Goal: Task Accomplishment & Management: Manage account settings

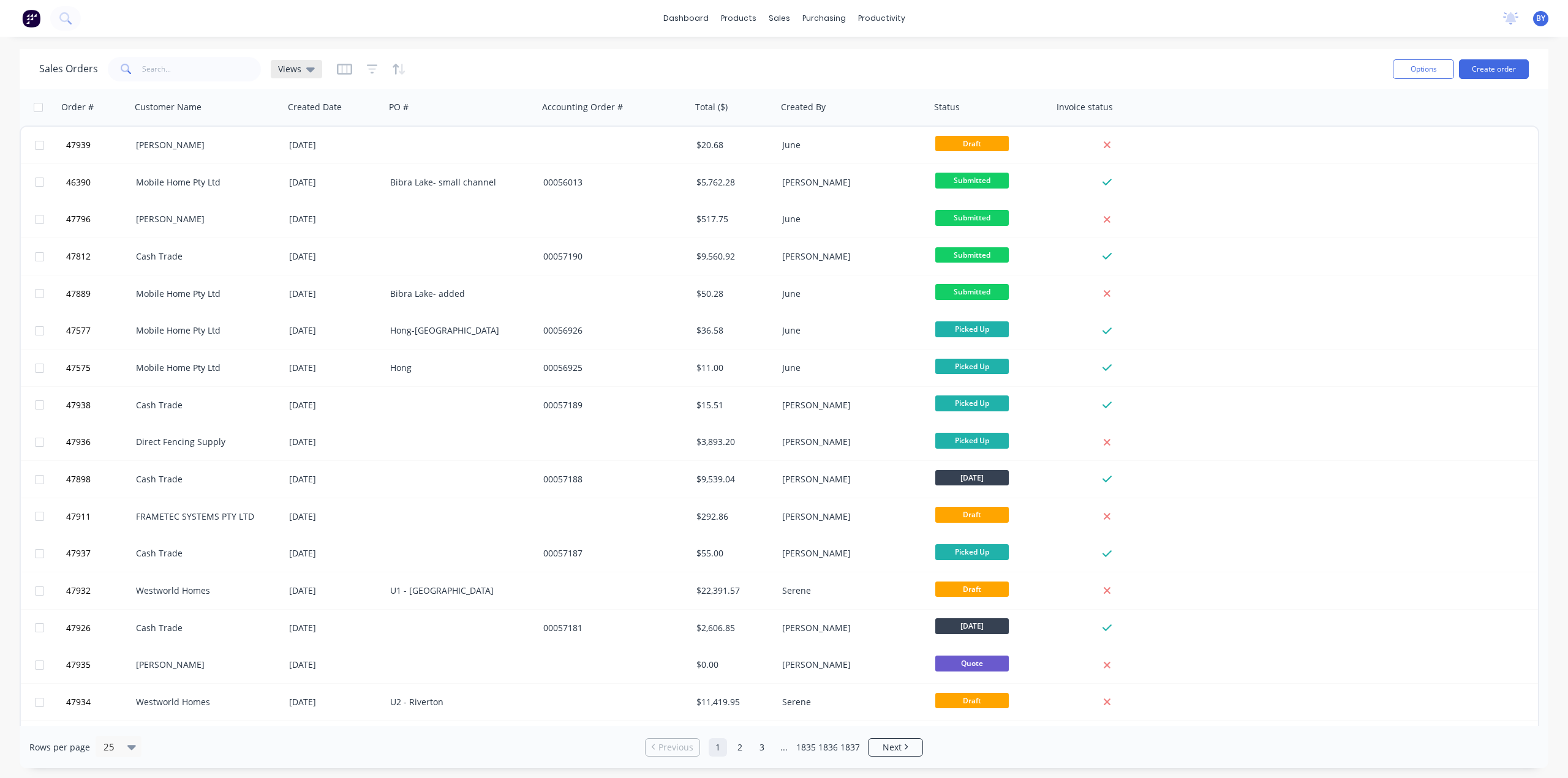
click at [311, 68] on icon at bounding box center [311, 70] width 9 height 5
click at [531, 59] on div "Sales Orders Views" at bounding box center [711, 69] width 1344 height 30
drag, startPoint x: 731, startPoint y: 64, endPoint x: 784, endPoint y: 17, distance: 70.8
click at [736, 64] on div "Sales Orders Views" at bounding box center [711, 69] width 1344 height 30
click at [789, 54] on div at bounding box center [787, 59] width 18 height 11
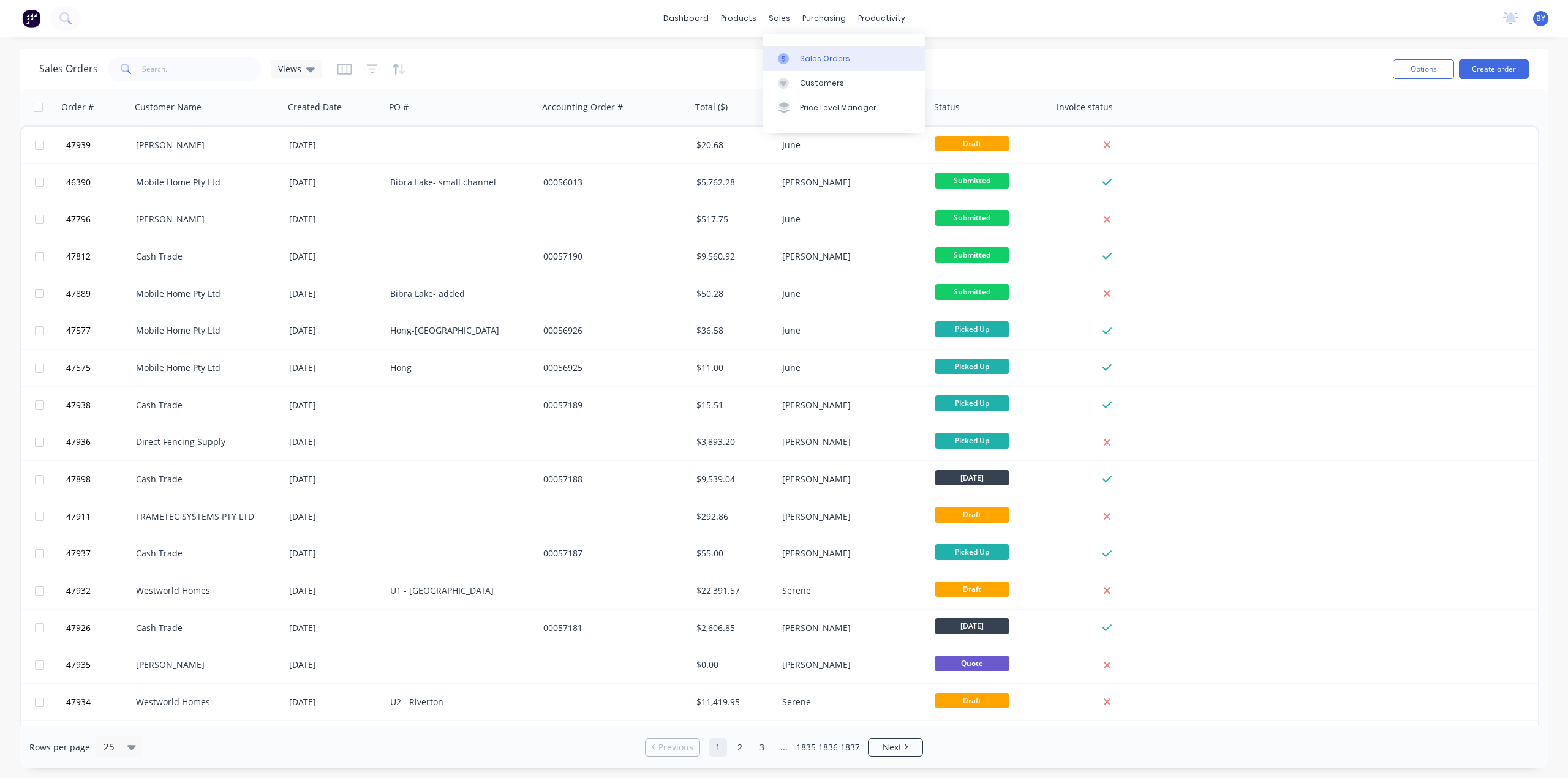
click at [808, 58] on div "Sales Orders" at bounding box center [825, 59] width 50 height 11
click at [644, 68] on div "Sales Orders Views" at bounding box center [711, 69] width 1344 height 30
click at [152, 68] on input "text" at bounding box center [202, 69] width 120 height 24
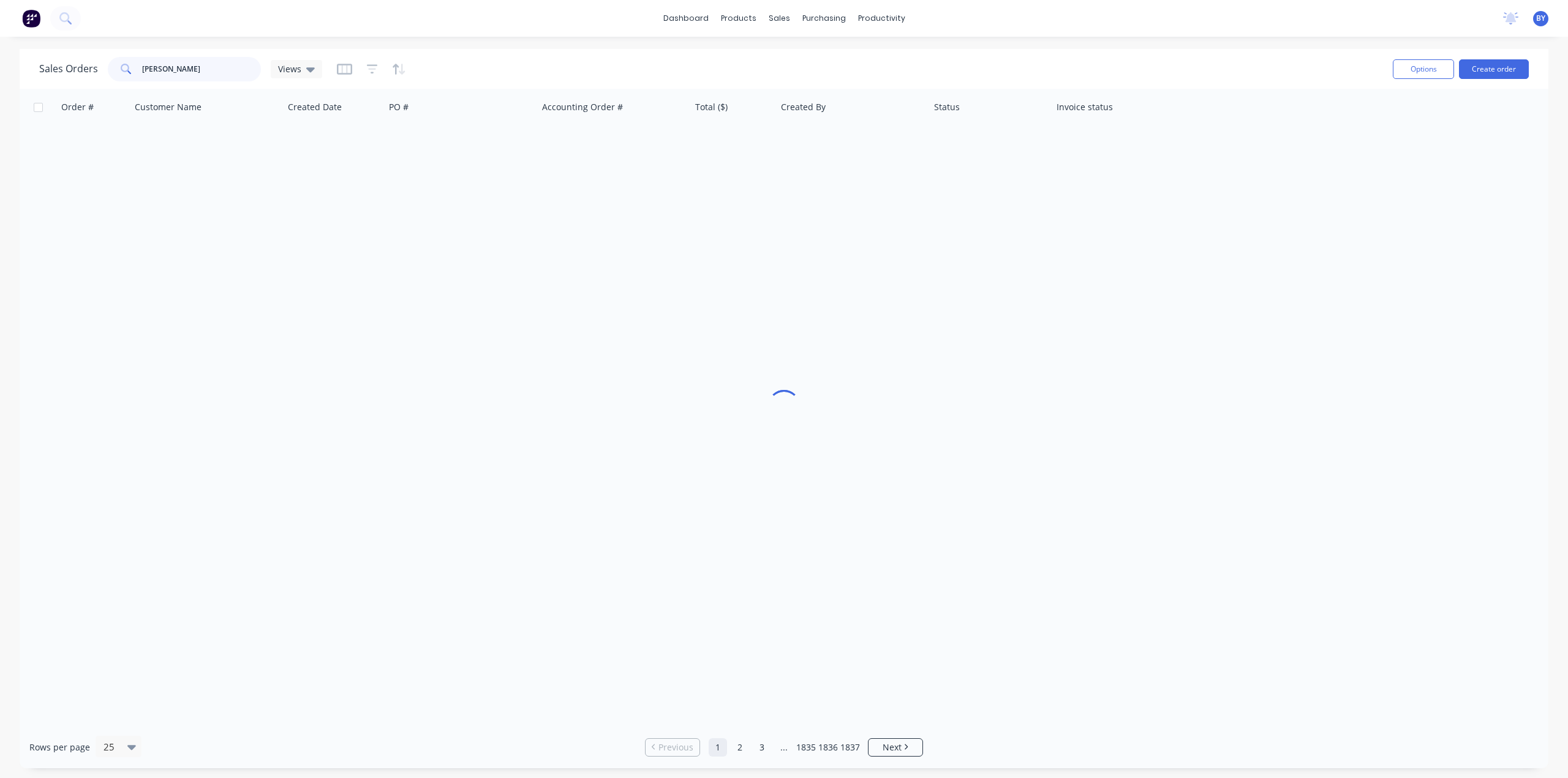
type input "cheng"
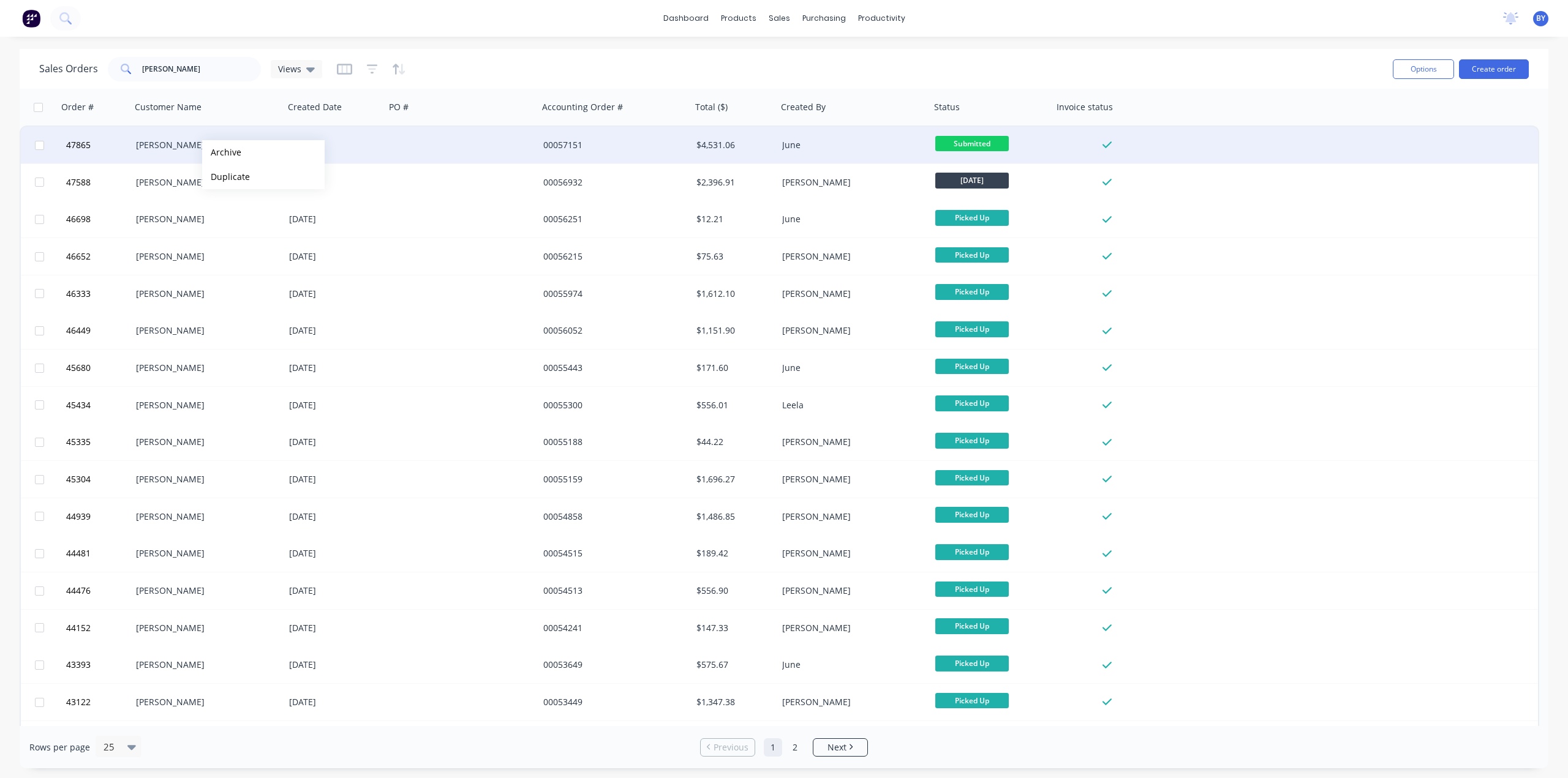
click at [159, 151] on div "Chenghai Lin" at bounding box center [204, 145] width 136 height 13
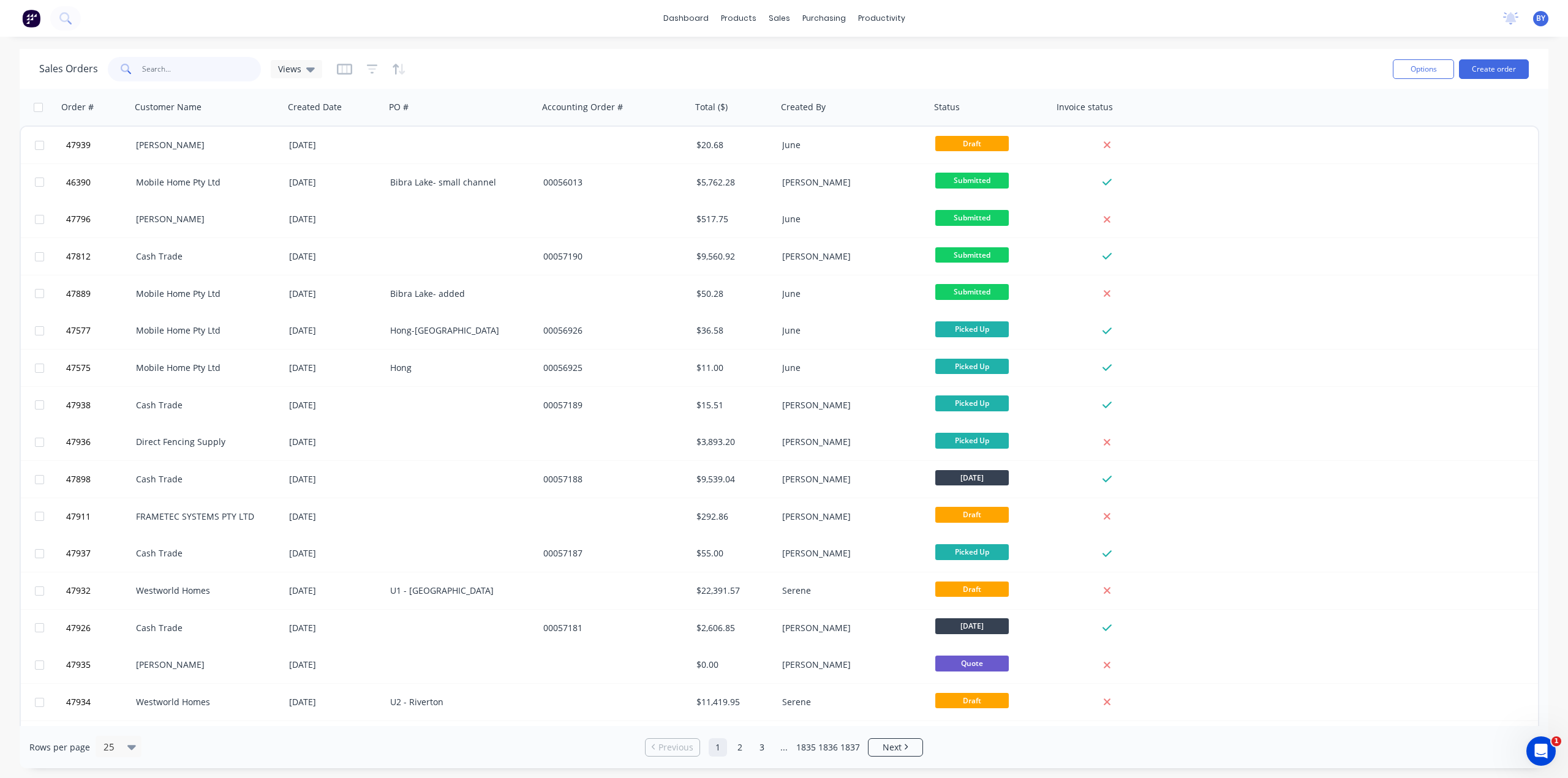
click at [206, 68] on input "text" at bounding box center [202, 69] width 120 height 24
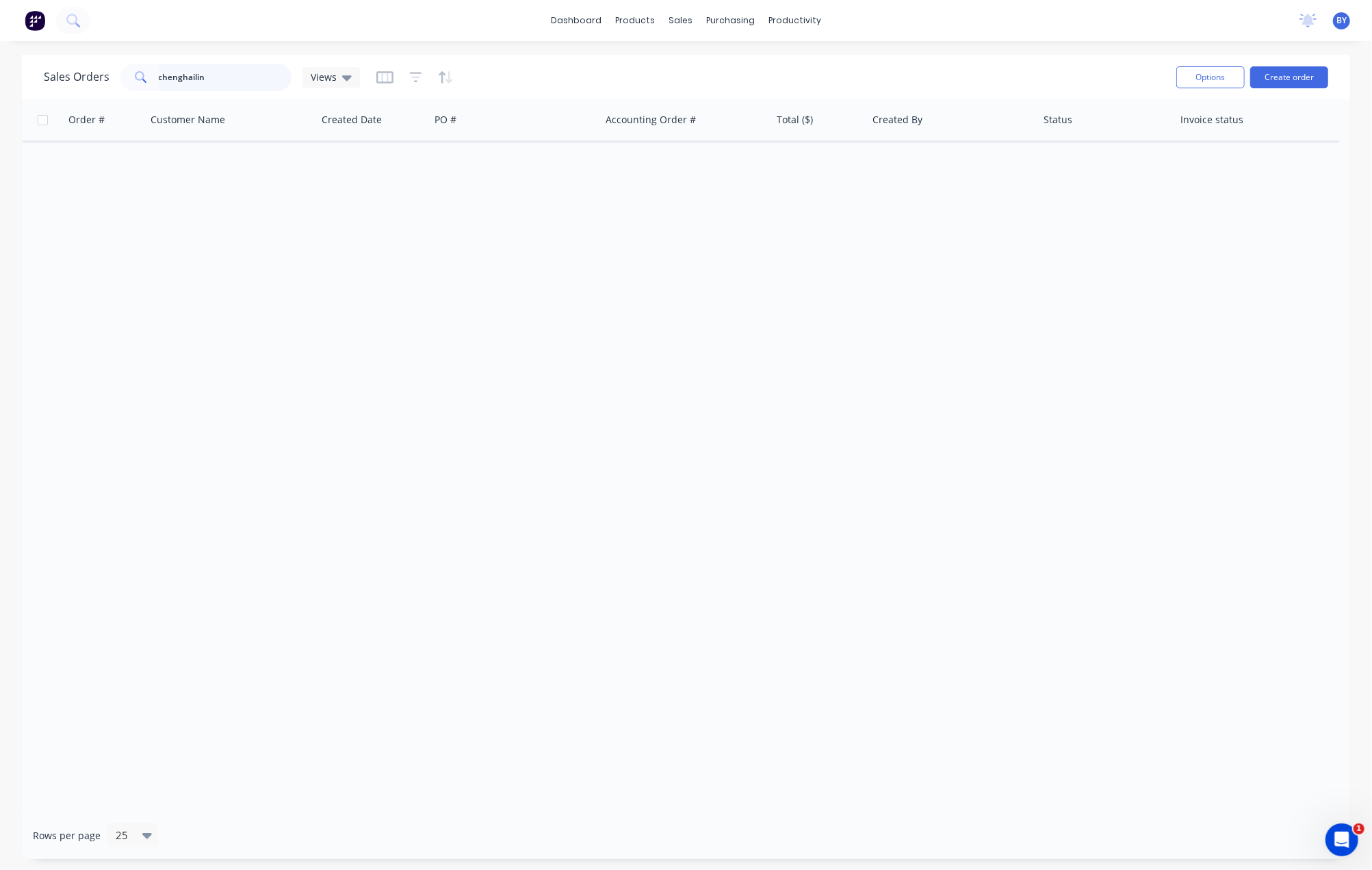
click at [246, 90] on input "chenghailin" at bounding box center [225, 77] width 134 height 27
type input "[PERSON_NAME]"
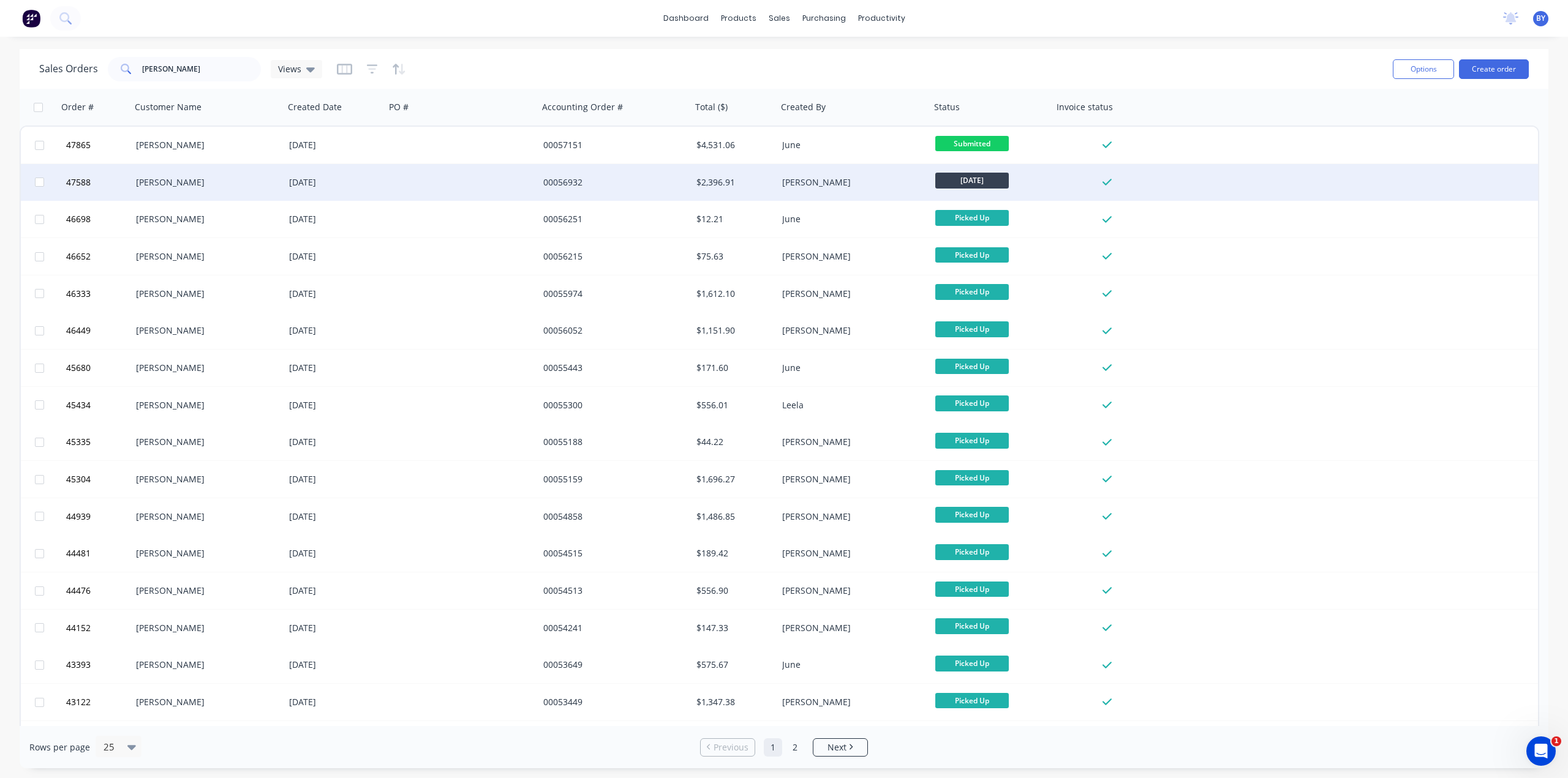
click at [240, 184] on div "[PERSON_NAME]" at bounding box center [204, 183] width 136 height 13
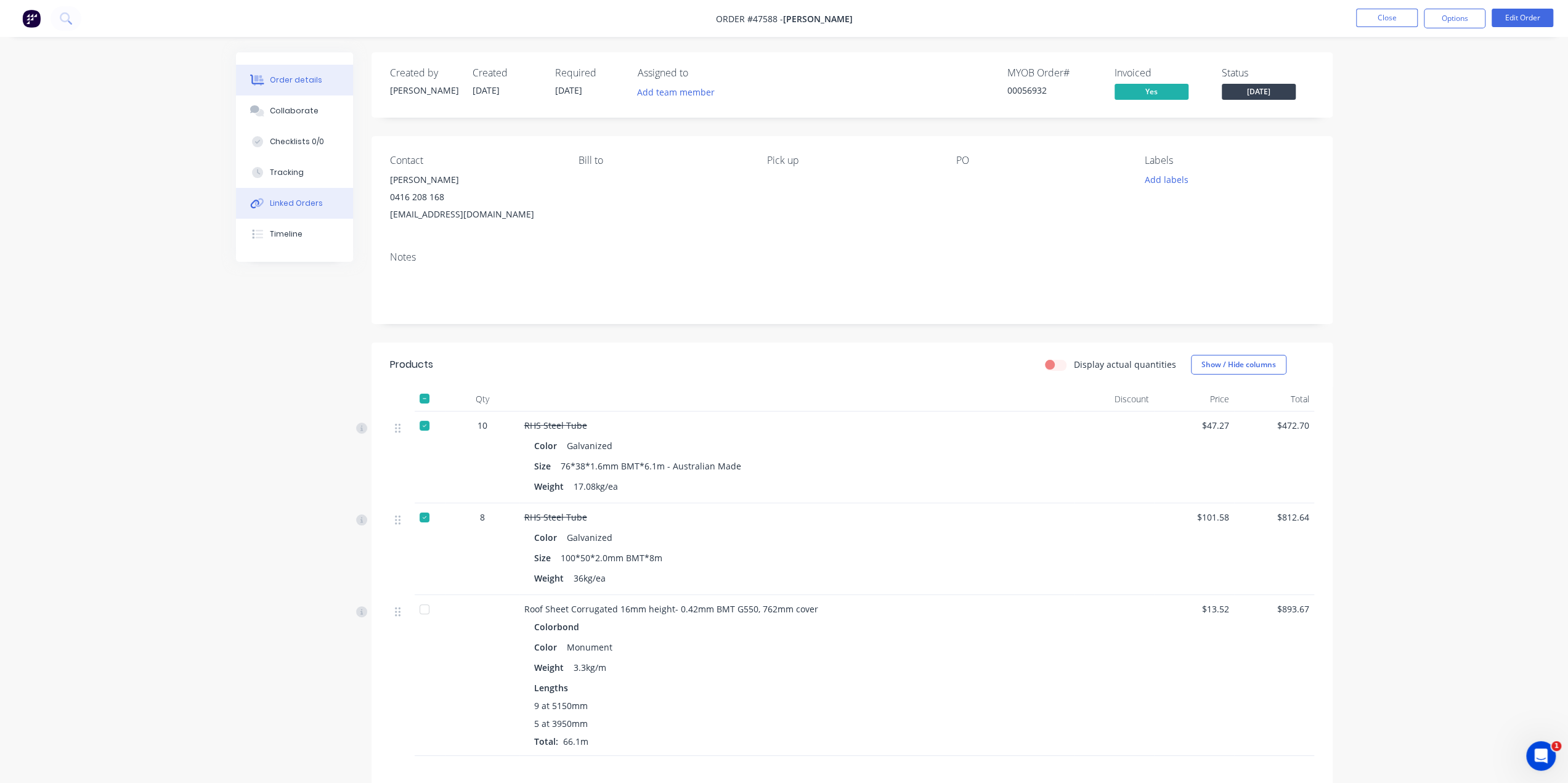
click at [307, 208] on div "Linked Orders" at bounding box center [296, 203] width 53 height 11
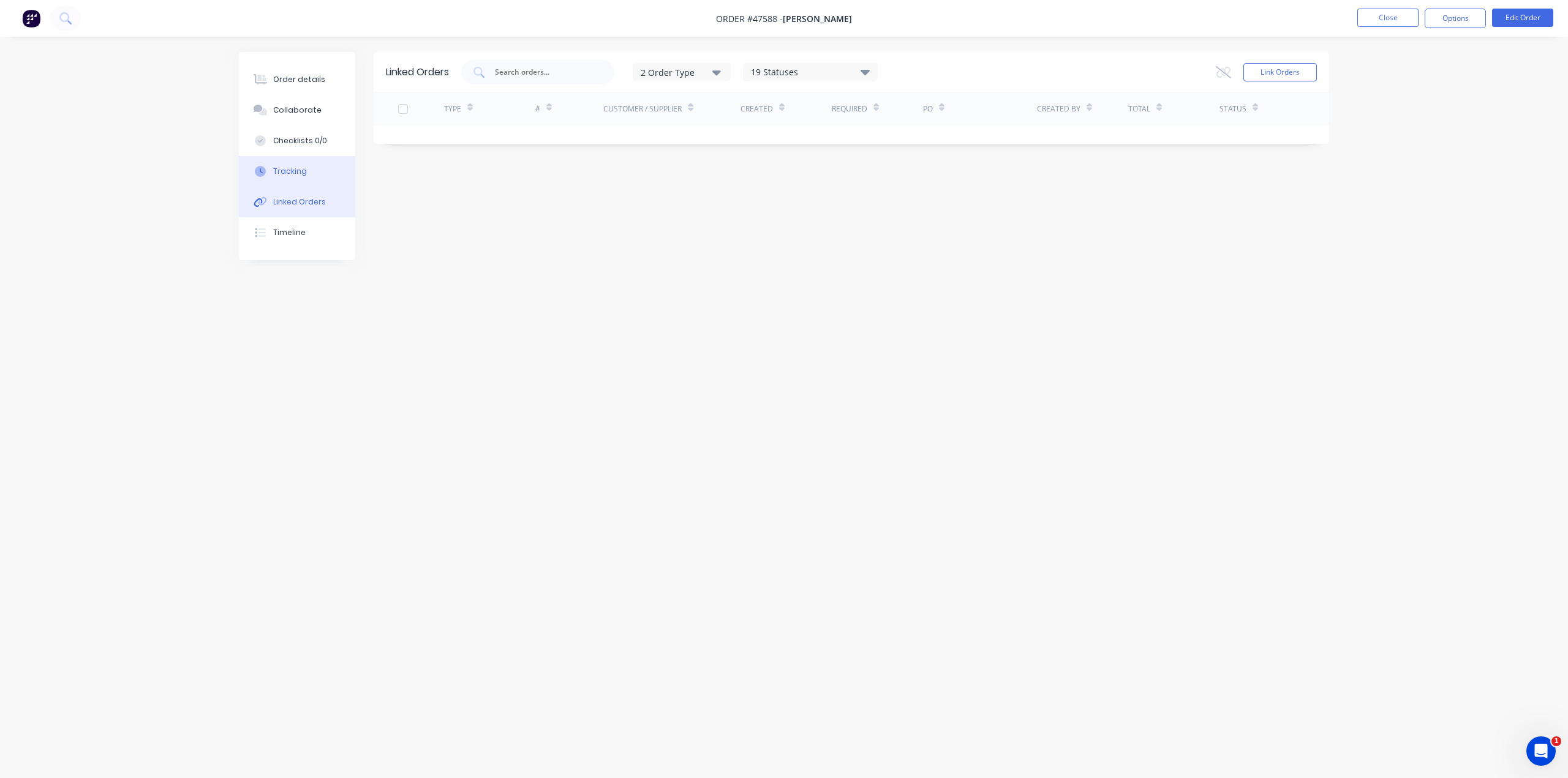
click at [297, 173] on div "Tracking" at bounding box center [290, 171] width 34 height 11
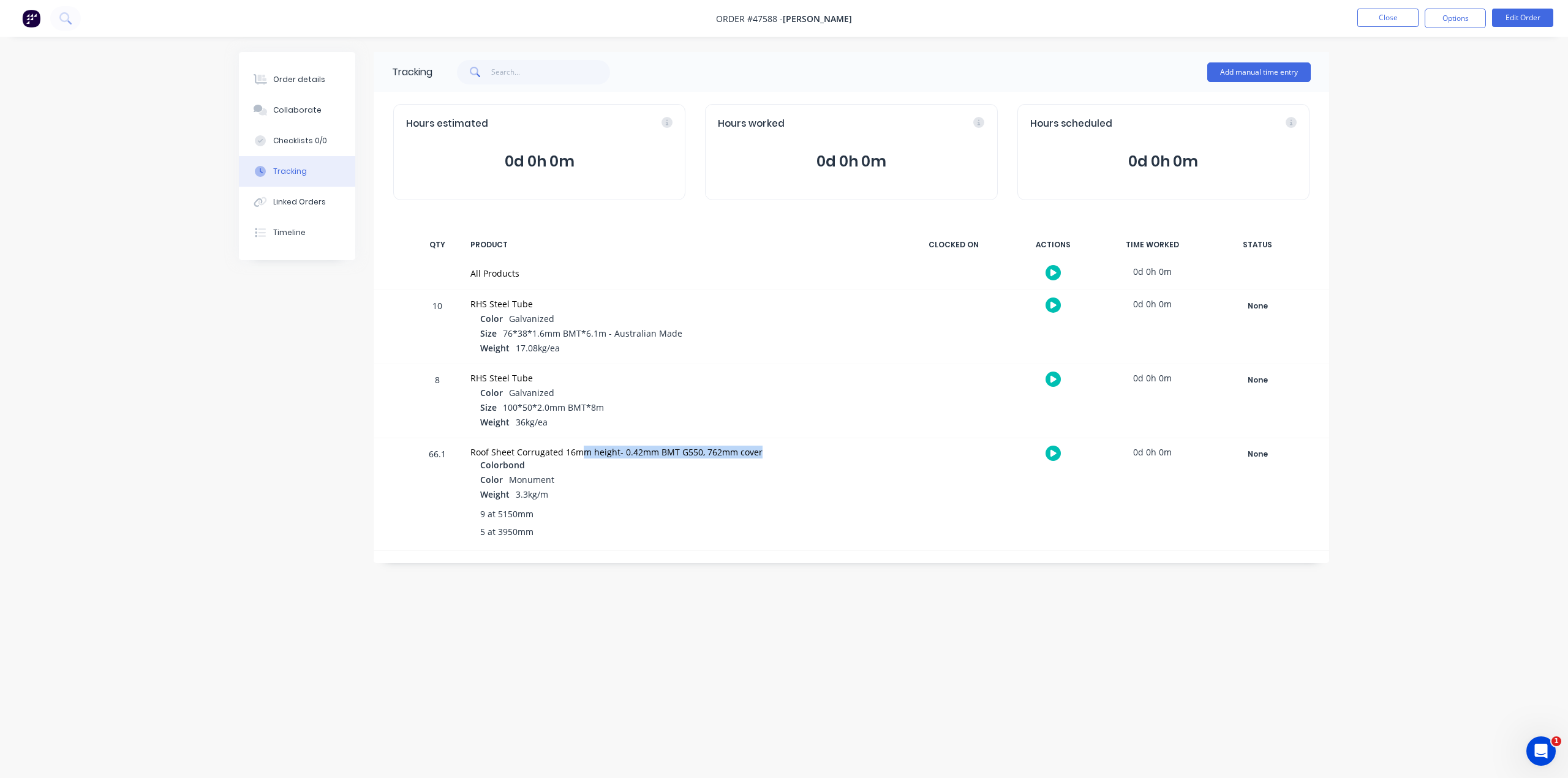
drag, startPoint x: 766, startPoint y: 451, endPoint x: 880, endPoint y: 449, distance: 114.0
click at [880, 449] on div "Roof Sheet Corrugated 16mm height- 0.42mm BMT G550, 762mm cover" at bounding box center [681, 452] width 423 height 13
click at [873, 509] on div "9 at 5150mm" at bounding box center [686, 514] width 413 height 13
drag, startPoint x: 501, startPoint y: 454, endPoint x: 897, endPoint y: 455, distance: 396.0
click at [897, 455] on div "Roof Sheet Corrugated 16mm height- 0.42mm BMT G550, 762mm cover Colorbond Color…" at bounding box center [681, 494] width 437 height 112
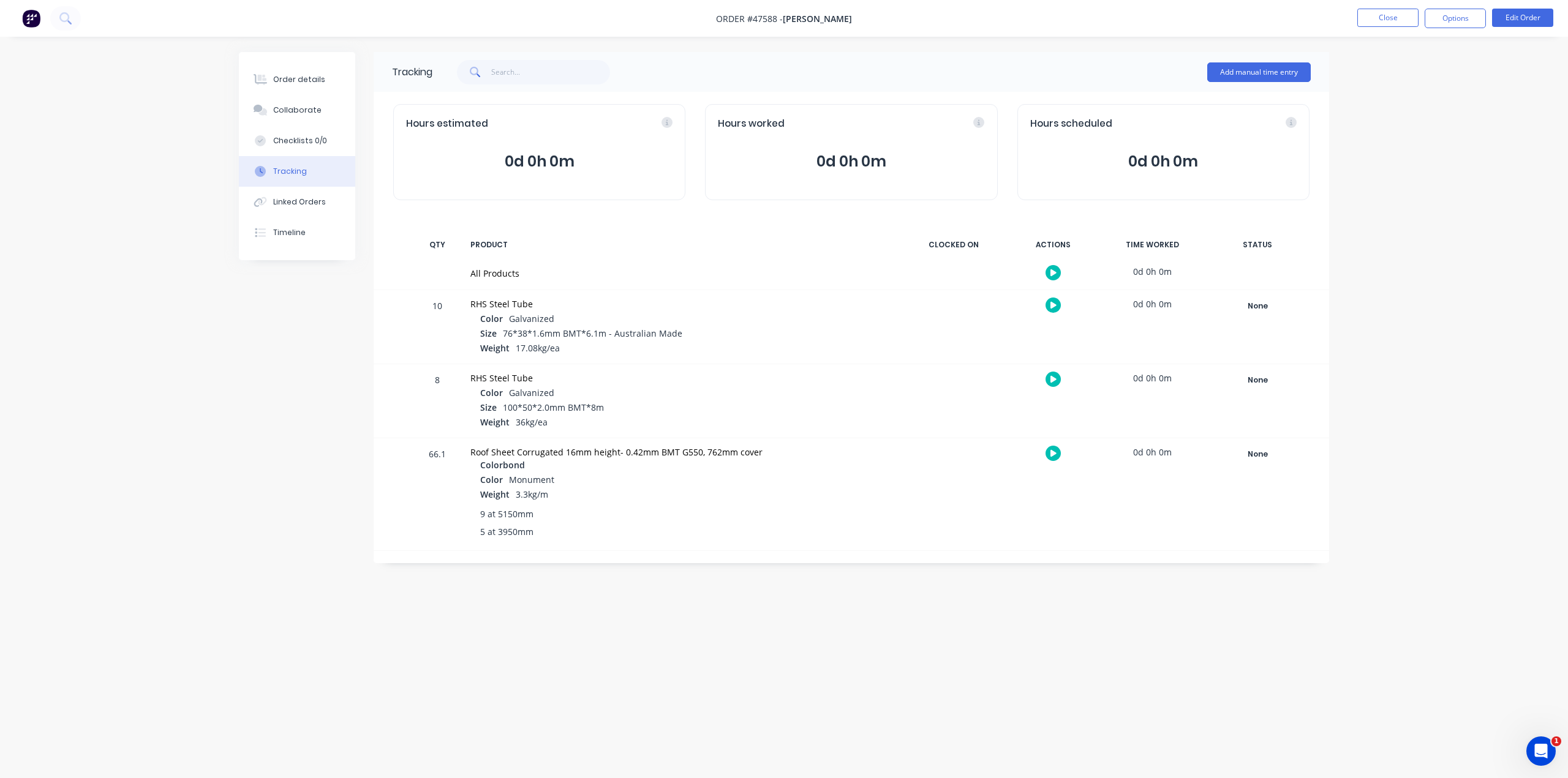
click at [766, 525] on div "5 at 3950mm" at bounding box center [686, 531] width 413 height 13
drag, startPoint x: 482, startPoint y: 451, endPoint x: 841, endPoint y: 459, distance: 359.1
click at [841, 459] on div "Roof Sheet Corrugated 16mm height- 0.42mm BMT G550, 762mm cover Colorbond Color…" at bounding box center [681, 494] width 437 height 112
click at [747, 499] on div "Weight 3.3kg/m" at bounding box center [686, 494] width 413 height 14
drag, startPoint x: 472, startPoint y: 292, endPoint x: 520, endPoint y: 298, distance: 48.4
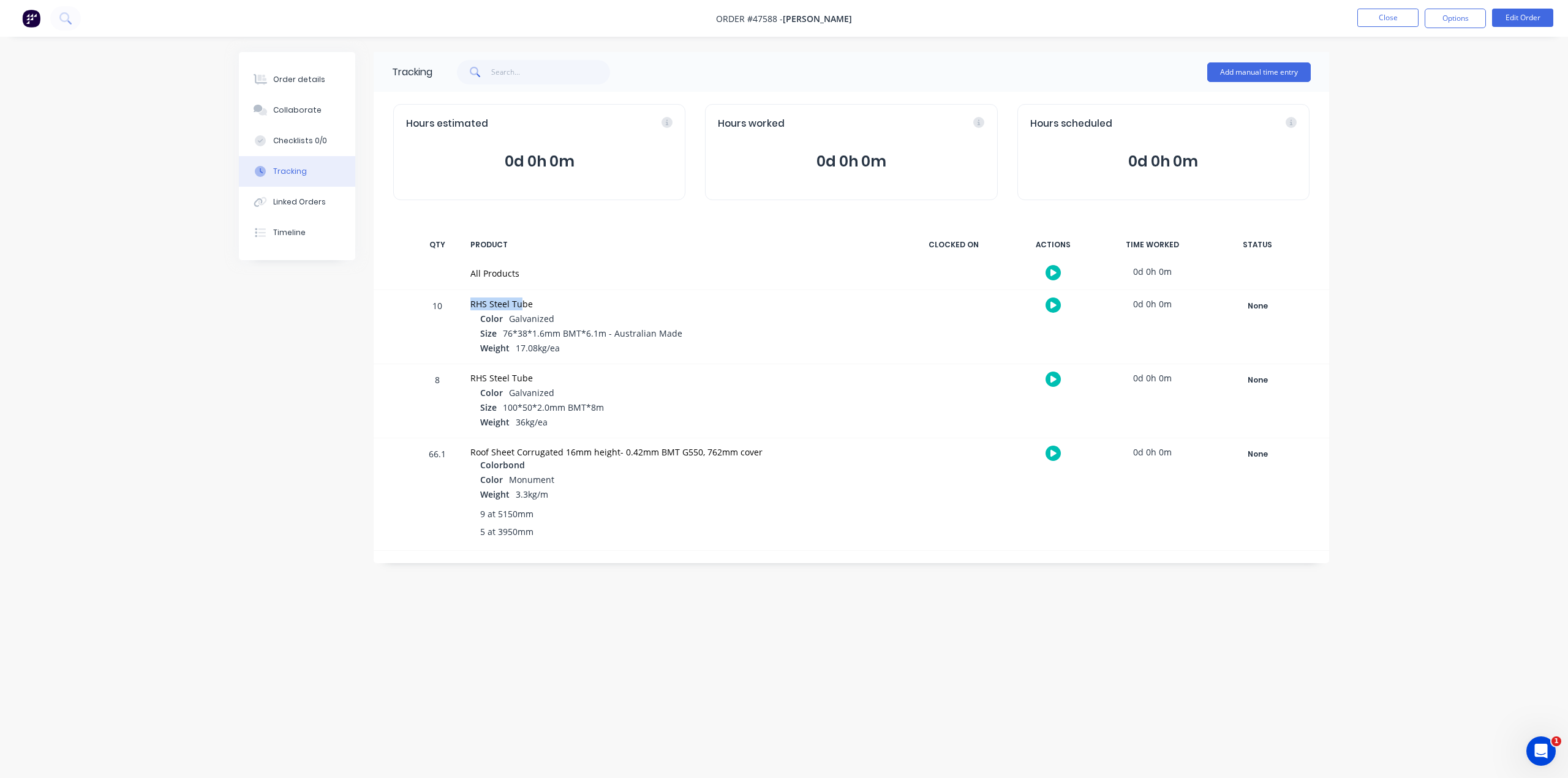
click at [520, 298] on div "RHS Steel Tube Color Galvanized Size 76*38*1.6mm BMT*6.1m - Australian Made Wei…" at bounding box center [681, 327] width 437 height 73
click at [753, 435] on div "RHS Steel Tube Color Galvanized Size 100*50*2.0mm BMT*8m Weight 36kg/ea" at bounding box center [681, 401] width 437 height 73
drag, startPoint x: 482, startPoint y: 446, endPoint x: 773, endPoint y: 472, distance: 292.2
click at [805, 449] on div "Roof Sheet Corrugated 16mm height- 0.42mm BMT G550, 762mm cover" at bounding box center [681, 452] width 423 height 13
click at [706, 483] on div "Color Monument" at bounding box center [686, 480] width 413 height 14
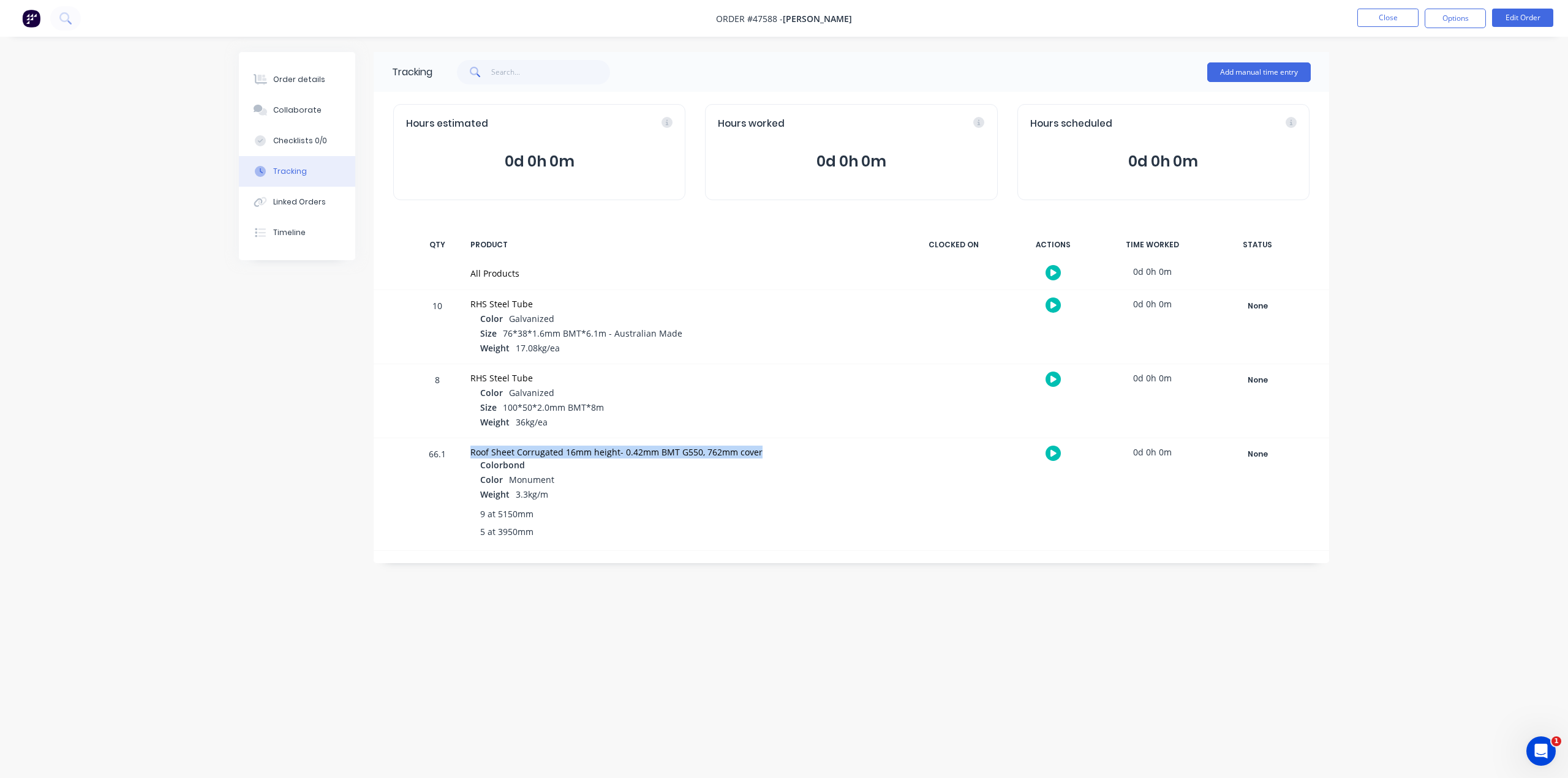
drag, startPoint x: 477, startPoint y: 453, endPoint x: 835, endPoint y: 445, distance: 358.1
click at [833, 444] on div "Roof Sheet Corrugated 16mm height- 0.42mm BMT G550, 762mm cover Colorbond Color…" at bounding box center [681, 494] width 437 height 112
click at [867, 466] on div "Colorbond" at bounding box center [686, 466] width 413 height 14
click at [465, 453] on div "66.1 Roof Sheet Corrugated 16mm height- 0.42mm BMT G550, 762mm cover Colorbond …" at bounding box center [852, 494] width 956 height 112
drag, startPoint x: 493, startPoint y: 448, endPoint x: 746, endPoint y: 447, distance: 253.0
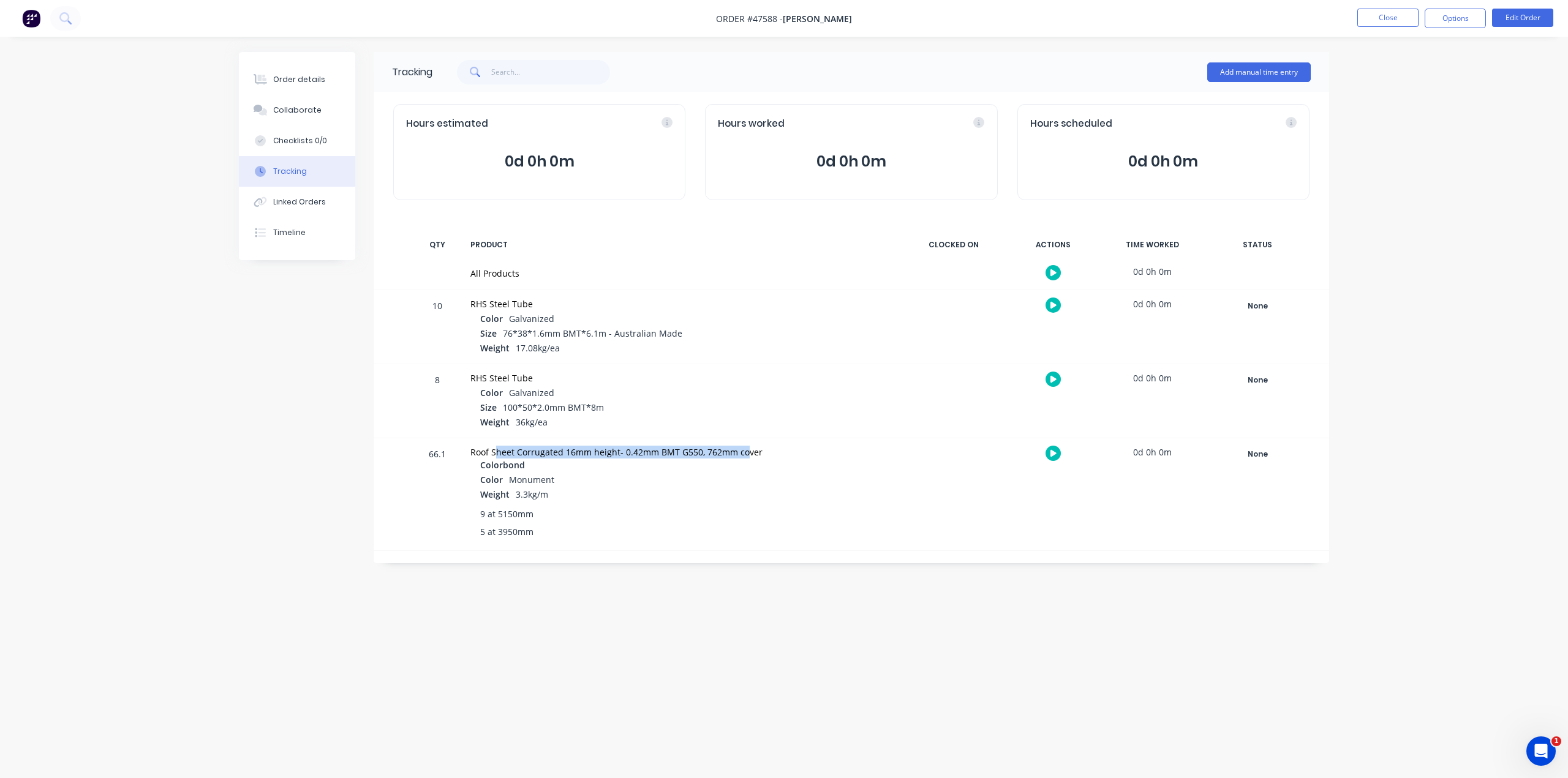
click at [746, 447] on div "Roof Sheet Corrugated 16mm height- 0.42mm BMT G550, 762mm cover" at bounding box center [681, 452] width 423 height 13
click at [796, 488] on div "Weight 3.3kg/m" at bounding box center [686, 494] width 413 height 14
click at [304, 83] on div "Order details" at bounding box center [299, 79] width 52 height 11
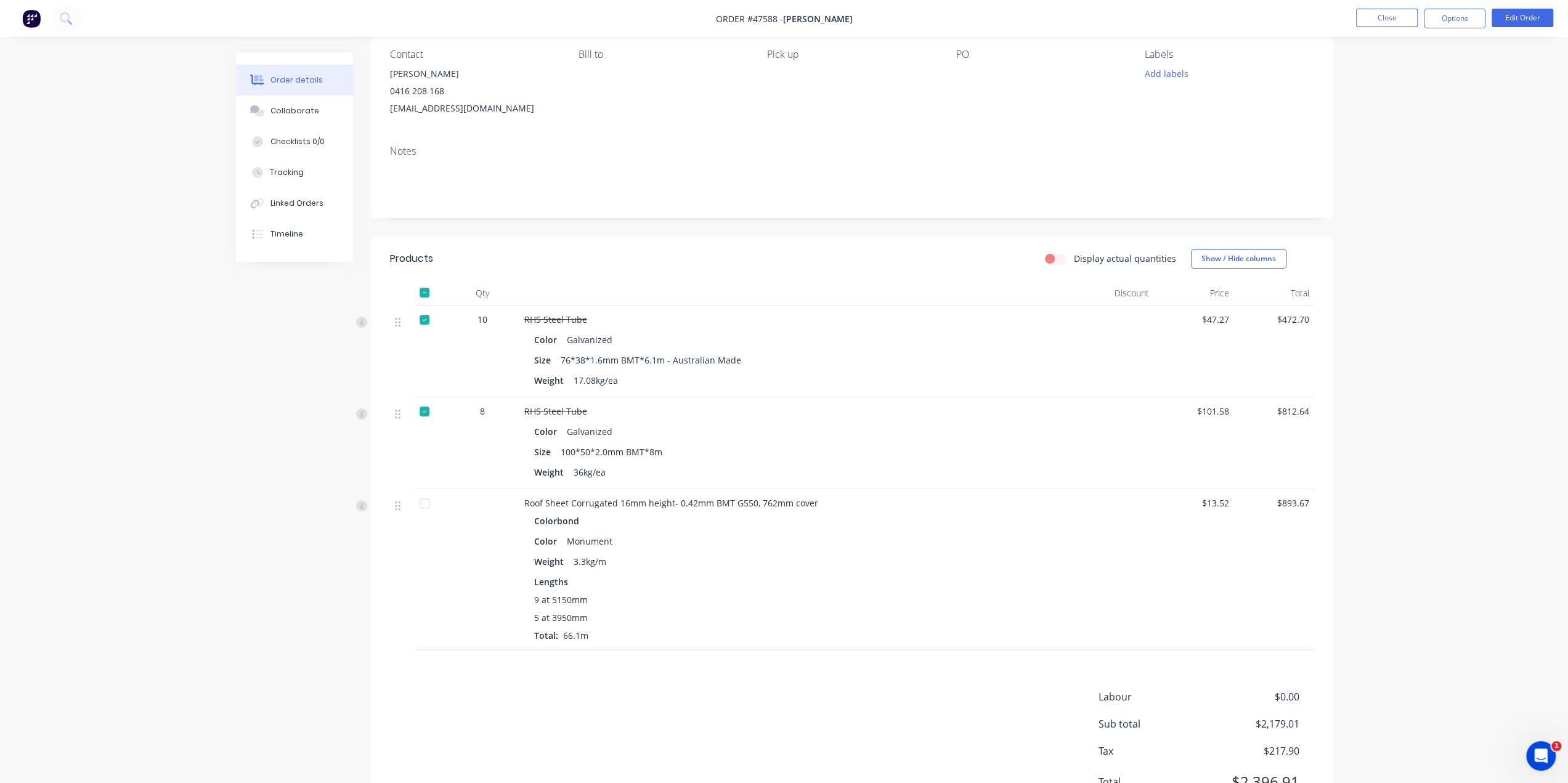
scroll to position [164, 0]
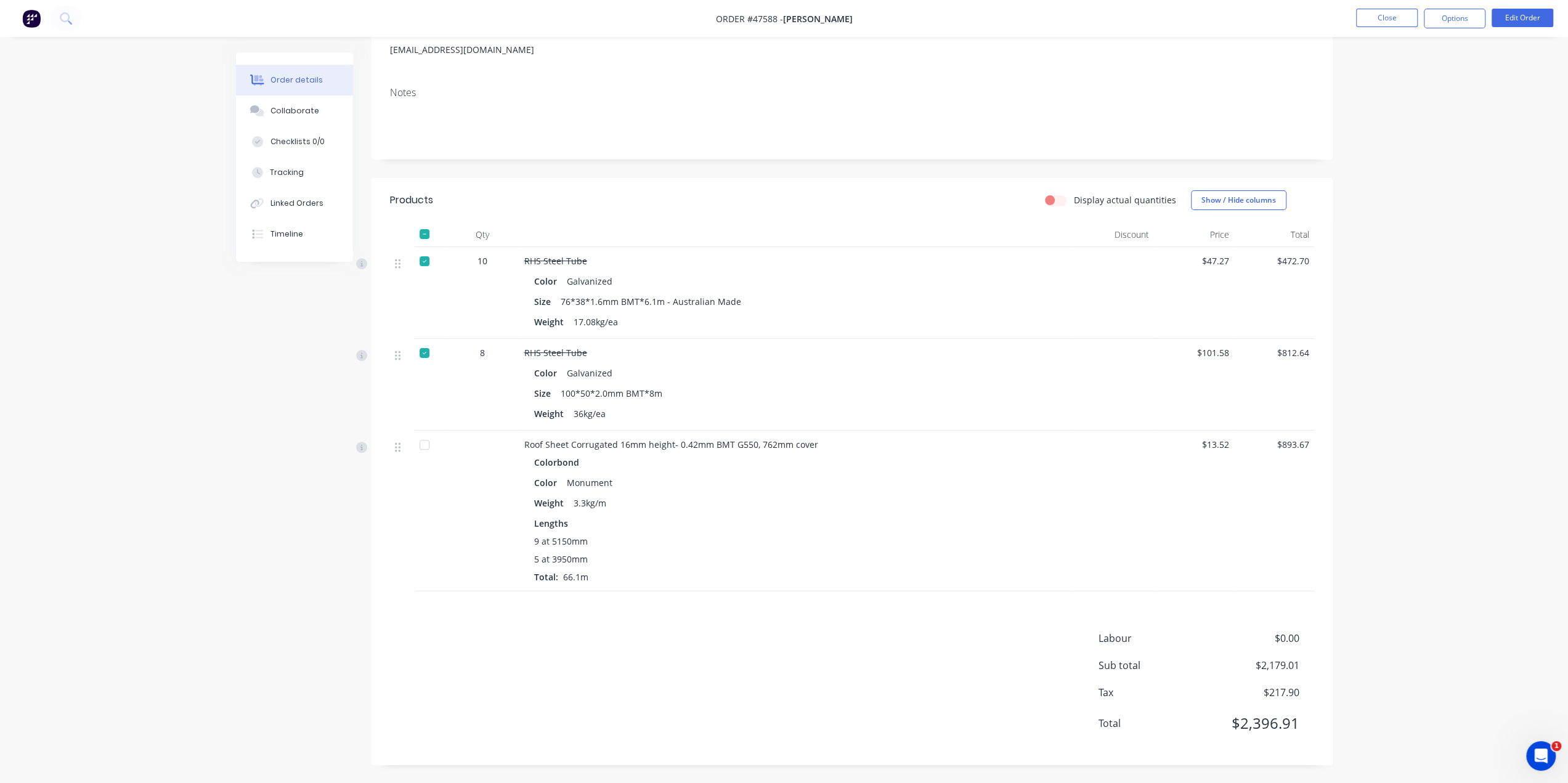
click at [738, 501] on div "Weight 3.3kg/m" at bounding box center [796, 503] width 525 height 18
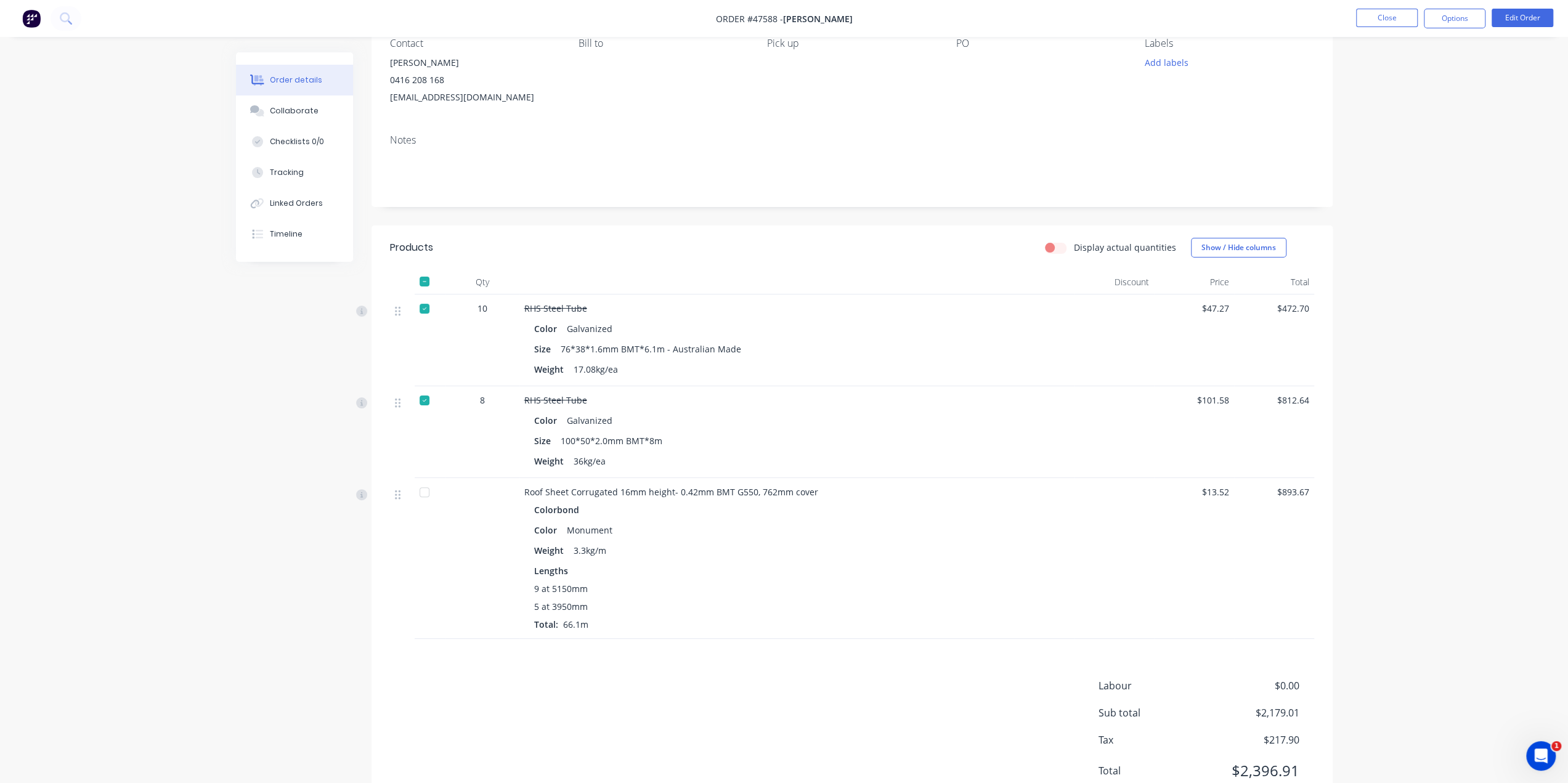
scroll to position [0, 0]
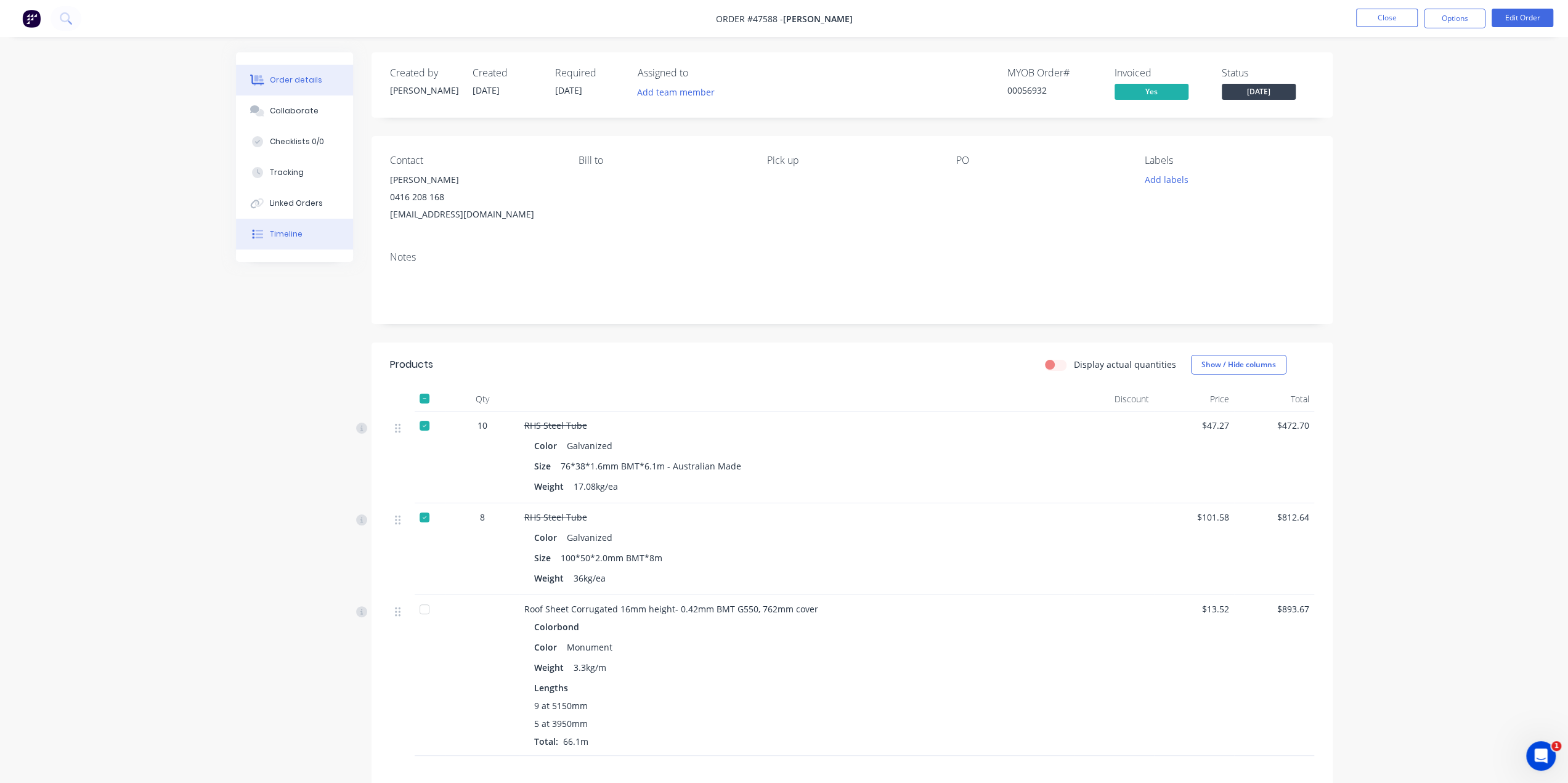
click at [272, 229] on div "Timeline" at bounding box center [286, 234] width 33 height 11
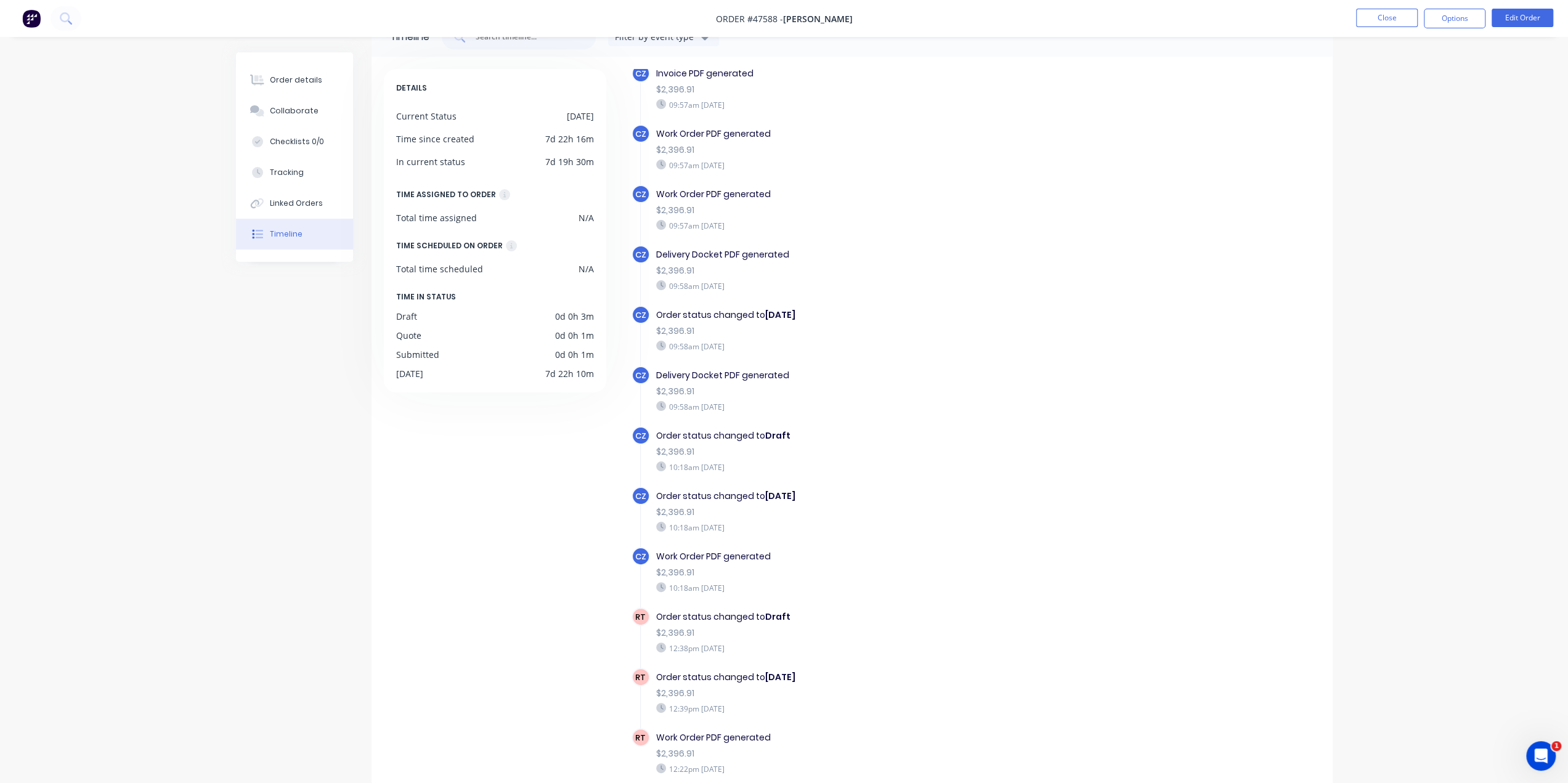
scroll to position [84, 0]
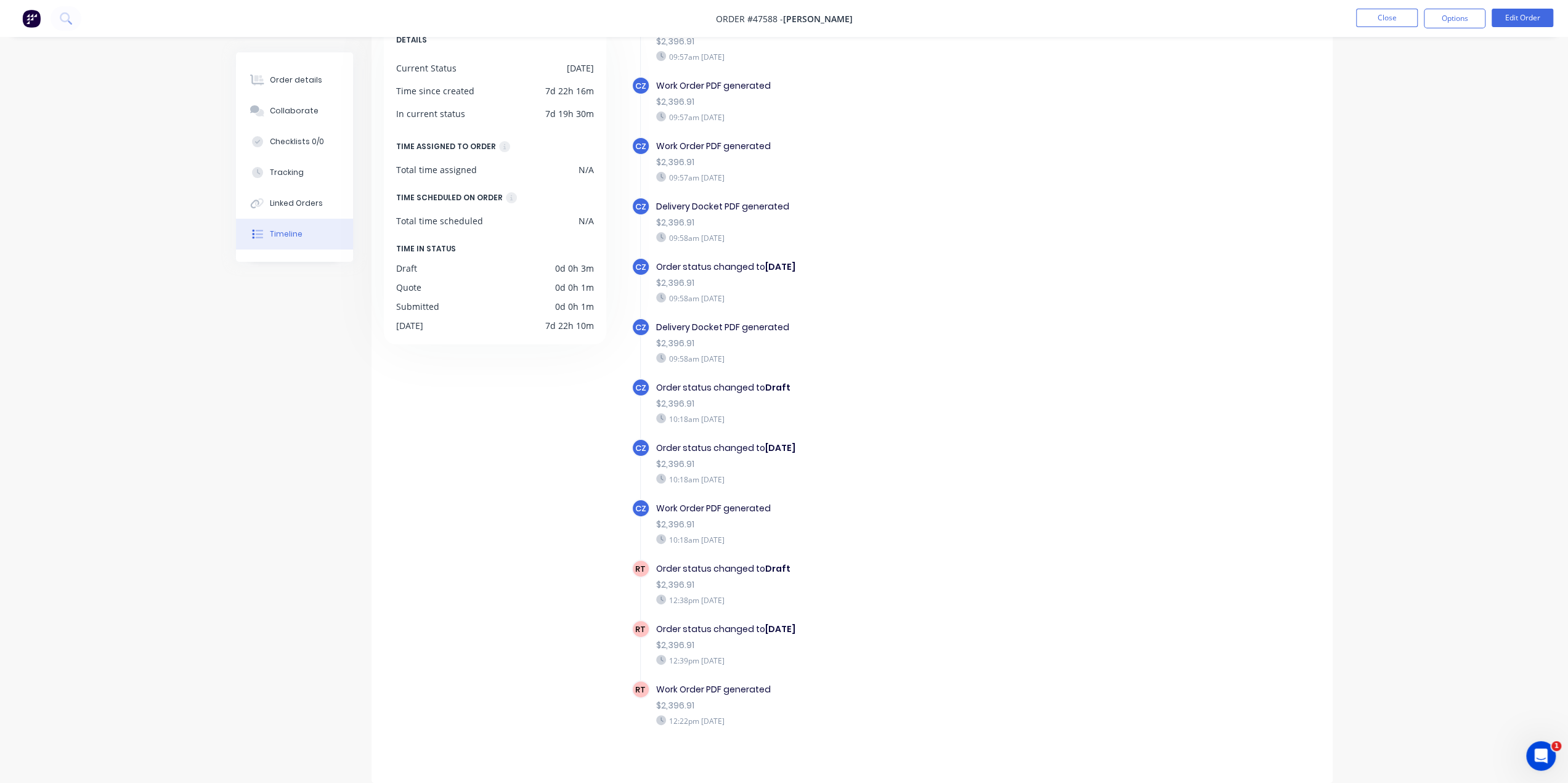
drag, startPoint x: 680, startPoint y: 619, endPoint x: 800, endPoint y: 611, distance: 120.3
click at [800, 620] on div "Order status changed to Tuesday $2,396.91 12:39pm Monday 04/08/25" at bounding box center [869, 644] width 438 height 49
click at [715, 563] on div "Order status changed to Draft" at bounding box center [869, 569] width 426 height 13
drag, startPoint x: 704, startPoint y: 564, endPoint x: 758, endPoint y: 564, distance: 54.0
click at [756, 564] on div "Order status changed to Draft" at bounding box center [869, 569] width 426 height 13
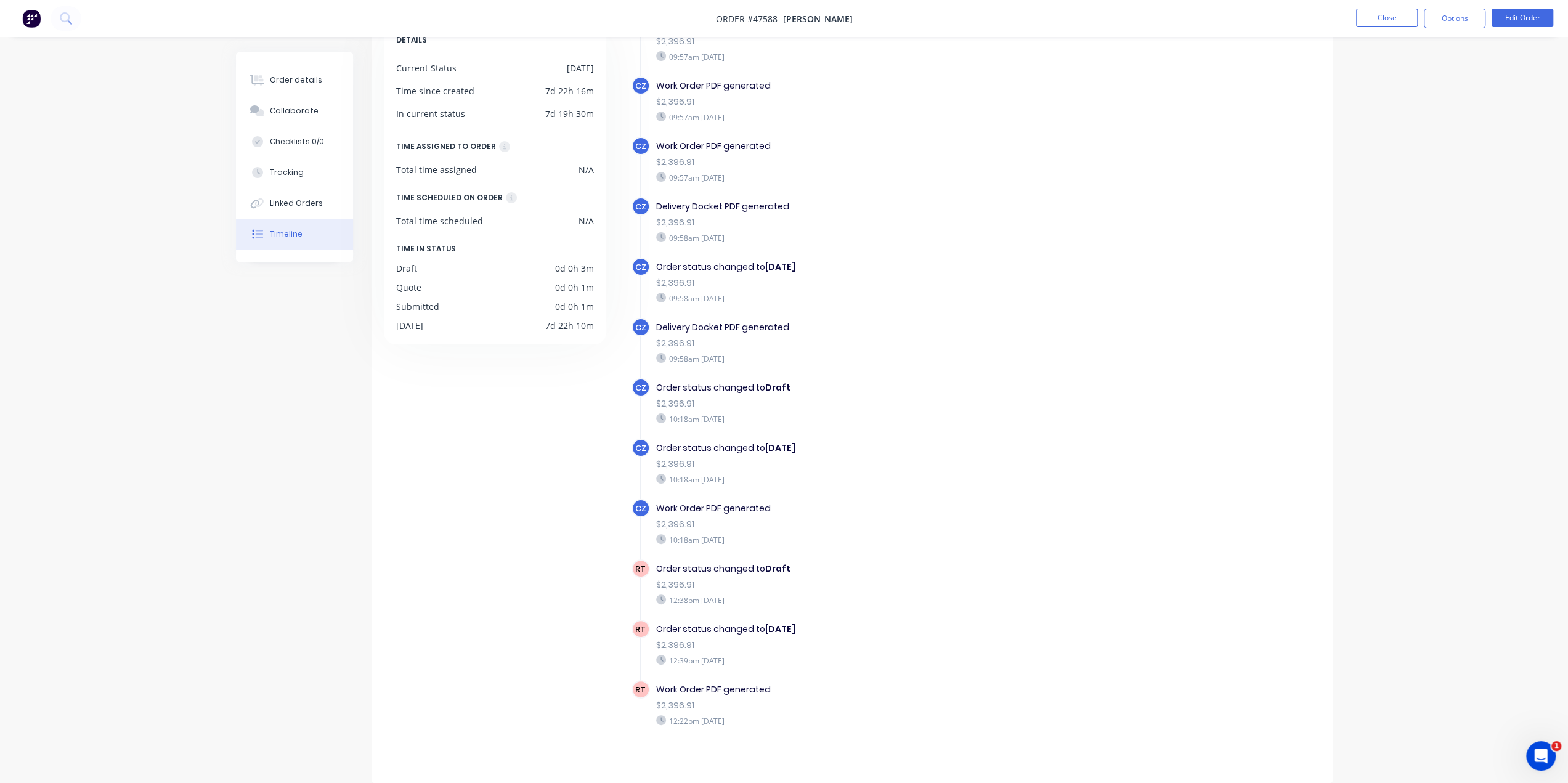
click at [775, 563] on b "Draft" at bounding box center [778, 569] width 25 height 13
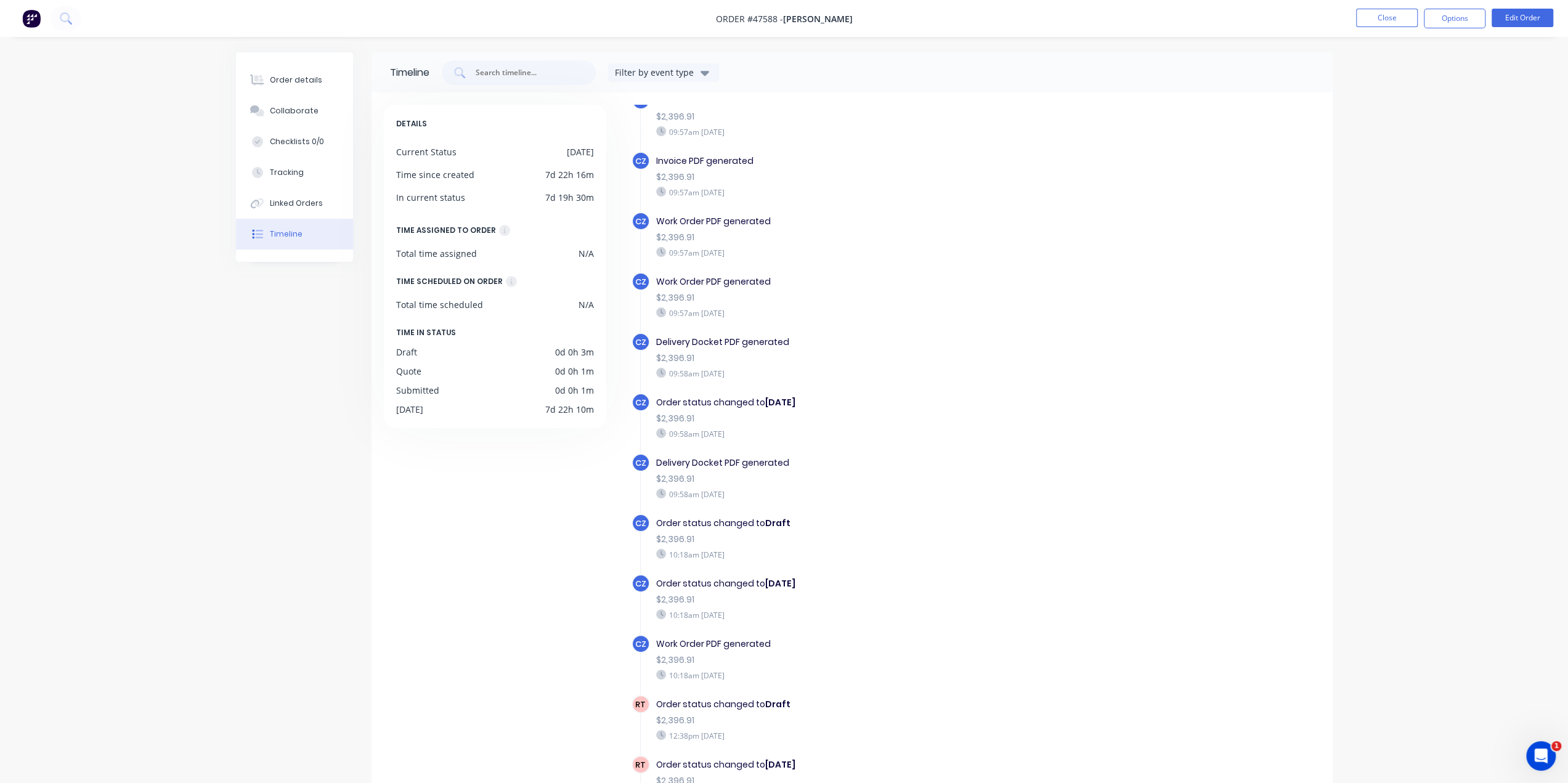
scroll to position [74, 0]
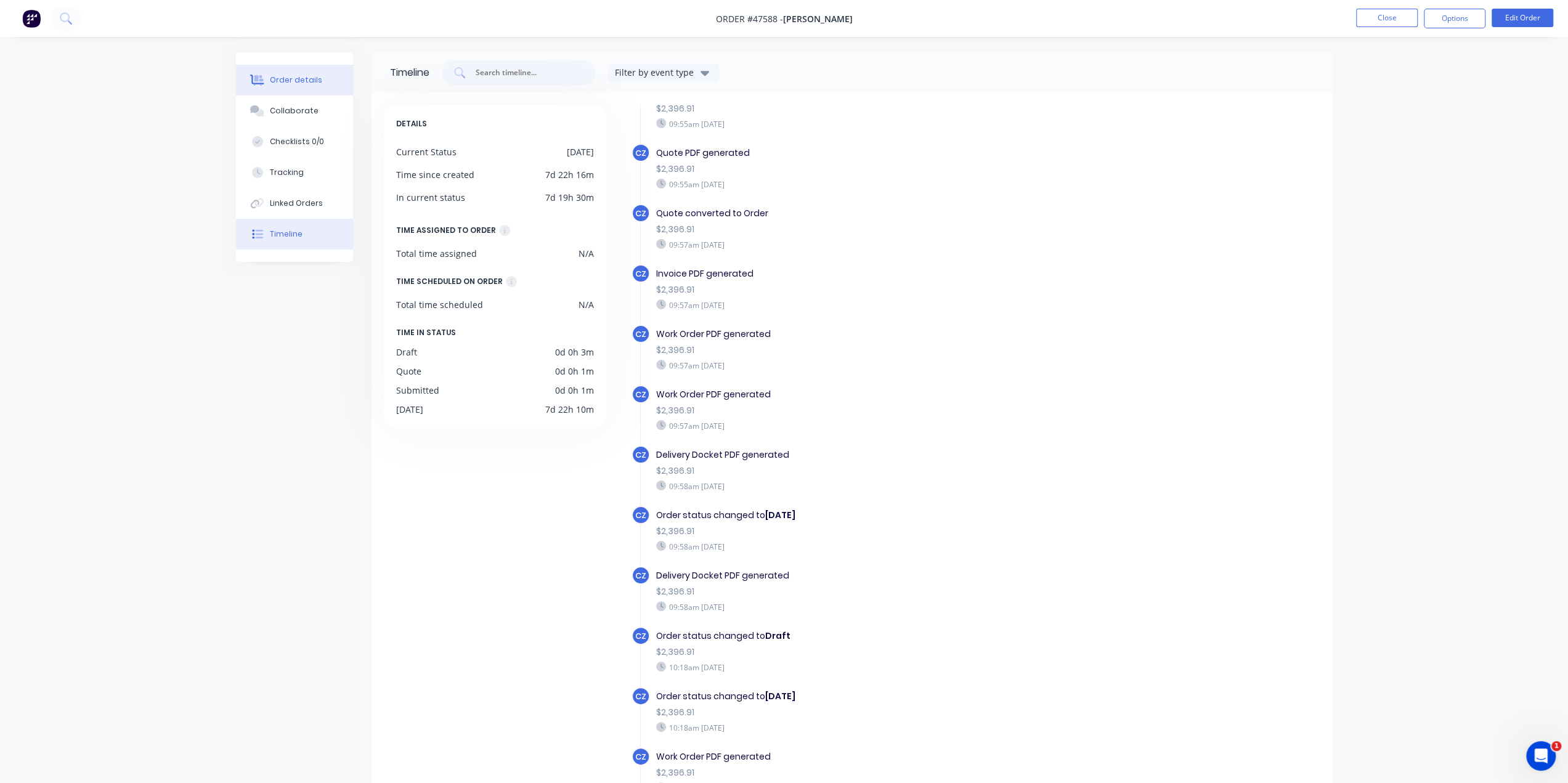
click at [300, 77] on div "Order details" at bounding box center [295, 80] width 52 height 11
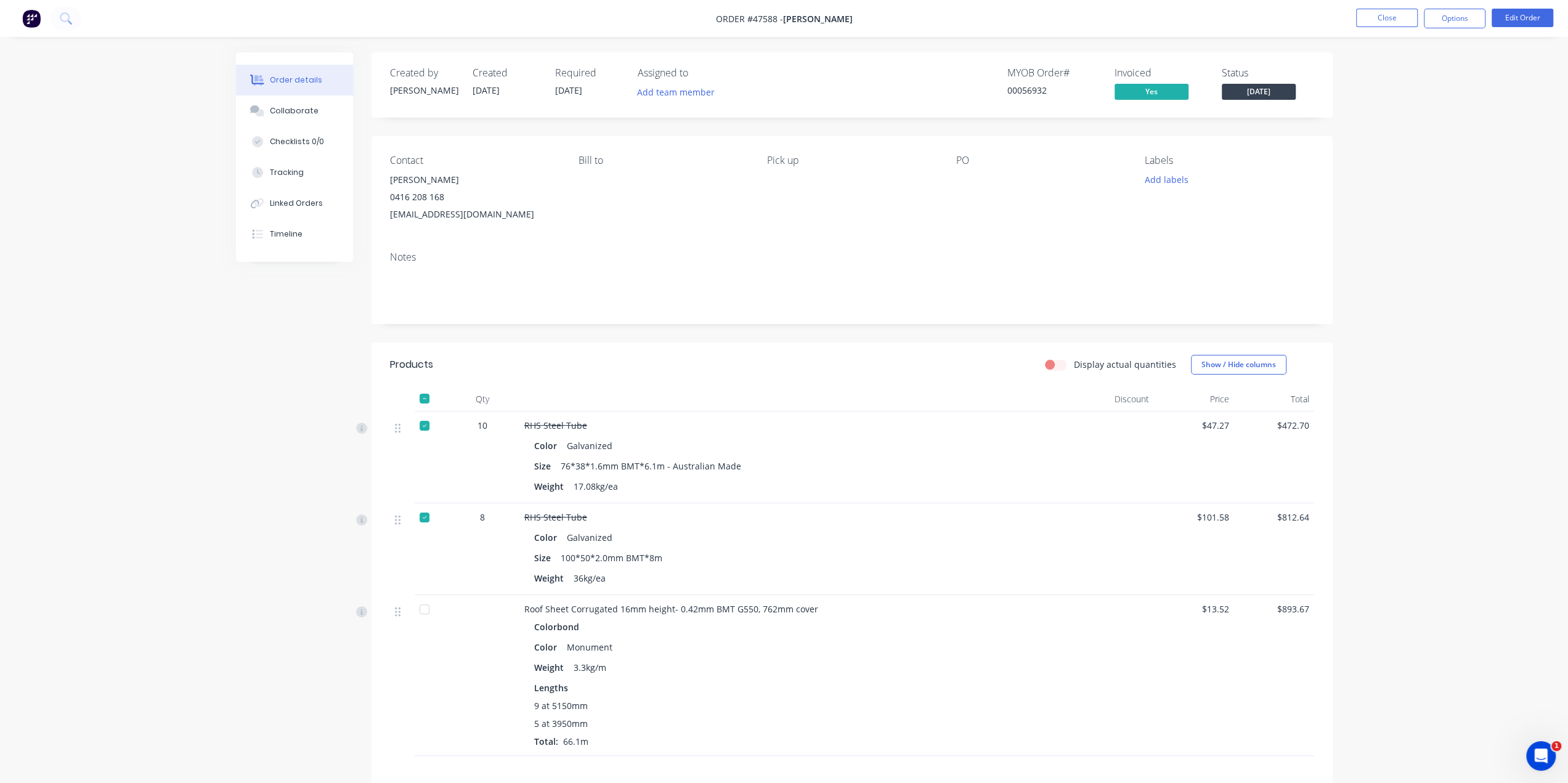
click at [29, 8] on nav "Order #47588 - Chenghai Lin Close Options Edit Order" at bounding box center [784, 18] width 1568 height 37
click at [30, 13] on img at bounding box center [31, 18] width 18 height 18
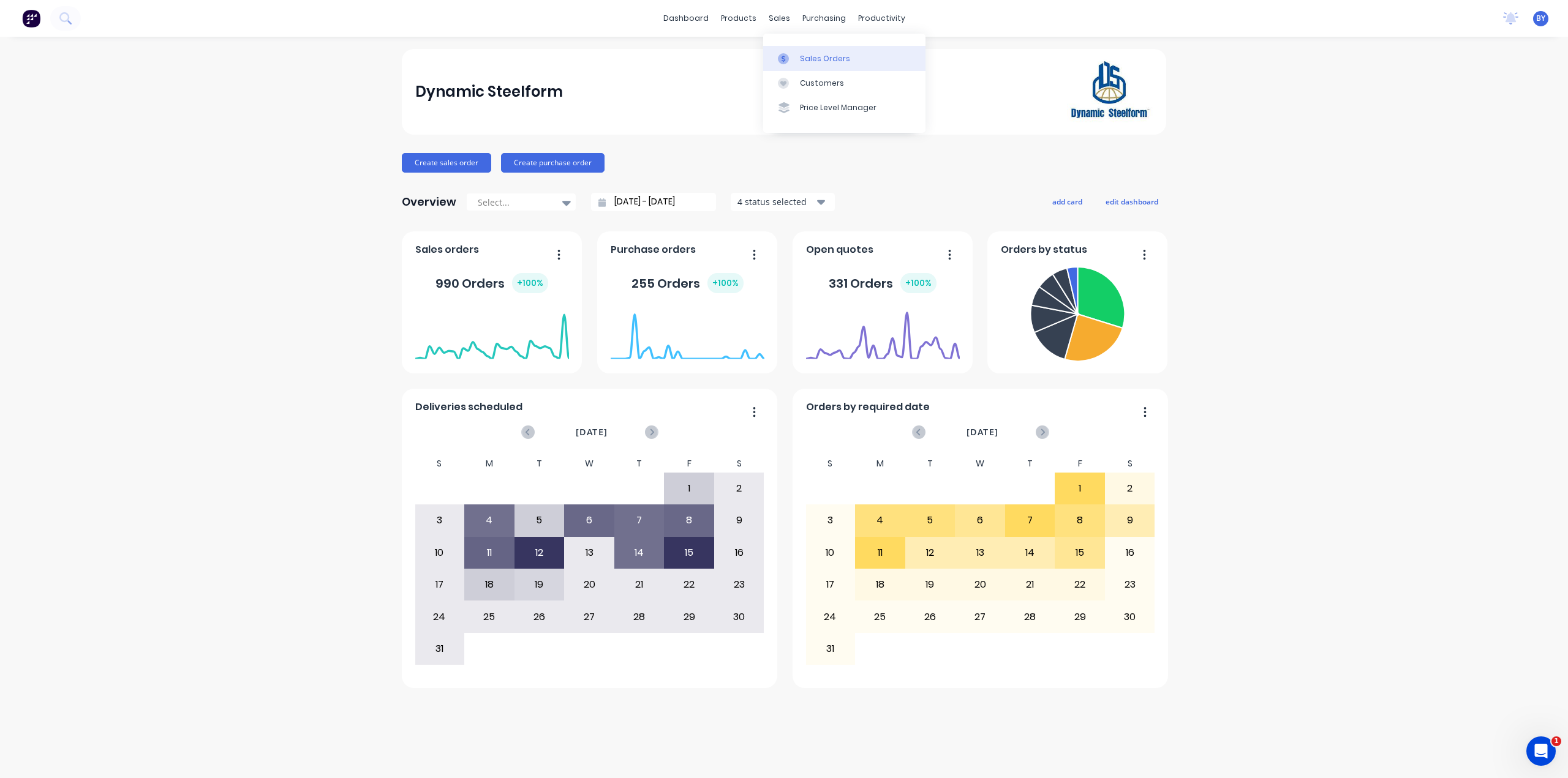
click at [802, 64] on link "Sales Orders" at bounding box center [844, 58] width 162 height 24
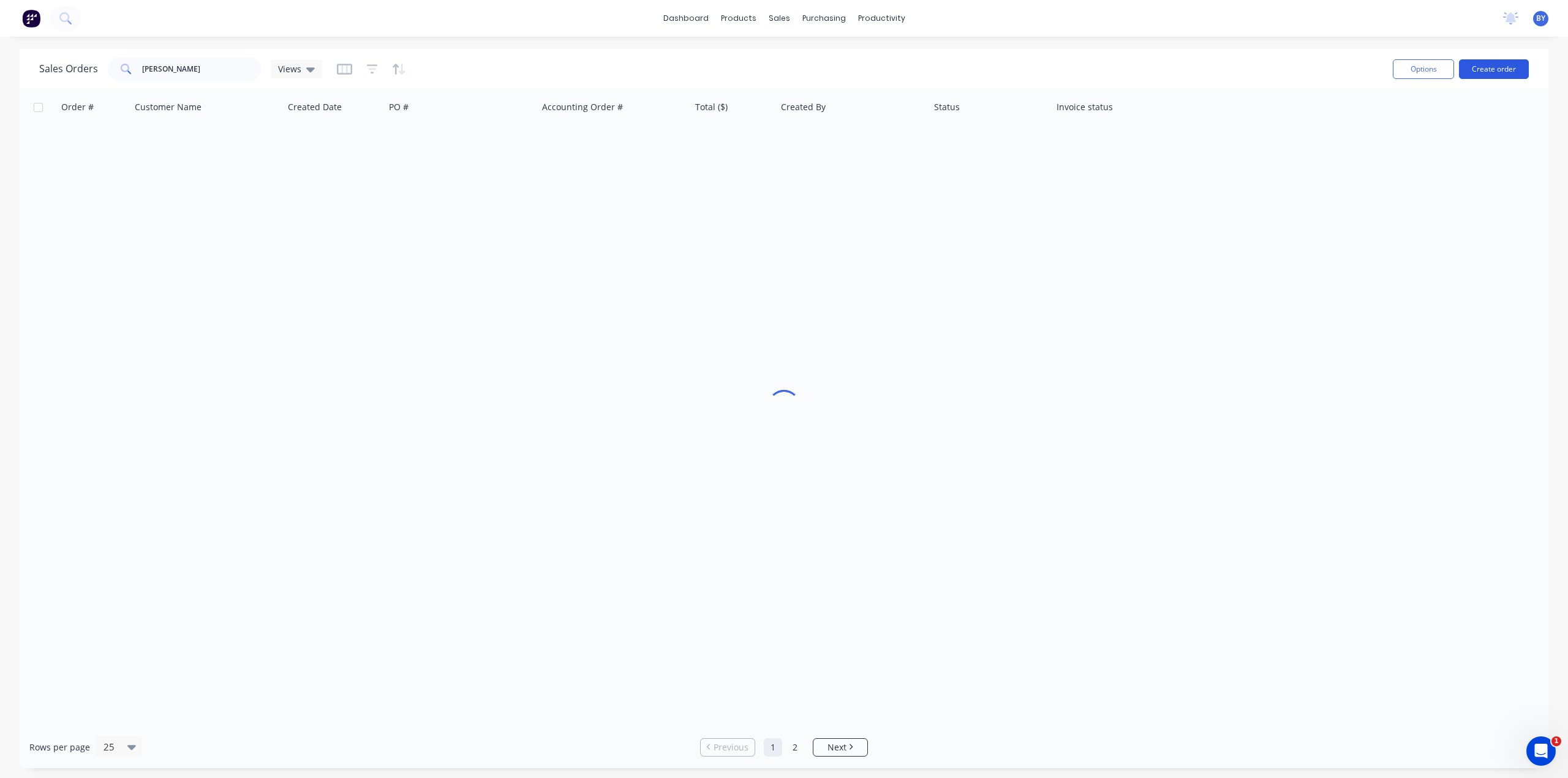
click at [1492, 66] on button "Create order" at bounding box center [1493, 69] width 70 height 19
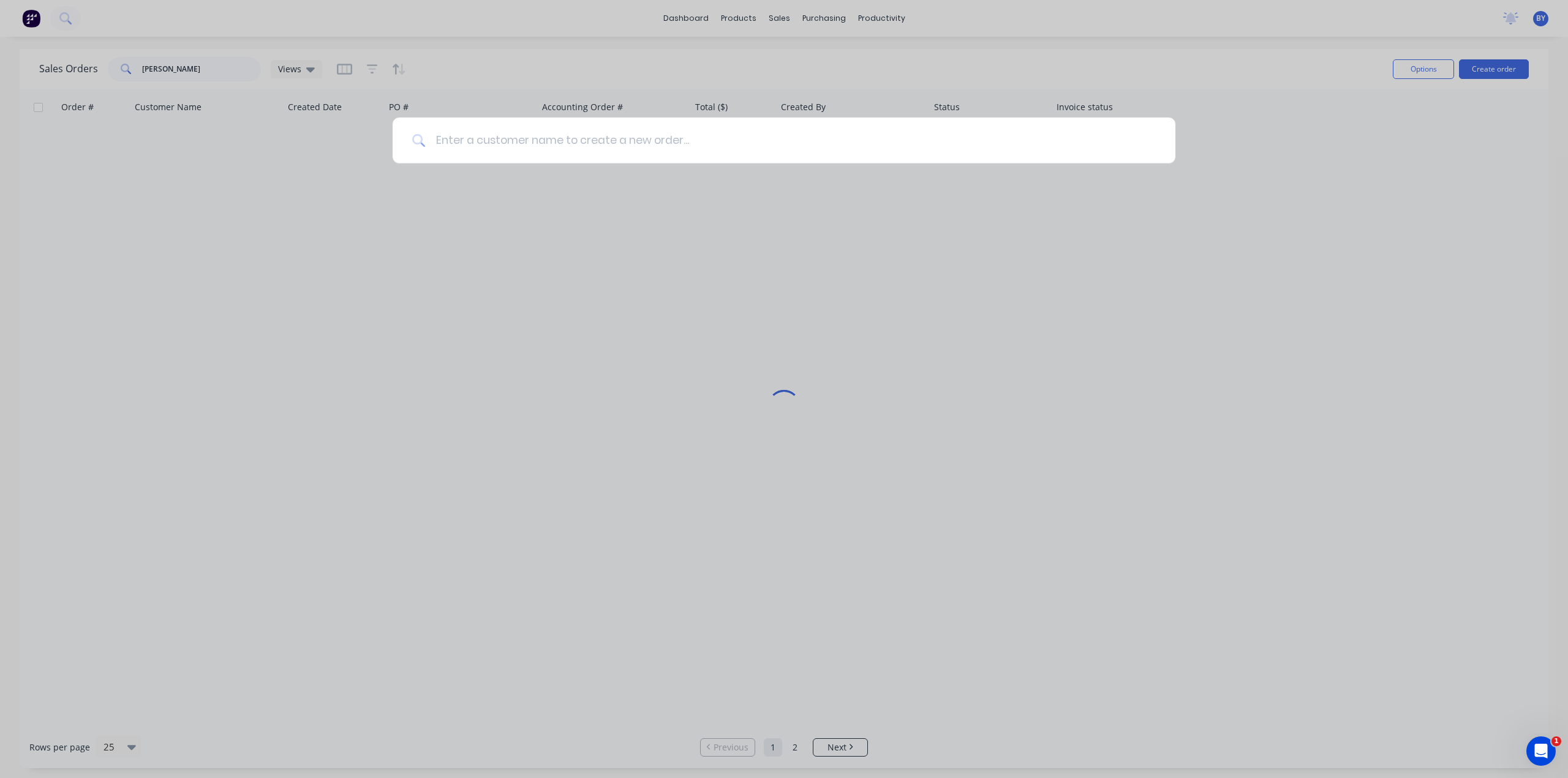
click at [529, 151] on input at bounding box center [791, 140] width 730 height 46
type input "cash"
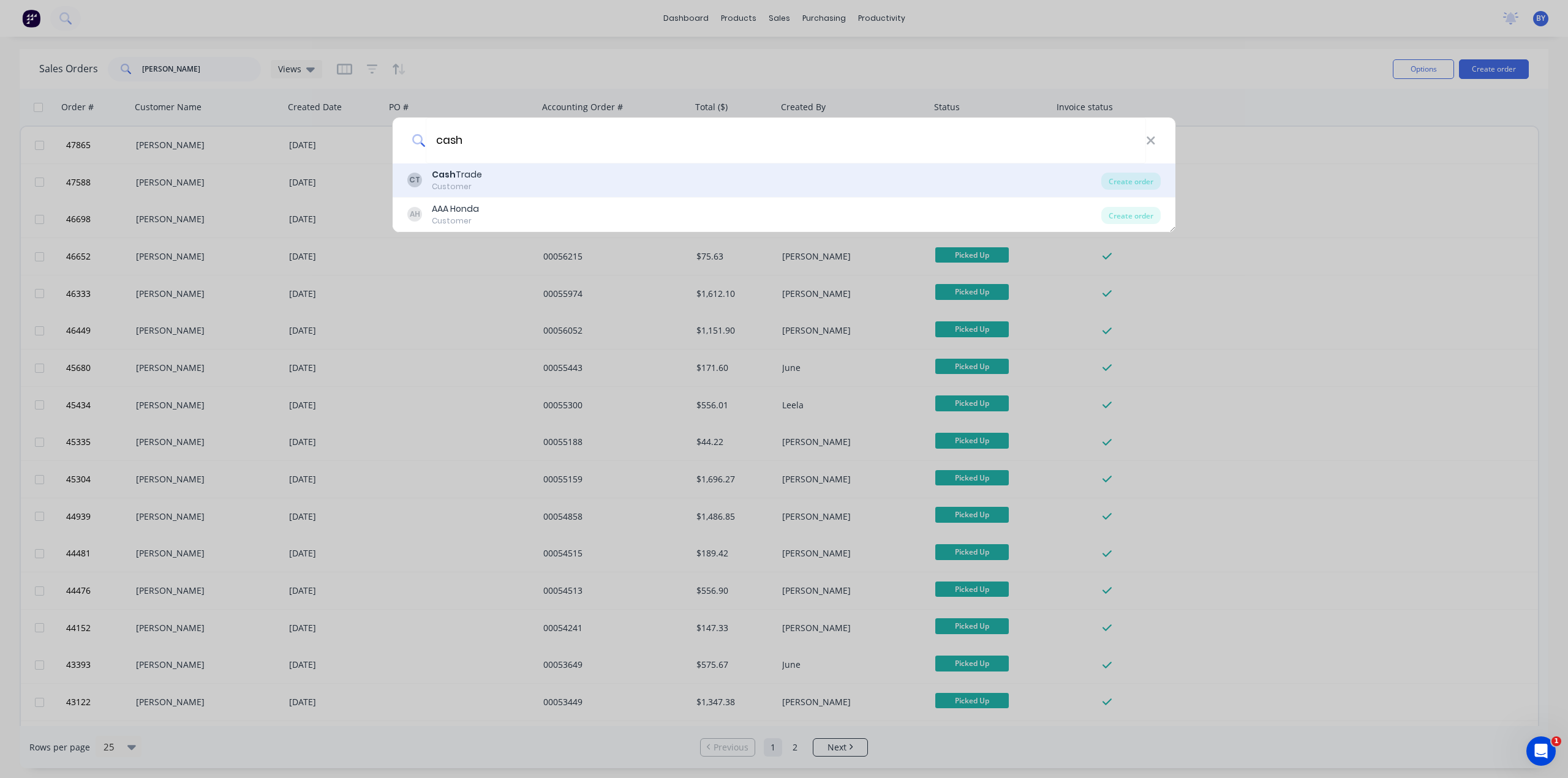
click at [637, 175] on div "CT Cash Trade Customer" at bounding box center [754, 180] width 694 height 24
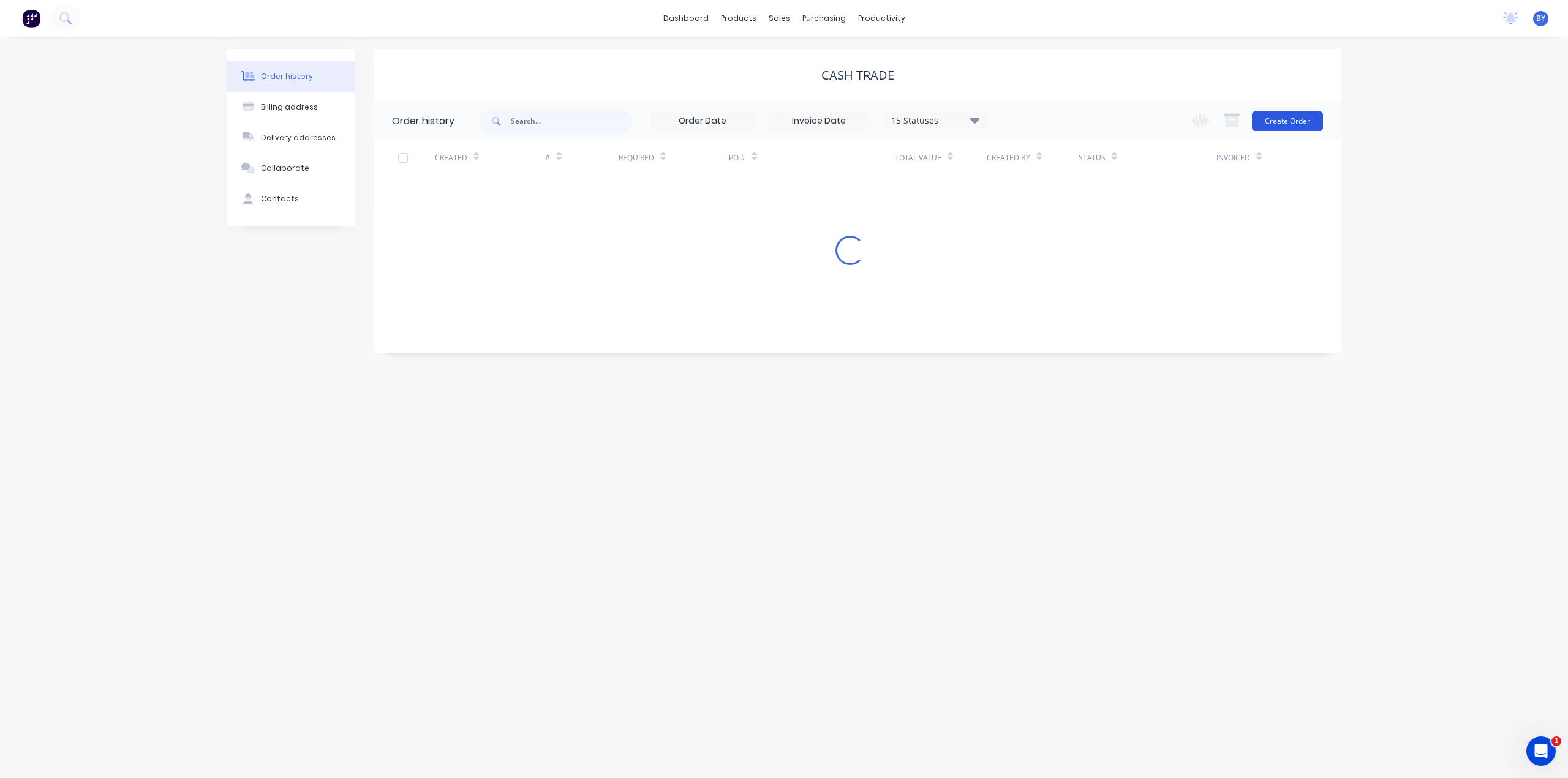
click at [1297, 120] on button "Create Order" at bounding box center [1287, 121] width 71 height 19
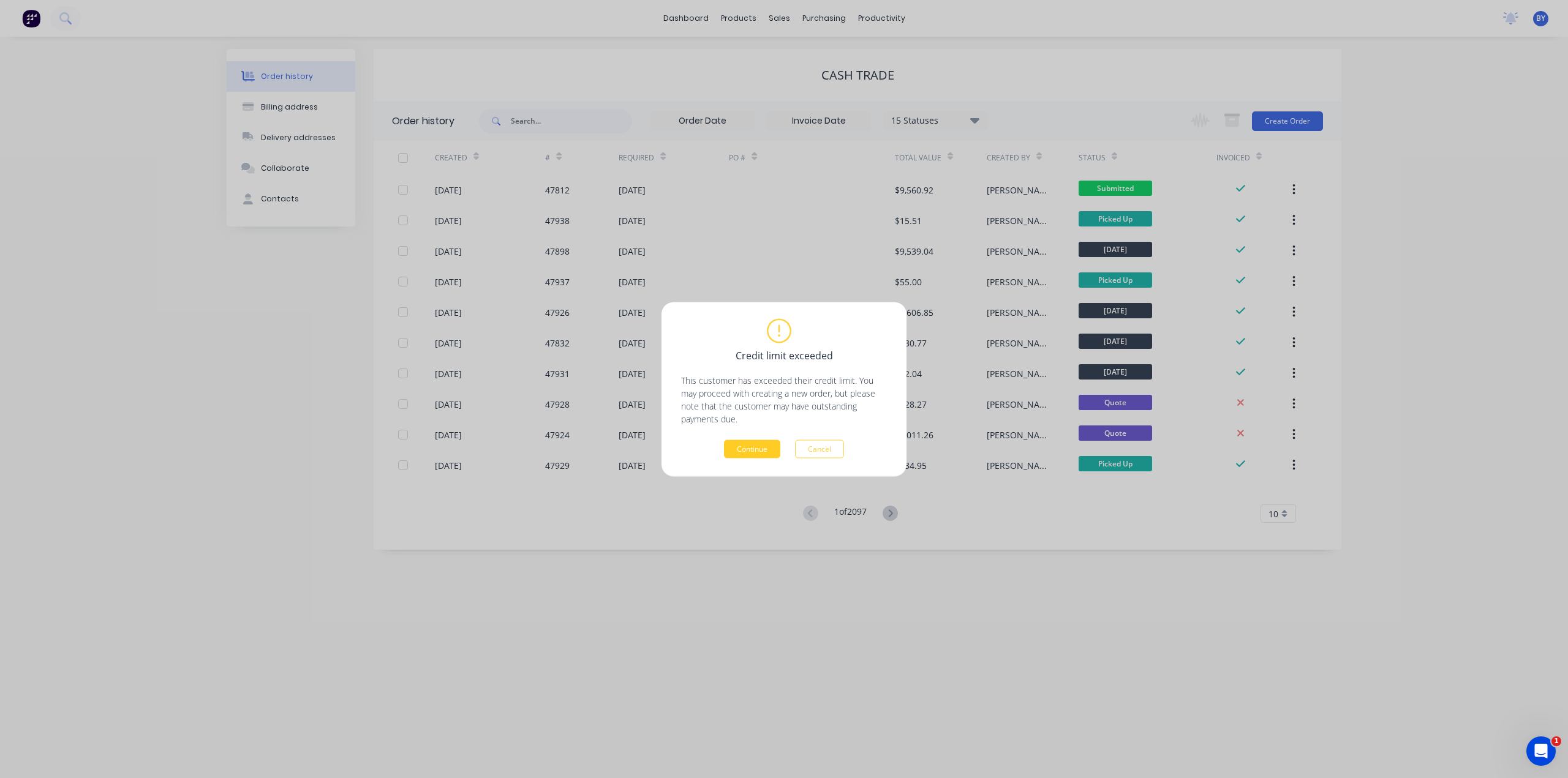
click at [758, 443] on button "Continue" at bounding box center [752, 448] width 56 height 18
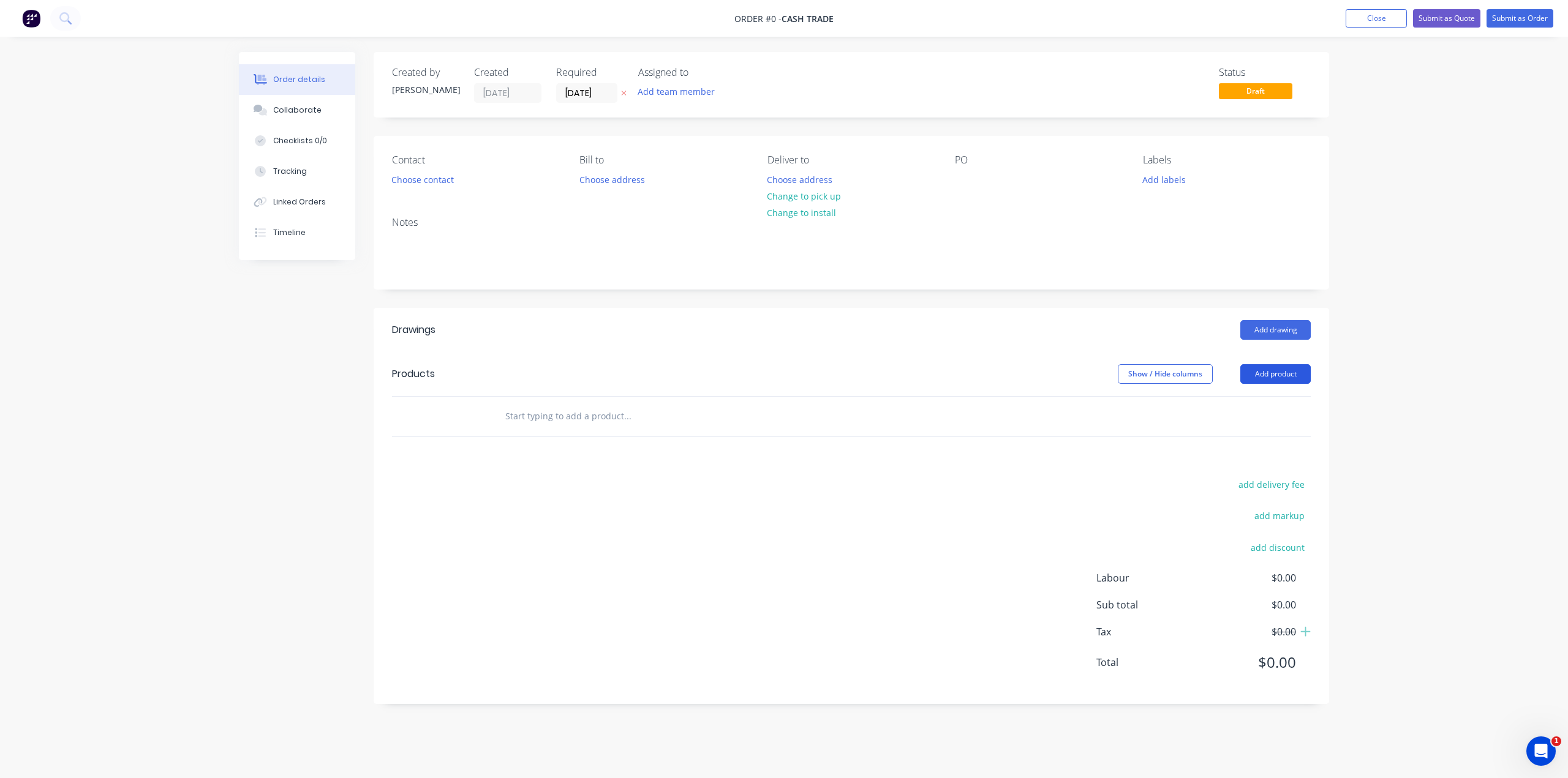
click at [1268, 374] on button "Add product" at bounding box center [1275, 374] width 70 height 19
click at [1239, 399] on div "Product catalogue" at bounding box center [1252, 405] width 95 height 18
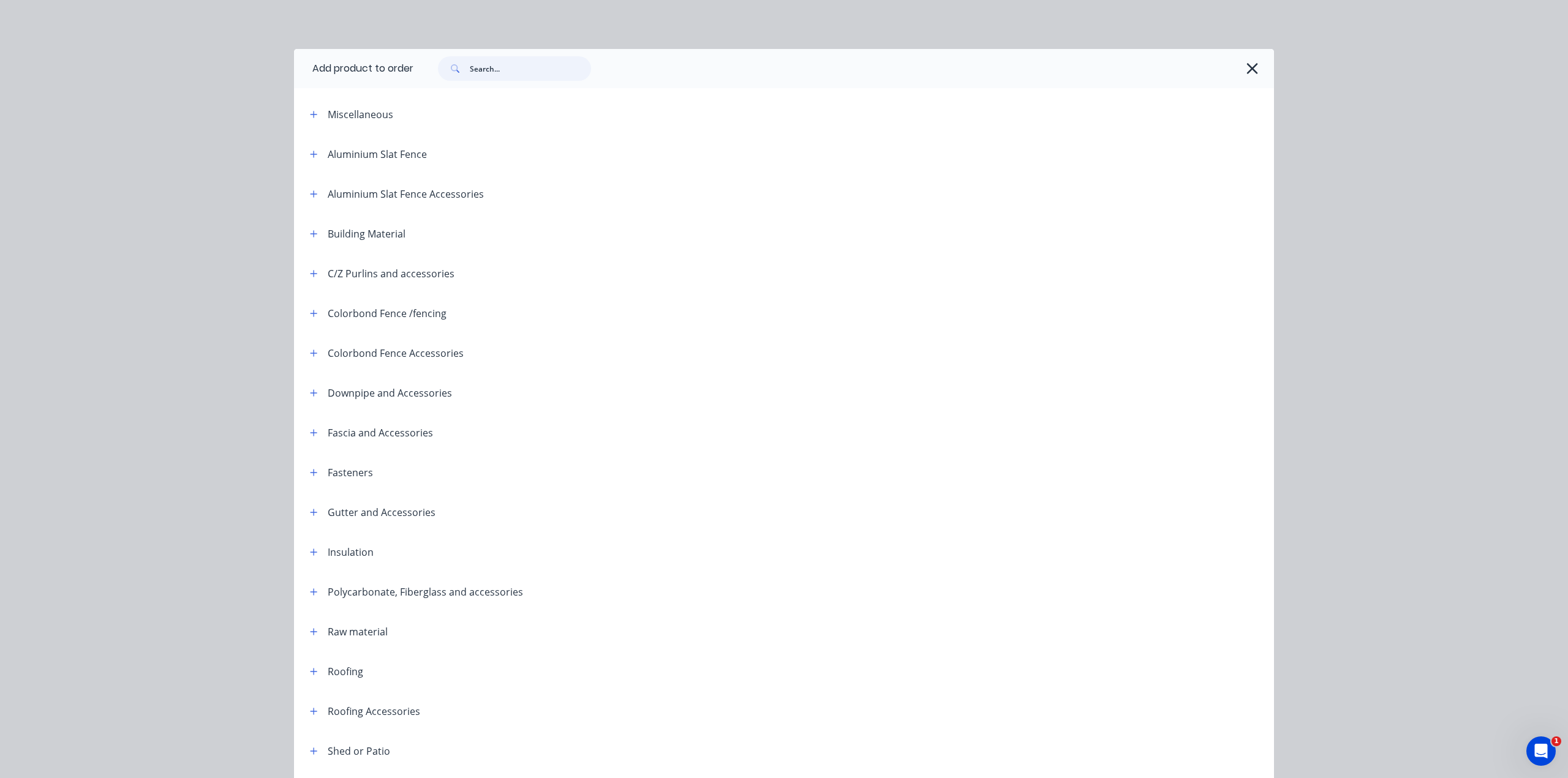
click at [515, 69] on input "text" at bounding box center [530, 68] width 121 height 24
type input "w"
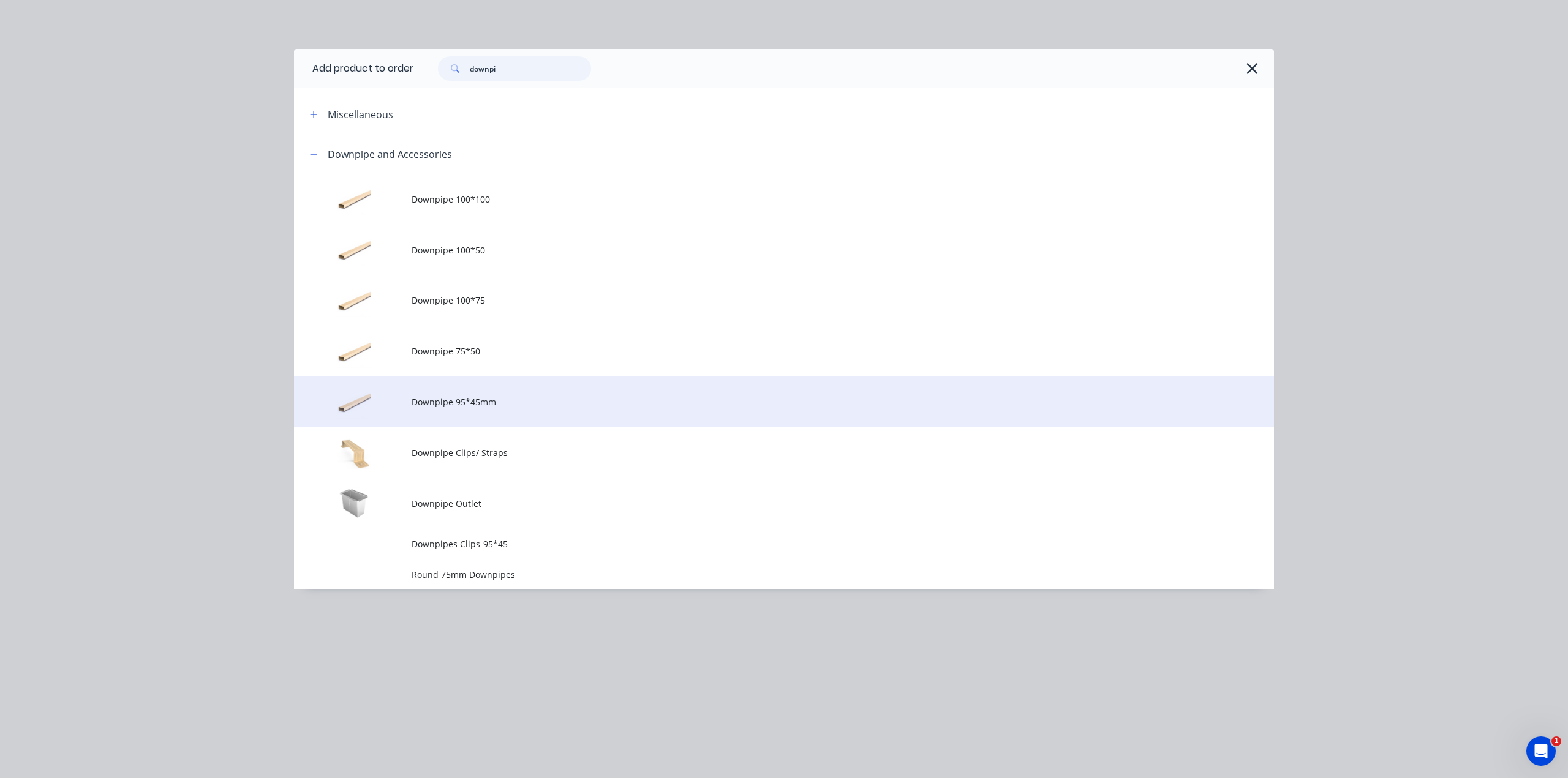
type input "downpi"
click at [508, 411] on td "Downpipe 95*45mm" at bounding box center [842, 401] width 862 height 51
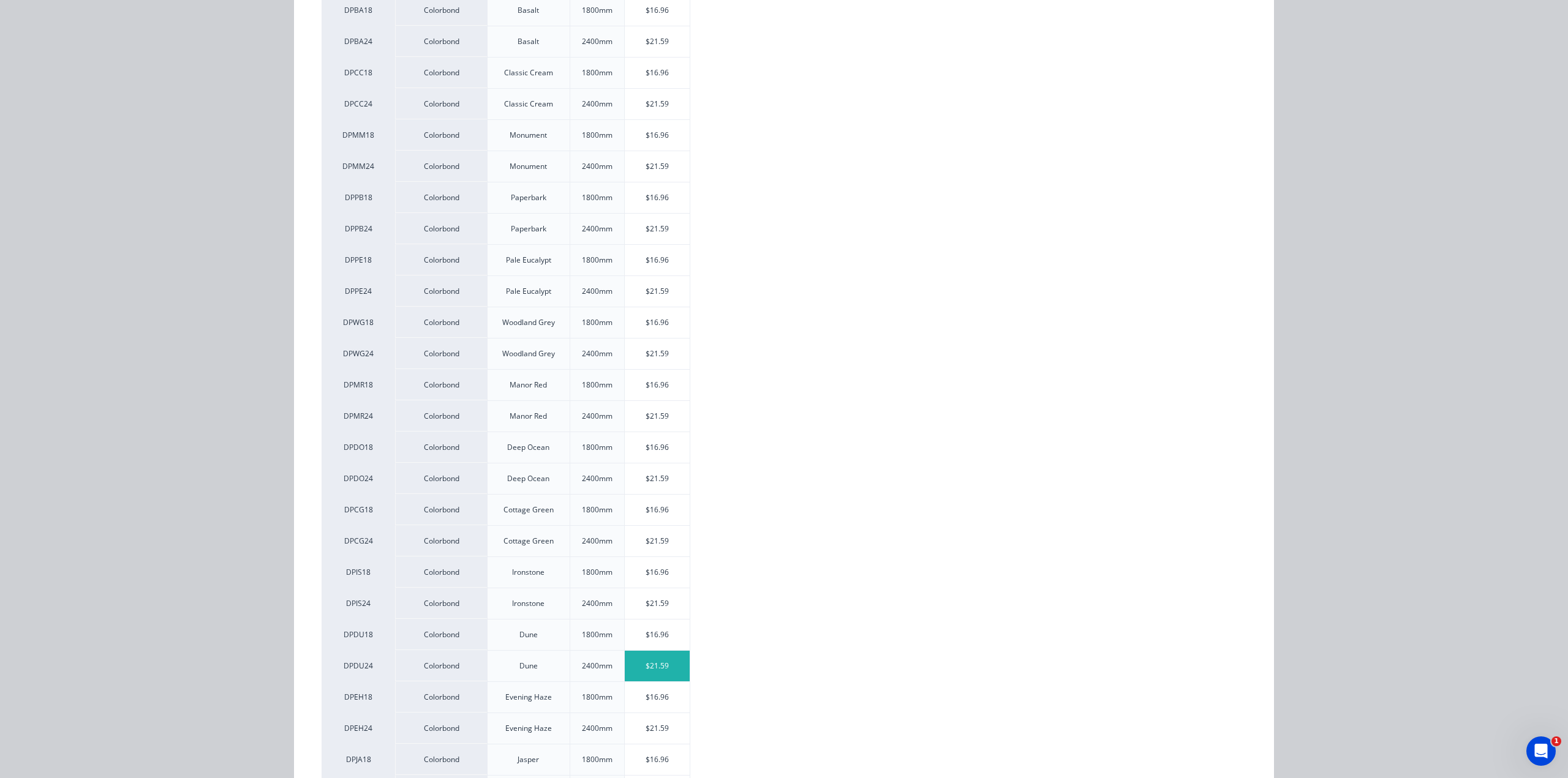
scroll to position [407, 0]
click at [660, 633] on div "$16.96" at bounding box center [658, 630] width 66 height 31
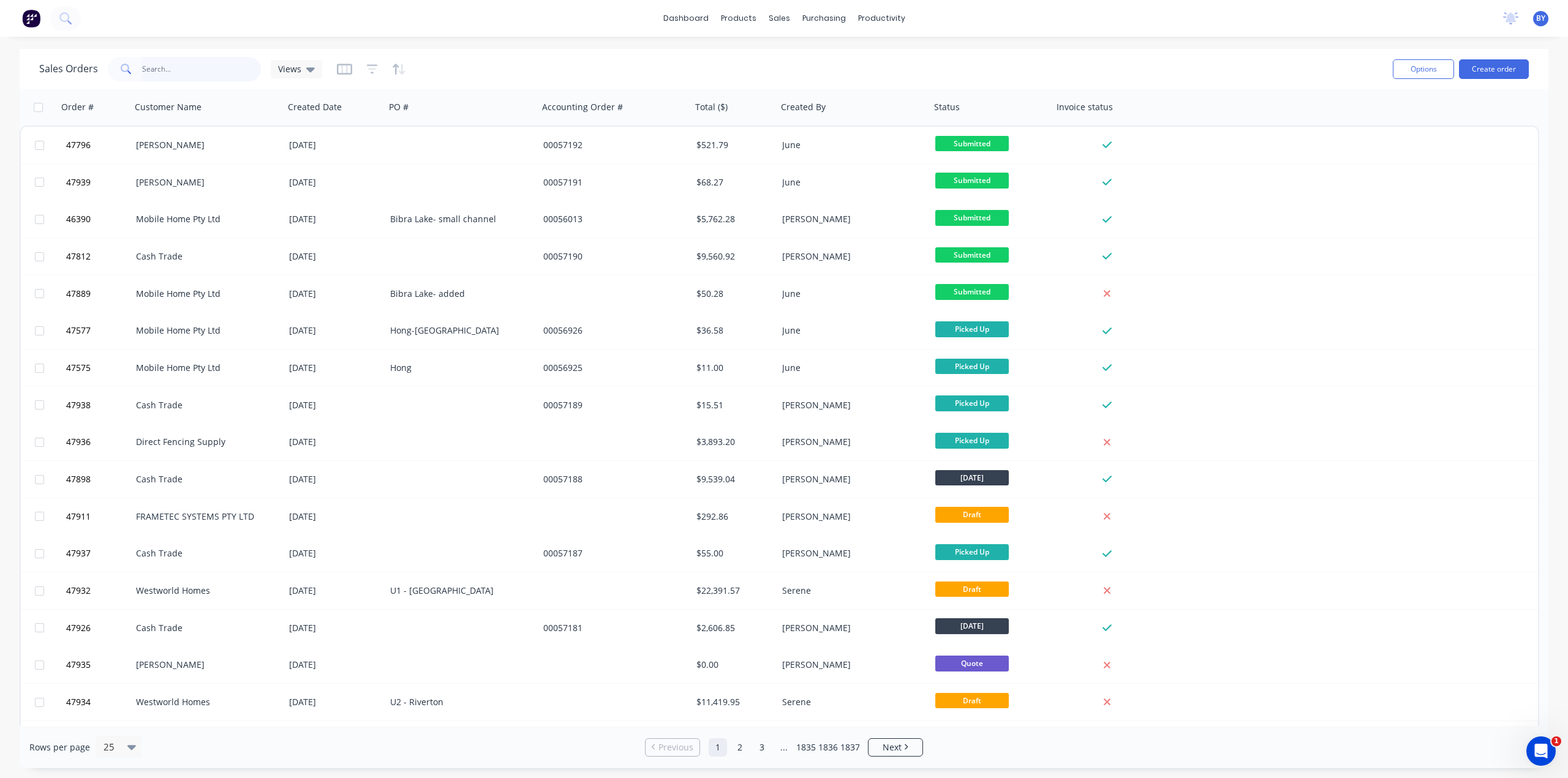
click at [200, 58] on input "text" at bounding box center [202, 69] width 120 height 24
click at [1499, 60] on button "Create order" at bounding box center [1493, 69] width 70 height 19
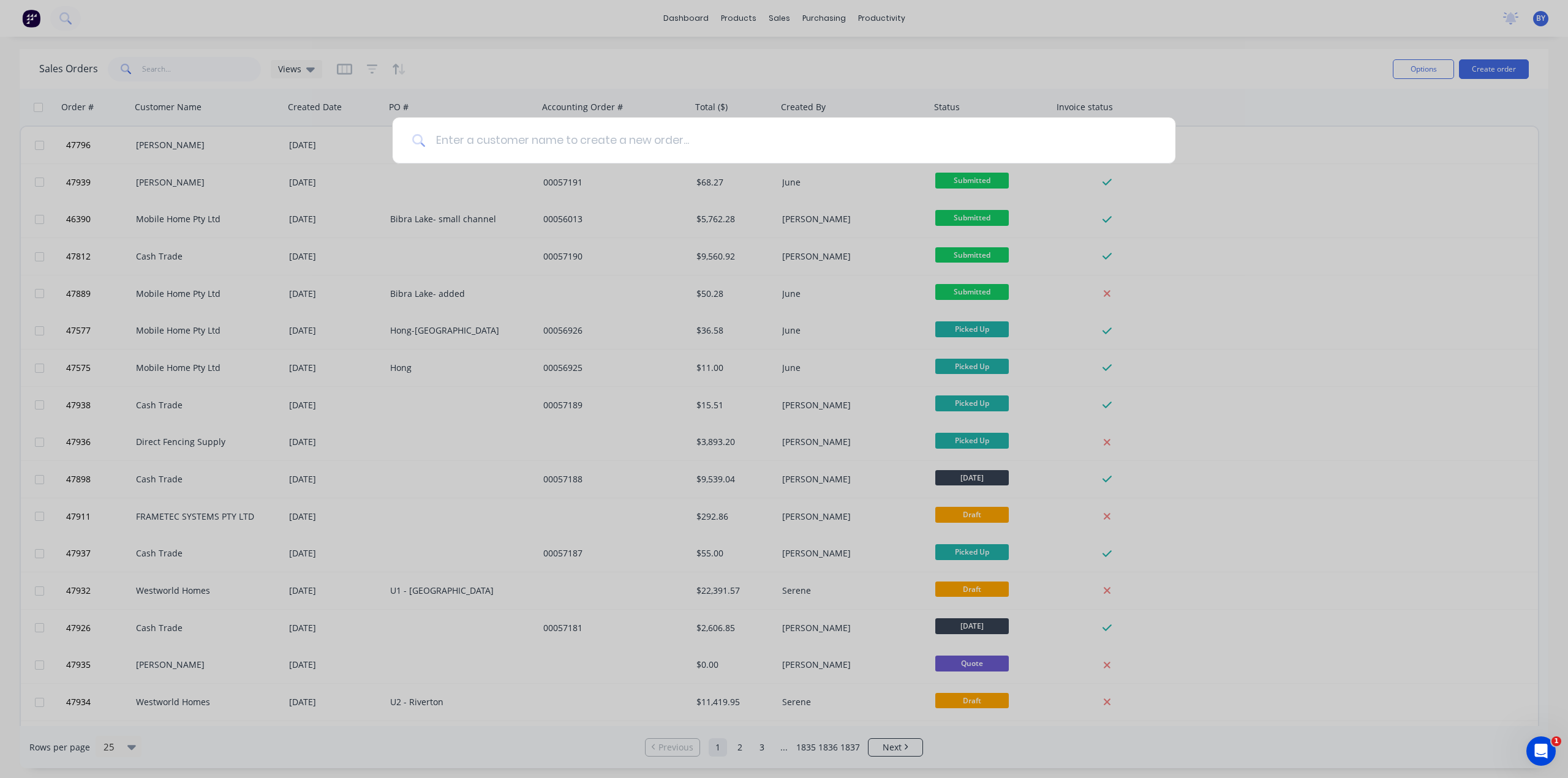
click at [553, 148] on input at bounding box center [791, 140] width 730 height 46
type input "c"
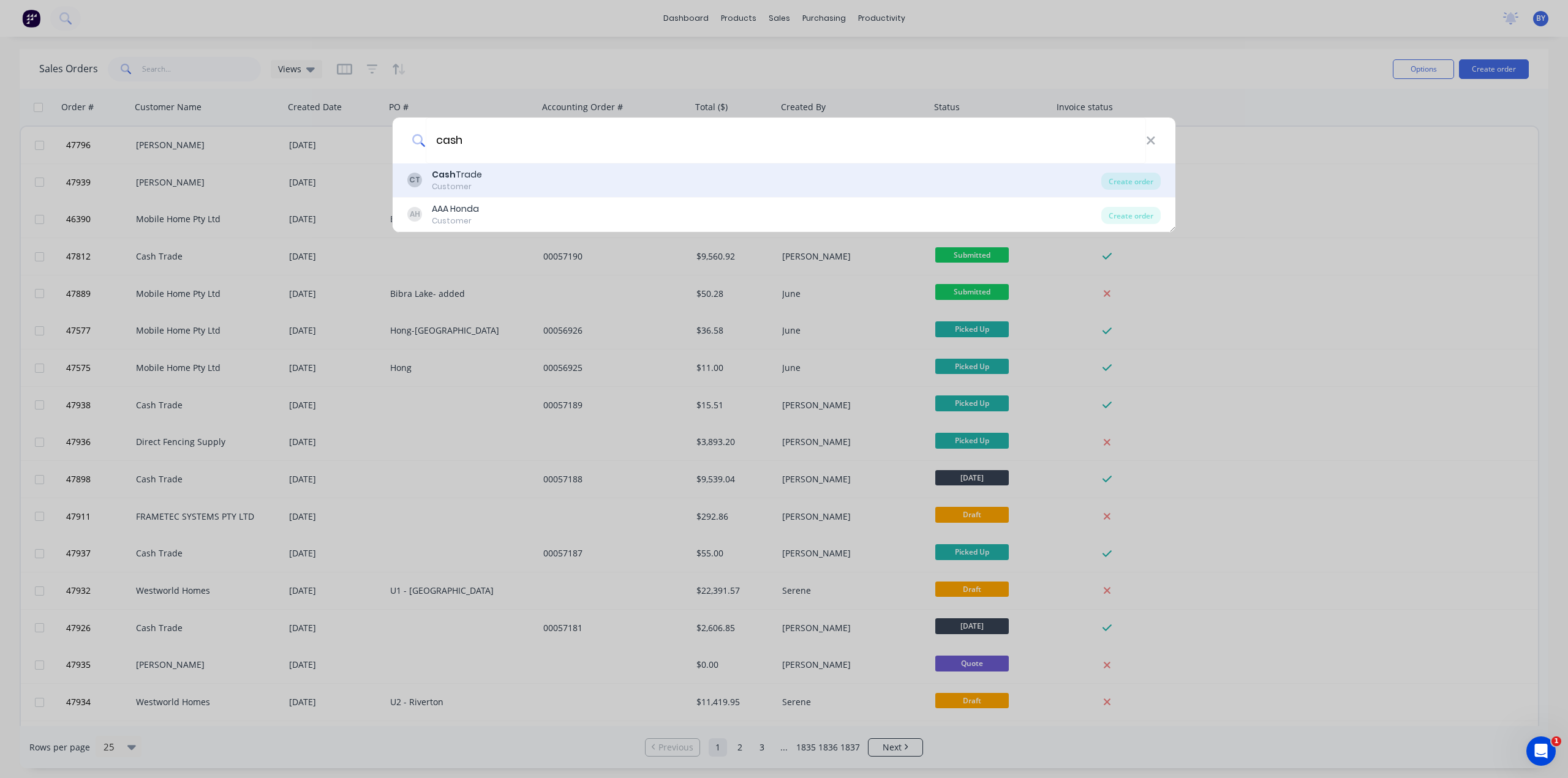
type input "cash"
click at [511, 179] on div "CT Cash Trade Customer" at bounding box center [754, 180] width 694 height 24
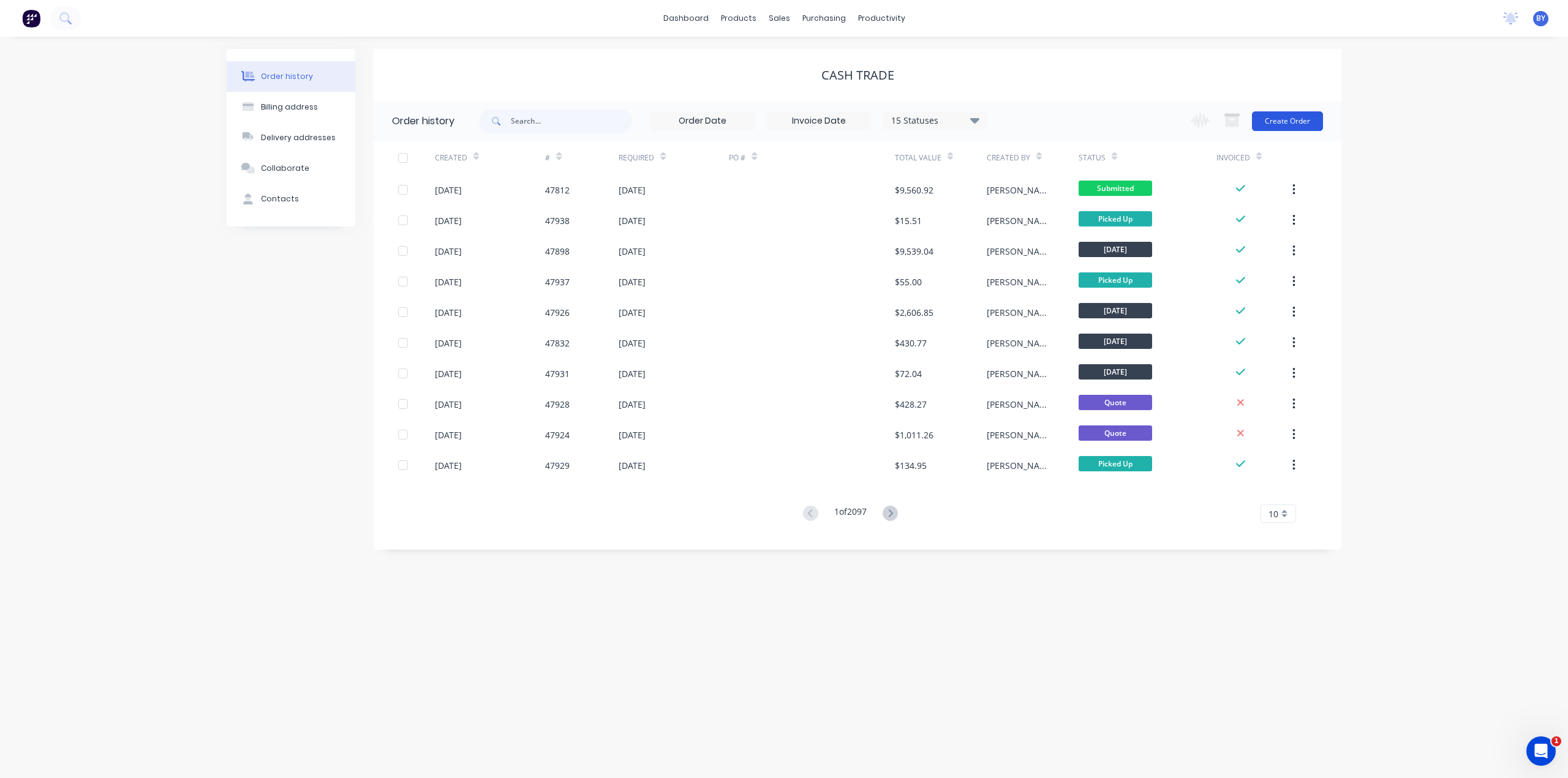
click at [1284, 120] on button "Create Order" at bounding box center [1287, 121] width 71 height 19
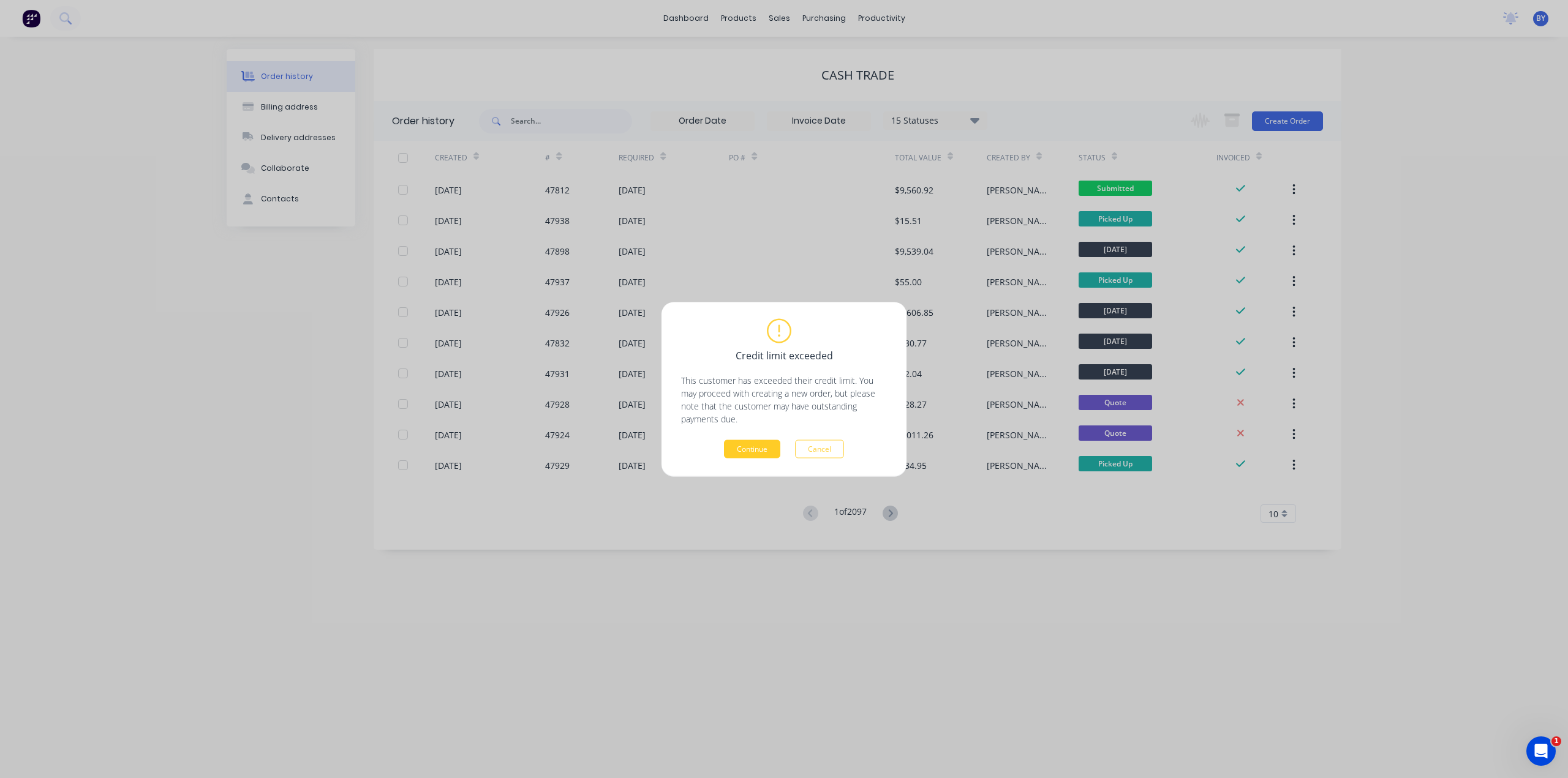
click at [763, 446] on button "Continue" at bounding box center [752, 448] width 56 height 18
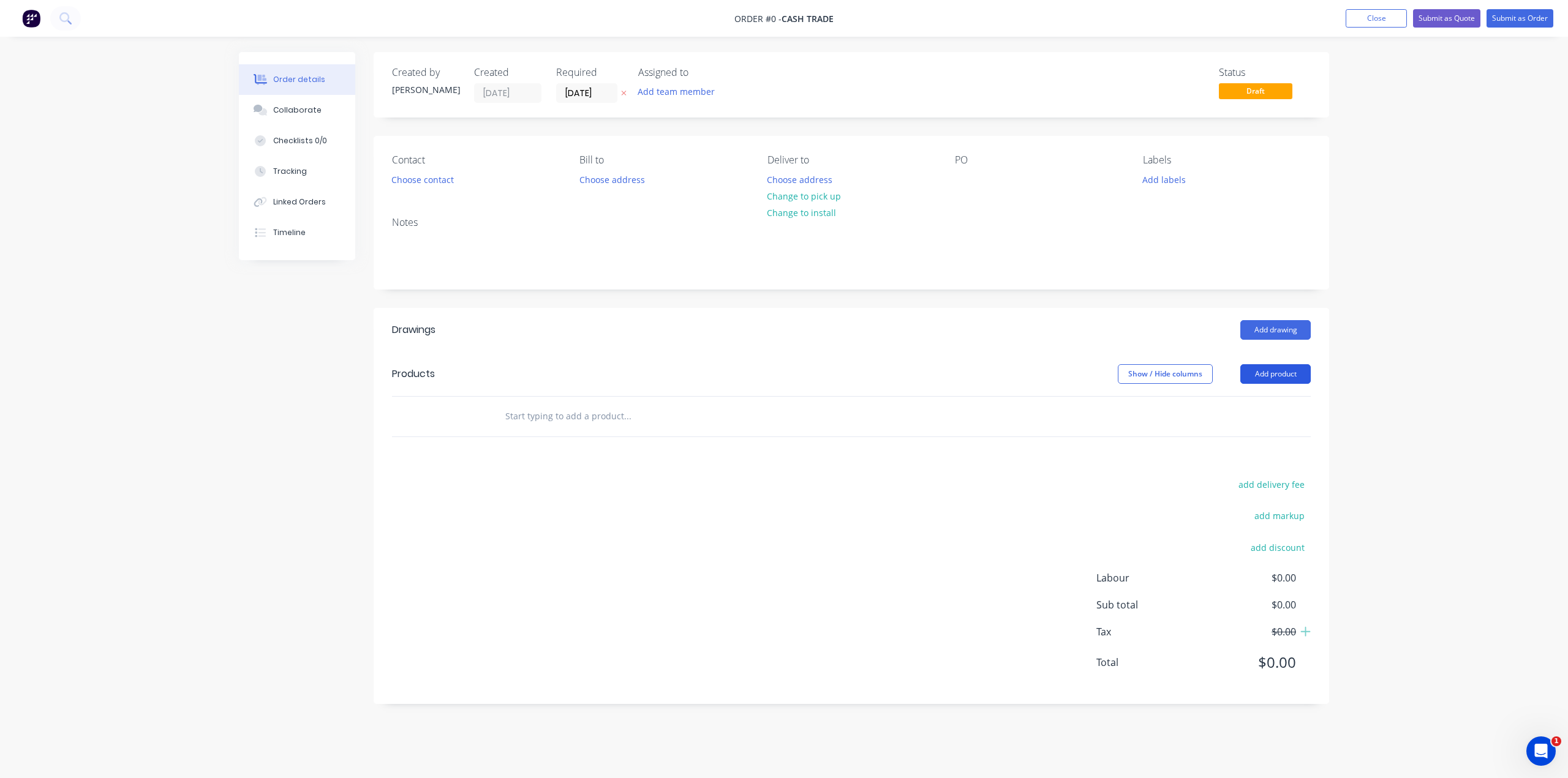
click at [1267, 372] on button "Add product" at bounding box center [1275, 374] width 70 height 19
click at [1242, 404] on div "Product catalogue" at bounding box center [1252, 405] width 95 height 18
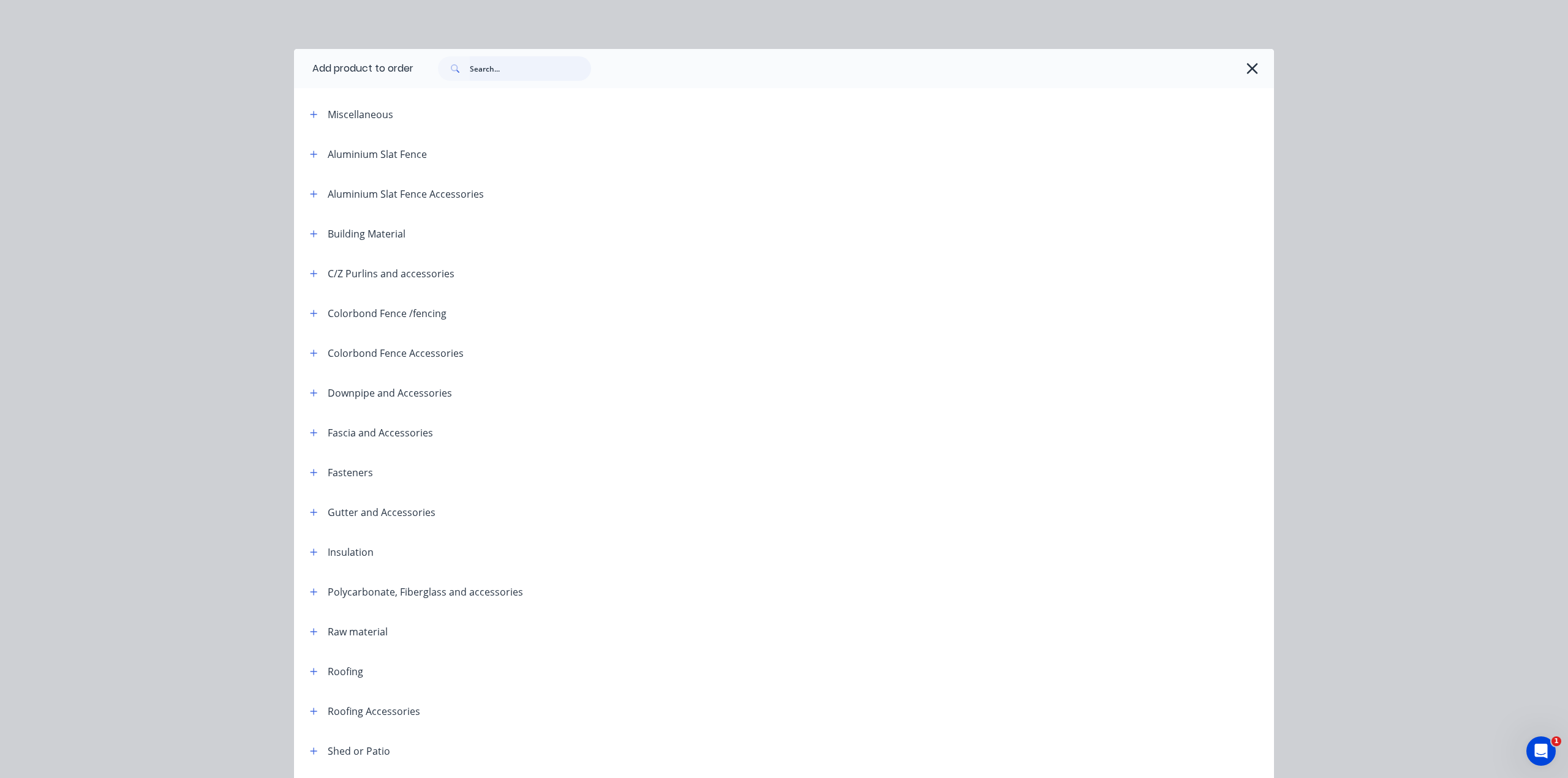
click at [503, 66] on input "text" at bounding box center [530, 68] width 121 height 24
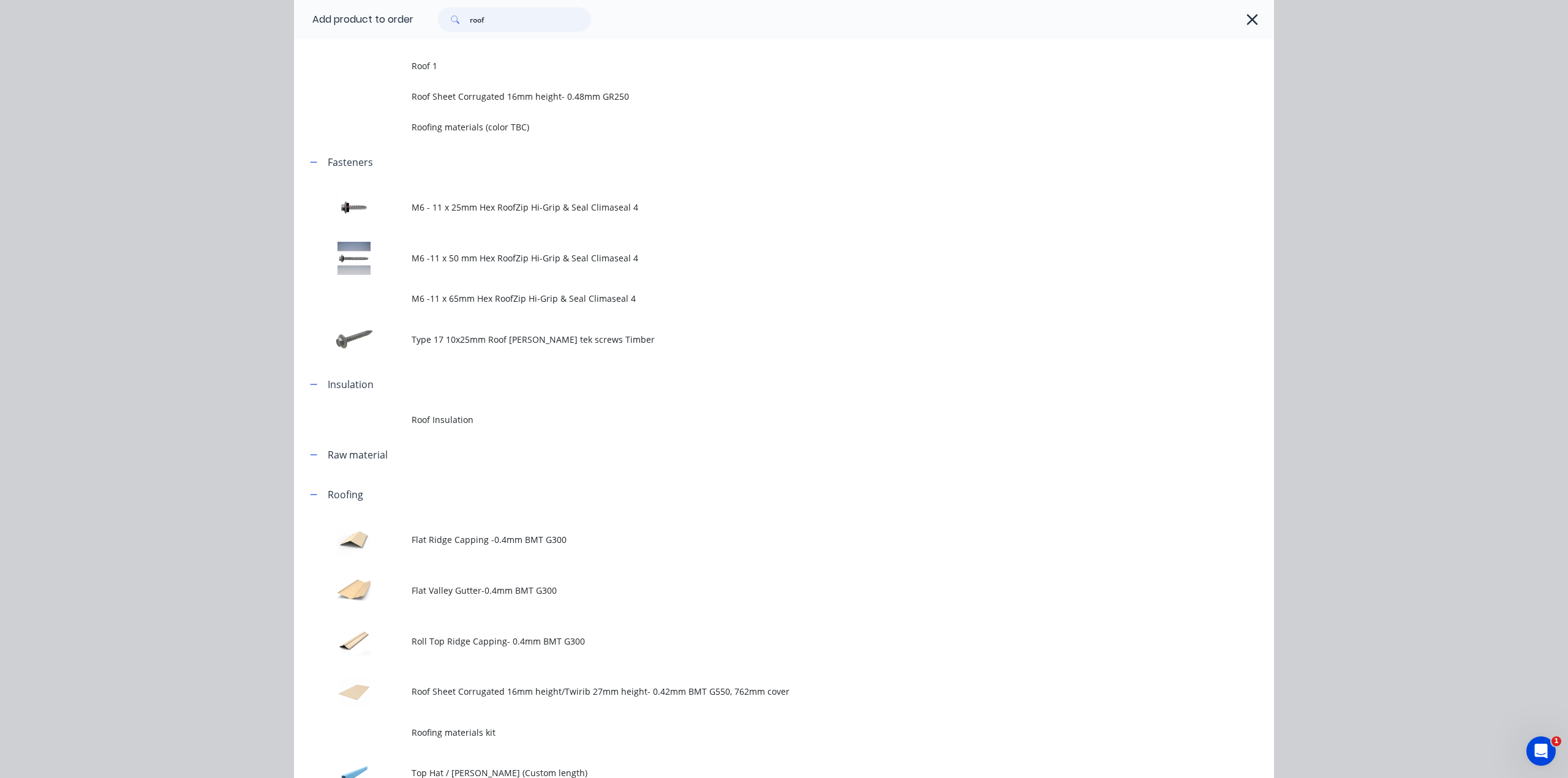
scroll to position [245, 0]
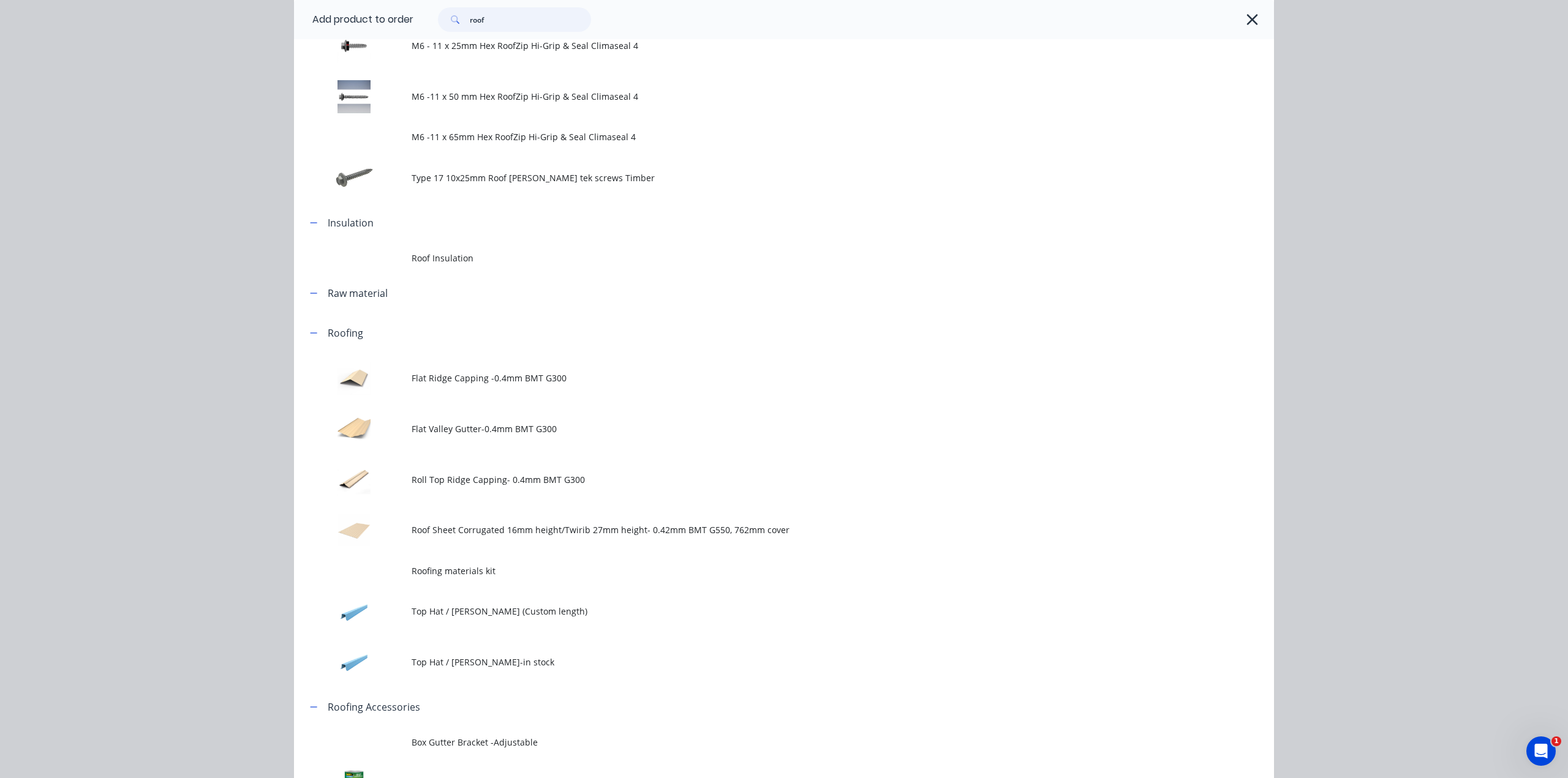
type input "roof"
click at [521, 520] on td "Roof Sheet Corrugated 16mm height/Twirib 27mm height- 0.42mm BMT G550, 762mm co…" at bounding box center [842, 530] width 862 height 51
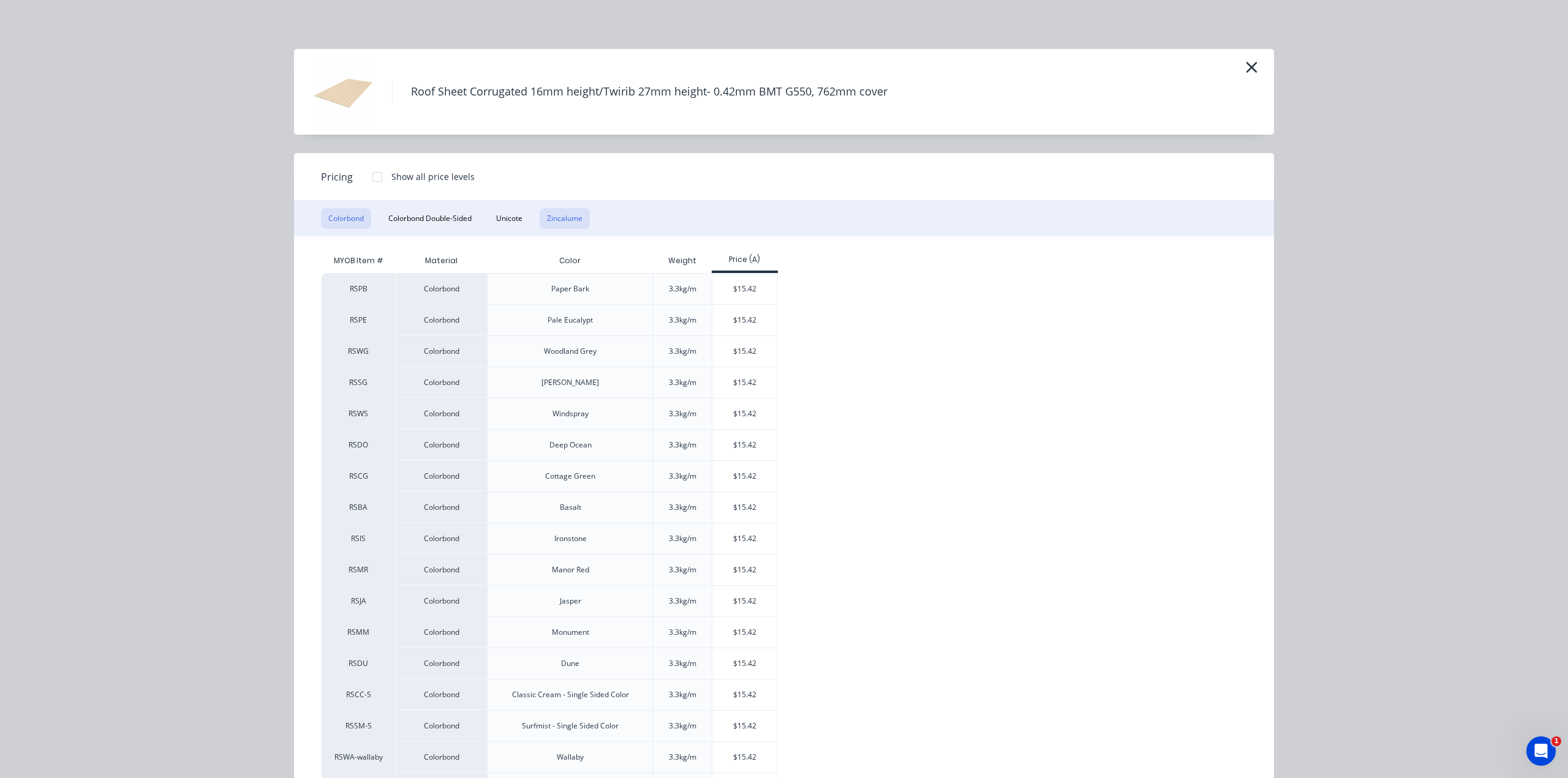
click at [577, 225] on button "Zincalume" at bounding box center [565, 218] width 50 height 21
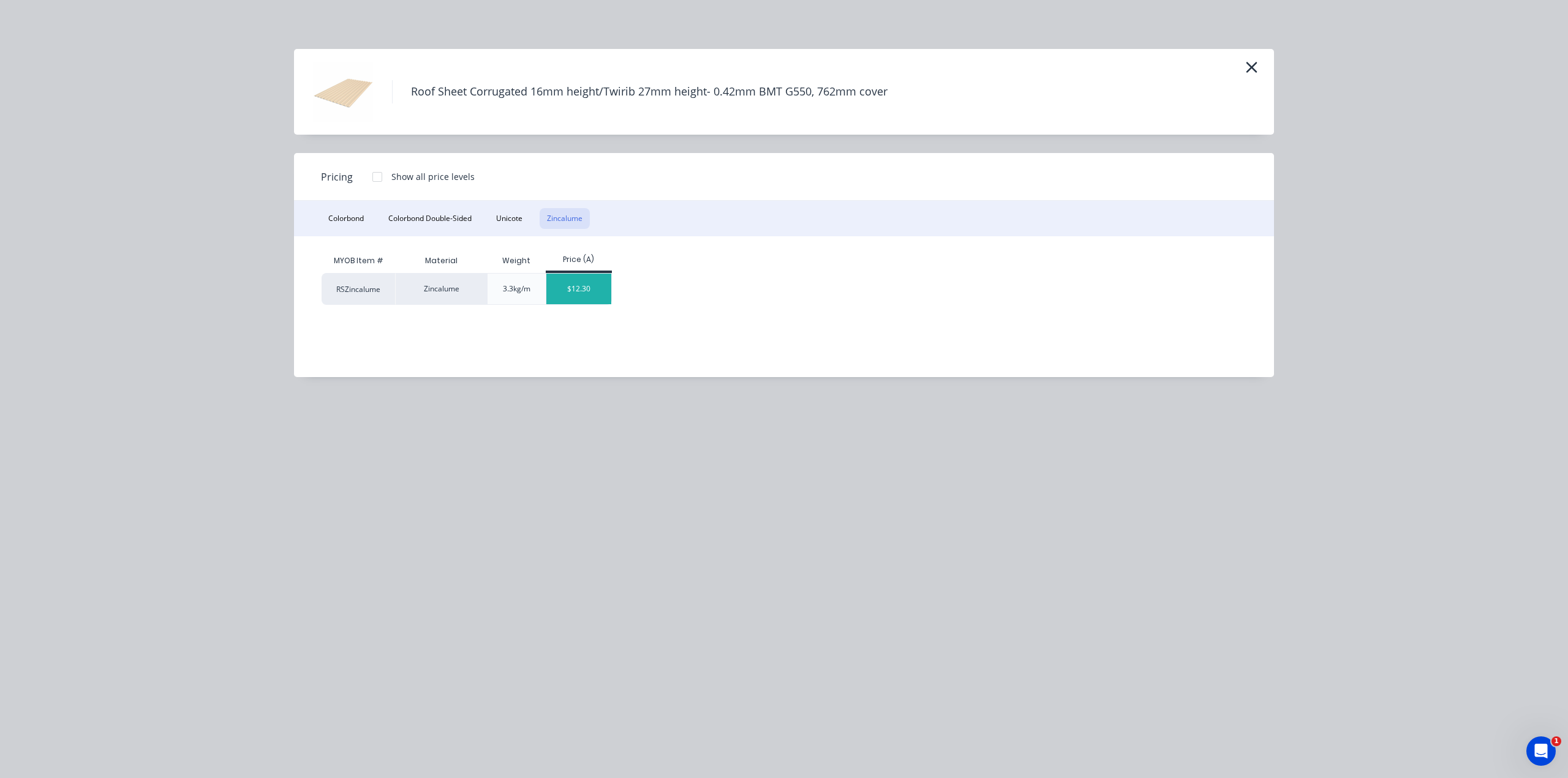
click at [589, 287] on div "$12.30" at bounding box center [579, 289] width 66 height 31
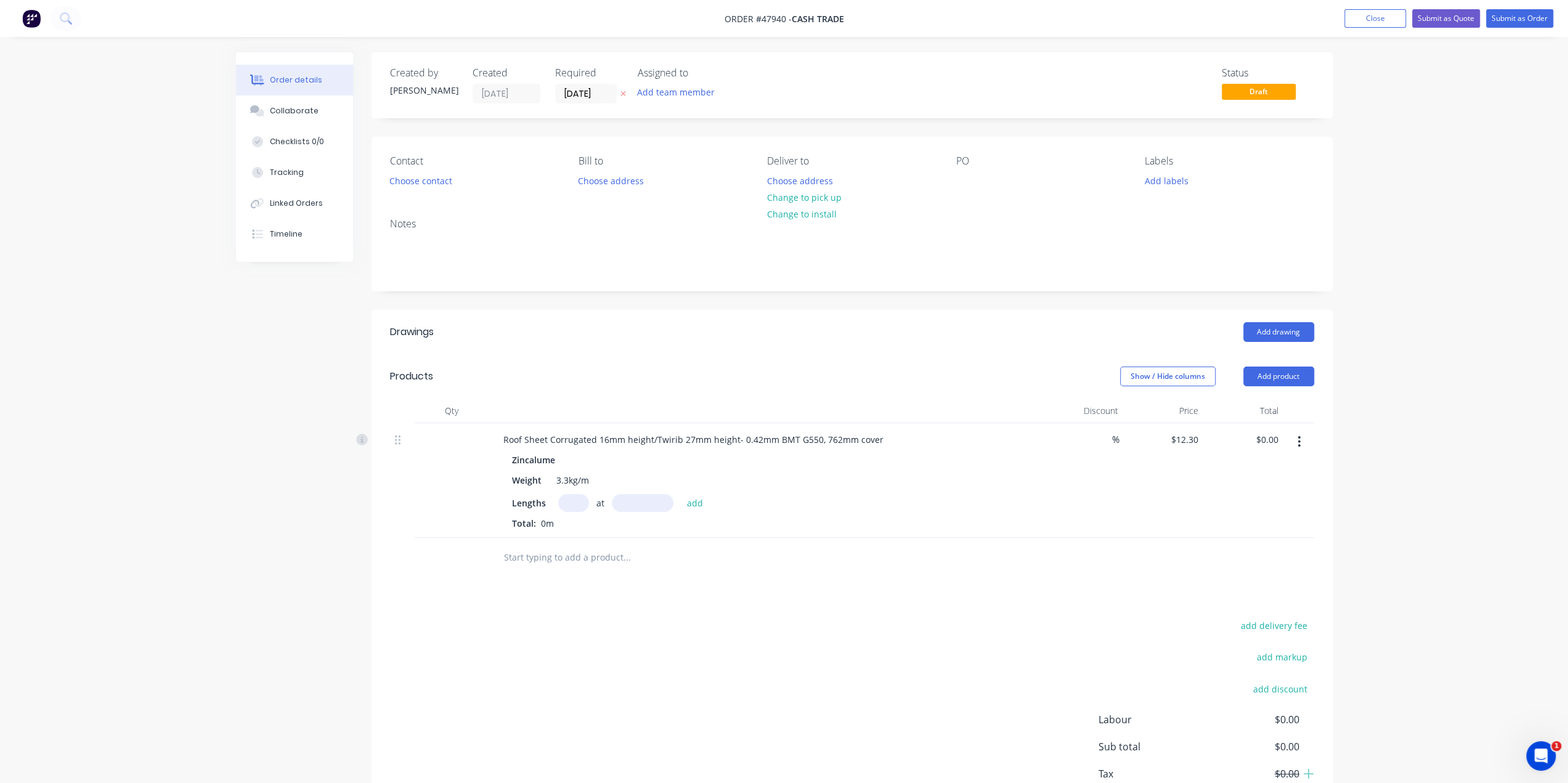
click at [578, 508] on input "text" at bounding box center [573, 503] width 31 height 18
type input "1"
type input "1000"
click at [681, 494] on button "add" at bounding box center [695, 502] width 29 height 16
type input "$12.30"
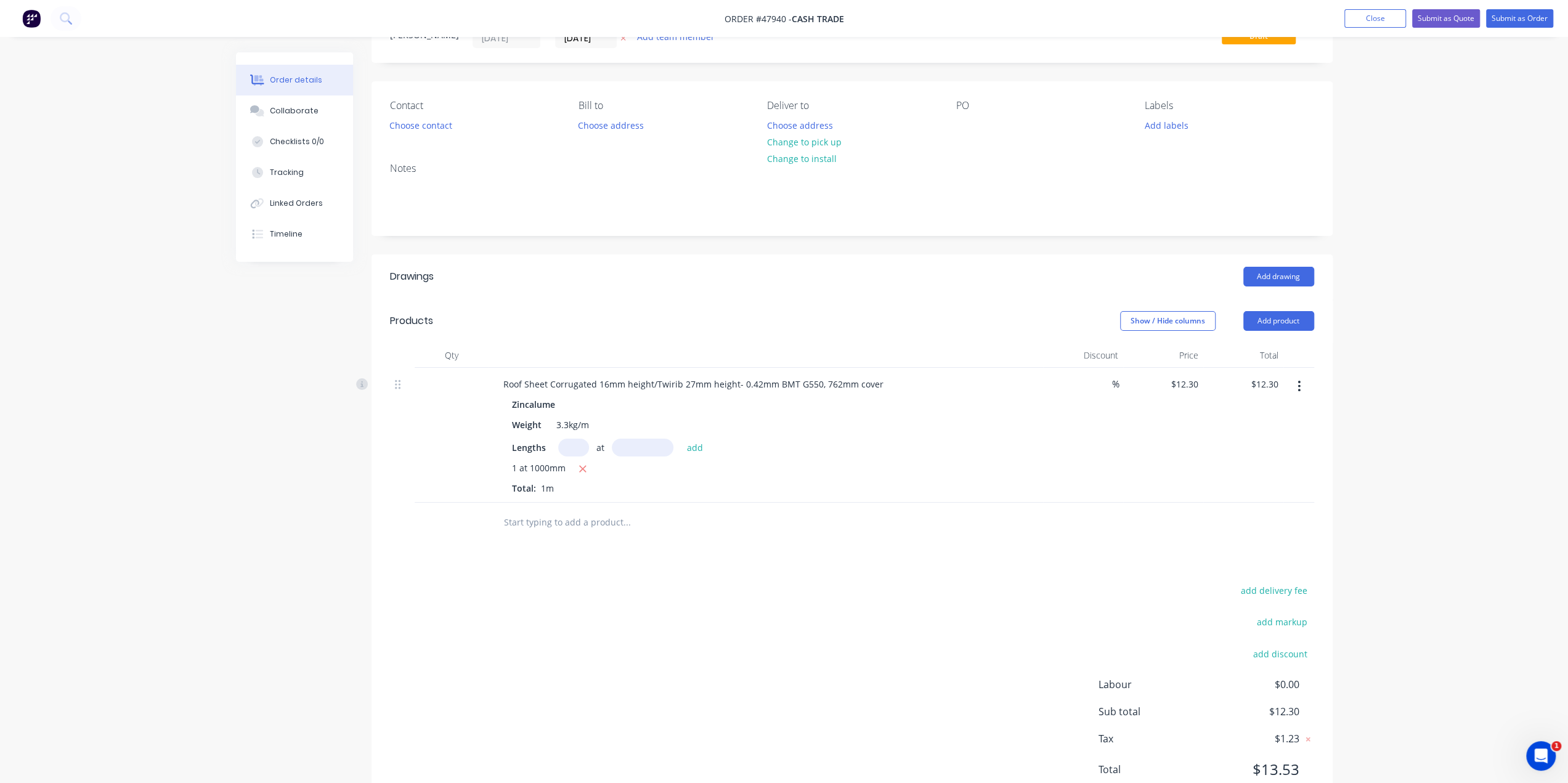
scroll to position [100, 0]
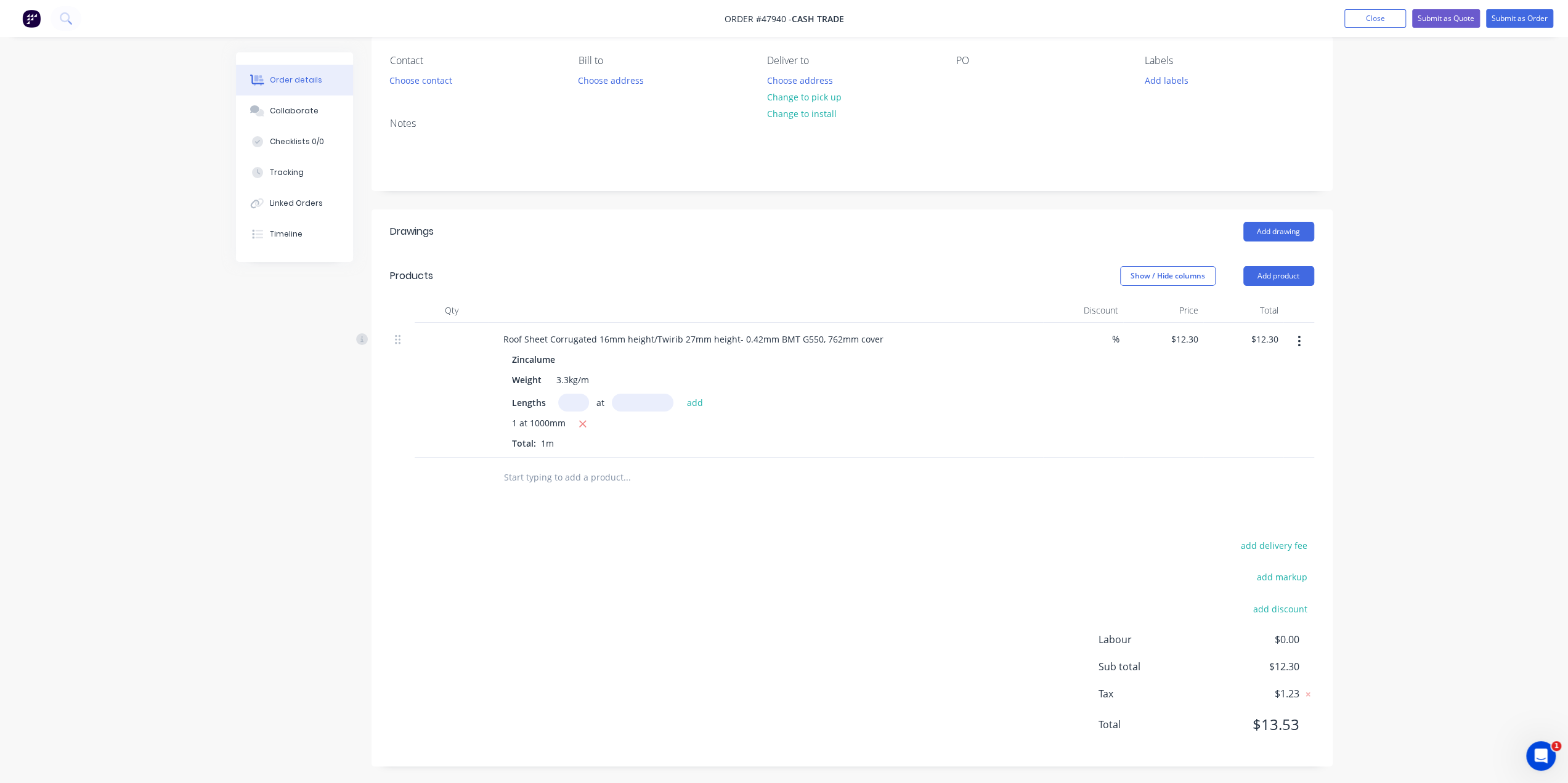
click at [884, 450] on div "Roof Sheet Corrugated 16mm height/Twirib 27mm height- 0.42mm BMT G550, 762mm co…" at bounding box center [766, 390] width 554 height 135
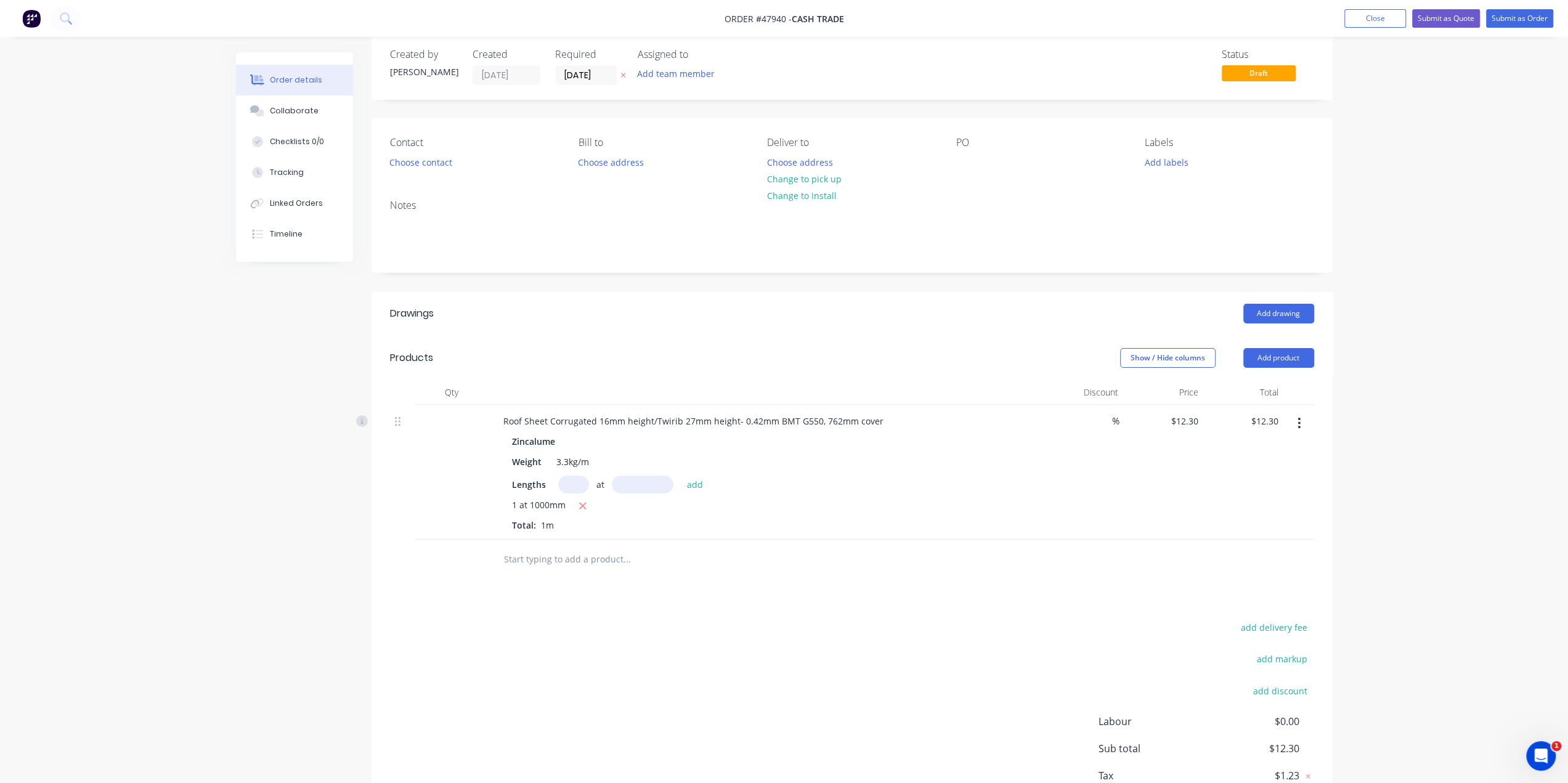
scroll to position [18, 0]
click at [1296, 421] on button "button" at bounding box center [1299, 423] width 29 height 22
click at [1245, 524] on div "Delete" at bounding box center [1256, 529] width 95 height 18
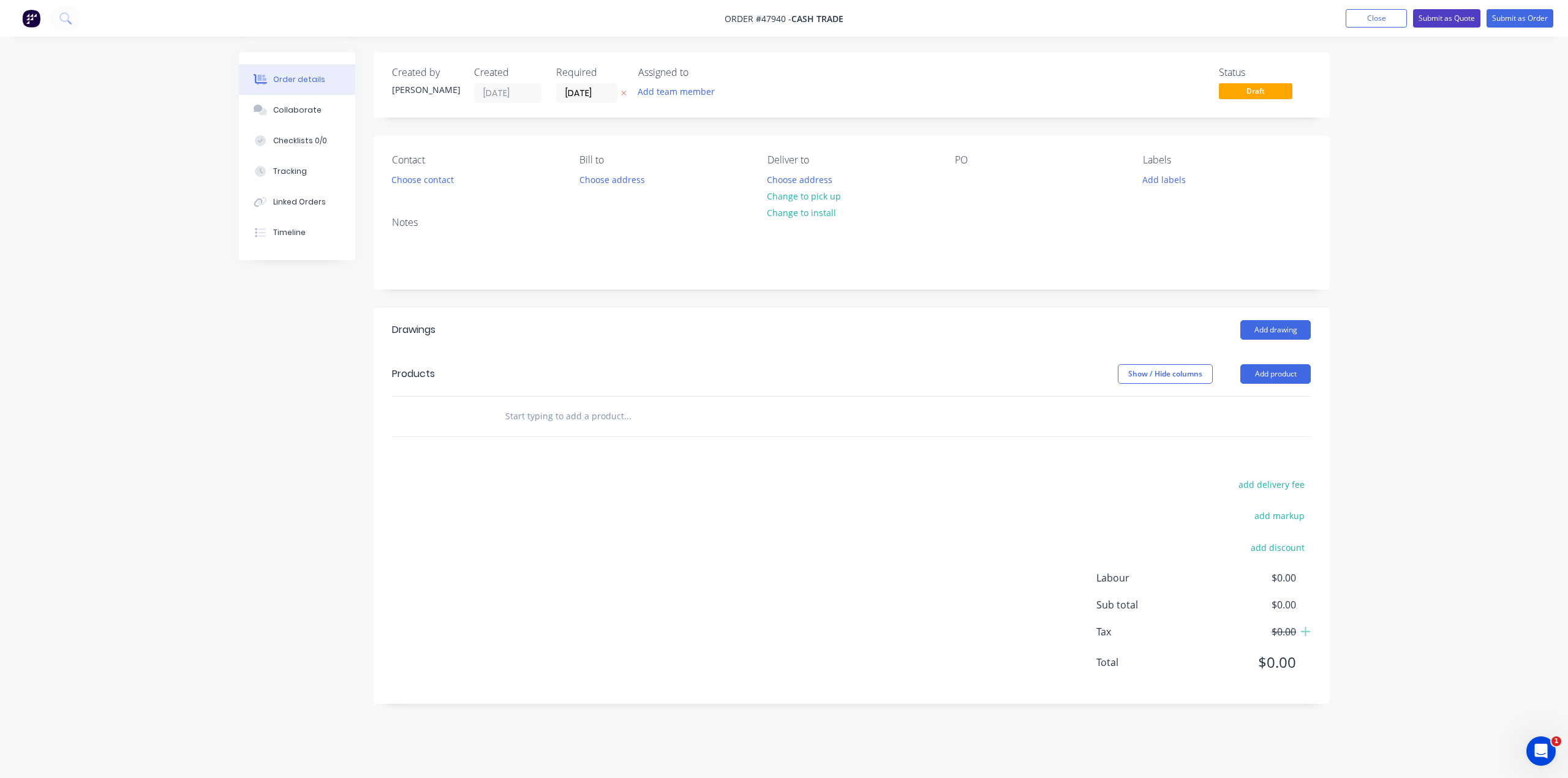
click at [1438, 13] on button "Submit as Quote" at bounding box center [1447, 18] width 68 height 18
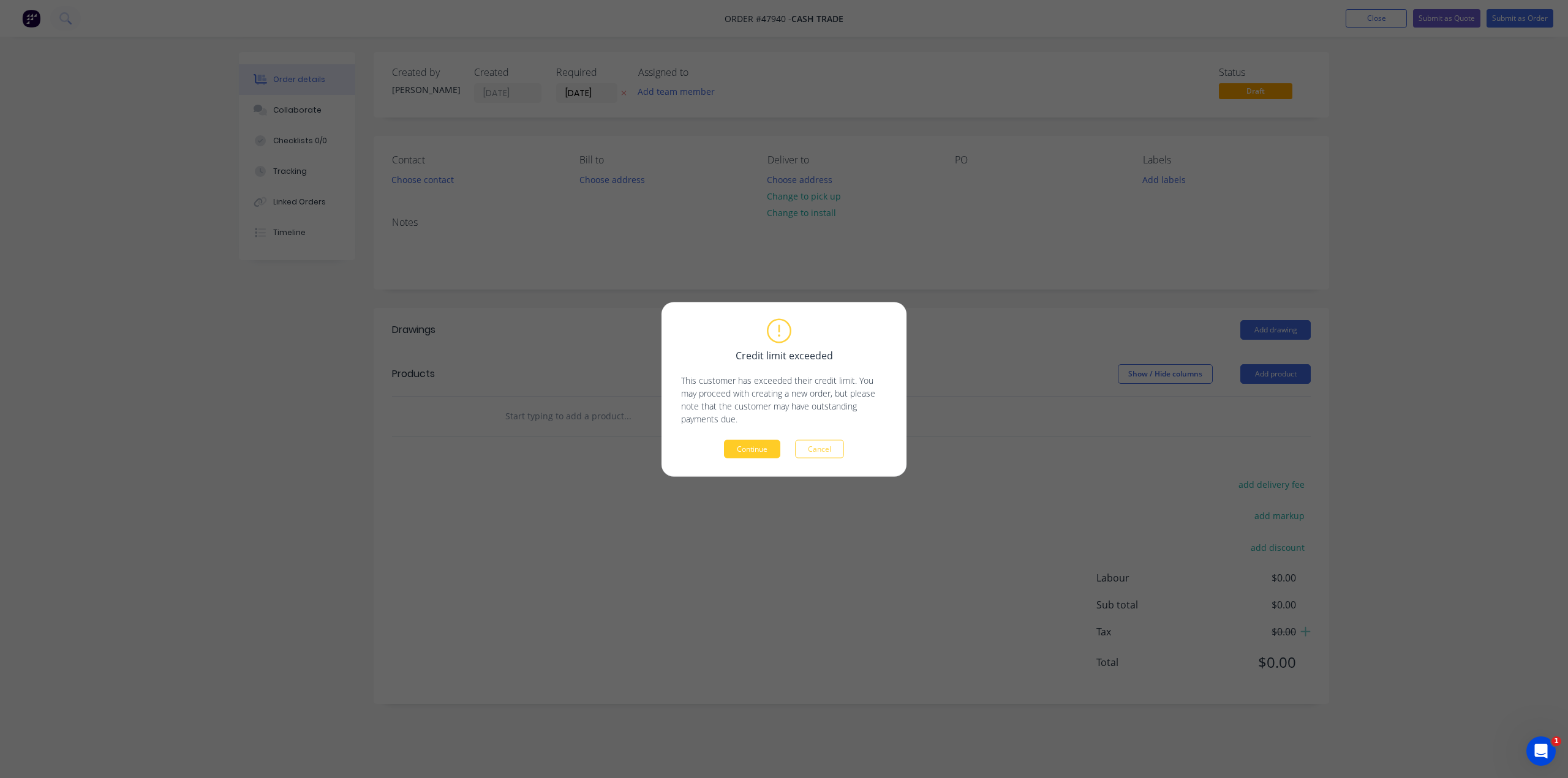
click at [745, 449] on button "Continue" at bounding box center [752, 448] width 56 height 18
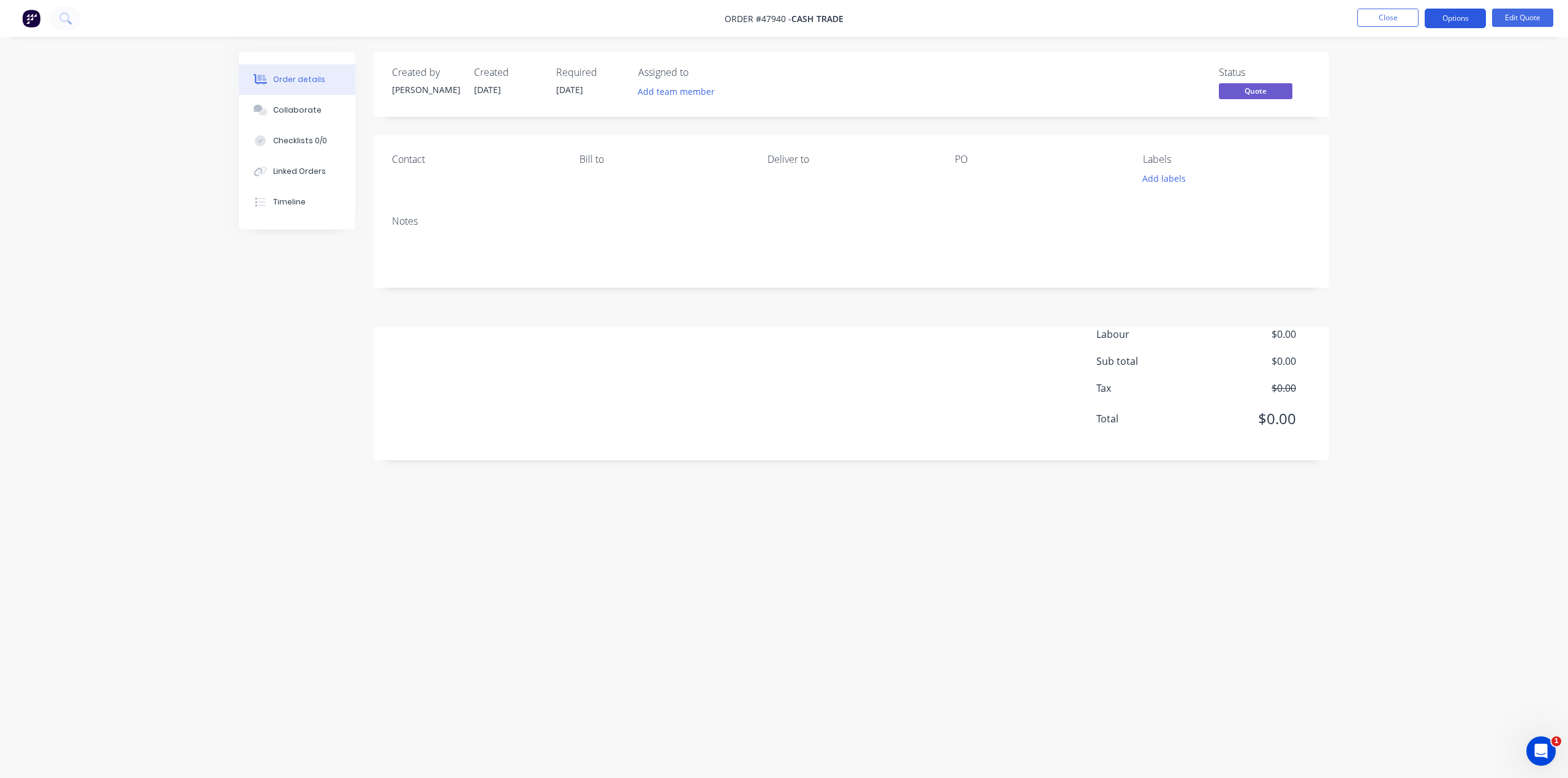
click at [1457, 23] on button "Options" at bounding box center [1455, 18] width 61 height 19
click at [1390, 247] on div "Cancel Quote" at bounding box center [1418, 245] width 113 height 18
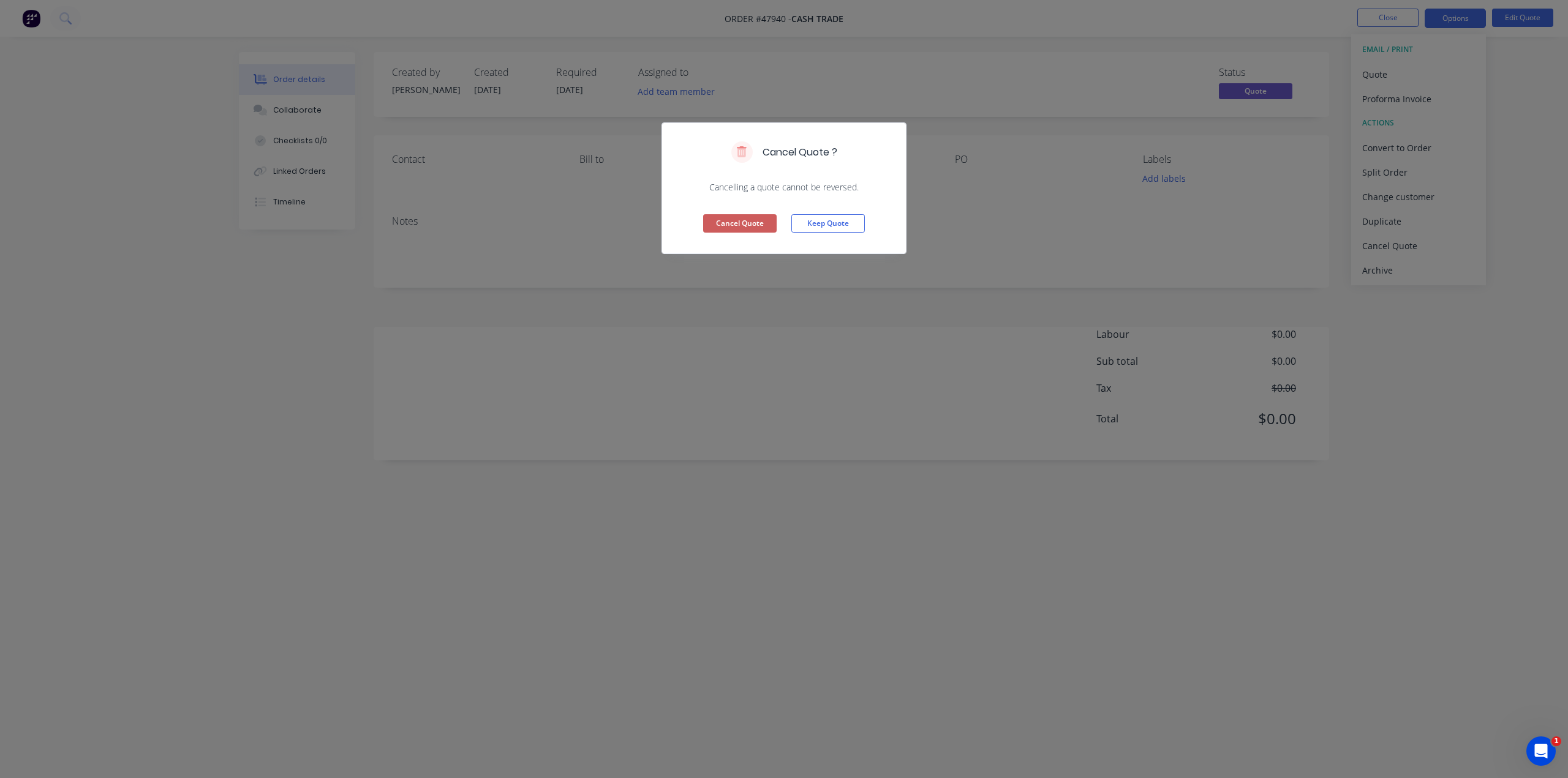
click at [739, 221] on button "Cancel Quote" at bounding box center [740, 223] width 73 height 18
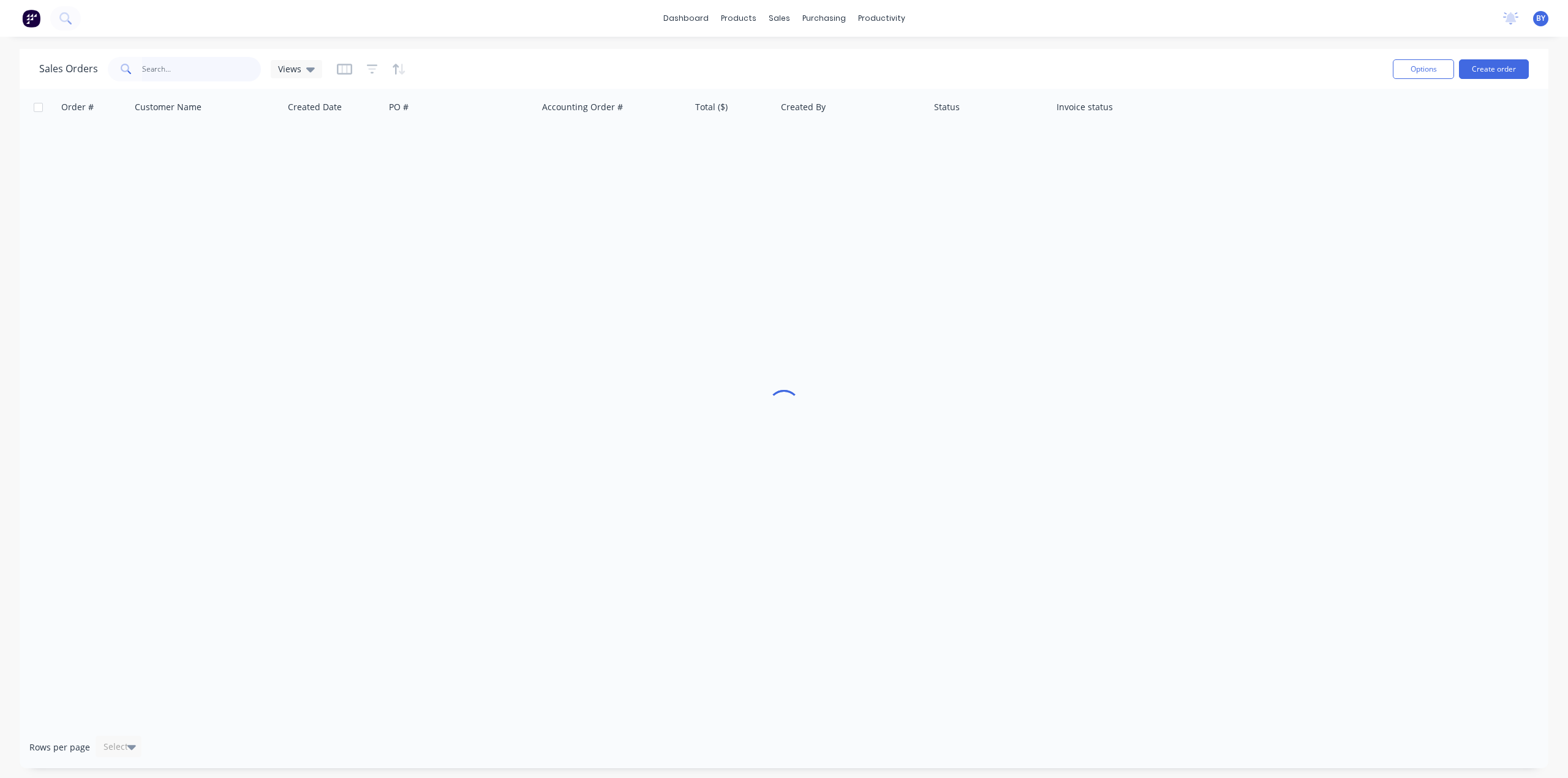
click at [152, 70] on input "text" at bounding box center [202, 69] width 120 height 24
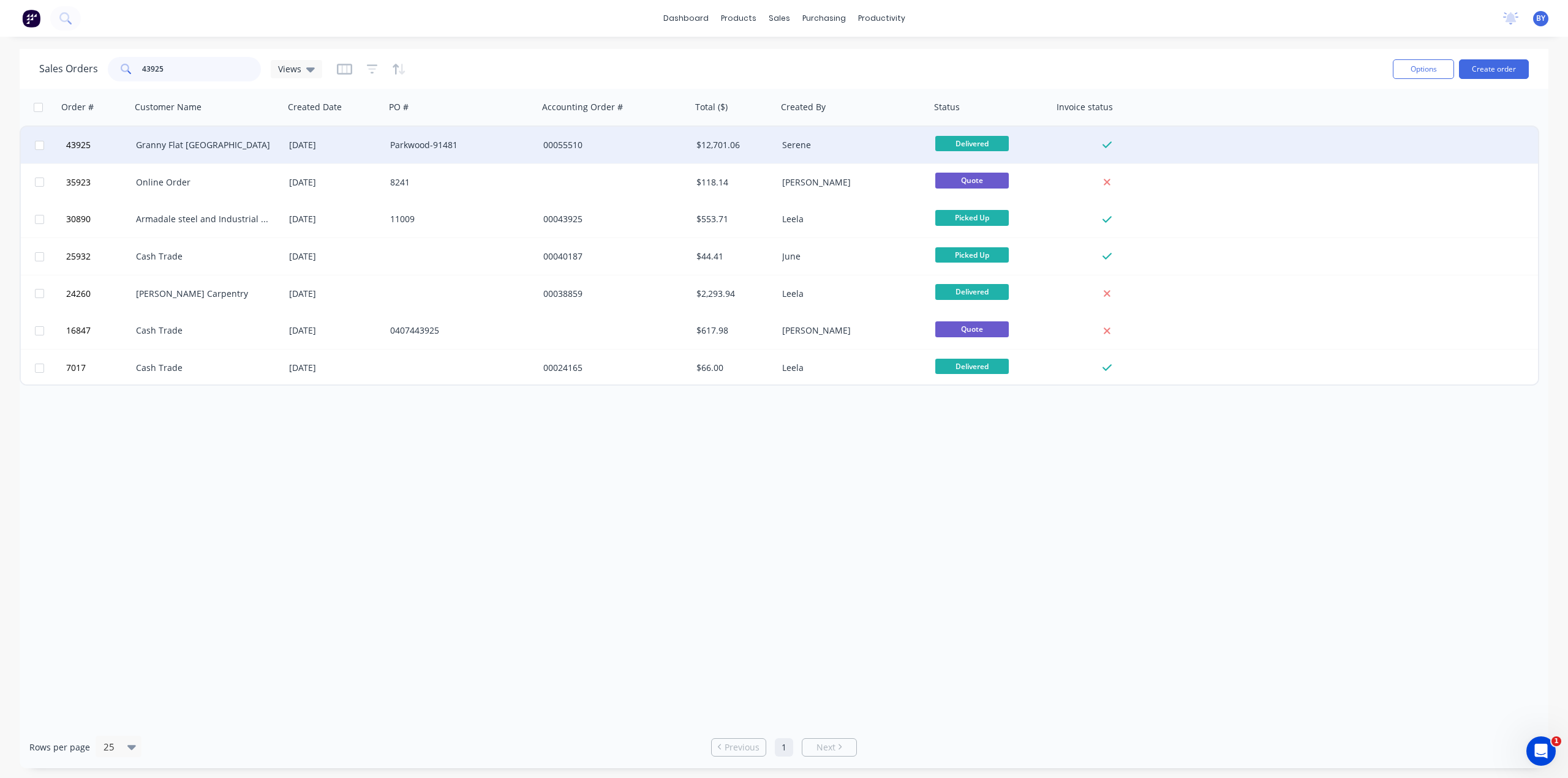
type input "43925"
click at [239, 151] on div "Granny Flat [GEOGRAPHIC_DATA]" at bounding box center [204, 145] width 136 height 13
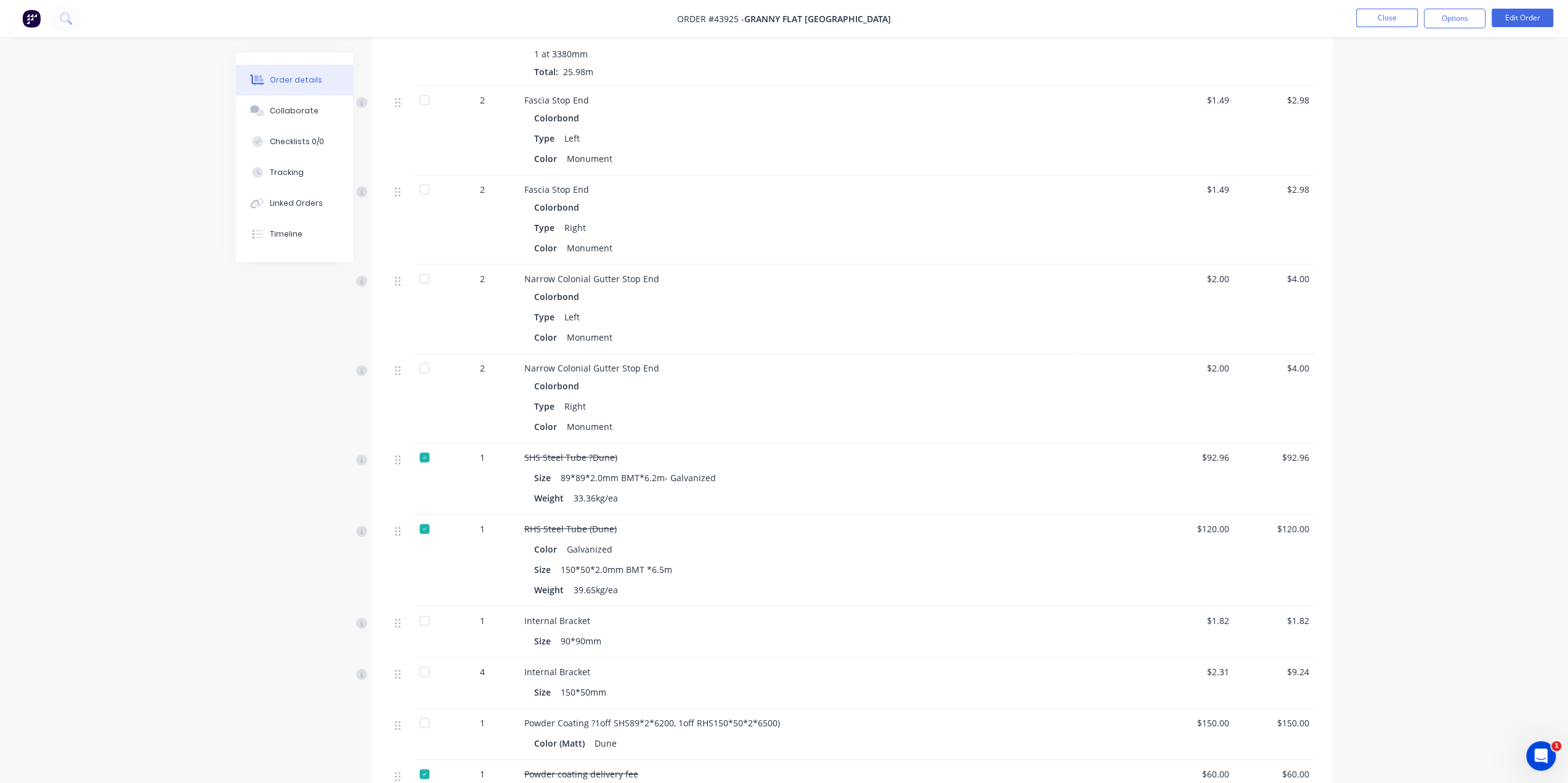
scroll to position [2510, 0]
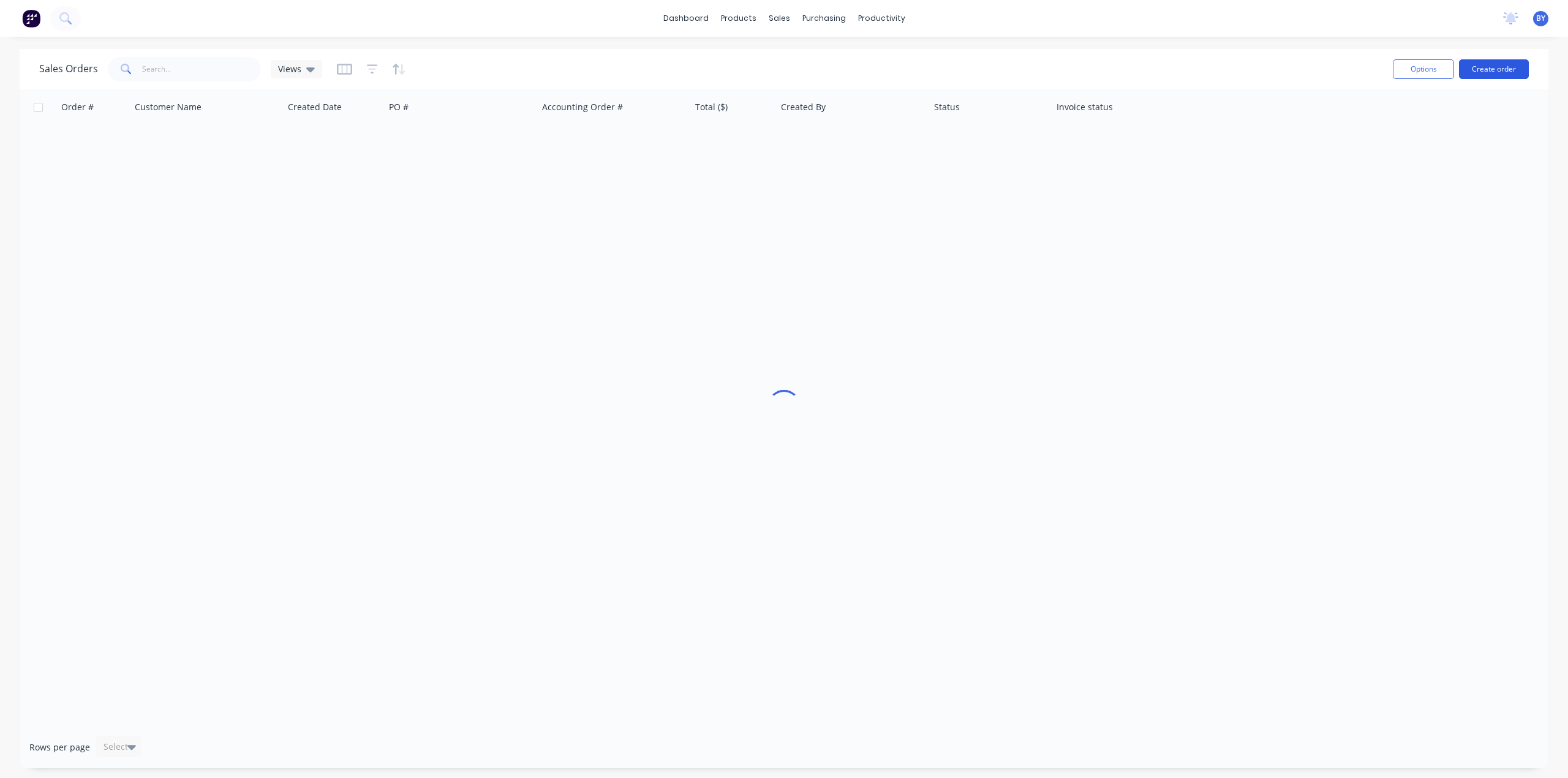
click at [1487, 70] on button "Create order" at bounding box center [1493, 69] width 70 height 19
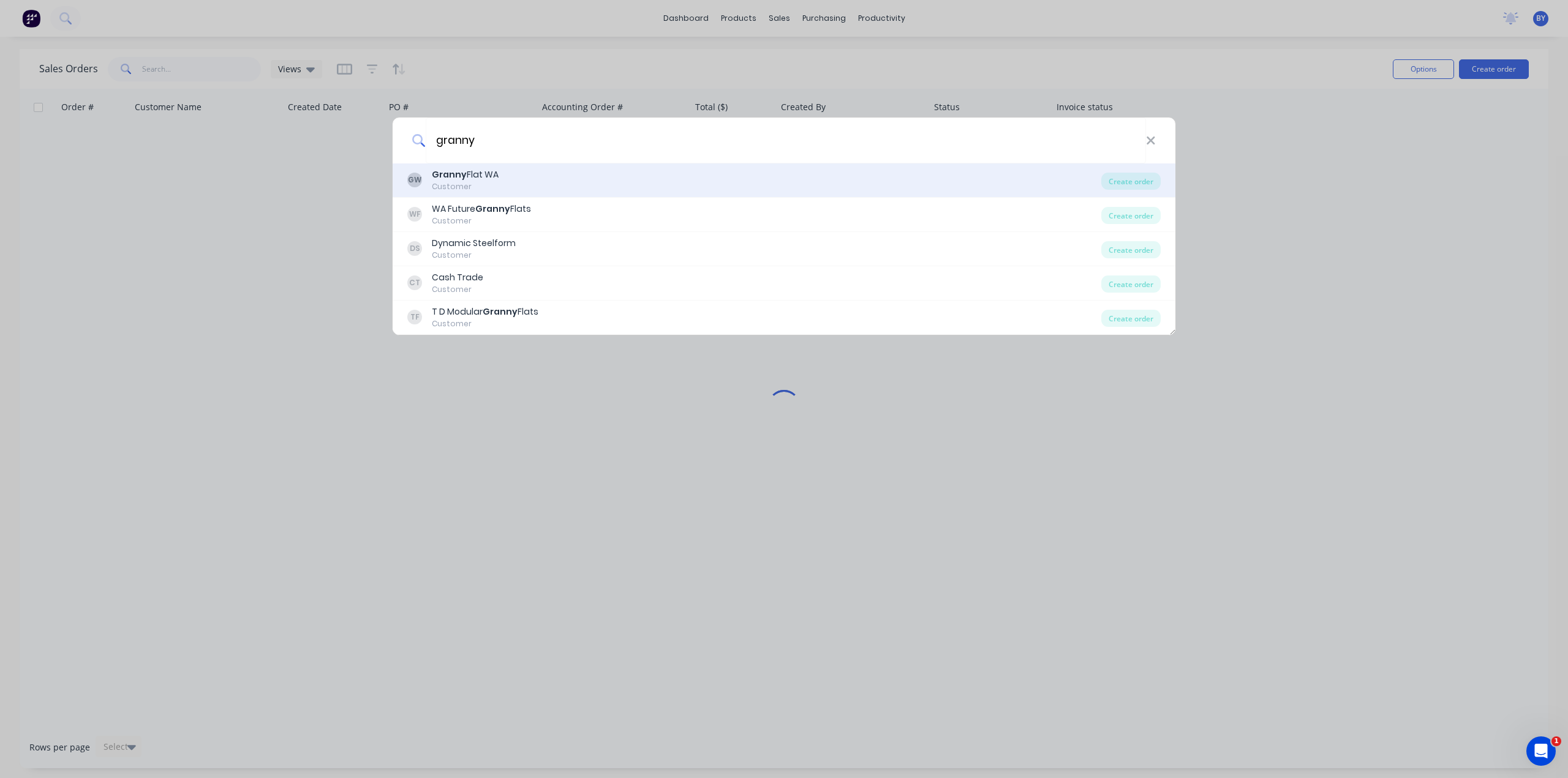
type input "granny"
click at [500, 194] on div "GW Granny Flat WA Customer Create order" at bounding box center [784, 180] width 783 height 34
click at [594, 178] on div "GW Granny Flat WA Customer" at bounding box center [754, 180] width 694 height 24
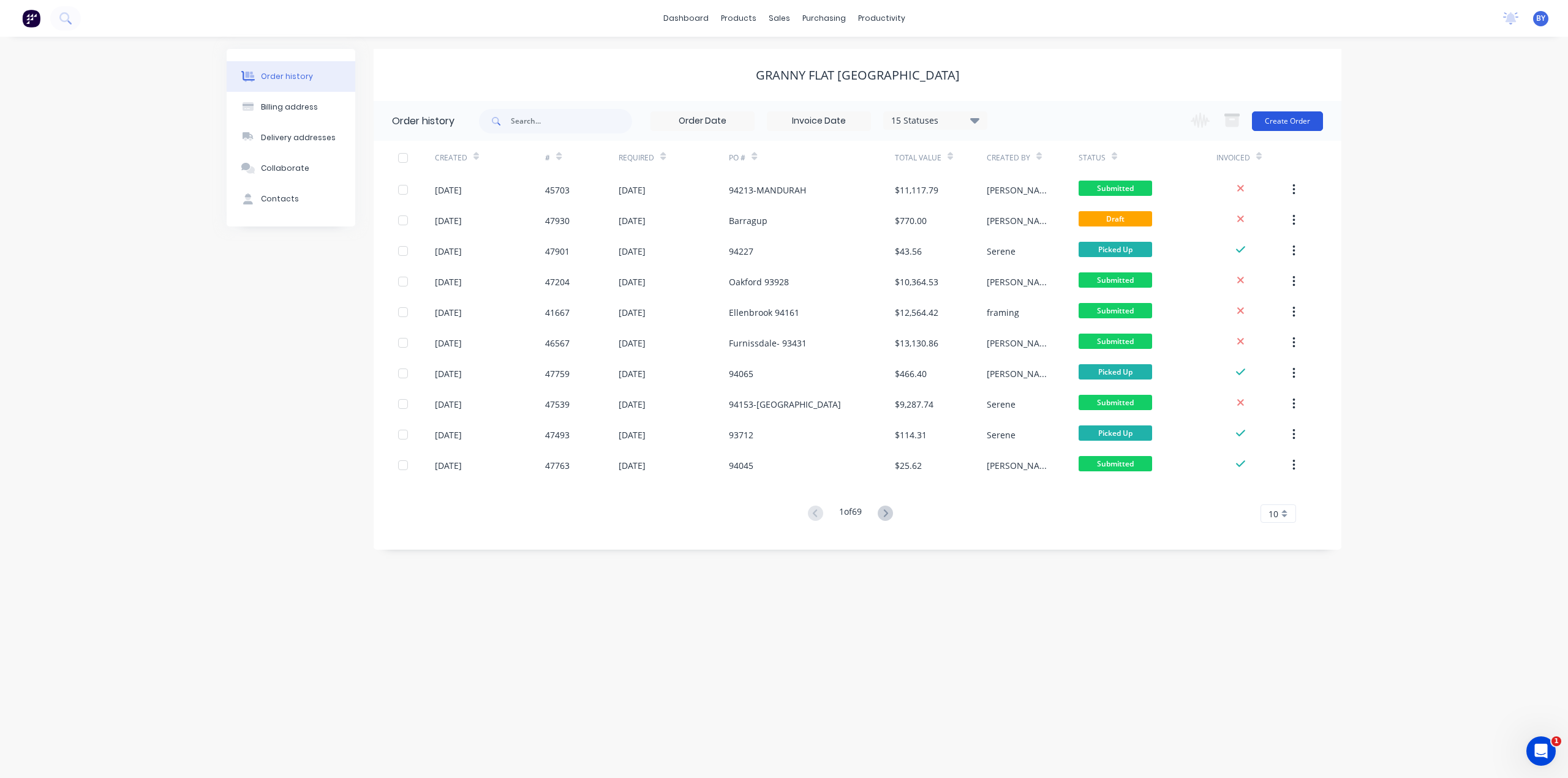
click at [1296, 118] on button "Create Order" at bounding box center [1287, 121] width 71 height 19
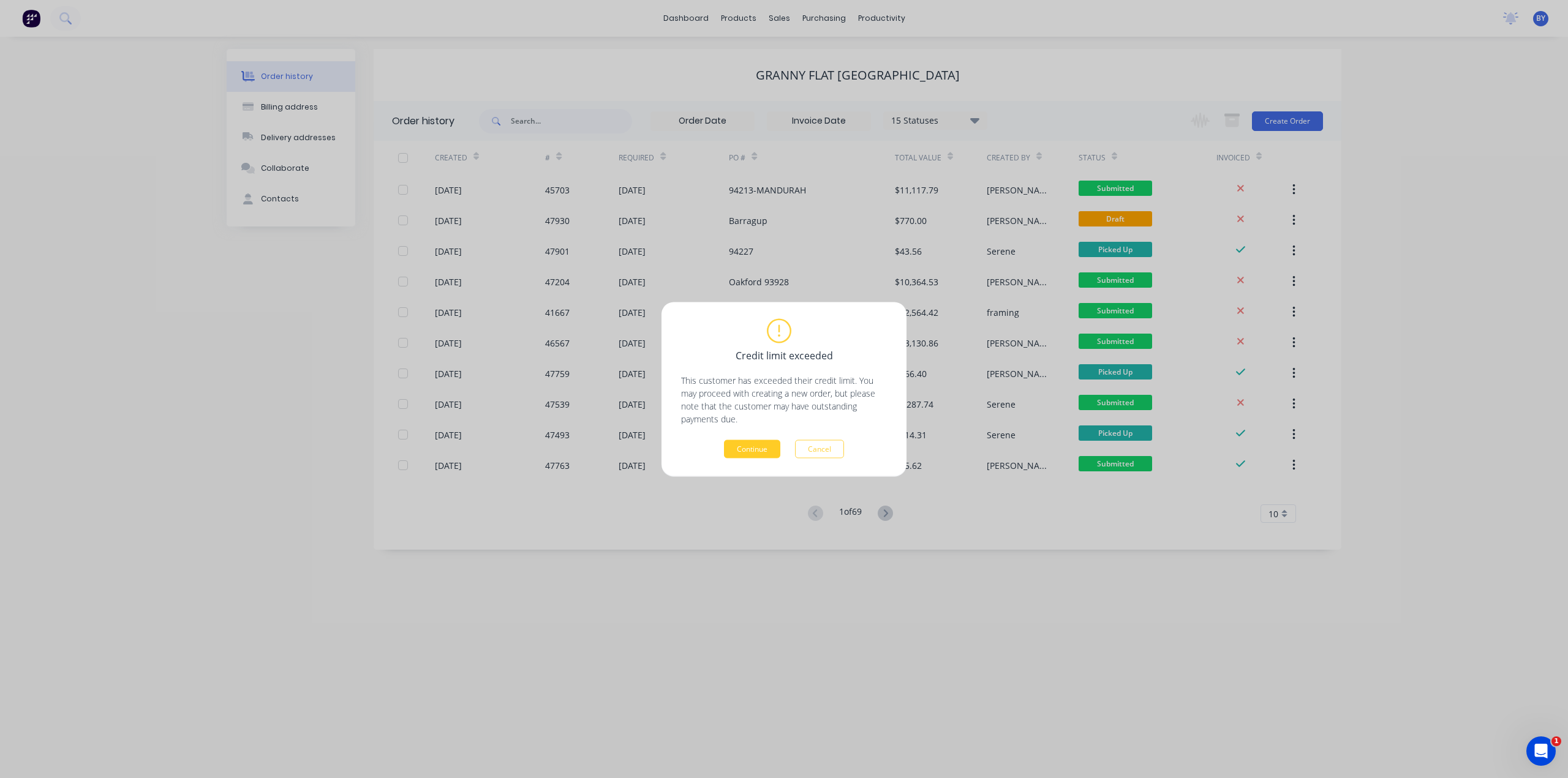
click at [758, 439] on div "Credit limit exceeded This customer has exceeded their credit limit. You may pr…" at bounding box center [784, 389] width 206 height 138
click at [757, 456] on button "Continue" at bounding box center [752, 448] width 56 height 18
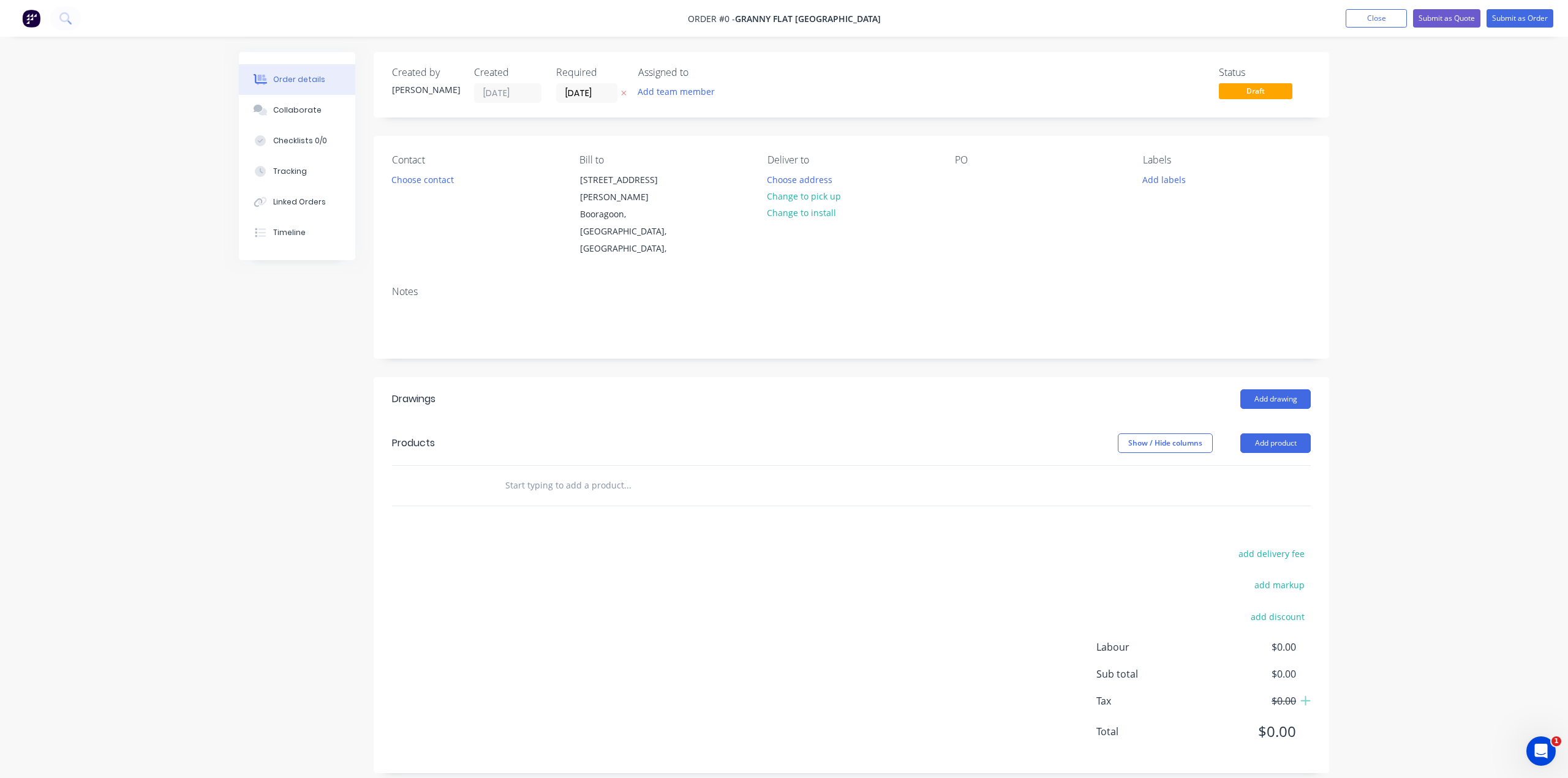
drag, startPoint x: 768, startPoint y: 597, endPoint x: 1114, endPoint y: 473, distance: 367.5
click at [770, 597] on div "add delivery fee add markup add discount Labour $0.00 Sub total $0.00 Tax $0.00…" at bounding box center [851, 650] width 919 height 209
click at [1291, 433] on button "Add product" at bounding box center [1275, 443] width 70 height 19
click at [405, 173] on button "Choose contact" at bounding box center [423, 179] width 75 height 16
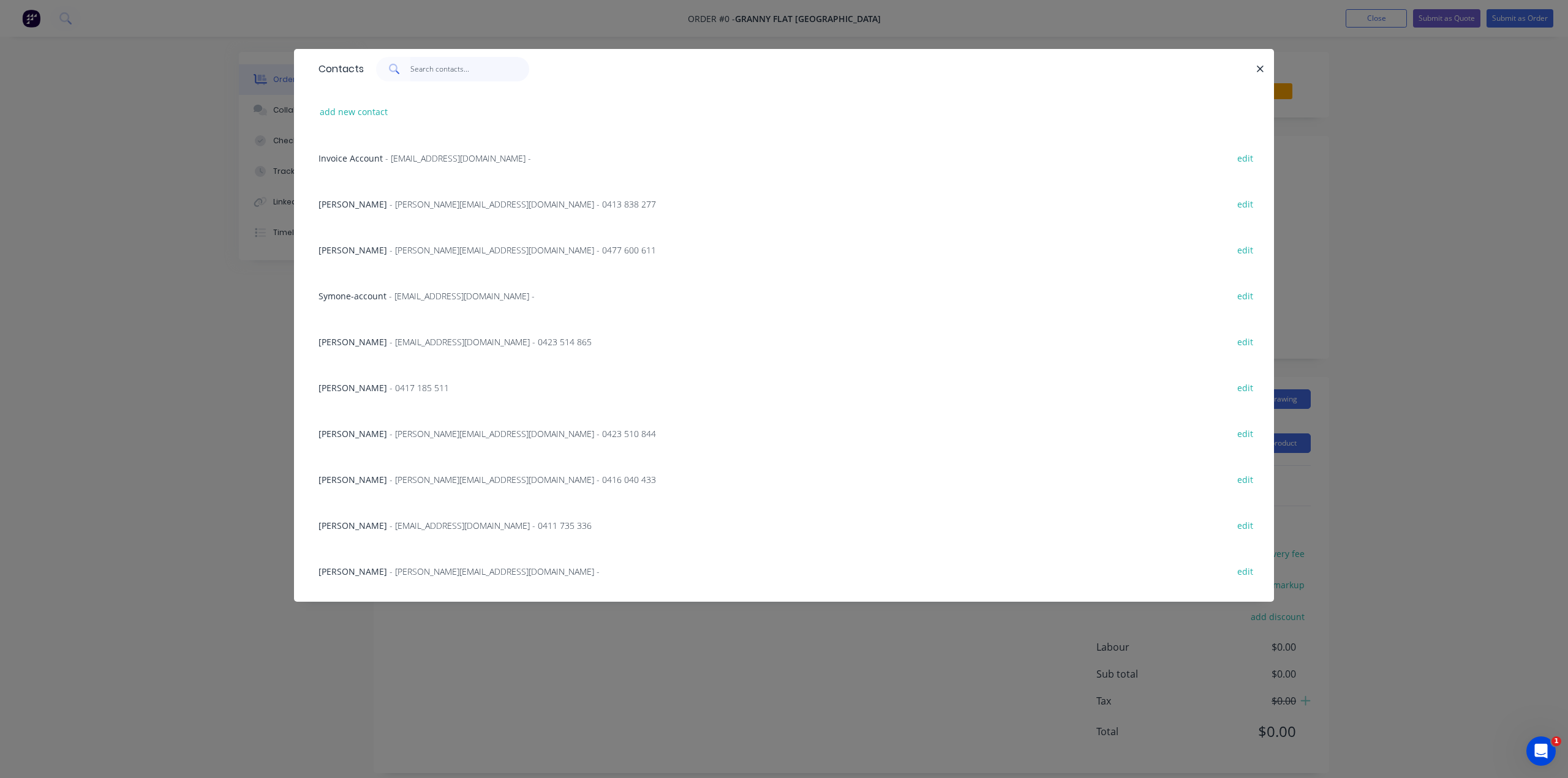
click at [418, 71] on input "text" at bounding box center [470, 69] width 120 height 24
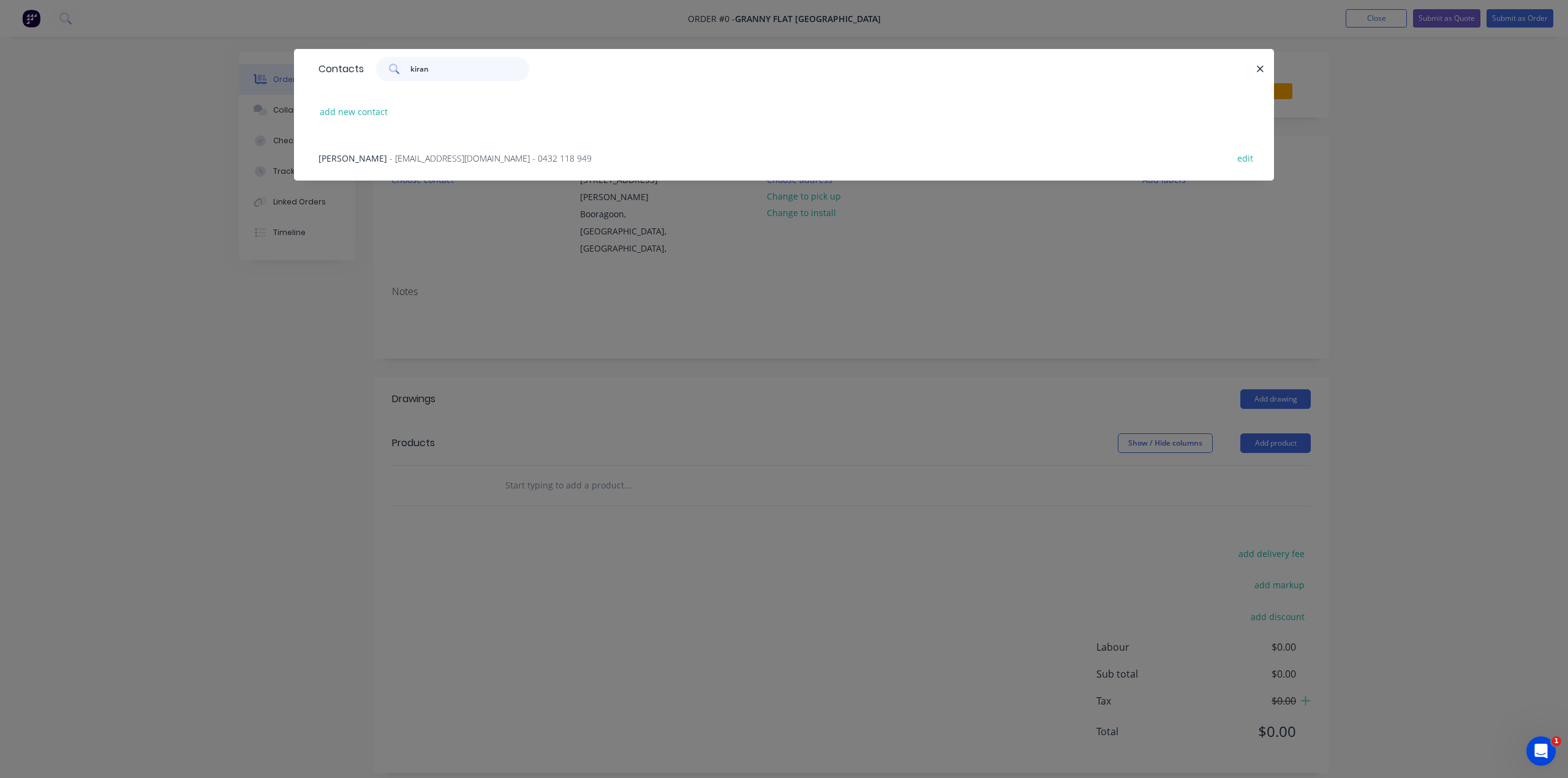
type input "kiran"
click at [389, 154] on span "- [EMAIL_ADDRESS][DOMAIN_NAME] - 0432 118 949" at bounding box center [490, 158] width 202 height 12
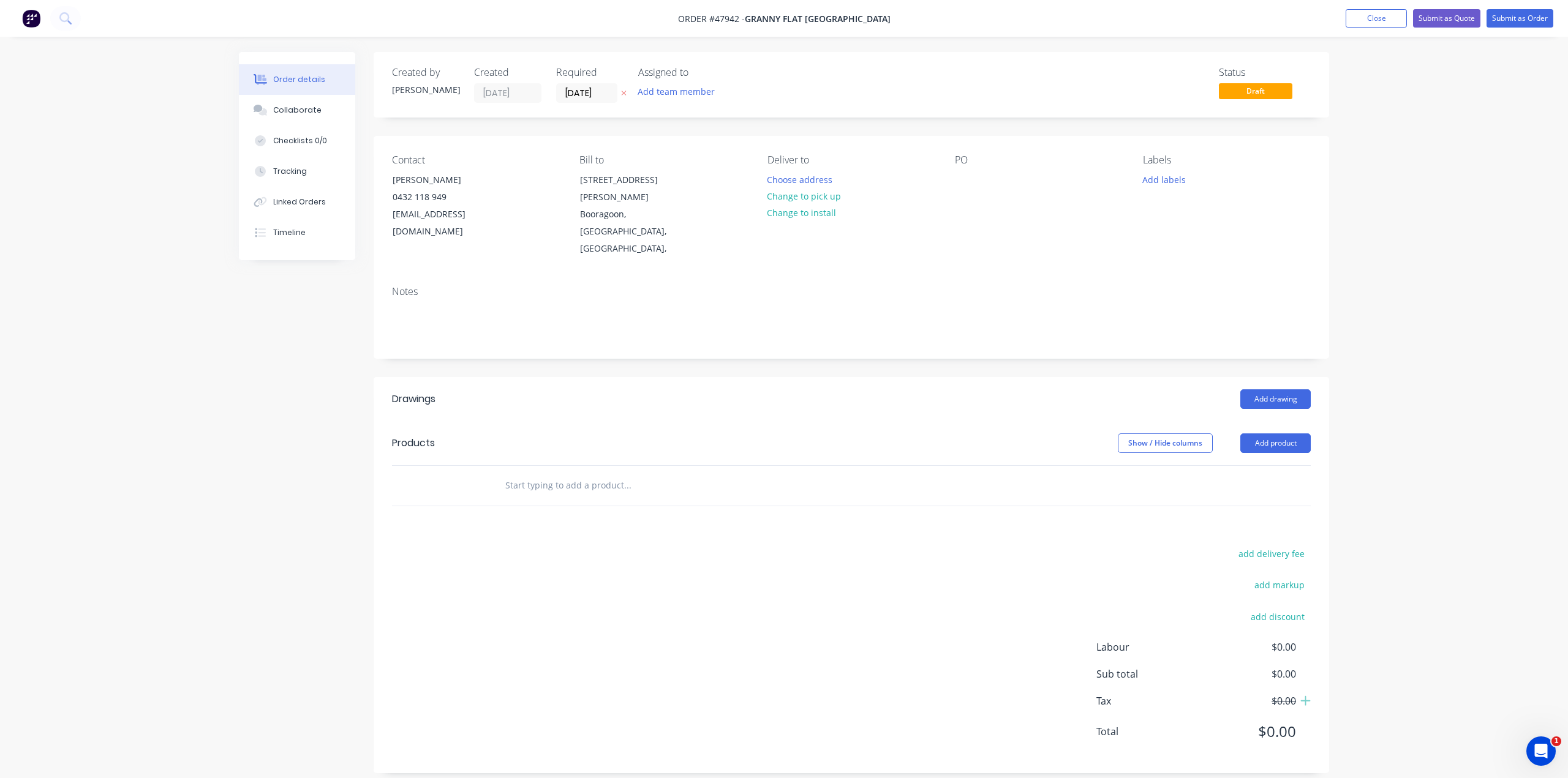
drag, startPoint x: 893, startPoint y: 478, endPoint x: 941, endPoint y: 232, distance: 250.6
click at [894, 477] on div "Drawings Add drawing Products Show / Hide columns Add product add delivery fee …" at bounding box center [852, 575] width 956 height 396
click at [956, 172] on div at bounding box center [964, 180] width 19 height 18
paste div
click at [838, 338] on div "Created by [PERSON_NAME] Created [DATE] Required [DATE] Assigned to Add team me…" at bounding box center [852, 412] width 956 height 721
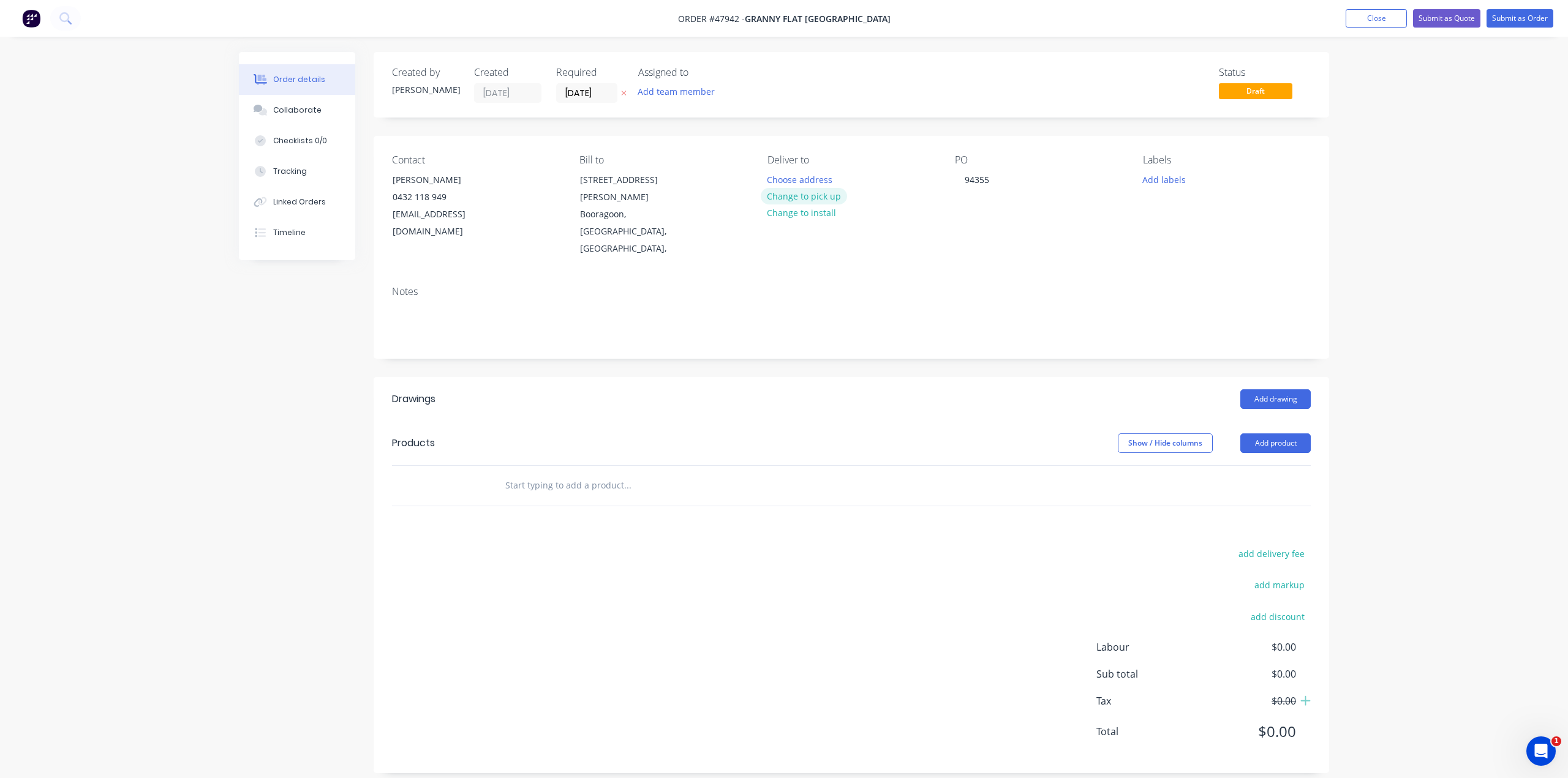
click at [820, 192] on button "Change to pick up" at bounding box center [804, 196] width 87 height 16
click at [992, 433] on div "Show / Hide columns Add product" at bounding box center [949, 443] width 723 height 19
click at [1269, 433] on button "Add product" at bounding box center [1275, 443] width 70 height 19
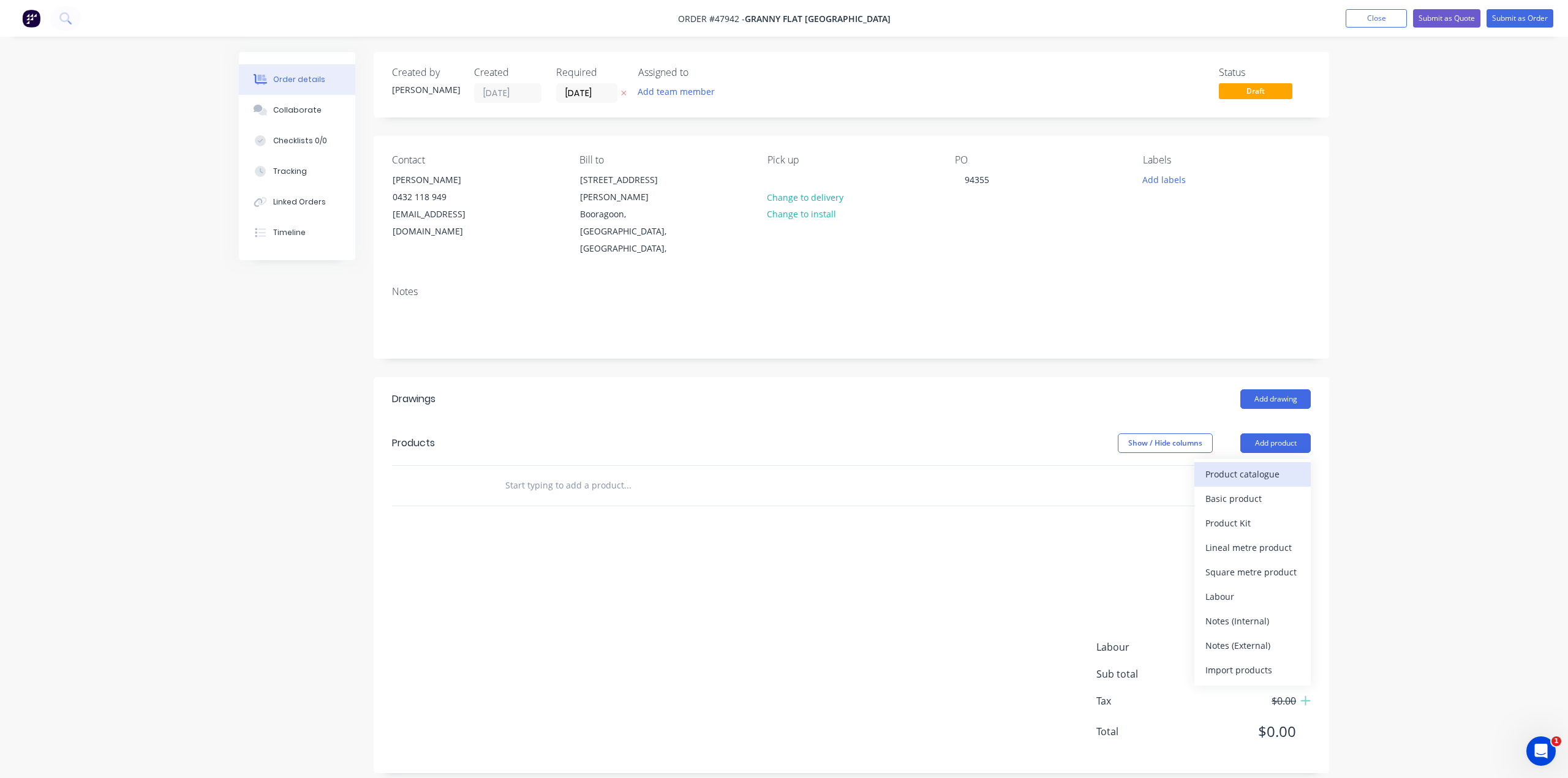
click at [1232, 465] on div "Product catalogue" at bounding box center [1252, 474] width 95 height 18
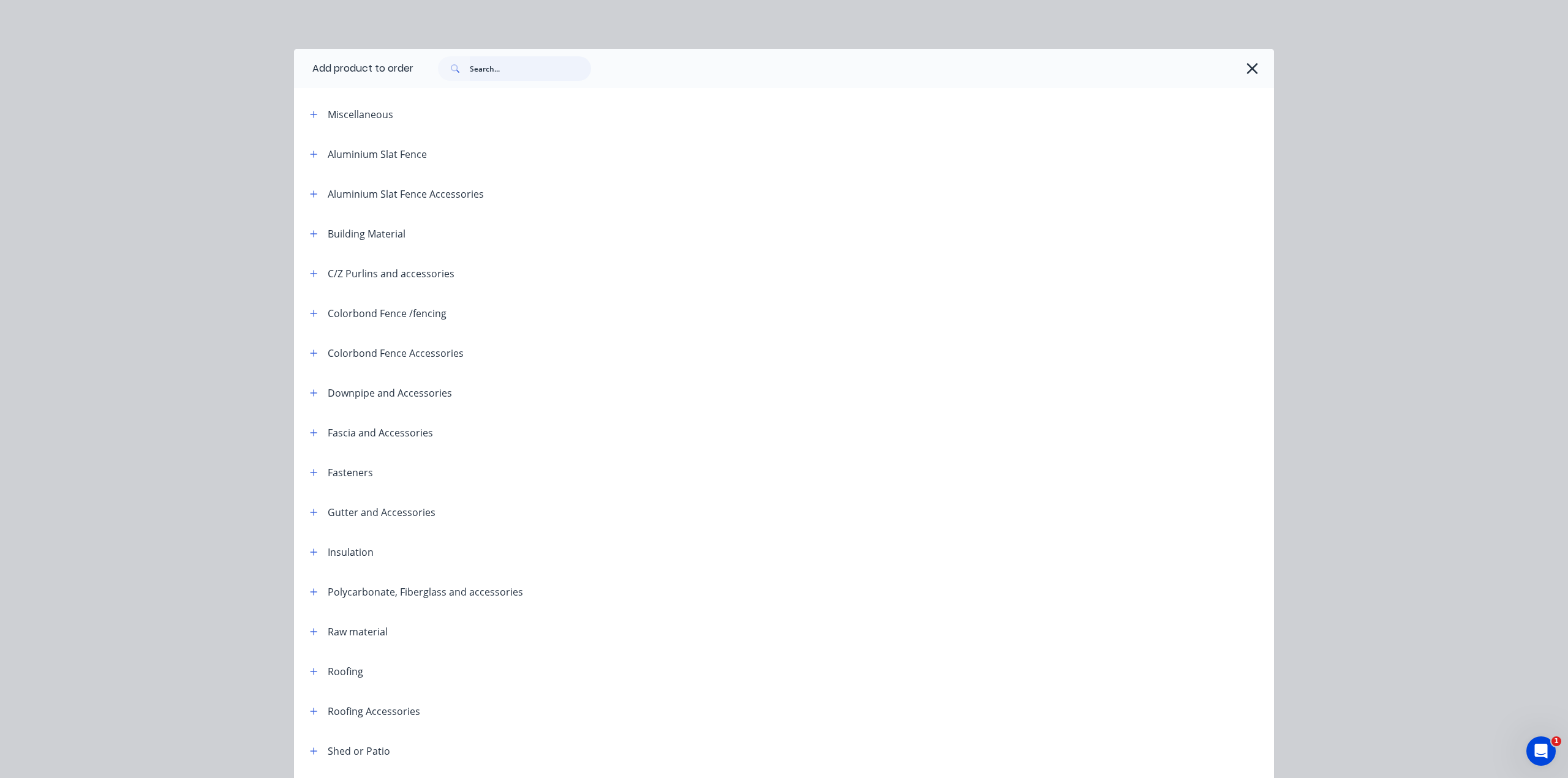
drag, startPoint x: 511, startPoint y: 69, endPoint x: 525, endPoint y: 68, distance: 14.0
click at [513, 68] on input "text" at bounding box center [530, 68] width 121 height 24
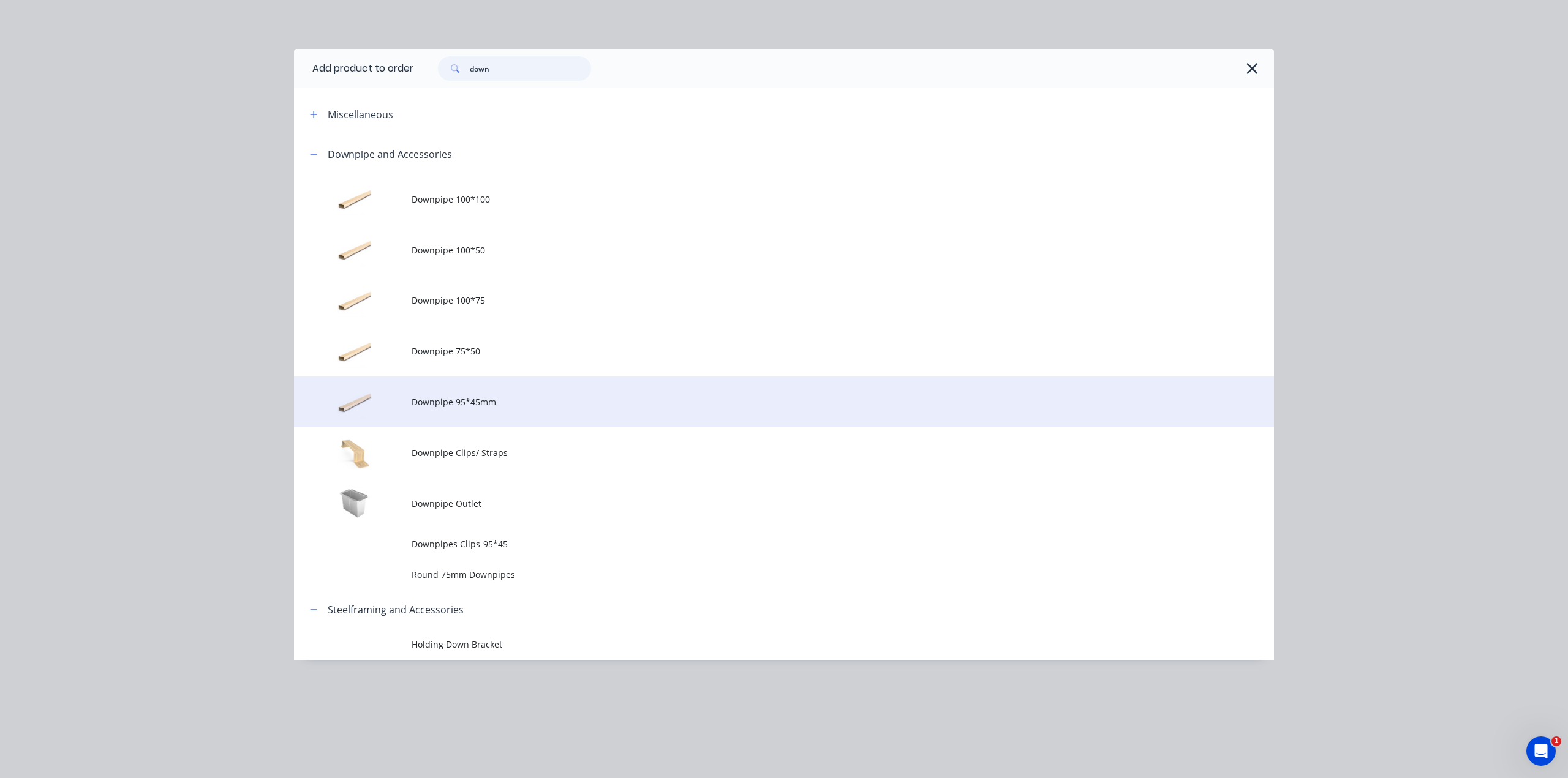
type input "down"
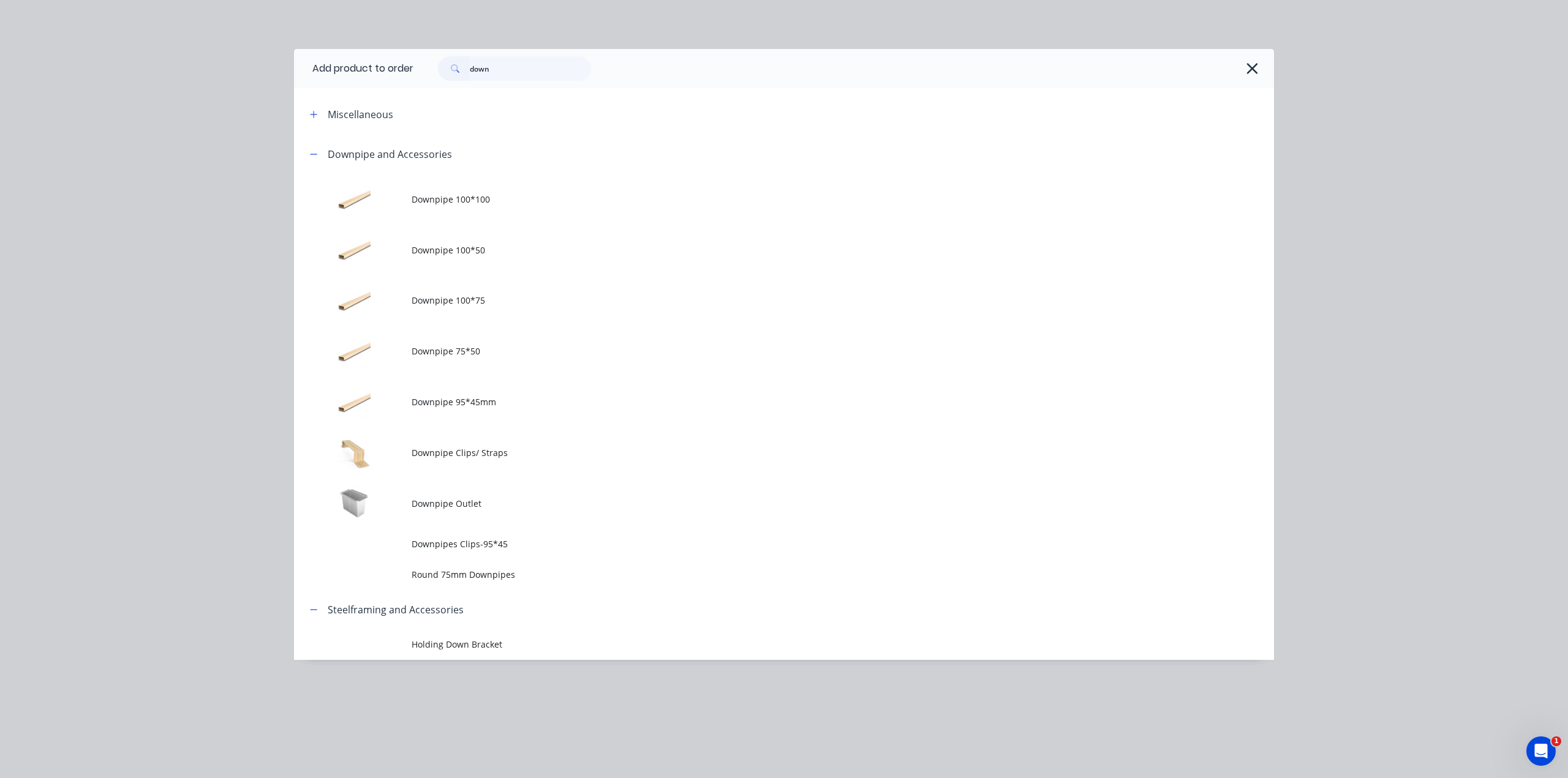
click at [507, 406] on span "Downpipe 95*45mm" at bounding box center [756, 402] width 689 height 13
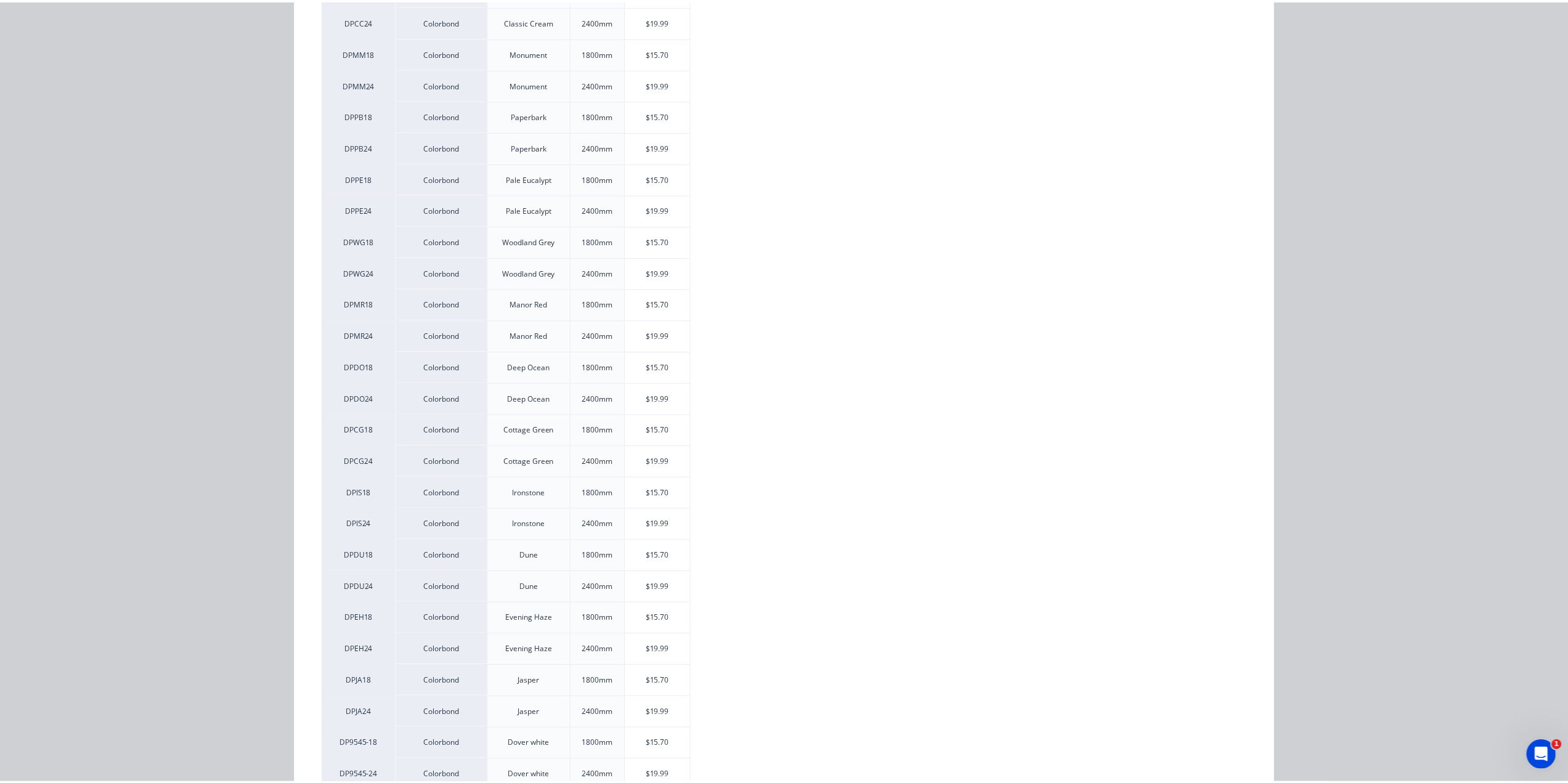
scroll to position [513, 0]
click at [647, 517] on div "$15.70" at bounding box center [661, 532] width 66 height 31
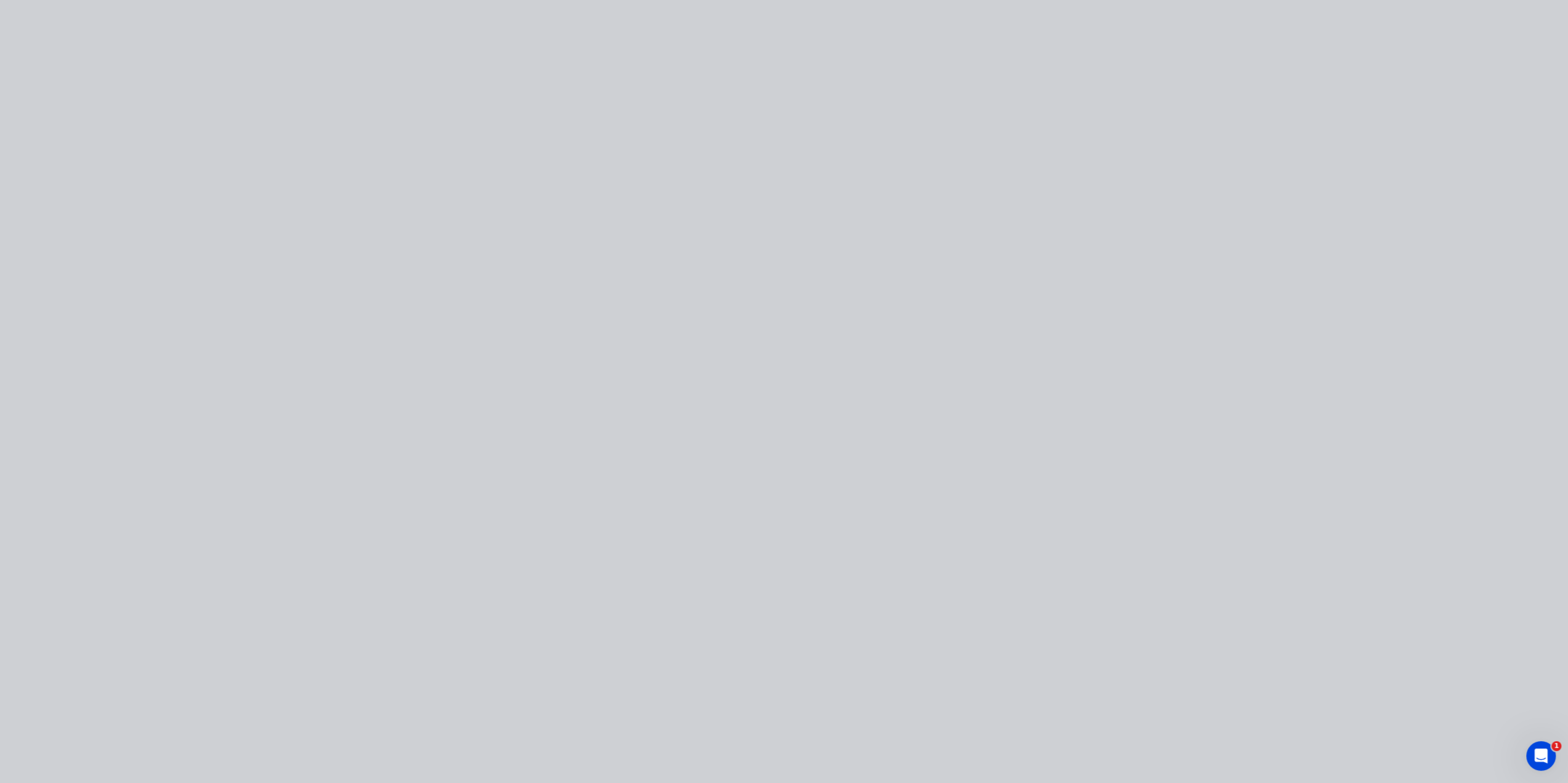
scroll to position [0, 0]
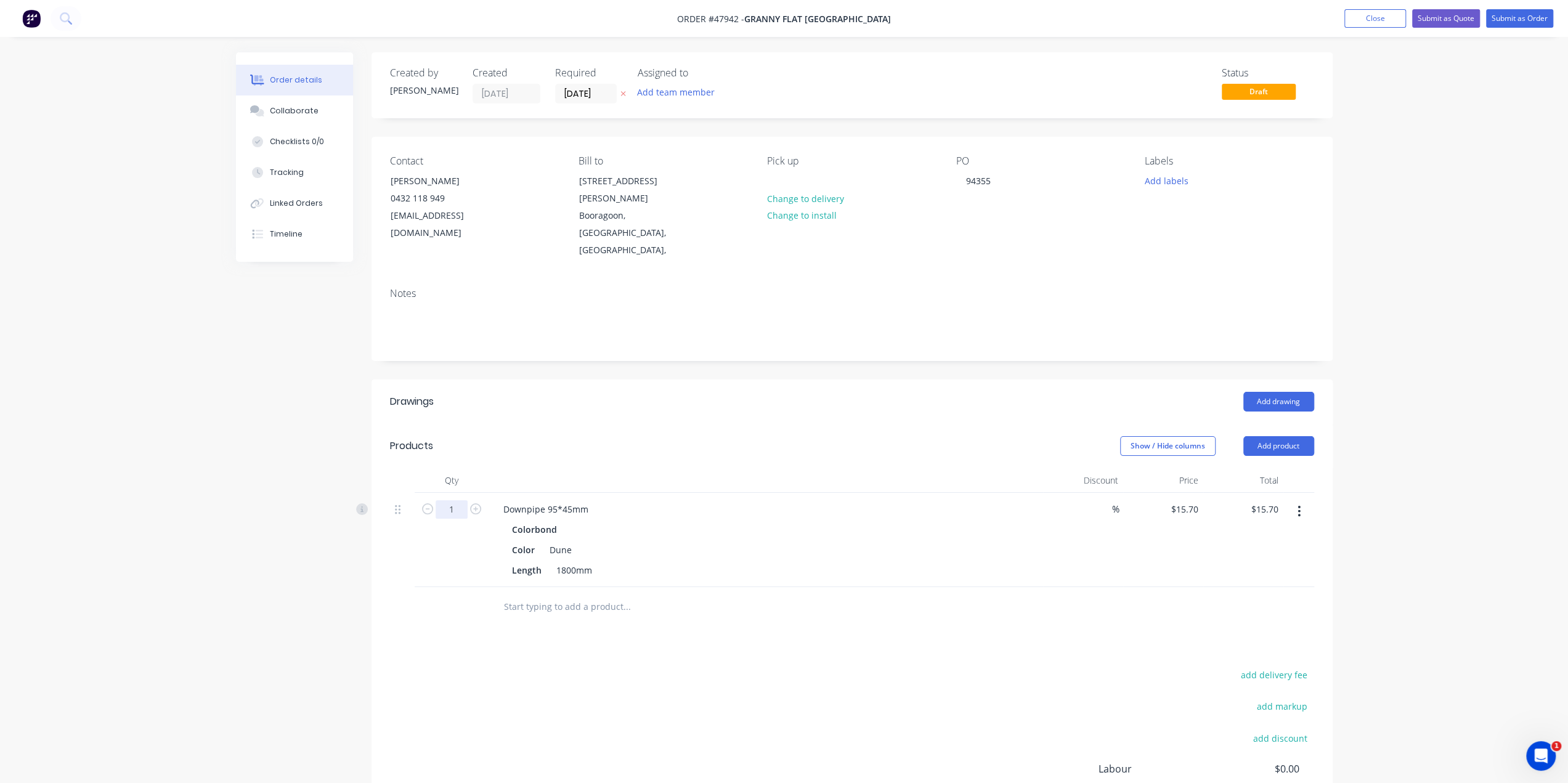
drag, startPoint x: 455, startPoint y: 477, endPoint x: 420, endPoint y: 503, distance: 43.6
click at [455, 500] on input "1" at bounding box center [451, 509] width 32 height 18
type input "2"
type input "$31.40"
click at [341, 552] on div "Created by Bob Created 12/08/25 Required 12/08/25 Assigned to Add team member S…" at bounding box center [784, 483] width 1097 height 862
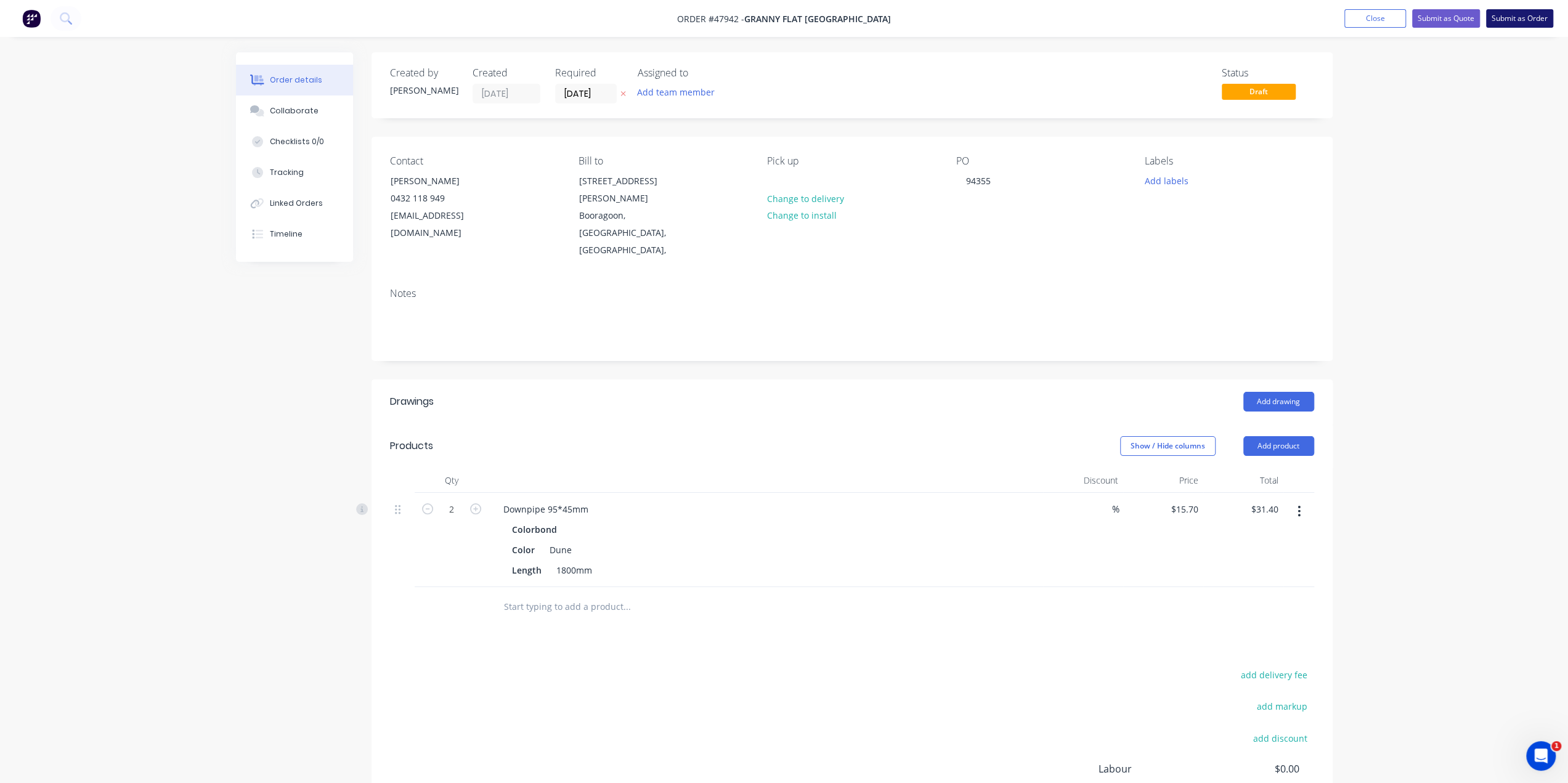
click at [1494, 17] on button "Submit as Order" at bounding box center [1519, 18] width 67 height 18
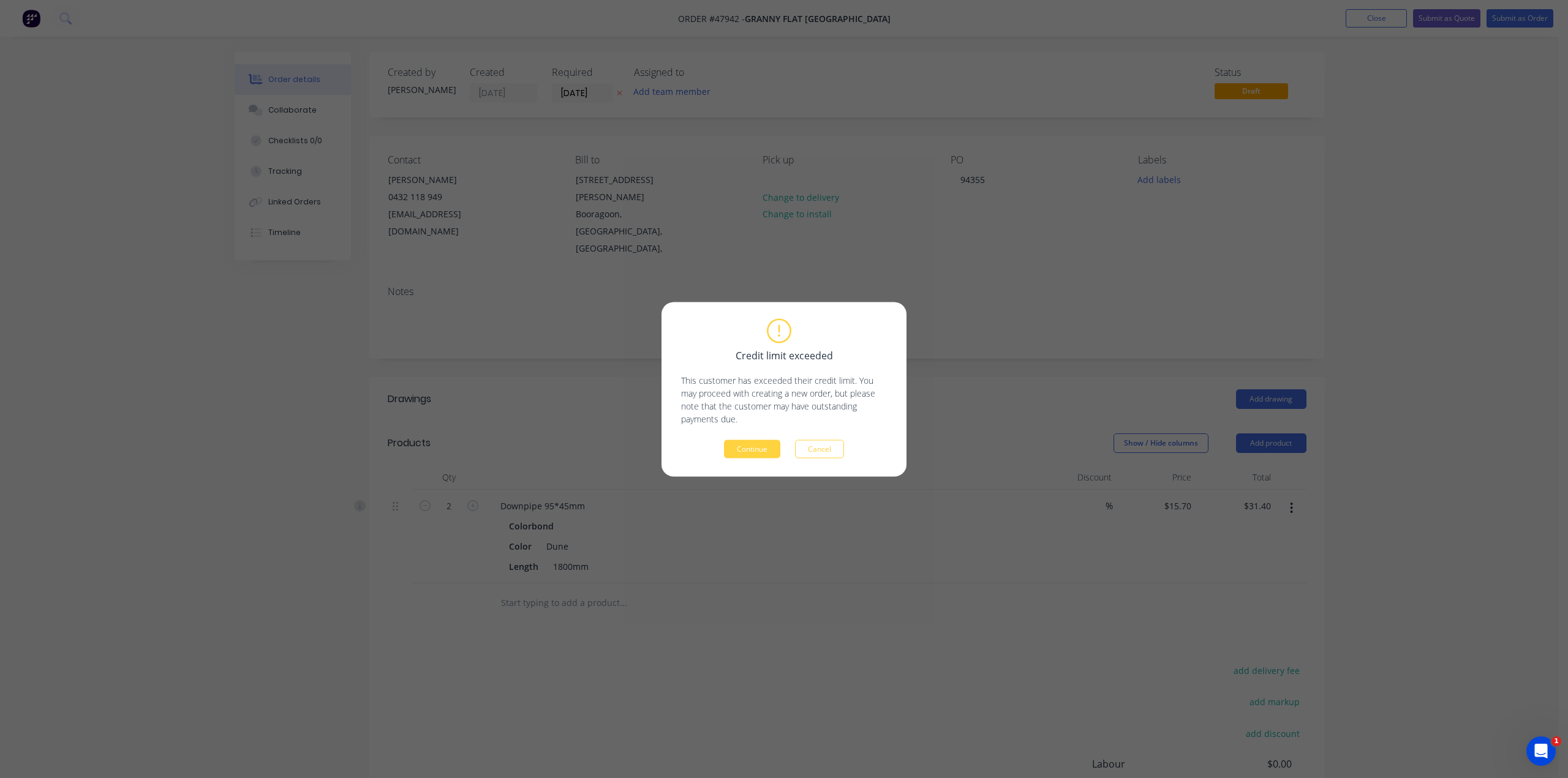
click at [749, 446] on button "Continue" at bounding box center [752, 448] width 56 height 18
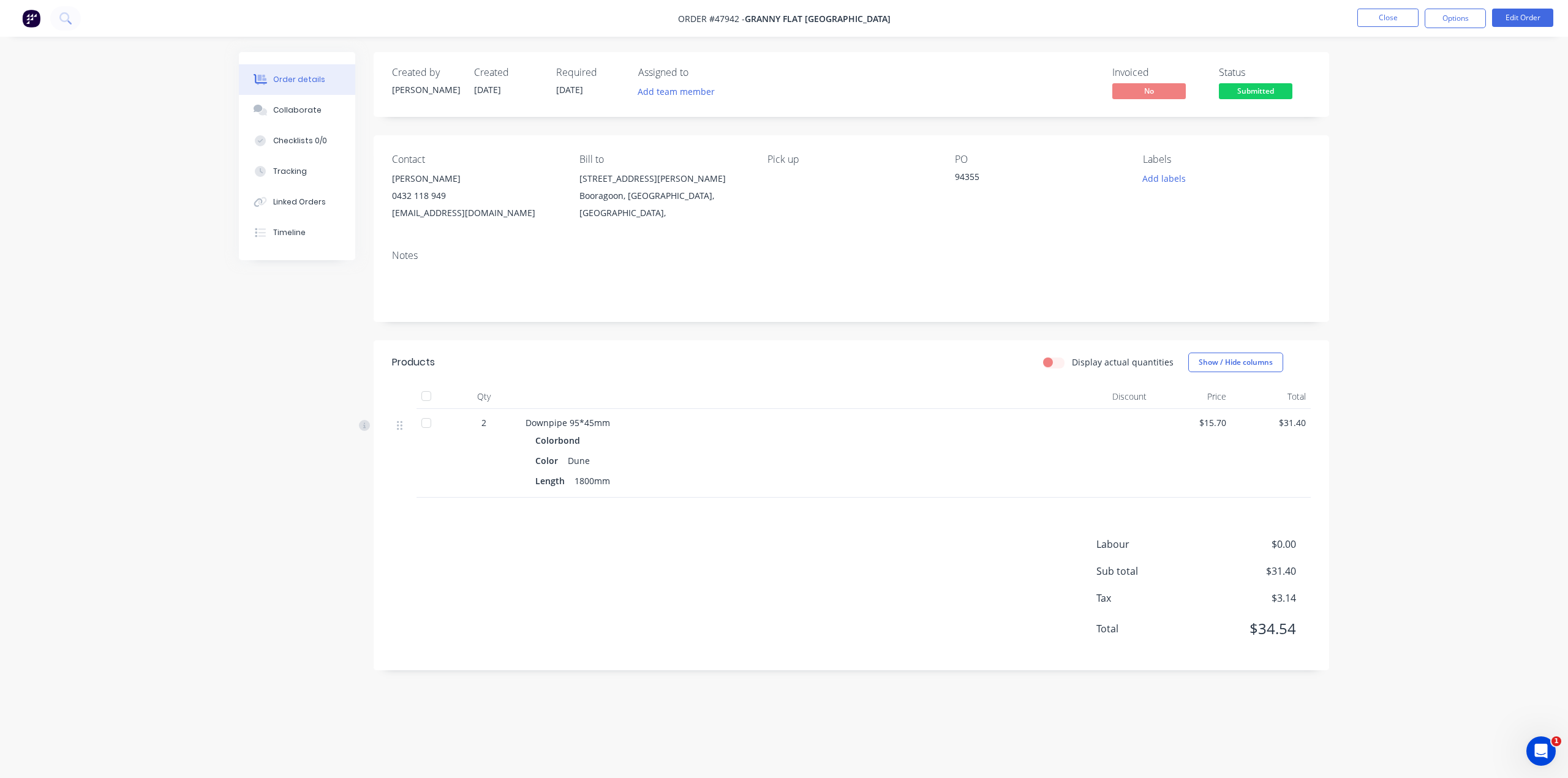
click at [843, 437] on div "Colorbond" at bounding box center [796, 441] width 522 height 18
click at [1453, 18] on button "Options" at bounding box center [1455, 18] width 61 height 19
click at [926, 259] on div "Notes" at bounding box center [851, 255] width 919 height 12
click at [1472, 14] on button "Options" at bounding box center [1455, 18] width 61 height 19
click at [1407, 170] on div "Delivery Docket" at bounding box center [1418, 172] width 113 height 18
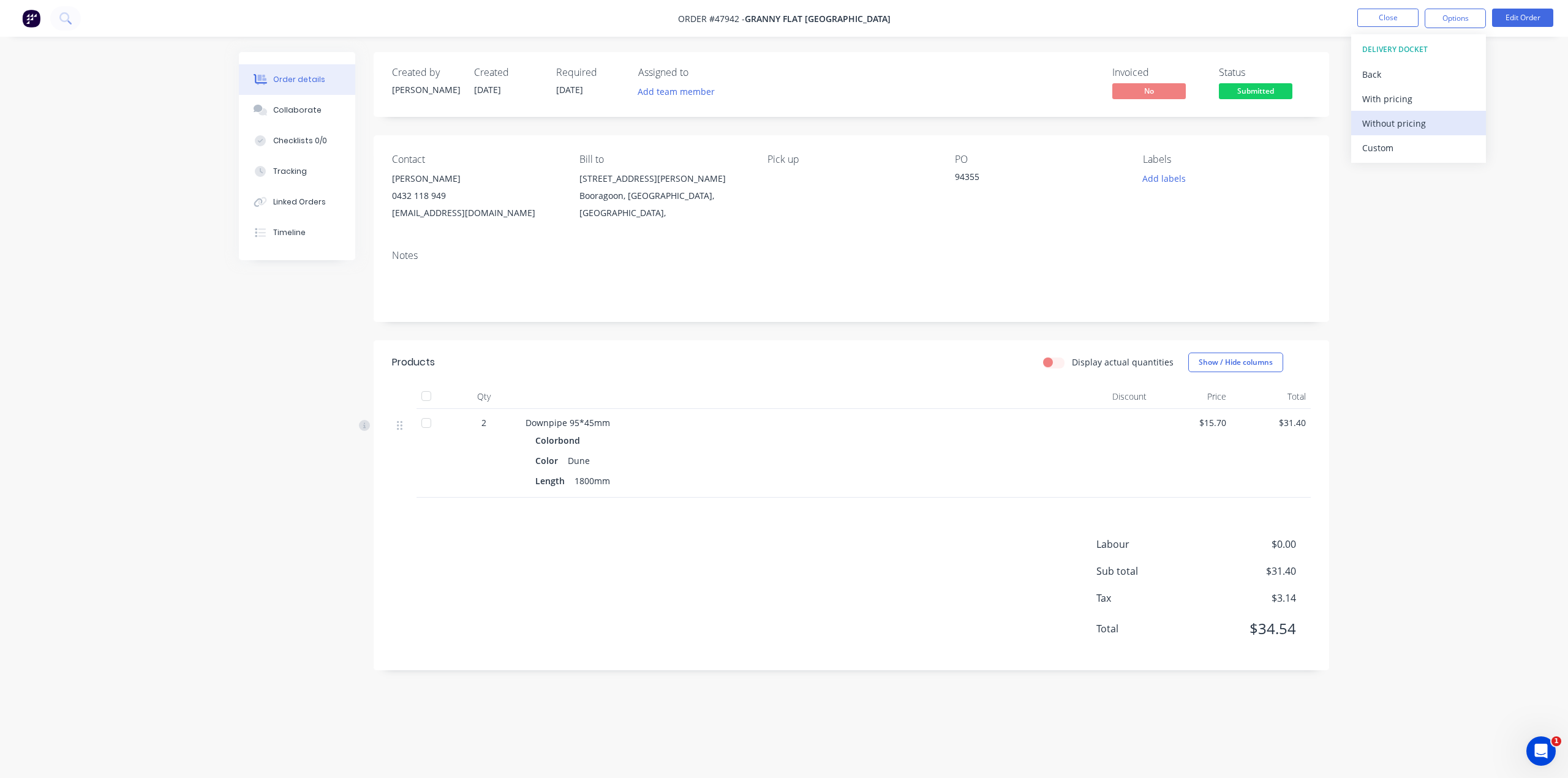
click at [1416, 123] on div "Without pricing" at bounding box center [1418, 123] width 113 height 18
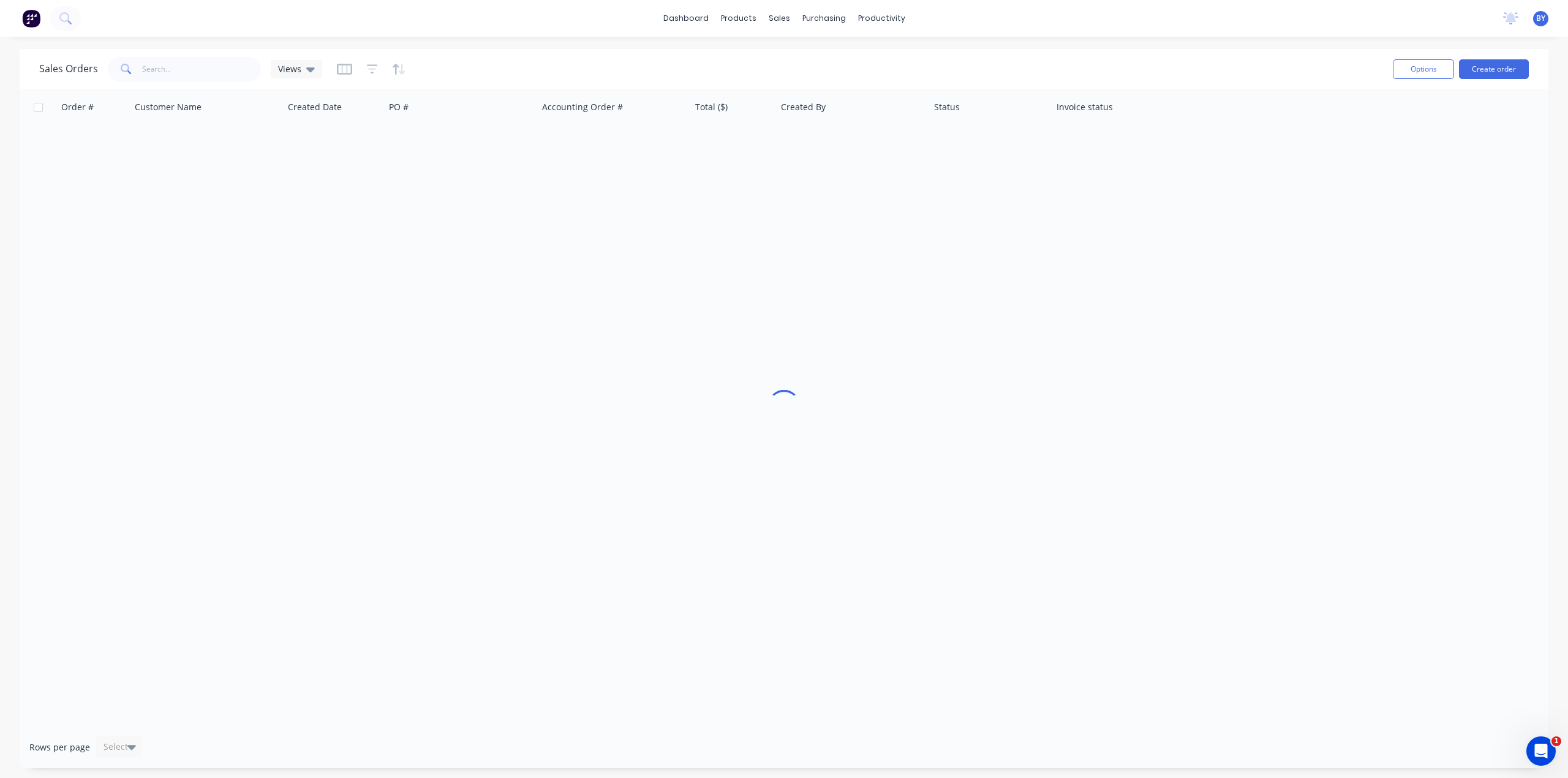
click at [961, 426] on div at bounding box center [783, 407] width 1529 height 637
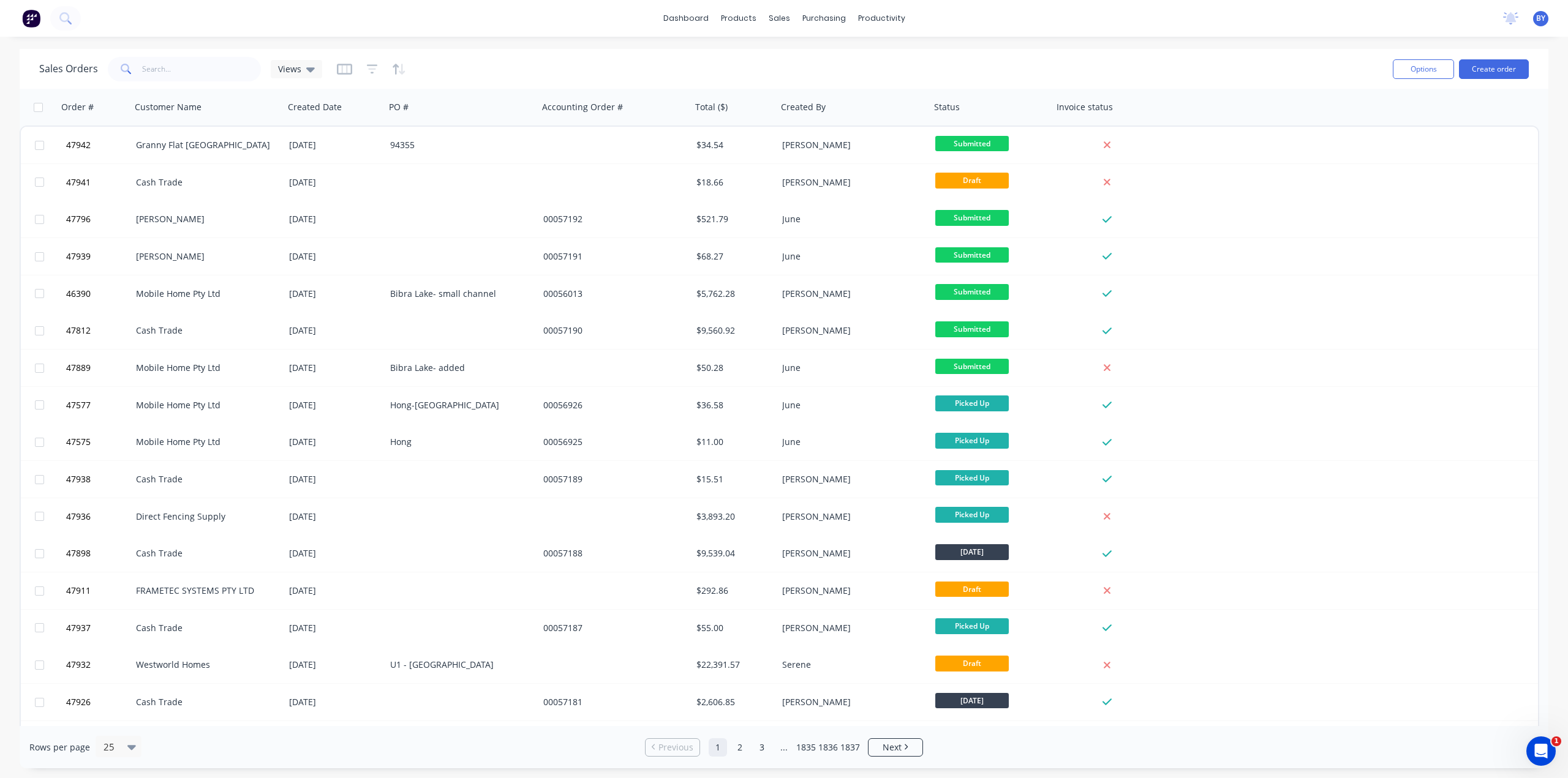
click at [681, 69] on div "Sales Orders Views" at bounding box center [711, 69] width 1344 height 30
click at [187, 68] on input "text" at bounding box center [202, 69] width 120 height 24
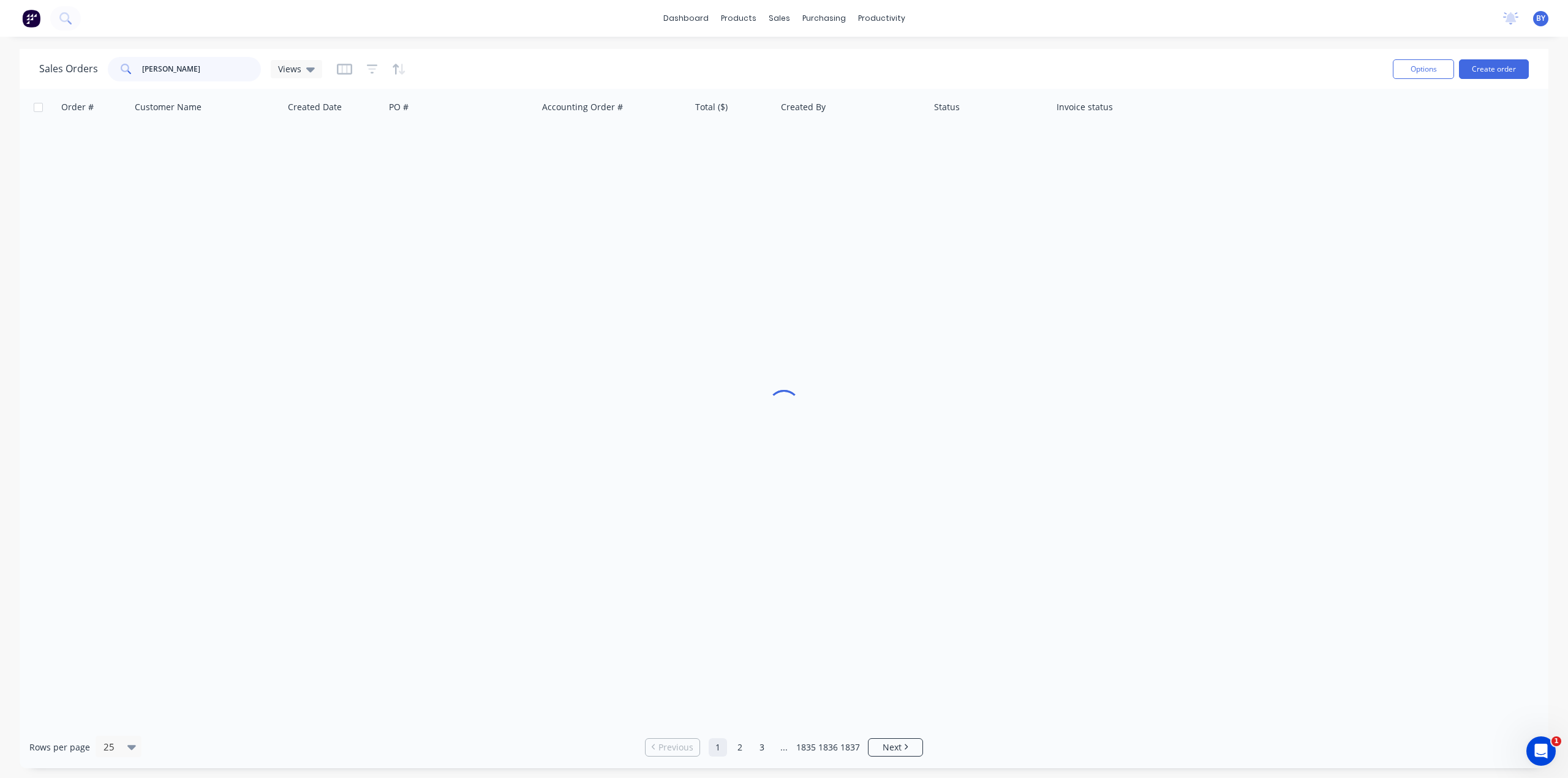
type input "[PERSON_NAME]"
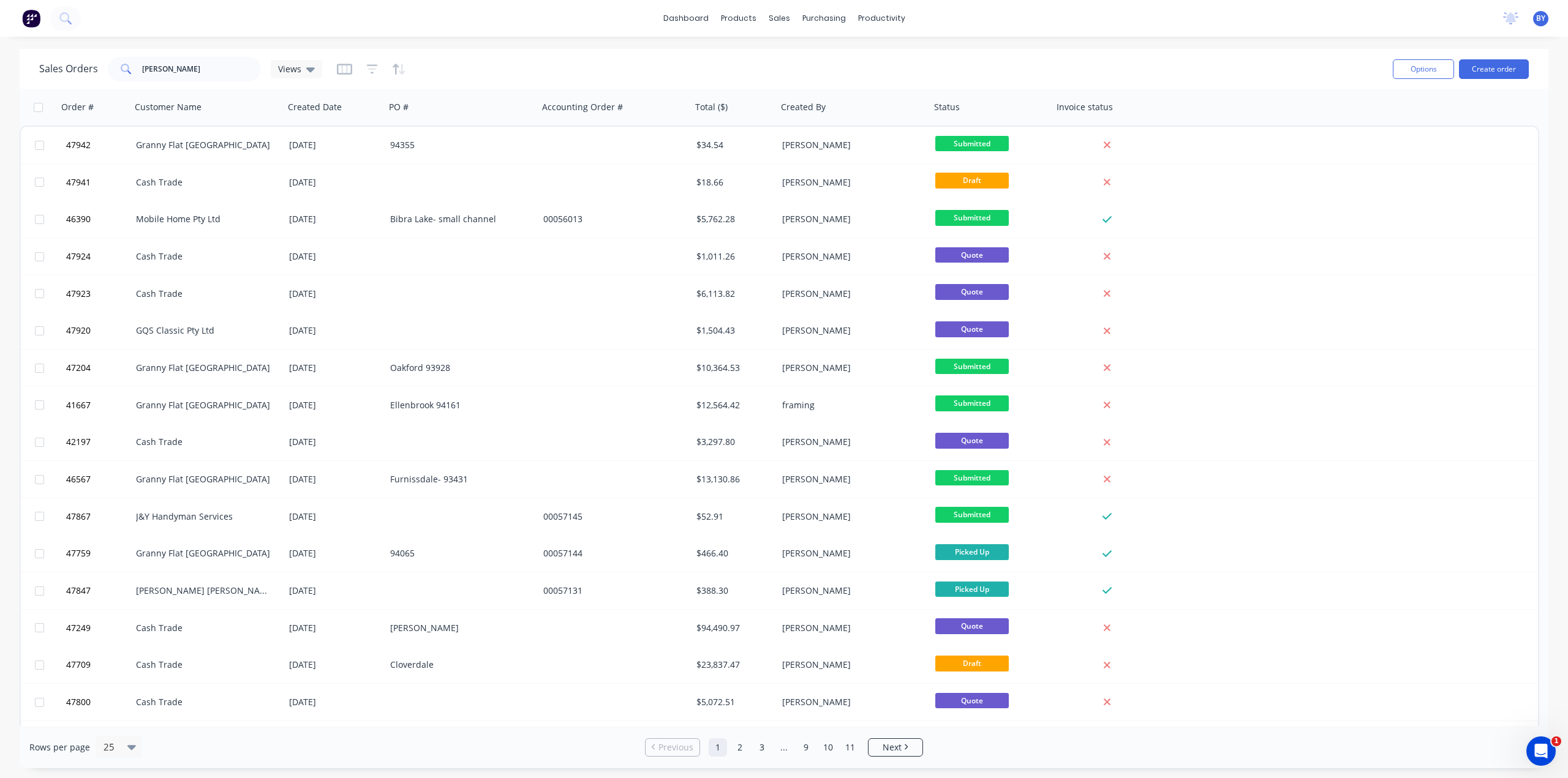
click at [654, 62] on div "Sales Orders Bob Views" at bounding box center [711, 69] width 1344 height 30
click at [366, 108] on icon "button" at bounding box center [368, 107] width 6 height 9
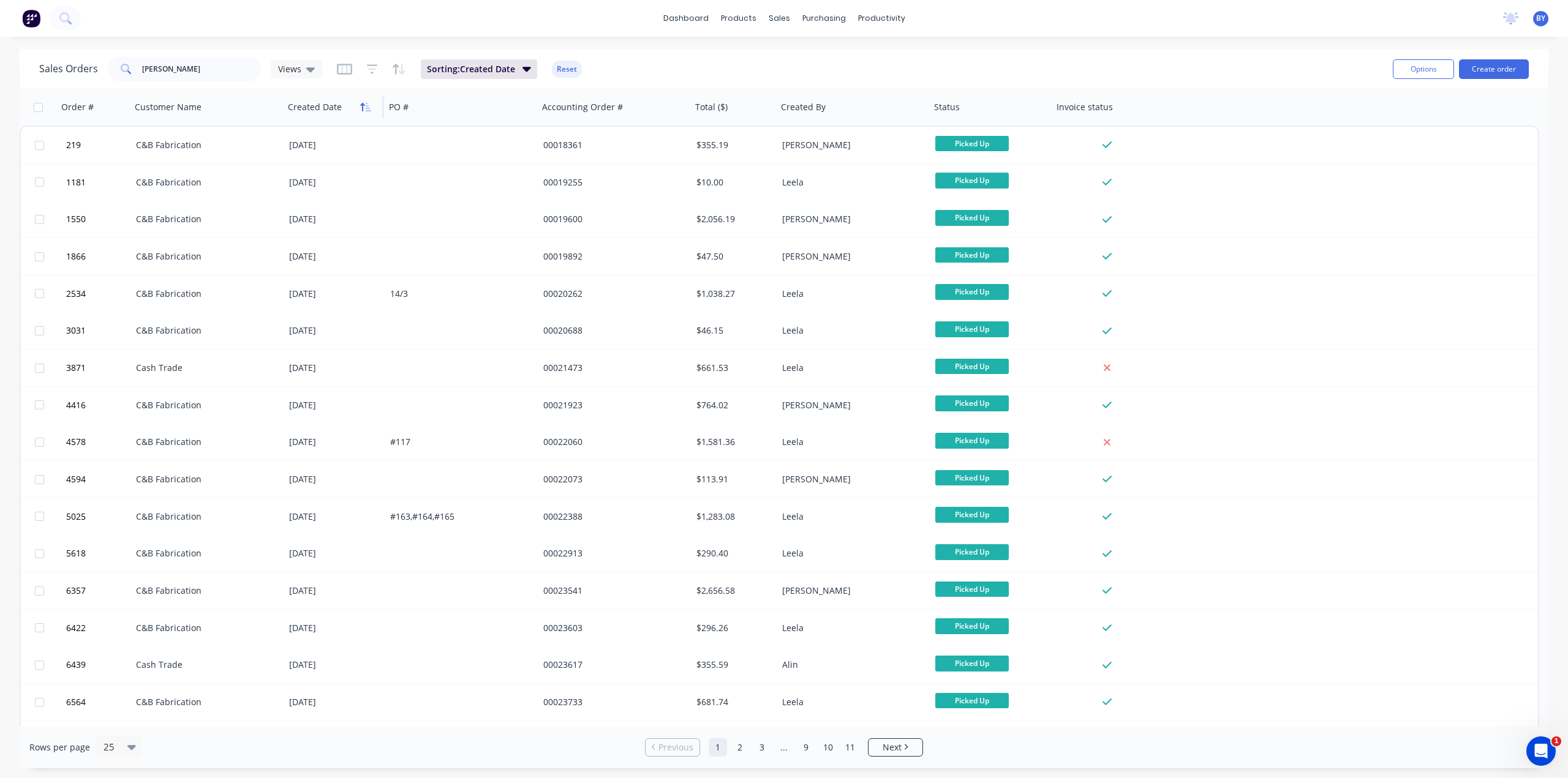
click at [366, 107] on icon "button" at bounding box center [368, 107] width 6 height 9
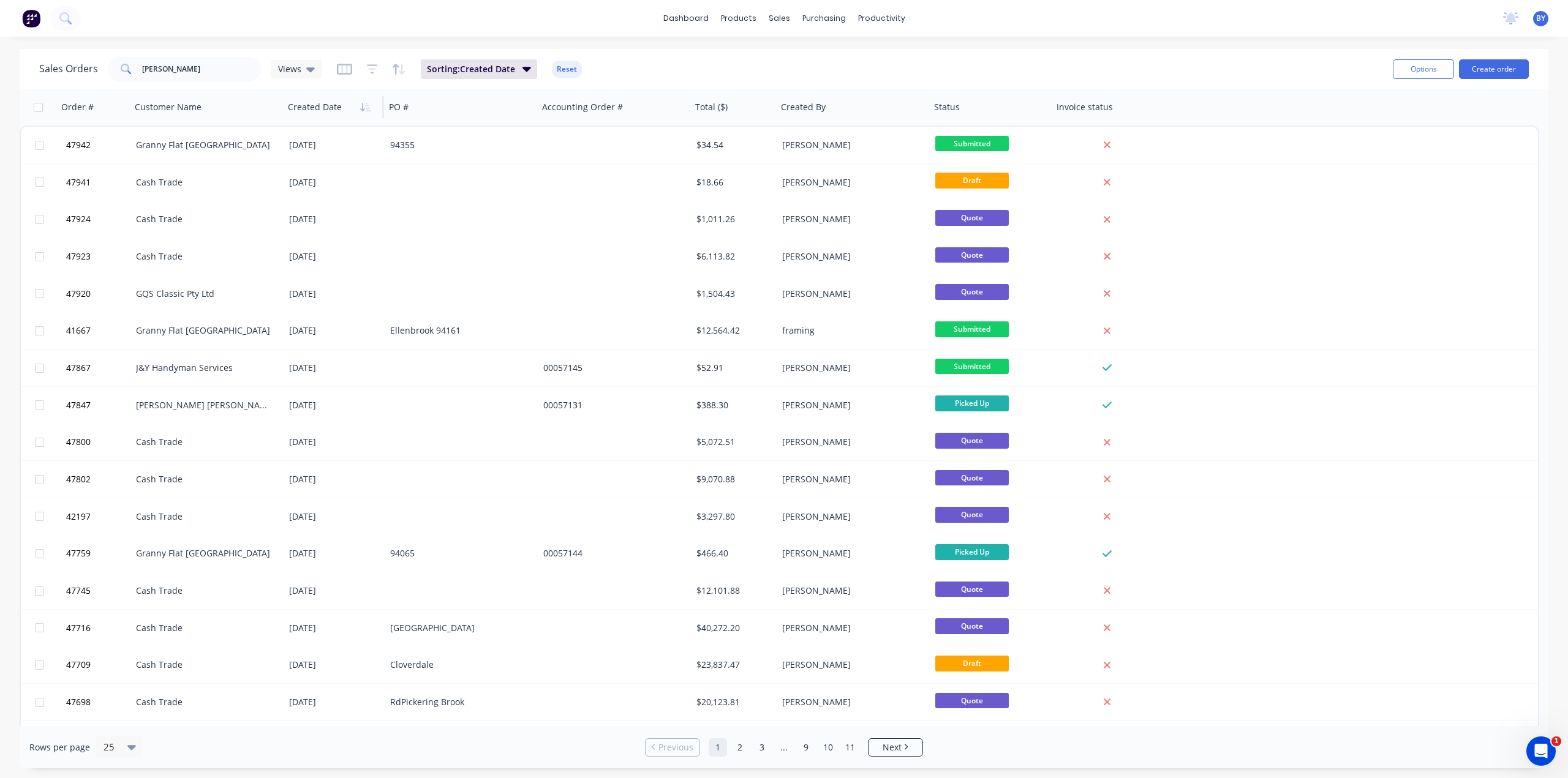
click at [976, 68] on div "Sales Orders Bob Views Sorting: Created Date Reset" at bounding box center [711, 69] width 1344 height 30
click at [1116, 73] on div "Sales Orders Bob Views Sorting: Created Date Reset" at bounding box center [711, 69] width 1344 height 30
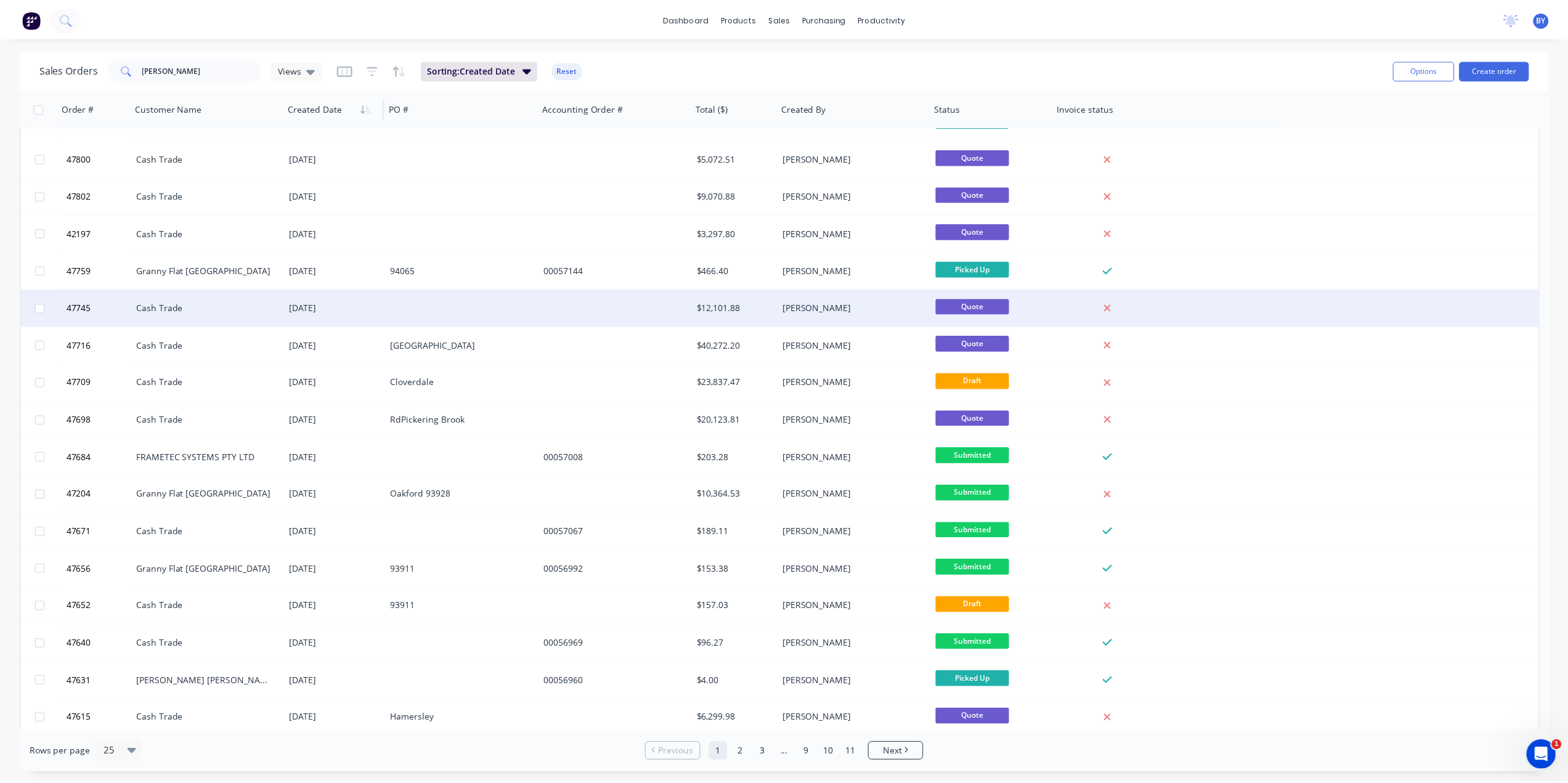
scroll to position [329, 0]
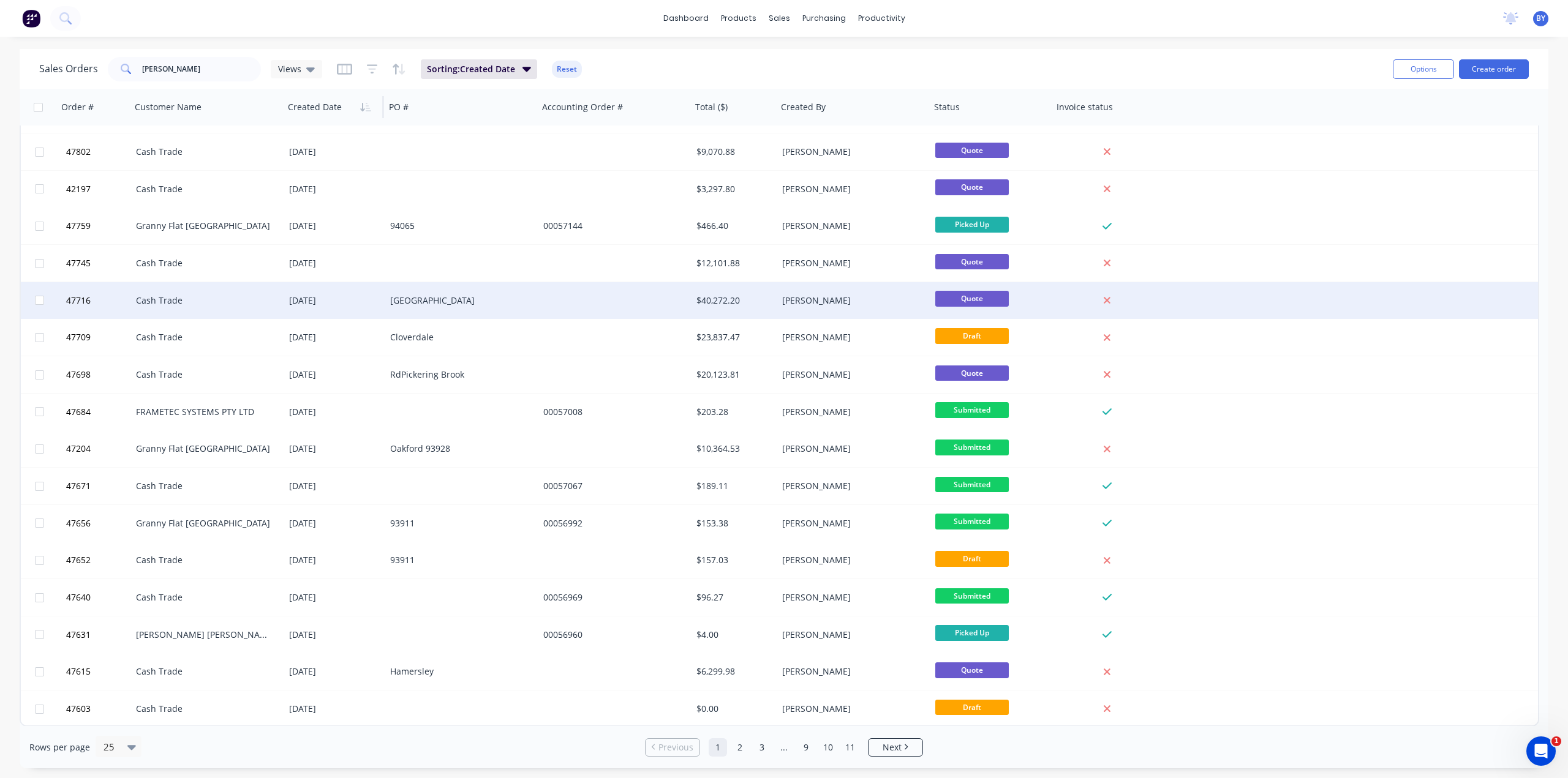
click at [477, 300] on div "Landsdale" at bounding box center [458, 300] width 136 height 13
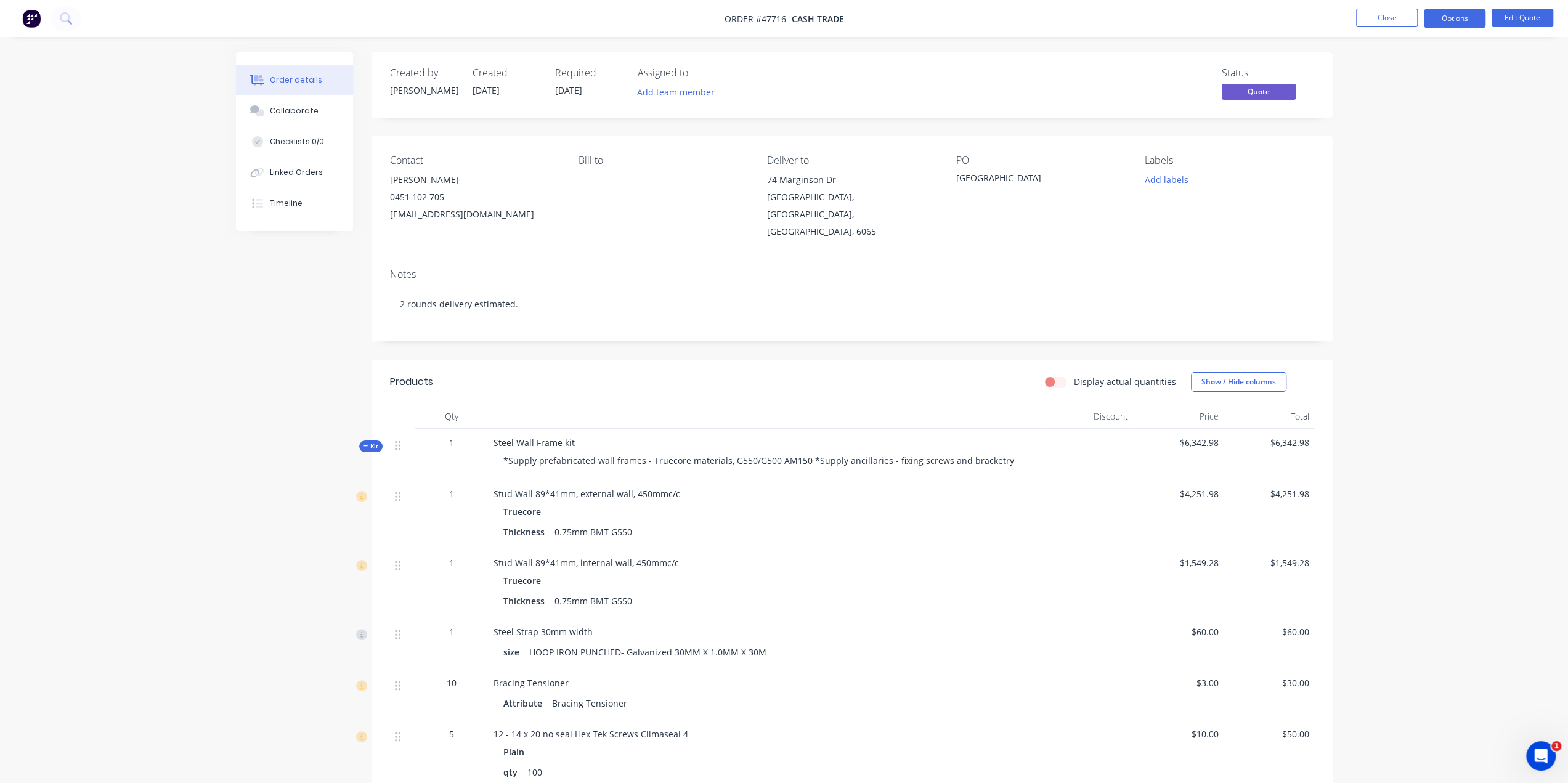
drag, startPoint x: 382, startPoint y: 182, endPoint x: 467, endPoint y: 178, distance: 85.1
click at [467, 178] on div "Contact Mostafa Saifee 0451 102 705 mostafa@buildprodev.com.au Bill to Deliver …" at bounding box center [852, 197] width 961 height 123
copy div "Mostafa Saifee"
drag, startPoint x: 764, startPoint y: 182, endPoint x: 809, endPoint y: 202, distance: 49.2
click at [809, 202] on div "Contact Mostafa Saifee 0451 102 705 mostafa@buildprodev.com.au Bill to Deliver …" at bounding box center [852, 197] width 961 height 123
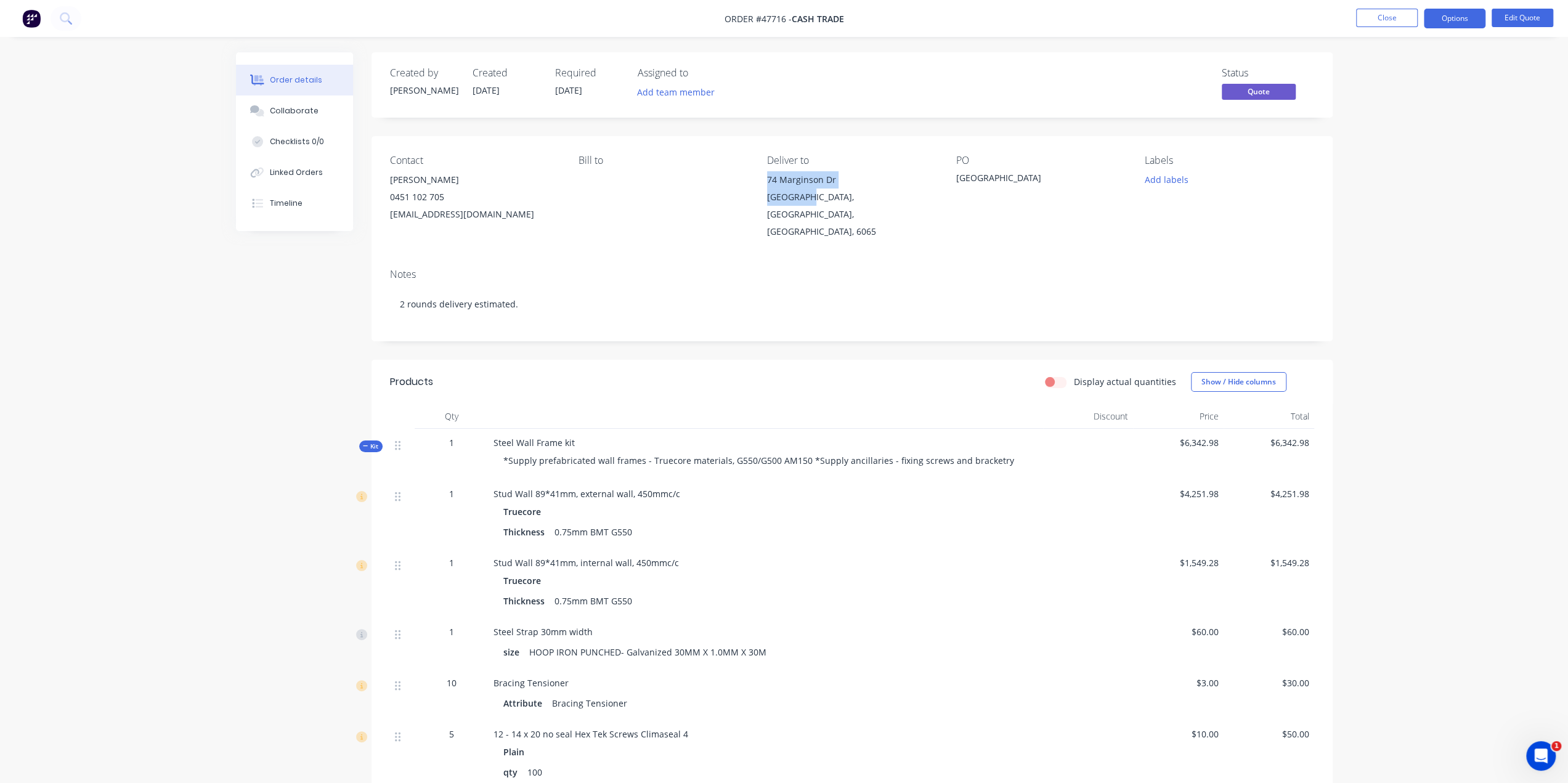
copy div "74 Marginson Dr Landsdale"
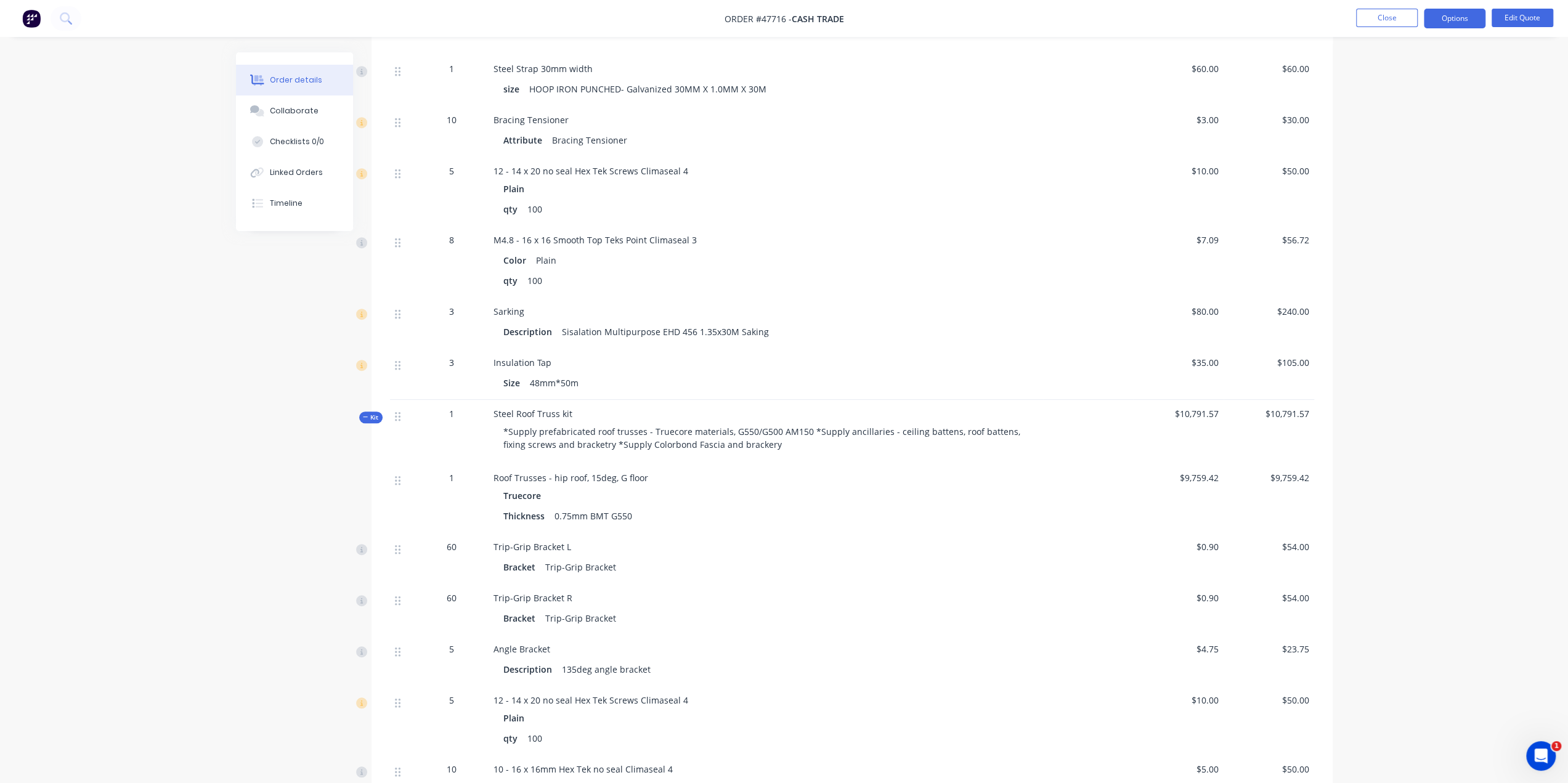
scroll to position [540, 0]
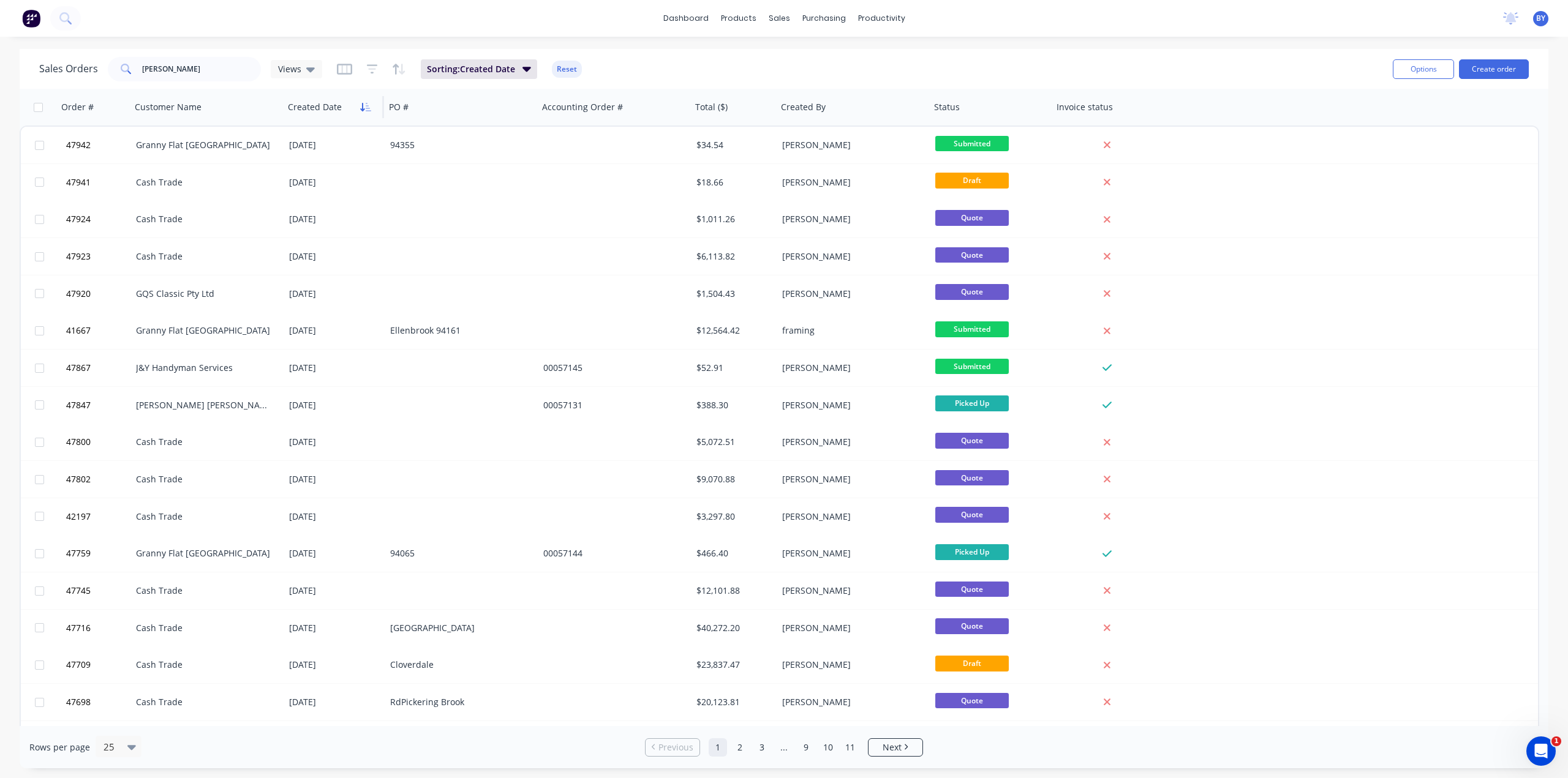
click at [363, 108] on icon "button" at bounding box center [366, 107] width 11 height 10
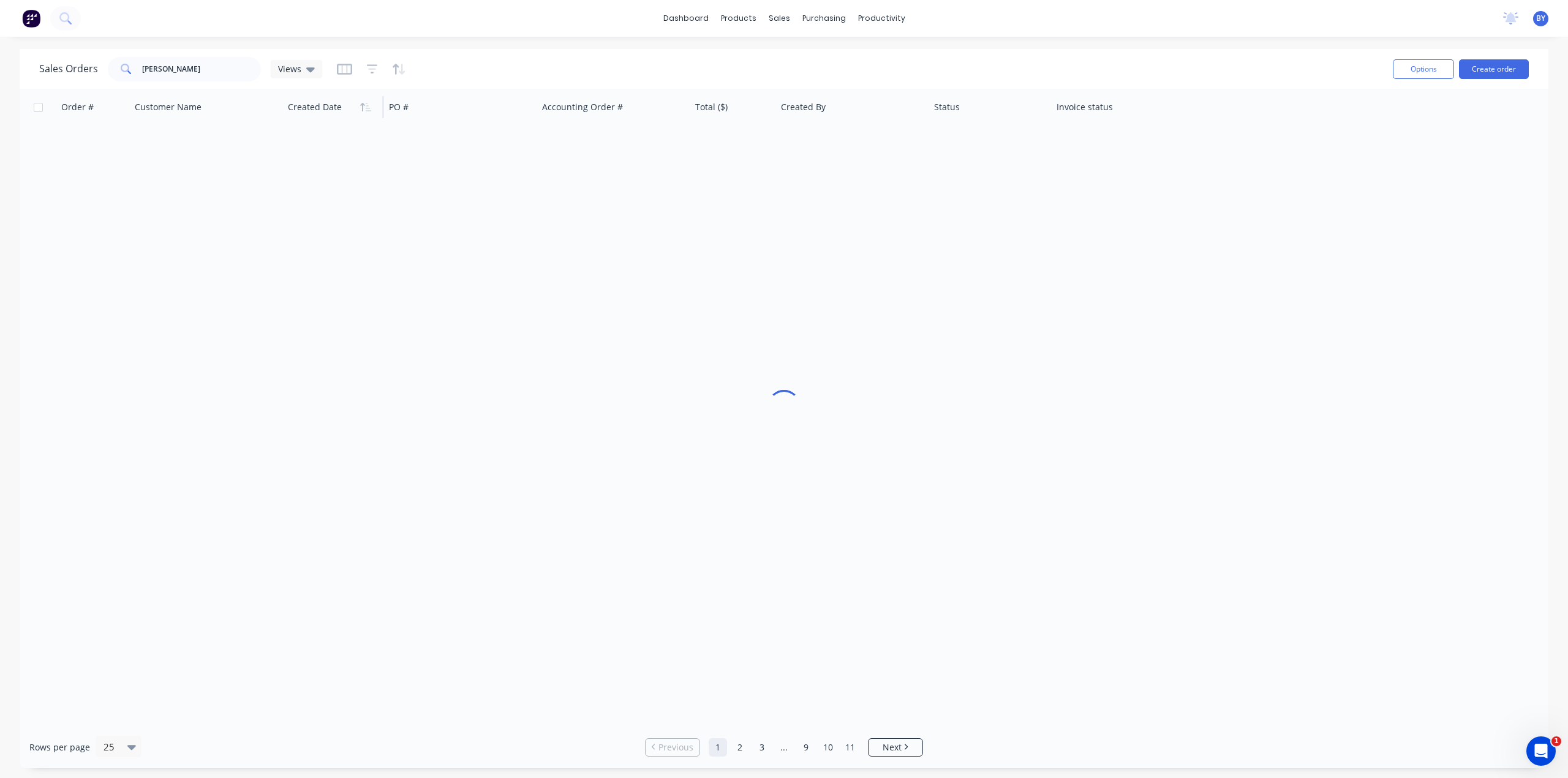
click at [363, 108] on icon "button" at bounding box center [366, 107] width 11 height 10
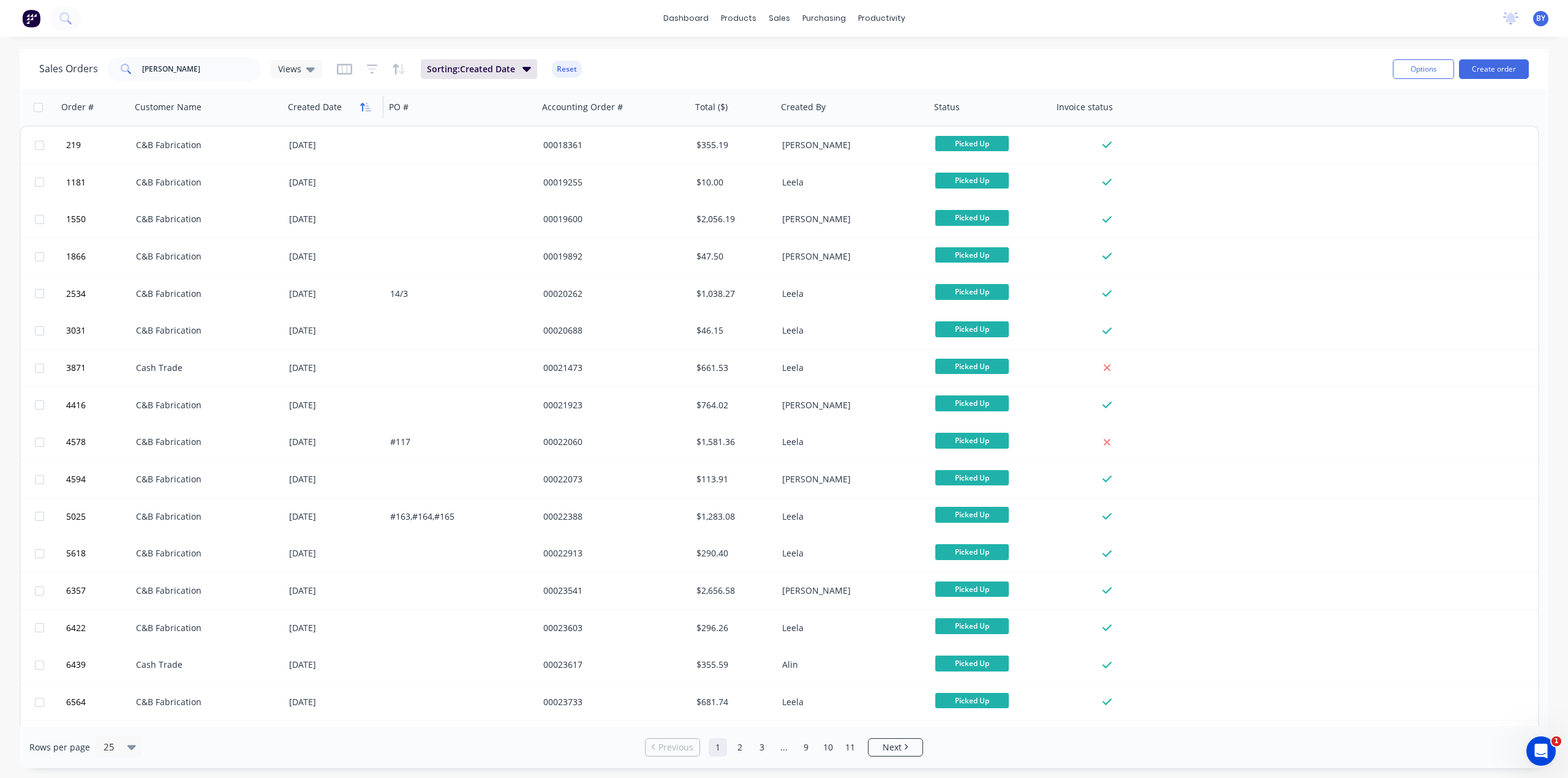
click at [366, 110] on icon "button" at bounding box center [368, 107] width 6 height 9
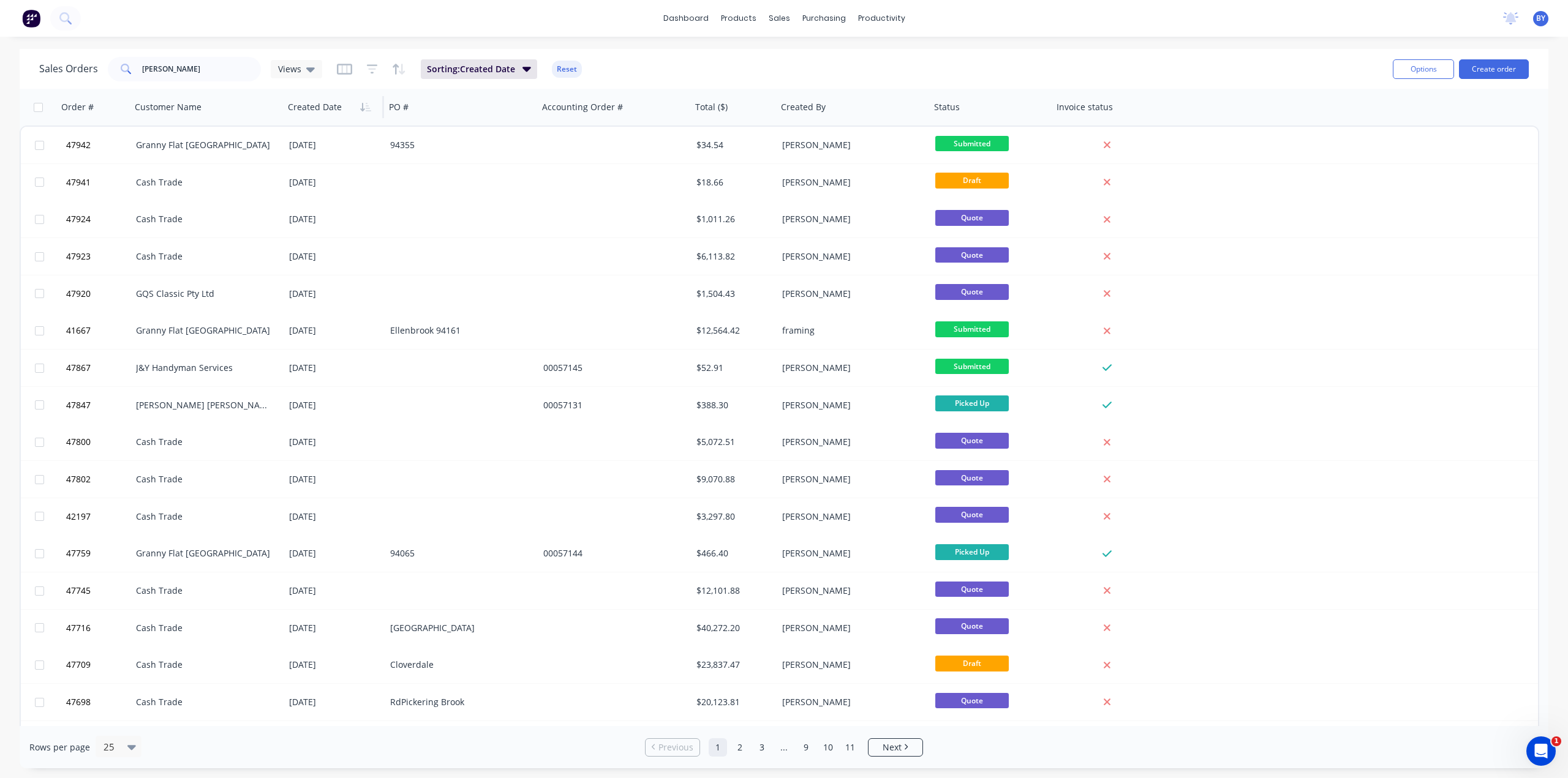
click at [960, 44] on div "dashboard products sales purchasing productivity dashboard products Product Cat…" at bounding box center [784, 389] width 1568 height 778
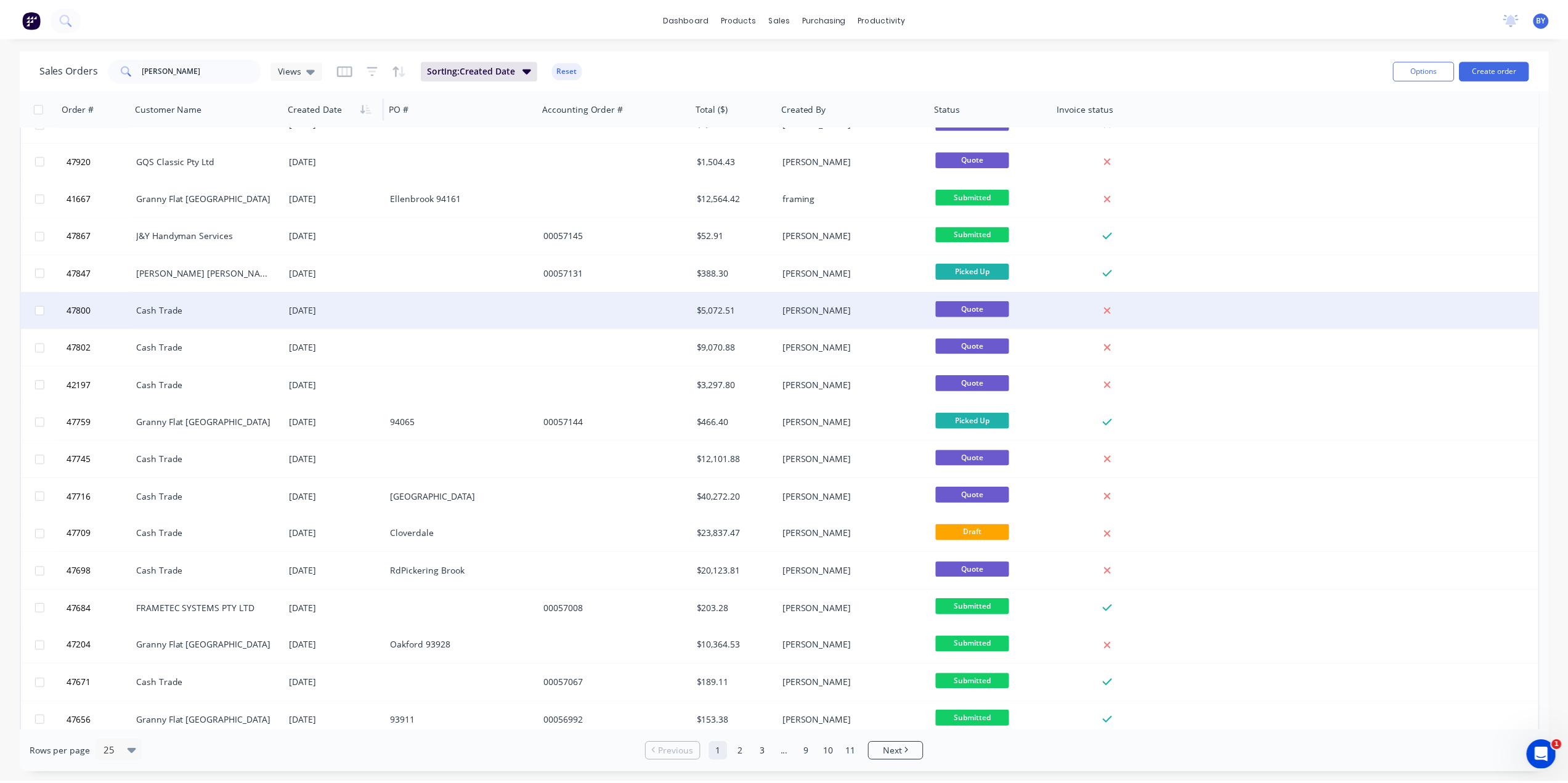
scroll to position [164, 0]
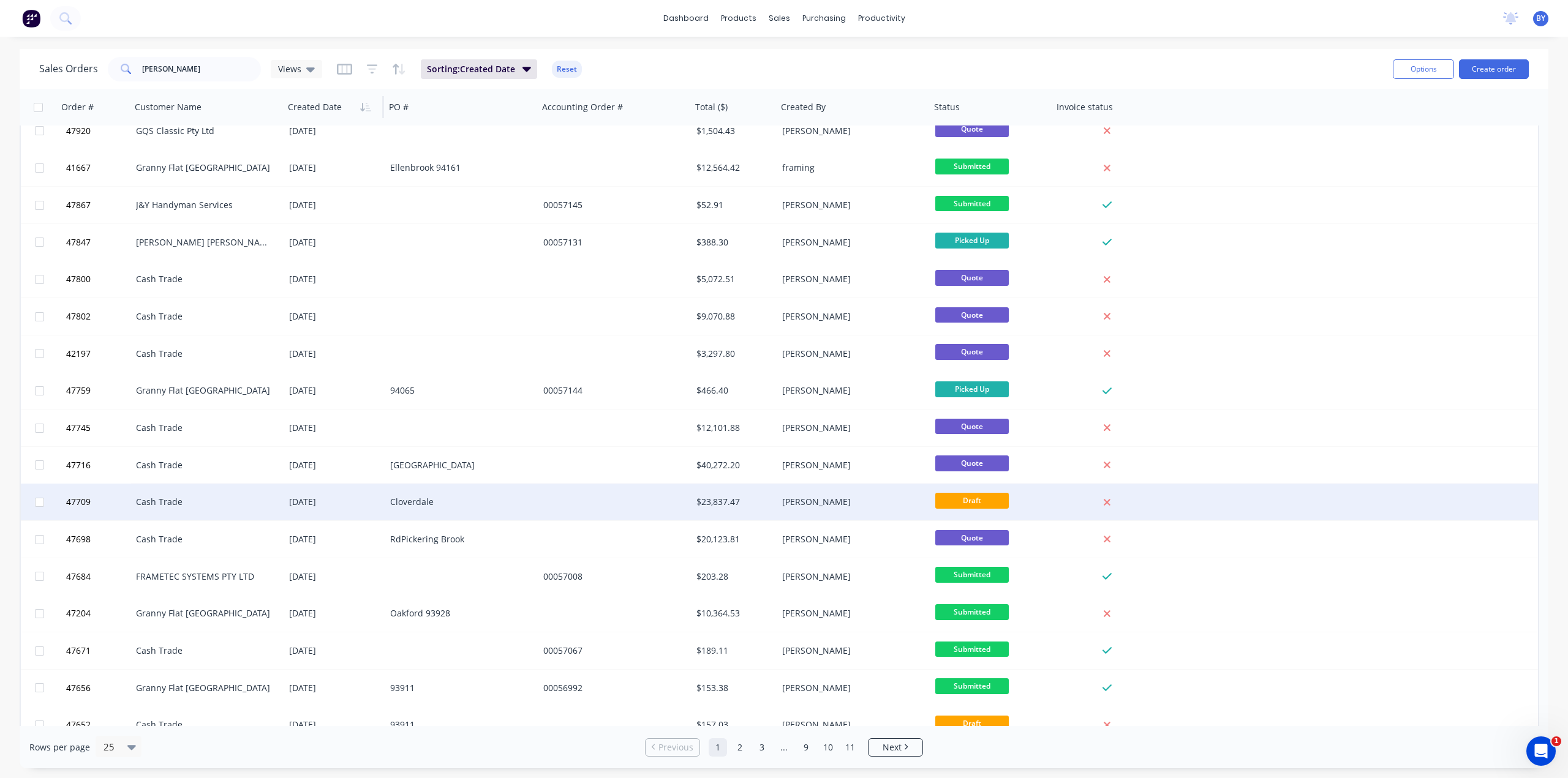
click at [253, 504] on div "Cash Trade" at bounding box center [204, 502] width 136 height 13
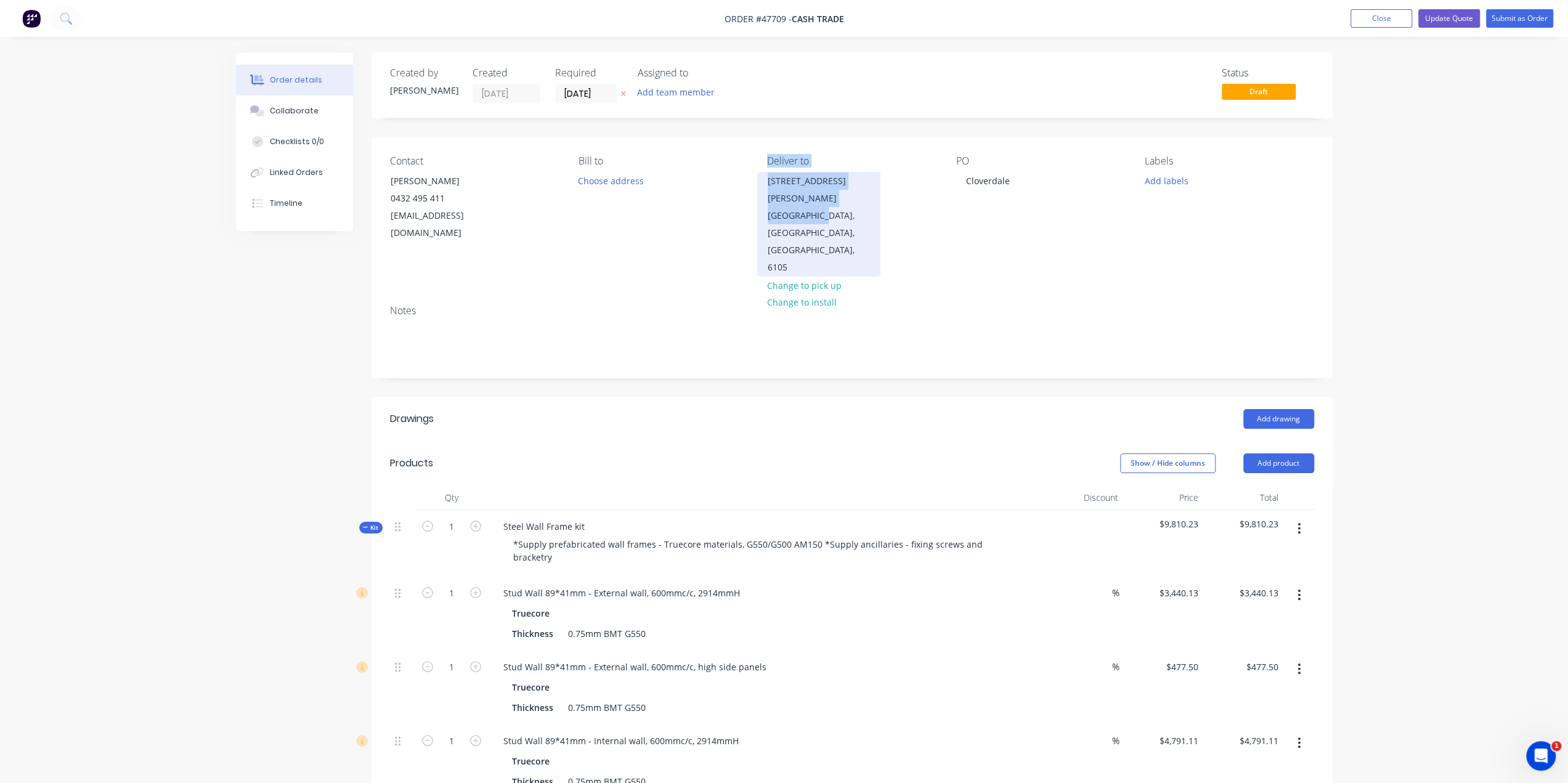
drag, startPoint x: 759, startPoint y: 183, endPoint x: 731, endPoint y: 181, distance: 28.1
click at [810, 195] on div "Contact Andrew 0432 495 411 ABPerth@outlook.com Bill to Choose address Deliver …" at bounding box center [852, 215] width 961 height 158
click at [747, 188] on div "Bill to Choose address" at bounding box center [663, 215] width 169 height 122
click at [748, 182] on div "Contact Andrew 0432 495 411 ABPerth@outlook.com Bill to Choose address Deliver …" at bounding box center [852, 215] width 961 height 158
click at [748, 180] on div "Contact Andrew 0432 495 411 ABPerth@outlook.com Bill to Choose address Deliver …" at bounding box center [852, 215] width 961 height 158
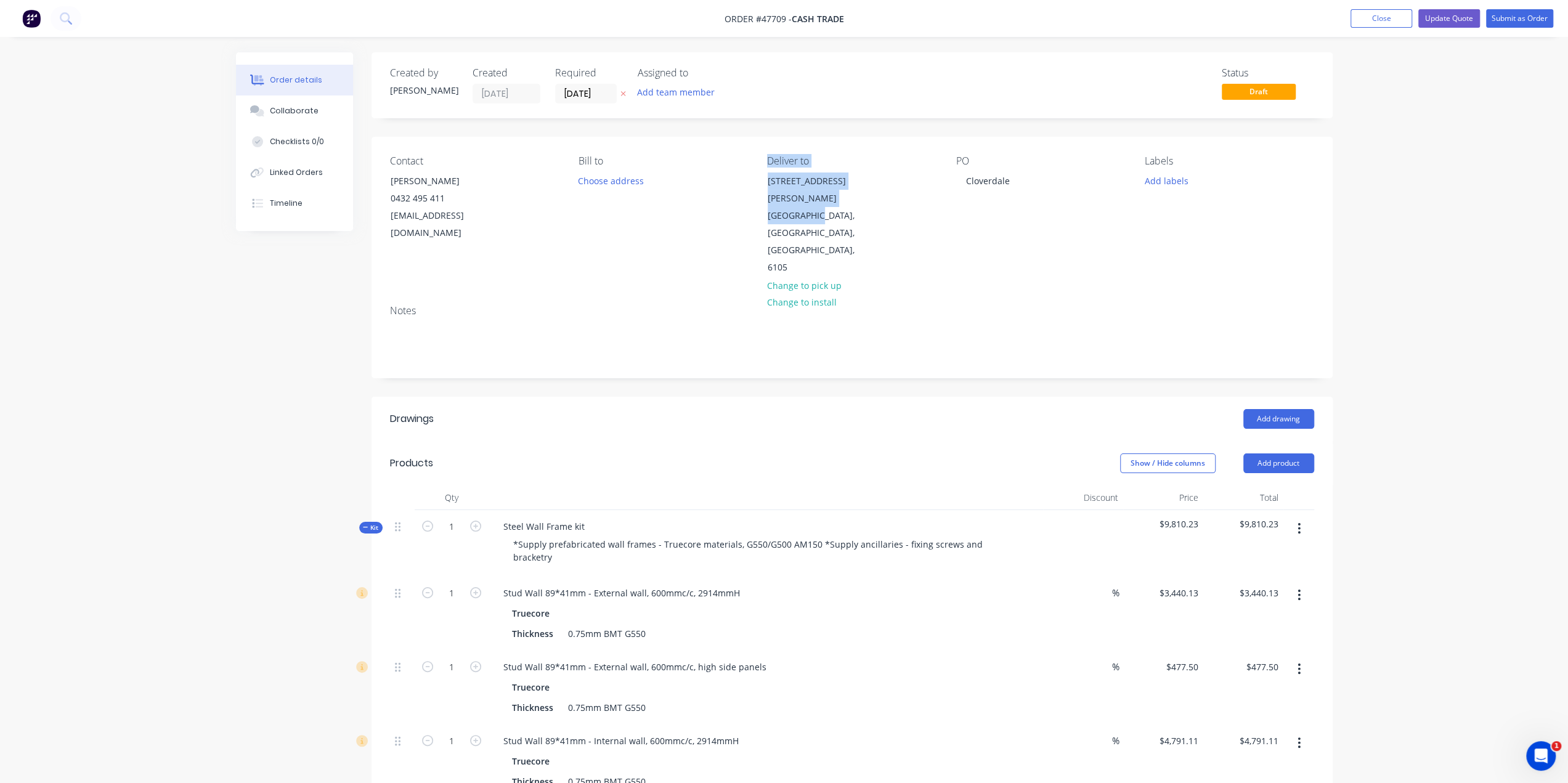
click at [742, 183] on div "Bill to Choose address" at bounding box center [663, 215] width 169 height 122
click at [895, 184] on div "Deliver to 168 Robinson Ave Cloverdale, Western Australia, Australia, 6105 Chan…" at bounding box center [852, 215] width 169 height 122
click at [886, 182] on div "Deliver to 168 Robinson Ave Cloverdale, Western Australia, Australia, 6105 Chan…" at bounding box center [852, 215] width 169 height 122
click at [771, 181] on div "[STREET_ADDRESS][PERSON_NAME]" at bounding box center [819, 190] width 102 height 35
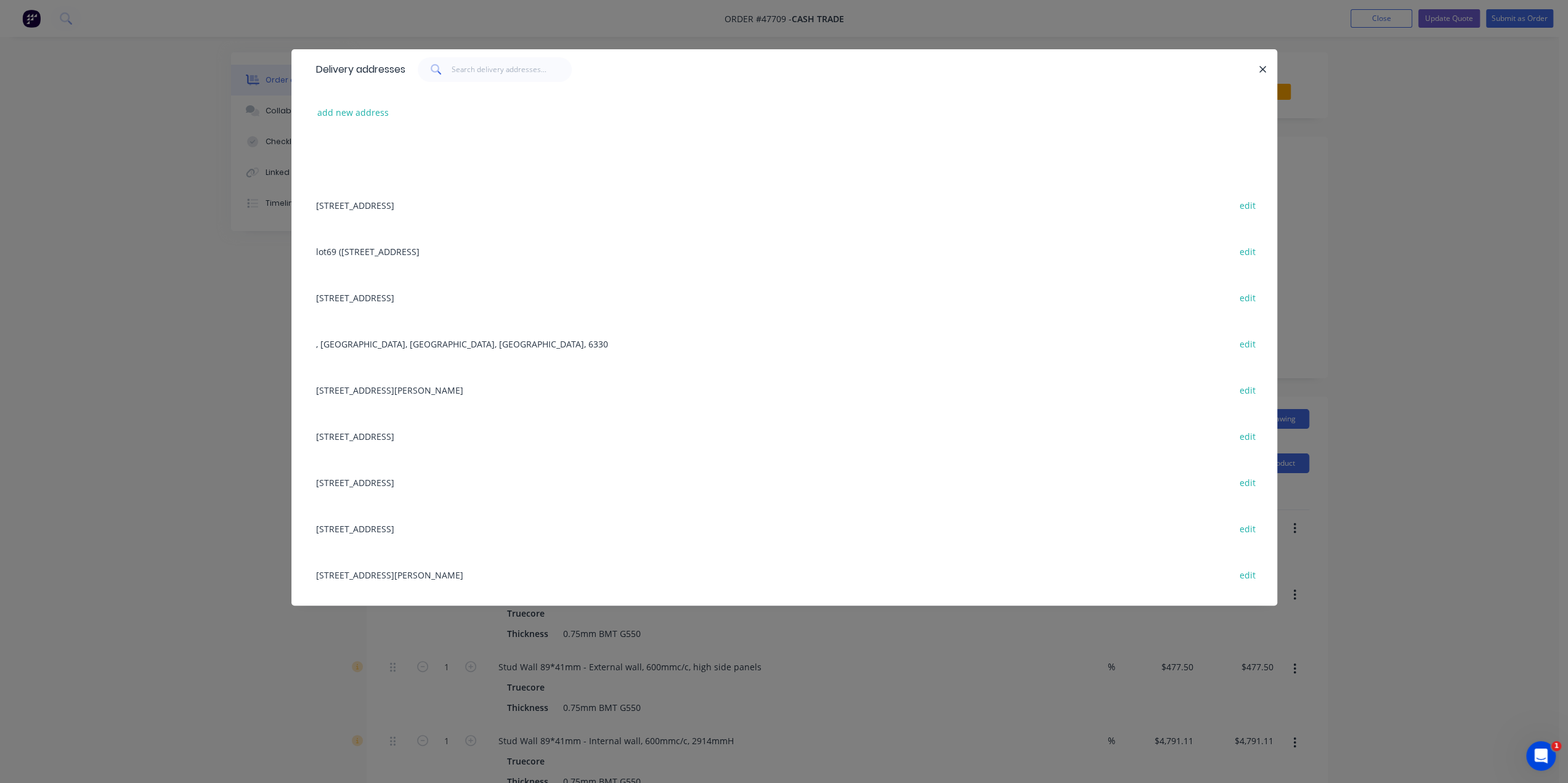
click at [1260, 71] on icon "button" at bounding box center [1262, 70] width 8 height 11
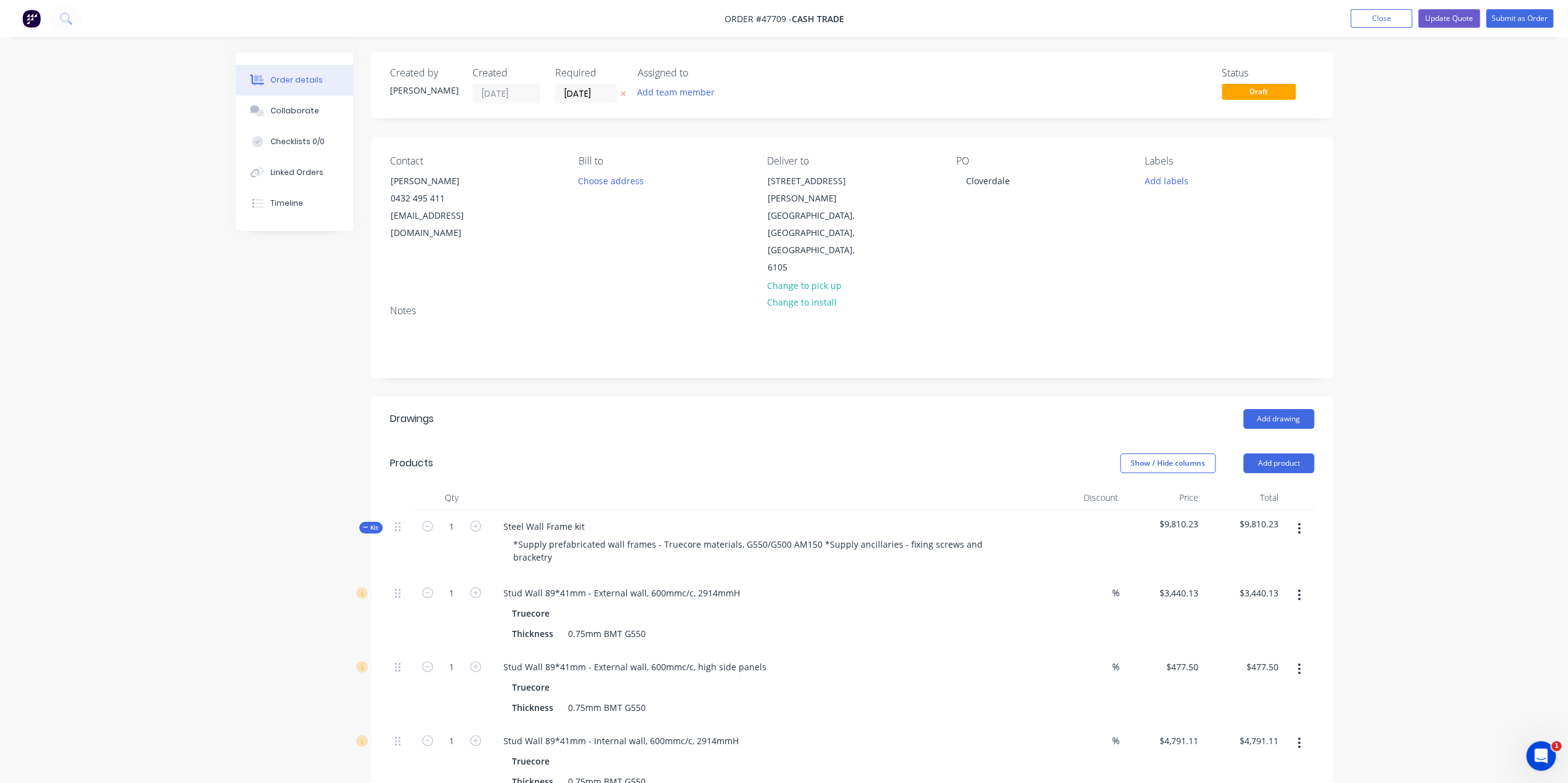
drag, startPoint x: 742, startPoint y: 187, endPoint x: 810, endPoint y: 198, distance: 68.9
click at [810, 198] on div "Contact Andrew 0432 495 411 ABPerth@outlook.com Bill to Choose address Deliver …" at bounding box center [852, 215] width 961 height 158
copy div "Choose address Deliver to 168 Robinson Ave Cloverdale"
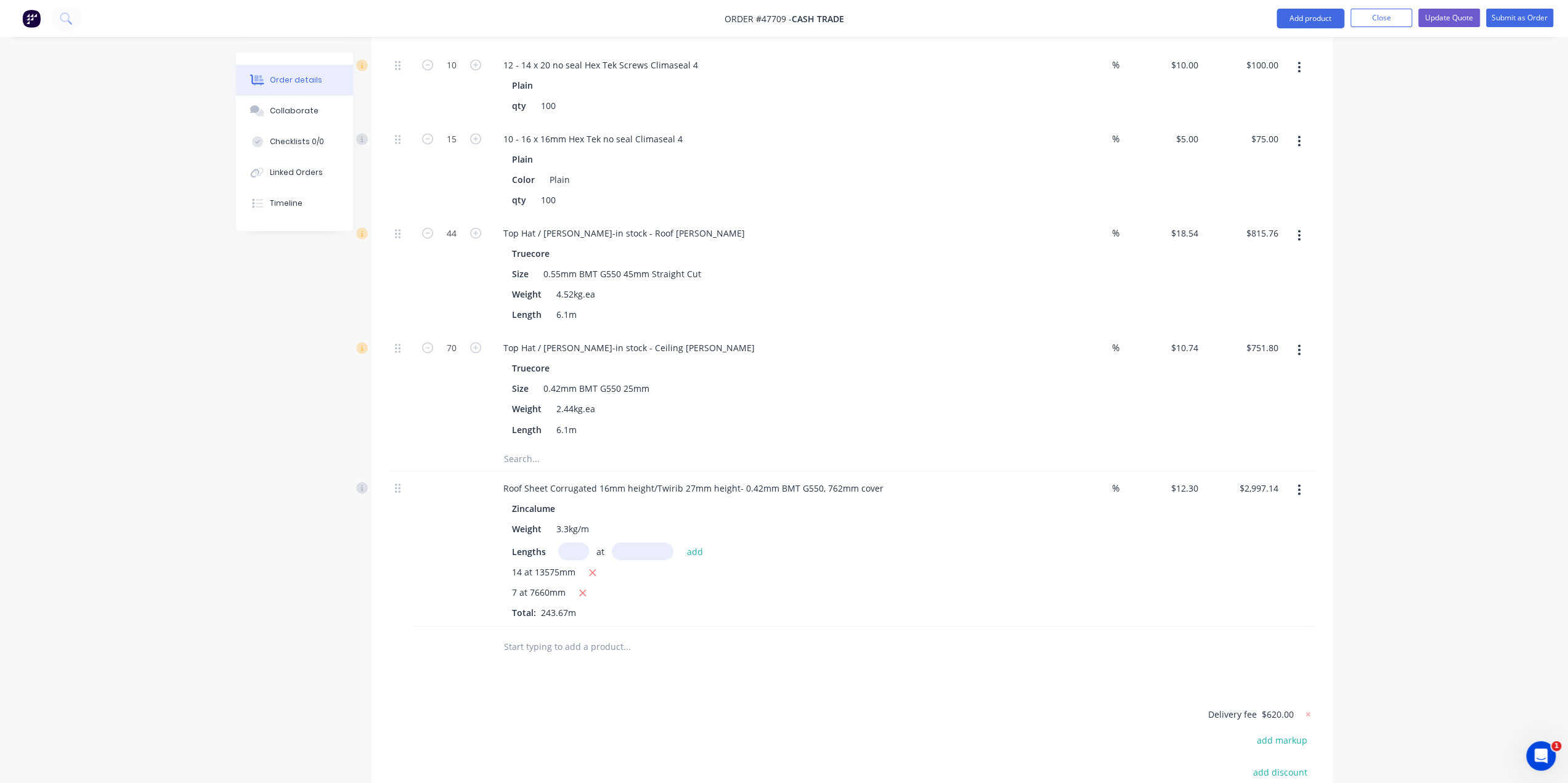
scroll to position [1930, 0]
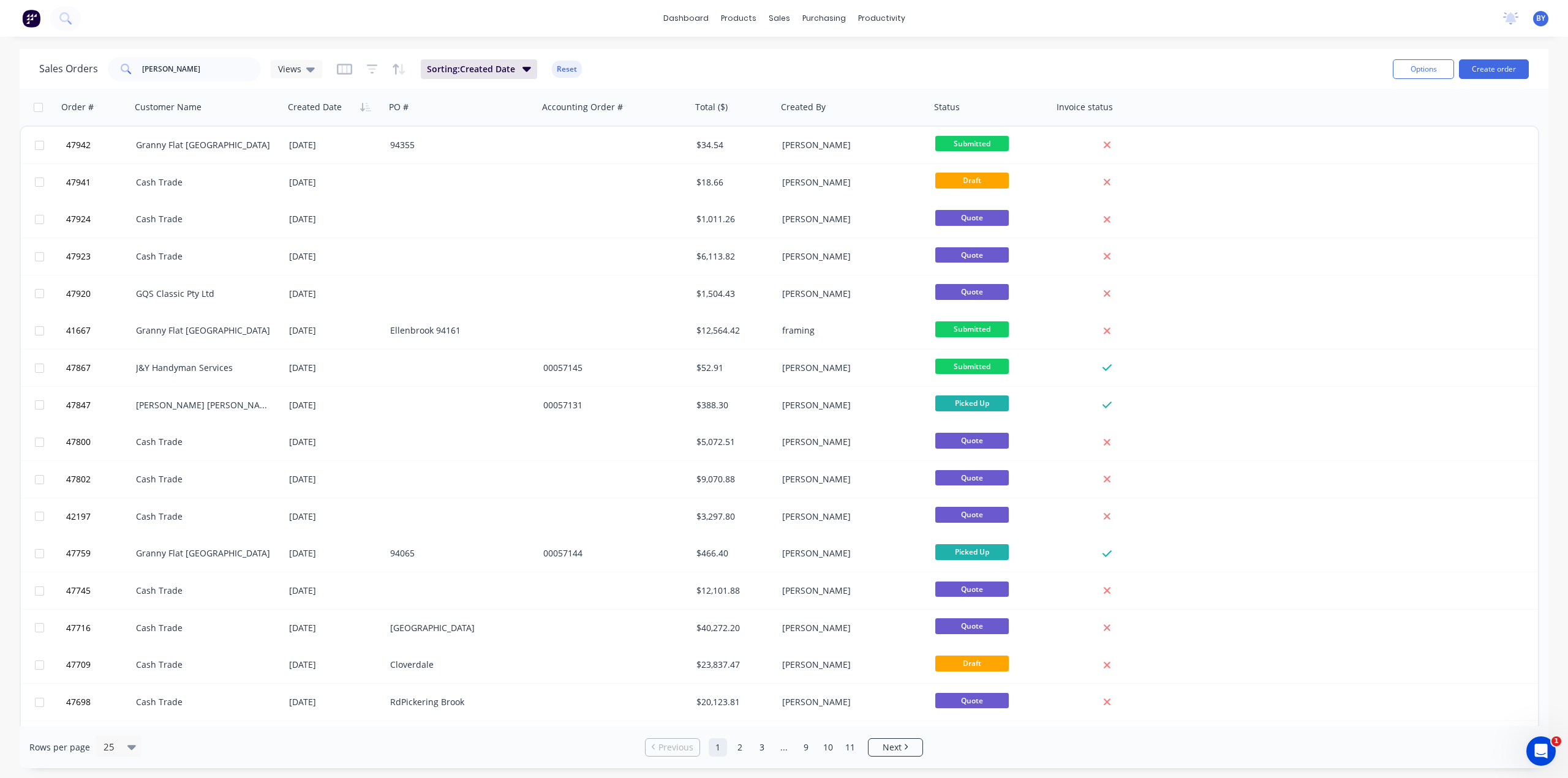
click at [747, 59] on div "Sales Orders Bob Views Sorting: Created Date Reset" at bounding box center [711, 69] width 1344 height 30
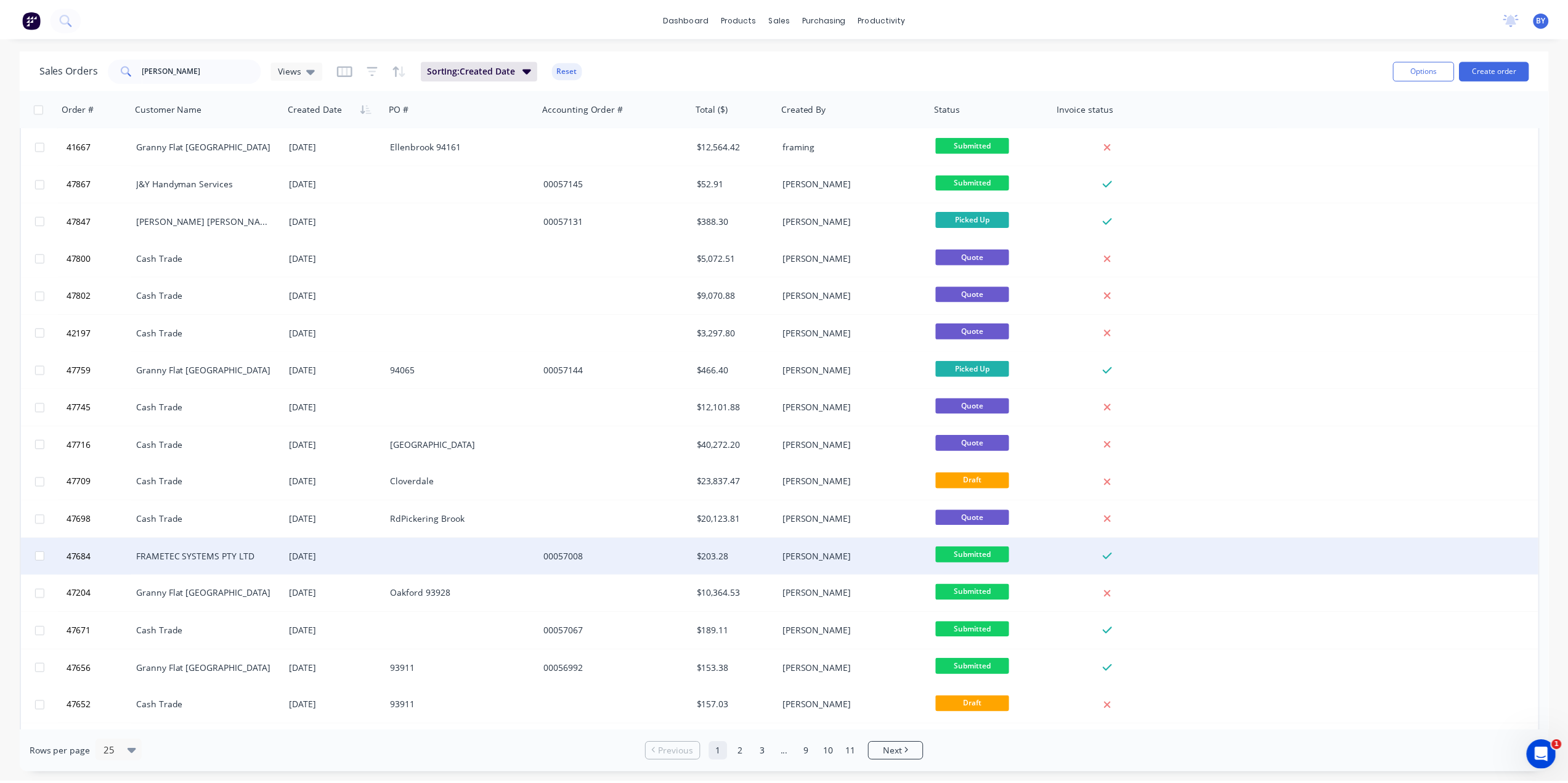
scroll to position [186, 0]
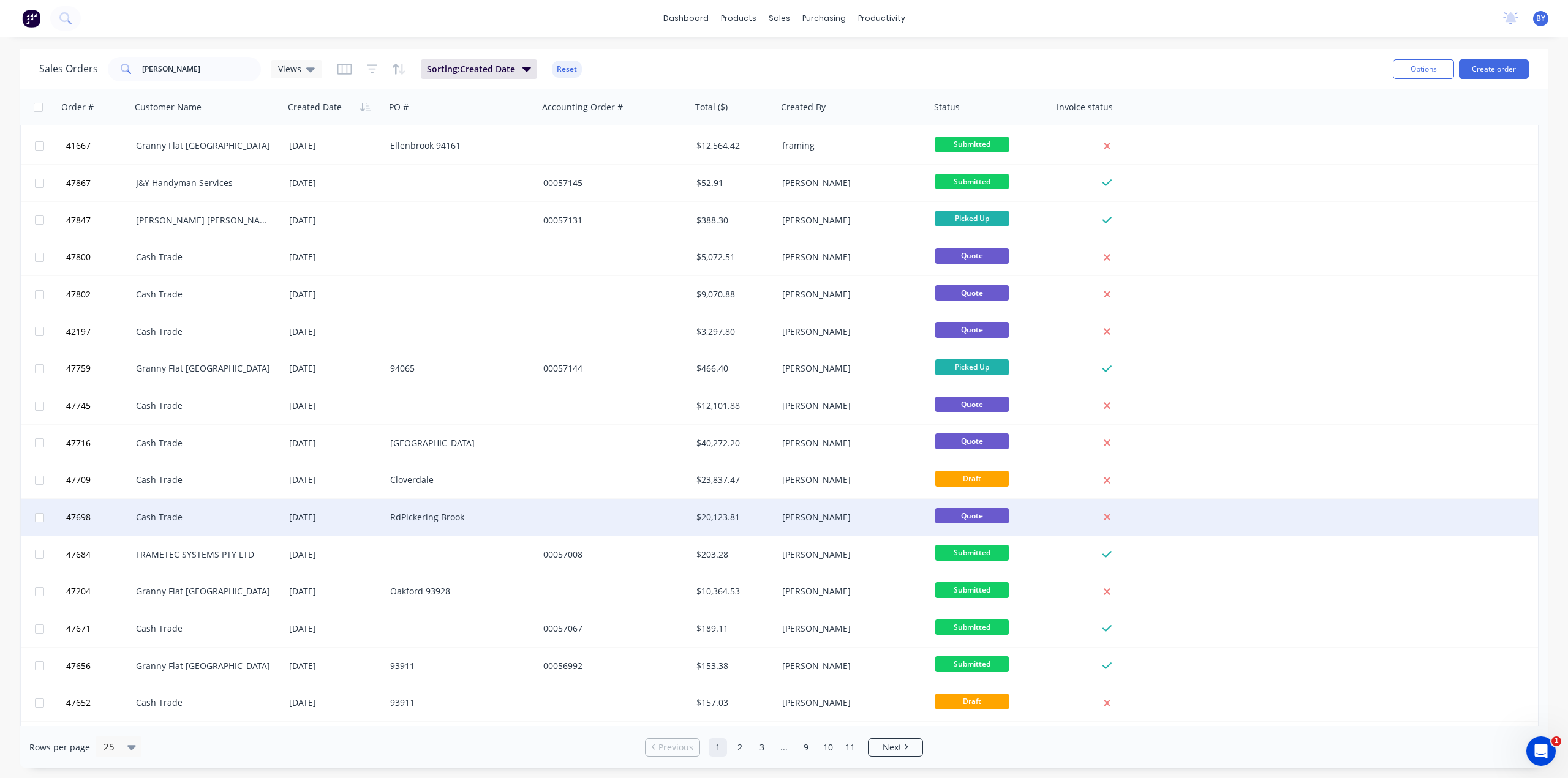
click at [260, 528] on div "Cash Trade" at bounding box center [207, 517] width 153 height 37
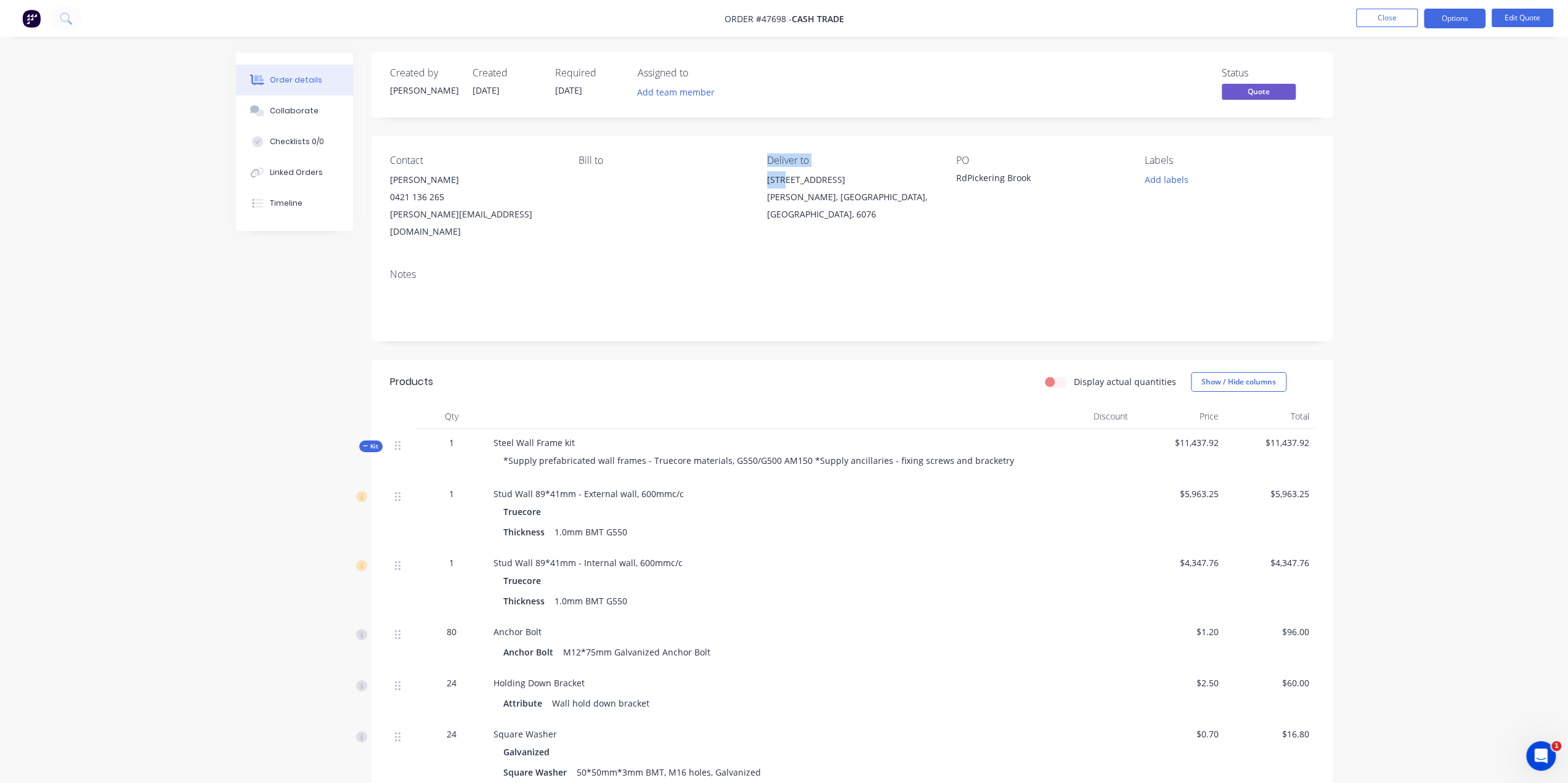
drag, startPoint x: 753, startPoint y: 181, endPoint x: 786, endPoint y: 180, distance: 33.0
click at [786, 180] on div "Contact Bruce Wilson 0421 136 265 bruce@merrivale.au Bill to Deliver to 83 Merr…" at bounding box center [852, 197] width 961 height 123
click at [740, 197] on div "Bill to" at bounding box center [663, 197] width 169 height 86
drag, startPoint x: 756, startPoint y: 190, endPoint x: 828, endPoint y: 196, distance: 72.2
click at [828, 196] on div "Contact Bruce Wilson 0421 136 265 bruce@merrivale.au Bill to Deliver to 83 Merr…" at bounding box center [852, 197] width 961 height 123
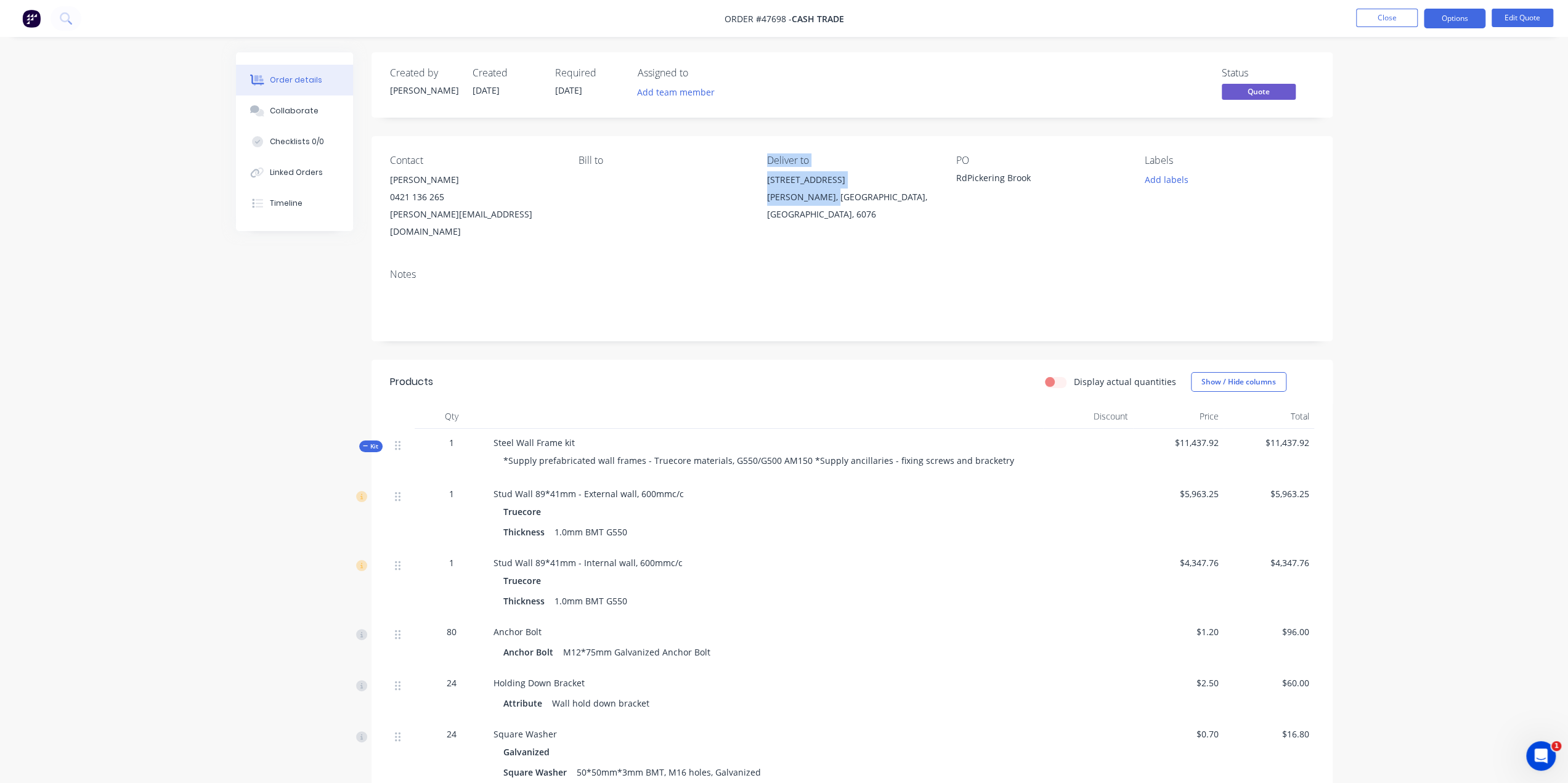
copy div "Deliver to 83 Merrivale Rd Pickering Brook"
drag, startPoint x: 1430, startPoint y: 653, endPoint x: 1427, endPoint y: 643, distance: 10.4
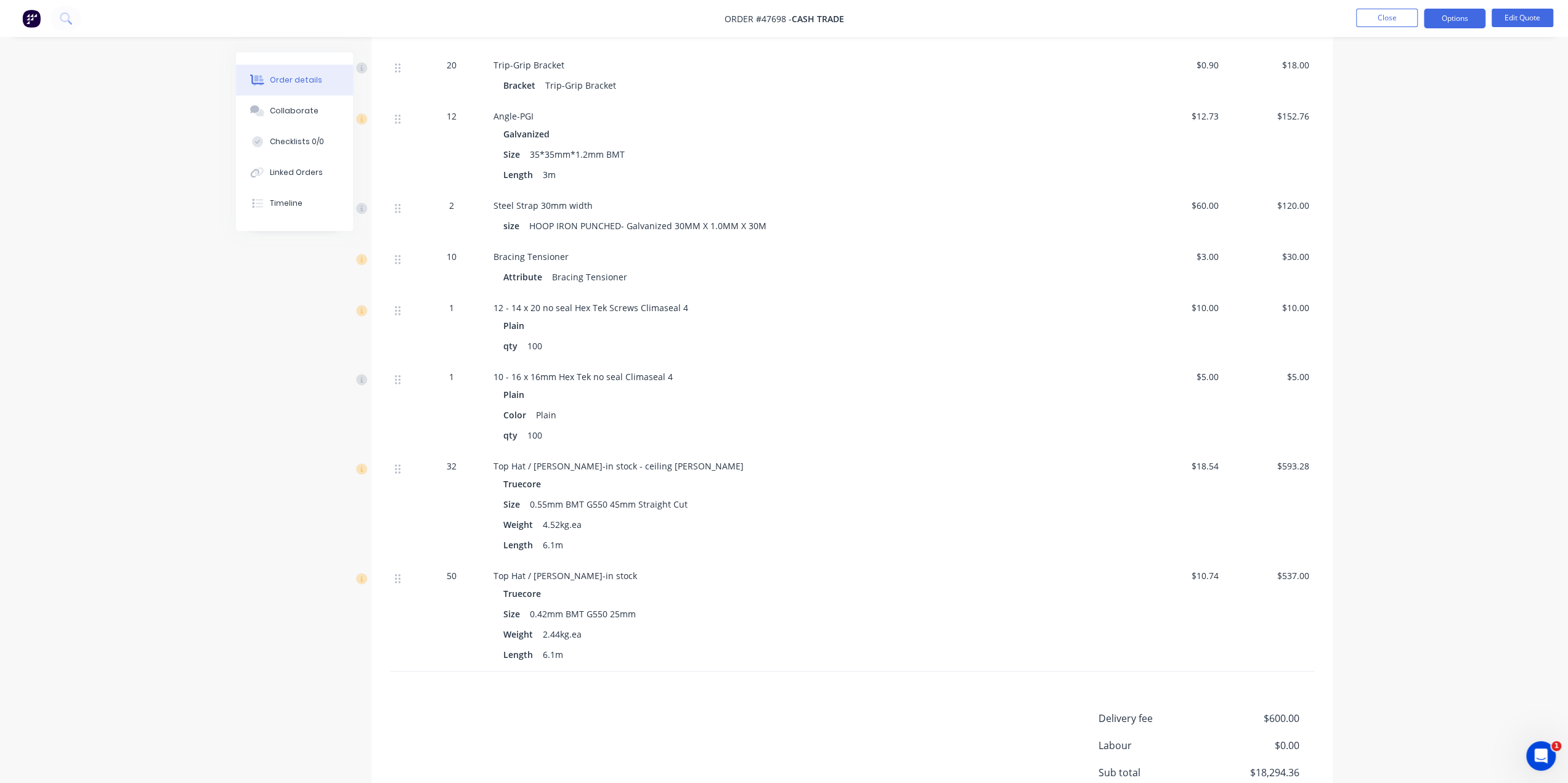
scroll to position [1541, 0]
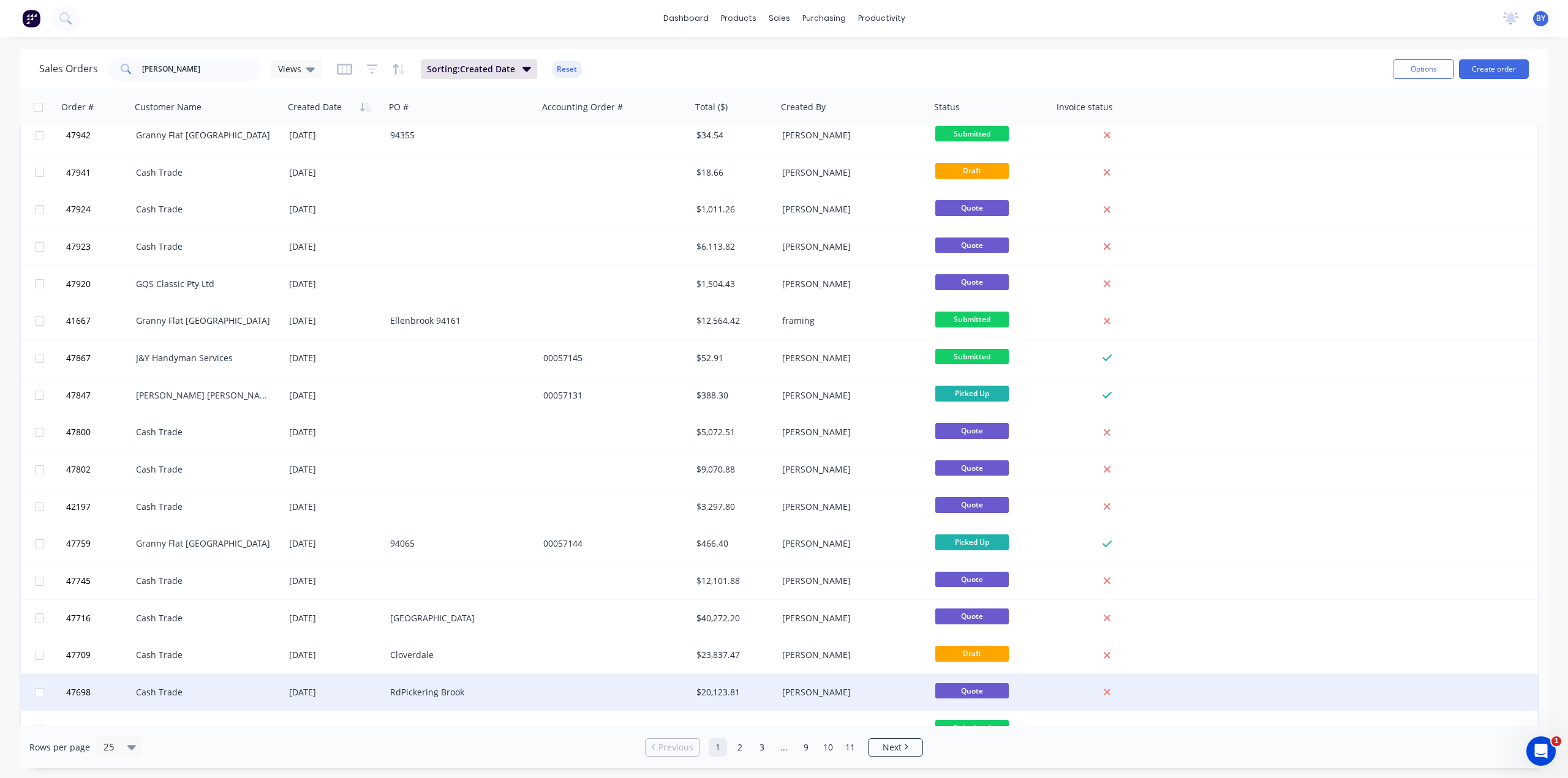
scroll to position [20, 0]
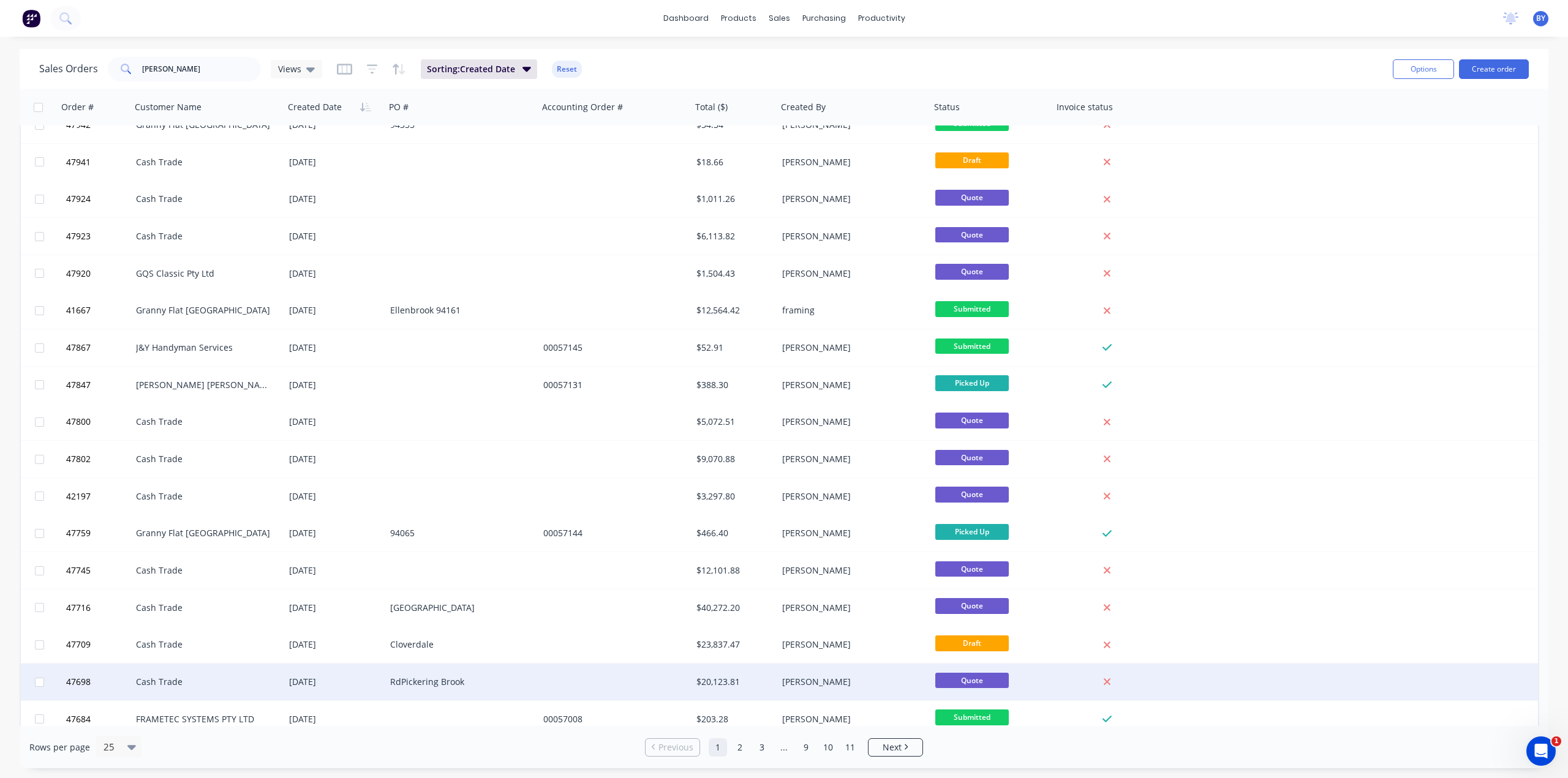
drag, startPoint x: 1392, startPoint y: 691, endPoint x: 1385, endPoint y: 690, distance: 7.1
click at [1388, 690] on div "47698 Cash Trade 06 Aug 2025 RdPickering Brook $20,123.81 Bob Yang Quote" at bounding box center [779, 682] width 1517 height 38
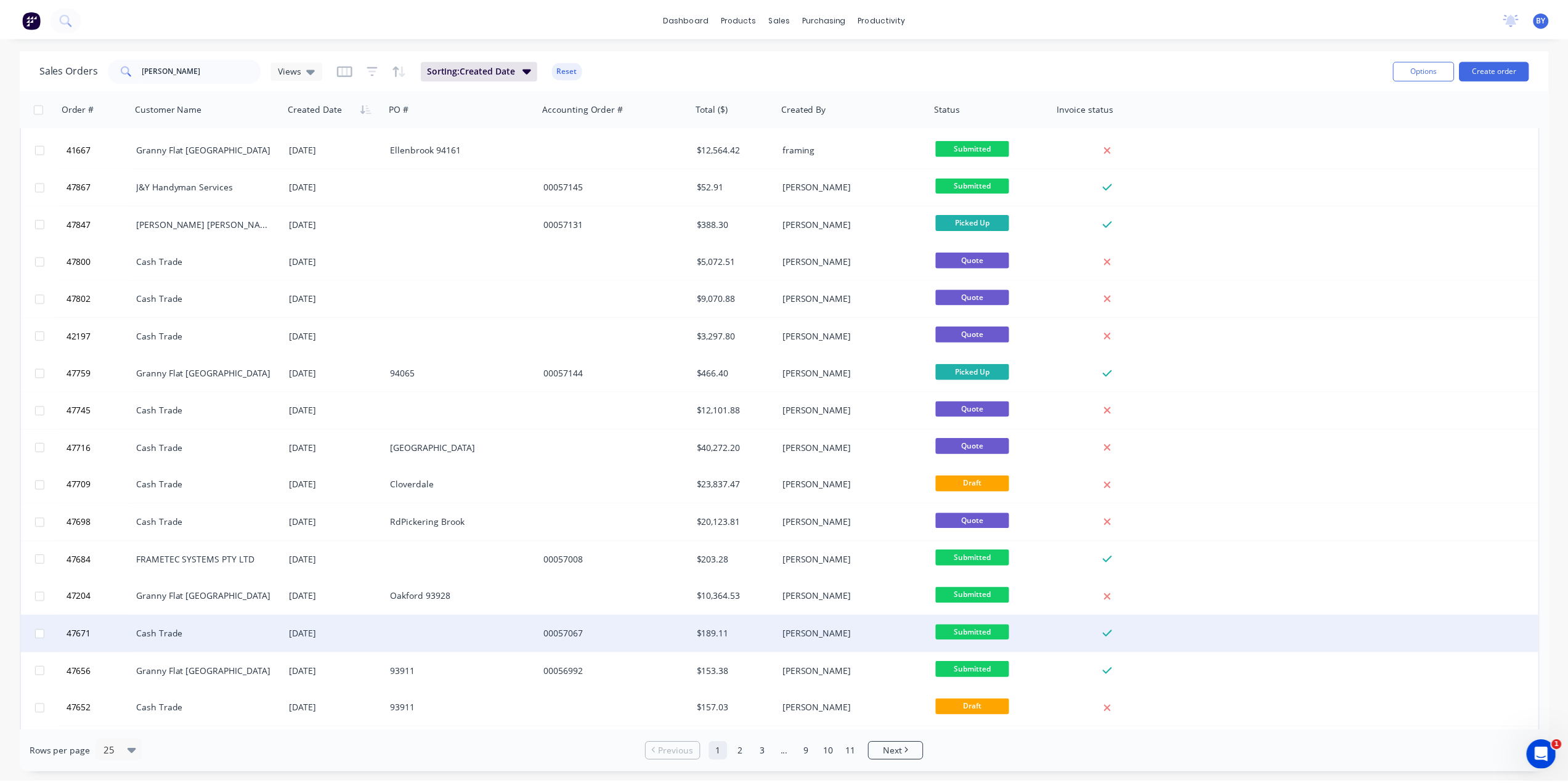
scroll to position [185, 0]
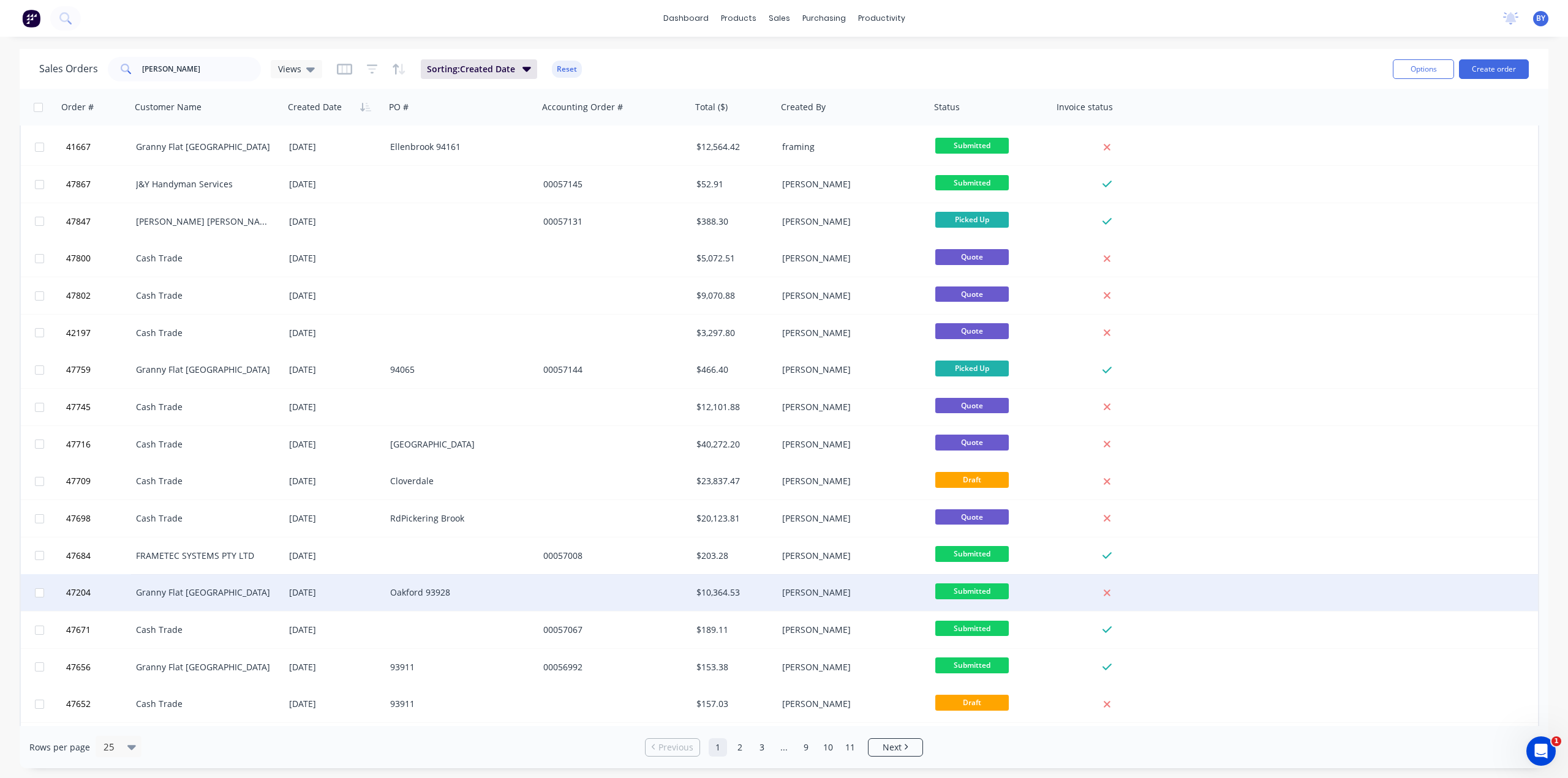
click at [533, 593] on div "Oakford 93928" at bounding box center [462, 593] width 143 height 13
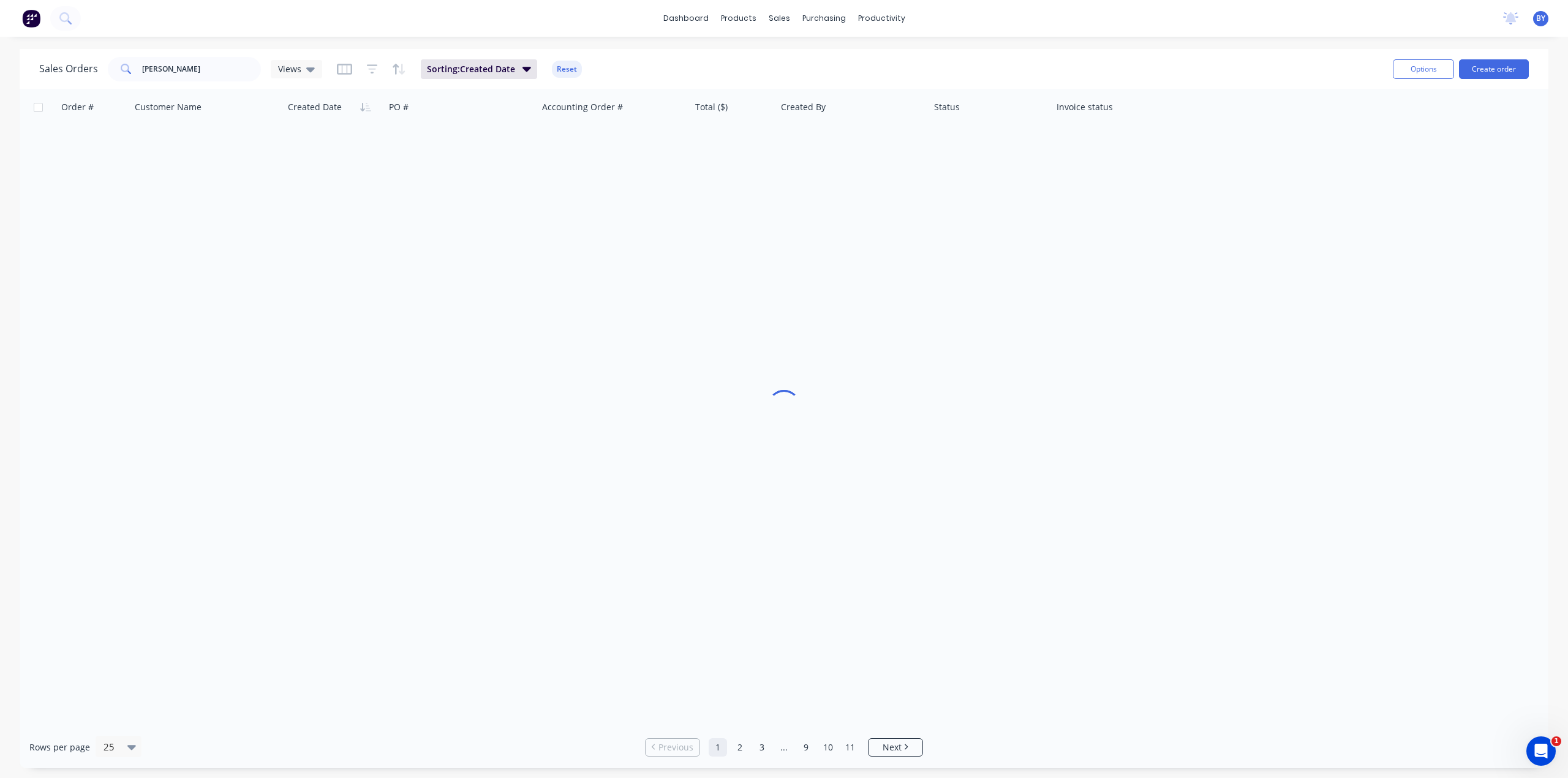
drag, startPoint x: 4, startPoint y: 13, endPoint x: 21, endPoint y: 18, distance: 17.7
click at [6, 14] on div at bounding box center [40, 18] width 81 height 24
click at [26, 18] on img at bounding box center [31, 18] width 18 height 18
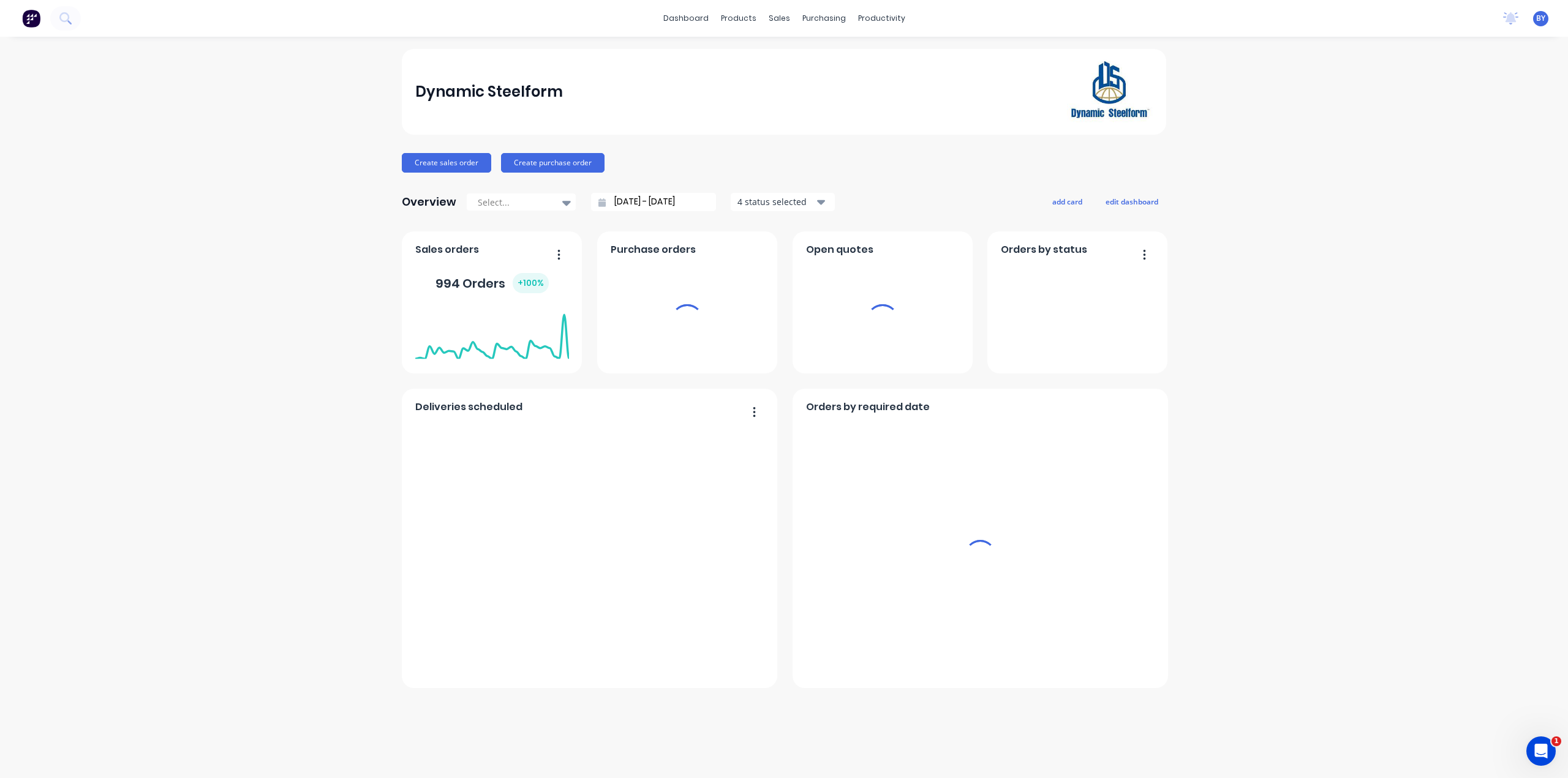
click at [779, 16] on div "sales" at bounding box center [780, 18] width 34 height 18
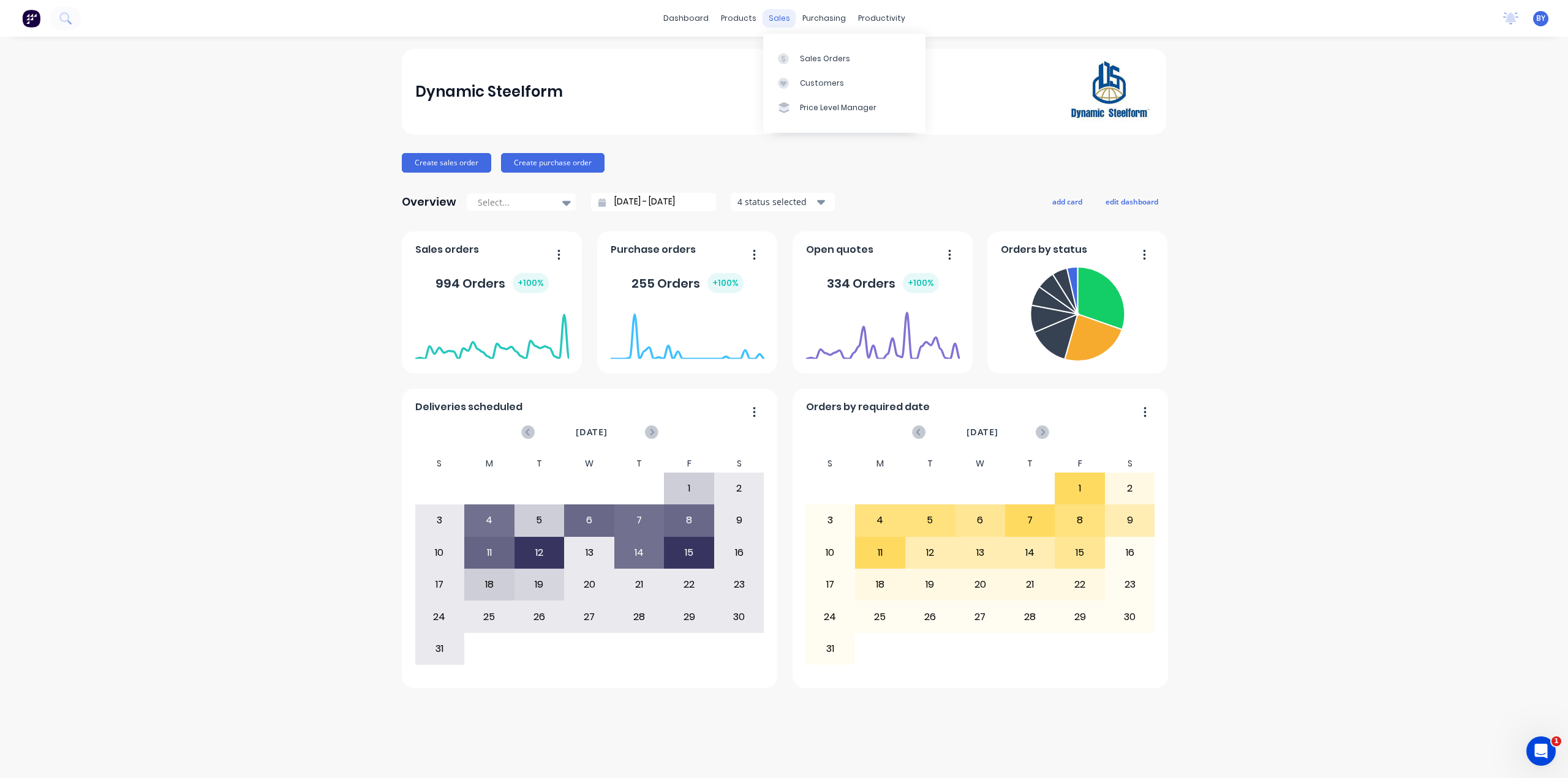
click at [778, 16] on div "sales" at bounding box center [780, 18] width 34 height 18
click at [792, 50] on link "Sales Orders" at bounding box center [844, 58] width 162 height 24
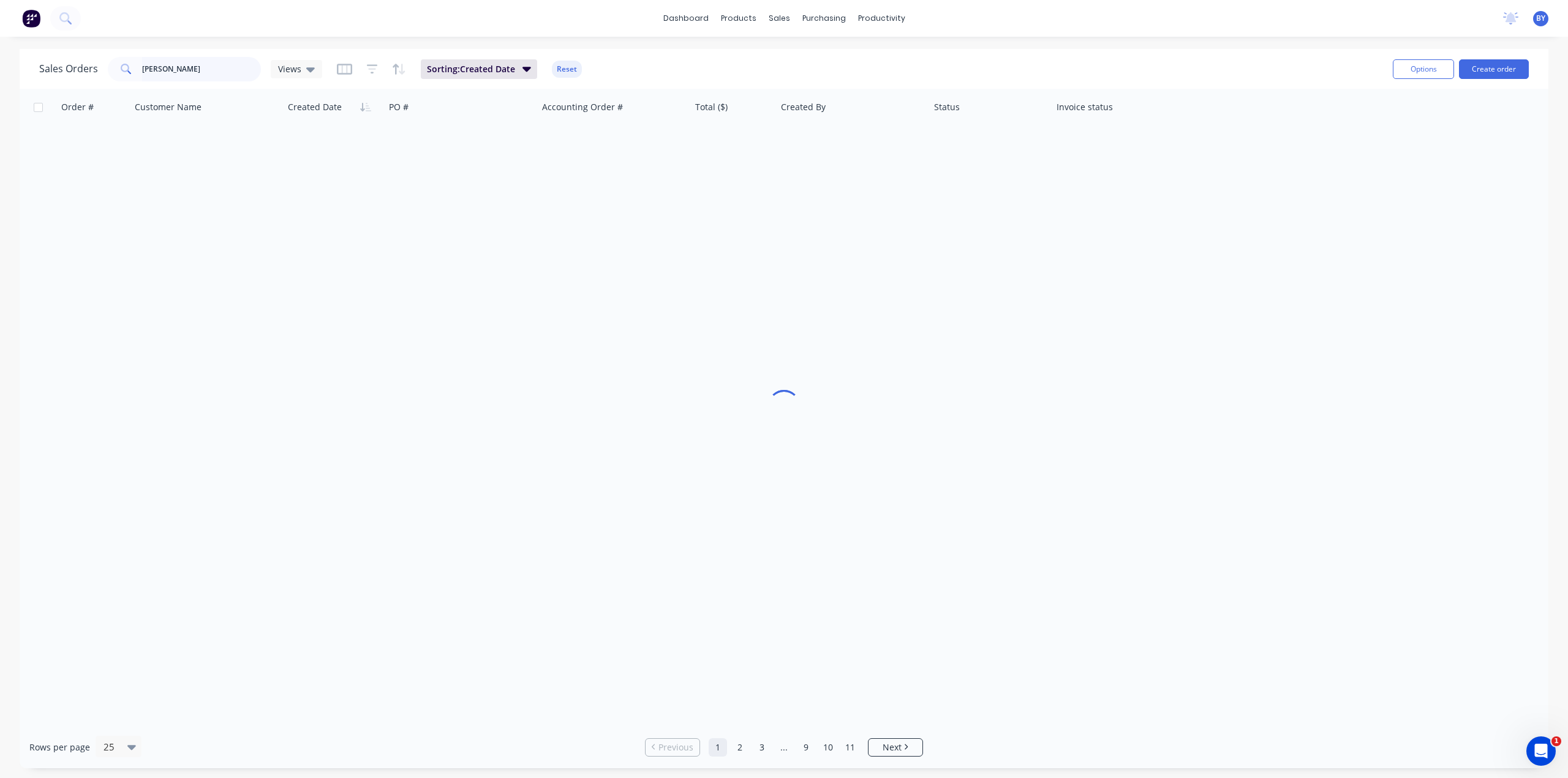
drag, startPoint x: 185, startPoint y: 69, endPoint x: 41, endPoint y: 61, distance: 144.2
click at [41, 61] on div "Sales Orders Bob Views" at bounding box center [181, 69] width 283 height 24
type input "47745"
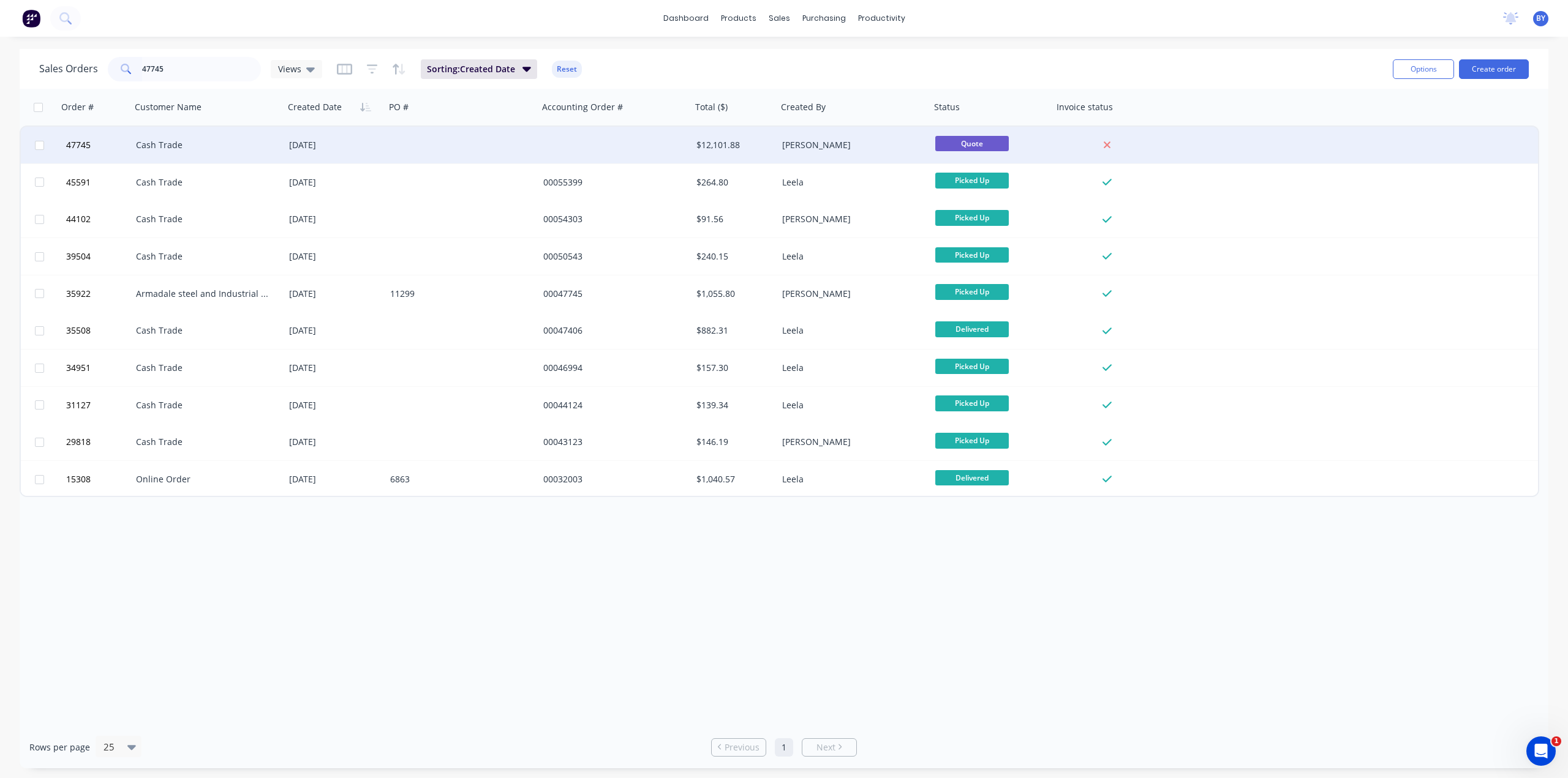
click at [440, 142] on div at bounding box center [462, 145] width 153 height 37
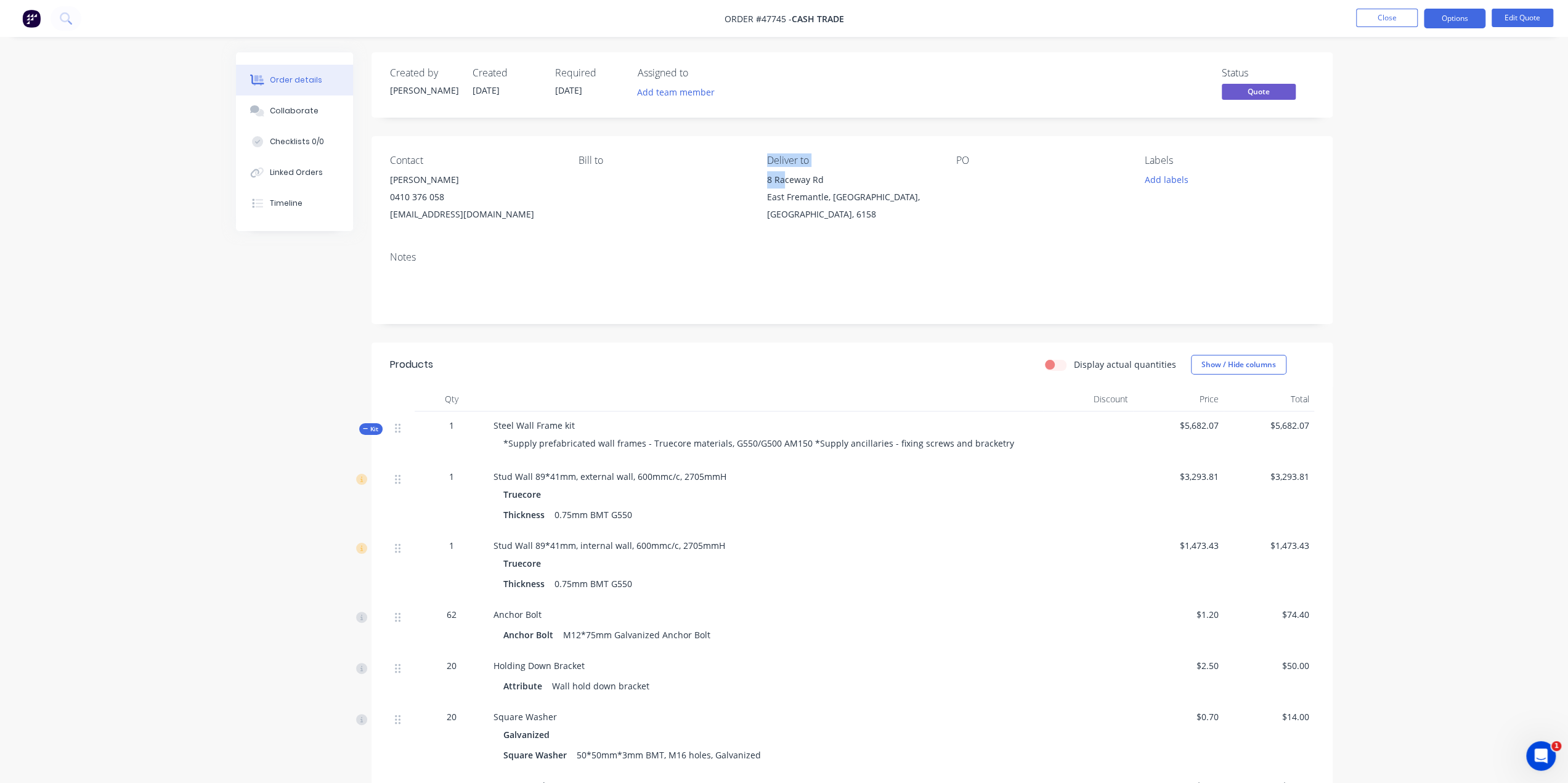
drag, startPoint x: 749, startPoint y: 185, endPoint x: 782, endPoint y: 188, distance: 33.1
click at [782, 188] on div "Contact Grant Robinson 0410 376 058 grant.robinson999@gmail.com Bill to Deliver…" at bounding box center [852, 188] width 961 height 105
click at [735, 190] on div "Bill to" at bounding box center [663, 188] width 169 height 69
drag, startPoint x: 747, startPoint y: 188, endPoint x: 827, endPoint y: 200, distance: 80.9
click at [827, 200] on div "Contact Grant Robinson 0410 376 058 grant.robinson999@gmail.com Bill to Deliver…" at bounding box center [852, 188] width 961 height 105
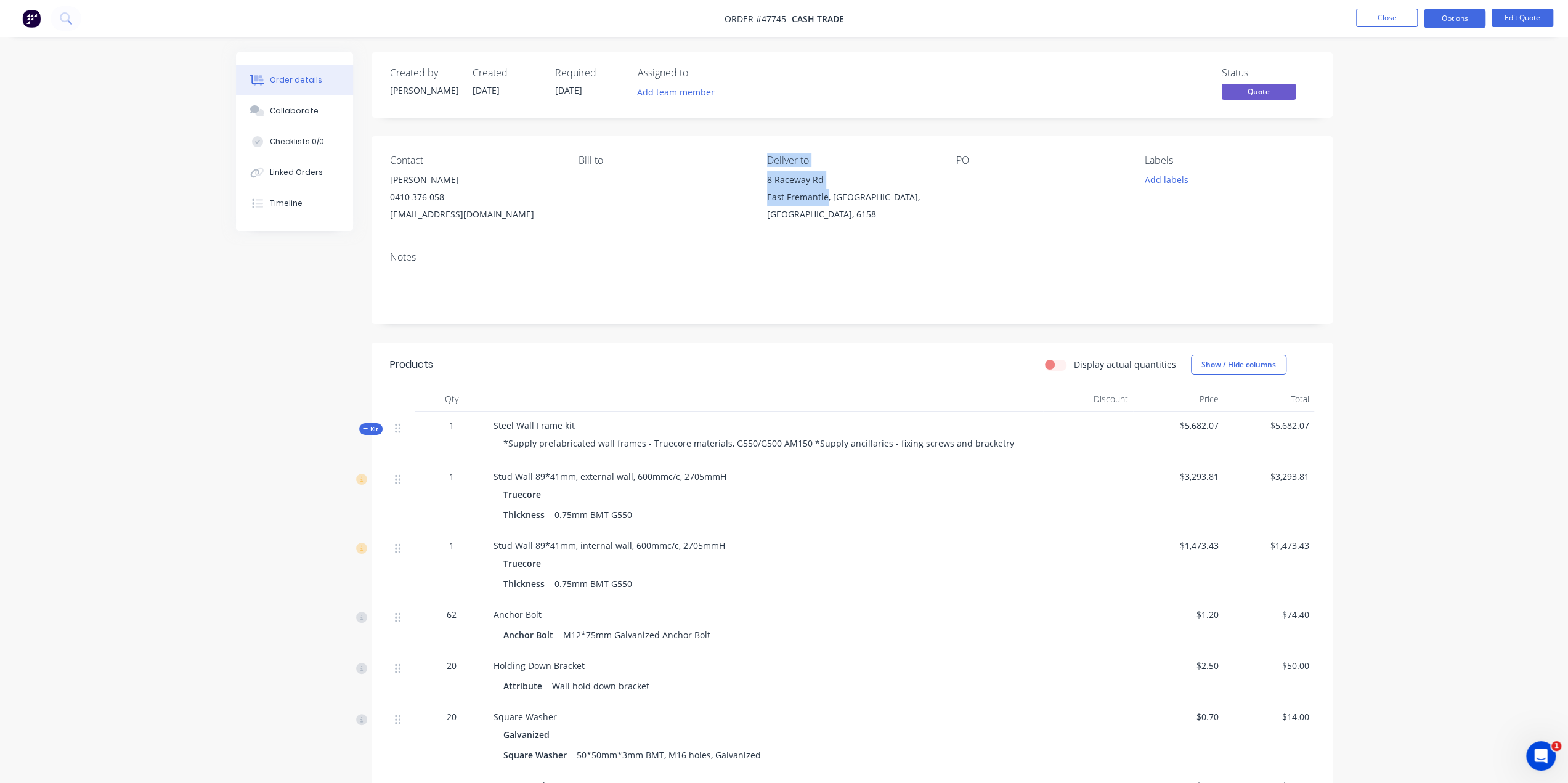
copy div "Deliver to 8 Raceway Rd East Fremantle"
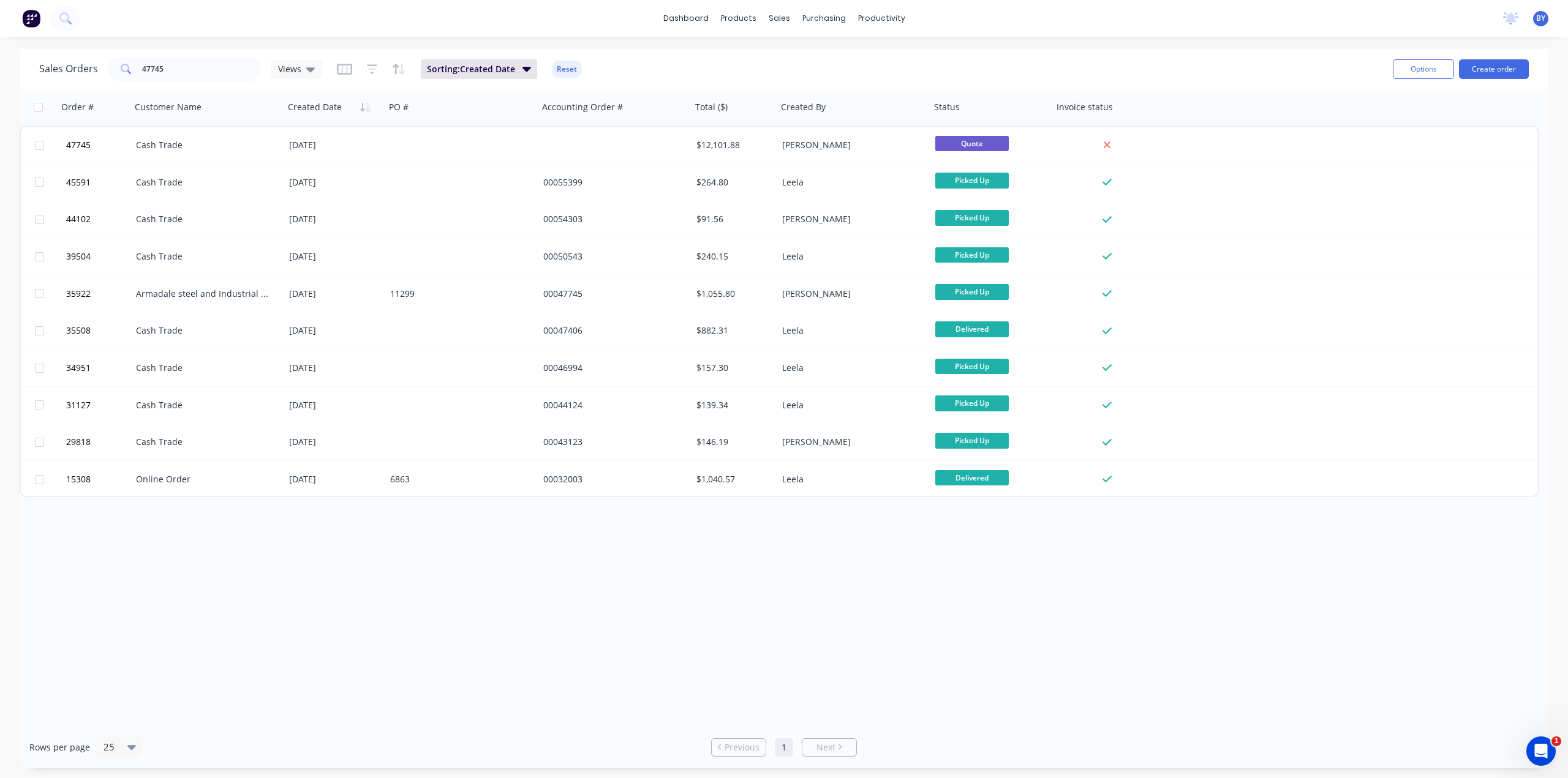
click at [698, 553] on div "Order # Customer Name Created Date PO # Accounting Order # Total ($) Created By…" at bounding box center [783, 407] width 1529 height 637
drag, startPoint x: 188, startPoint y: 71, endPoint x: 89, endPoint y: 64, distance: 99.2
click at [90, 64] on div "Sales Orders 47745 Views" at bounding box center [181, 69] width 283 height 24
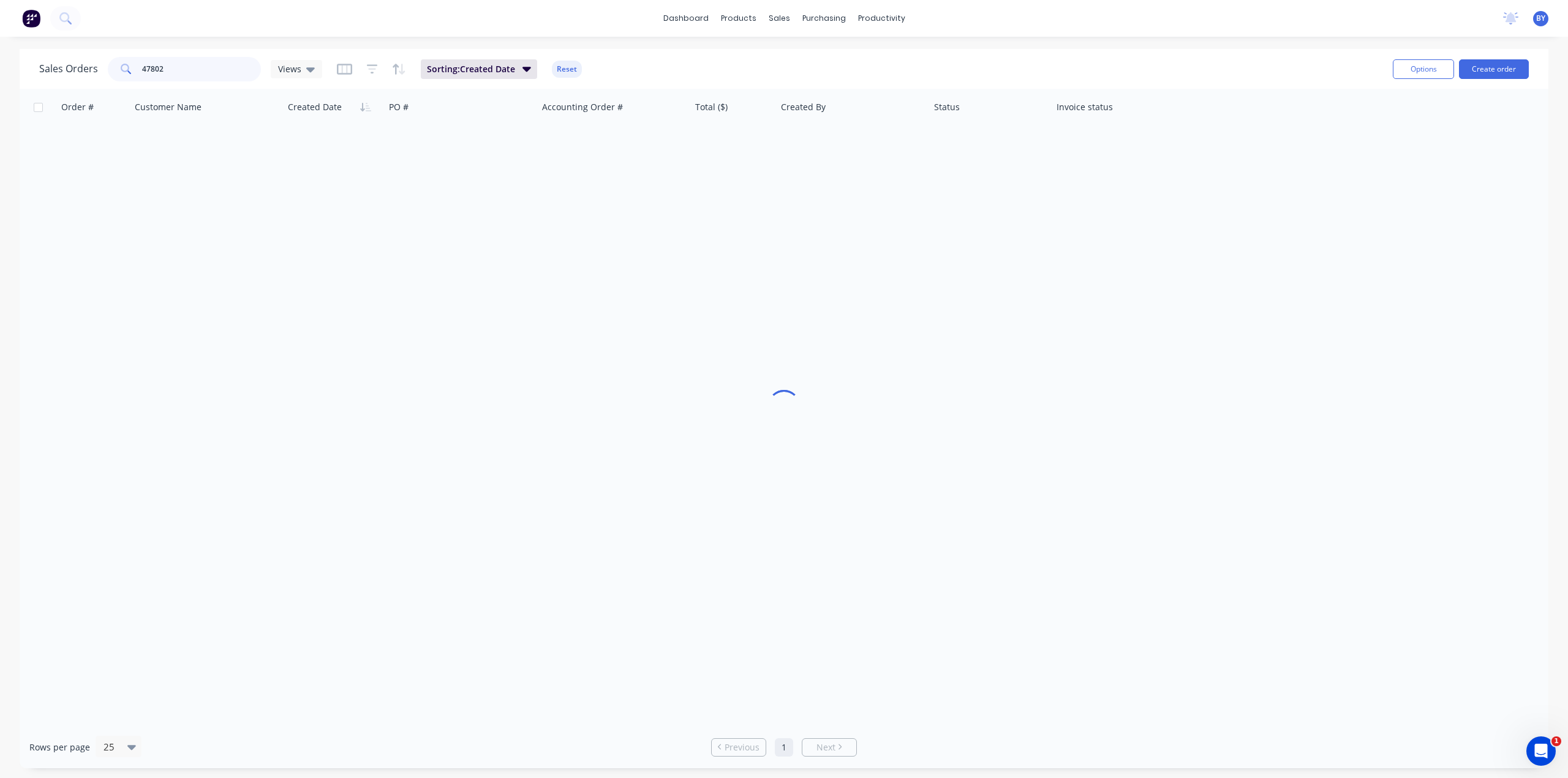
type input "47802"
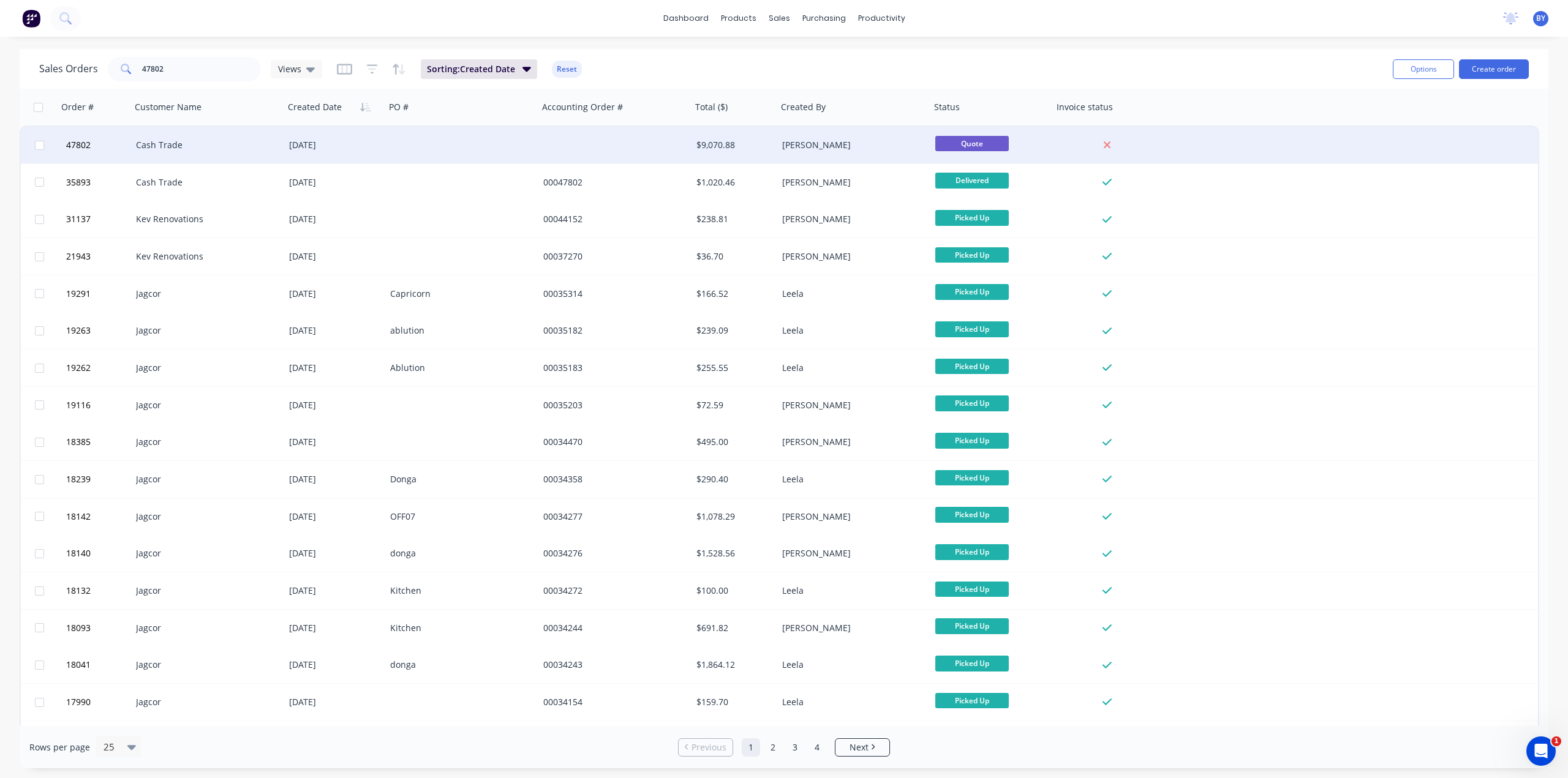
click at [259, 137] on div "Cash Trade" at bounding box center [207, 145] width 153 height 37
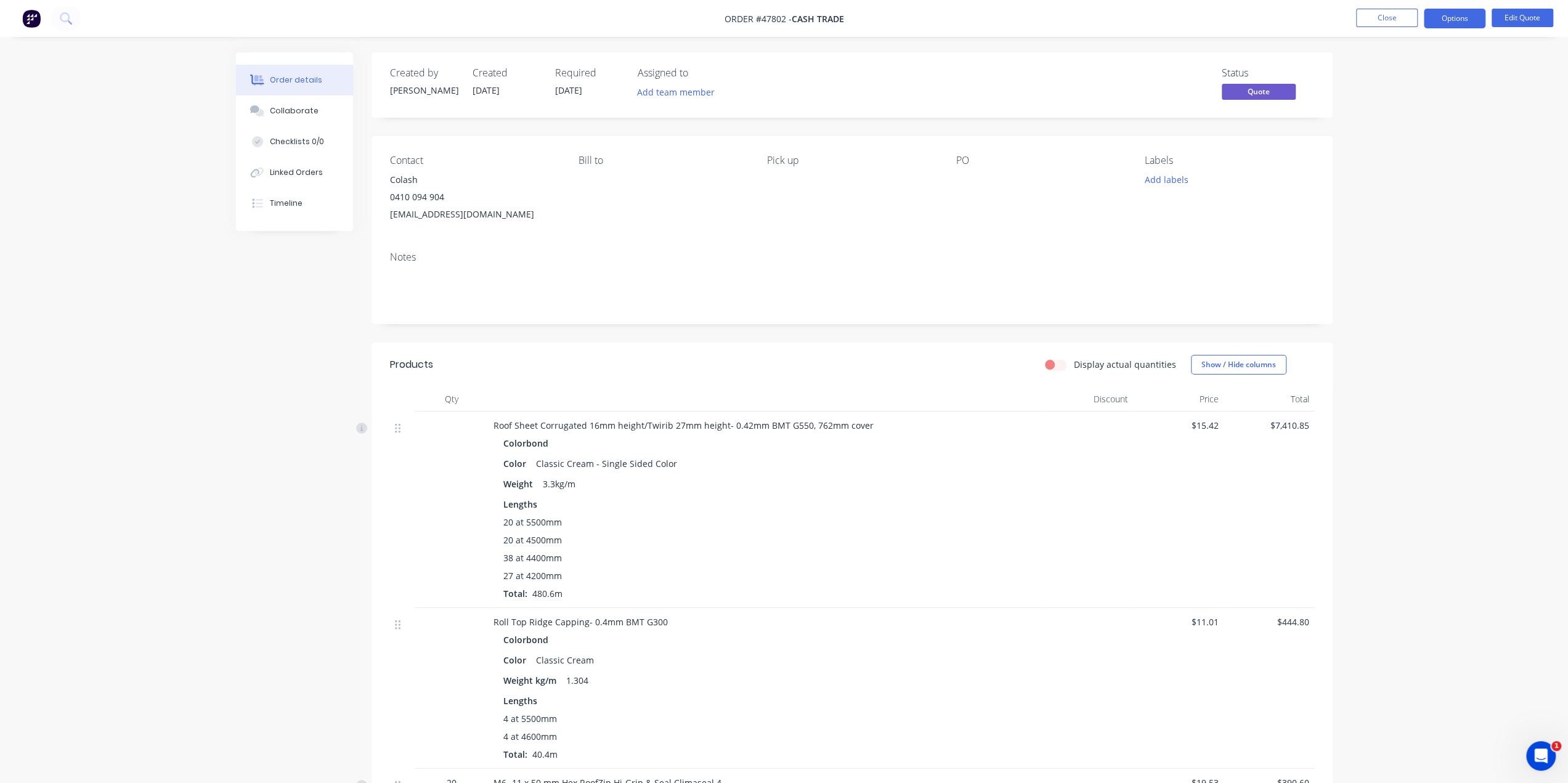
click at [218, 483] on div "Order details Collaborate Checklists 0/0 Linked Orders Timeline Order details C…" at bounding box center [784, 525] width 1568 height 1051
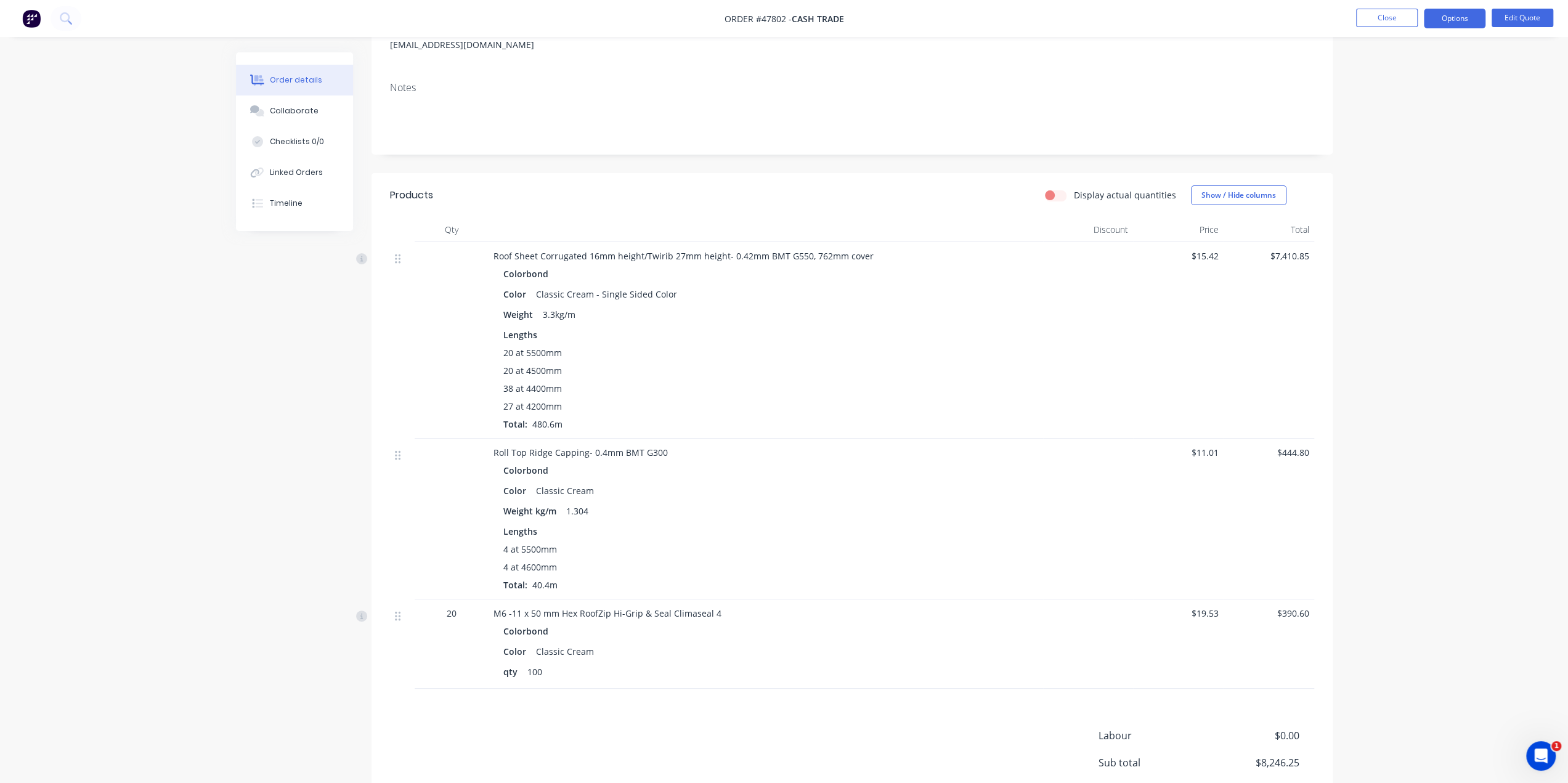
scroll to position [185, 0]
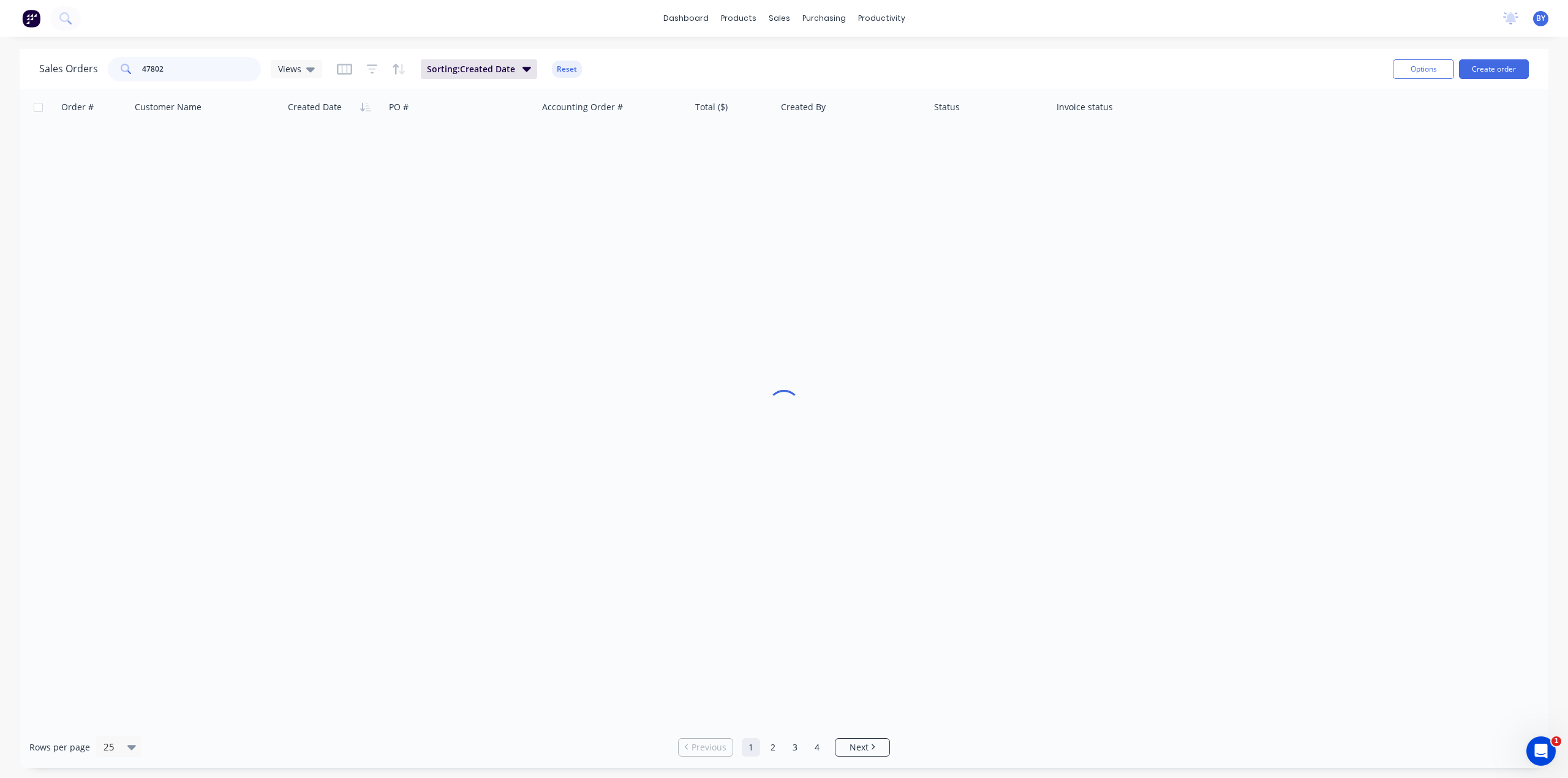
drag, startPoint x: 200, startPoint y: 66, endPoint x: 251, endPoint y: 64, distance: 51.0
click at [92, 64] on div "Sales Orders 47802 Views" at bounding box center [181, 69] width 283 height 24
click at [526, 68] on icon "button" at bounding box center [527, 69] width 9 height 5
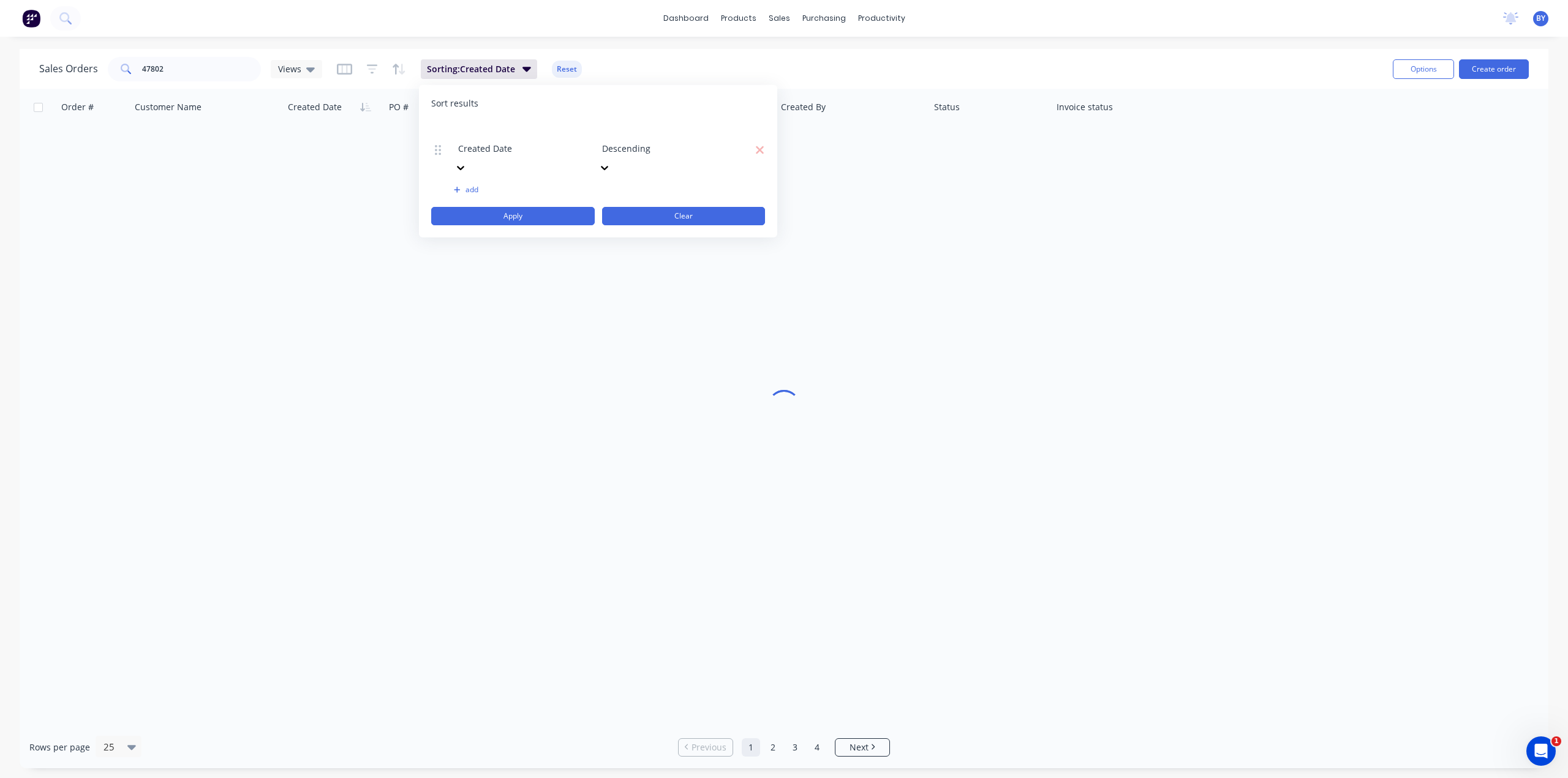
click at [693, 207] on button "Clear" at bounding box center [683, 216] width 163 height 18
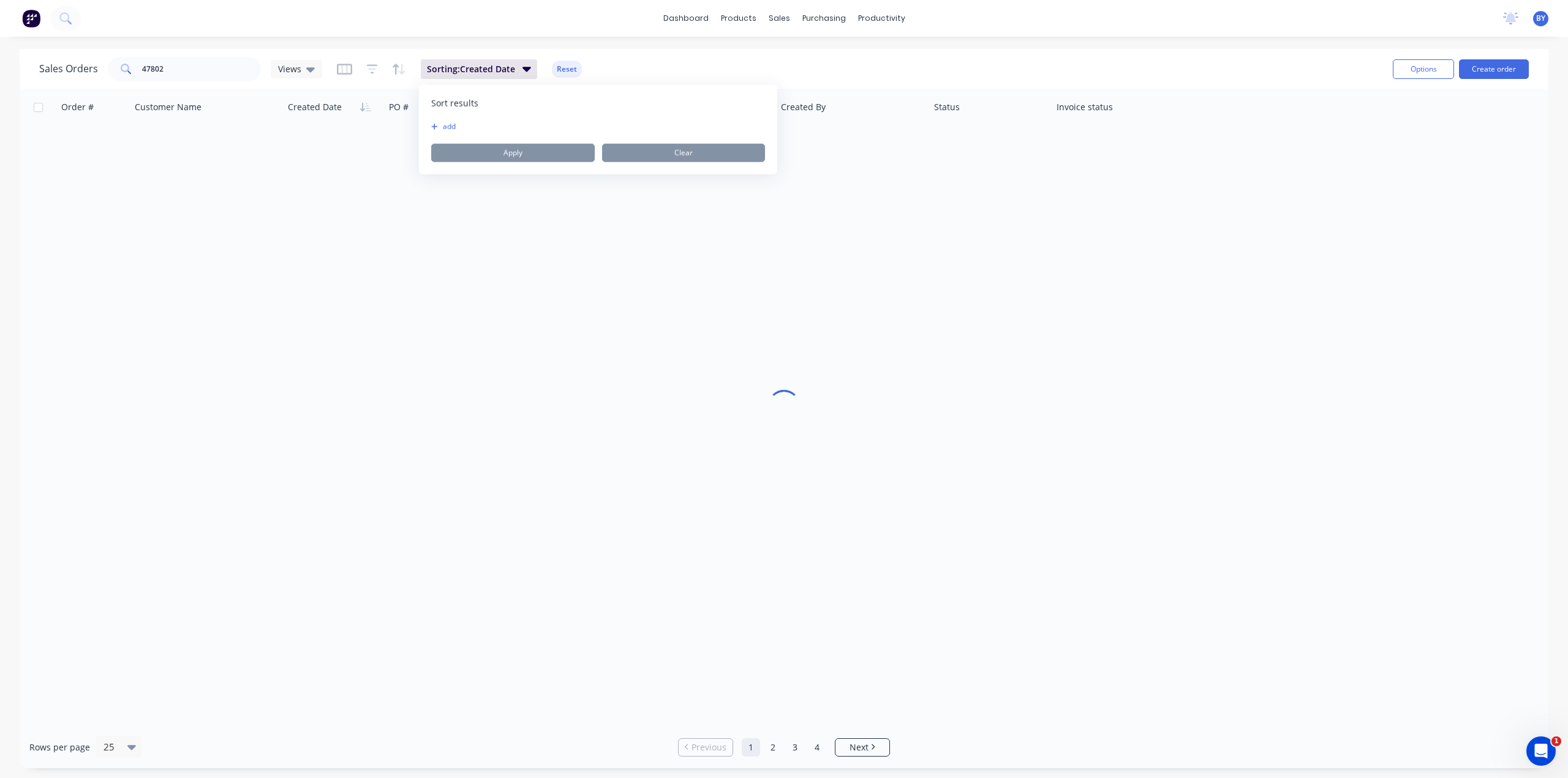
click at [632, 253] on div at bounding box center [783, 407] width 1529 height 637
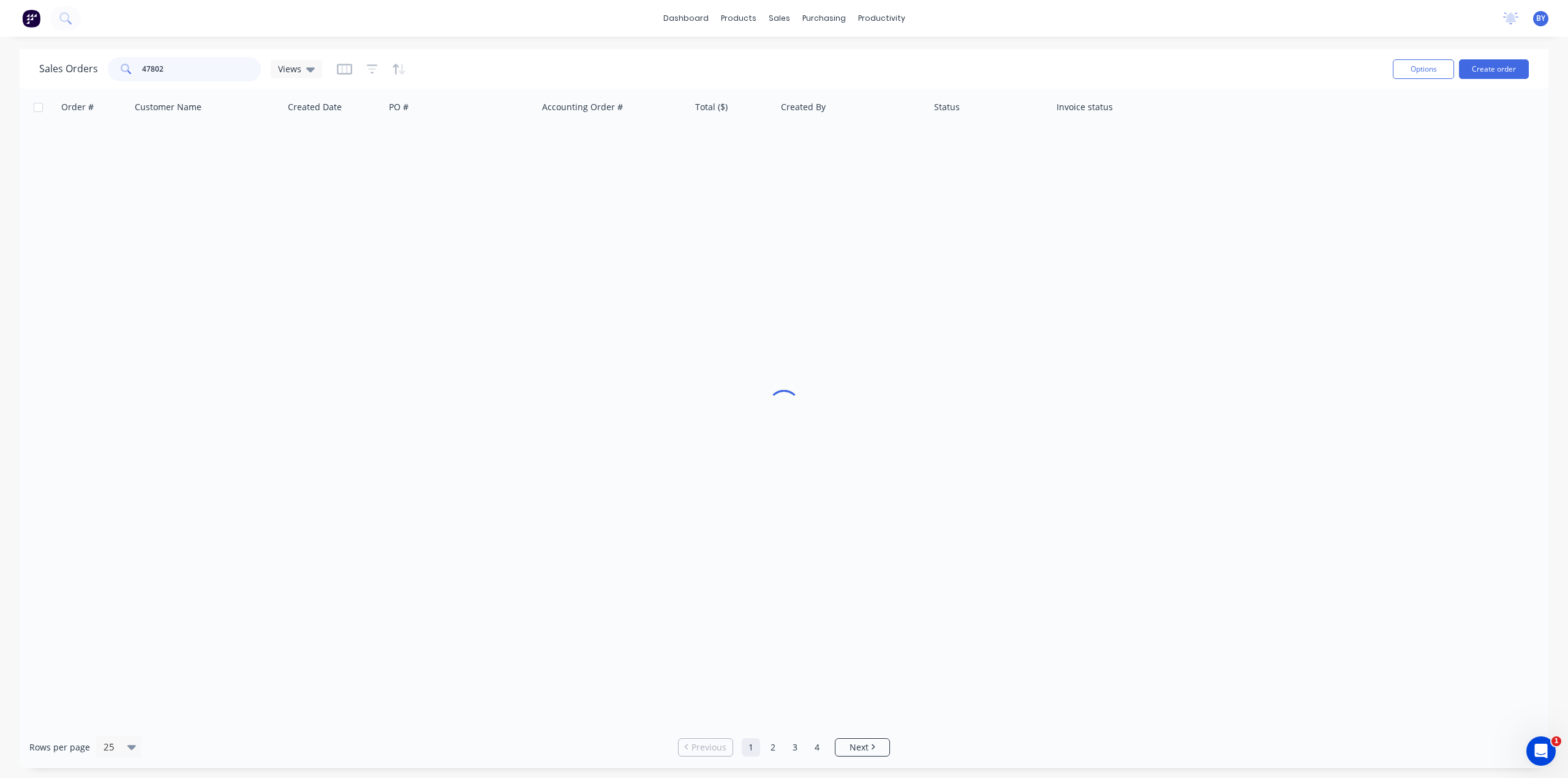
drag, startPoint x: 176, startPoint y: 63, endPoint x: 100, endPoint y: 62, distance: 76.0
click at [98, 63] on div "Sales Orders 47802 Views" at bounding box center [181, 69] width 283 height 24
type input "47800"
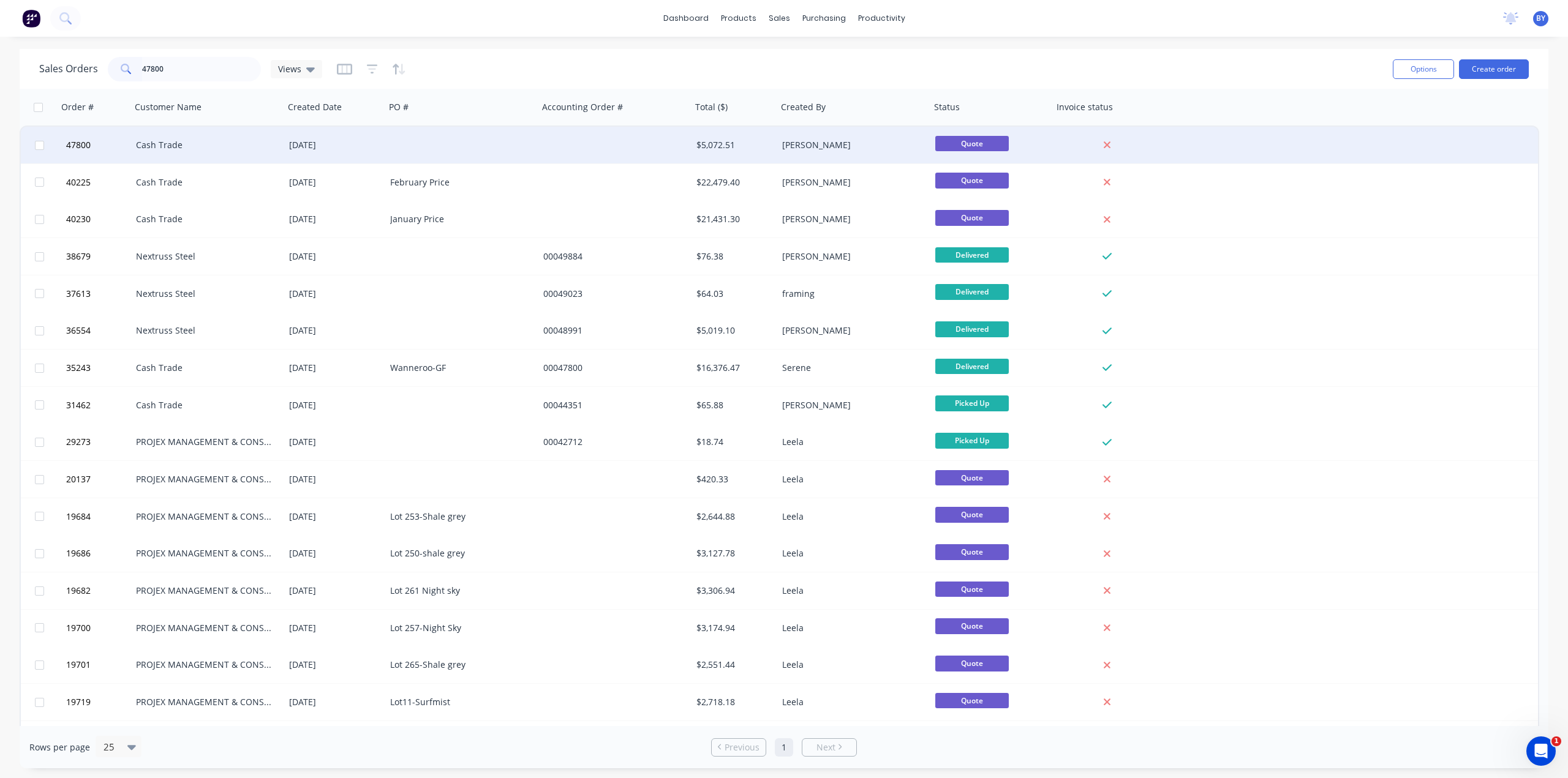
click at [628, 150] on div at bounding box center [615, 145] width 153 height 37
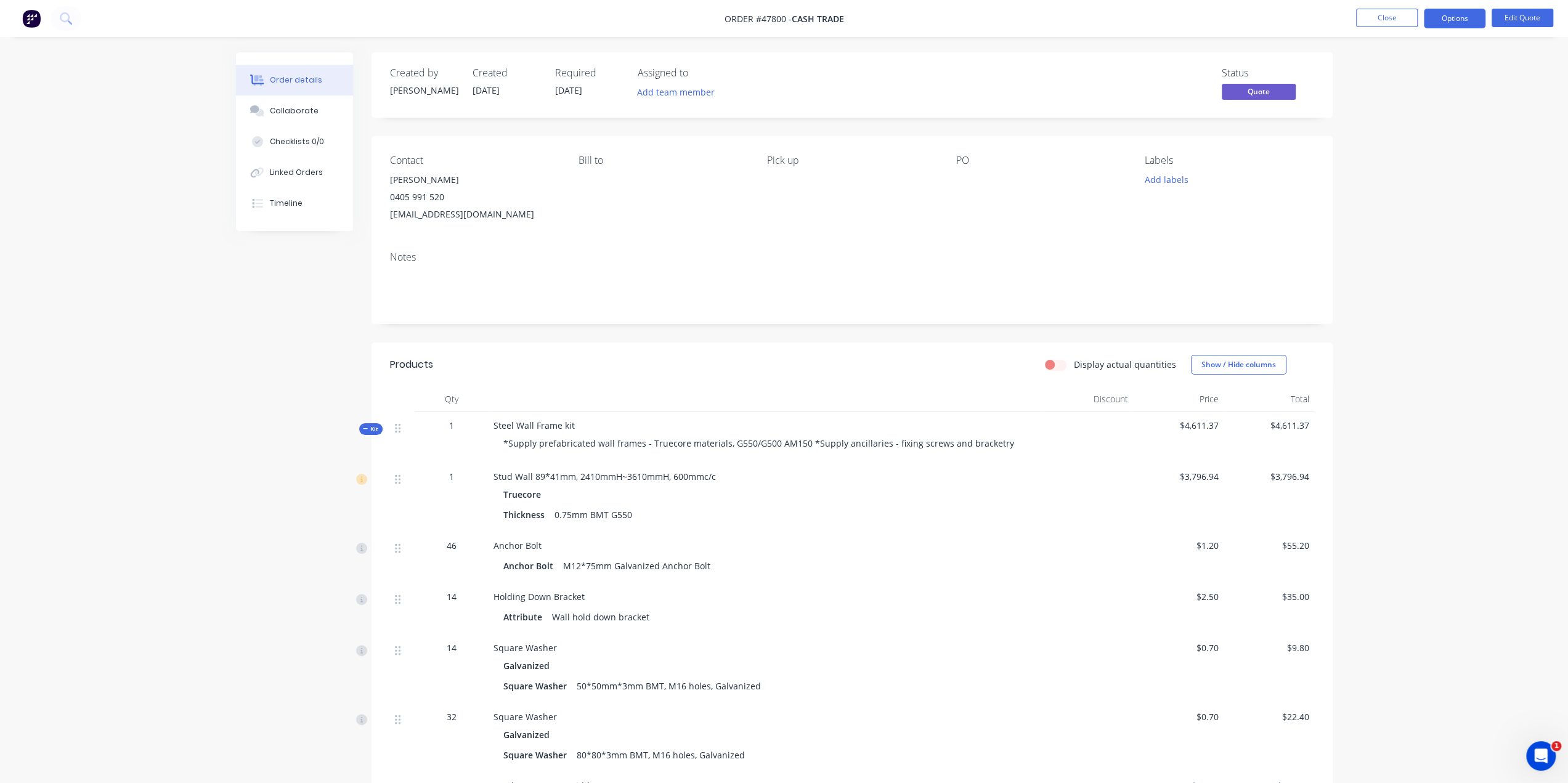
click at [22, 16] on img at bounding box center [31, 18] width 18 height 18
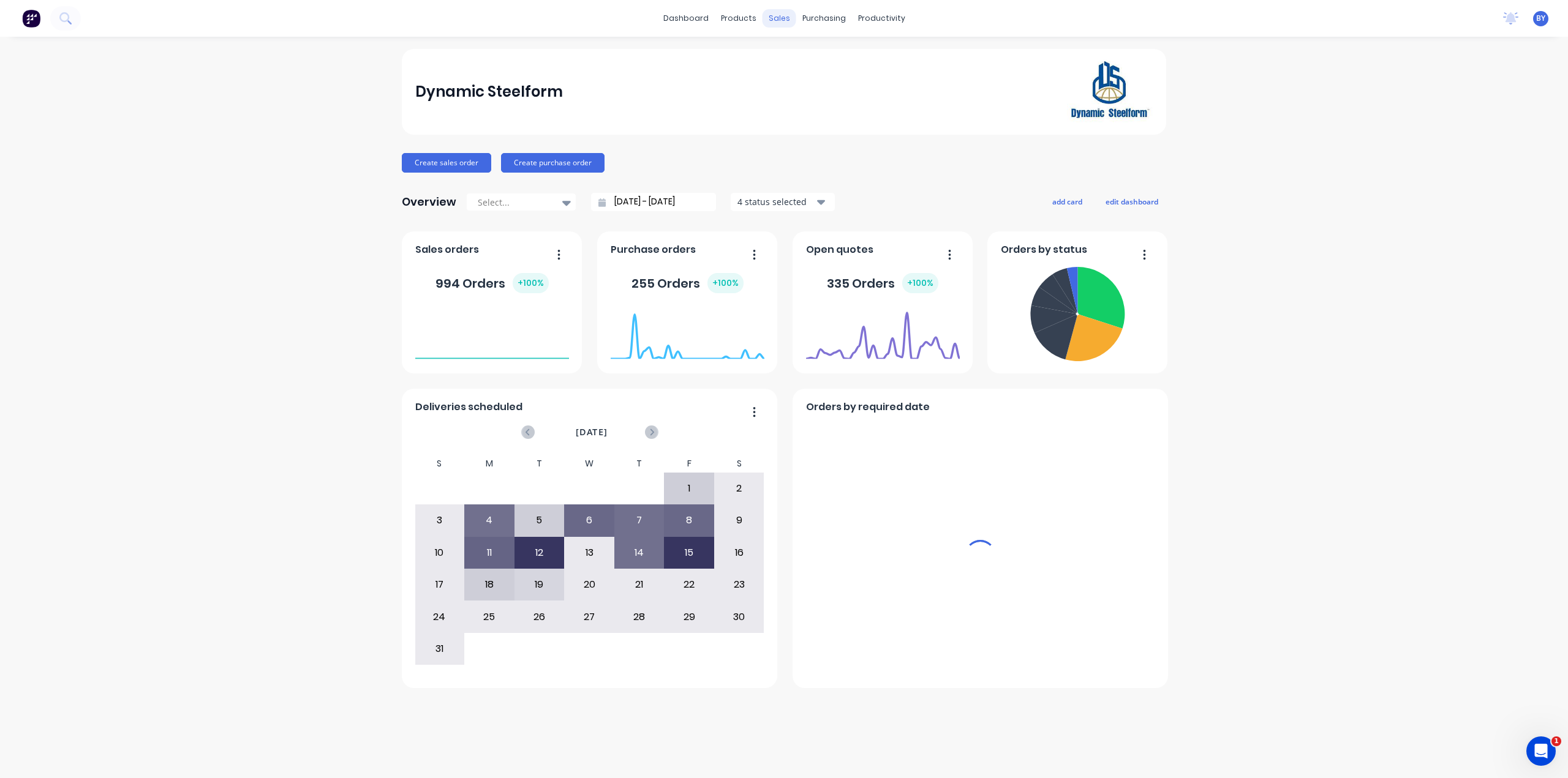
click at [782, 15] on div "sales" at bounding box center [780, 18] width 34 height 18
click at [779, 16] on div "sales" at bounding box center [780, 18] width 34 height 18
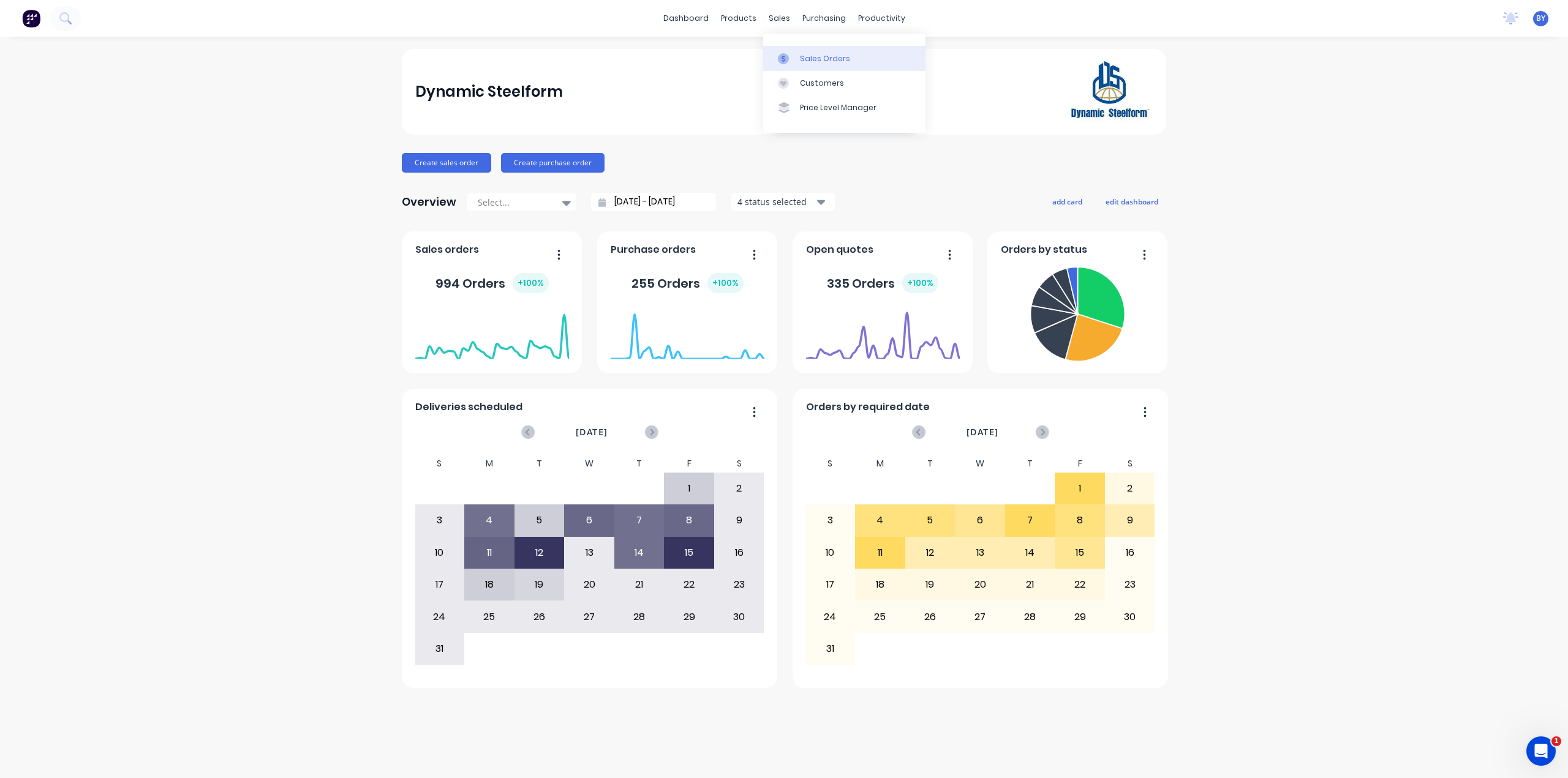
click at [806, 68] on link "Sales Orders" at bounding box center [844, 58] width 162 height 24
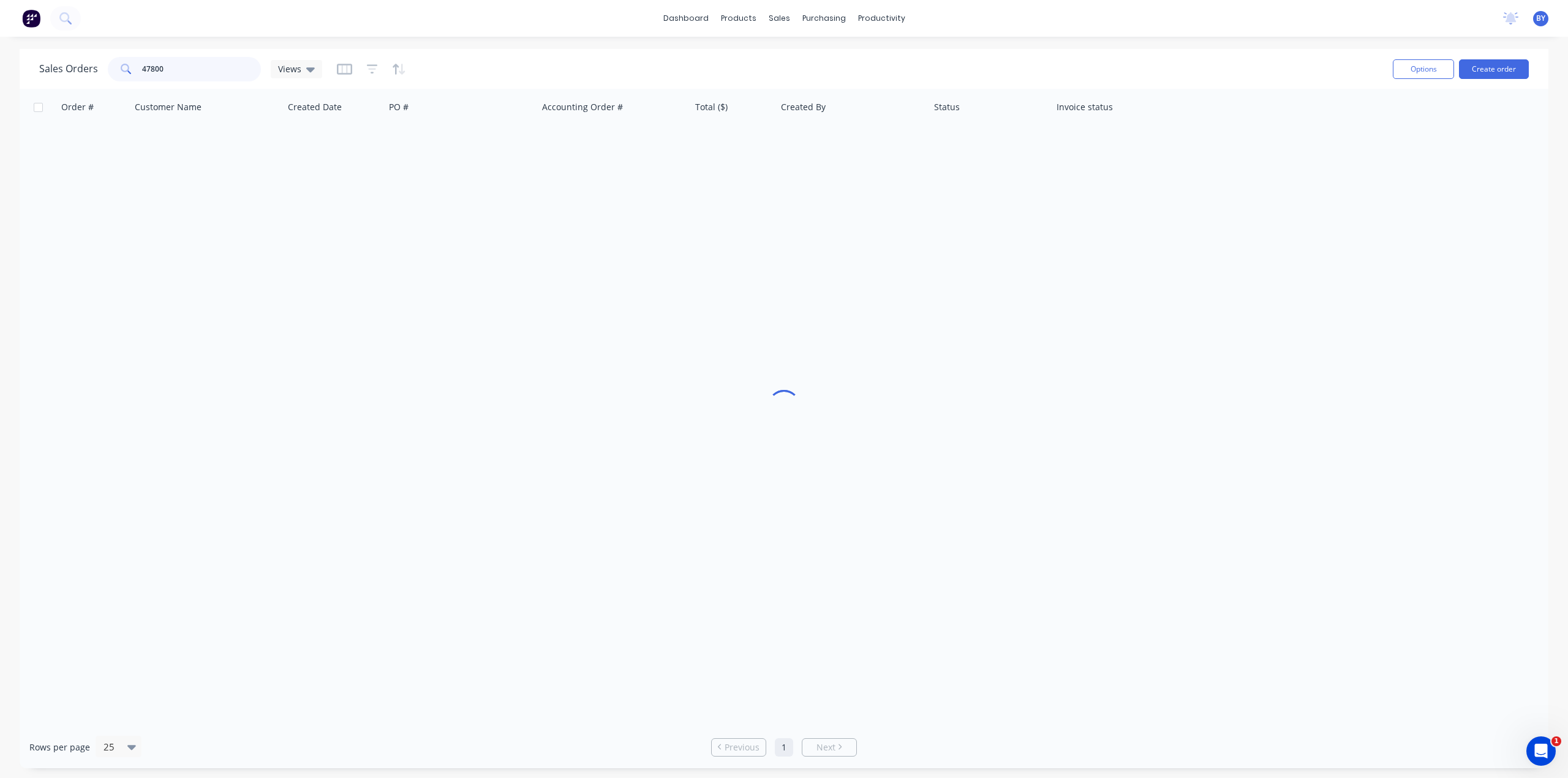
drag, startPoint x: 175, startPoint y: 67, endPoint x: 45, endPoint y: 54, distance: 130.6
click at [45, 54] on div "Sales Orders 47800 Views" at bounding box center [711, 69] width 1344 height 30
type input "41667"
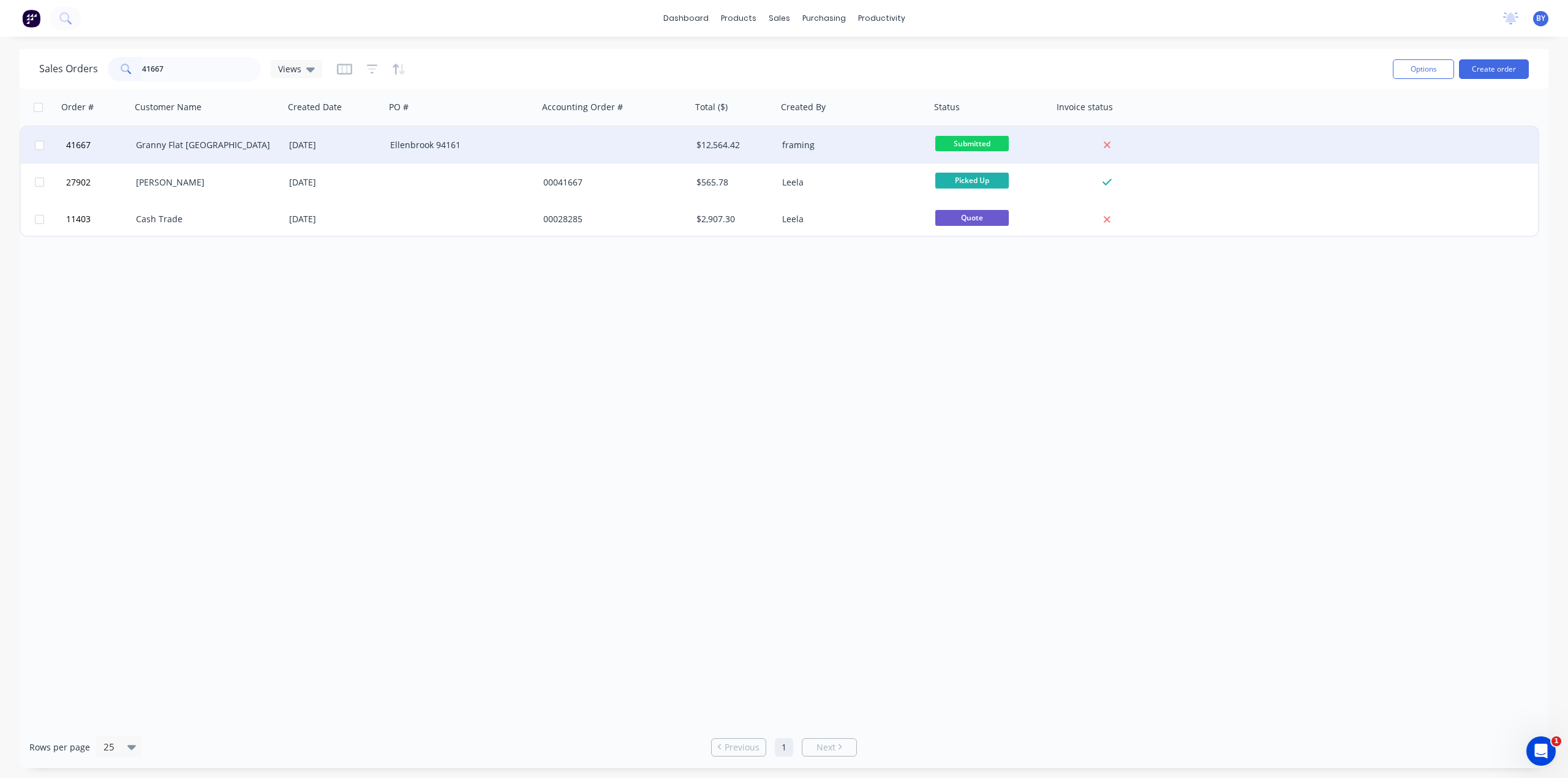
click at [250, 141] on div "Granny Flat WA" at bounding box center [204, 145] width 136 height 13
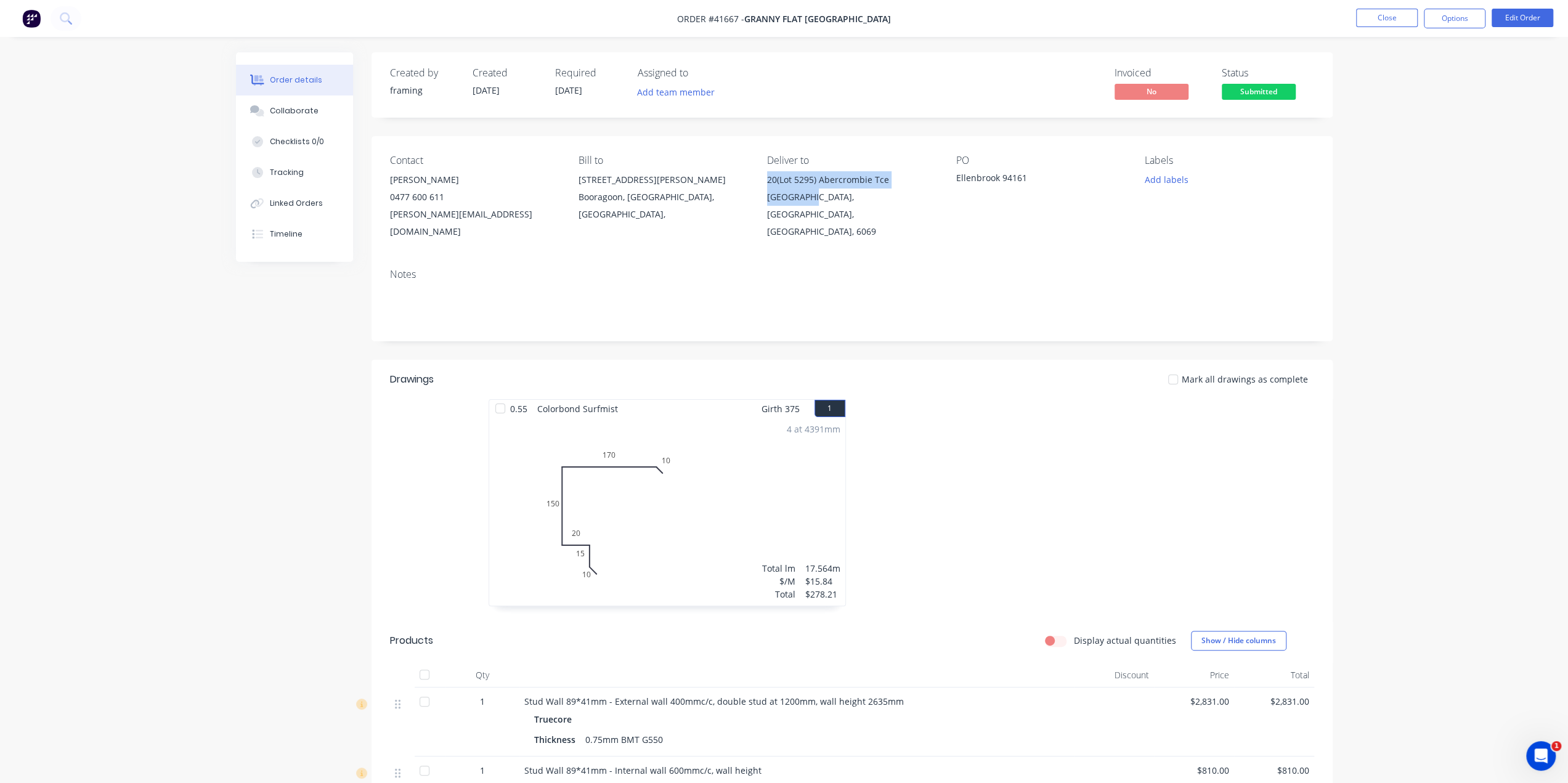
drag, startPoint x: 764, startPoint y: 182, endPoint x: 808, endPoint y: 202, distance: 48.3
click at [808, 202] on div "Contact Karl Chandler 0477 600 611 karl@grannyflatswa.com Bill to 92 McCoy st B…" at bounding box center [852, 197] width 961 height 123
copy div "20(Lot 5295) Abercrombie Tce Ellenbrook"
drag, startPoint x: 1451, startPoint y: 675, endPoint x: 1404, endPoint y: 662, distance: 48.8
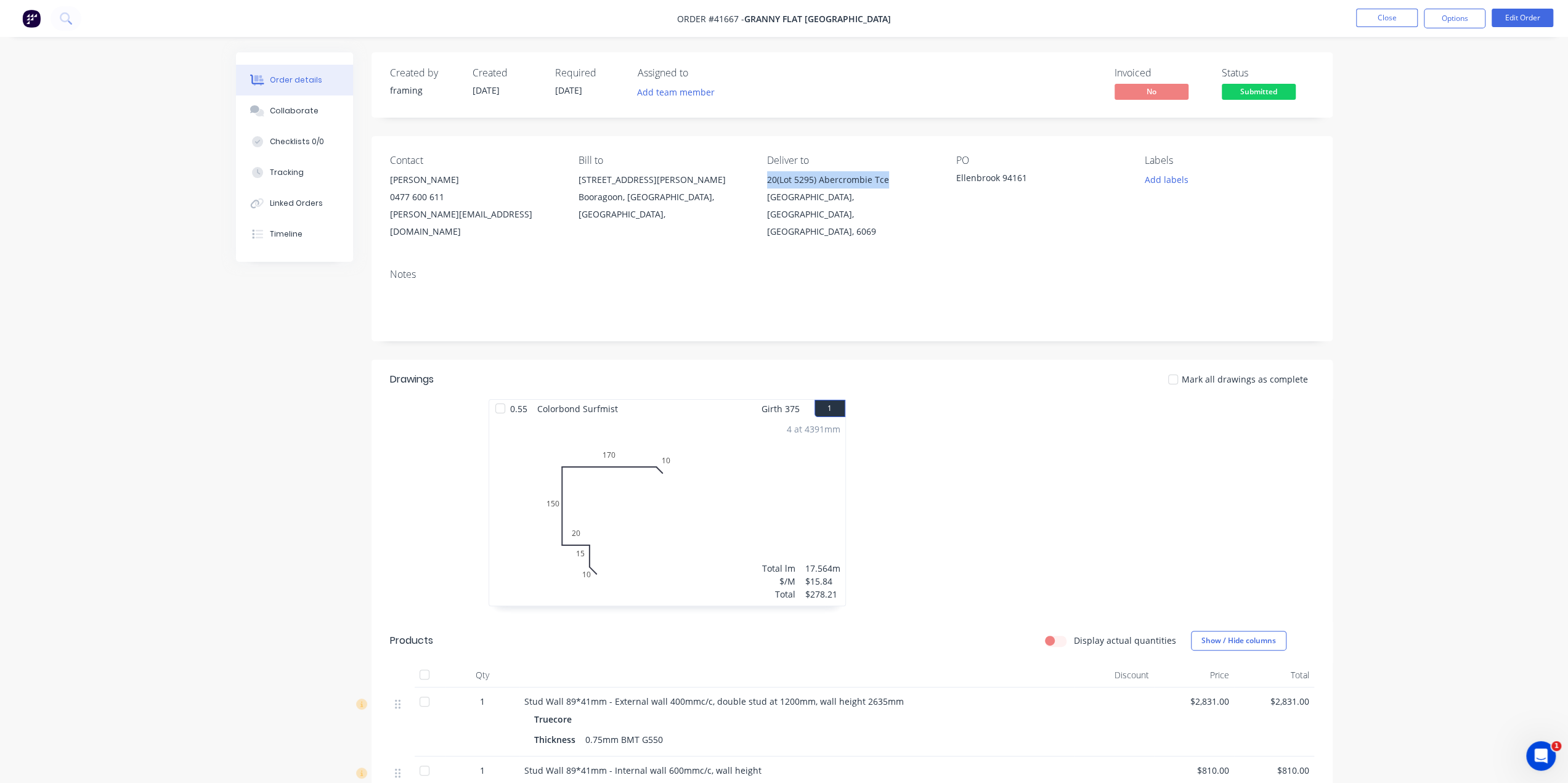
drag, startPoint x: 760, startPoint y: 182, endPoint x: 932, endPoint y: 195, distance: 172.5
click at [893, 181] on div "Contact Karl Chandler 0477 600 611 karl@grannyflatswa.com Bill to 92 McCoy st B…" at bounding box center [852, 197] width 961 height 123
copy div "20(Lot 5295) Abercrombie Tce"
drag, startPoint x: 762, startPoint y: 200, endPoint x: 806, endPoint y: 239, distance: 58.8
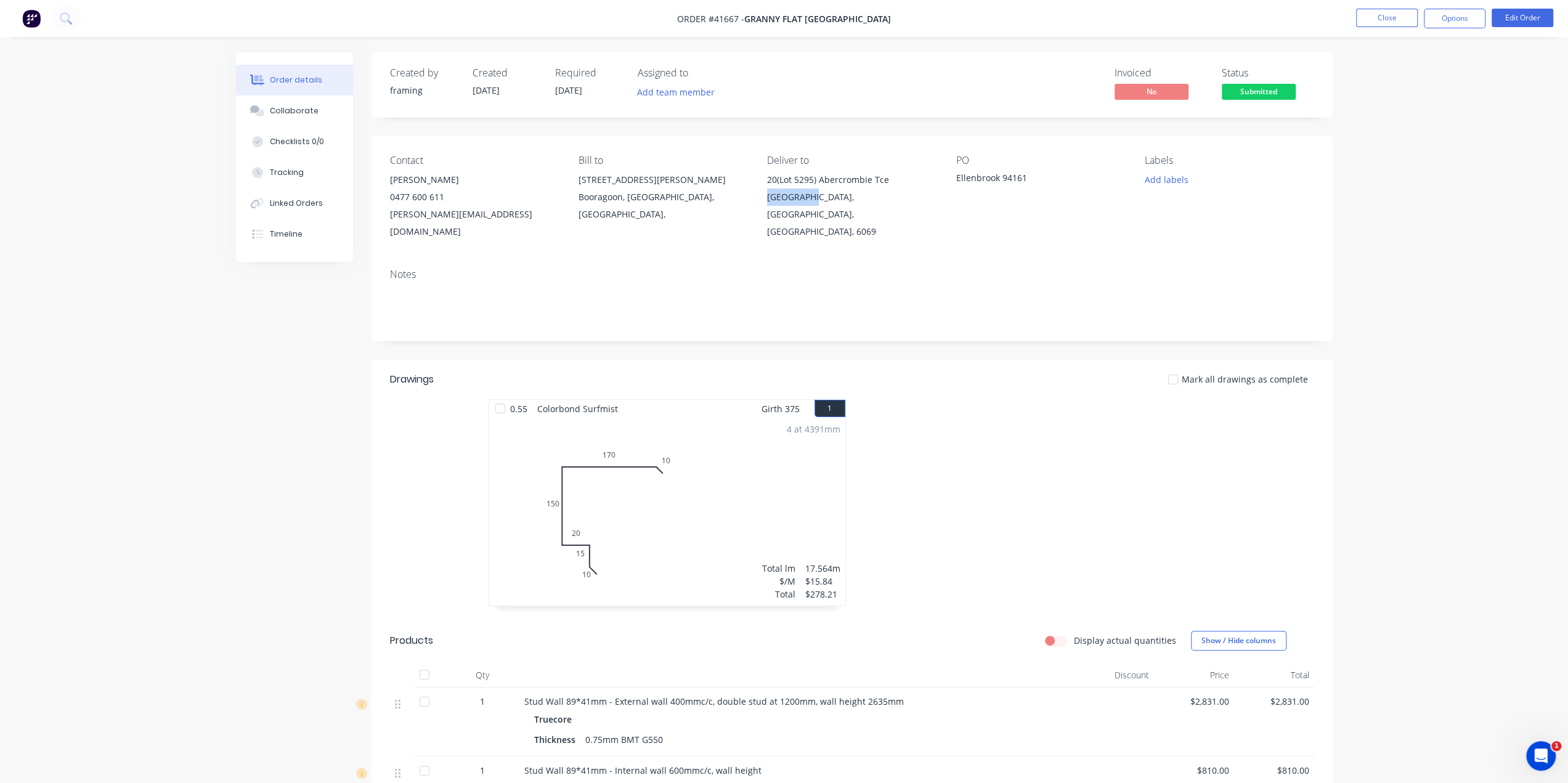
click at [808, 198] on div "Contact Karl Chandler 0477 600 611 karl@grannyflatswa.com Bill to 92 McCoy st B…" at bounding box center [852, 197] width 961 height 123
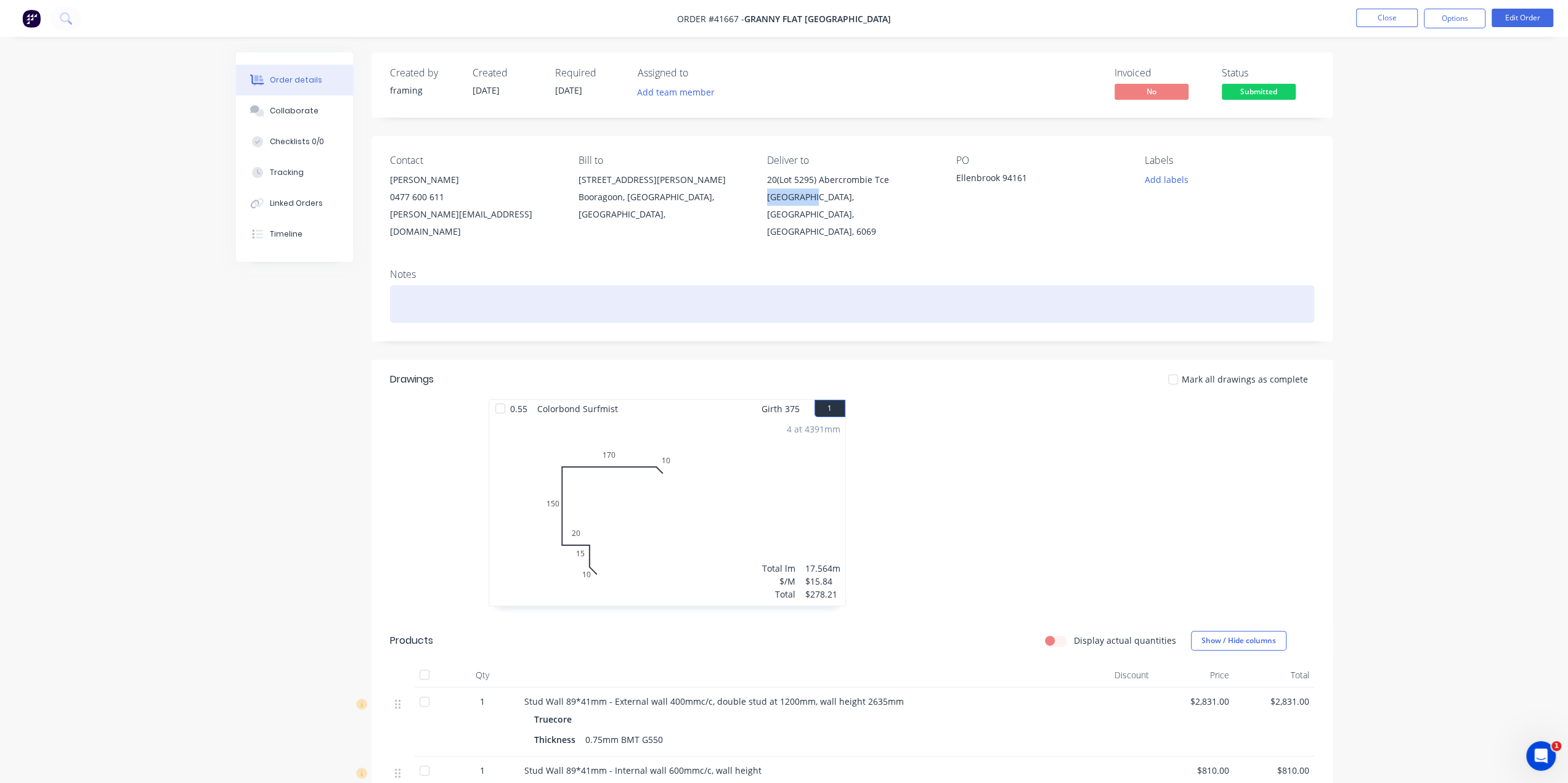
copy div "Ellenbrook"
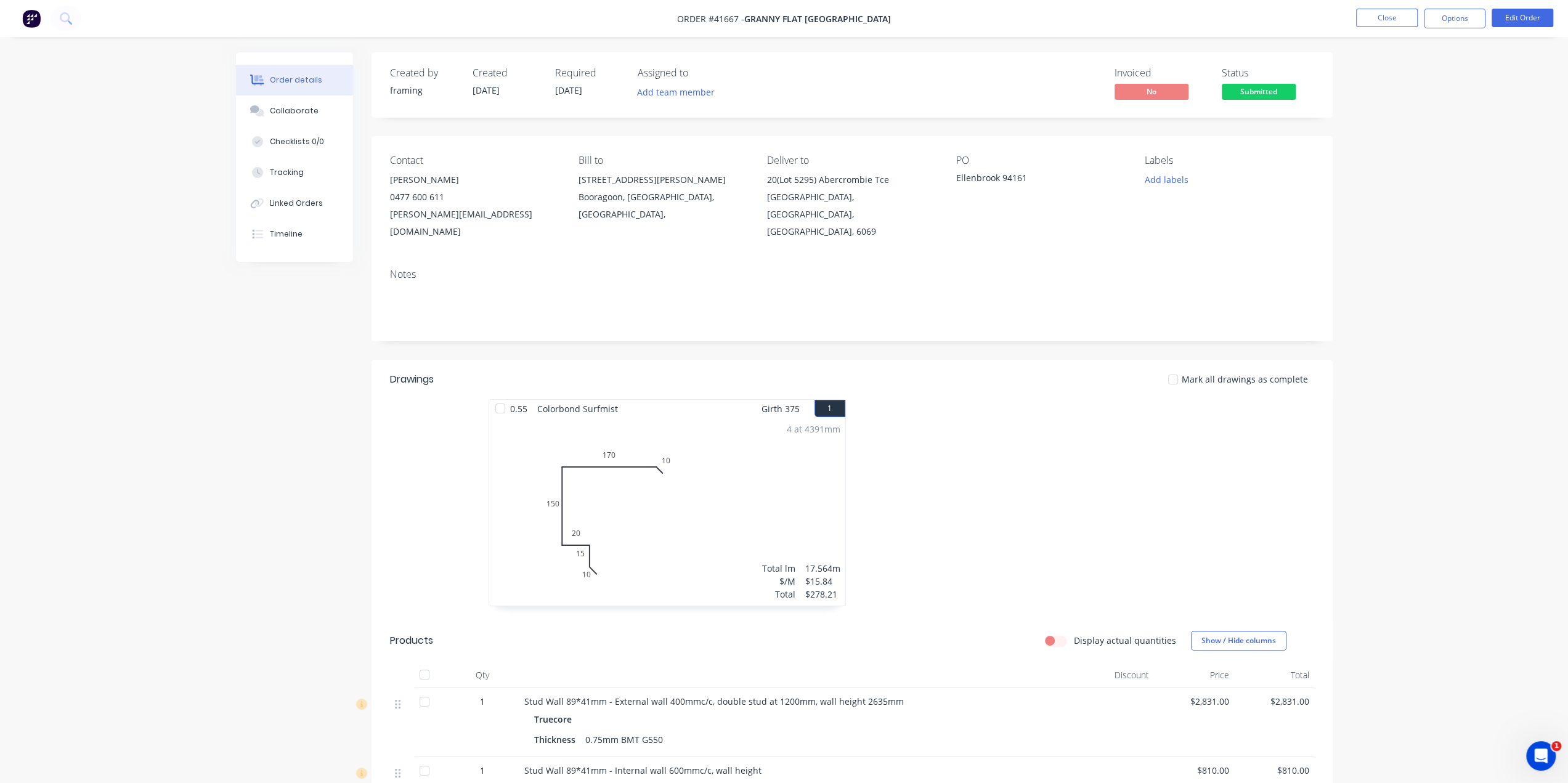
click at [753, 268] on div "Notes" at bounding box center [852, 274] width 924 height 12
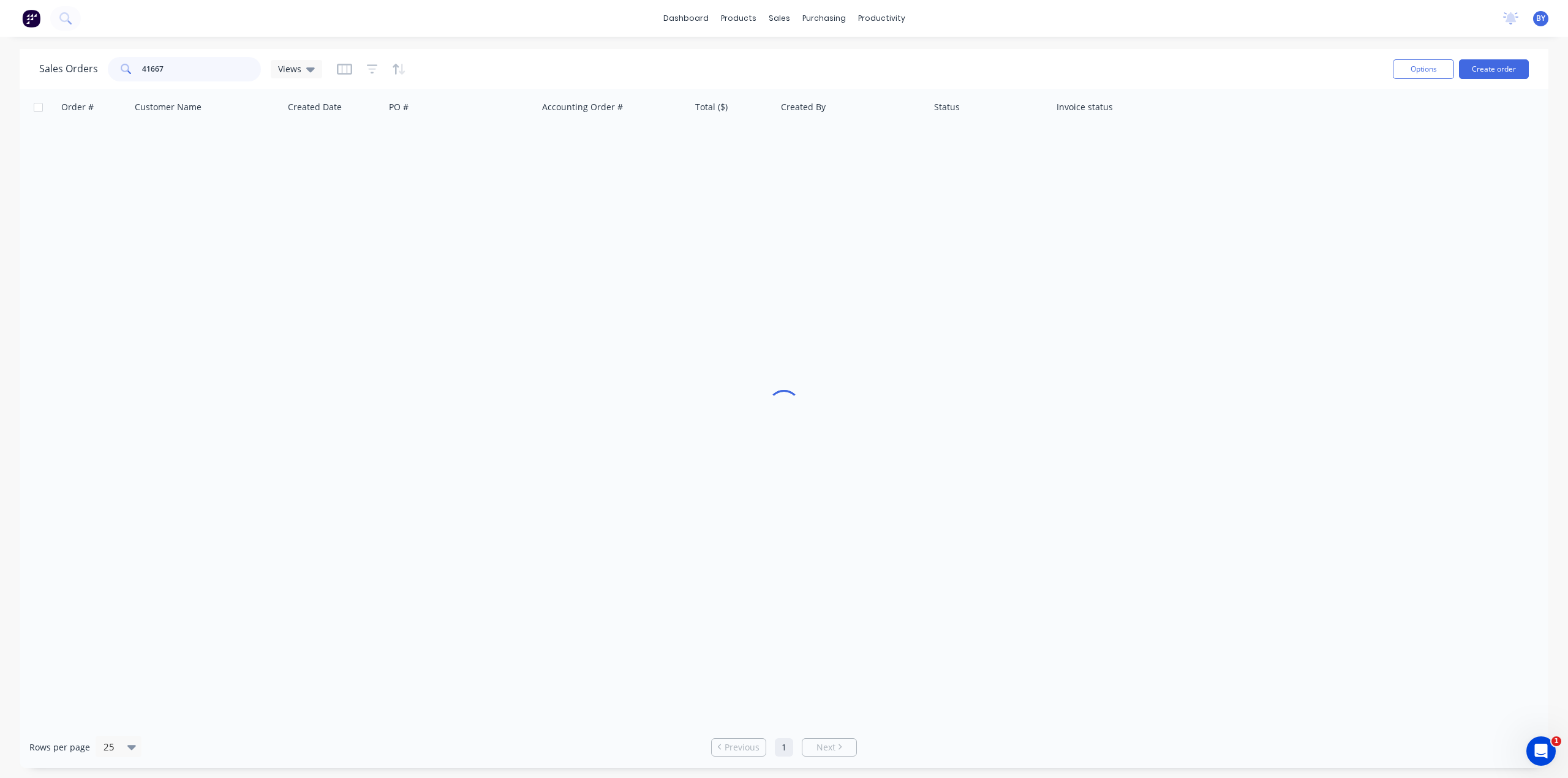
drag, startPoint x: 204, startPoint y: 70, endPoint x: 123, endPoint y: 69, distance: 81.0
click at [123, 69] on div "41667" at bounding box center [184, 69] width 153 height 24
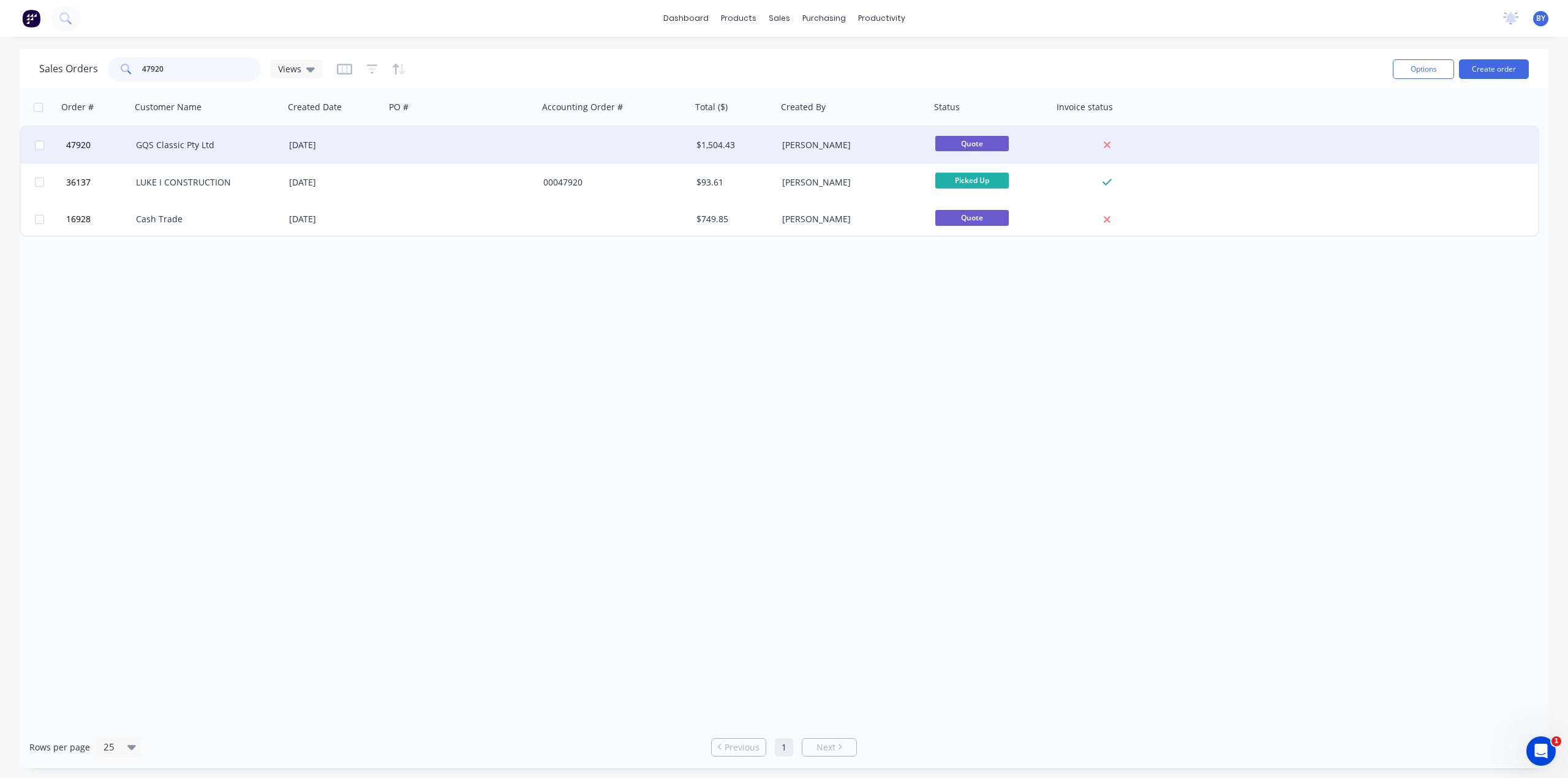
type input "47920"
click at [380, 144] on div "11 Aug 2025" at bounding box center [334, 145] width 101 height 37
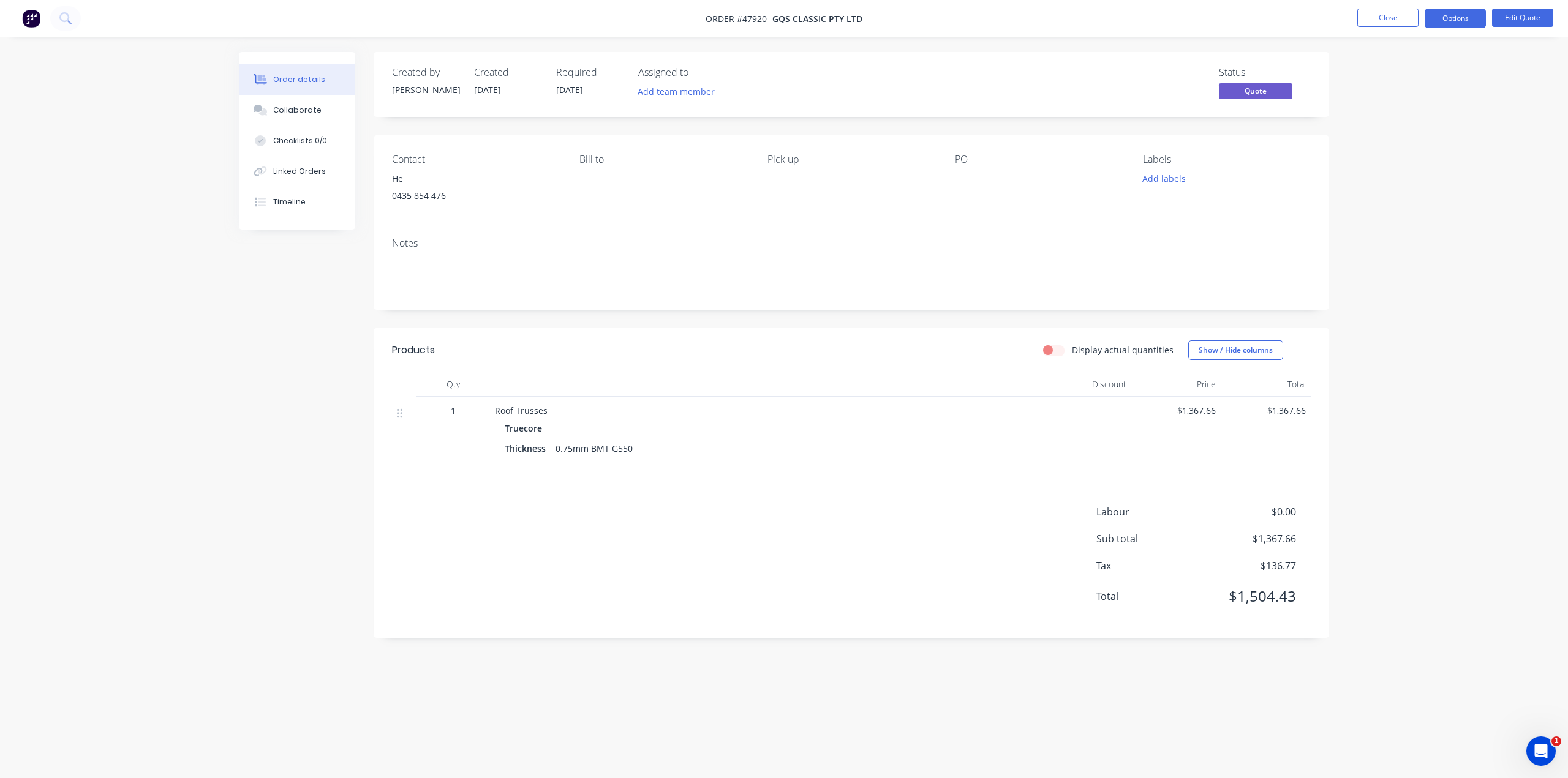
click at [535, 630] on div "Products Display actual quantities Show / Hide columns Qty Discount Price Total…" at bounding box center [852, 483] width 956 height 310
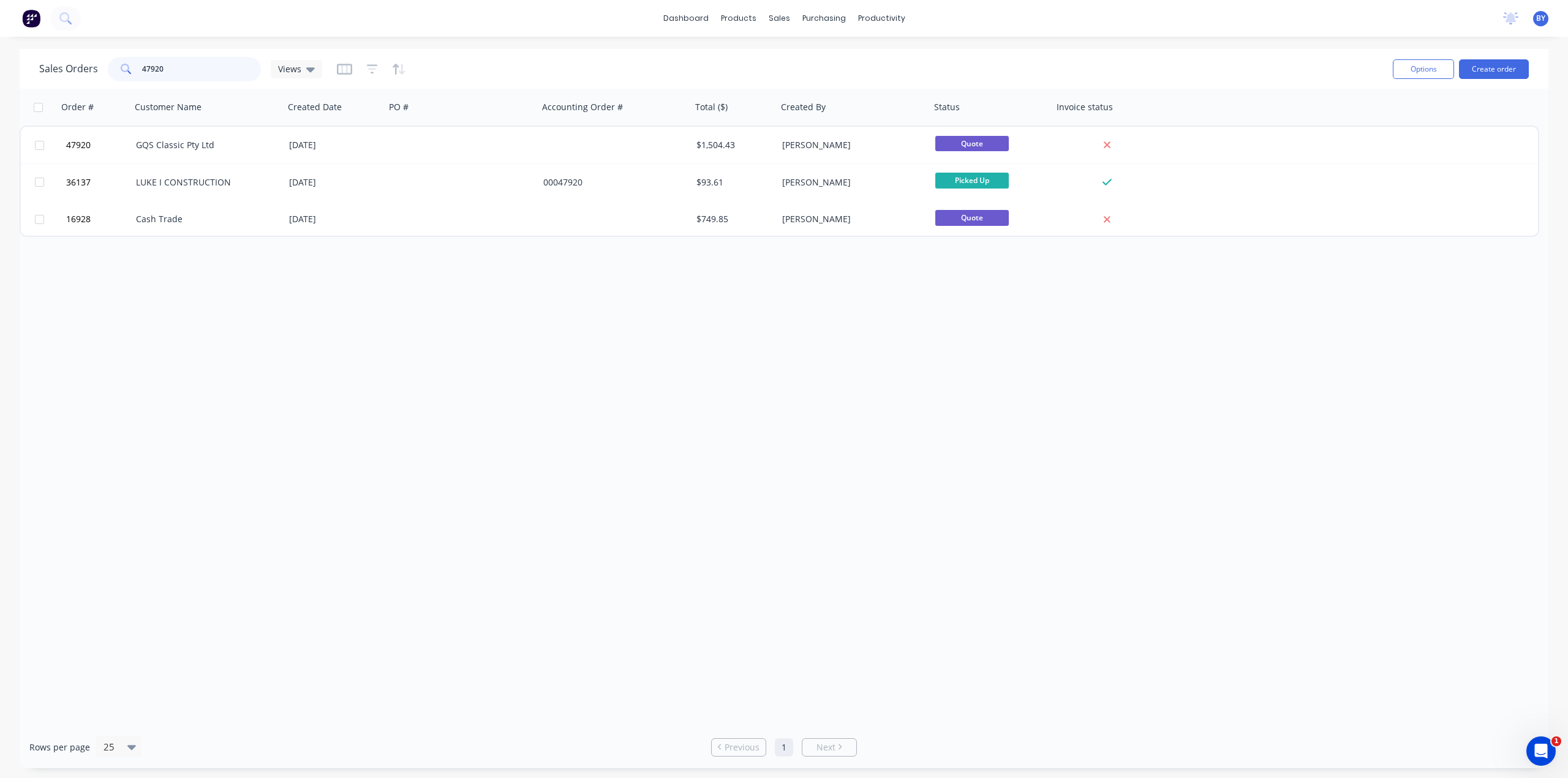
drag, startPoint x: 215, startPoint y: 67, endPoint x: 0, endPoint y: 61, distance: 215.1
click at [0, 61] on div "Sales Orders 47920 Views Options Create order Order # Customer Name Created Dat…" at bounding box center [784, 408] width 1568 height 719
type input "47924"
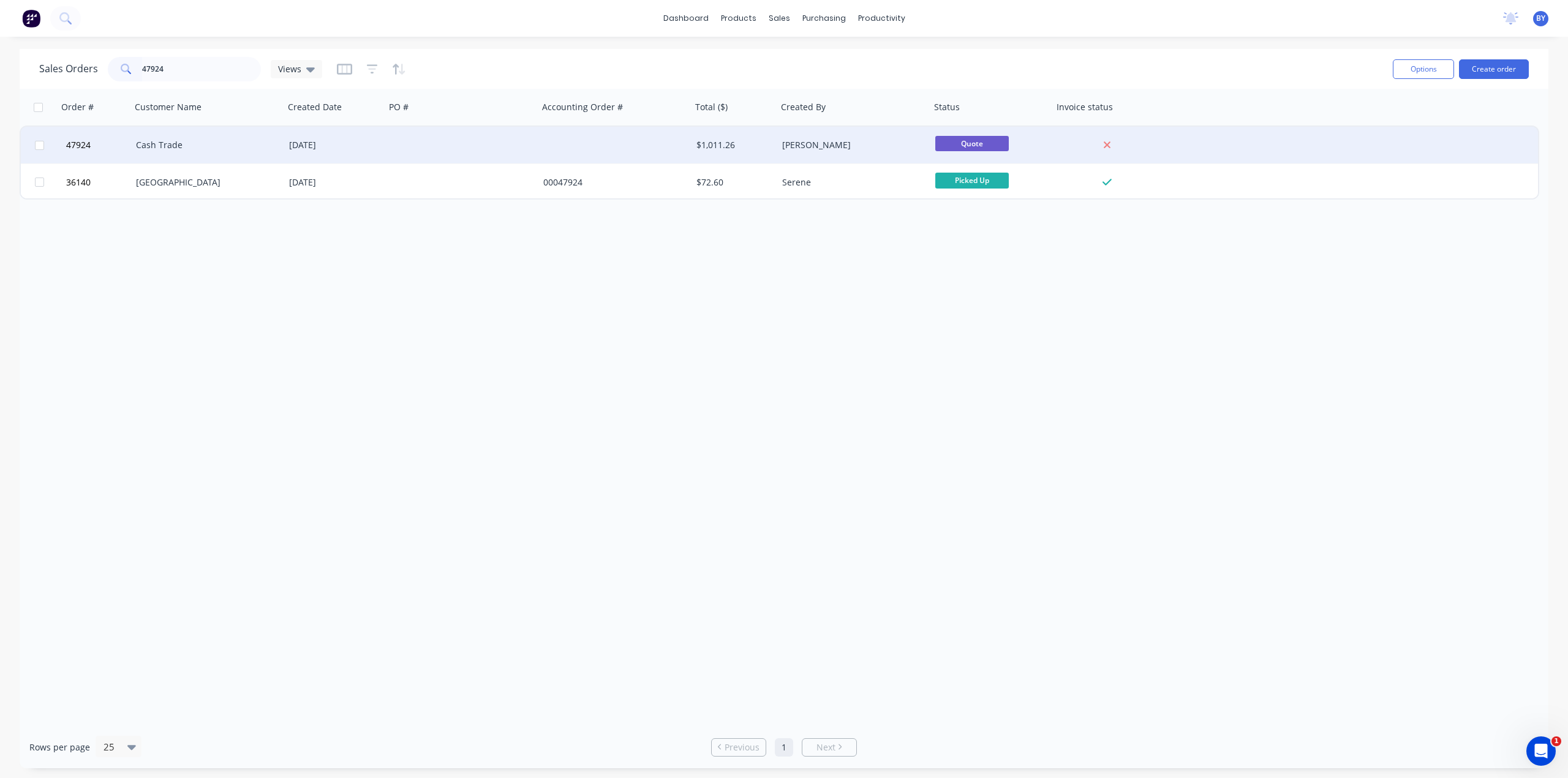
click at [425, 134] on div at bounding box center [462, 145] width 153 height 37
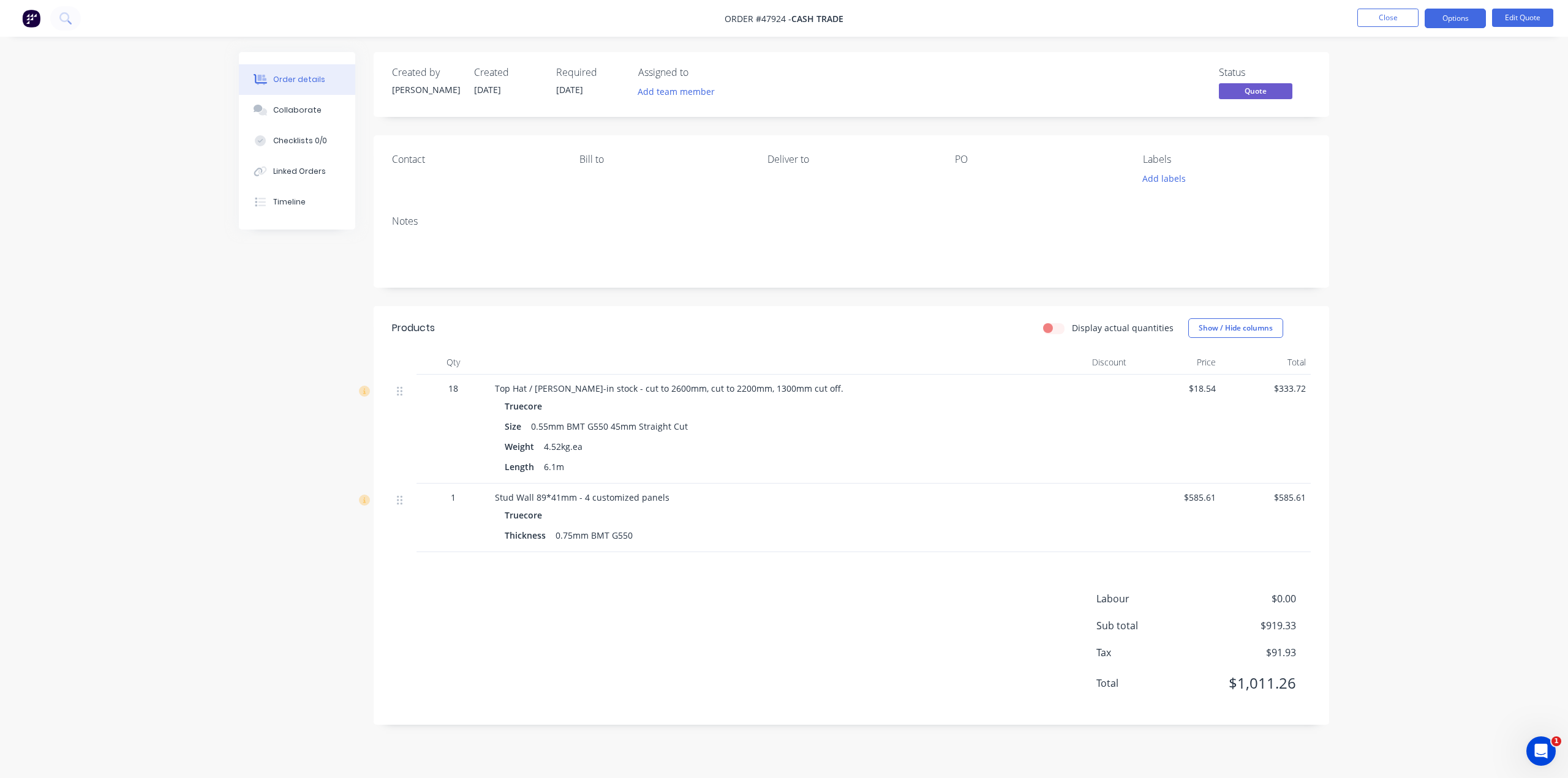
click at [800, 608] on div "Labour $0.00 Sub total $919.33 Tax $91.93 Total $1,011.26" at bounding box center [851, 649] width 919 height 115
drag, startPoint x: 870, startPoint y: 495, endPoint x: 842, endPoint y: 487, distance: 29.1
click at [870, 494] on div "Stud Wall 89*41mm - 4 customized panels" at bounding box center [765, 497] width 542 height 13
click at [1512, 14] on button "Edit Quote" at bounding box center [1522, 18] width 61 height 18
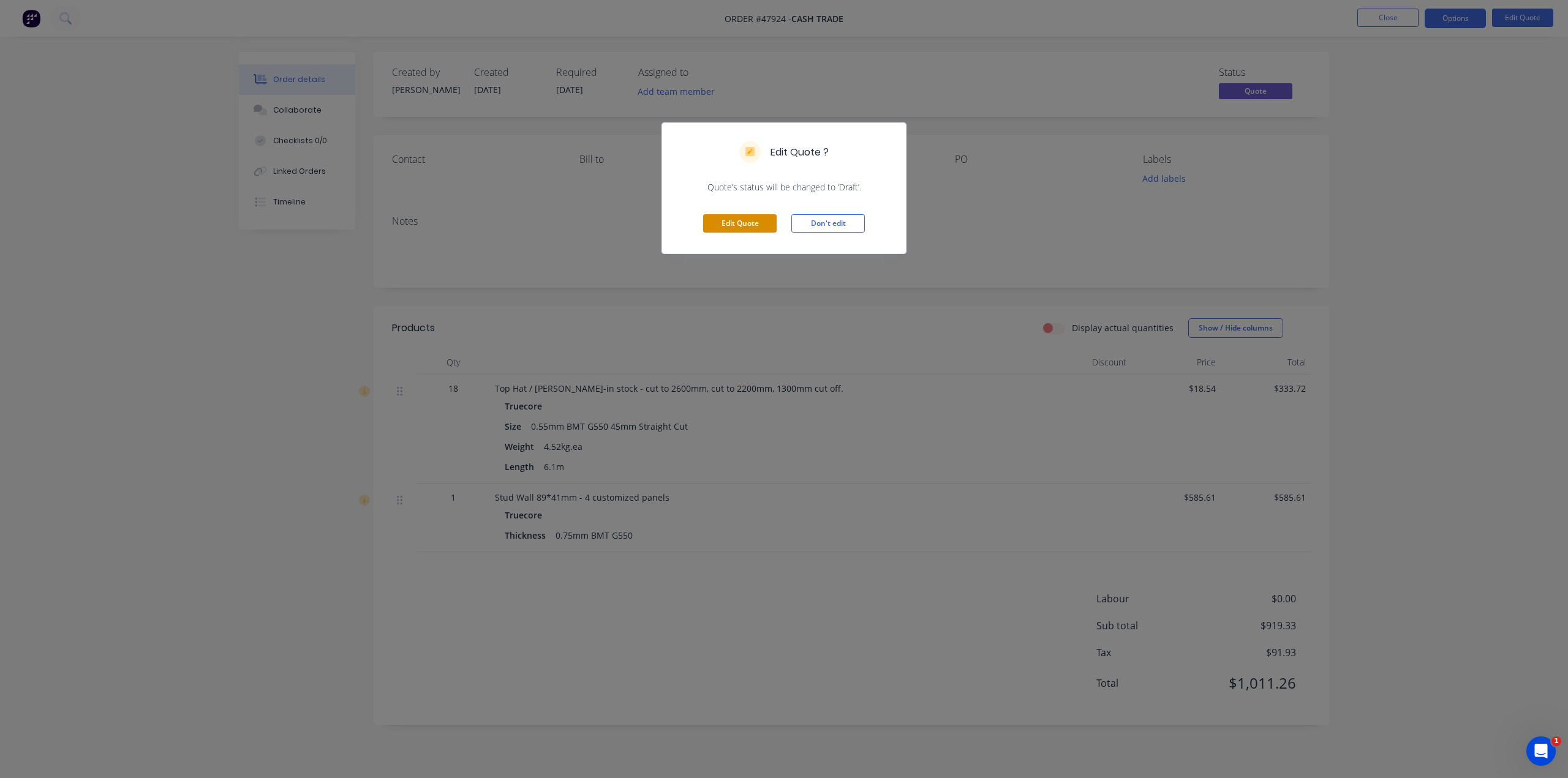
click at [747, 222] on button "Edit Quote" at bounding box center [740, 223] width 73 height 18
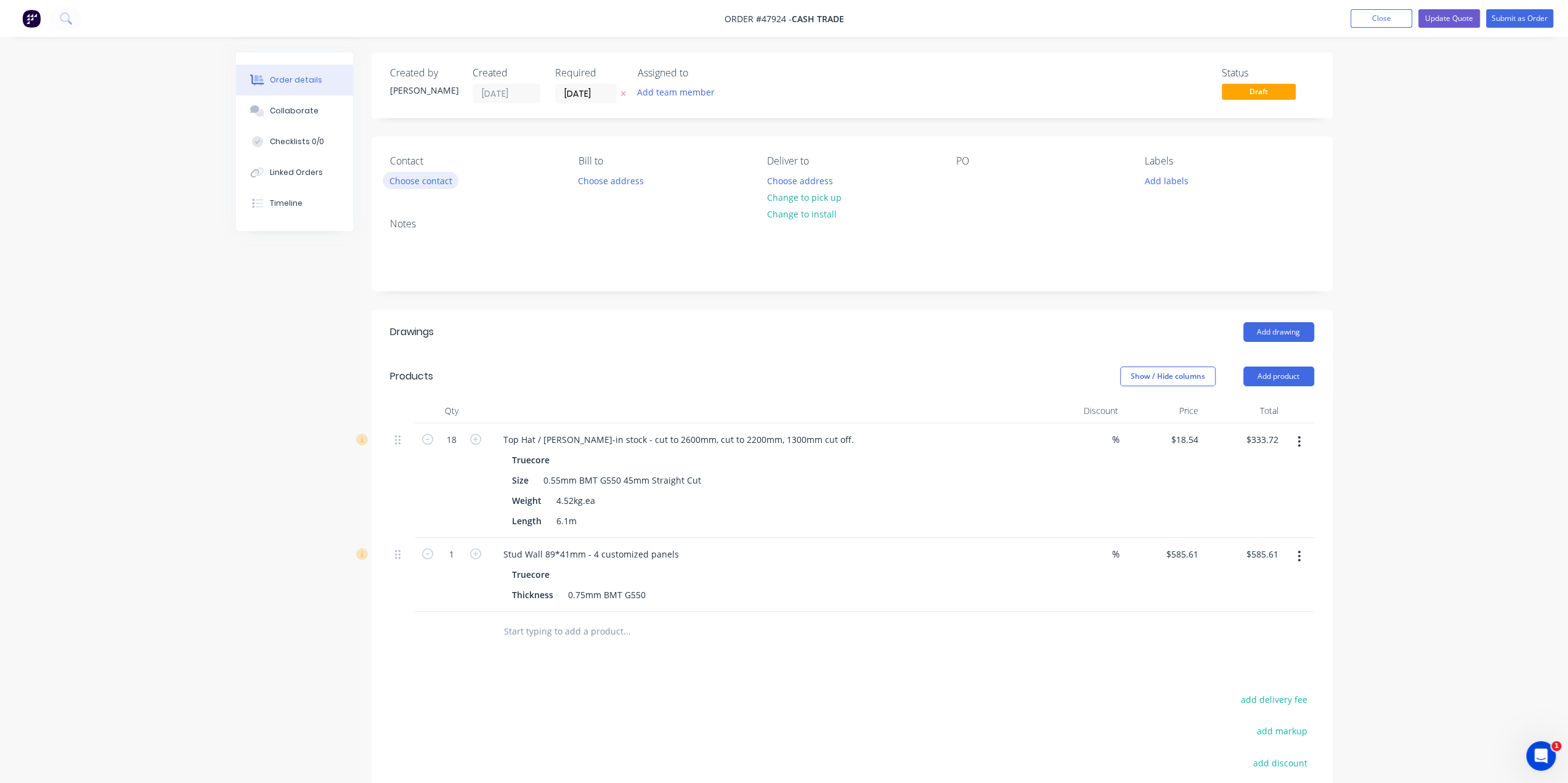
click at [432, 180] on button "Choose contact" at bounding box center [420, 180] width 76 height 16
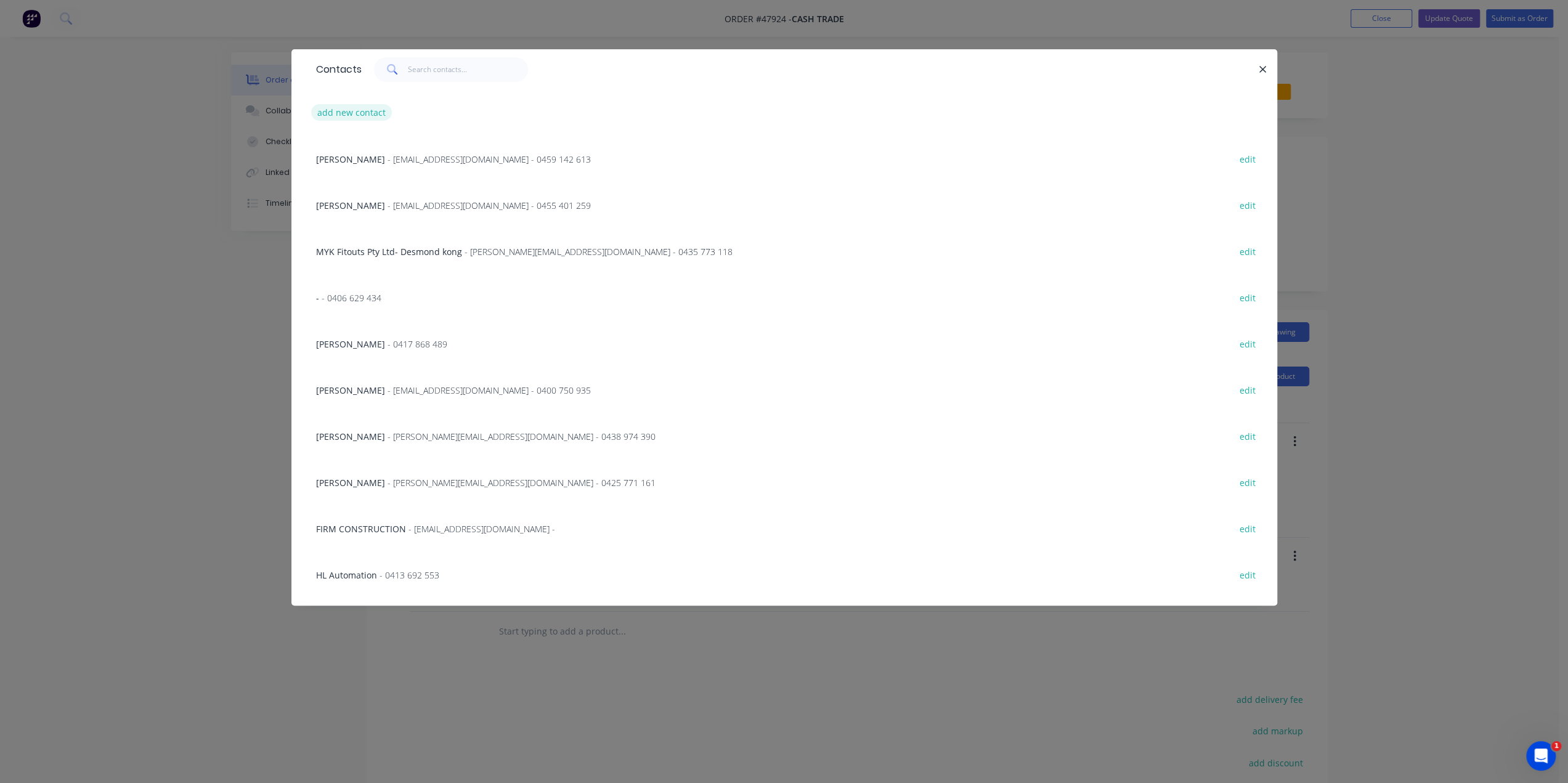
click at [346, 113] on button "add new contact" at bounding box center [352, 112] width 81 height 16
select select "AU"
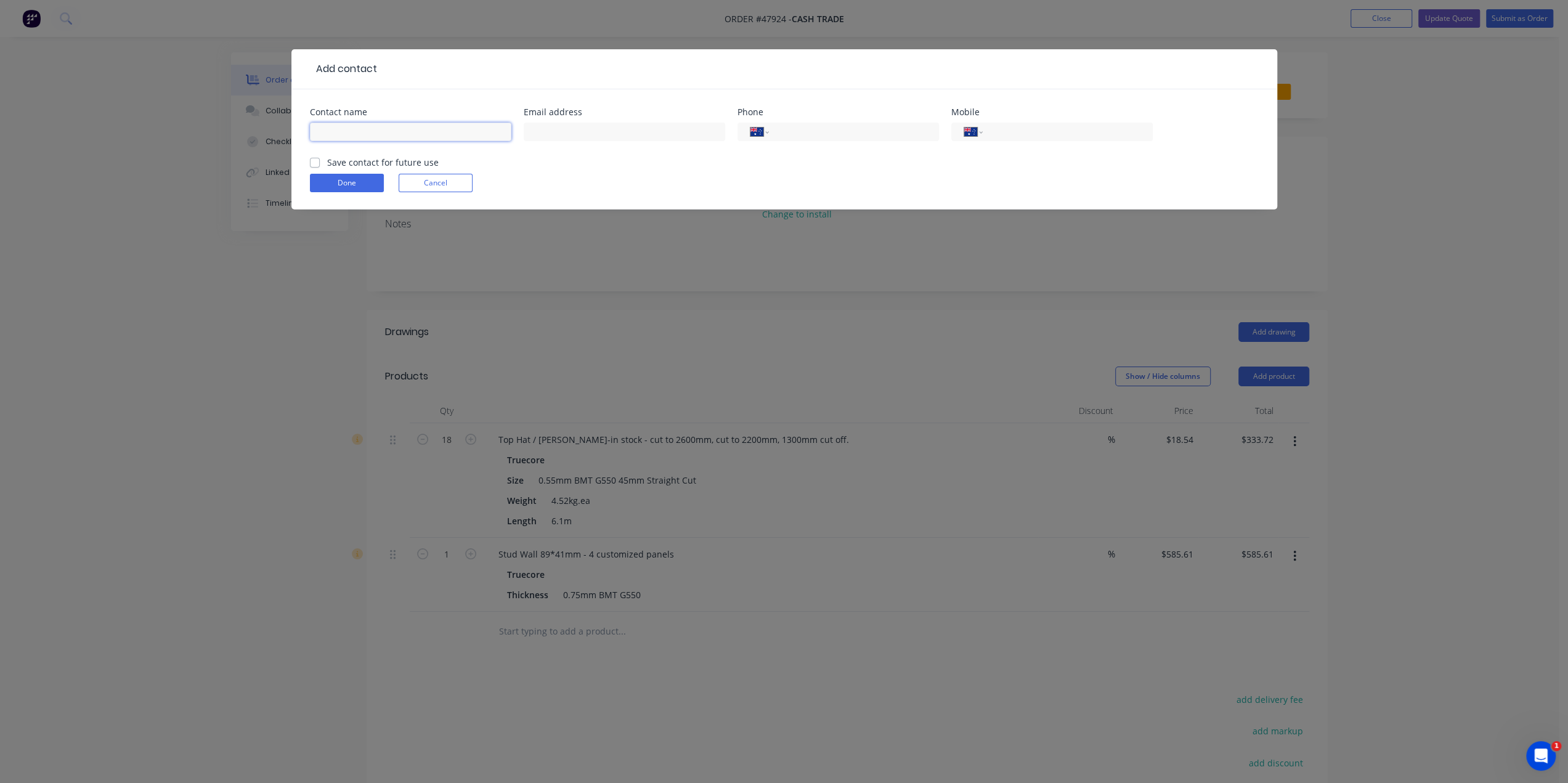
click at [367, 127] on input "text" at bounding box center [411, 132] width 202 height 18
paste input "Richard Rose <richard@westernhay.com.au>"
drag, startPoint x: 379, startPoint y: 131, endPoint x: 609, endPoint y: 140, distance: 230.2
click at [627, 140] on div "Contact name Richard Rose <richard@westernhay.com.au> Email address Phone Inter…" at bounding box center [784, 132] width 949 height 48
type input "Richard Rose <"
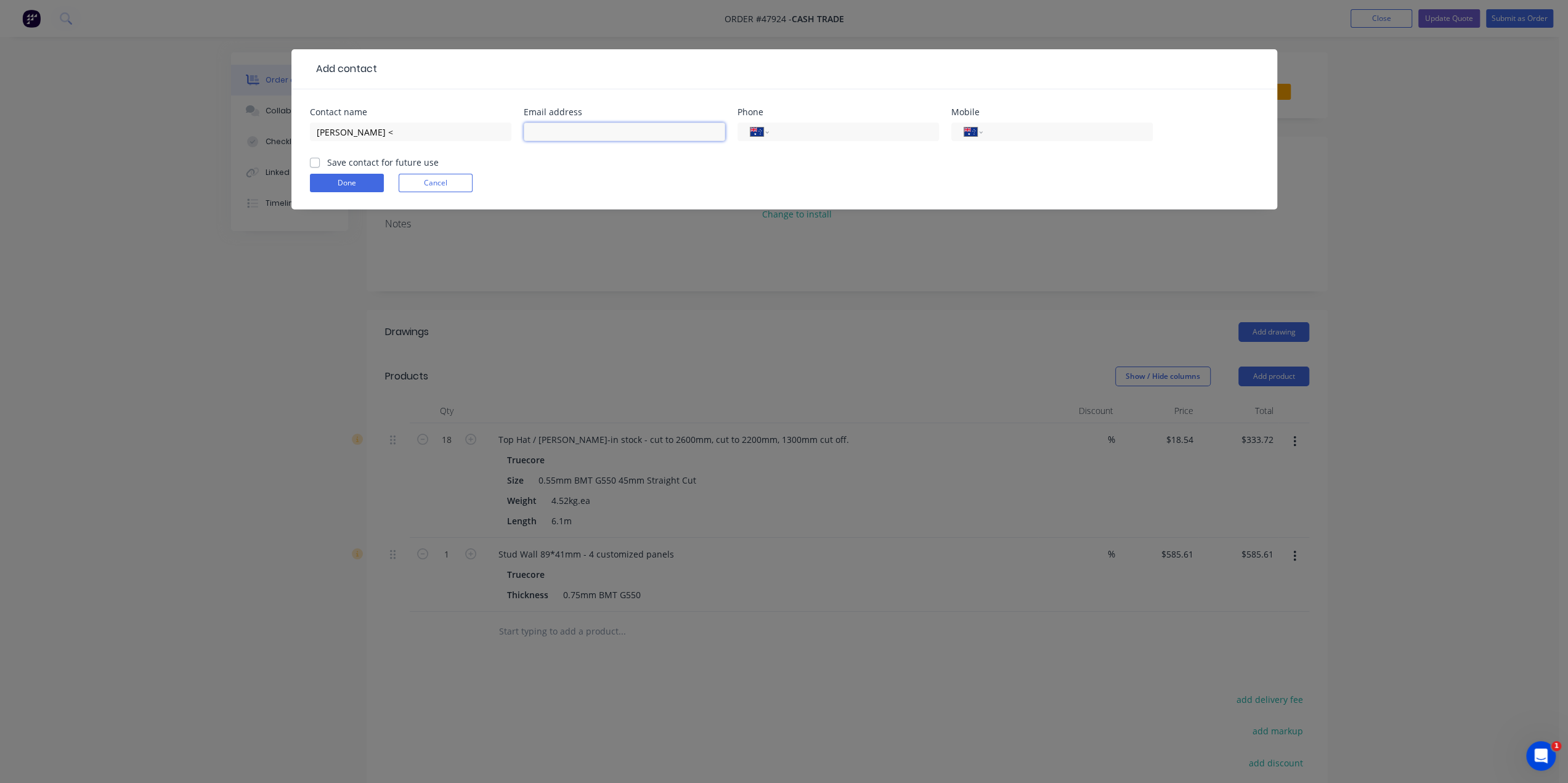
click at [573, 132] on input "text" at bounding box center [624, 132] width 202 height 18
paste input "richard@westernhay.com.au>"
type input "richard@westernhay.com.au"
click at [409, 134] on input "Richard Rose <" at bounding box center [411, 132] width 202 height 18
type input "Richard Rose"
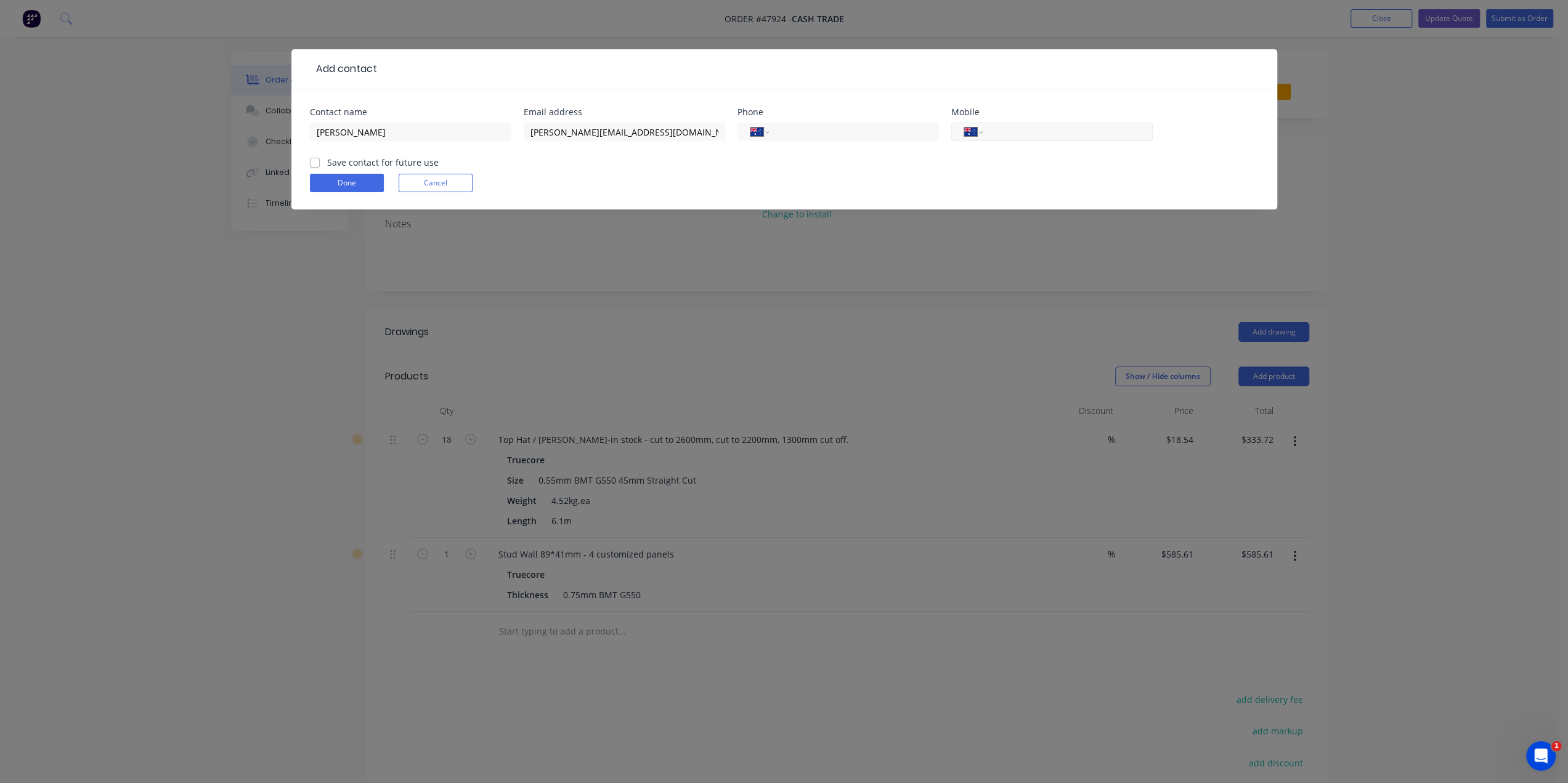
click at [1010, 132] on input "tel" at bounding box center [1065, 132] width 148 height 14
paste input "0427 659 775"
type input "0427 659 775"
click at [340, 185] on button "Done" at bounding box center [346, 183] width 74 height 18
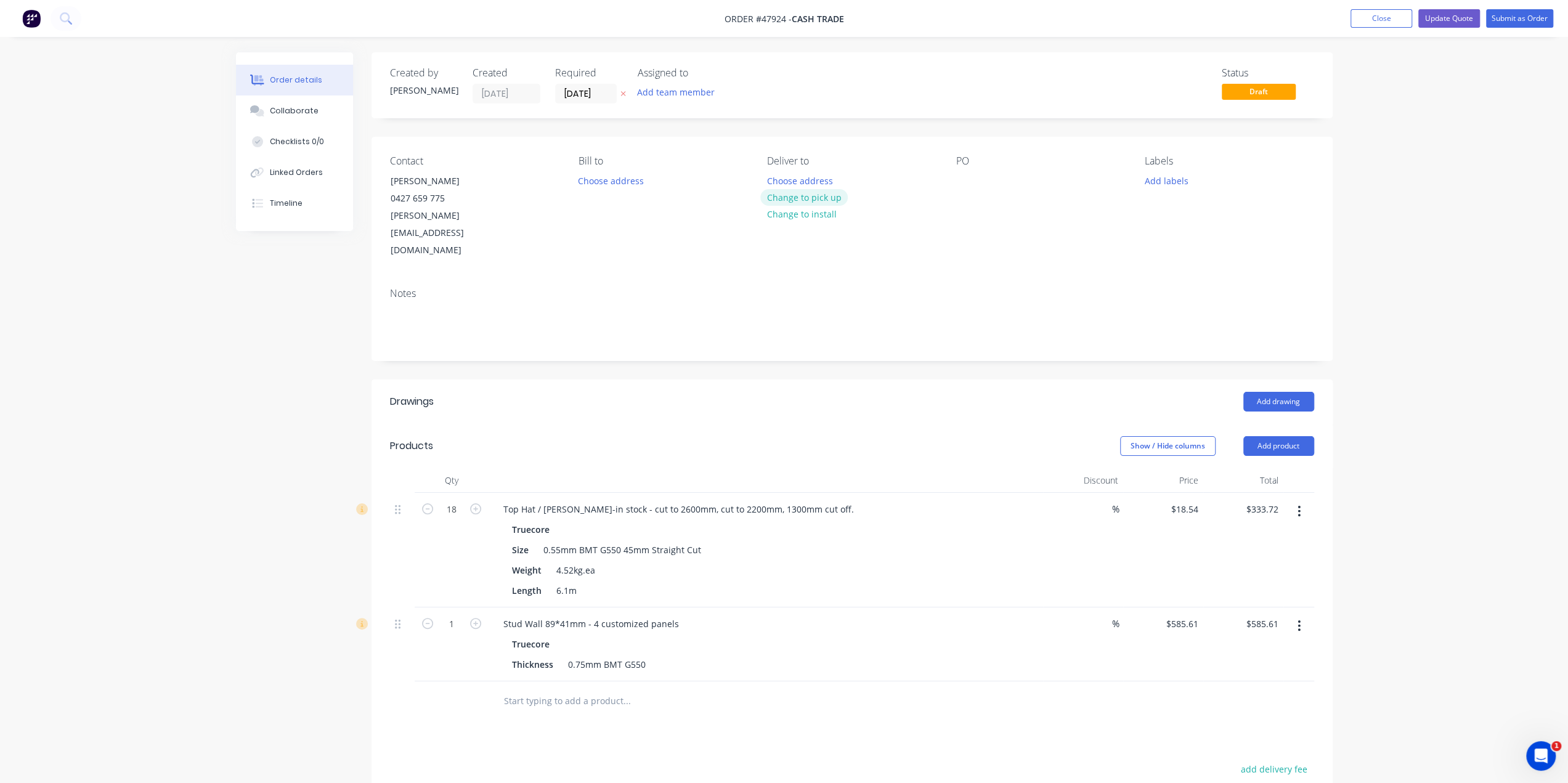
click at [803, 198] on button "Change to pick up" at bounding box center [804, 197] width 88 height 16
drag, startPoint x: 1414, startPoint y: 162, endPoint x: 1415, endPoint y: 139, distance: 23.0
click at [1414, 162] on div "Order details Collaborate Checklists 0/0 Linked Orders Timeline Order details C…" at bounding box center [784, 504] width 1568 height 1009
click at [1448, 21] on button "Update Quote" at bounding box center [1449, 18] width 62 height 18
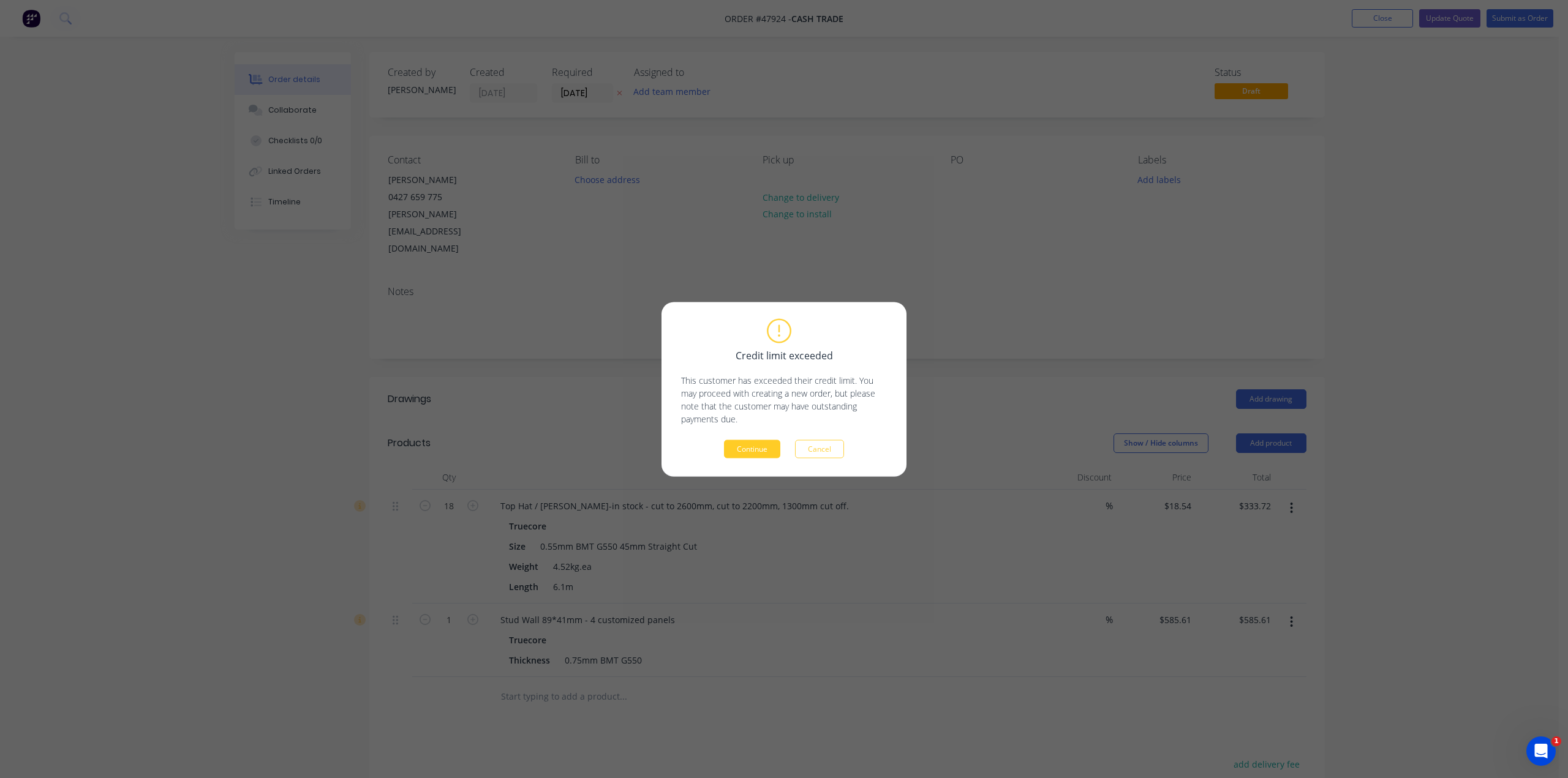
drag, startPoint x: 747, startPoint y: 453, endPoint x: 833, endPoint y: 462, distance: 86.5
click at [747, 453] on button "Continue" at bounding box center [752, 448] width 56 height 18
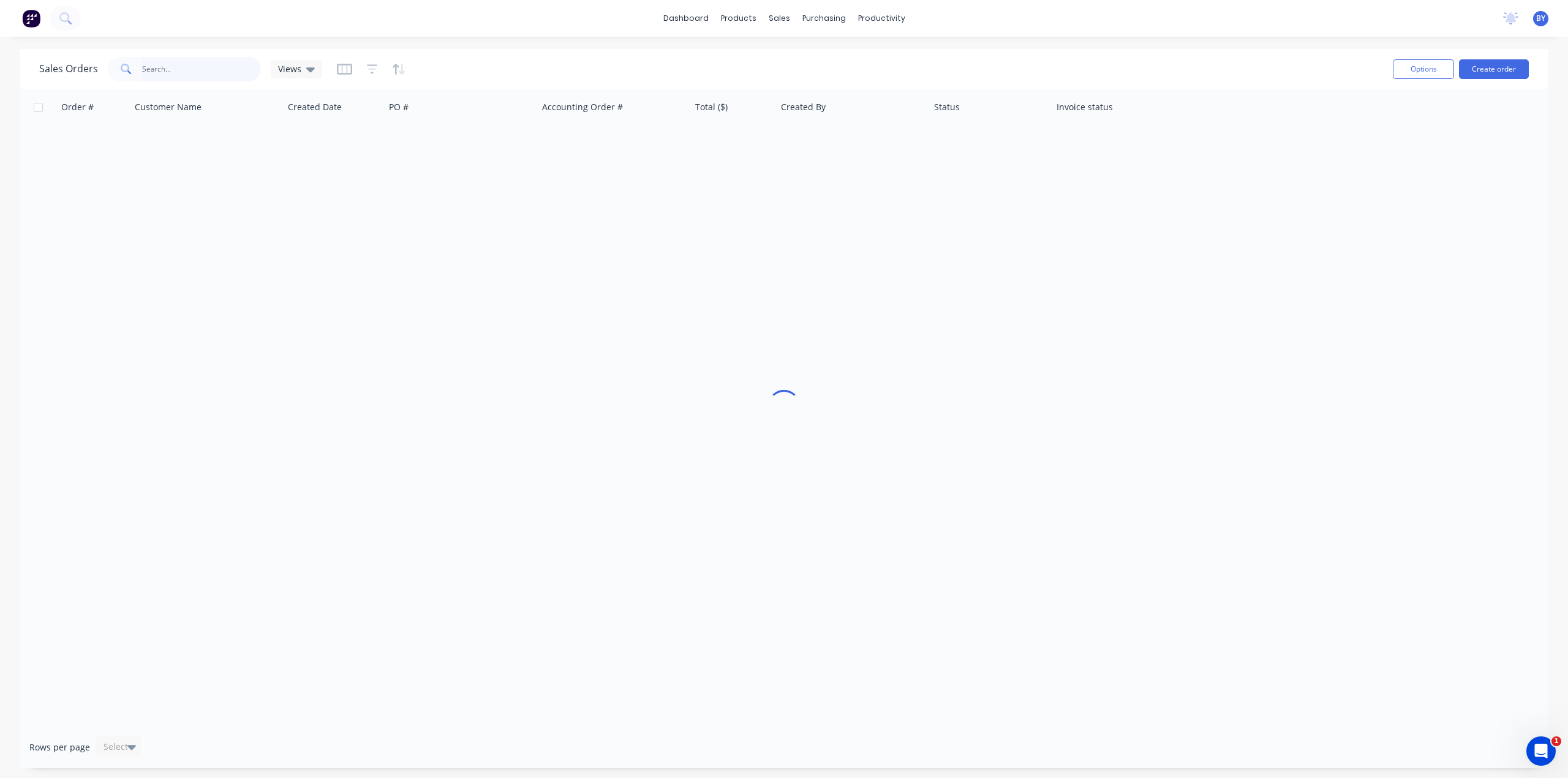
click at [204, 75] on input "text" at bounding box center [202, 69] width 120 height 24
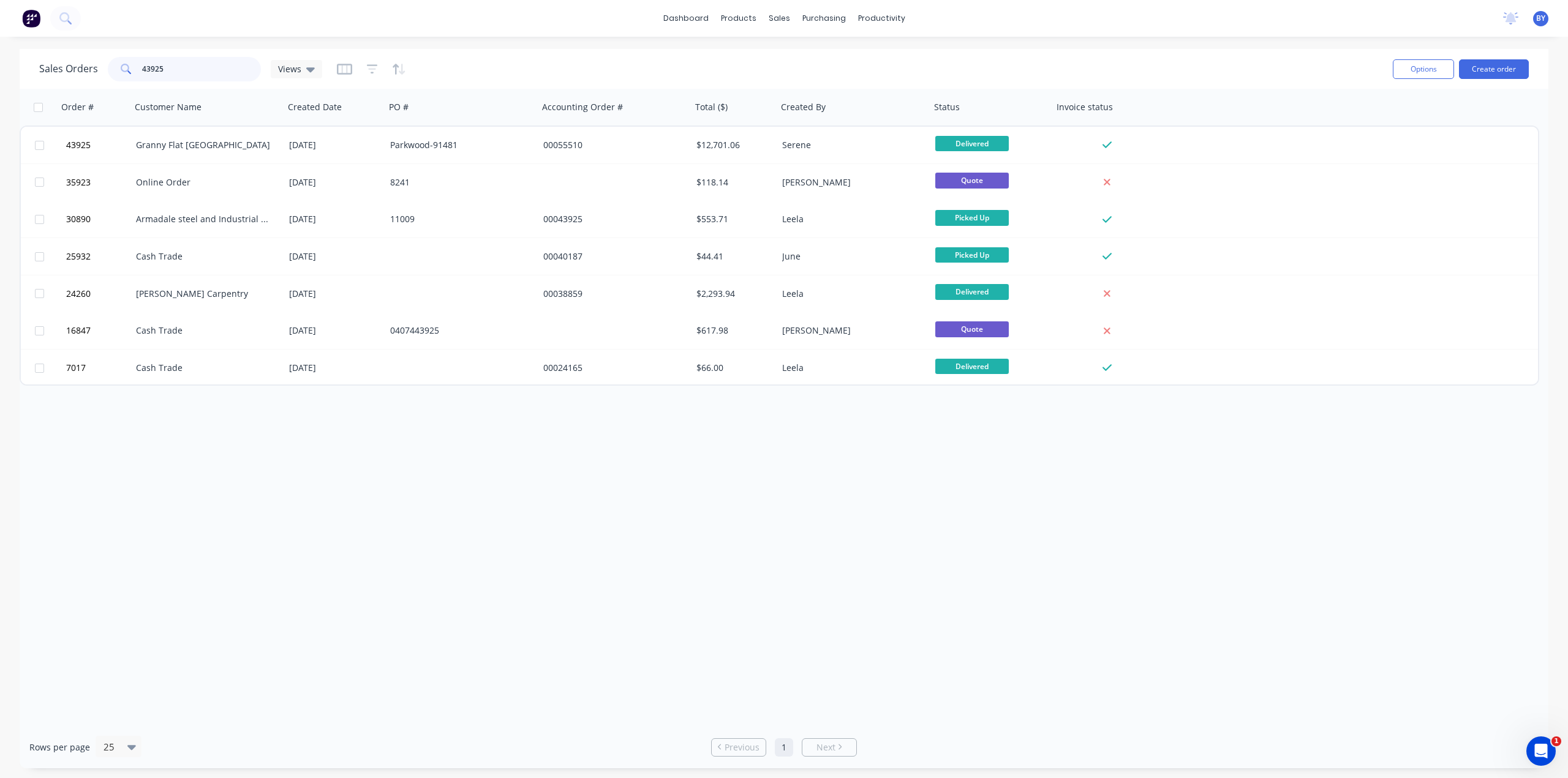
type input "43925"
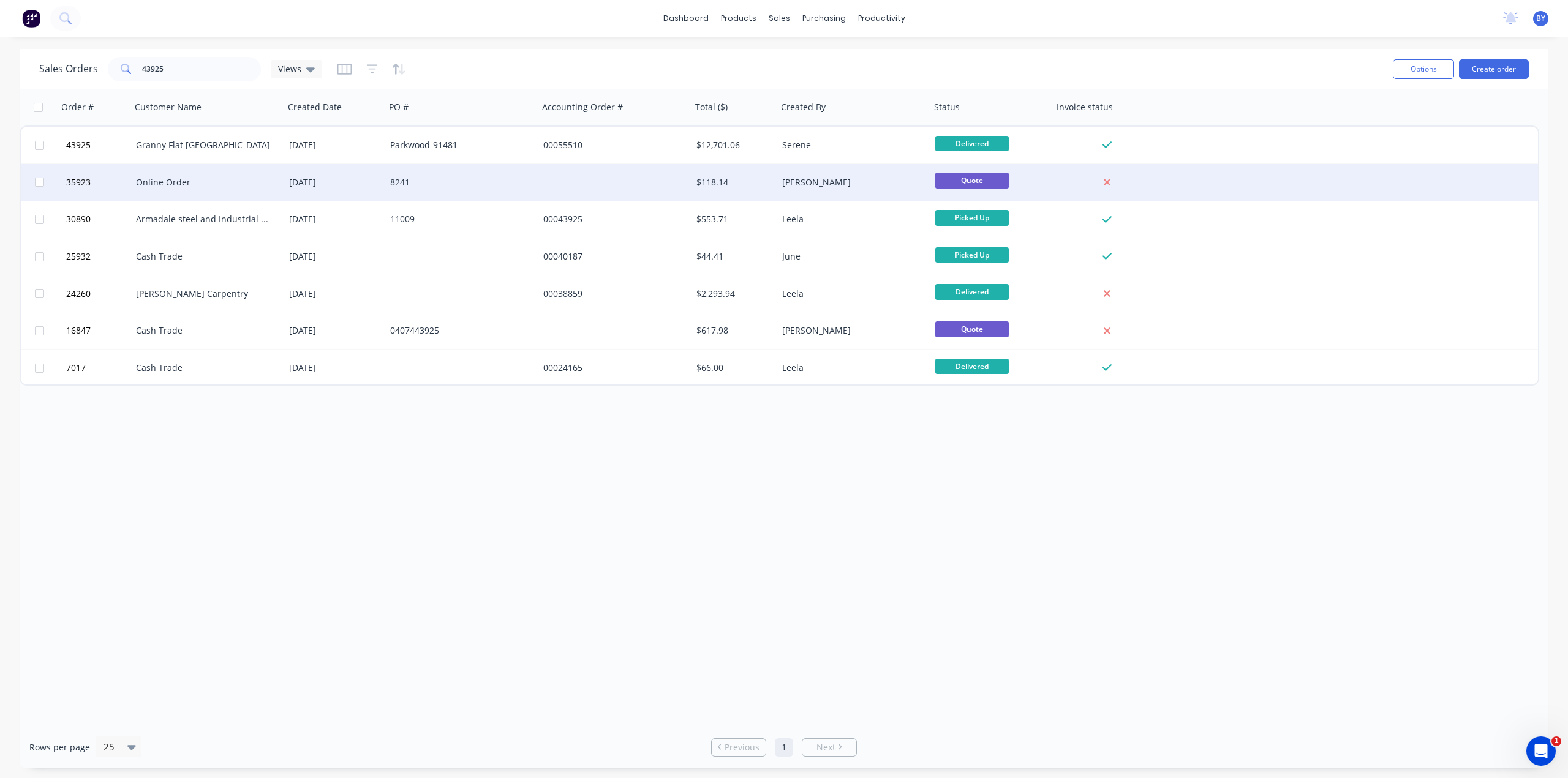
drag, startPoint x: 654, startPoint y: 493, endPoint x: 357, endPoint y: 184, distance: 428.6
click at [658, 491] on div "Order # Customer Name Created Date PO # Accounting Order # Total ($) Created By…" at bounding box center [783, 407] width 1529 height 637
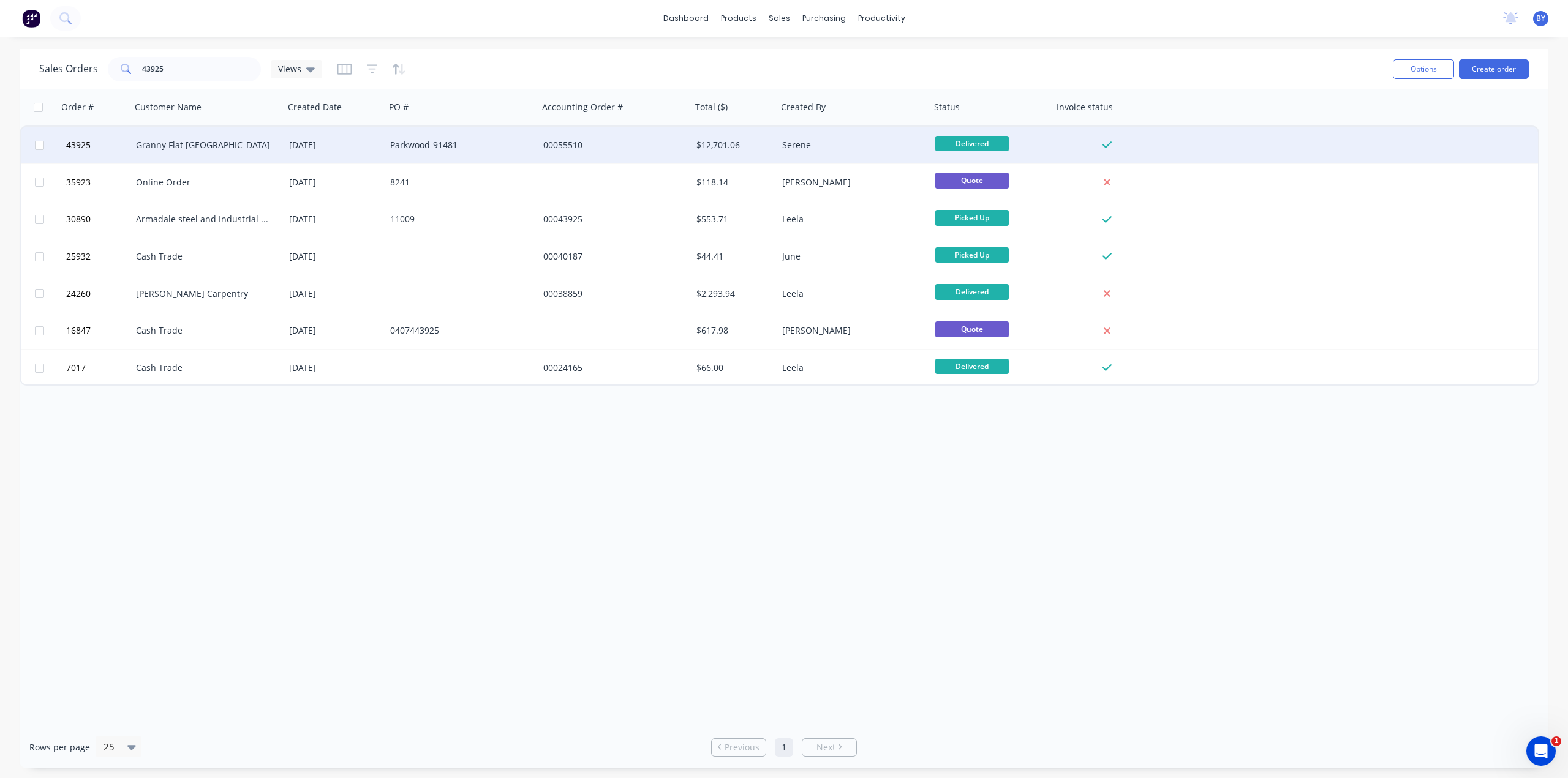
click at [242, 144] on div "Granny Flat [GEOGRAPHIC_DATA]" at bounding box center [204, 145] width 136 height 13
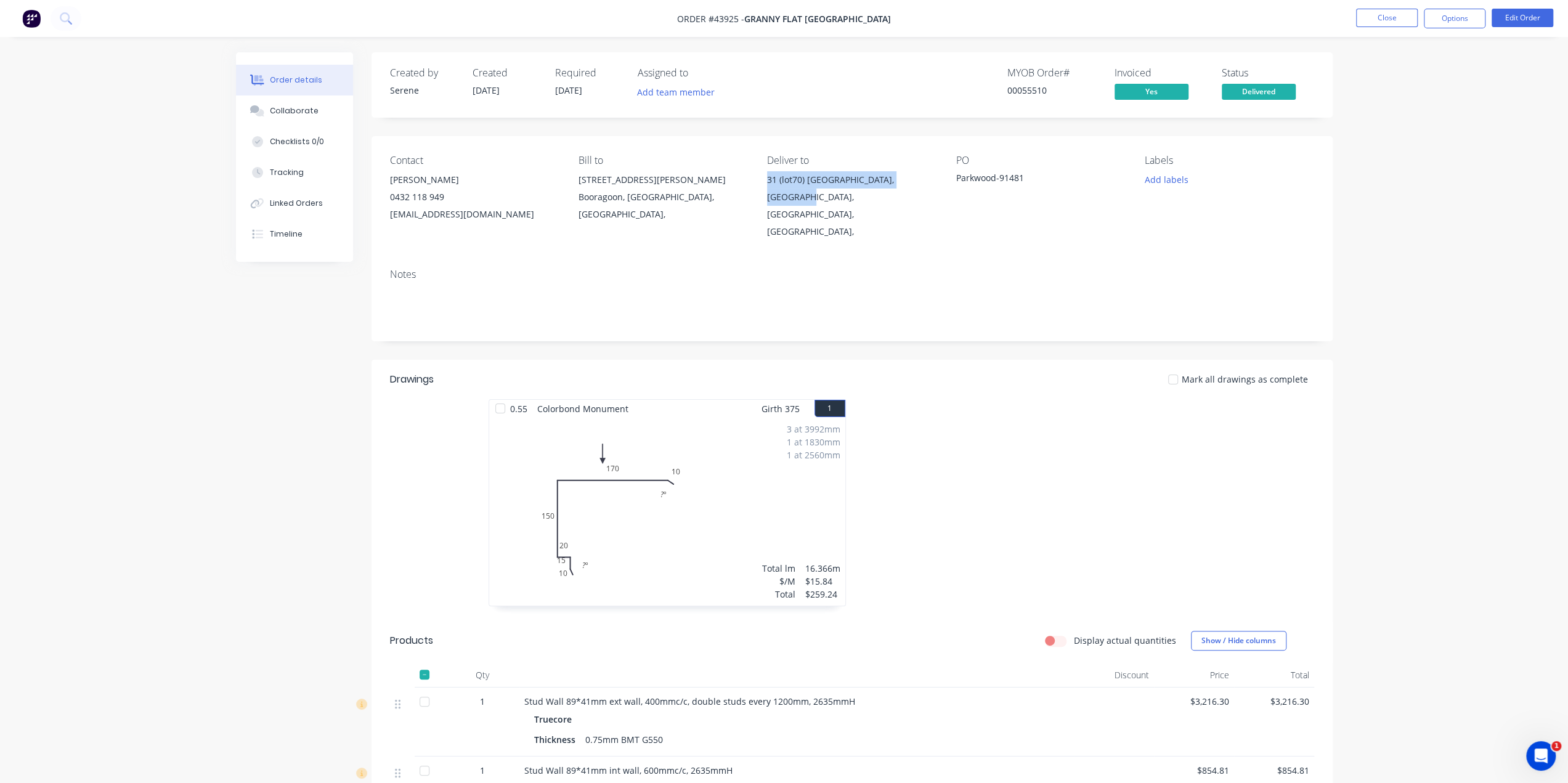
drag, startPoint x: 762, startPoint y: 182, endPoint x: 810, endPoint y: 204, distance: 52.8
click at [810, 204] on div "Contact [PERSON_NAME] [PHONE_NUMBER] [EMAIL_ADDRESS][DOMAIN_NAME] [PERSON_NAME]…" at bounding box center [852, 197] width 961 height 123
copy div "[STREET_ADDRESS],"
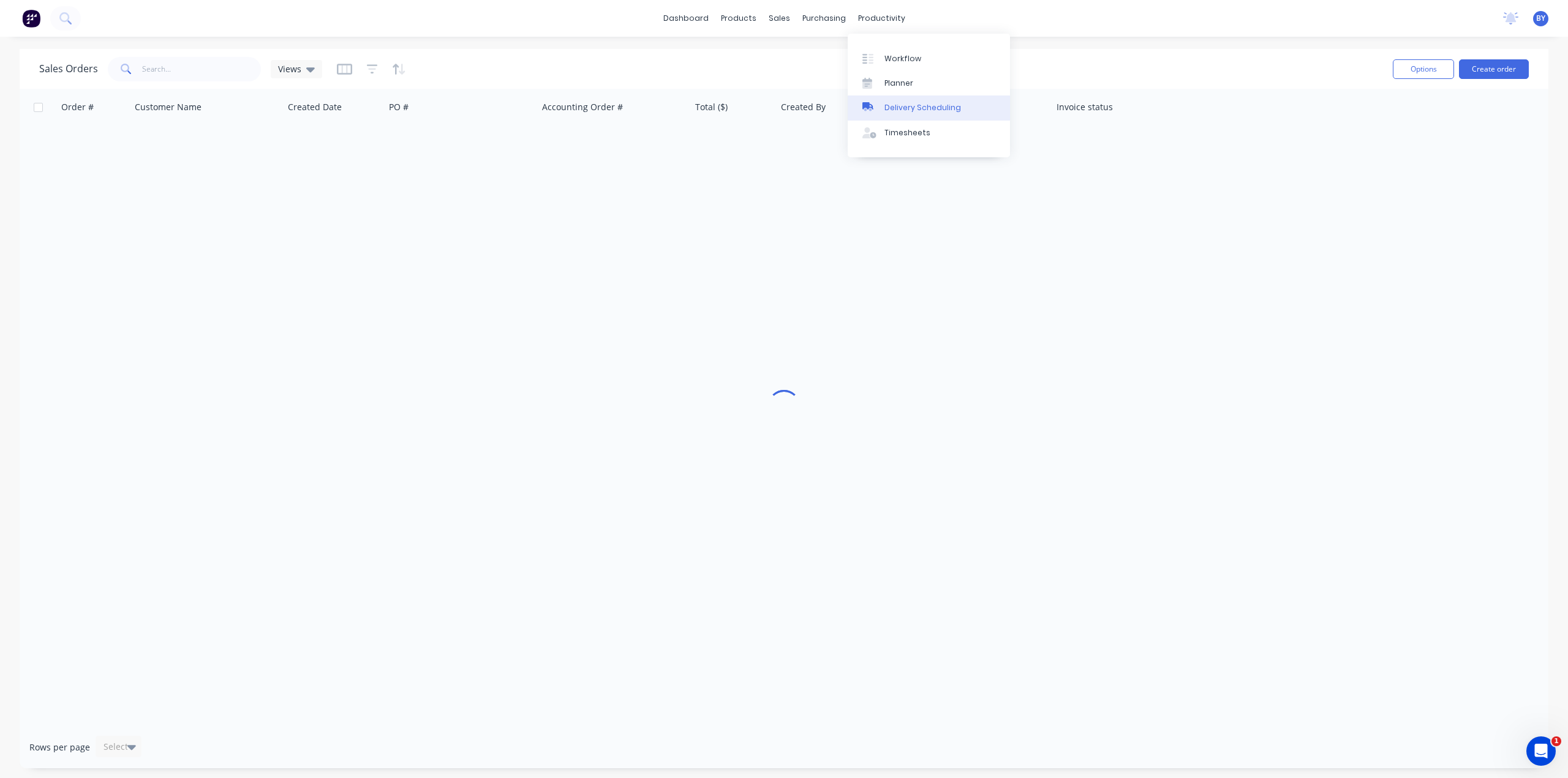
click at [898, 105] on div "Delivery Scheduling" at bounding box center [922, 108] width 76 height 11
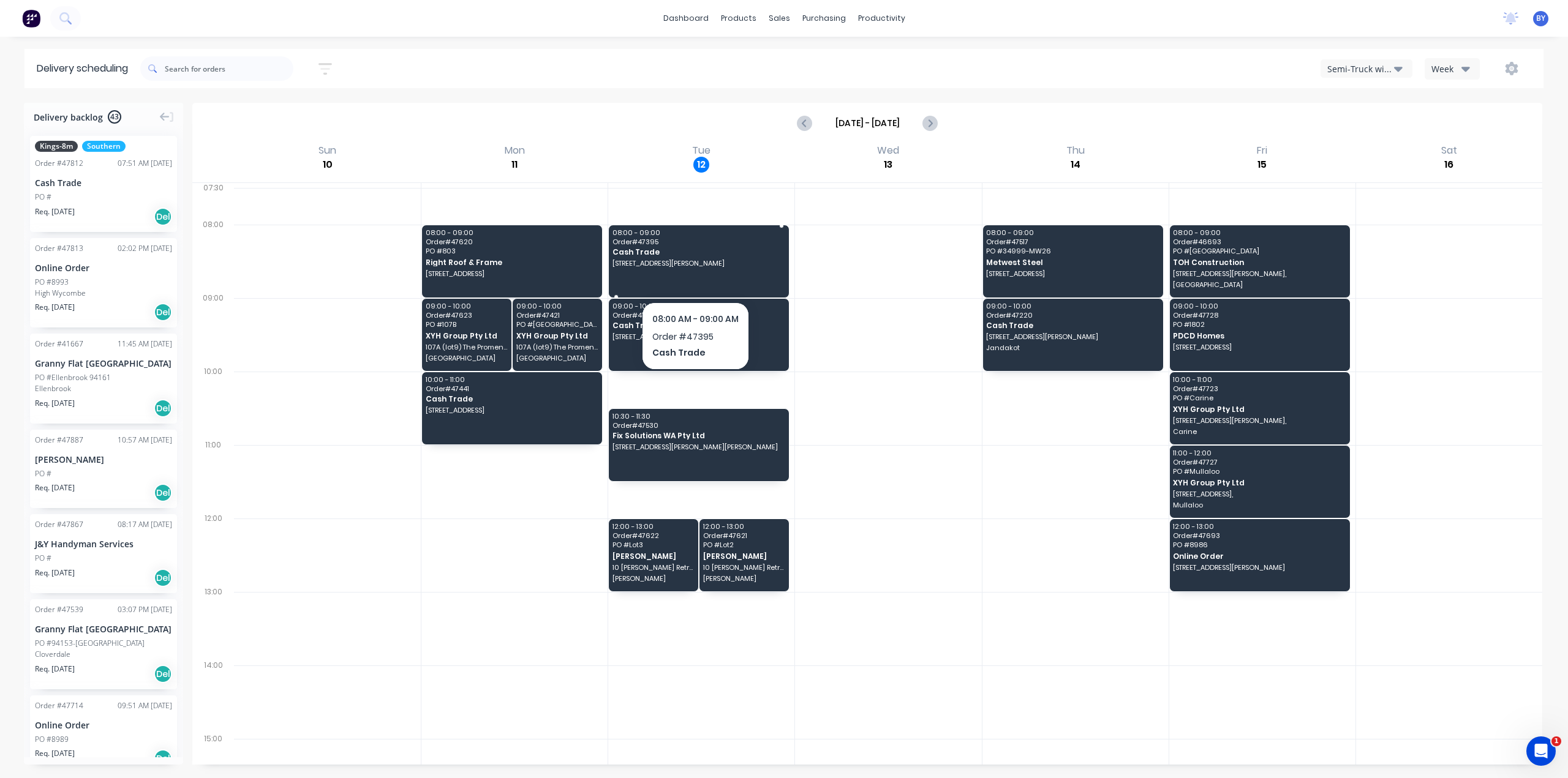
click at [678, 272] on div "08:00 - 09:00 Order # 47395 Cash Trade [STREET_ADDRESS][PERSON_NAME]" at bounding box center [699, 261] width 180 height 72
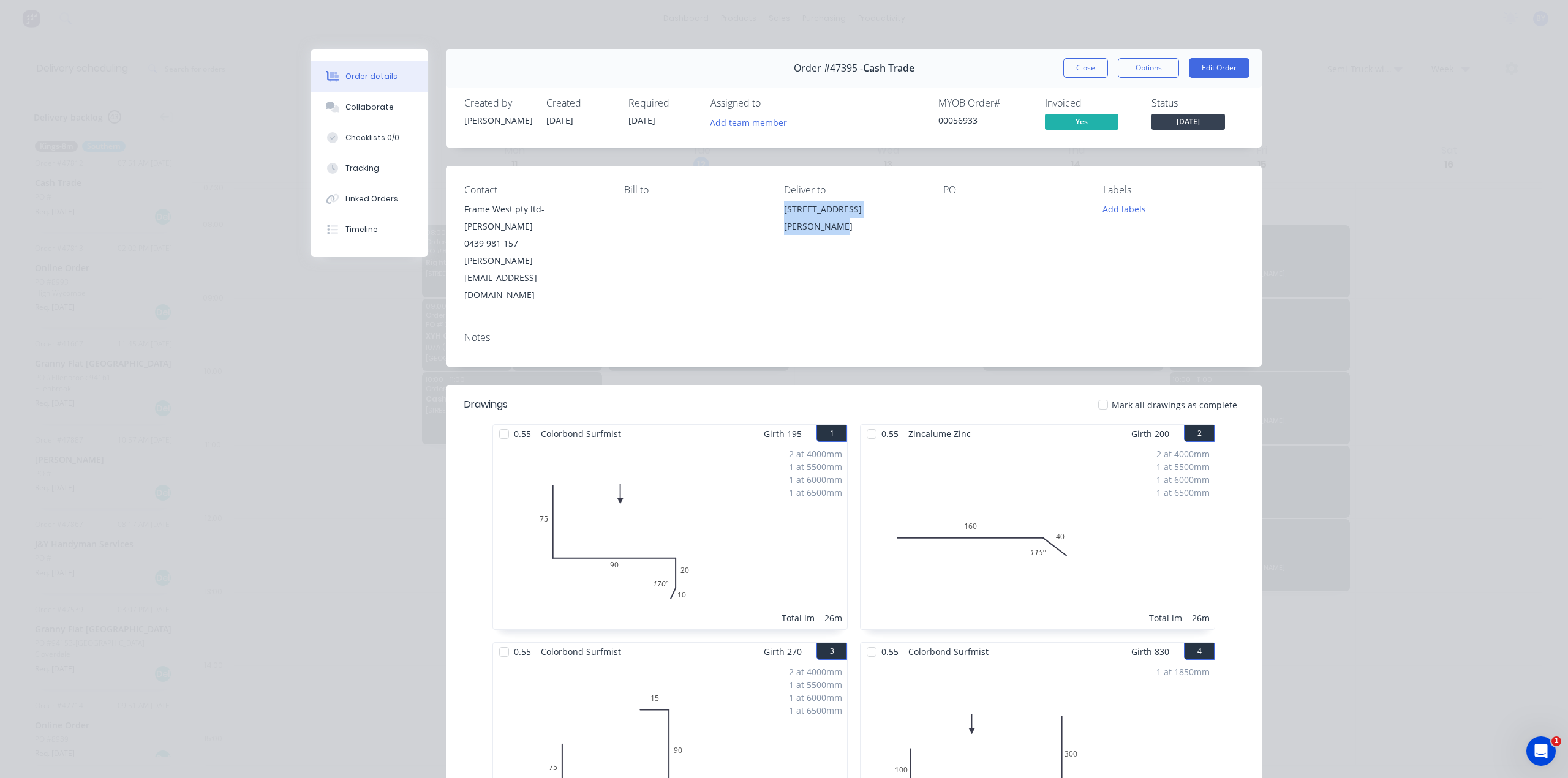
drag, startPoint x: 769, startPoint y: 215, endPoint x: 917, endPoint y: 210, distance: 148.1
click at [917, 210] on div "Contact Frame West pty ltd- [PERSON_NAME] 0439 981 157 [PERSON_NAME][EMAIL_ADDR…" at bounding box center [854, 243] width 816 height 156
copy div "[STREET_ADDRESS][PERSON_NAME]"
click at [1457, 252] on div "Order details Collaborate Checklists 0/0 Tracking Linked Orders Timeline Order …" at bounding box center [784, 389] width 1568 height 778
click at [1074, 59] on button "Close" at bounding box center [1085, 68] width 44 height 19
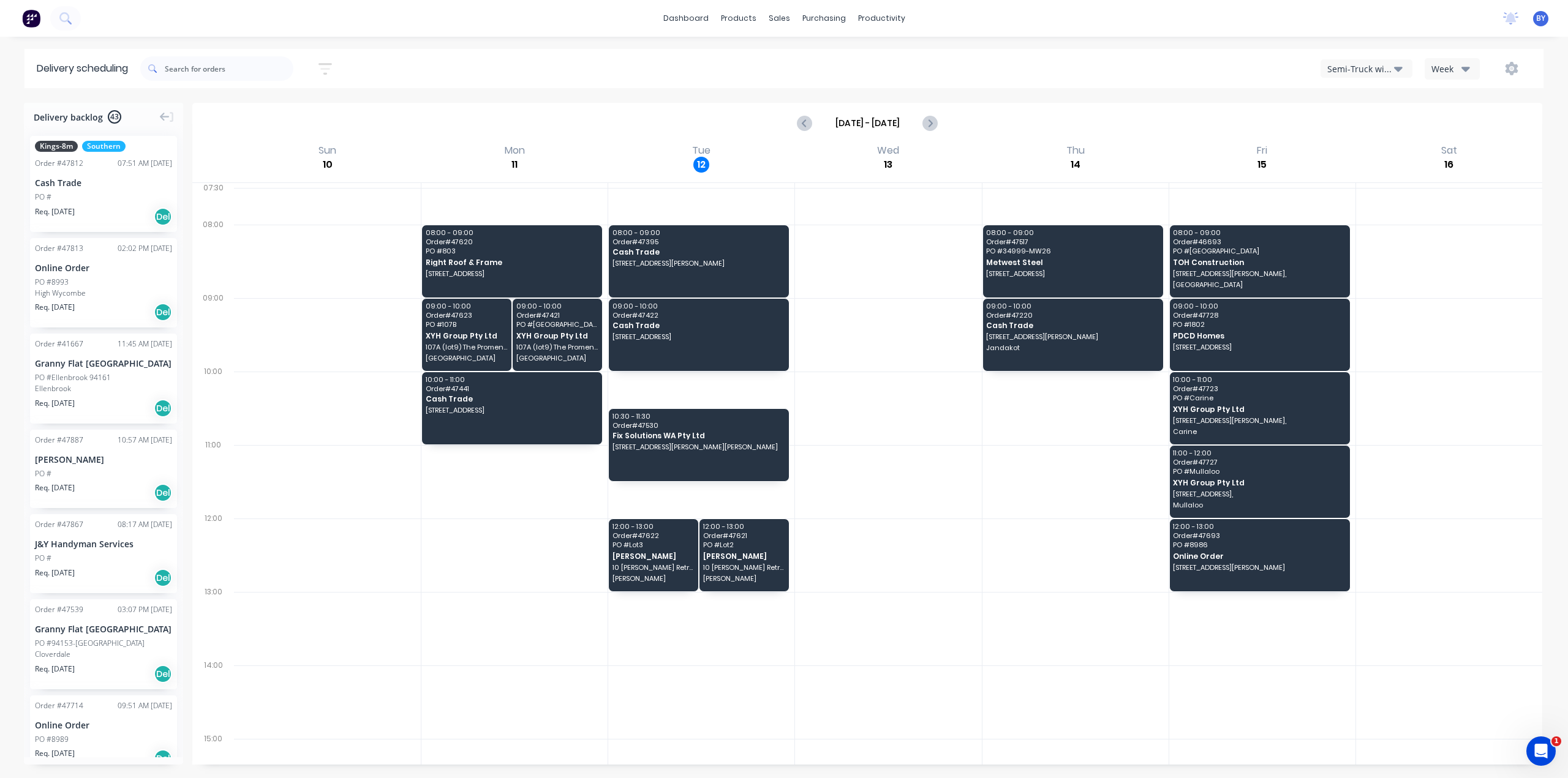
click at [1364, 71] on div "Semi-Truck with Hiab" at bounding box center [1360, 69] width 67 height 13
click at [1348, 145] on div "Utes Delivery" at bounding box center [1382, 148] width 121 height 24
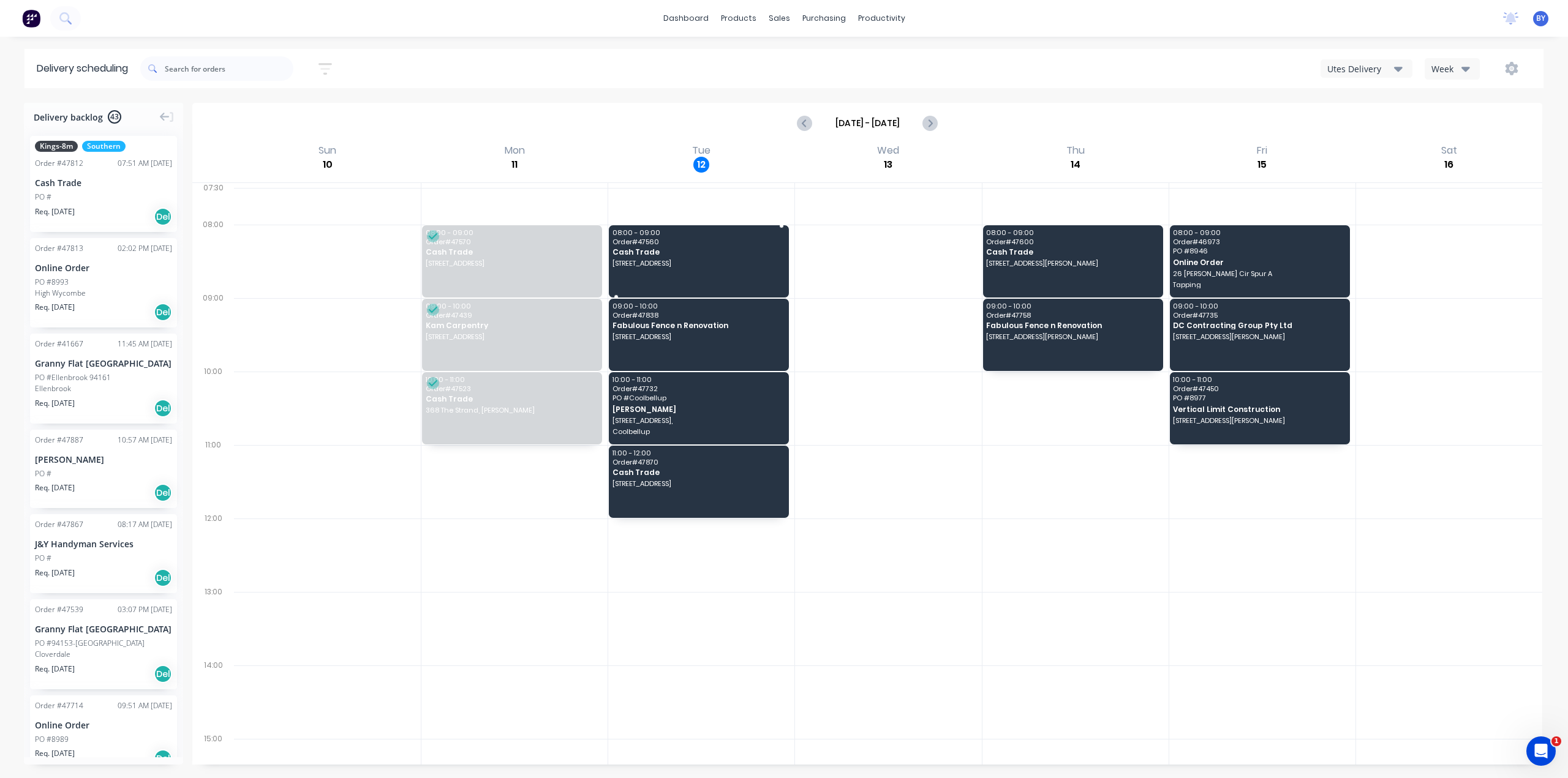
click at [701, 267] on div "08:00 - 09:00 Order # 47560 Cash Trade [STREET_ADDRESS]" at bounding box center [699, 261] width 180 height 72
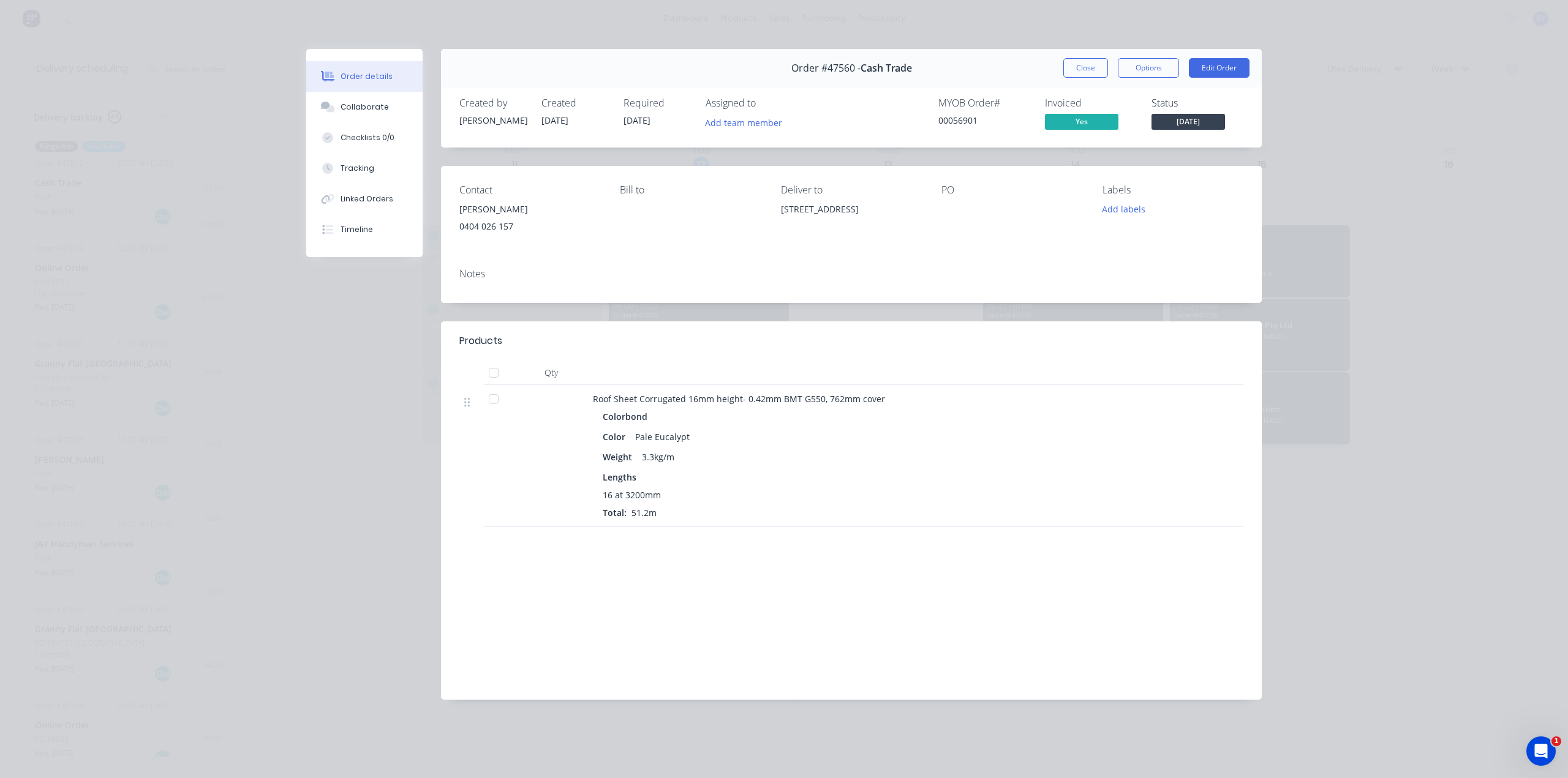
drag, startPoint x: 808, startPoint y: 223, endPoint x: 778, endPoint y: 213, distance: 31.6
click at [778, 213] on div "Contact [PERSON_NAME] [PHONE_NUMBER] Bill to Deliver to [STREET_ADDRESS] PO Lab…" at bounding box center [851, 212] width 821 height 93
copy div "[STREET_ADDRESS]"
click at [1091, 70] on button "Close" at bounding box center [1085, 68] width 44 height 19
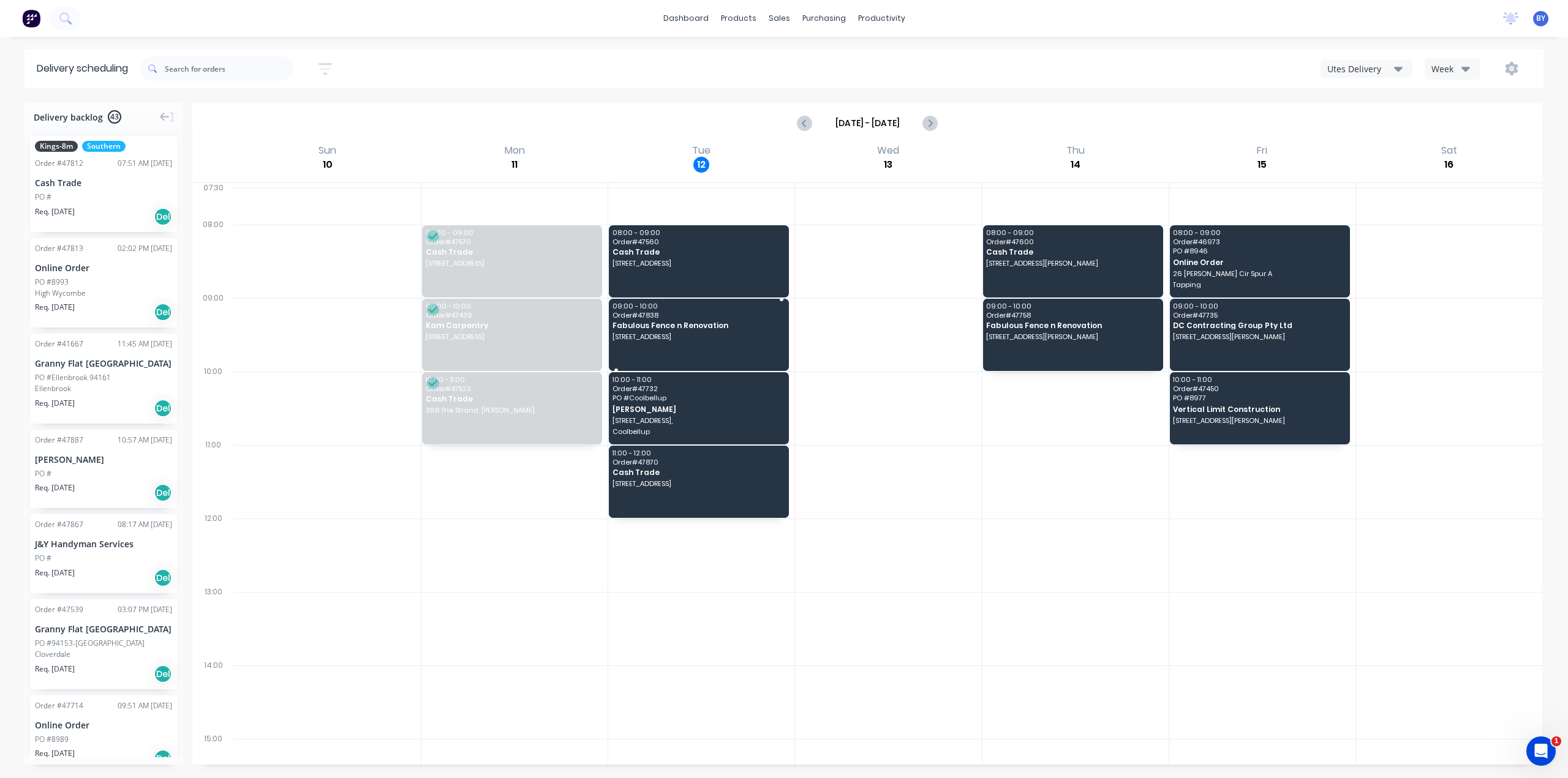
click at [684, 334] on span "[STREET_ADDRESS]" at bounding box center [698, 337] width 172 height 8
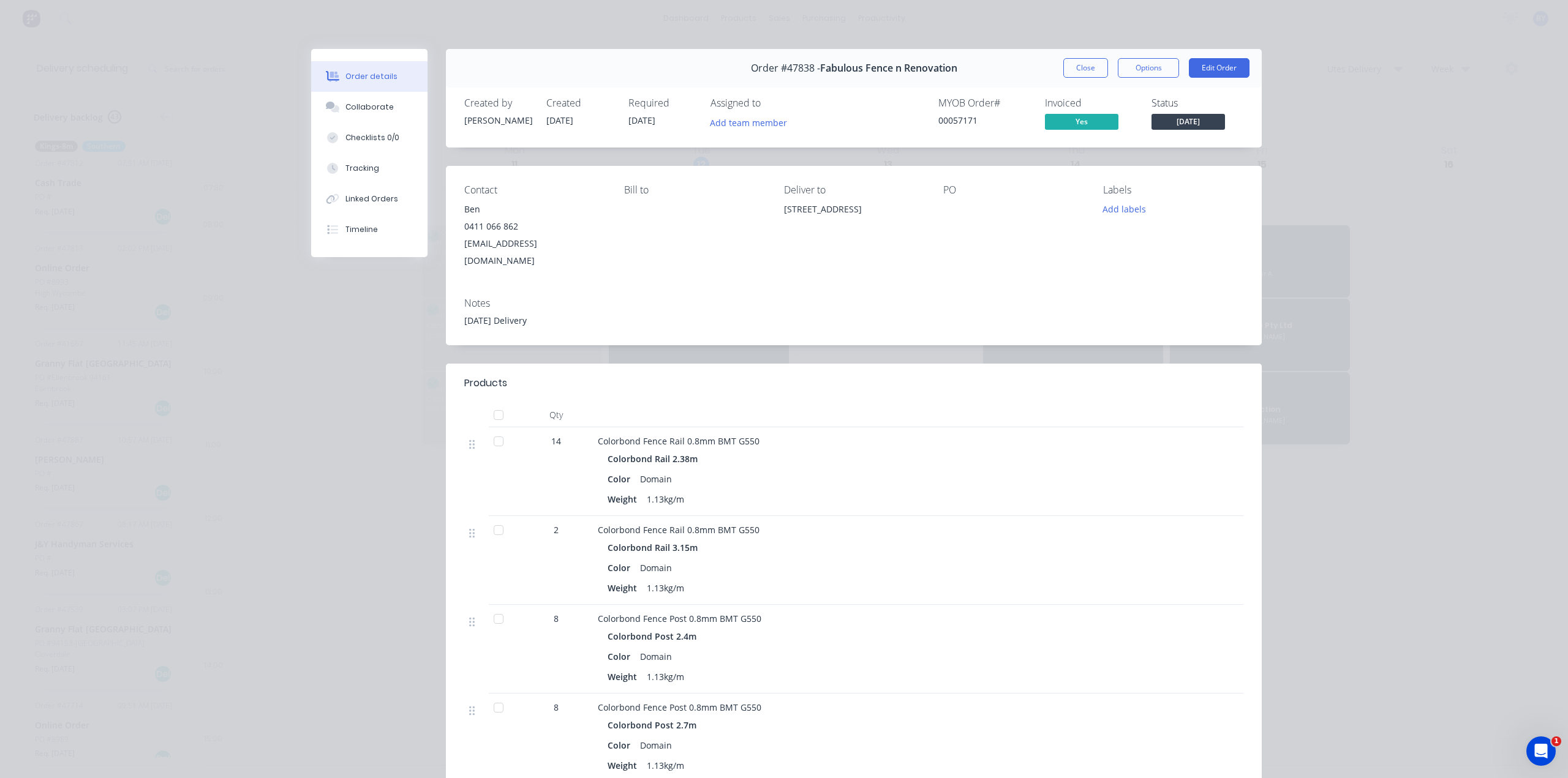
drag, startPoint x: 776, startPoint y: 210, endPoint x: 817, endPoint y: 223, distance: 43.0
click at [817, 223] on div "Contact Ben [PHONE_NUMBER] [EMAIL_ADDRESS][DOMAIN_NAME] [PERSON_NAME] to Delive…" at bounding box center [854, 227] width 816 height 122
copy div "[STREET_ADDRESS]"
click at [1451, 249] on div "Order details Collaborate Checklists 0/0 Tracking Linked Orders Timeline Order …" at bounding box center [784, 389] width 1568 height 778
click at [1078, 61] on button "Close" at bounding box center [1085, 68] width 44 height 19
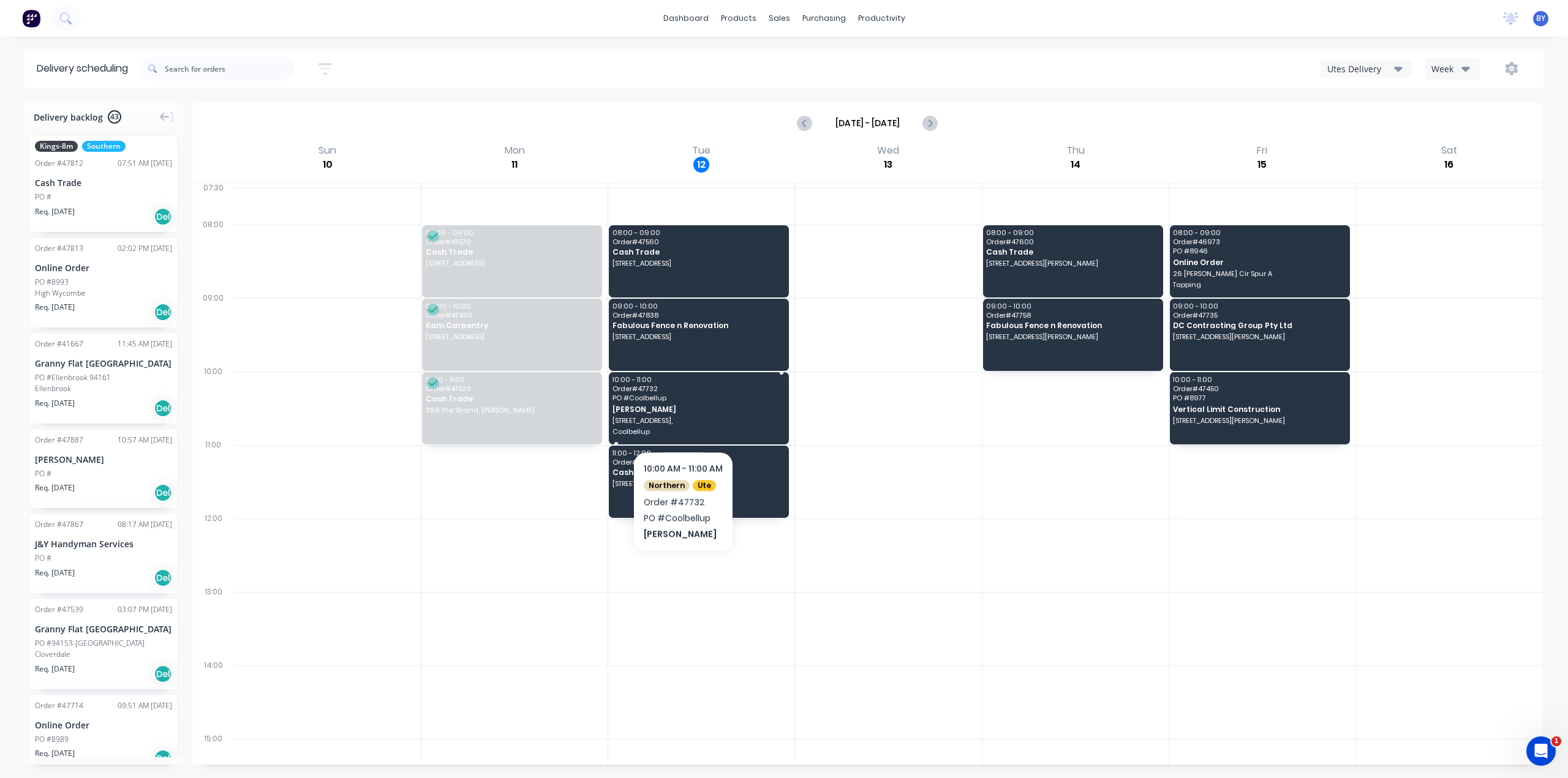
click at [683, 414] on div "10:00 - 11:00 Order # 47732 PO # Coolbellup [PERSON_NAME] Lot1, 17 Brindle st, …" at bounding box center [699, 408] width 180 height 72
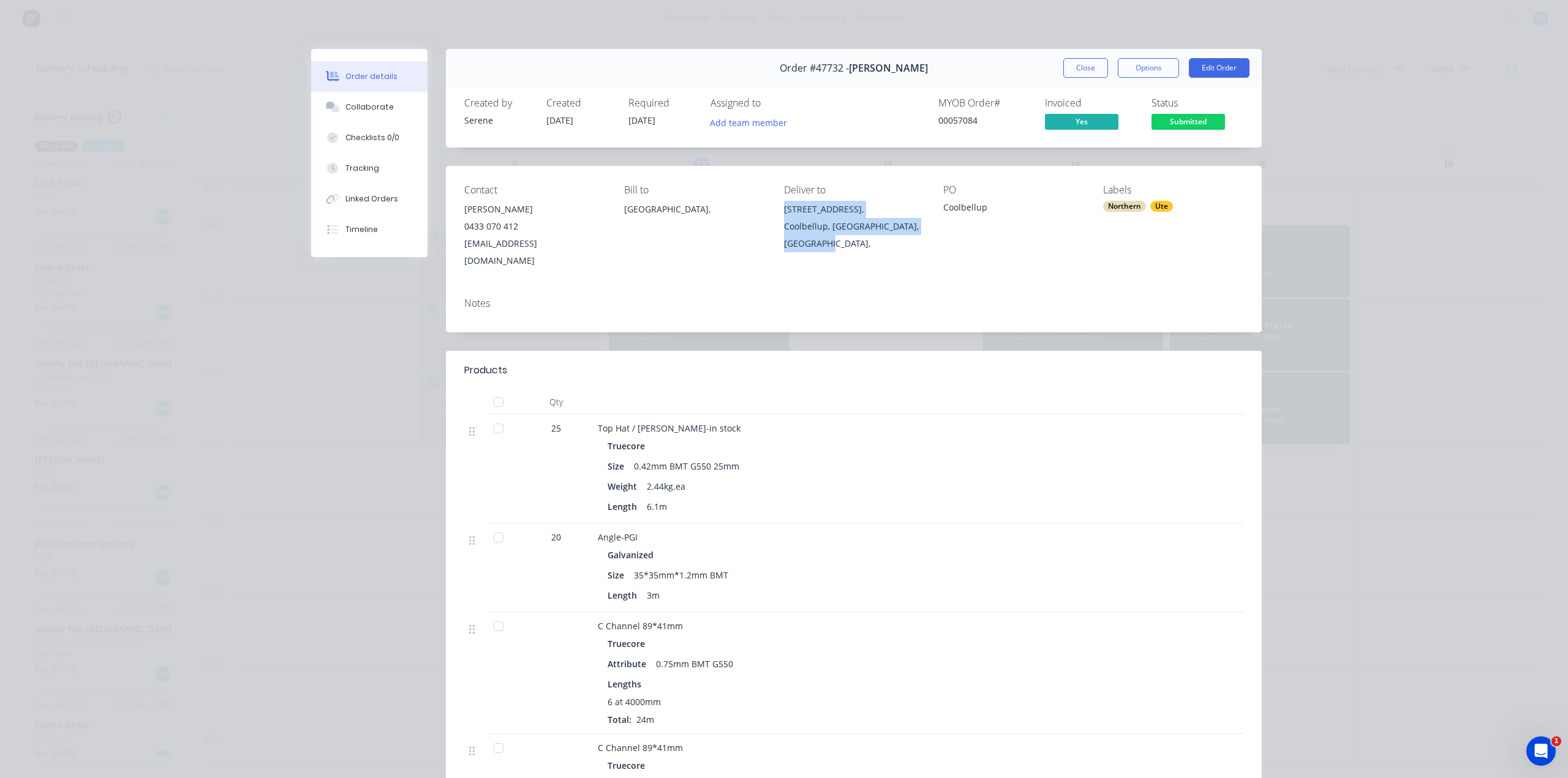
drag, startPoint x: 787, startPoint y: 218, endPoint x: 828, endPoint y: 247, distance: 50.2
click at [828, 247] on div "Contact [PERSON_NAME] [PHONE_NUMBER] [EMAIL_ADDRESS][DOMAIN_NAME] Bill to [GEOG…" at bounding box center [854, 227] width 816 height 122
copy div "[STREET_ADDRESS],"
click at [1083, 68] on button "Close" at bounding box center [1085, 68] width 44 height 19
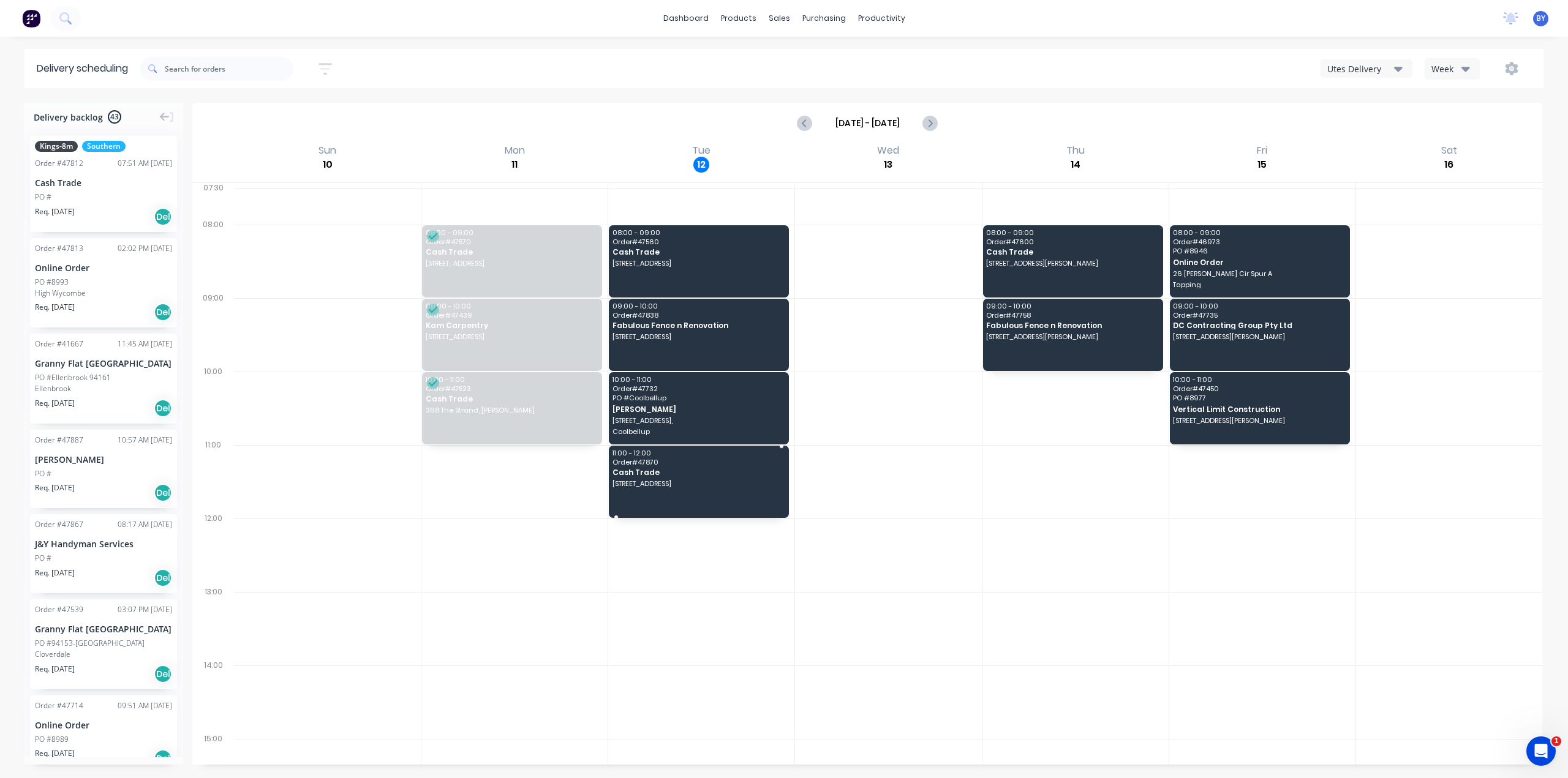
click at [698, 460] on span "Order # 47870" at bounding box center [698, 463] width 172 height 8
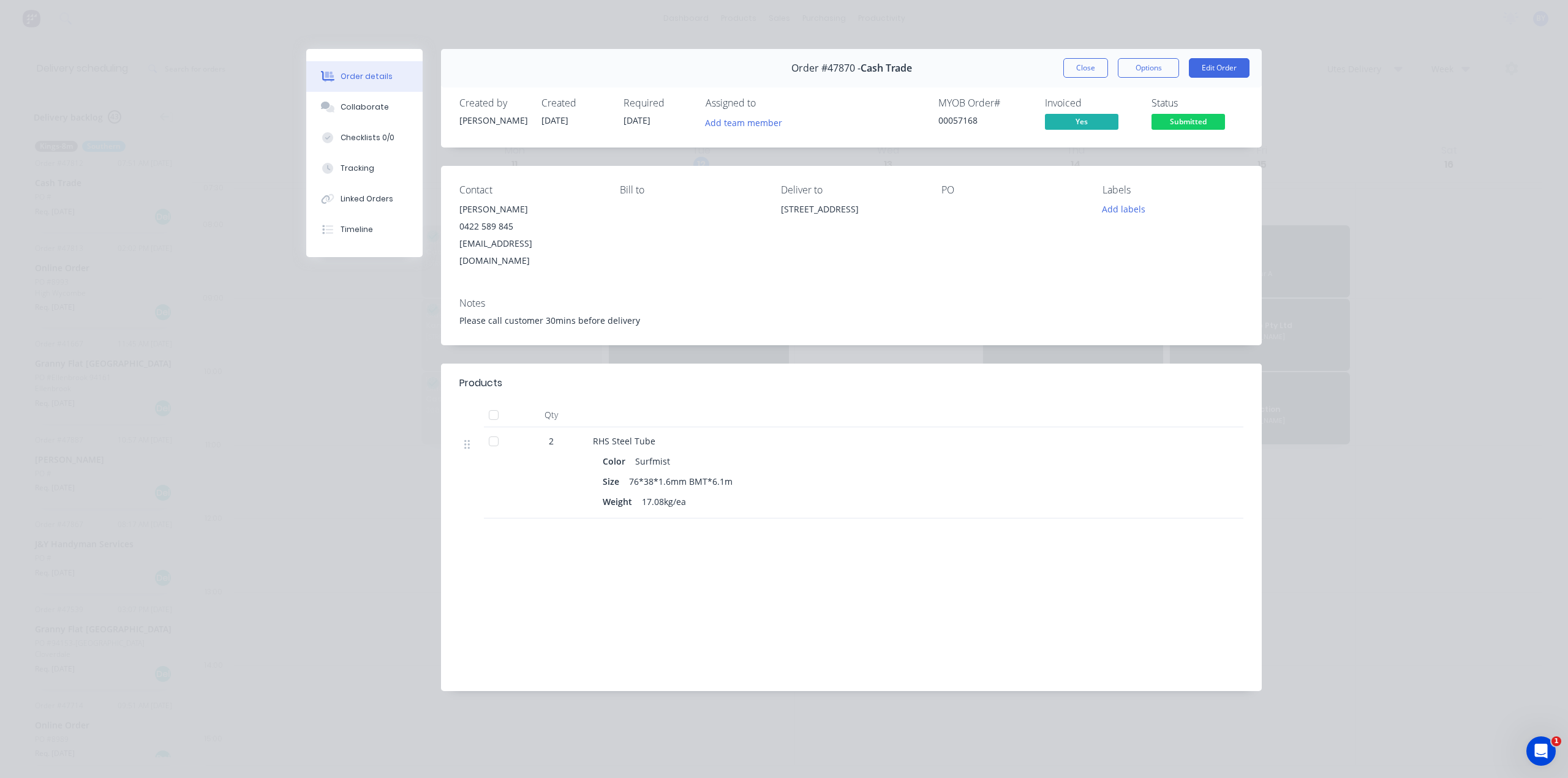
drag, startPoint x: 776, startPoint y: 210, endPoint x: 831, endPoint y: 227, distance: 57.6
click at [831, 227] on div "Contact [PERSON_NAME] [PHONE_NUMBER] [EMAIL_ADDRESS][DOMAIN_NAME] [PERSON_NAME]…" at bounding box center [851, 227] width 821 height 122
copy div "[STREET_ADDRESS]"
click at [1084, 67] on button "Close" at bounding box center [1085, 68] width 44 height 19
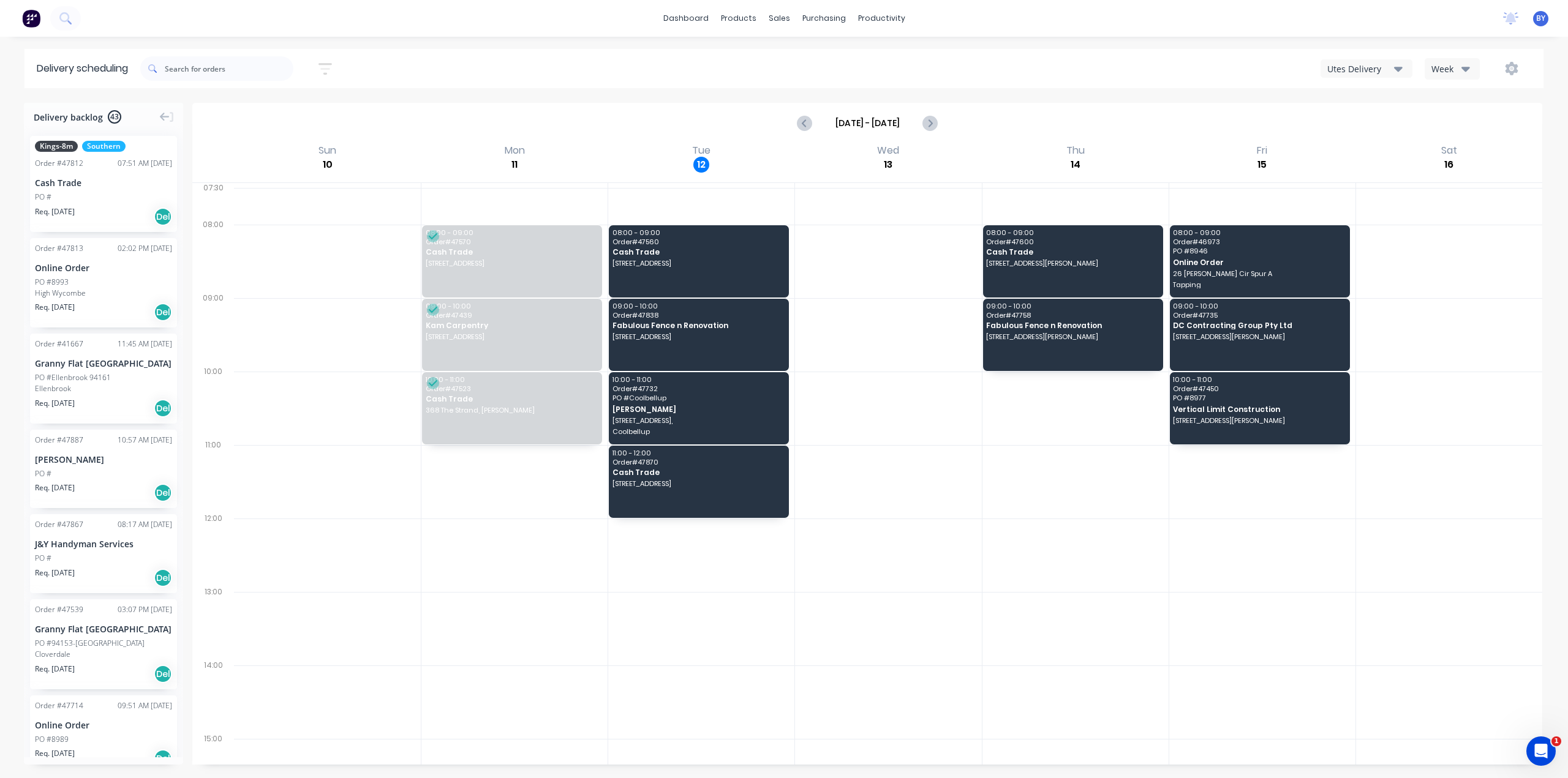
click at [857, 259] on div at bounding box center [887, 261] width 186 height 73
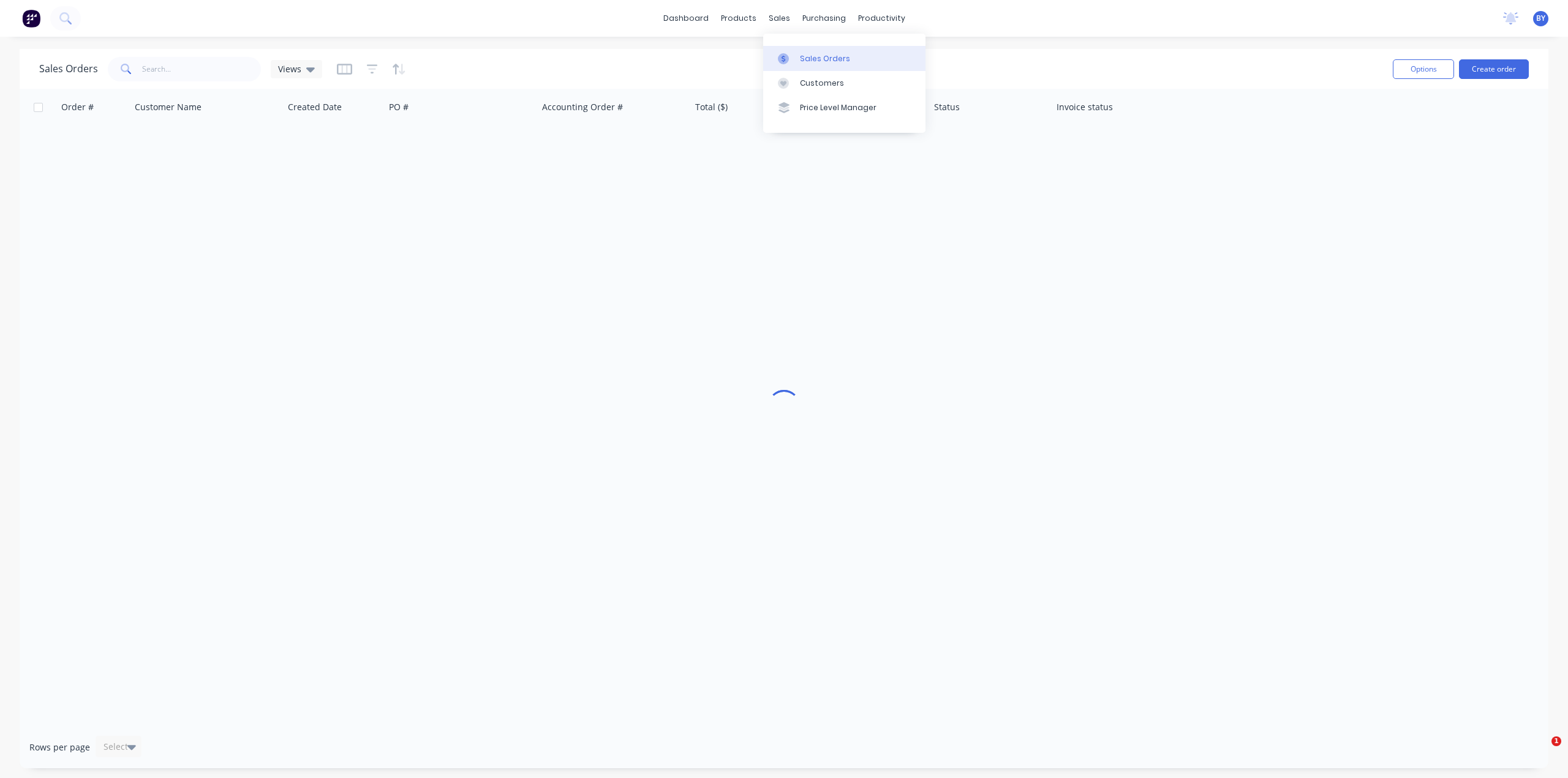
click at [800, 54] on div "Sales Orders" at bounding box center [825, 59] width 50 height 11
click at [819, 56] on div "Sales Orders" at bounding box center [825, 59] width 50 height 11
click at [1482, 69] on button "Create order" at bounding box center [1493, 69] width 70 height 19
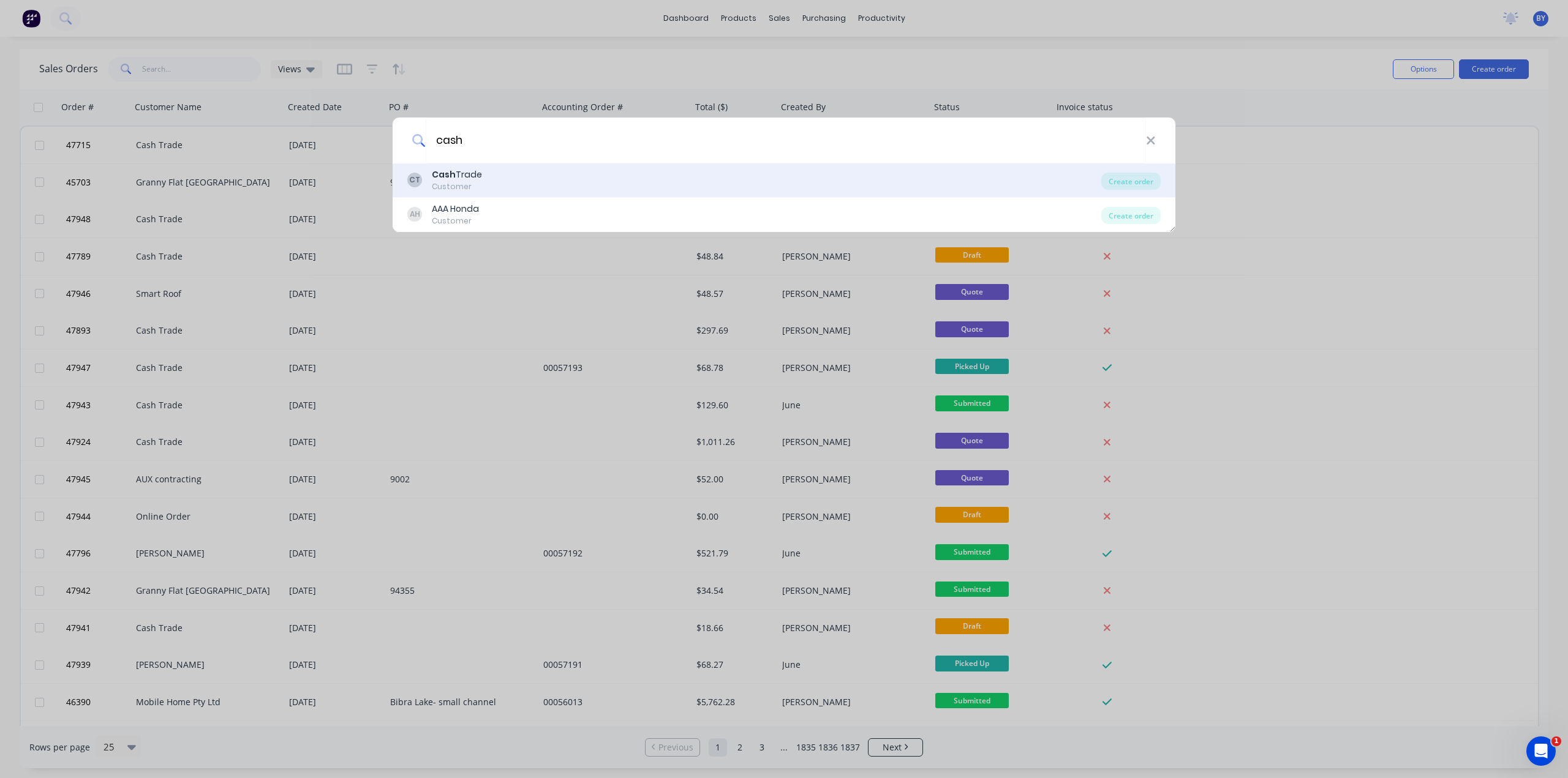
type input "cash"
click at [537, 187] on div "CT Cash Trade Customer" at bounding box center [754, 180] width 694 height 24
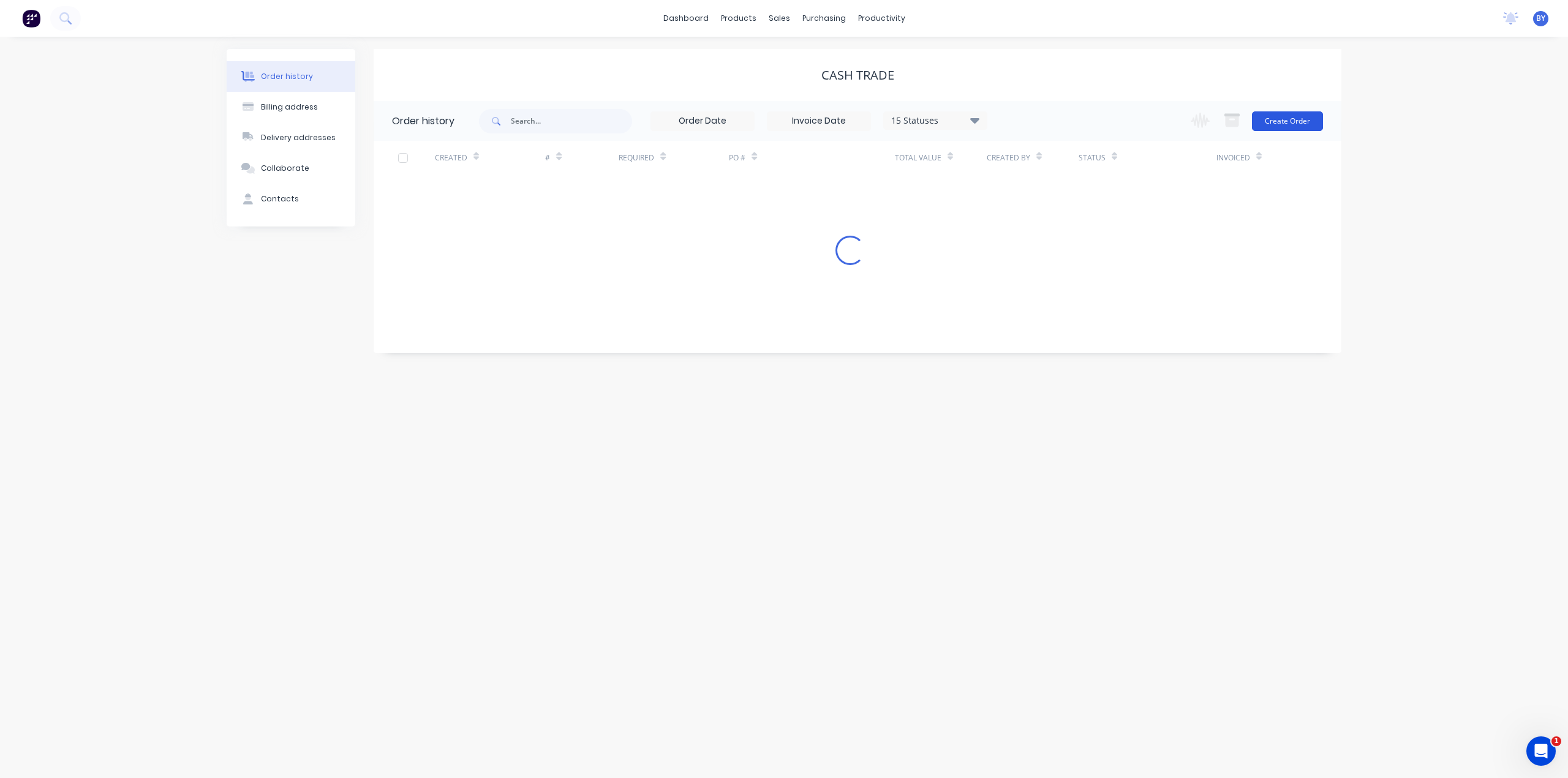
click at [1272, 121] on button "Create Order" at bounding box center [1287, 121] width 71 height 19
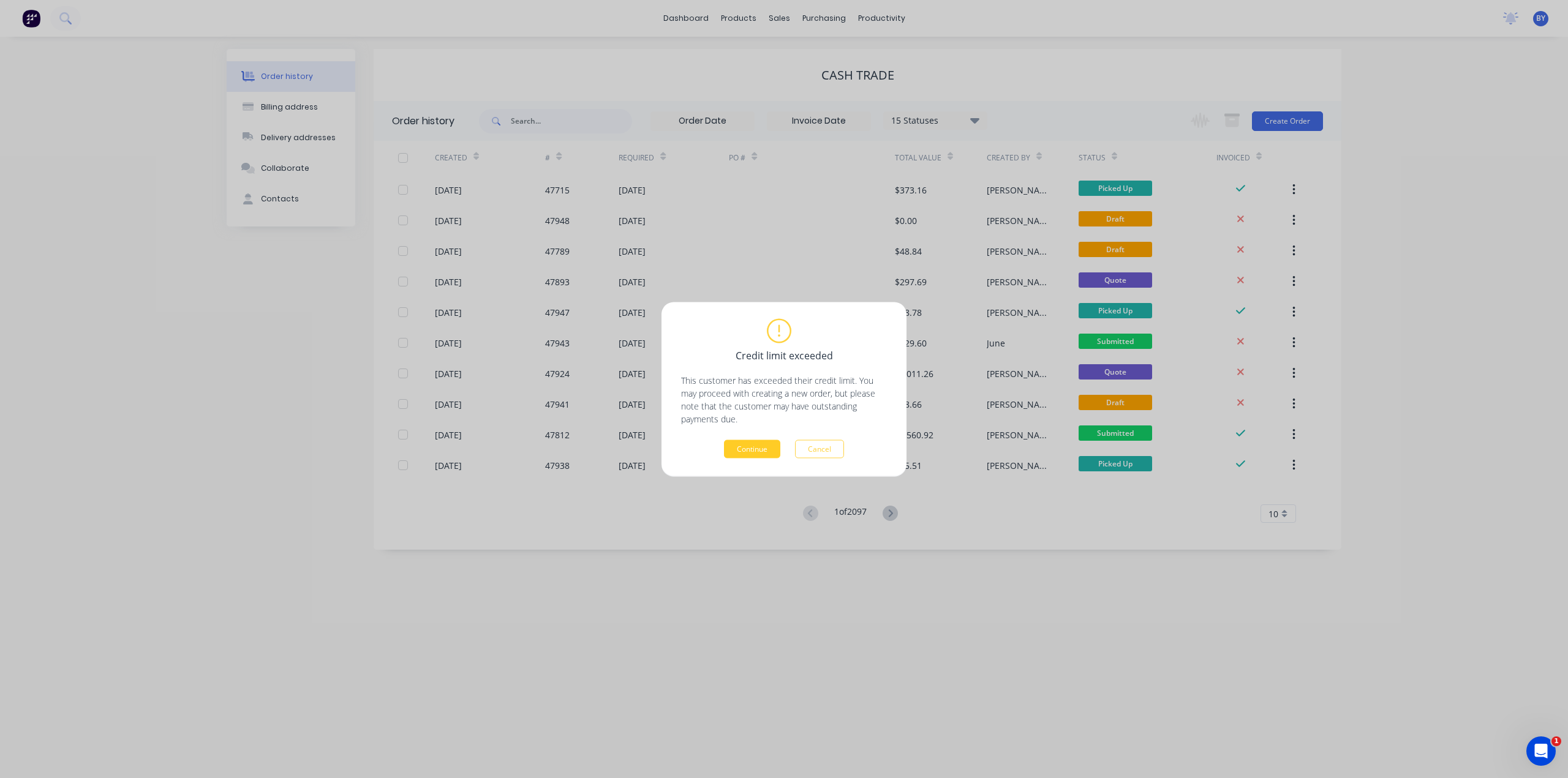
click at [756, 444] on button "Continue" at bounding box center [752, 448] width 56 height 18
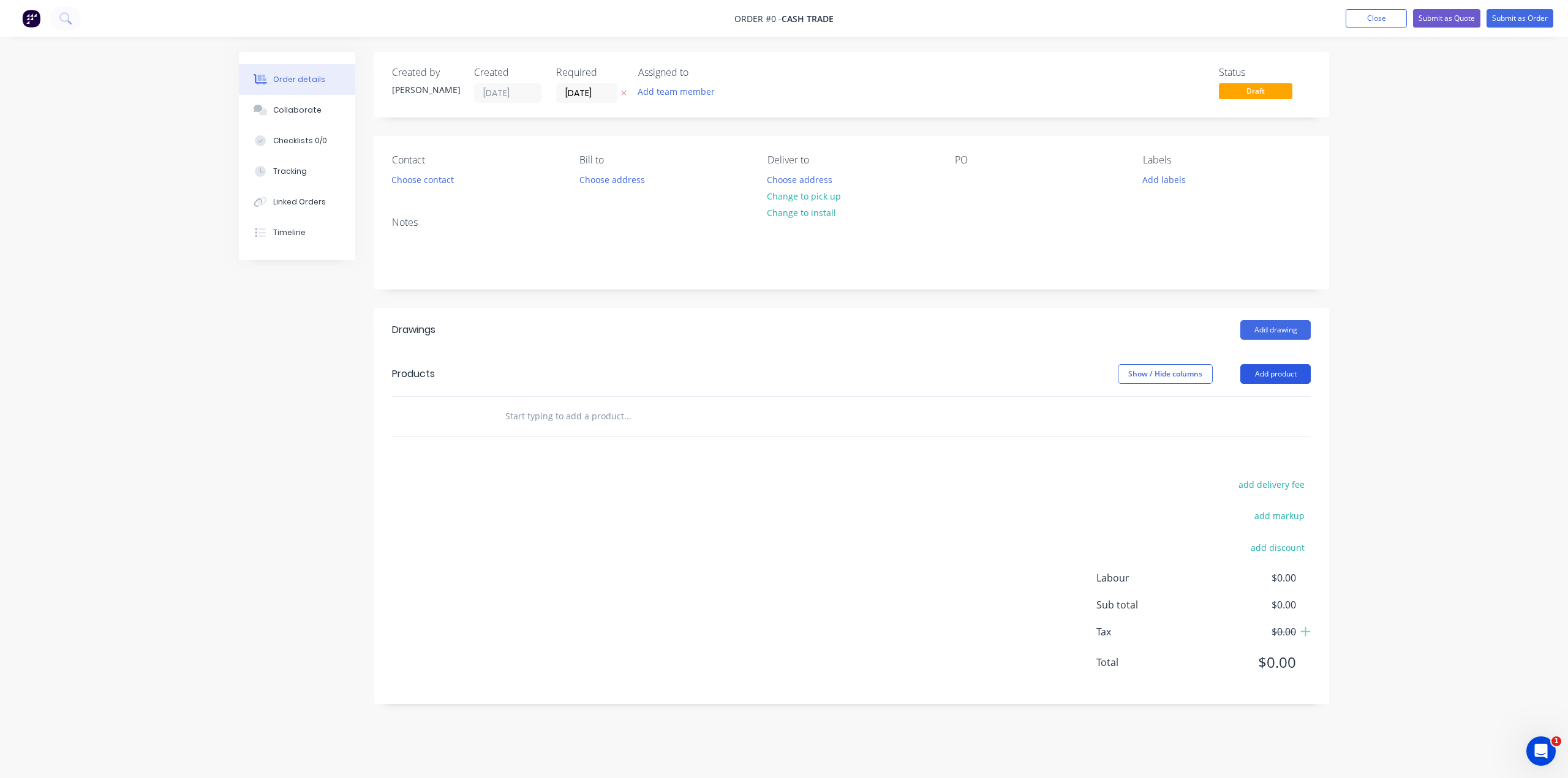
click at [1281, 366] on button "Add product" at bounding box center [1275, 374] width 70 height 19
click at [1236, 396] on button "Product catalogue" at bounding box center [1252, 405] width 116 height 24
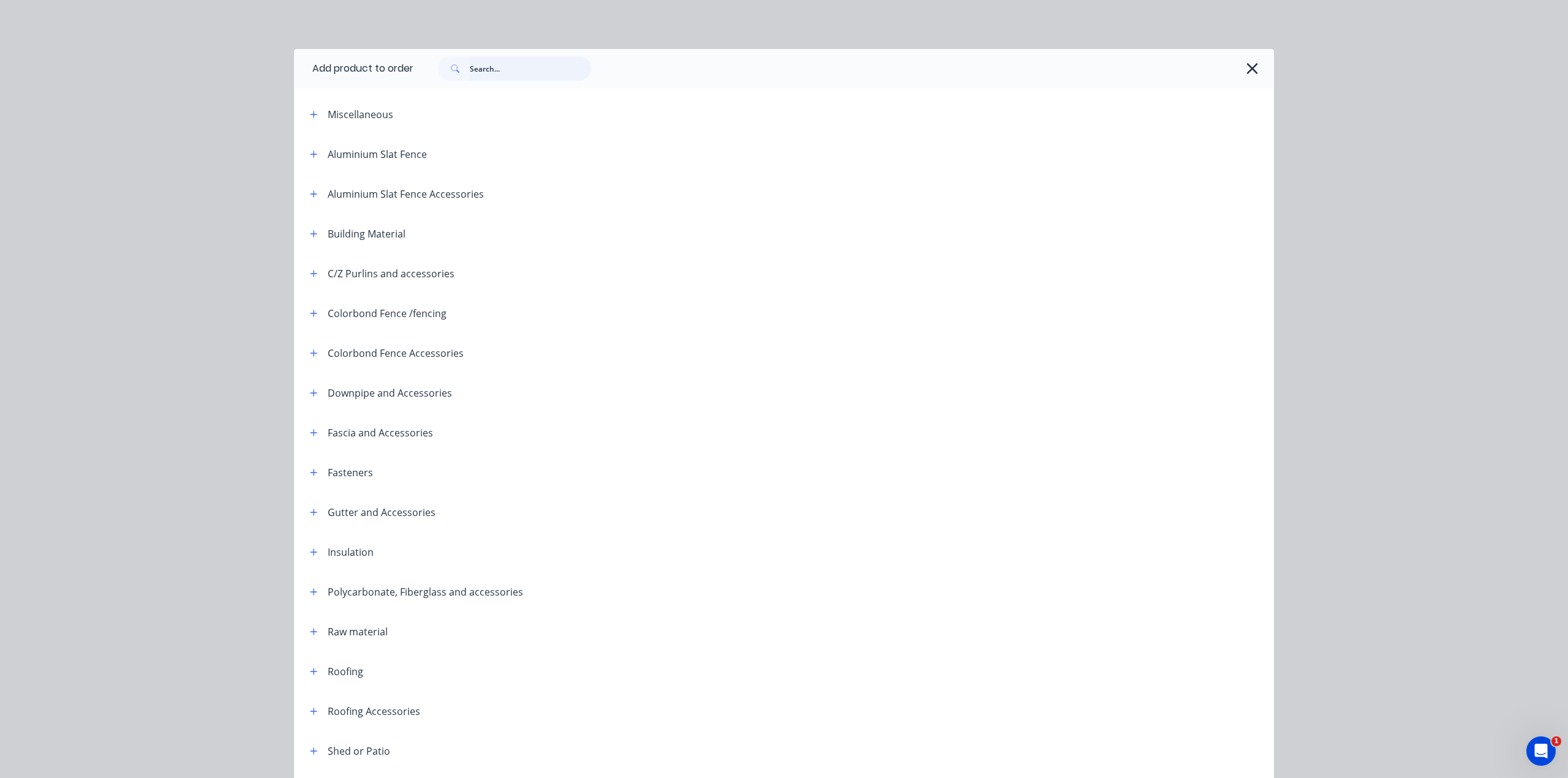
click at [505, 78] on input "text" at bounding box center [530, 68] width 121 height 24
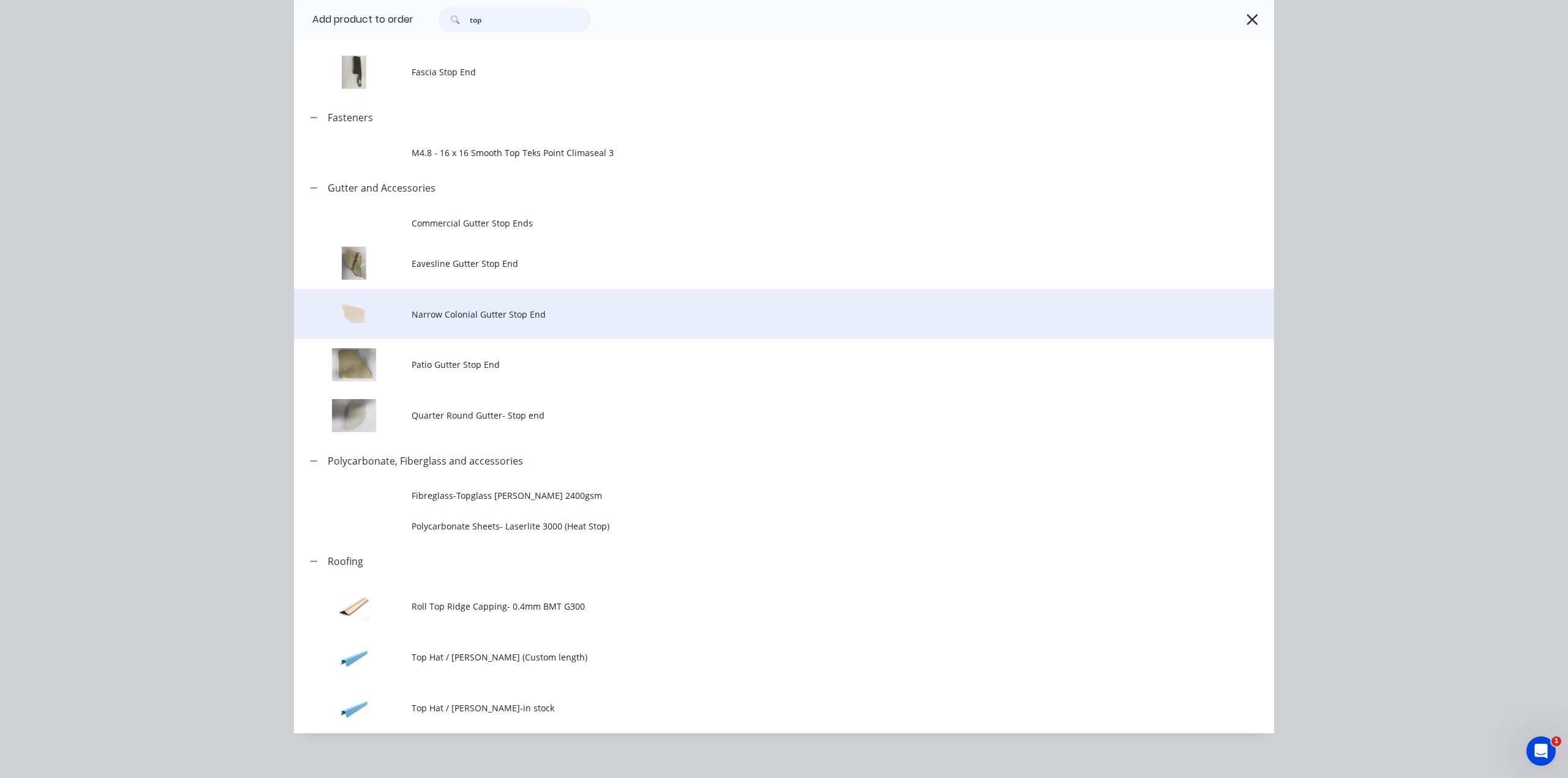
scroll to position [296, 0]
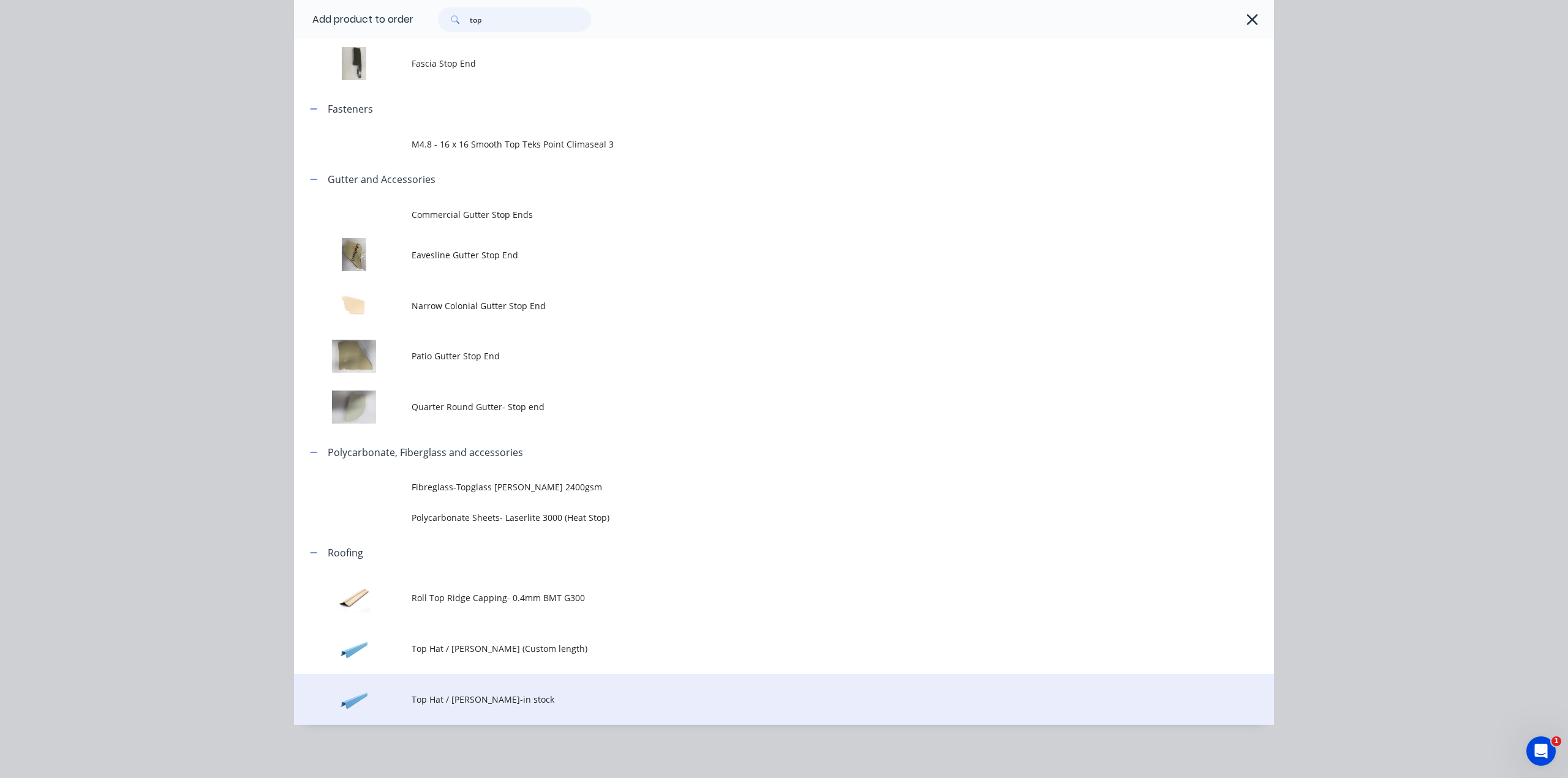
type input "top"
click at [603, 682] on td "Top Hat / [PERSON_NAME]-in stock" at bounding box center [842, 699] width 862 height 51
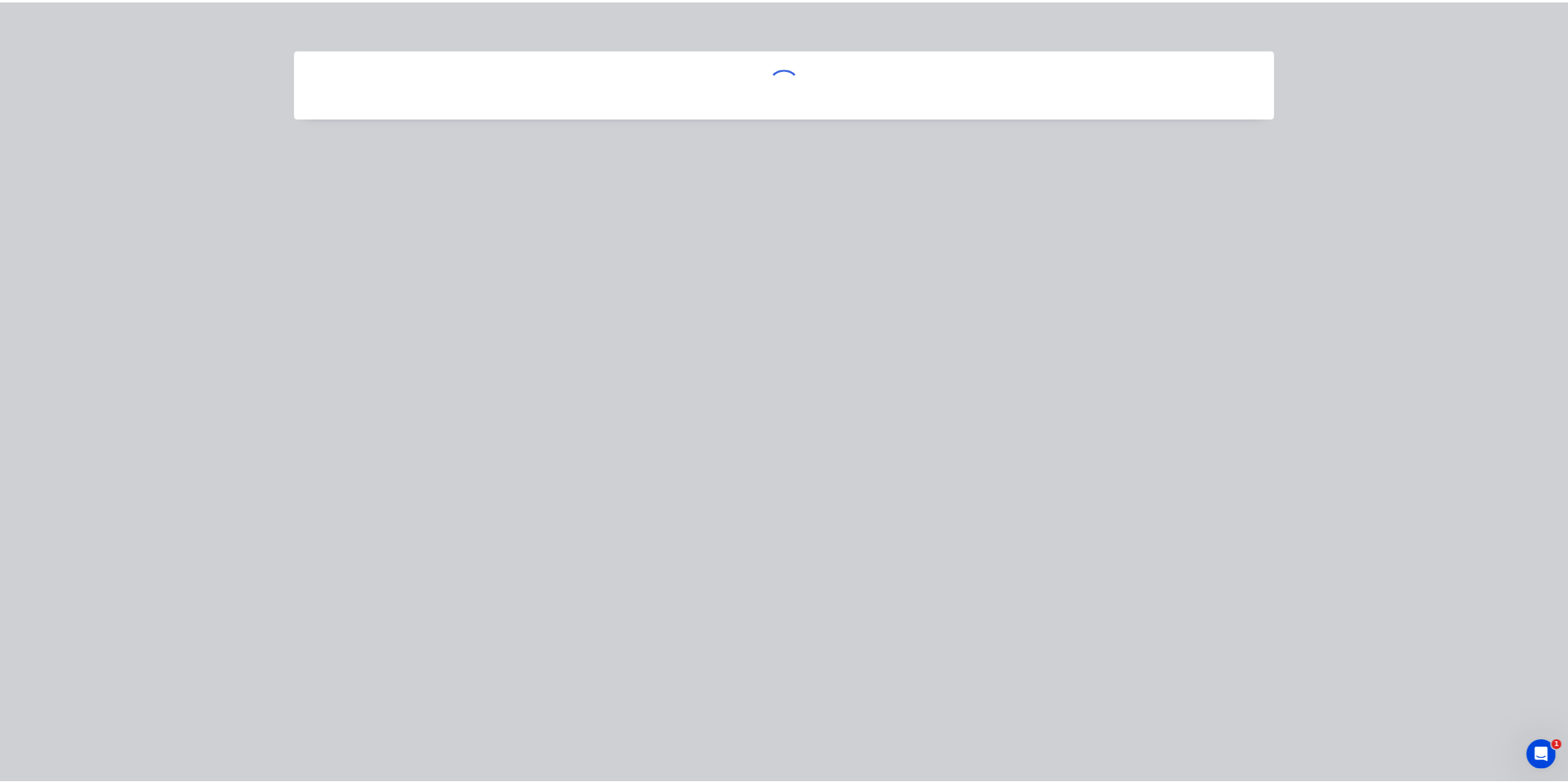
scroll to position [0, 0]
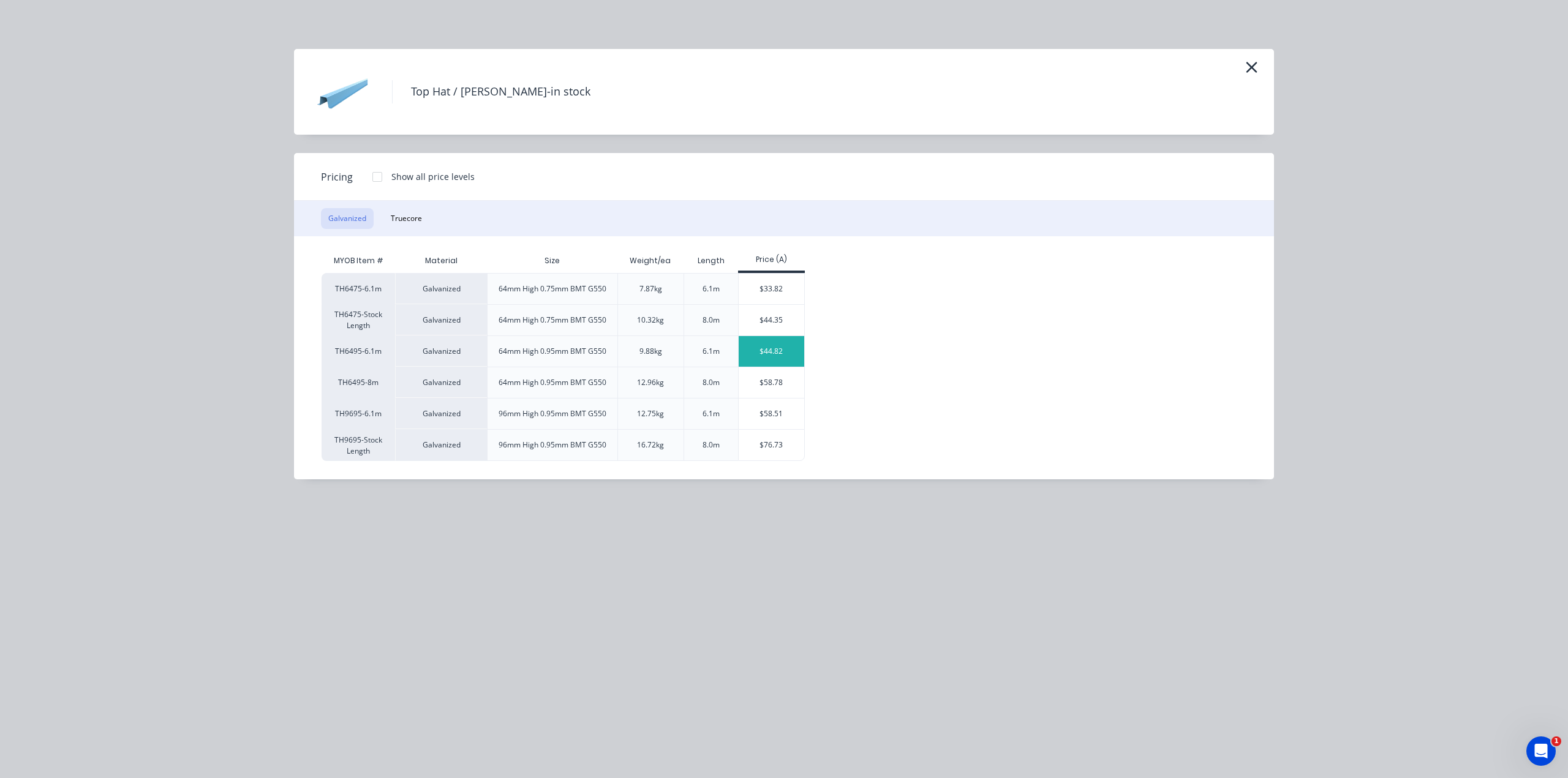
click at [755, 345] on div "$44.82" at bounding box center [771, 351] width 66 height 31
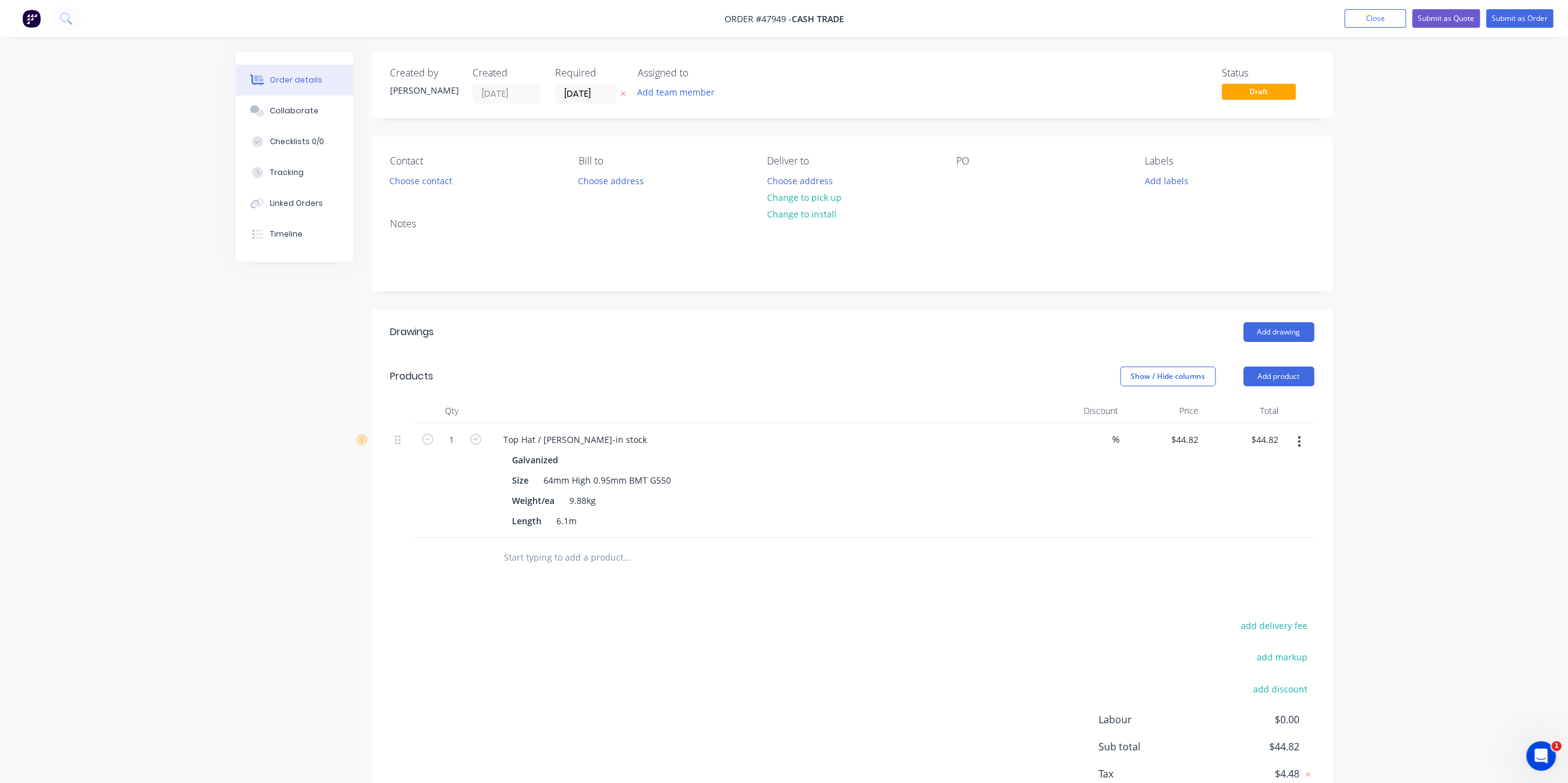
click at [399, 501] on div at bounding box center [402, 481] width 25 height 115
click at [1285, 377] on button "Add product" at bounding box center [1279, 376] width 71 height 20
click at [1271, 408] on div "Product catalogue" at bounding box center [1256, 408] width 95 height 18
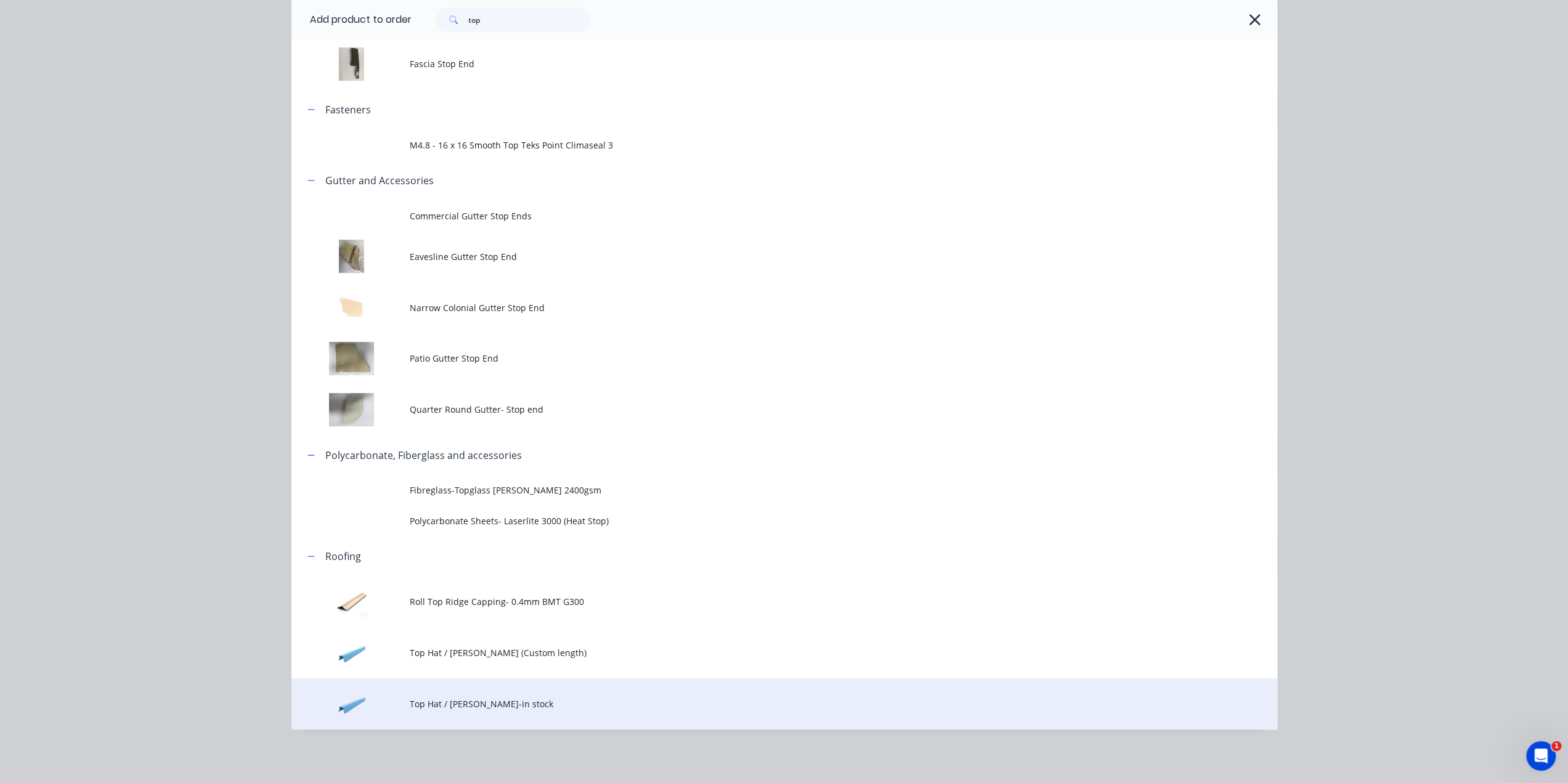
scroll to position [98, 0]
click at [491, 707] on span "Top Hat / [PERSON_NAME]-in stock" at bounding box center [756, 704] width 694 height 13
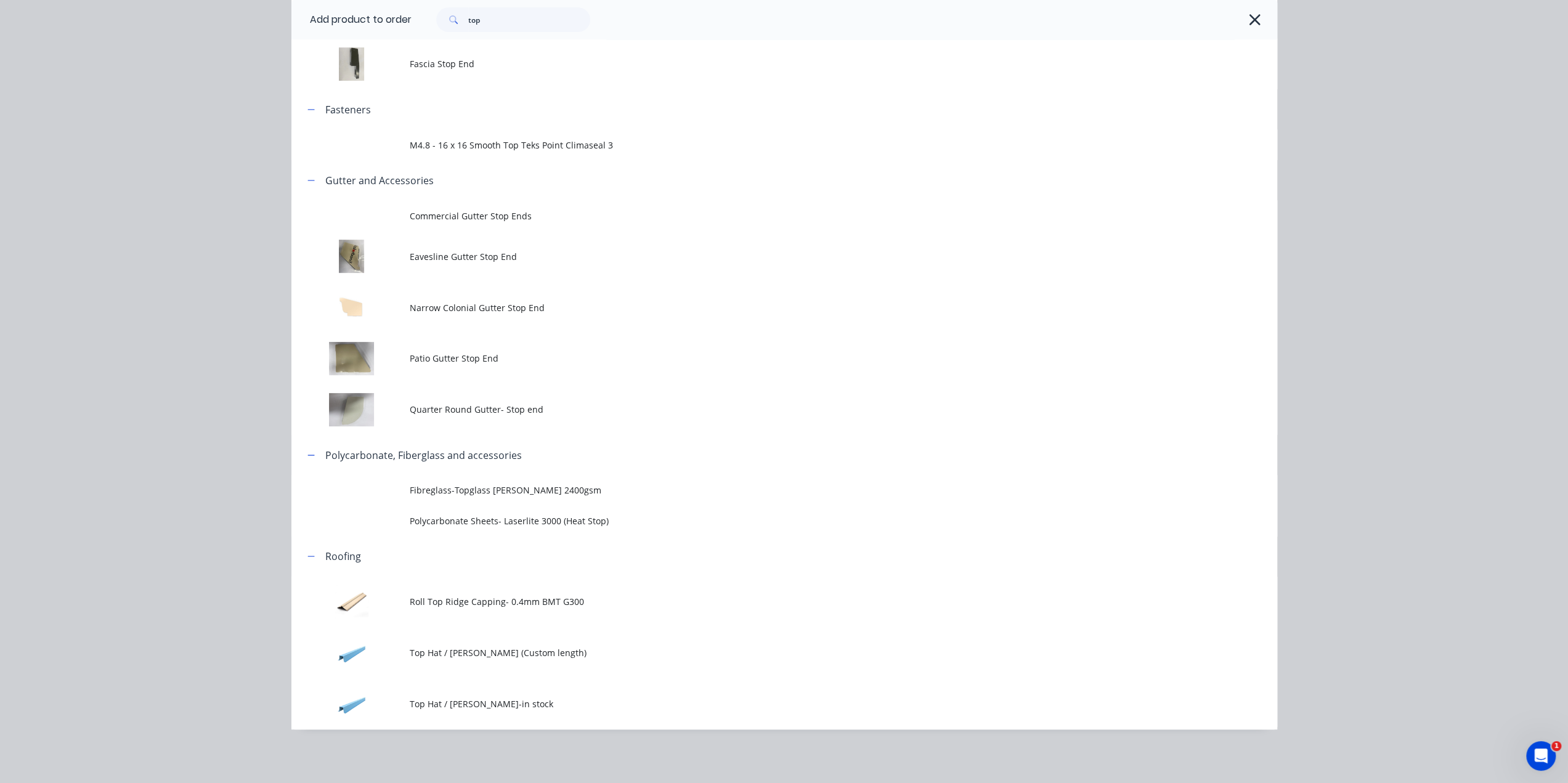
scroll to position [0, 0]
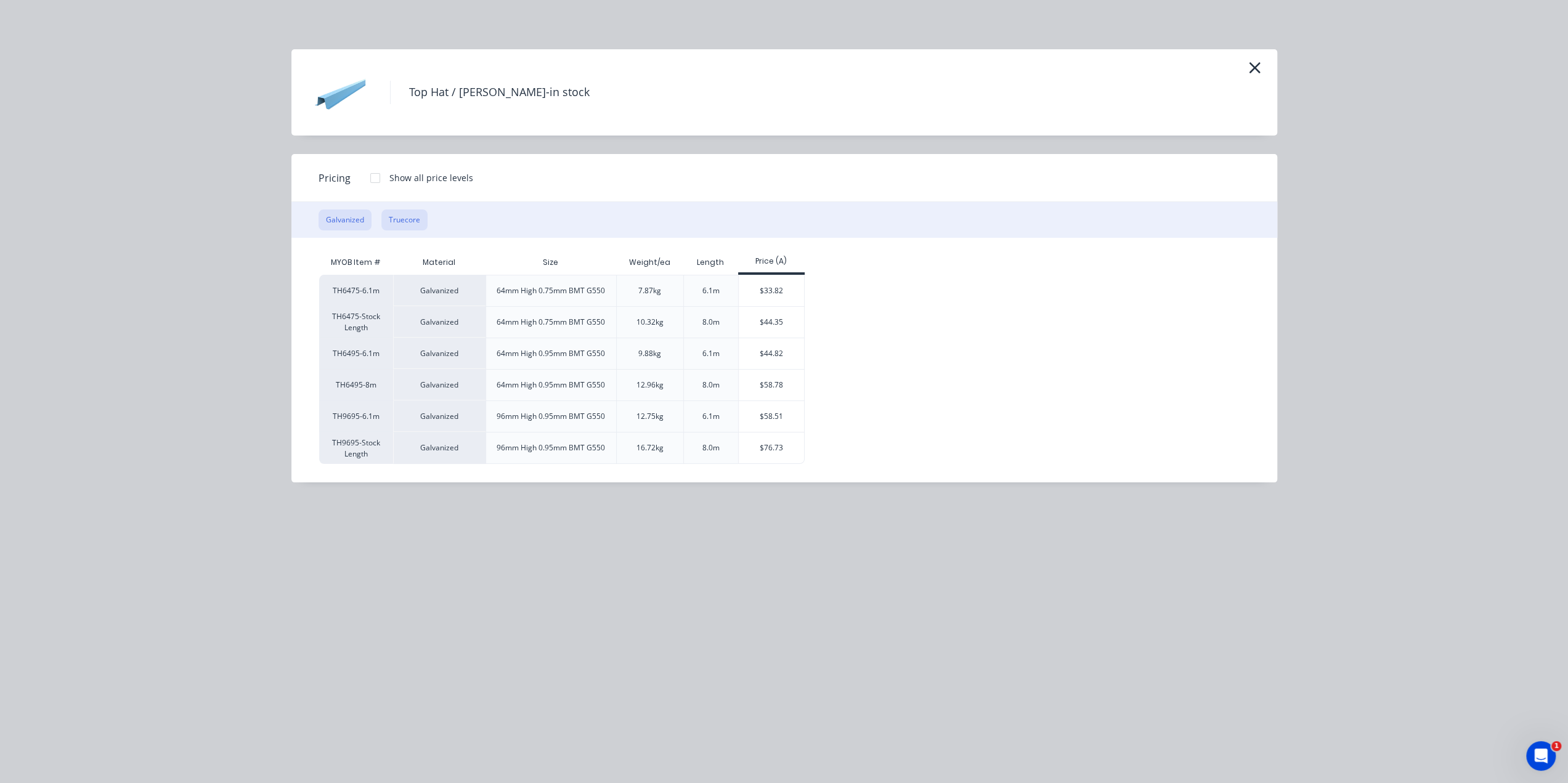
click at [406, 219] on button "Truecore" at bounding box center [404, 220] width 46 height 21
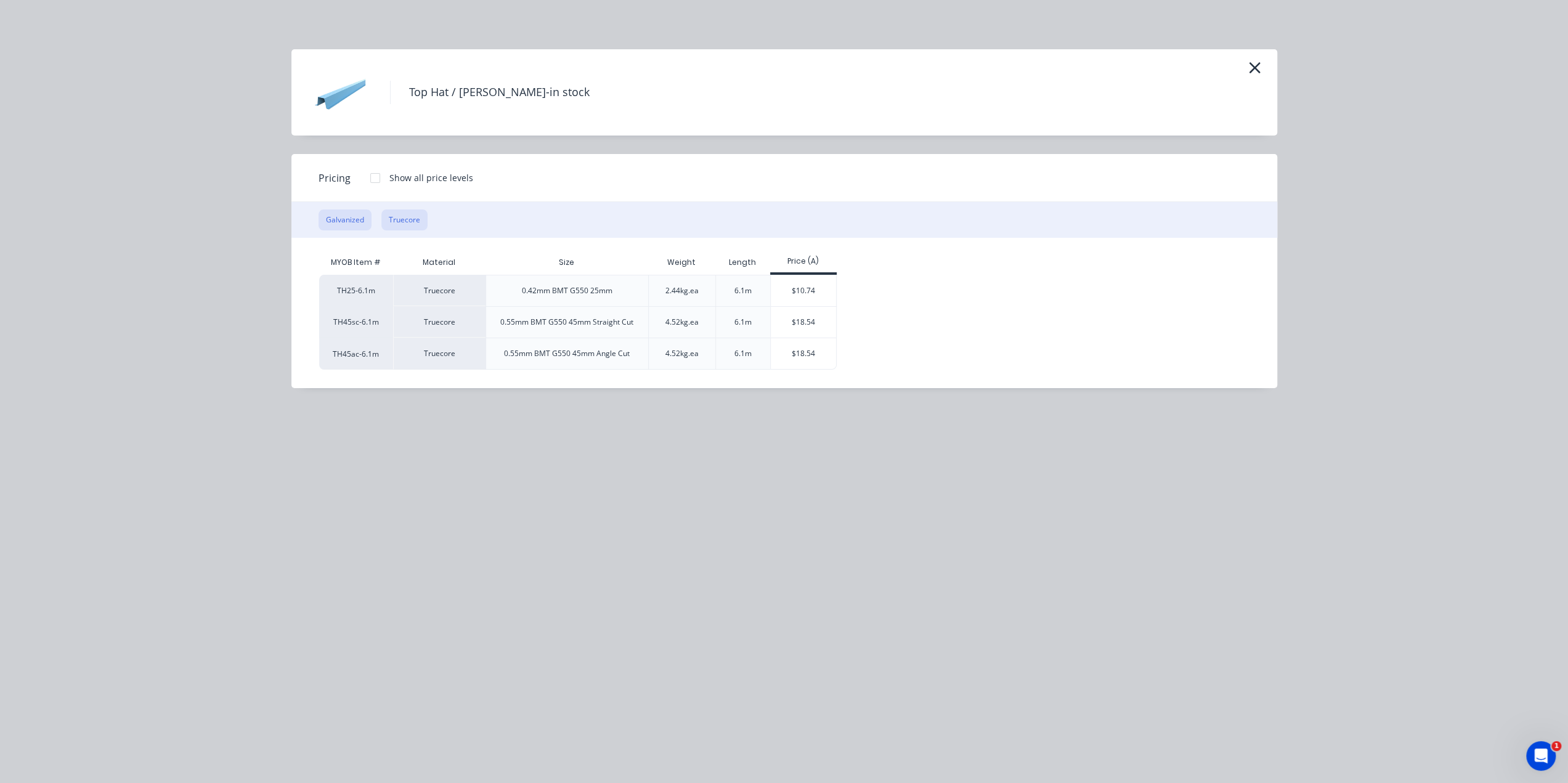
click at [352, 220] on button "Galvanized" at bounding box center [345, 220] width 53 height 21
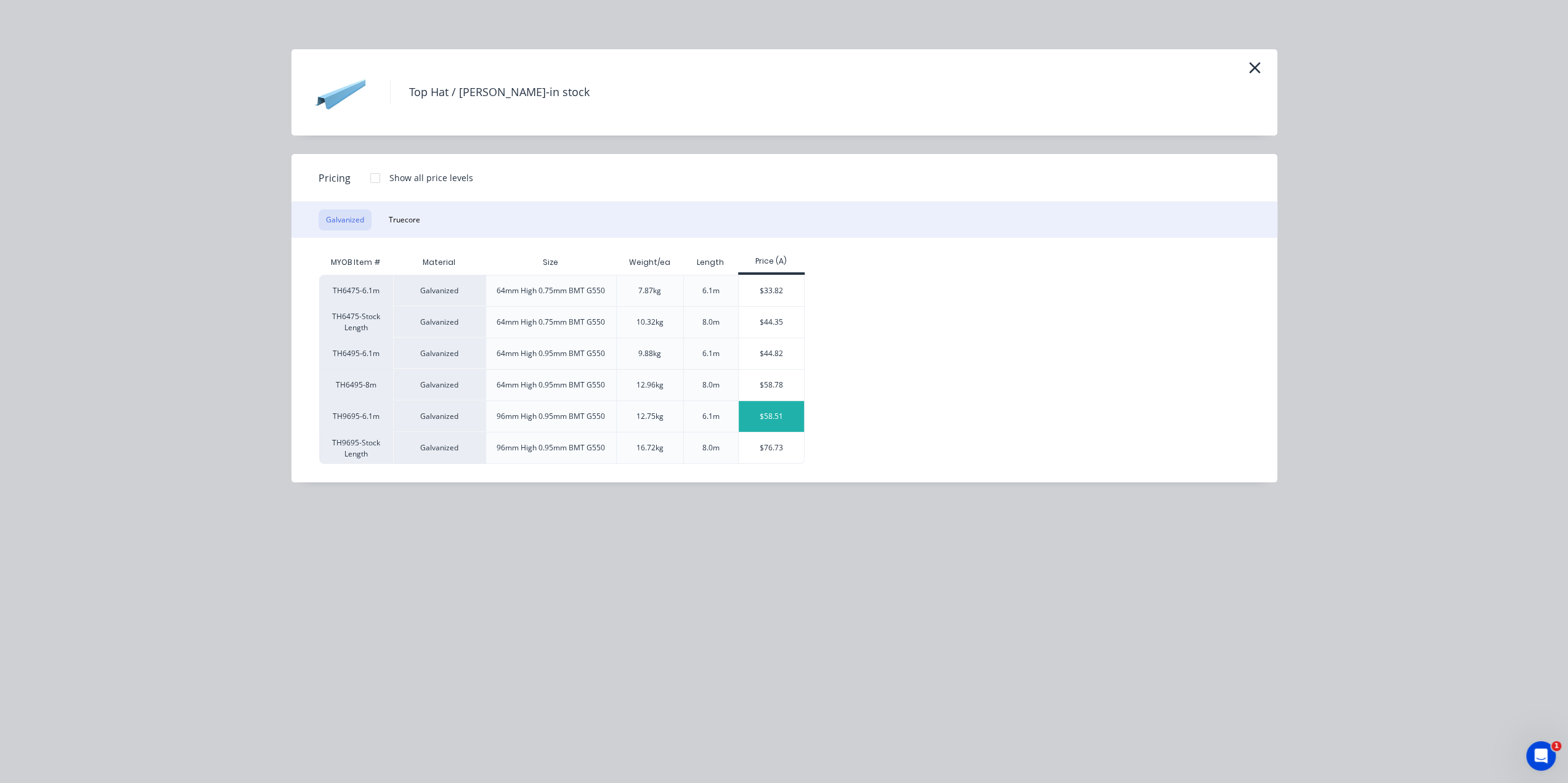
click at [787, 422] on div "$58.51" at bounding box center [772, 416] width 66 height 31
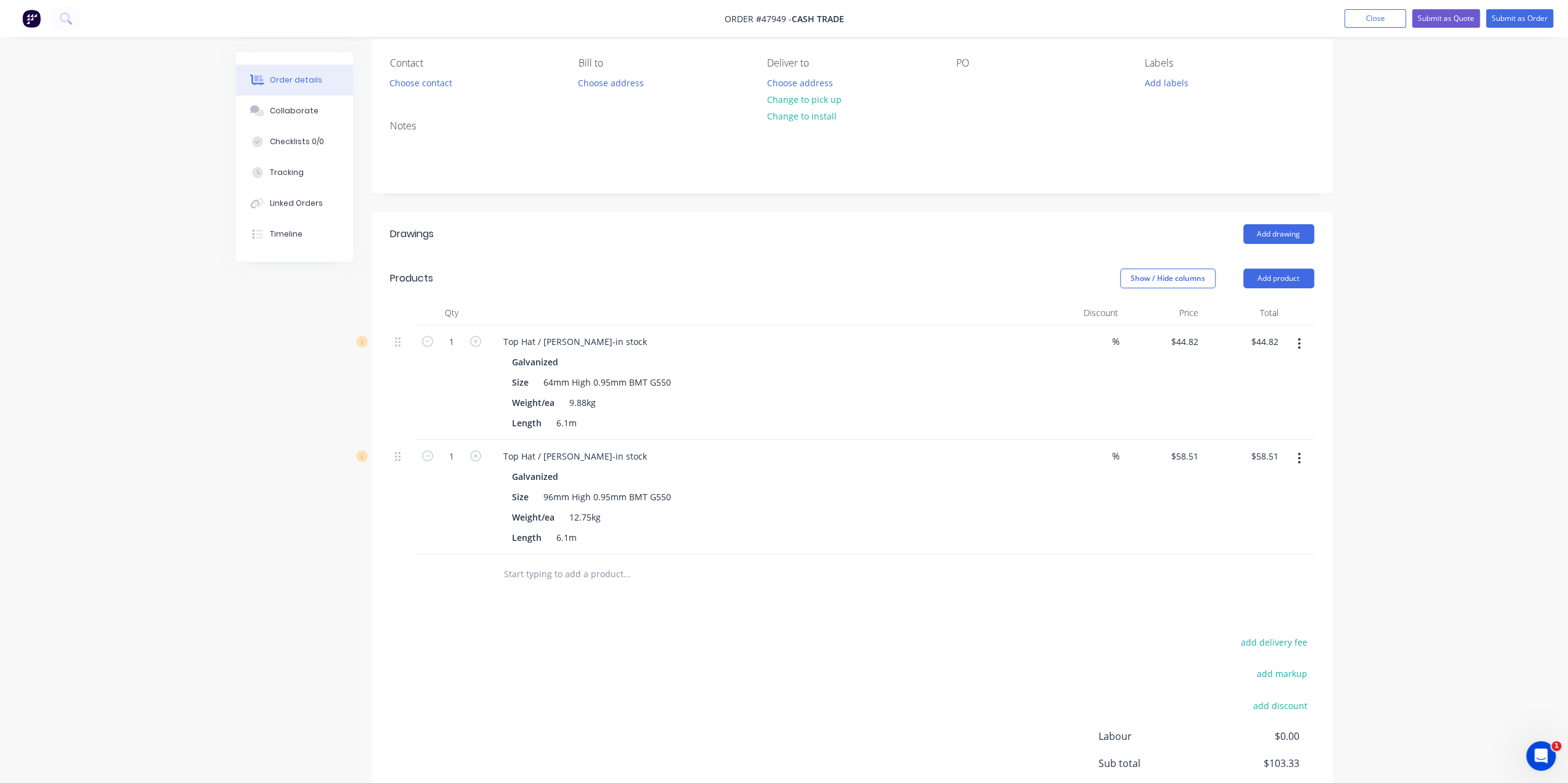
click at [1295, 453] on button "button" at bounding box center [1299, 458] width 29 height 22
click at [1242, 564] on div "Delete" at bounding box center [1256, 564] width 95 height 18
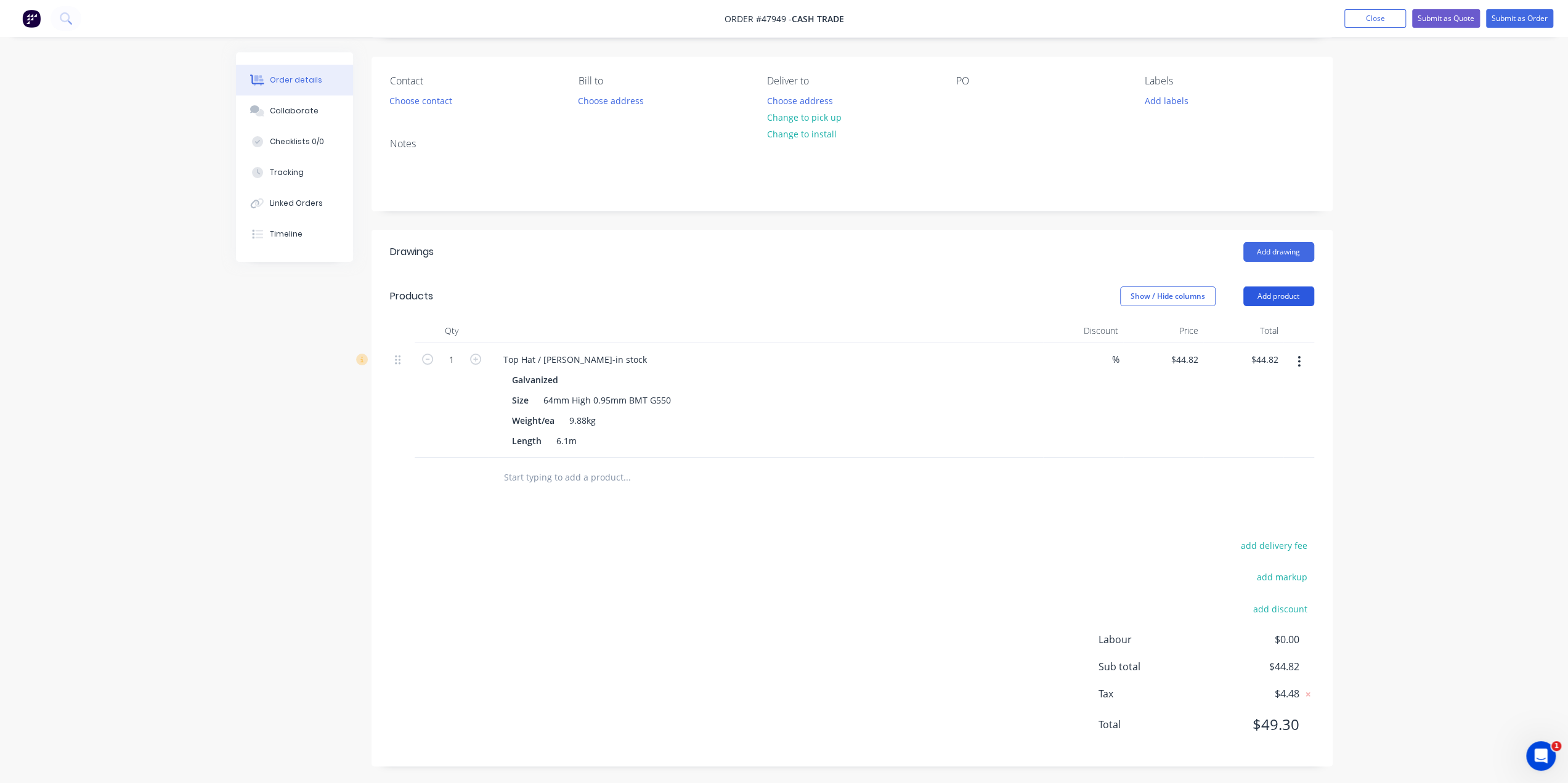
click at [1269, 293] on button "Add product" at bounding box center [1279, 296] width 71 height 20
click at [1237, 323] on div "Product catalogue" at bounding box center [1256, 328] width 95 height 18
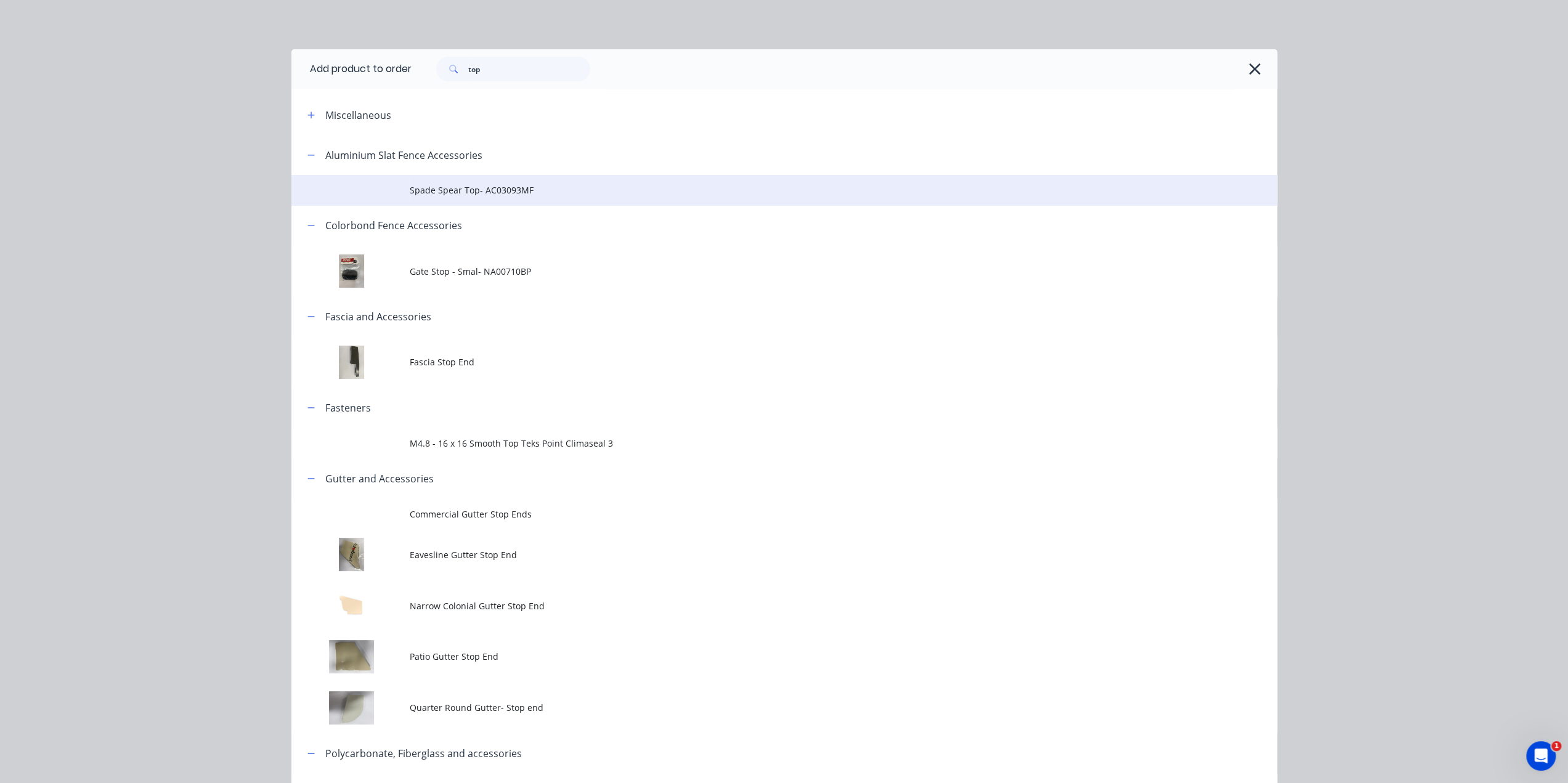
scroll to position [0, 0]
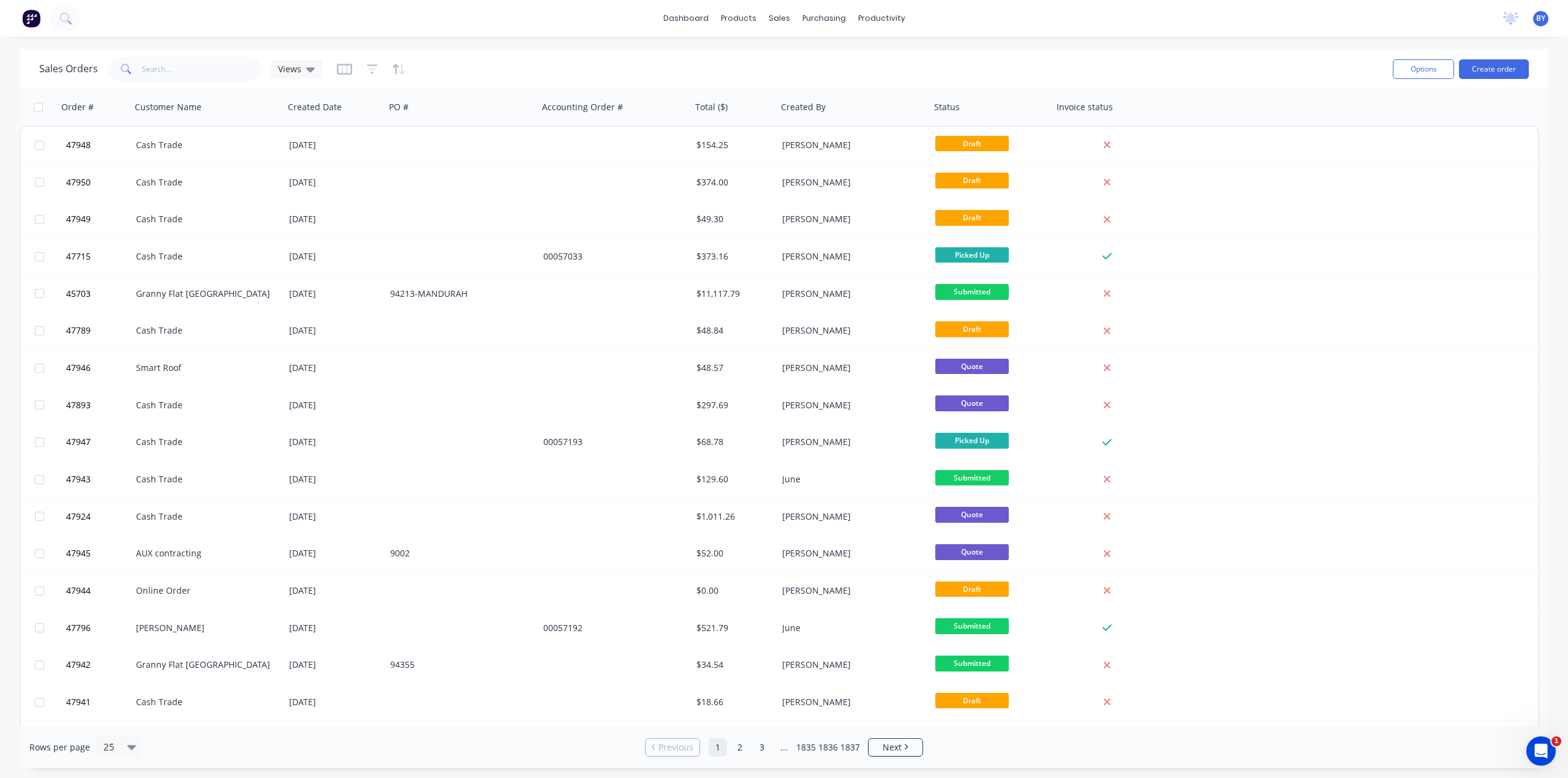
click at [770, 70] on div "Sales Orders Views" at bounding box center [711, 69] width 1344 height 30
click at [217, 63] on input "text" at bounding box center [202, 69] width 120 height 24
click at [572, 63] on div "Sales Orders Views" at bounding box center [711, 69] width 1344 height 30
click at [775, 41] on div "dashboard products sales purchasing productivity dashboard products Product Cat…" at bounding box center [784, 389] width 1568 height 778
click at [153, 69] on input "text" at bounding box center [202, 69] width 120 height 24
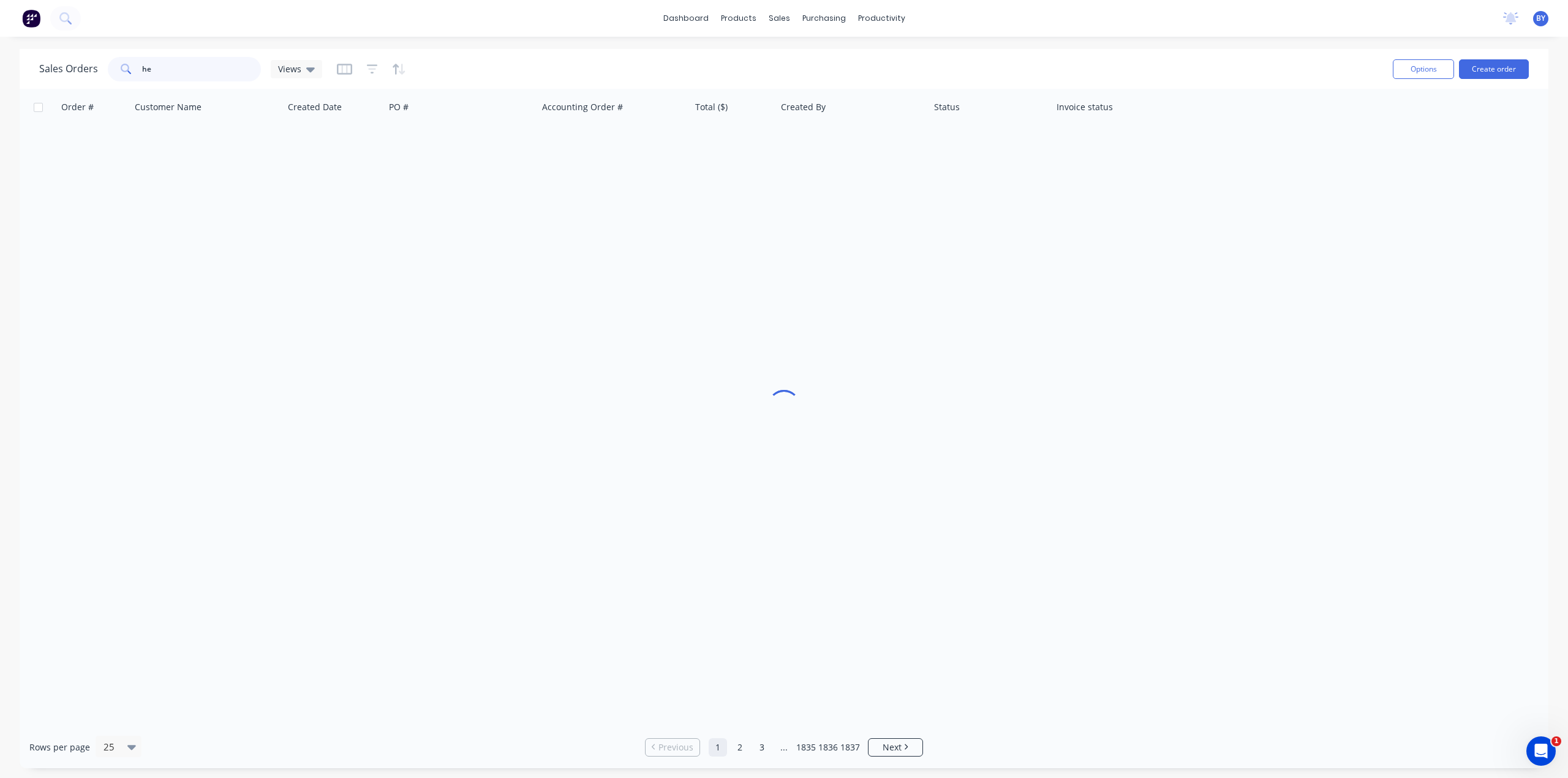
drag, startPoint x: 181, startPoint y: 70, endPoint x: 90, endPoint y: 71, distance: 91.0
click at [90, 71] on div "Sales Orders he Views" at bounding box center [181, 69] width 283 height 24
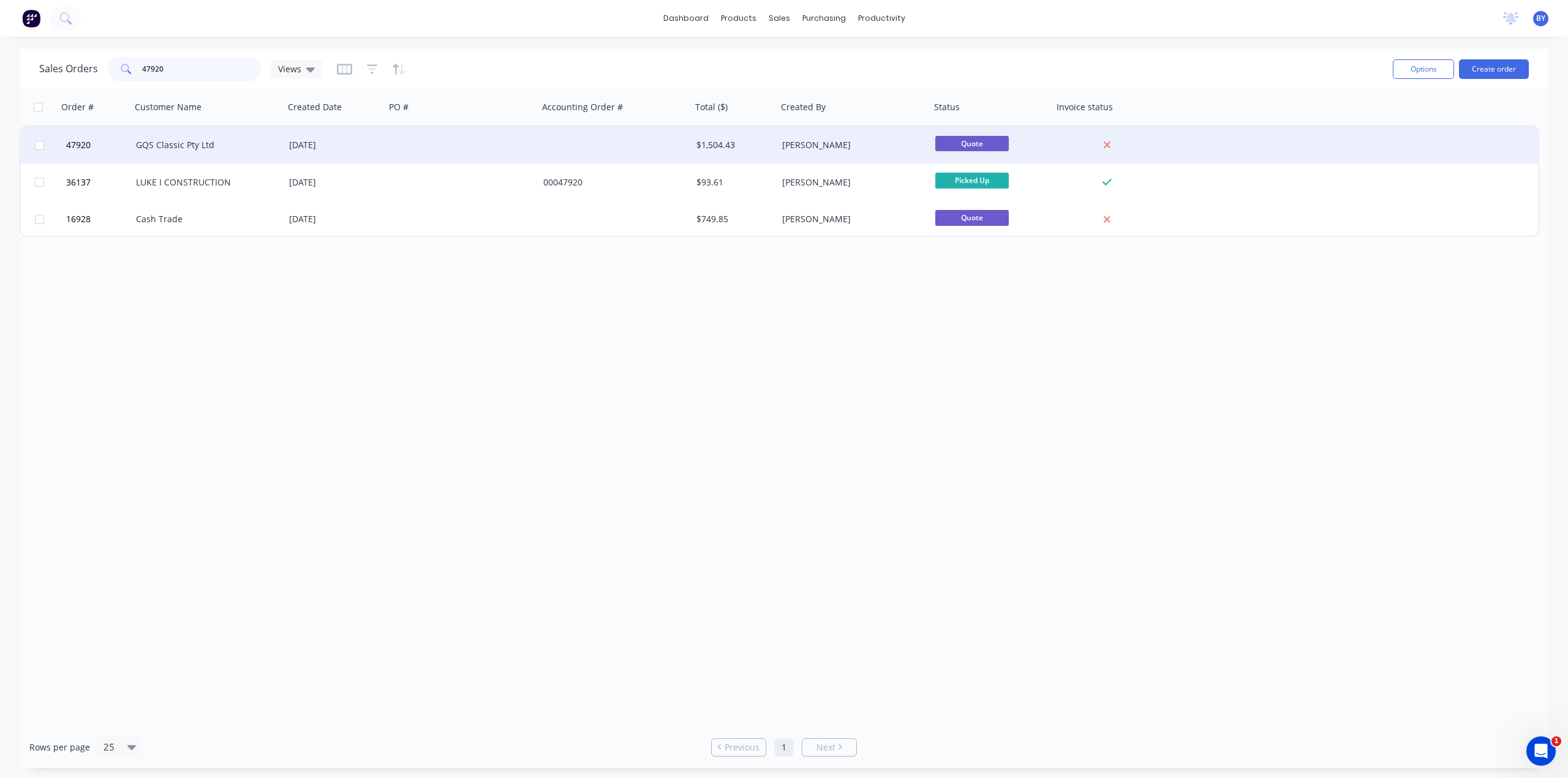
type input "47920"
click at [256, 155] on div "GQS Classic Pty Ltd" at bounding box center [207, 145] width 153 height 37
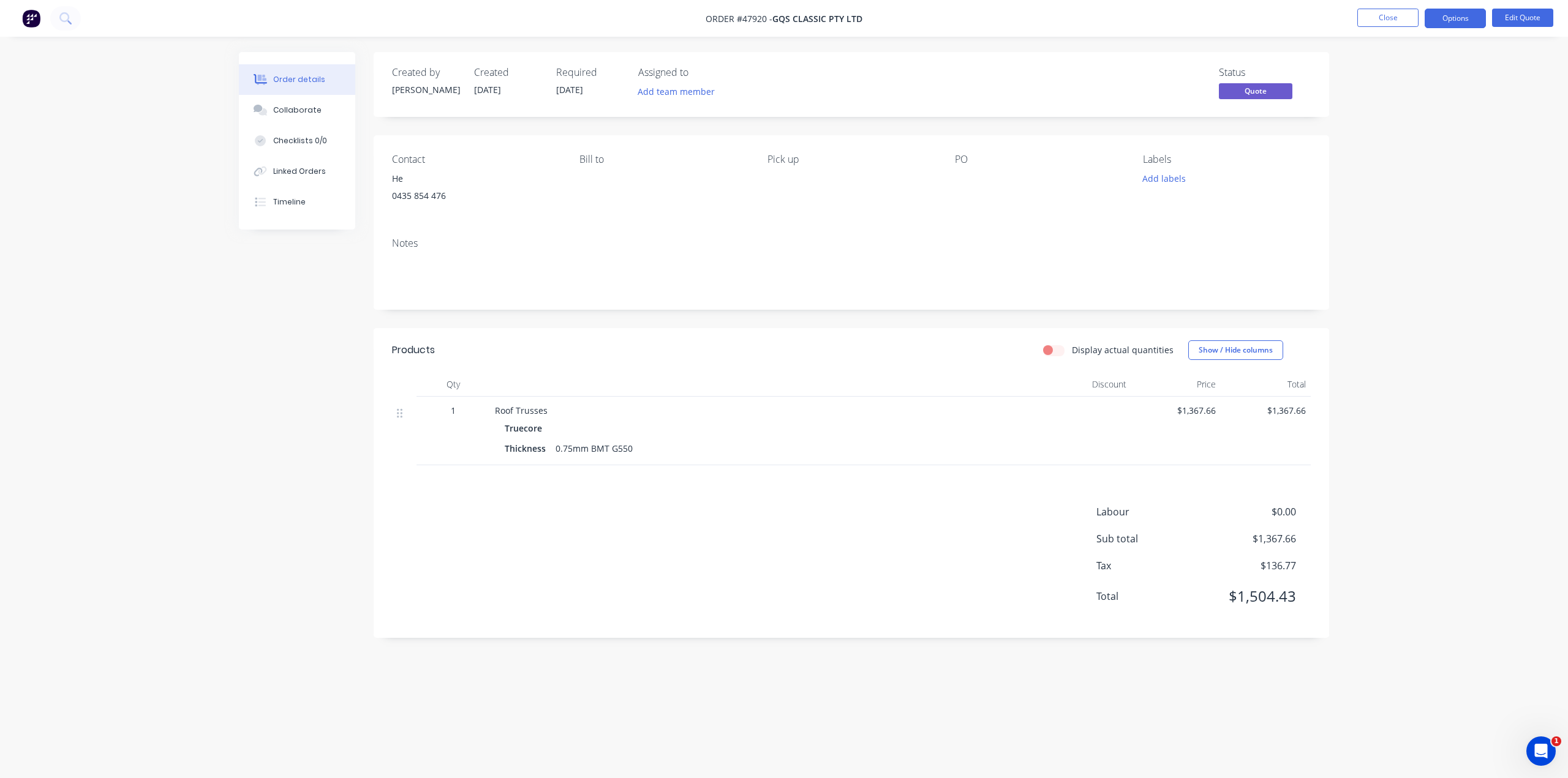
click at [1431, 535] on div "Order details Collaborate Checklists 0/0 Linked Orders Timeline Order details C…" at bounding box center [784, 389] width 1568 height 778
drag, startPoint x: 1090, startPoint y: 535, endPoint x: 1034, endPoint y: 517, distance: 58.8
click at [1091, 530] on div "Labour $0.00 Sub total $1,367.66 Tax $136.77 Total $1,504.43" at bounding box center [851, 562] width 919 height 115
click at [1452, 20] on button "Options" at bounding box center [1455, 18] width 61 height 19
click at [1399, 70] on div "Quote" at bounding box center [1418, 74] width 113 height 18
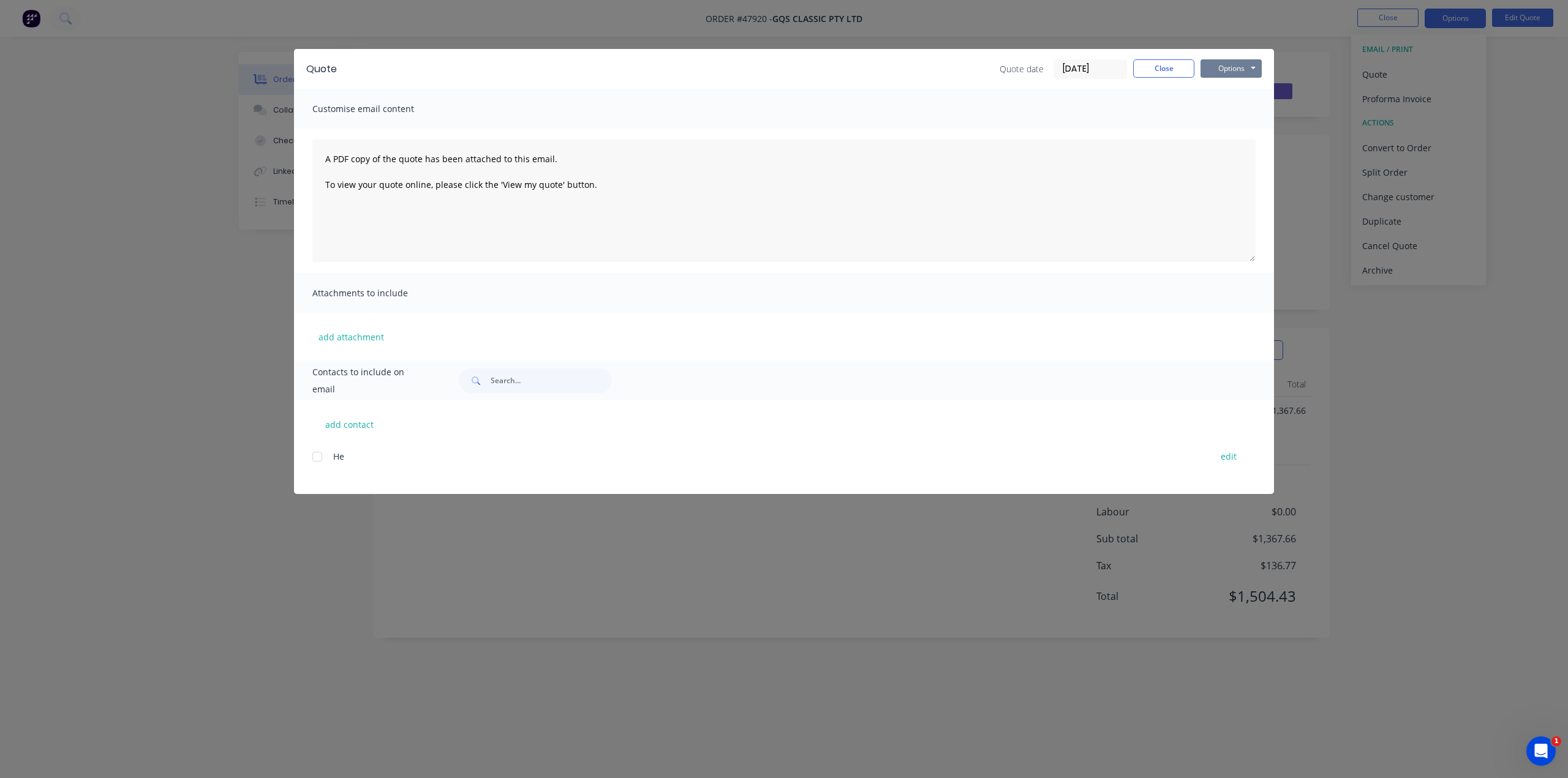
click at [1227, 69] on button "Options" at bounding box center [1231, 68] width 61 height 18
click at [1229, 110] on button "Print" at bounding box center [1239, 110] width 78 height 20
click at [1407, 215] on div "Quote Quote date 12/08/25 Close Options Preview Print Email Customise email con…" at bounding box center [784, 389] width 1568 height 778
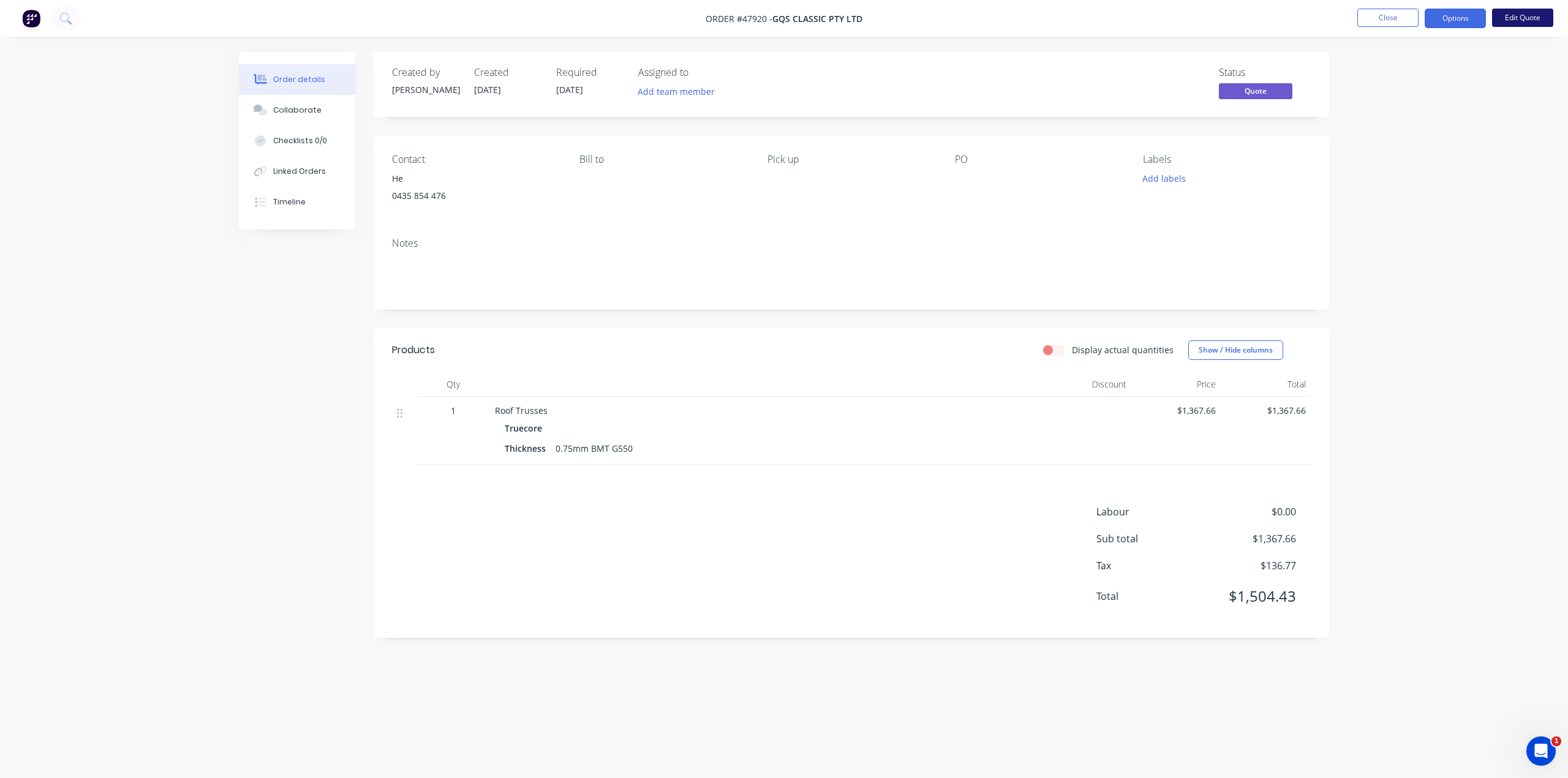
click at [1522, 14] on button "Edit Quote" at bounding box center [1522, 18] width 61 height 18
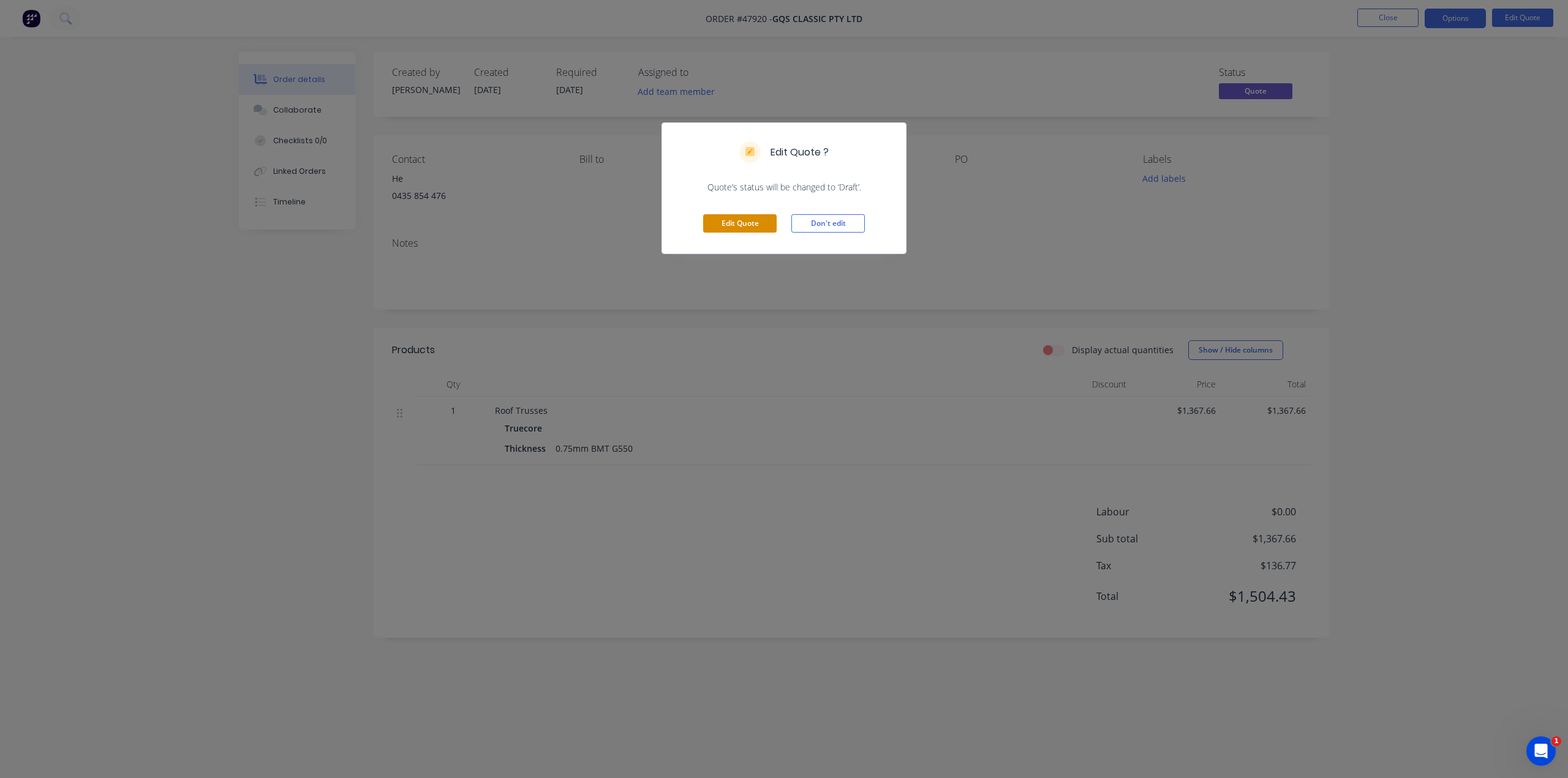
click at [738, 222] on button "Edit Quote" at bounding box center [740, 223] width 73 height 18
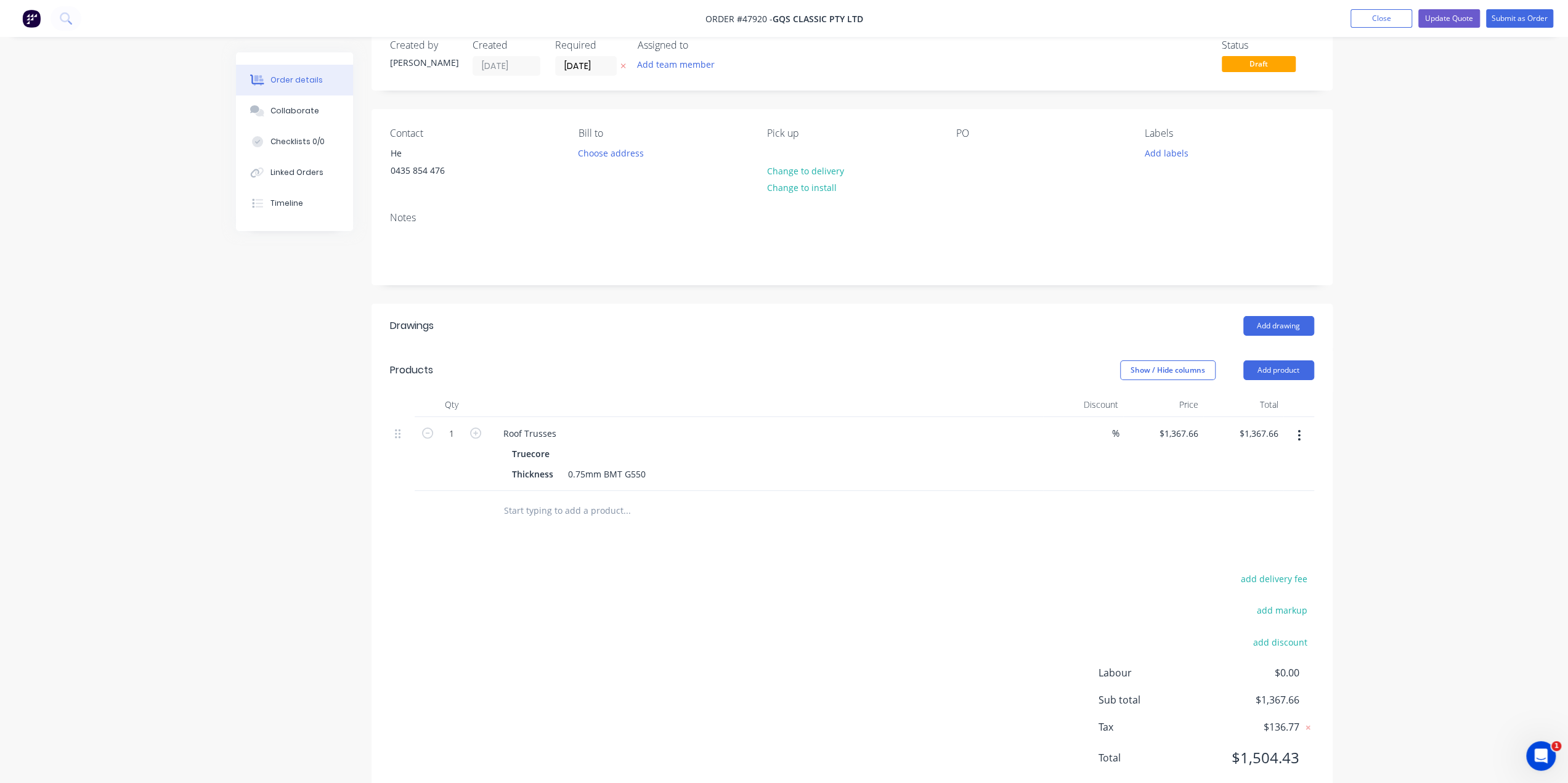
scroll to position [61, 0]
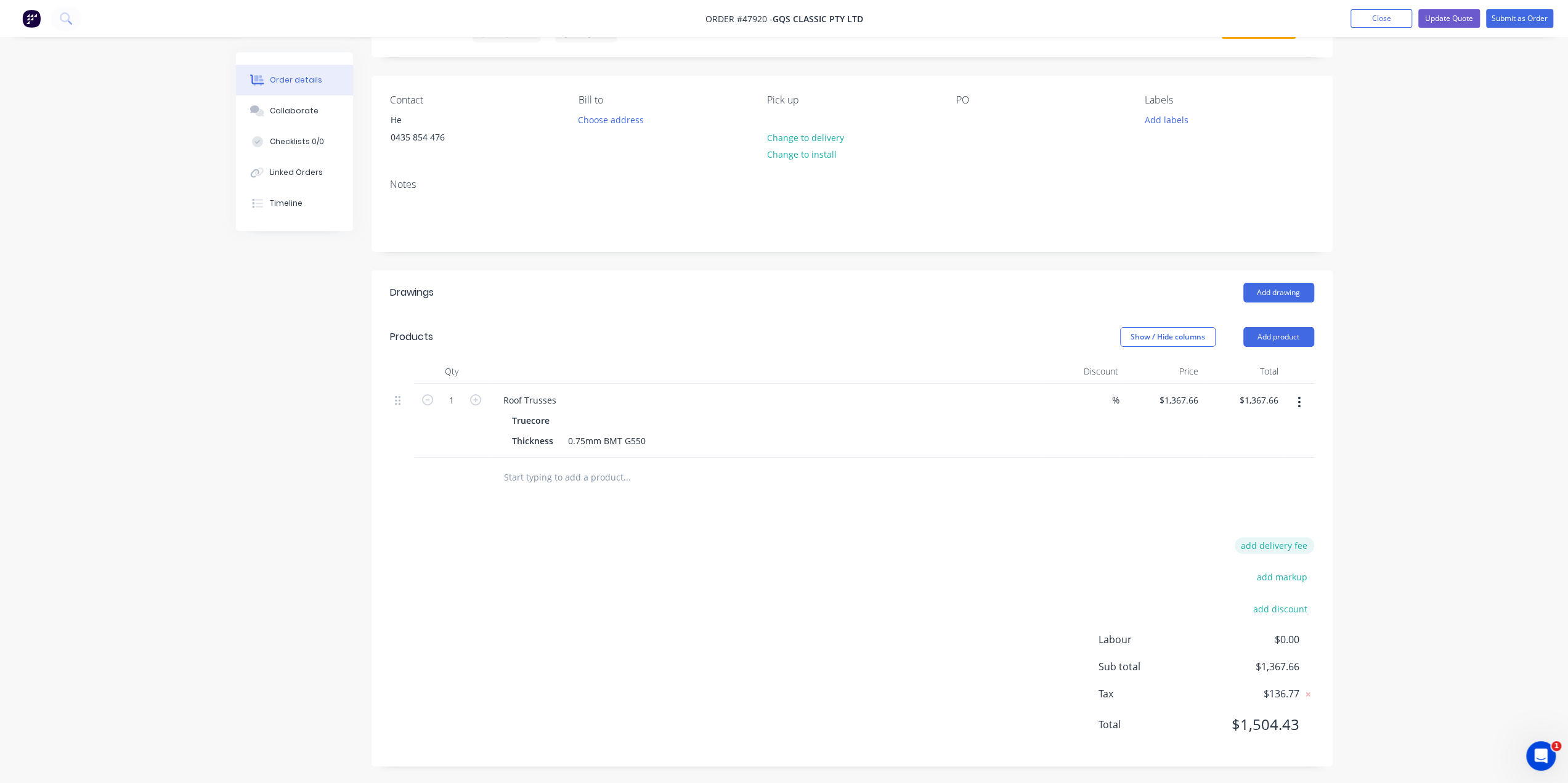
click at [1290, 543] on button "add delivery fee" at bounding box center [1274, 546] width 79 height 16
type input "480"
click input "submit" at bounding box center [0, 0] width 0 height 0
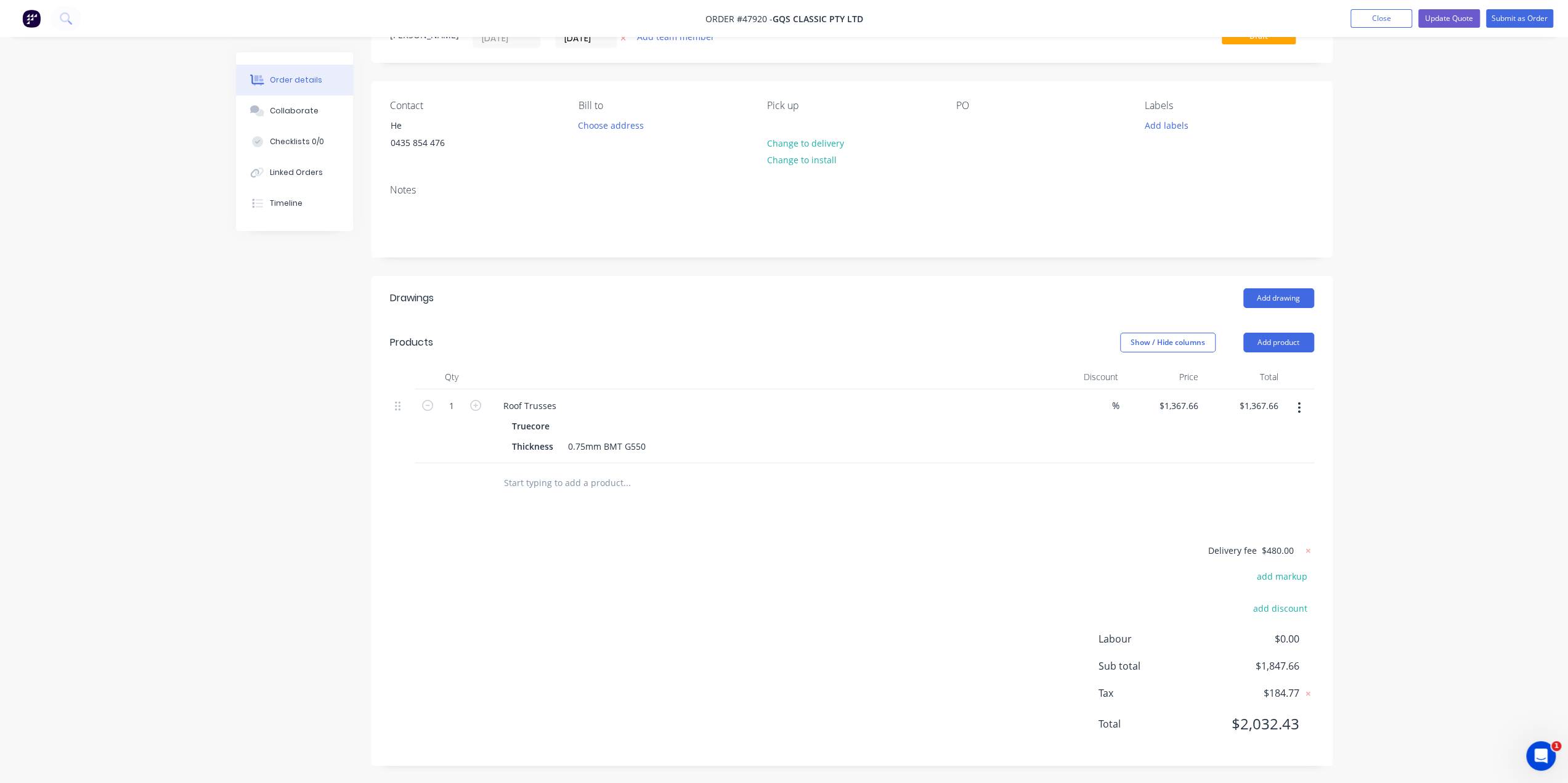
click at [1442, 453] on div "Order details Collaborate Checklists 0/0 Linked Orders Timeline Order details C…" at bounding box center [784, 364] width 1568 height 840
click at [1456, 17] on button "Update Quote" at bounding box center [1449, 18] width 62 height 18
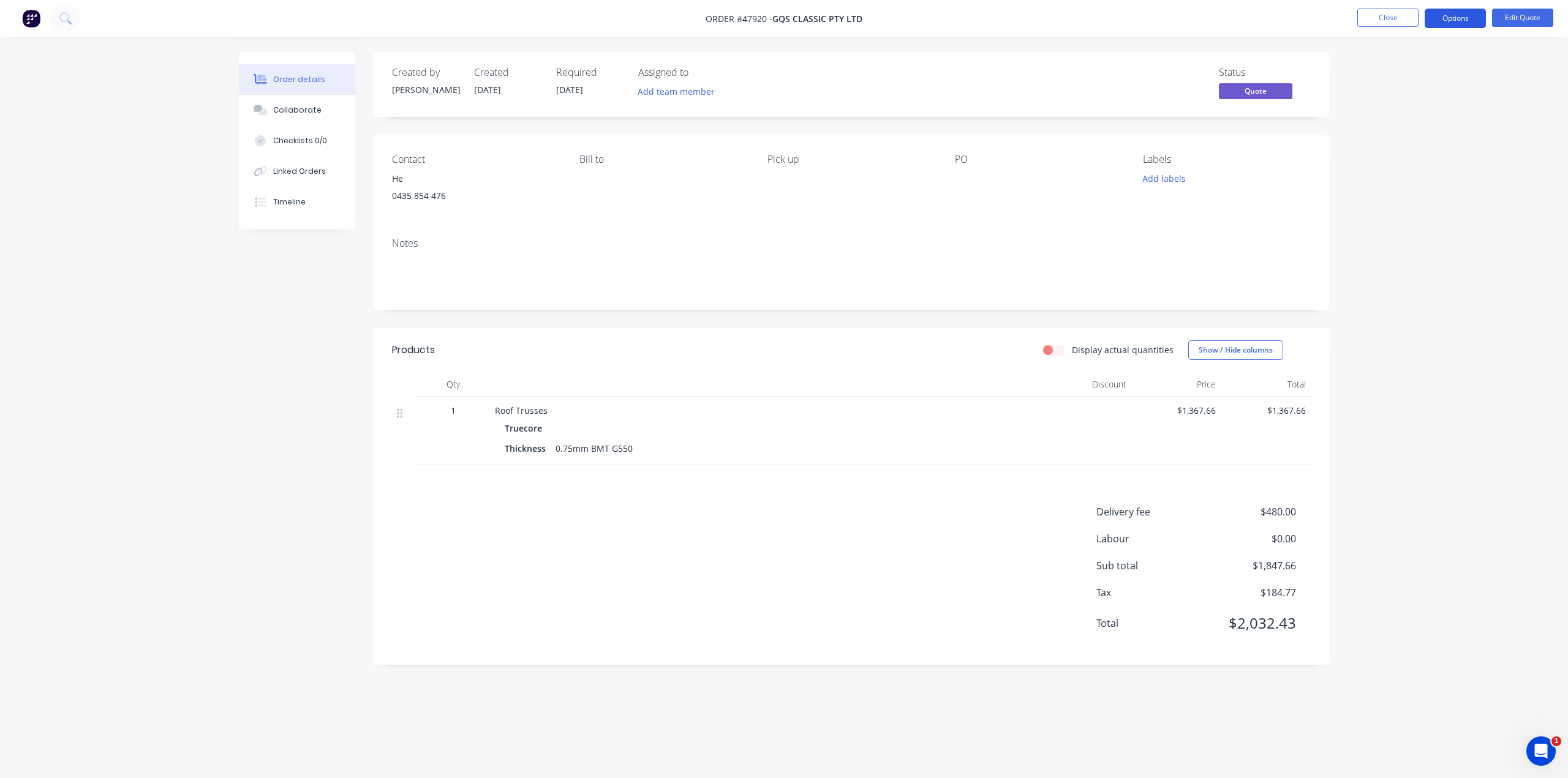
click at [1454, 16] on button "Options" at bounding box center [1455, 18] width 61 height 19
drag, startPoint x: 1444, startPoint y: 522, endPoint x: 1438, endPoint y: 517, distance: 7.8
click at [1443, 520] on div "Order details Collaborate Checklists 0/0 Linked Orders Timeline Order details C…" at bounding box center [784, 389] width 1568 height 778
click at [1457, 11] on button "Options" at bounding box center [1455, 18] width 61 height 19
click at [1421, 70] on div "Quote" at bounding box center [1418, 74] width 113 height 18
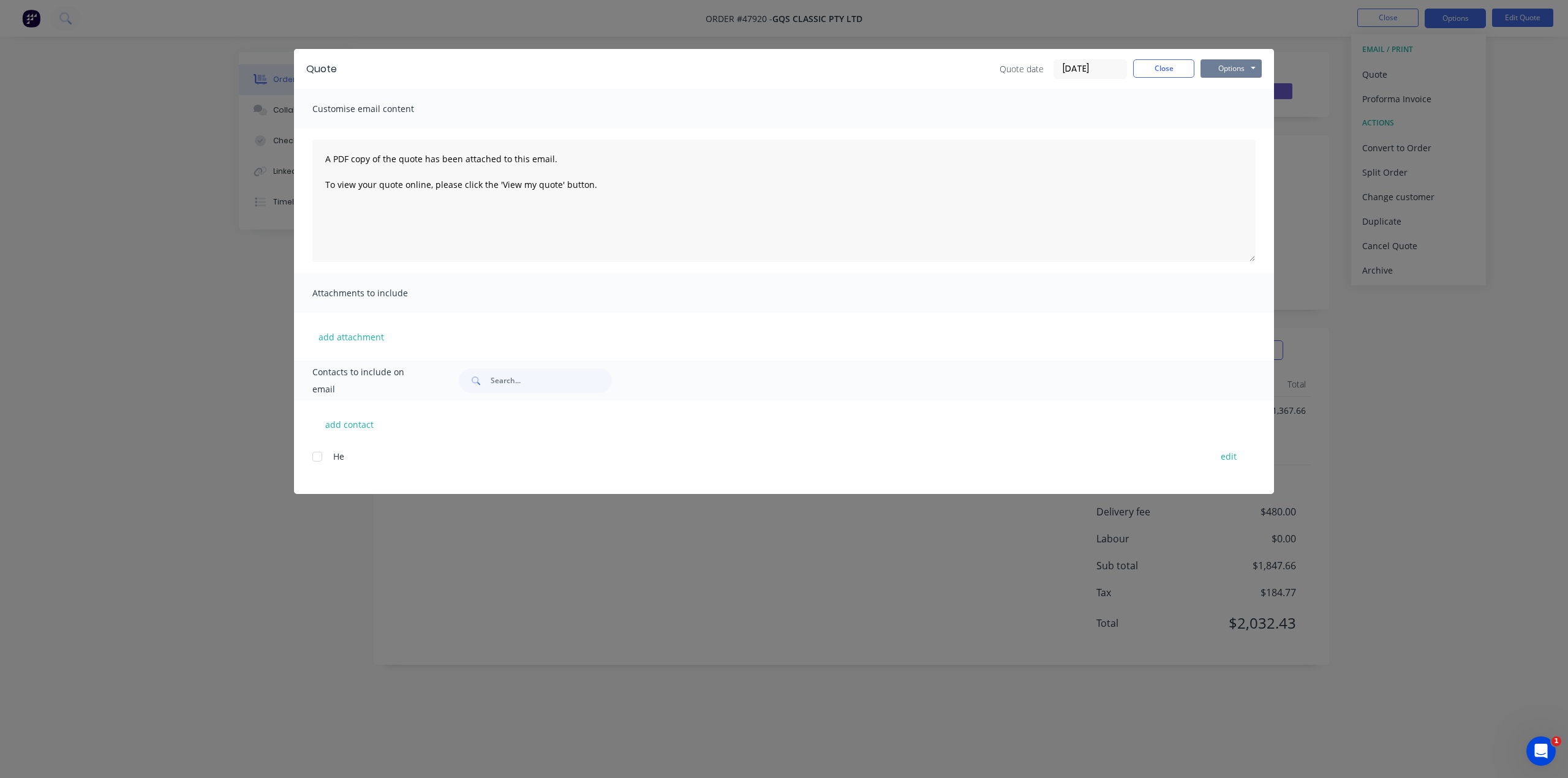
click at [1235, 64] on button "Options" at bounding box center [1231, 68] width 61 height 18
click at [1233, 106] on button "Print" at bounding box center [1239, 110] width 78 height 20
click at [1378, 149] on div "Quote Quote date 12/08/25 Close Options Preview Print Email Customise email con…" at bounding box center [784, 389] width 1568 height 778
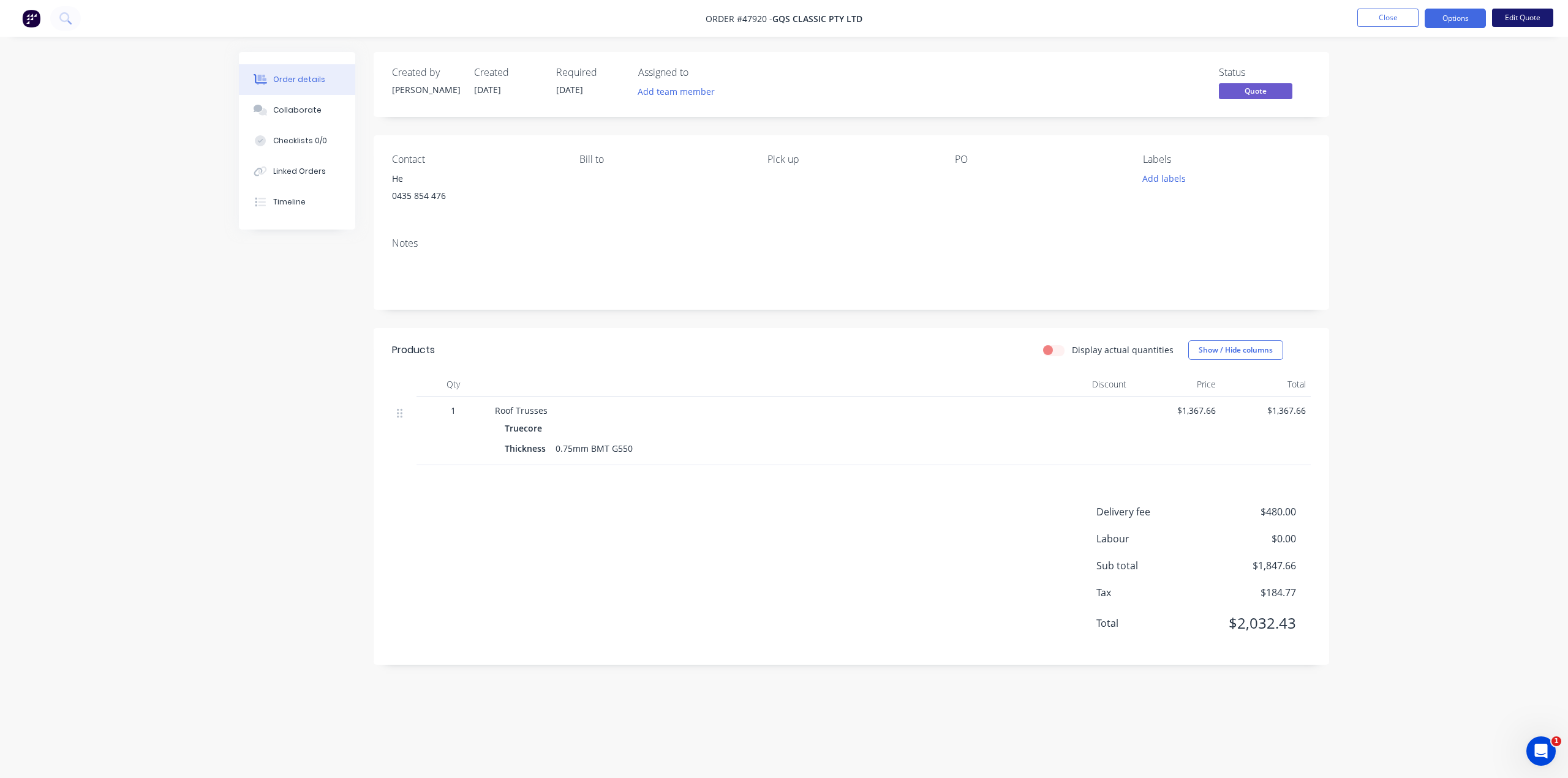
click at [1537, 15] on button "Edit Quote" at bounding box center [1522, 18] width 61 height 18
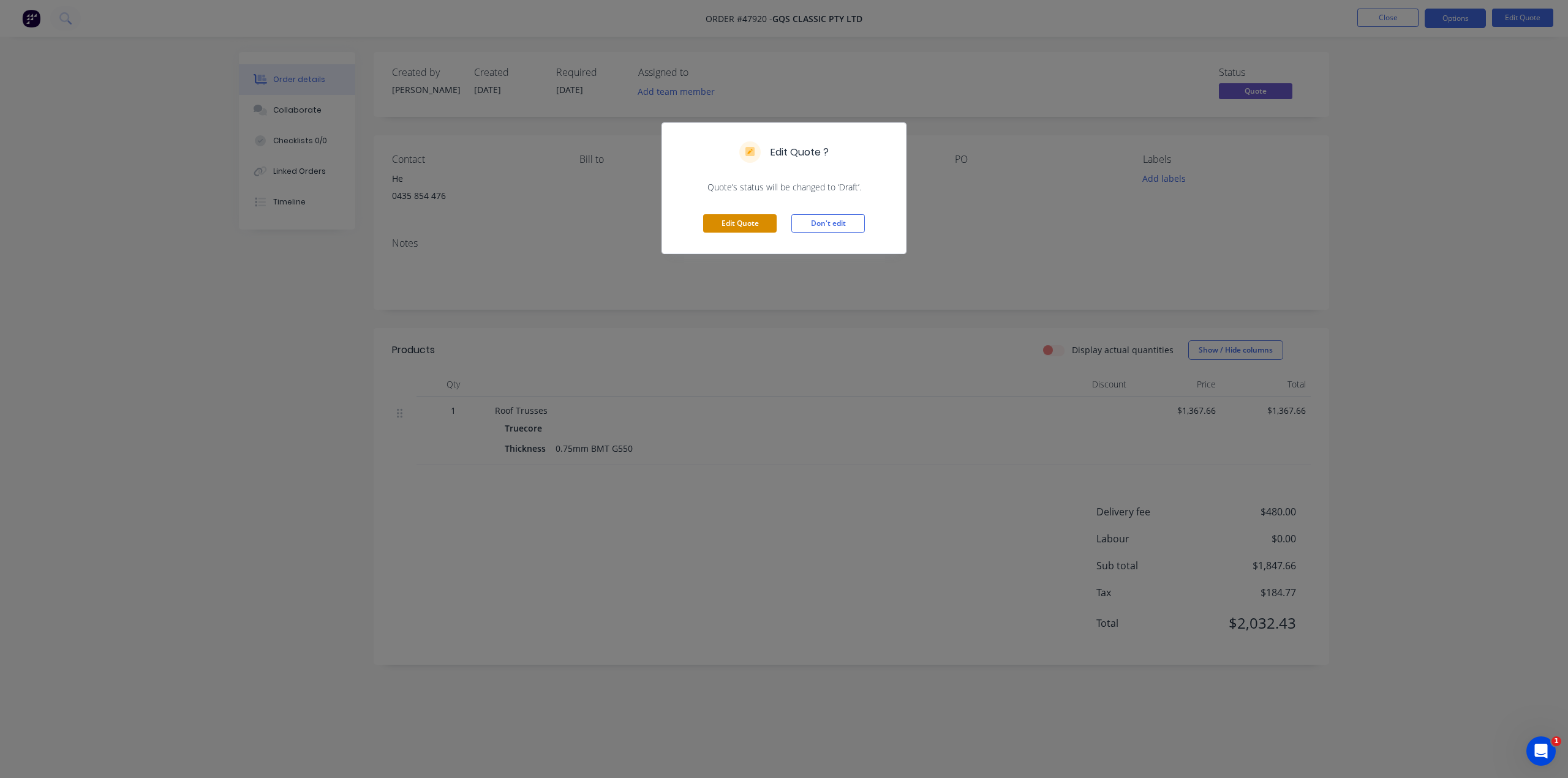
click at [743, 225] on button "Edit Quote" at bounding box center [740, 223] width 73 height 18
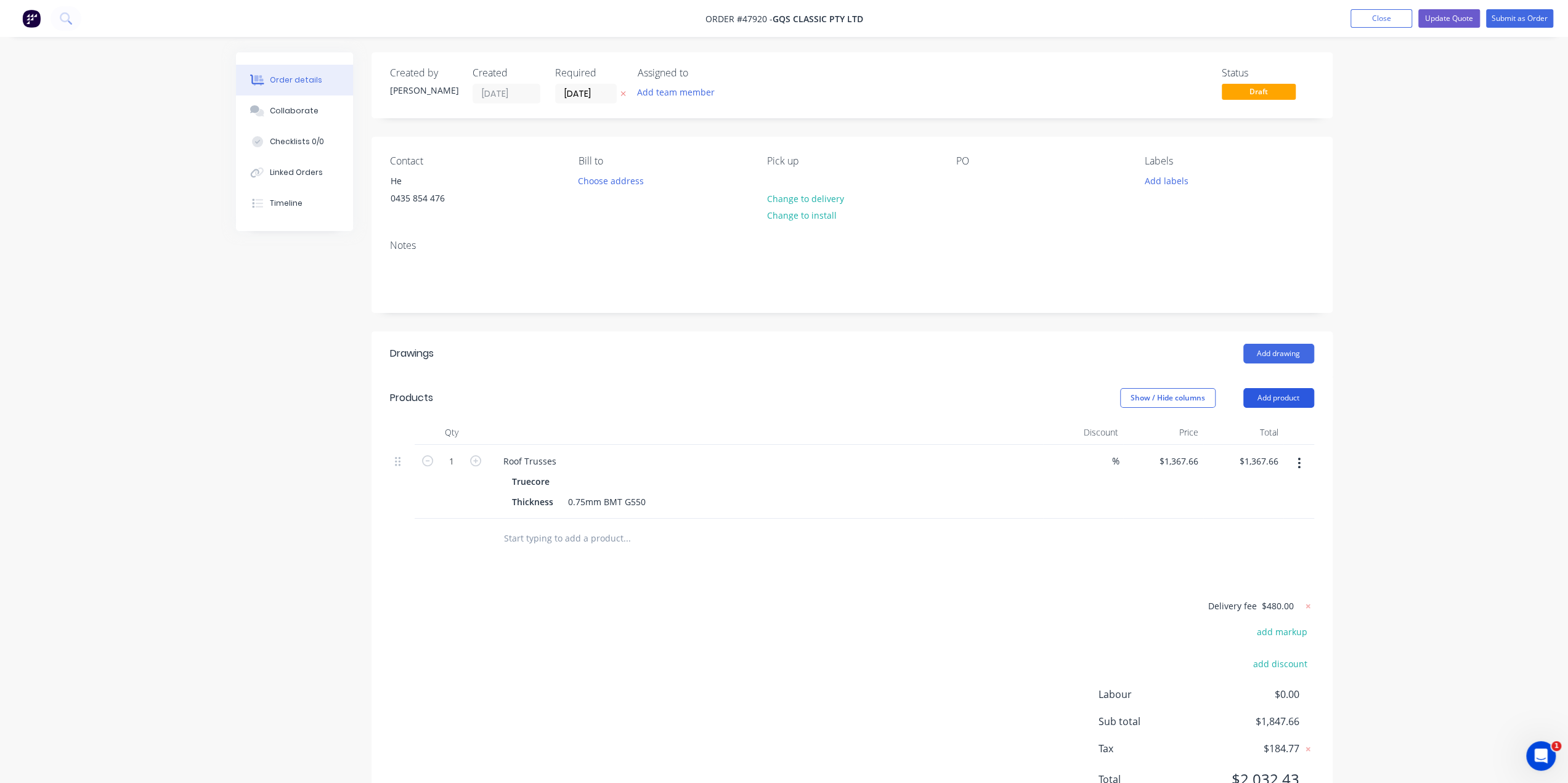
click at [1268, 397] on button "Add product" at bounding box center [1279, 397] width 71 height 20
click at [1263, 430] on div "Product catalogue" at bounding box center [1256, 429] width 95 height 18
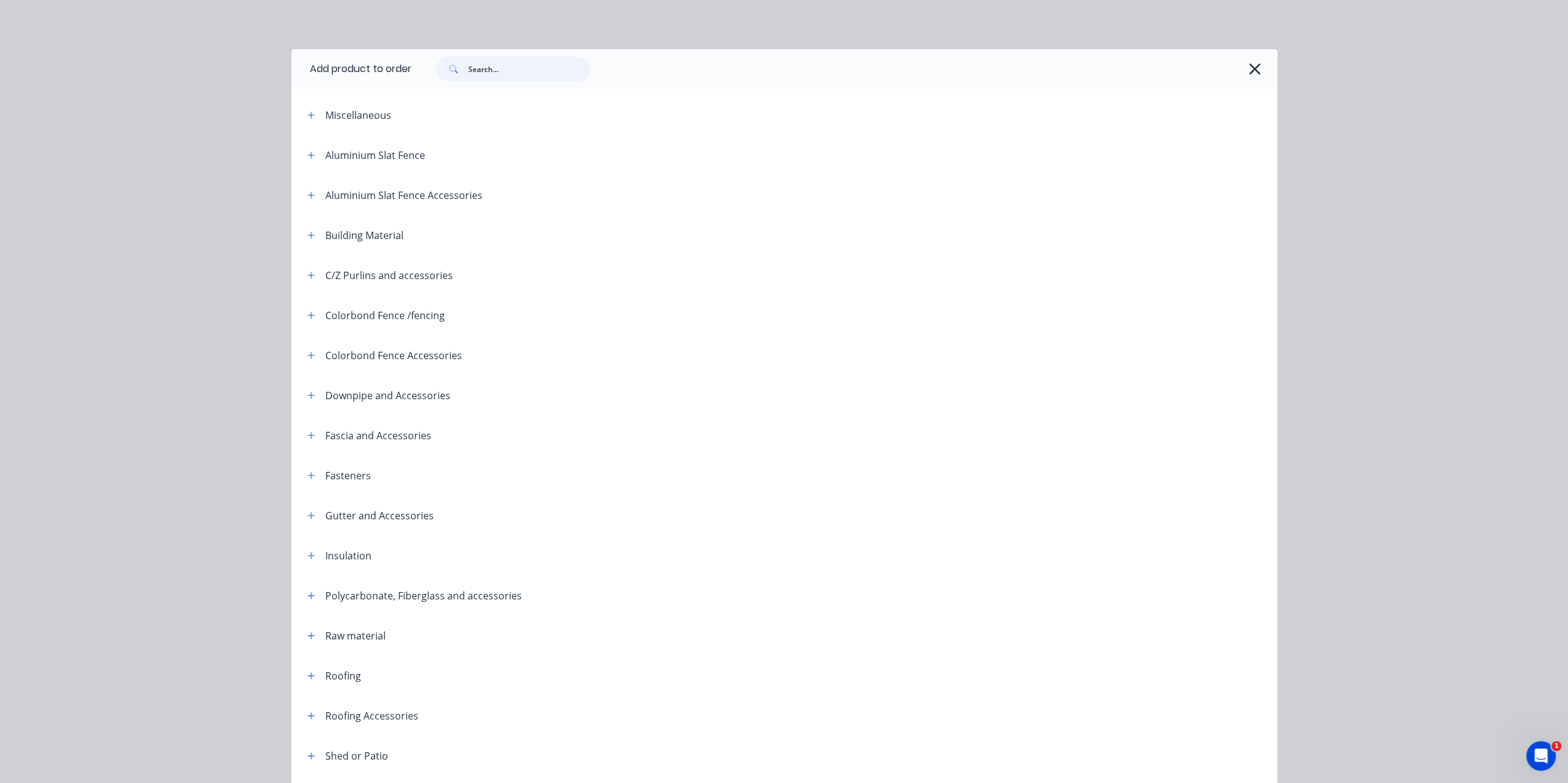
click at [504, 69] on input "text" at bounding box center [529, 69] width 122 height 25
type input "s"
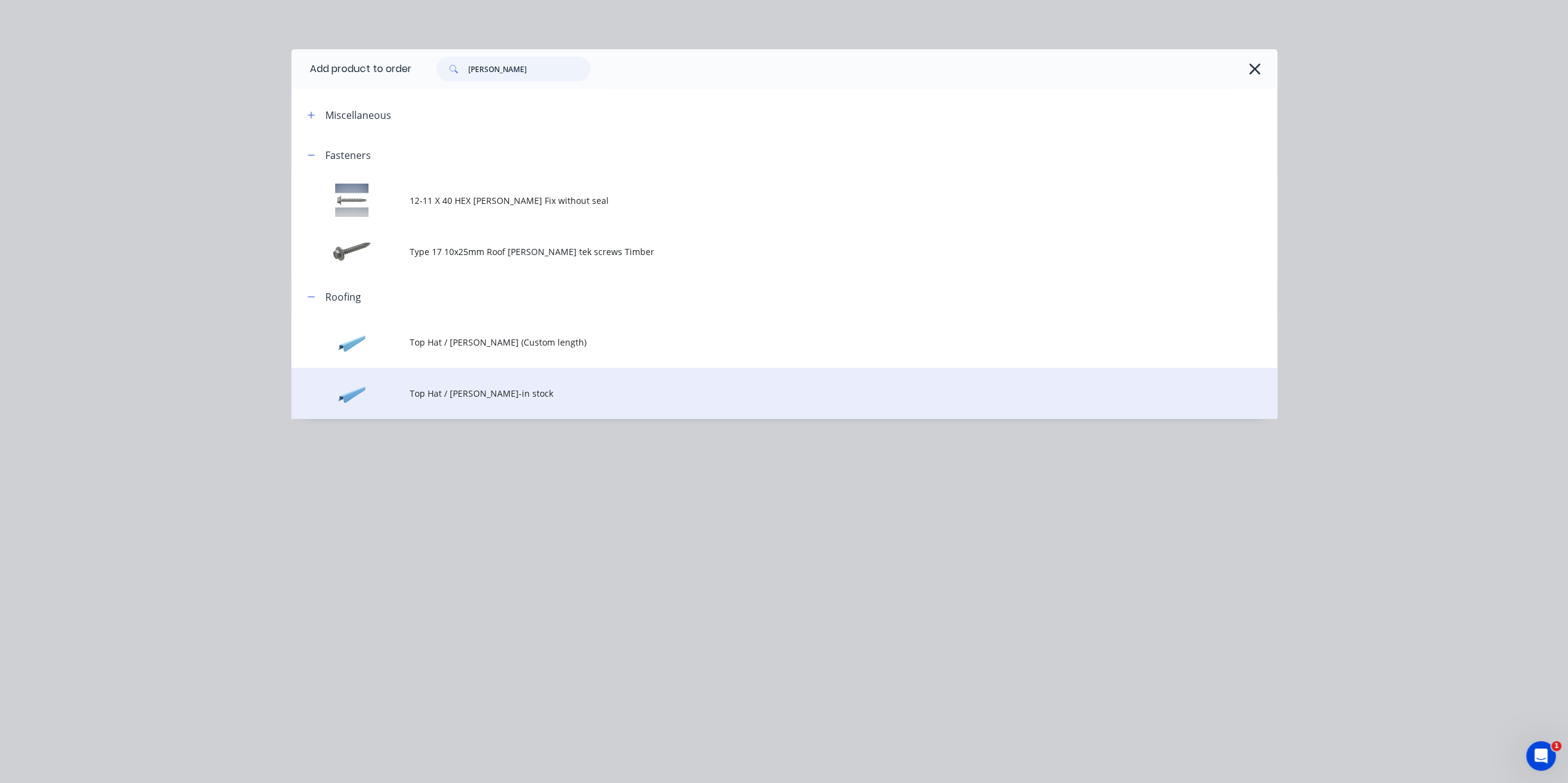
type input "batten"
click at [559, 387] on span "Top Hat / [PERSON_NAME]-in stock" at bounding box center [756, 393] width 694 height 13
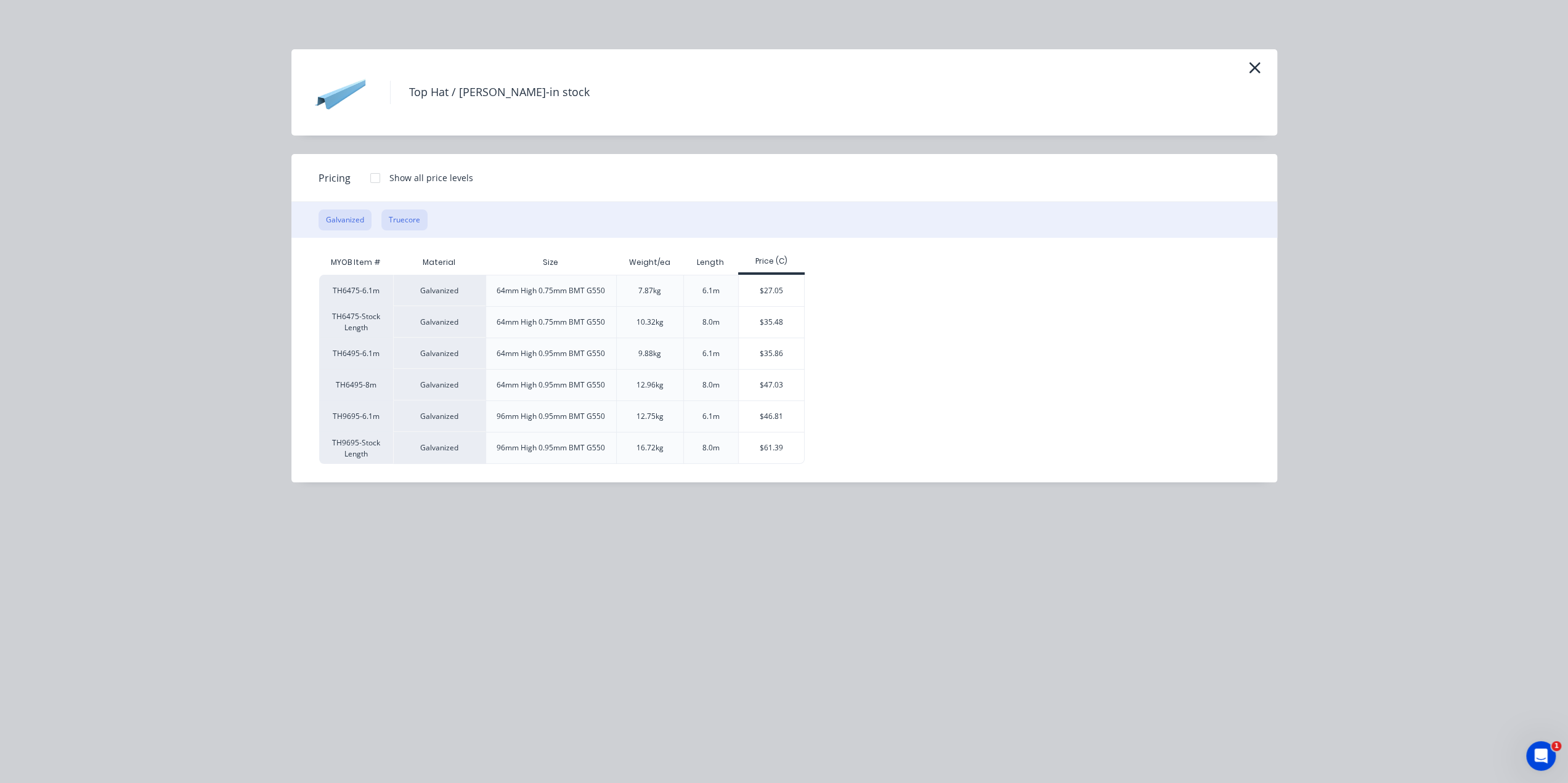
click at [402, 226] on button "Truecore" at bounding box center [404, 220] width 46 height 21
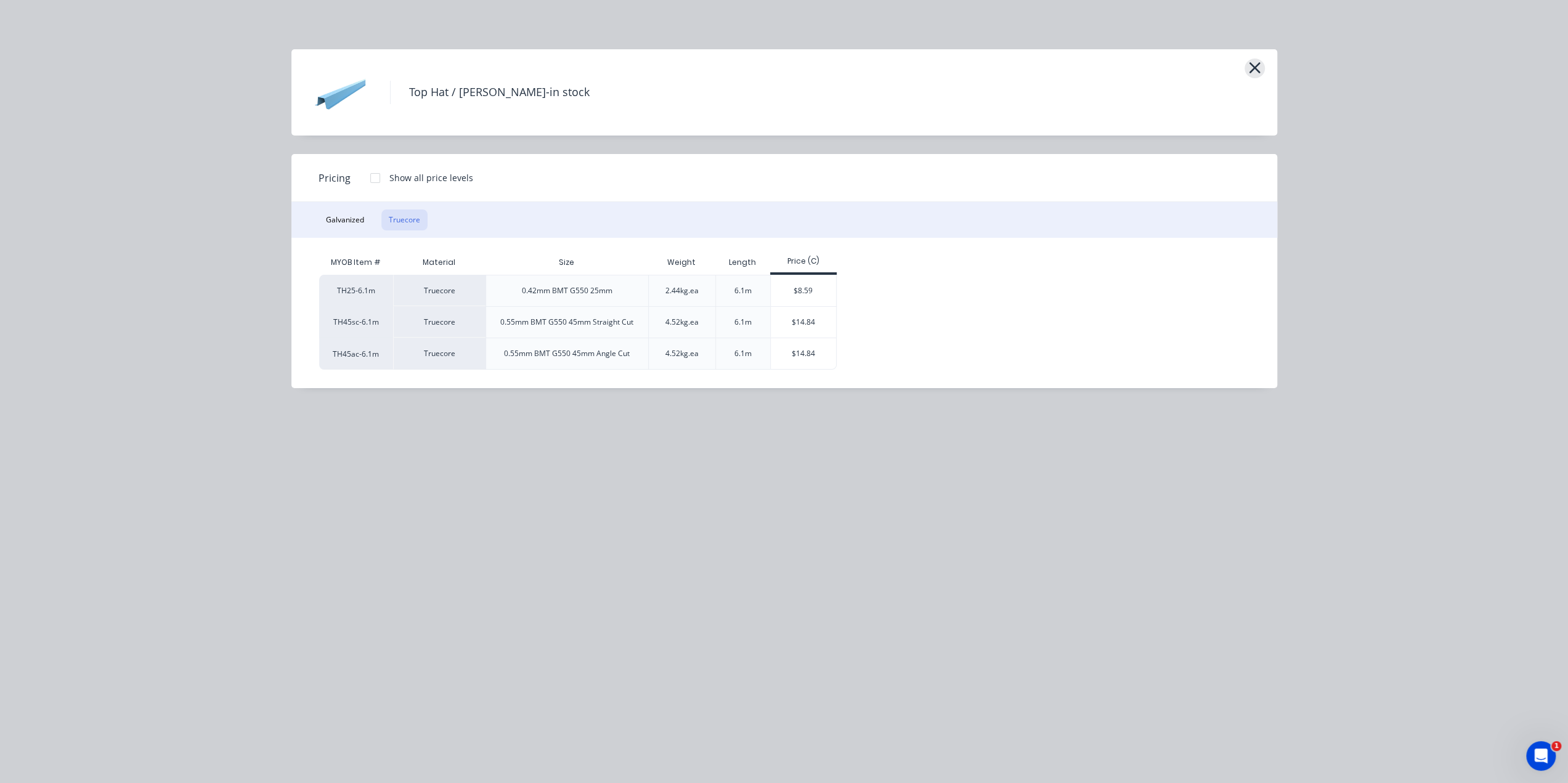
click at [1257, 73] on icon "button" at bounding box center [1254, 67] width 13 height 17
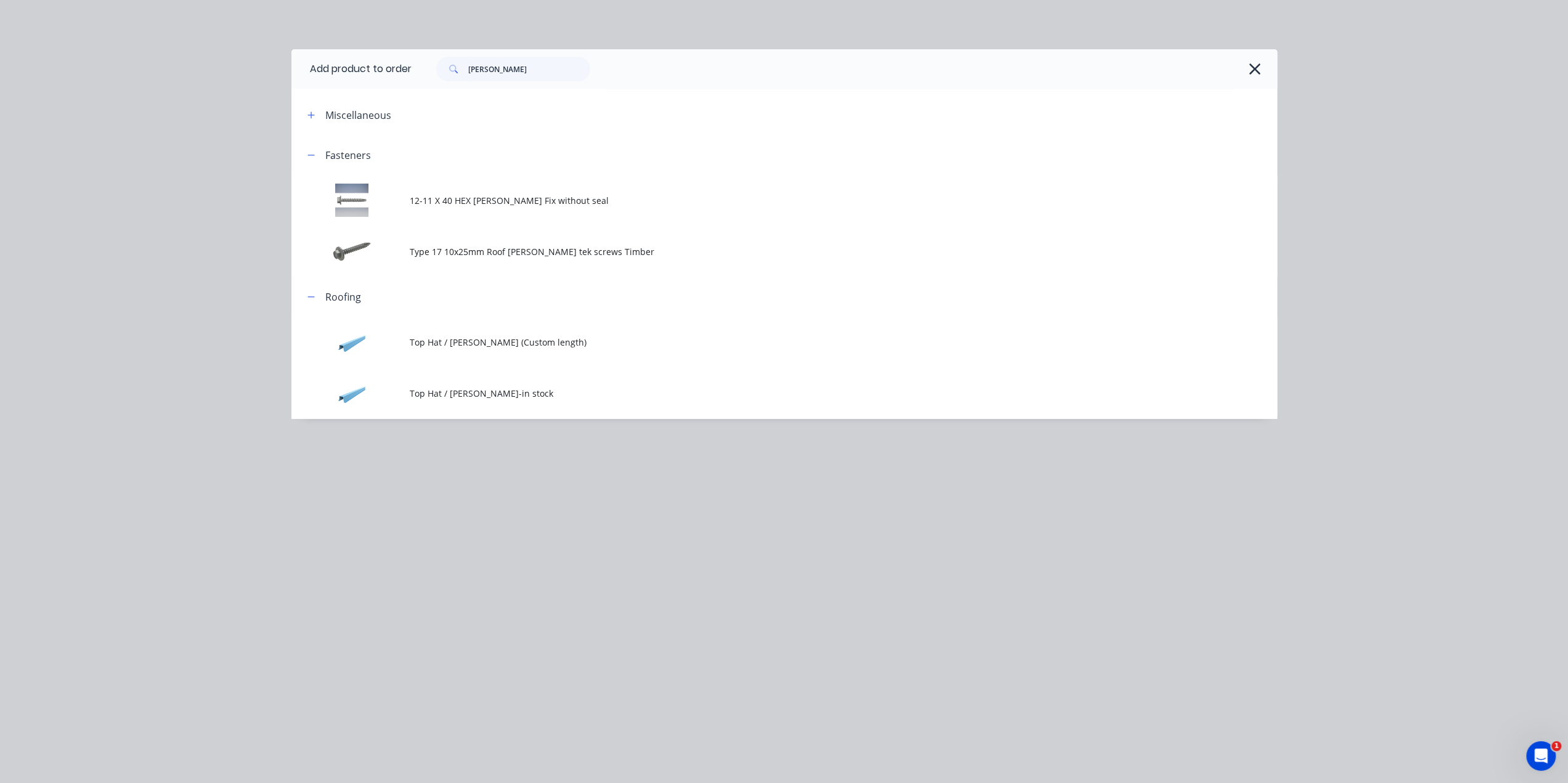
click at [176, 72] on div "Add product to order batten Miscellaneous Fasteners 12-11 X 40 HEX Batten Fix w…" at bounding box center [784, 391] width 1568 height 783
click at [1256, 66] on icon "button" at bounding box center [1254, 69] width 13 height 17
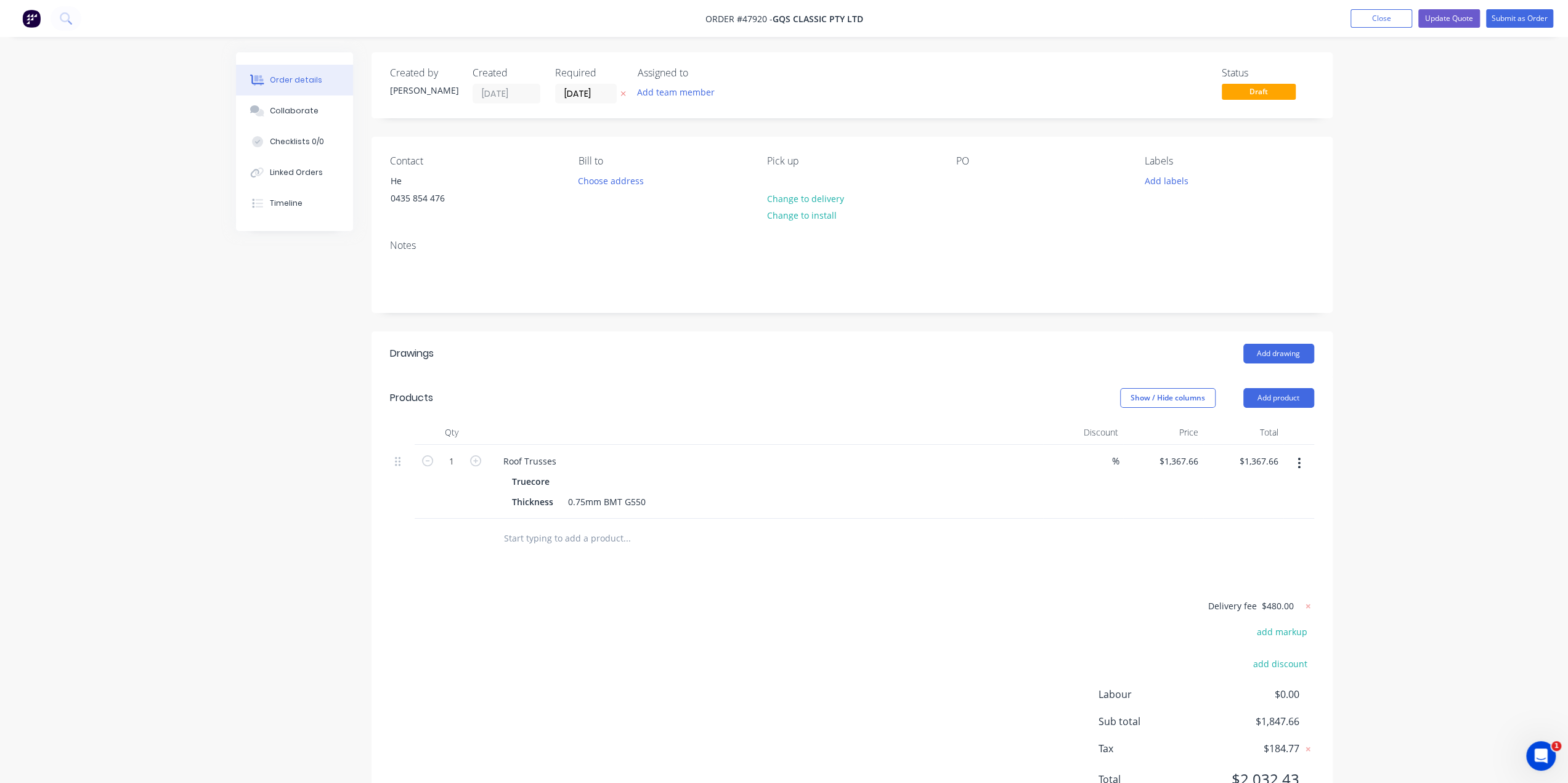
click at [41, 20] on button at bounding box center [31, 18] width 26 height 20
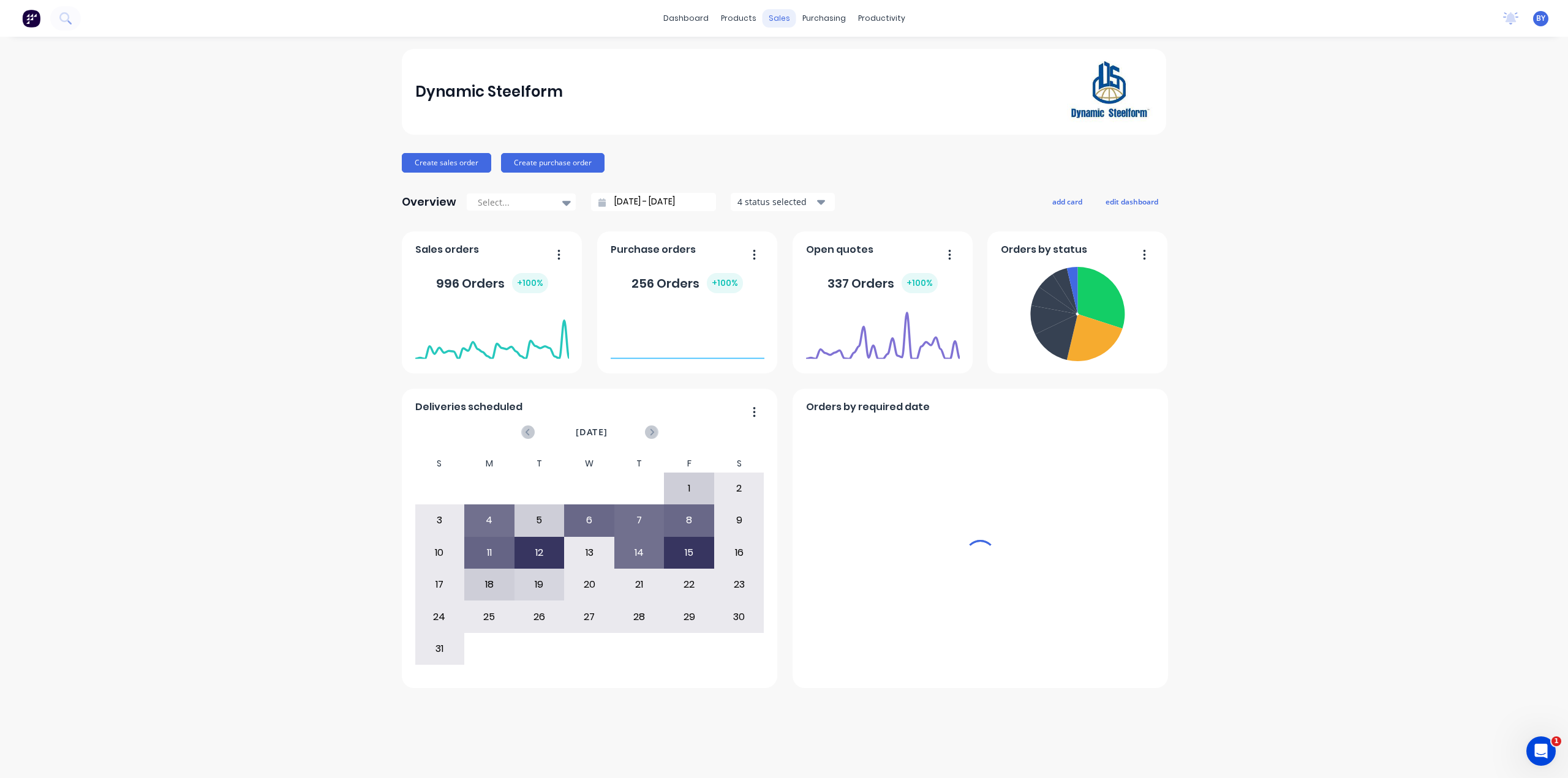
click at [786, 17] on div "sales" at bounding box center [780, 18] width 34 height 18
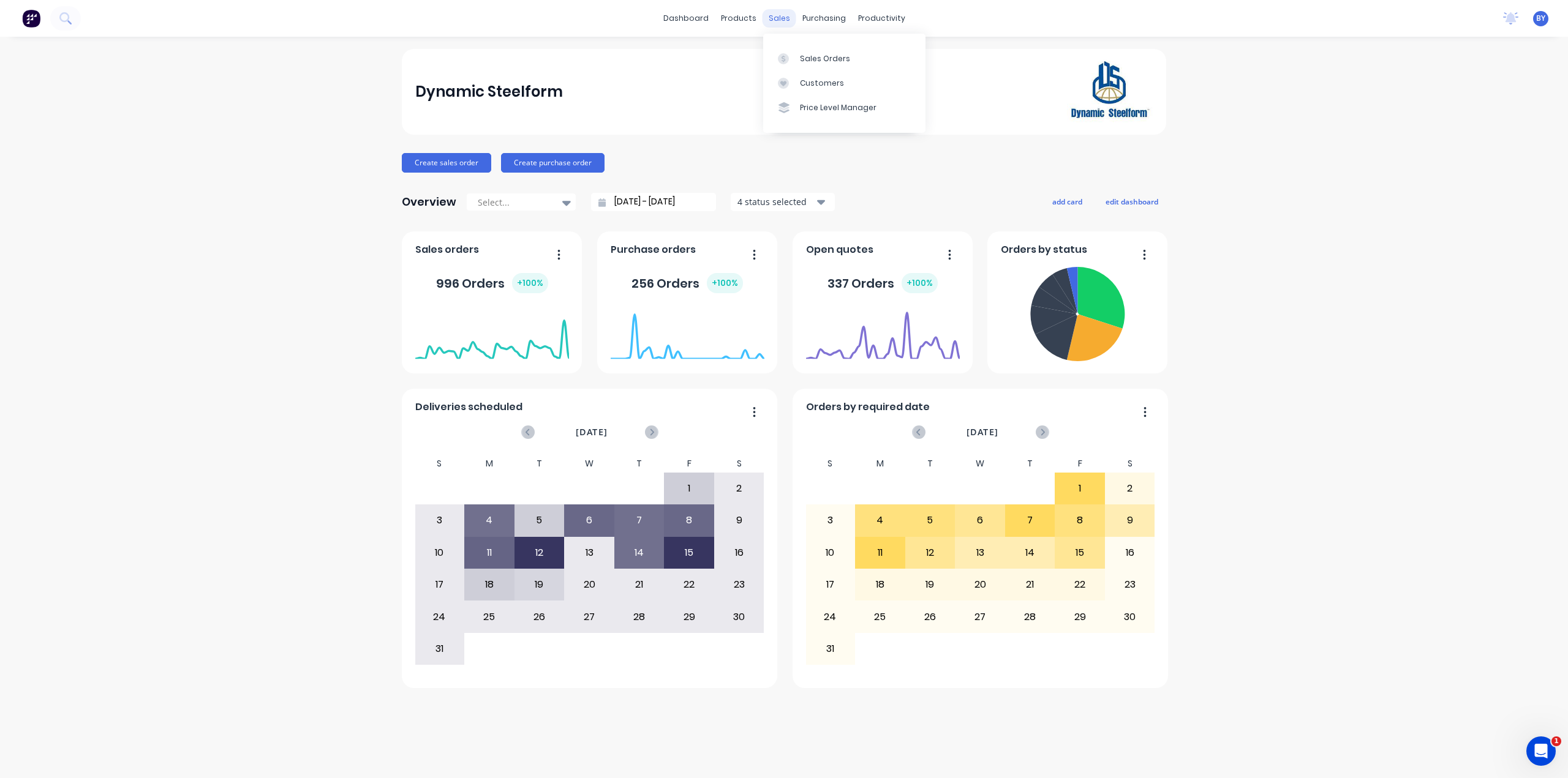
click at [782, 19] on div "sales" at bounding box center [780, 18] width 34 height 18
click at [790, 52] on link "Sales Orders" at bounding box center [844, 58] width 162 height 24
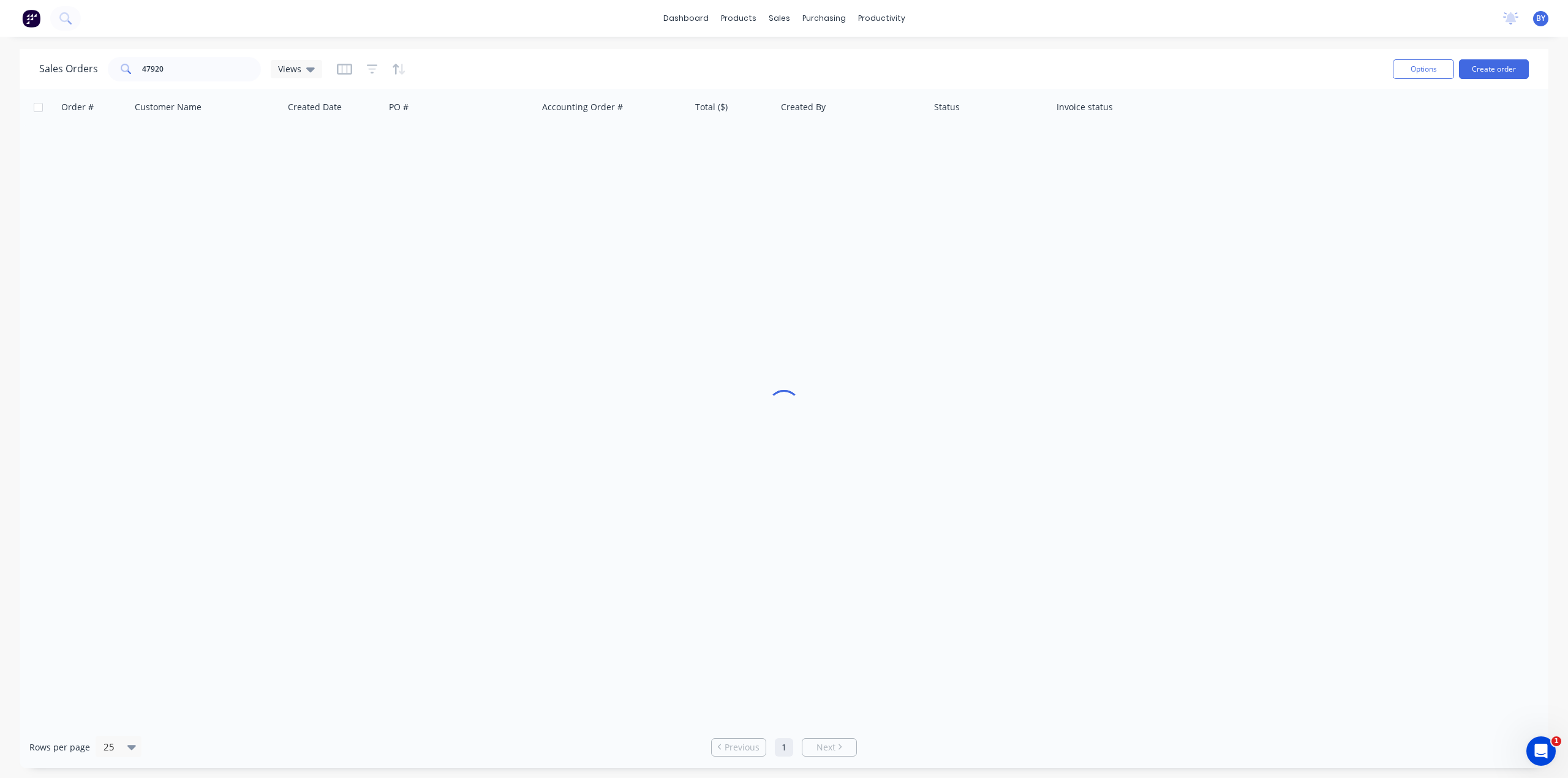
drag, startPoint x: 867, startPoint y: 297, endPoint x: 794, endPoint y: 222, distance: 104.7
click at [867, 297] on div at bounding box center [783, 407] width 1529 height 637
drag, startPoint x: 200, startPoint y: 78, endPoint x: 13, endPoint y: 76, distance: 187.0
click at [13, 76] on div "Sales Orders 47920 Views Options Create order Order # Customer Name Created Dat…" at bounding box center [784, 408] width 1568 height 719
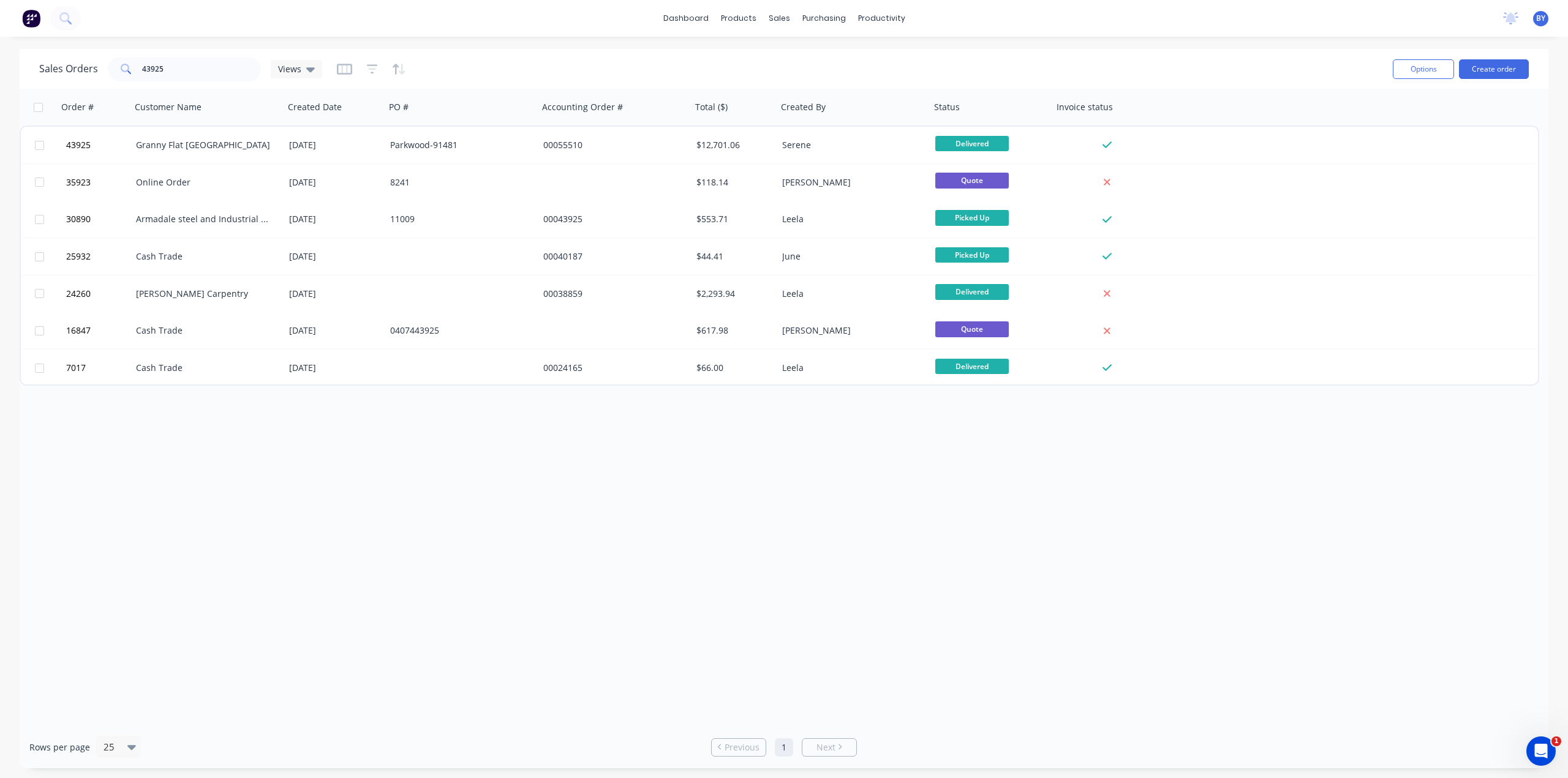
click at [425, 573] on div "Order # Customer Name Created Date PO # Accounting Order # Total ($) Created By…" at bounding box center [783, 407] width 1529 height 637
drag, startPoint x: 174, startPoint y: 67, endPoint x: 0, endPoint y: 69, distance: 174.0
click at [13, 68] on div "Sales Orders 43925 Views Options Create order Order # Customer Name Created Dat…" at bounding box center [784, 408] width 1568 height 719
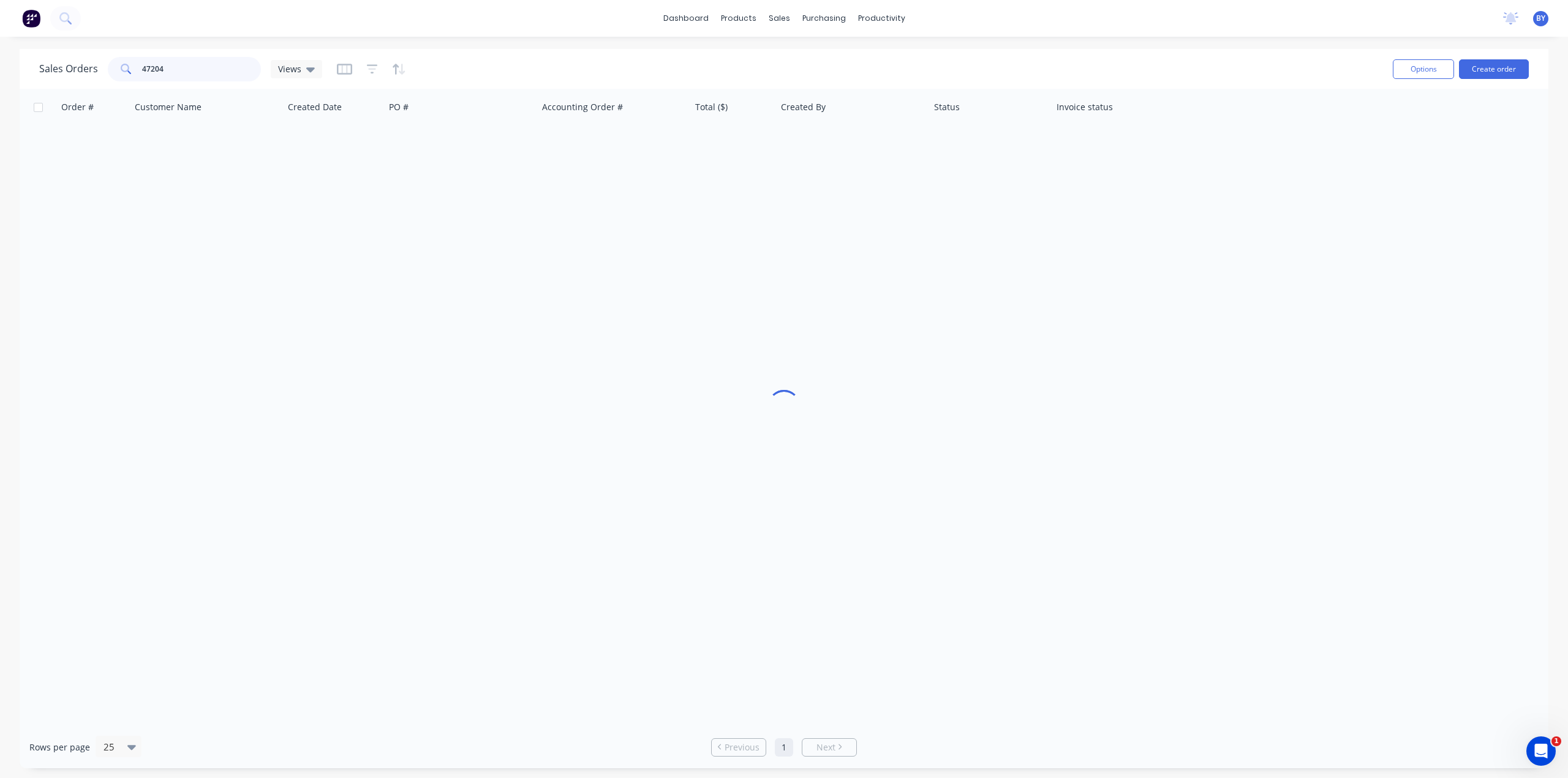
type input "47204"
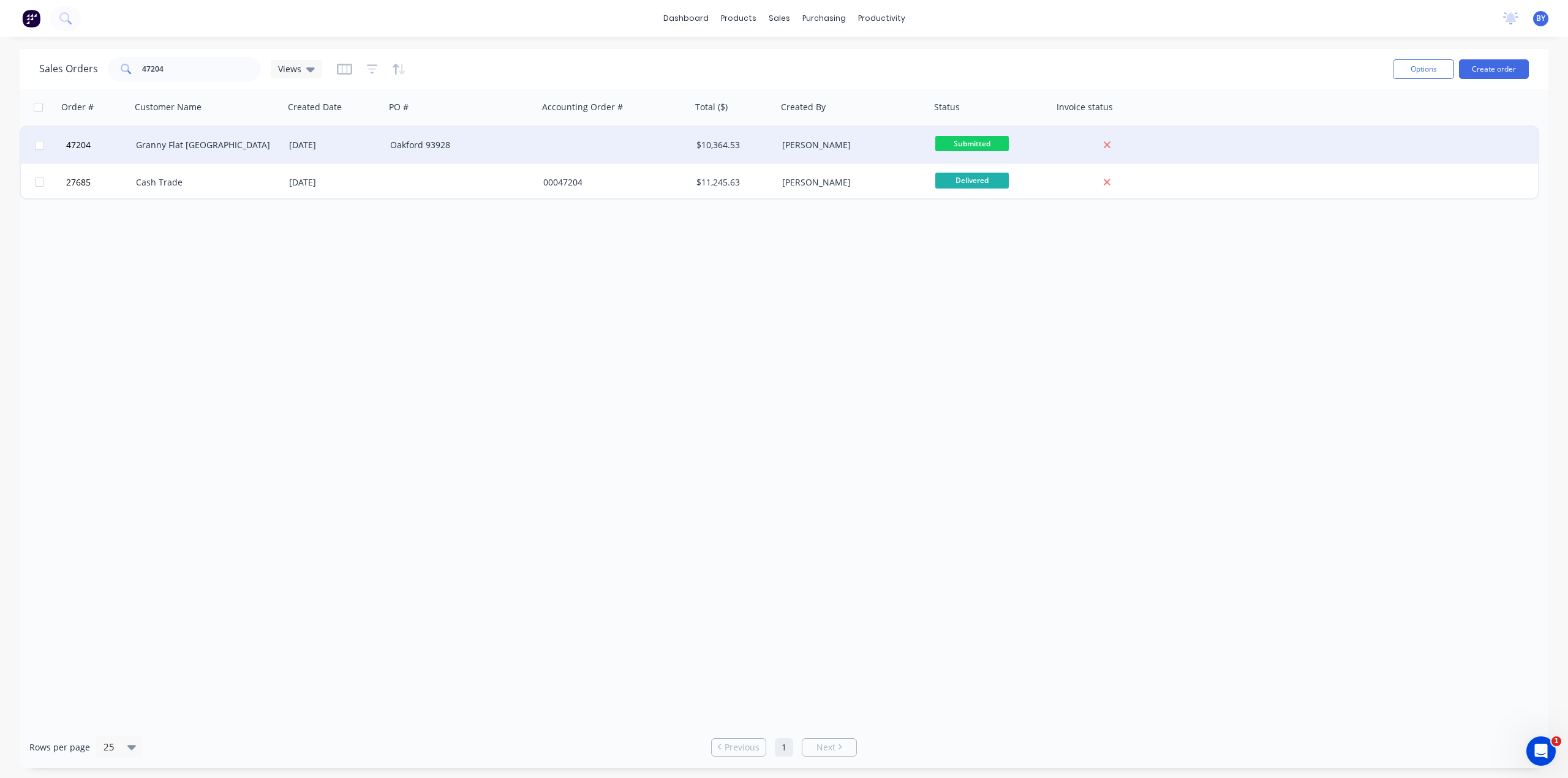
click at [235, 150] on div "Granny Flat [GEOGRAPHIC_DATA]" at bounding box center [204, 145] width 136 height 13
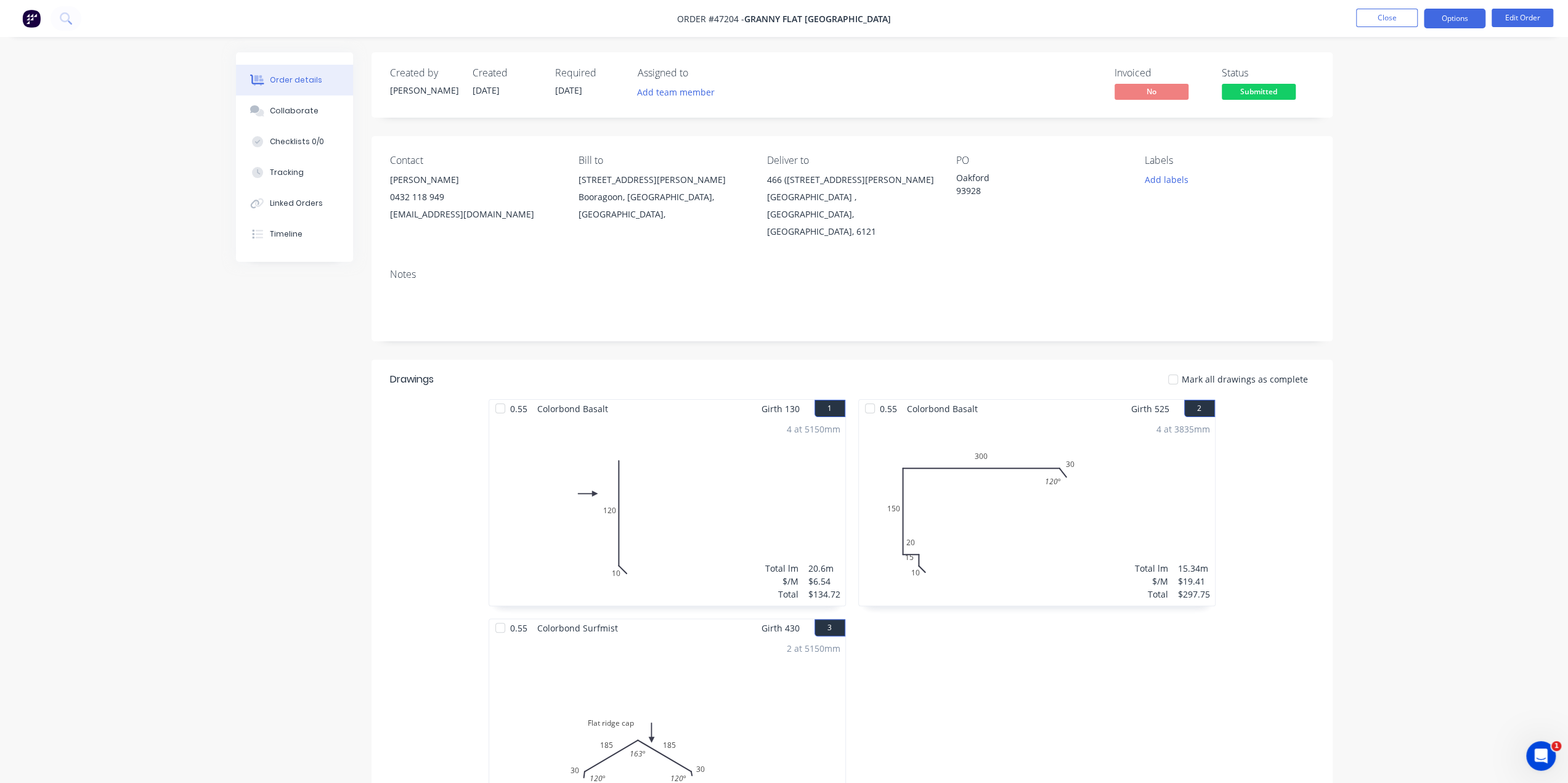
click at [1464, 23] on button "Options" at bounding box center [1455, 18] width 62 height 20
click at [1407, 173] on div "Delivery Docket" at bounding box center [1417, 173] width 113 height 18
click at [1423, 125] on div "Without pricing" at bounding box center [1417, 124] width 113 height 18
click at [292, 168] on div "Tracking" at bounding box center [287, 173] width 34 height 11
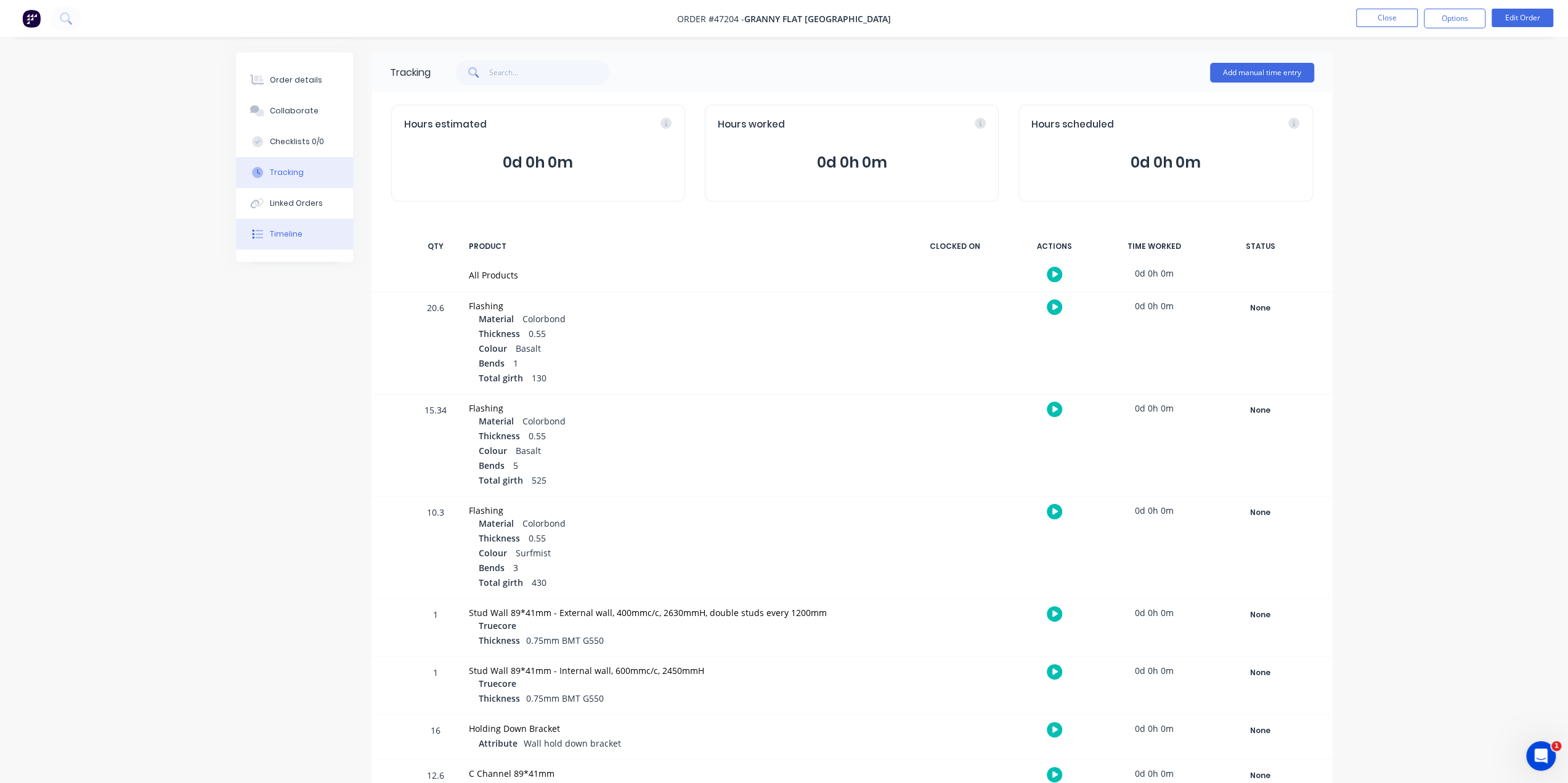
click at [290, 231] on div "Timeline" at bounding box center [286, 234] width 33 height 11
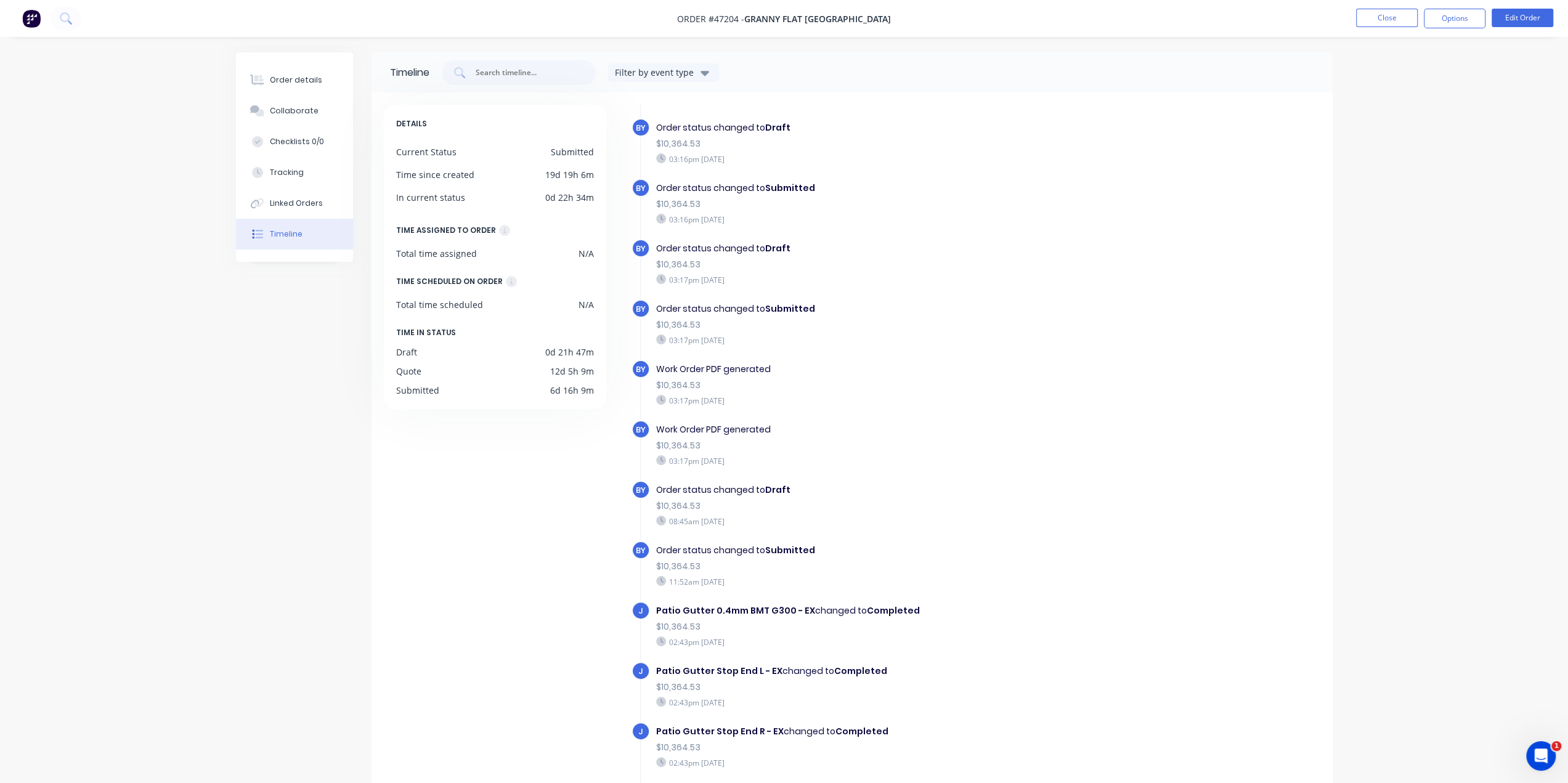
scroll to position [1076, 0]
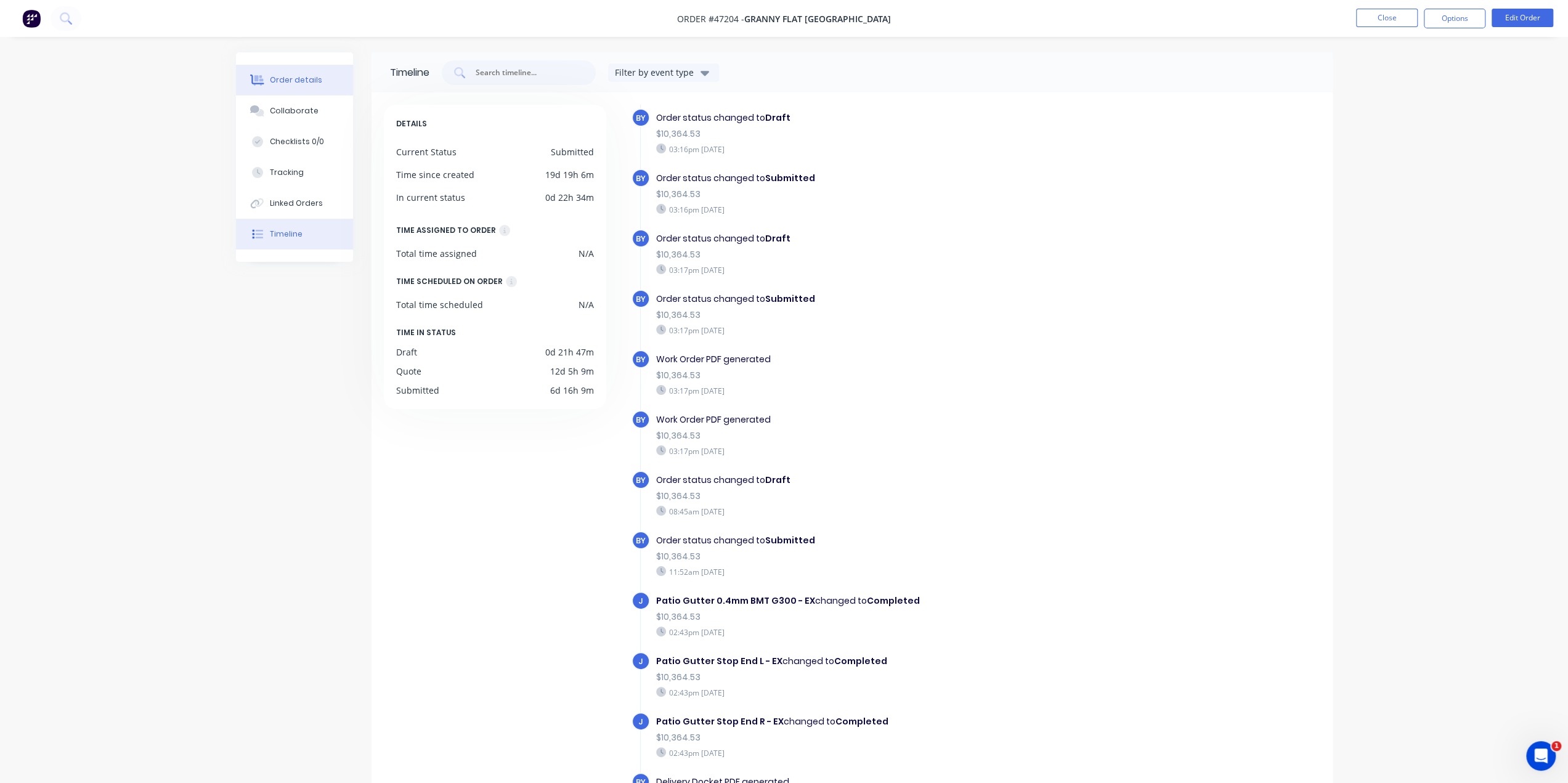
click at [308, 84] on div "Order details" at bounding box center [295, 80] width 52 height 11
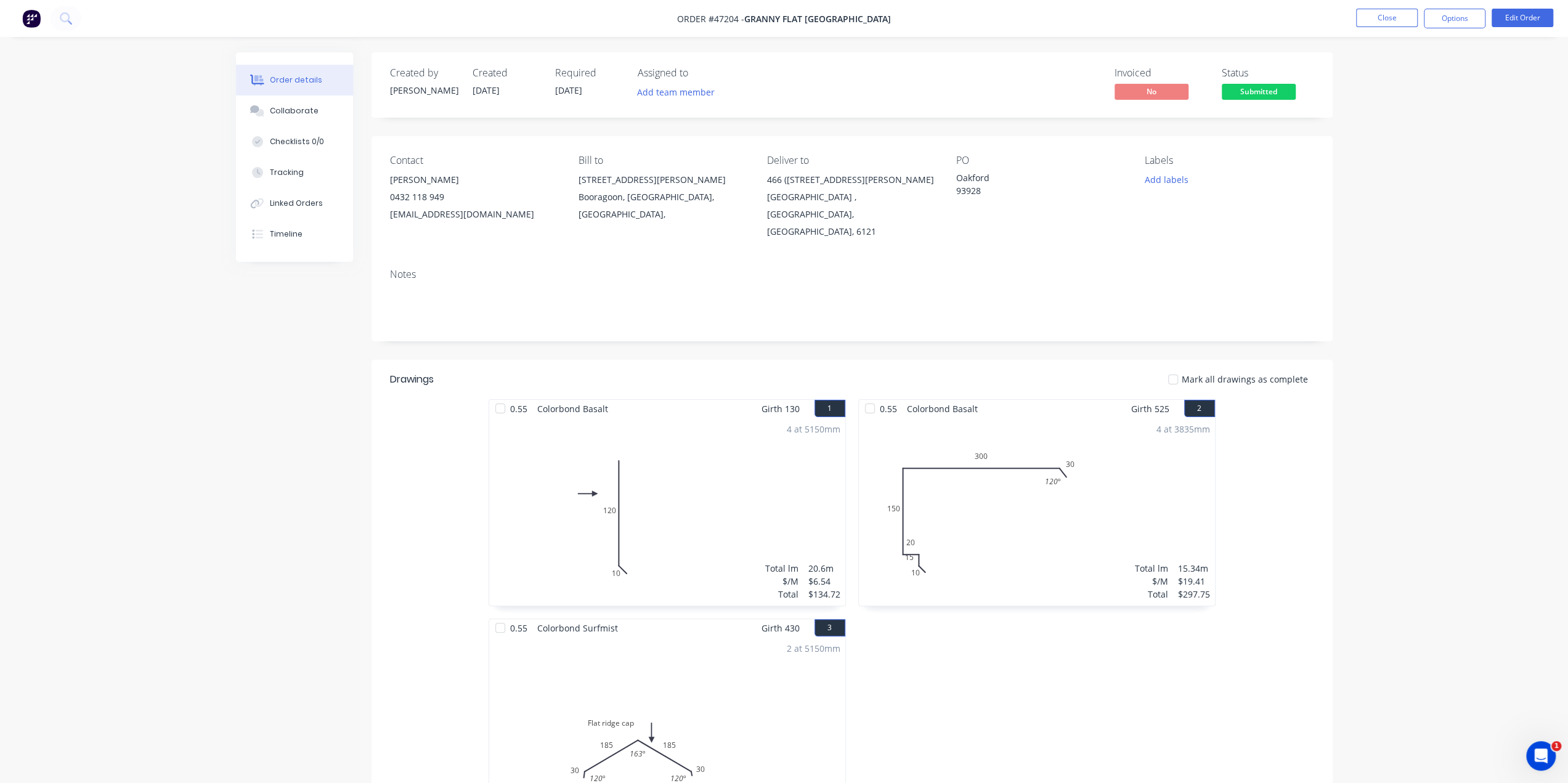
drag, startPoint x: 759, startPoint y: 183, endPoint x: 801, endPoint y: 202, distance: 46.1
click at [801, 202] on div "Contact Kiran Shanker 0432 118 949 kiran@grannyflatswa.com Bill to 92 McCoy st …" at bounding box center [852, 197] width 961 height 123
copy div "466 (Lot 106) Hopkinson Road Oakford"
drag, startPoint x: 743, startPoint y: 16, endPoint x: 772, endPoint y: 14, distance: 29.1
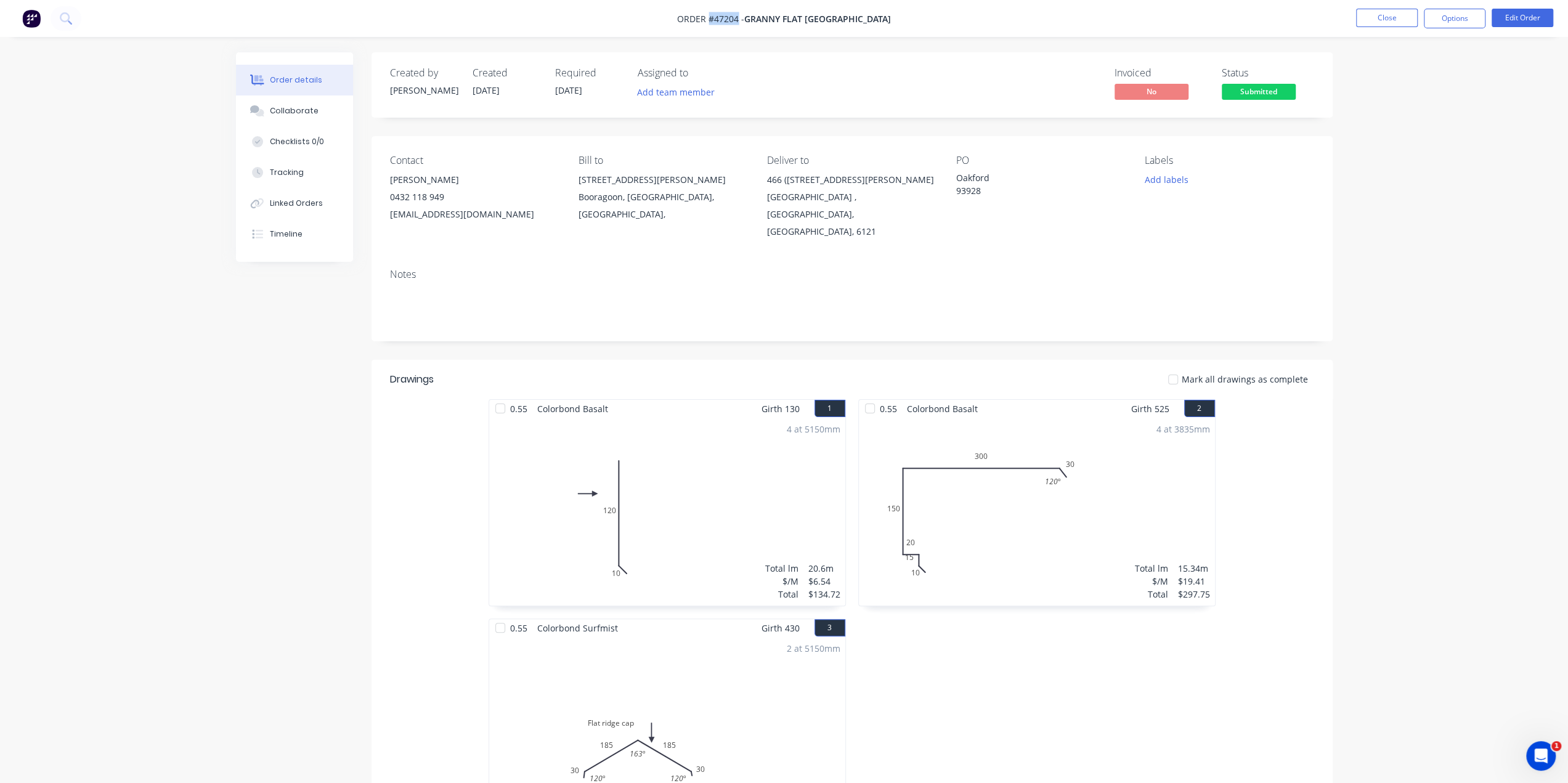
click at [744, 14] on span "Order #47204 -" at bounding box center [711, 19] width 67 height 12
copy span "#47204"
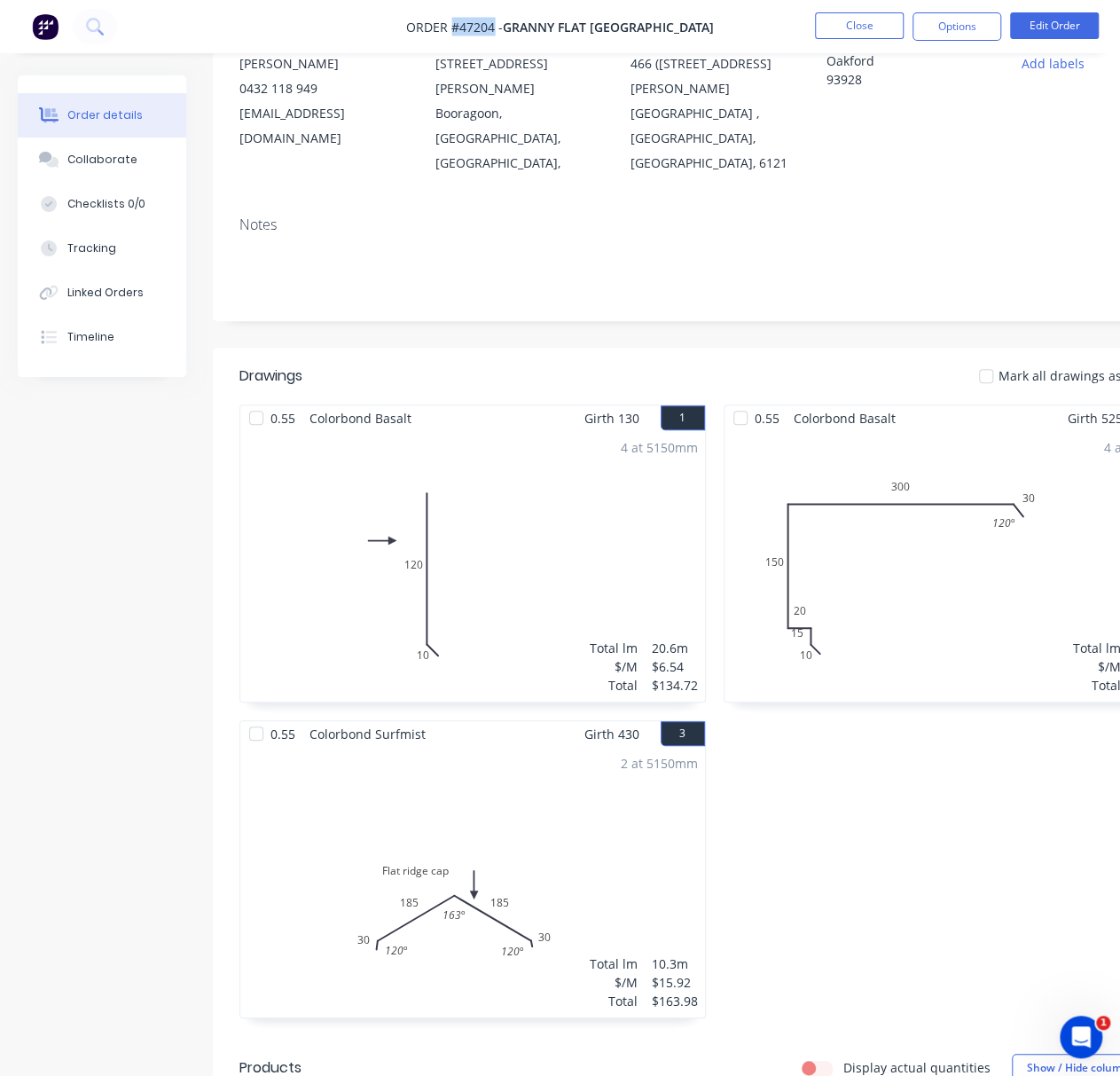
scroll to position [325, 0]
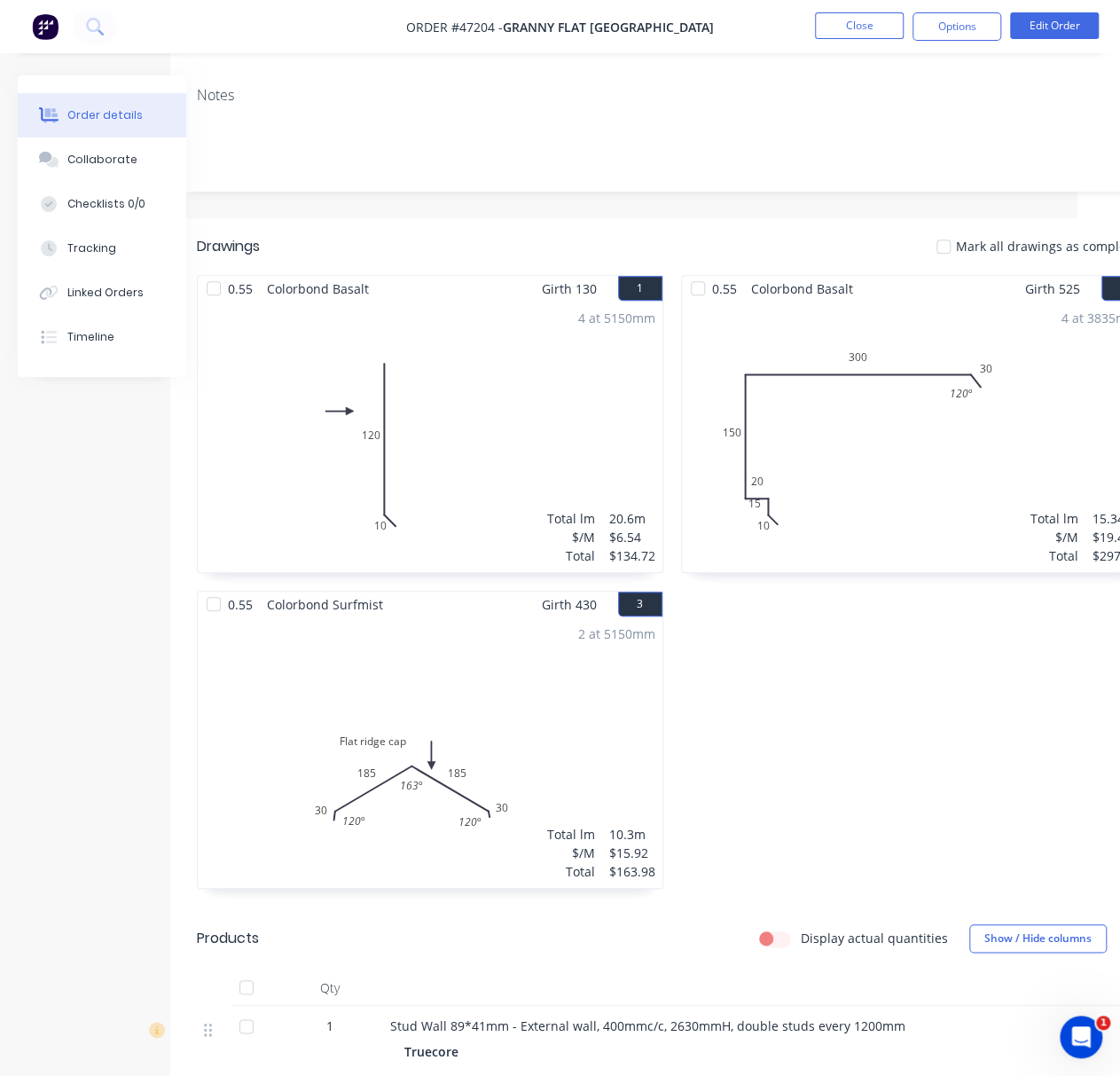
drag, startPoint x: 802, startPoint y: 662, endPoint x: 876, endPoint y: 651, distance: 74.8
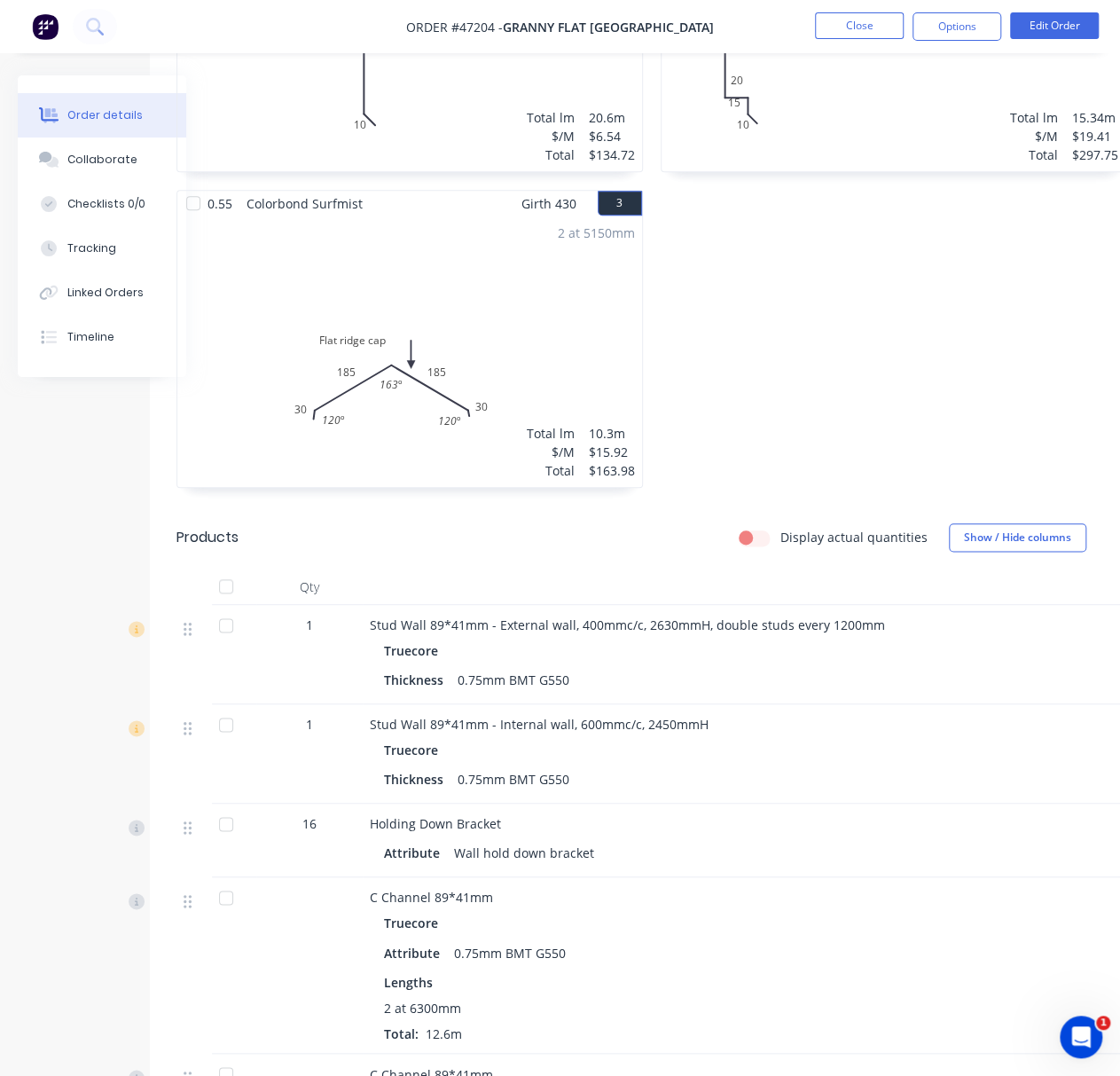
scroll to position [916, 63]
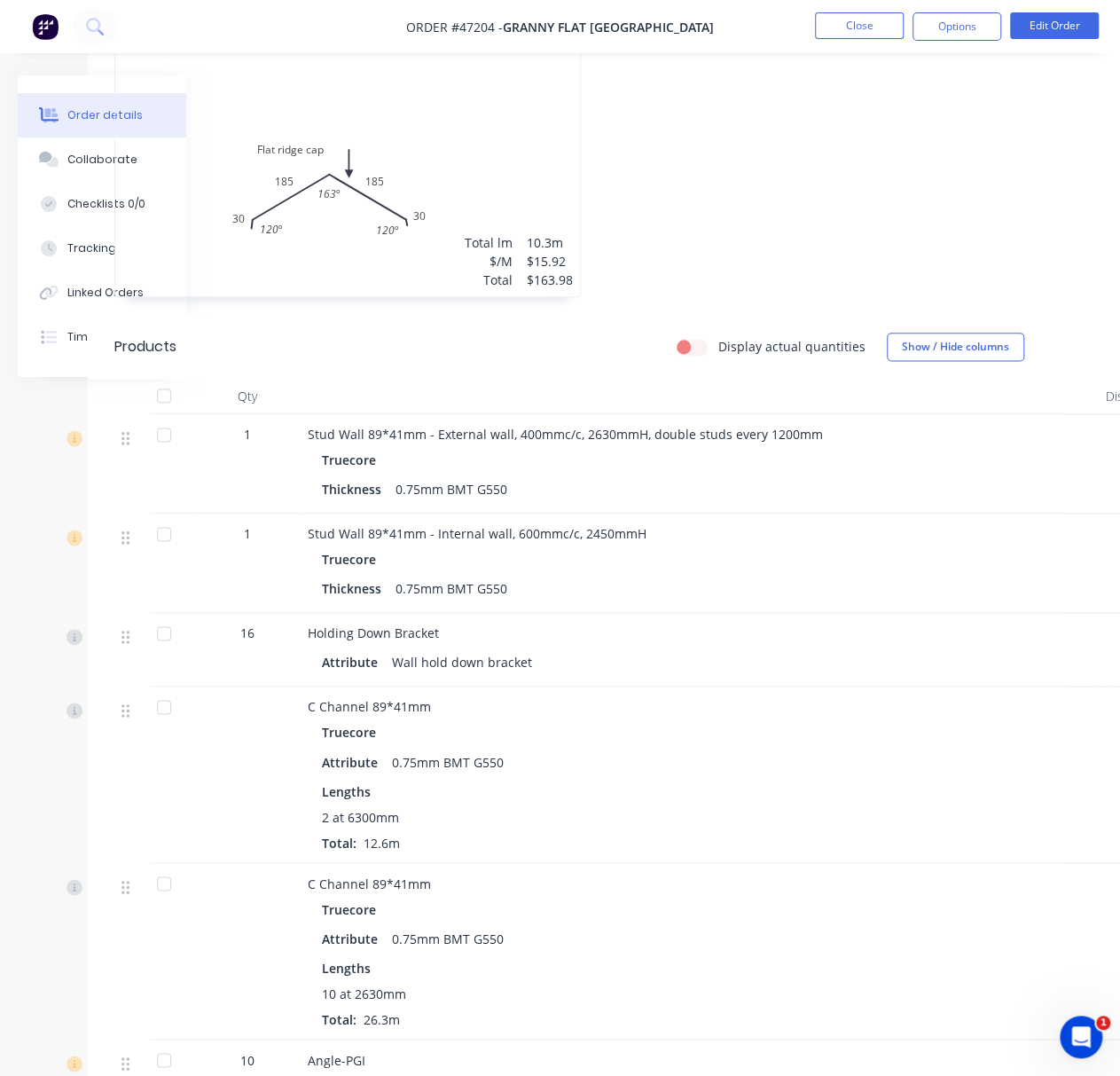
drag, startPoint x: 793, startPoint y: 665, endPoint x: 894, endPoint y: 673, distance: 101.3
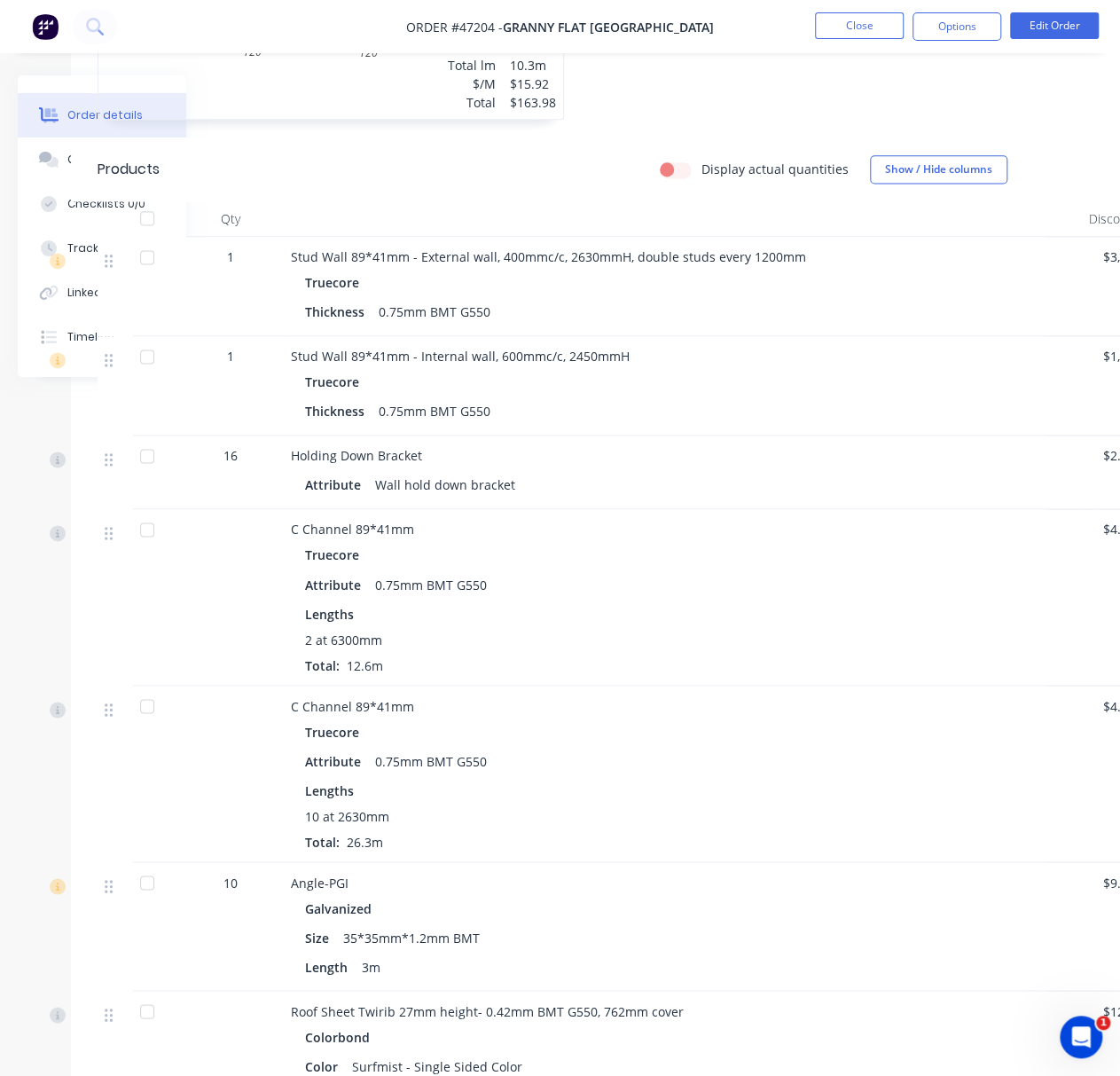
drag, startPoint x: 773, startPoint y: 654, endPoint x: 719, endPoint y: 656, distance: 54.0
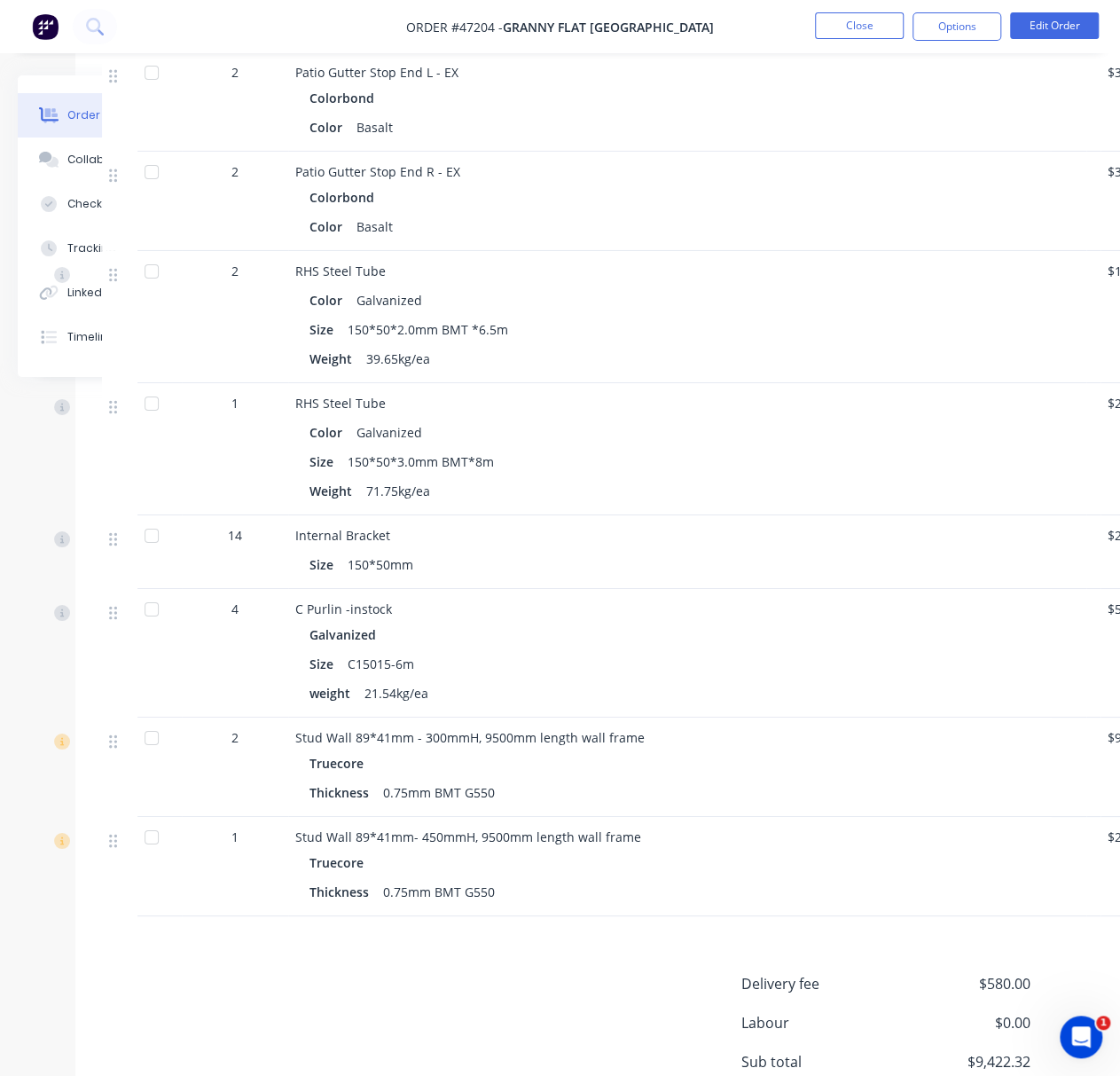
scroll to position [2928, 138]
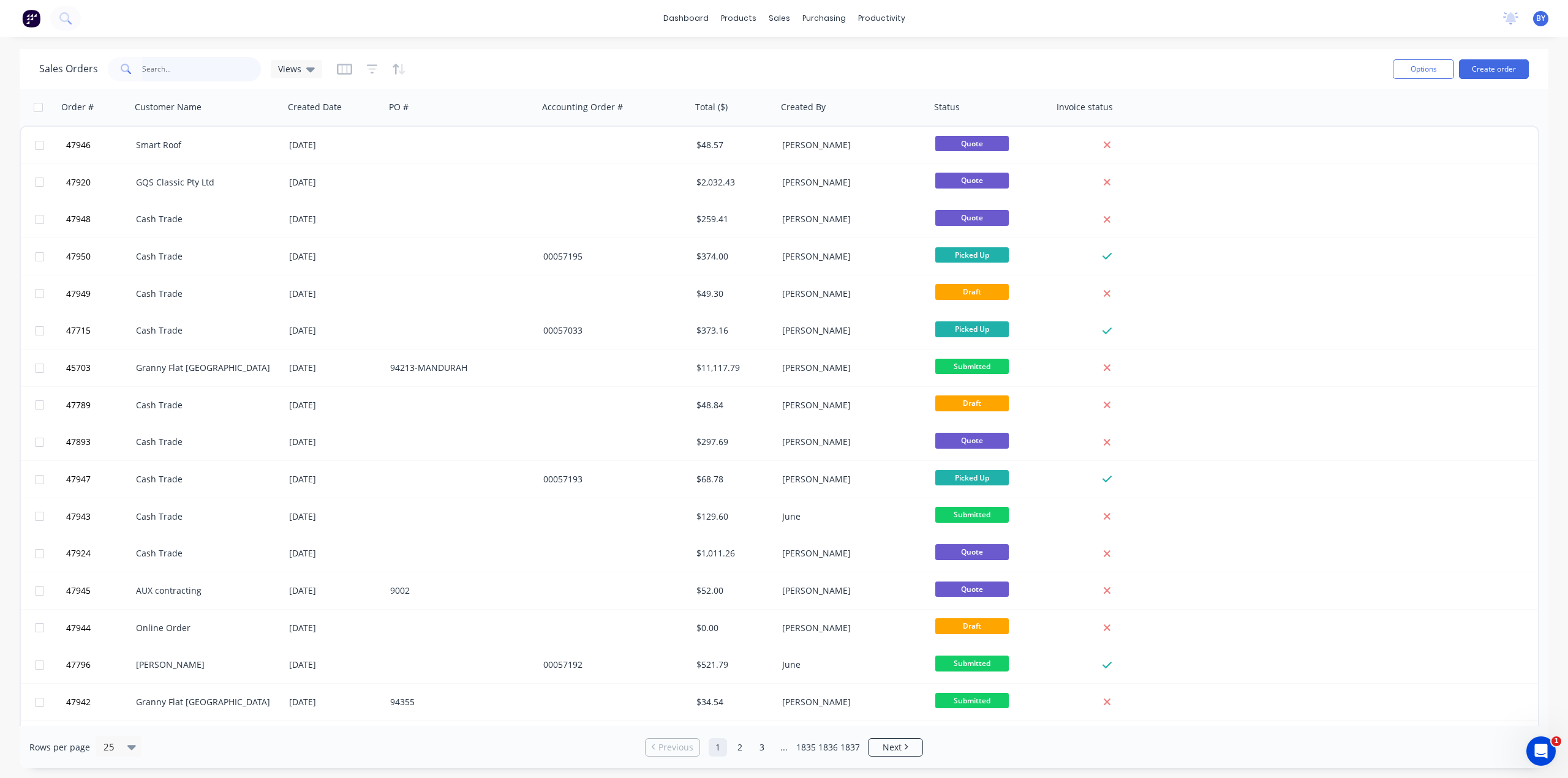
click at [210, 67] on input "text" at bounding box center [202, 69] width 120 height 24
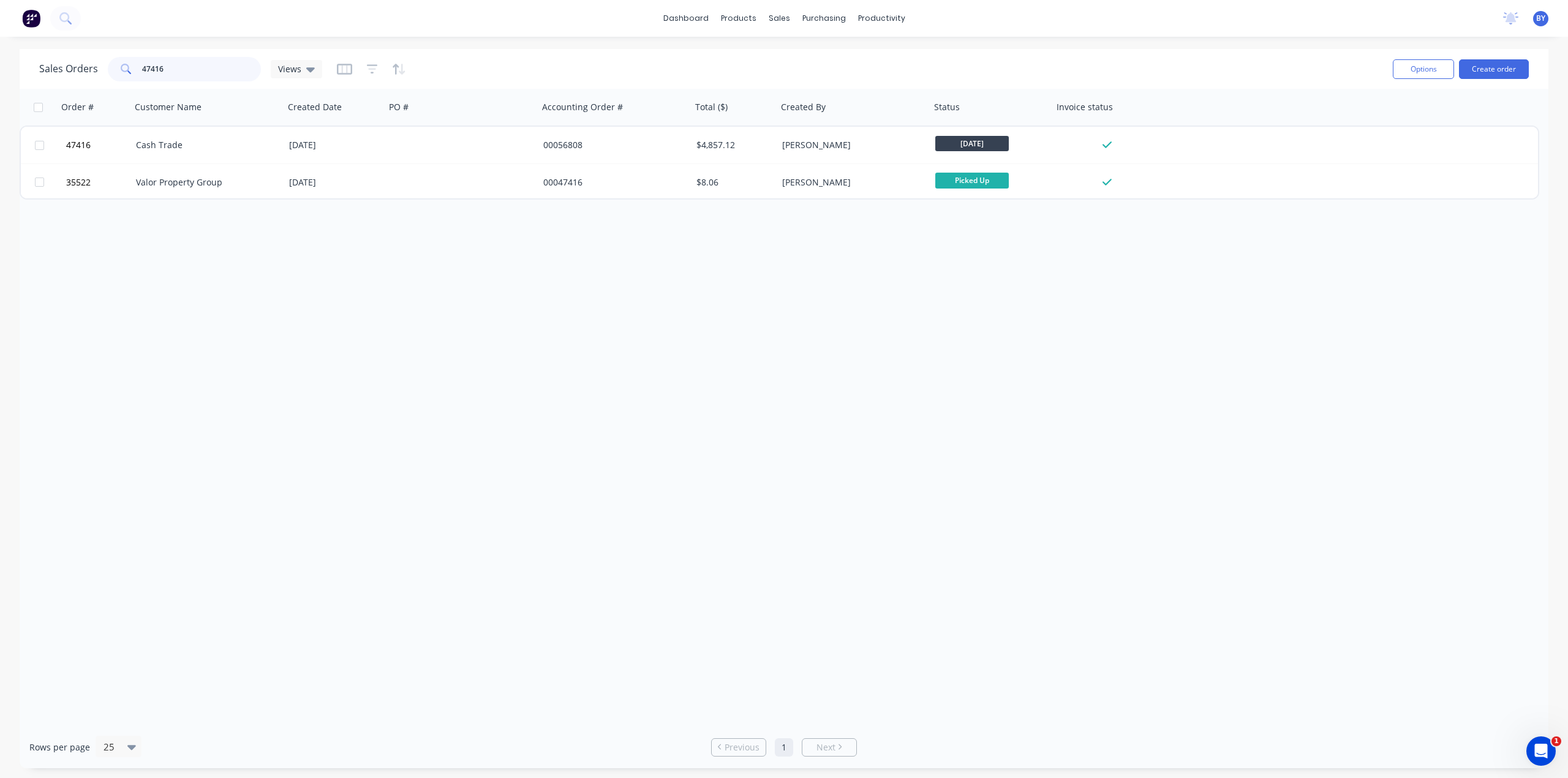
type input "47416"
click at [235, 141] on div "Cash Trade" at bounding box center [204, 145] width 136 height 13
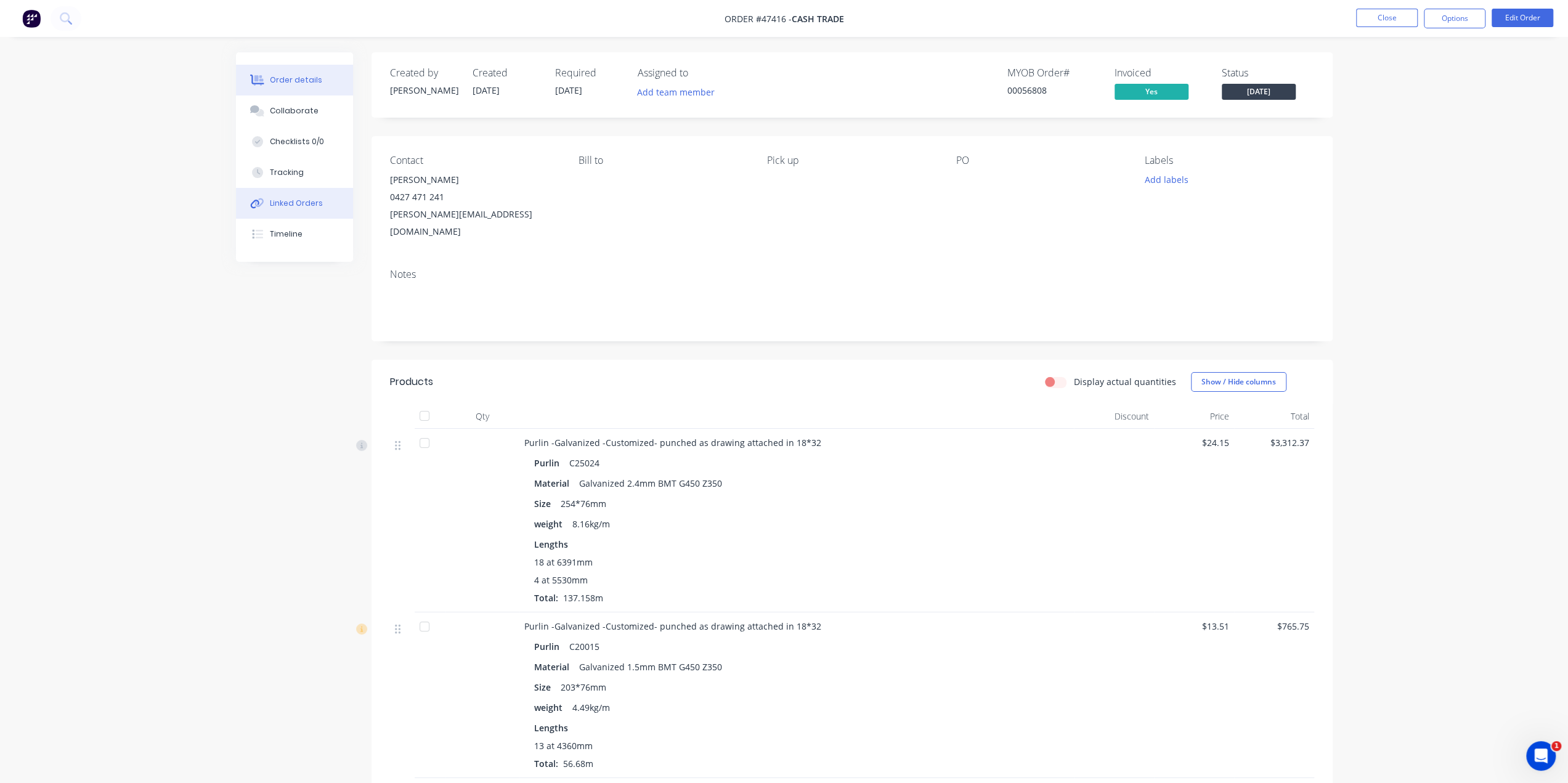
click at [297, 195] on button "Linked Orders" at bounding box center [295, 203] width 117 height 31
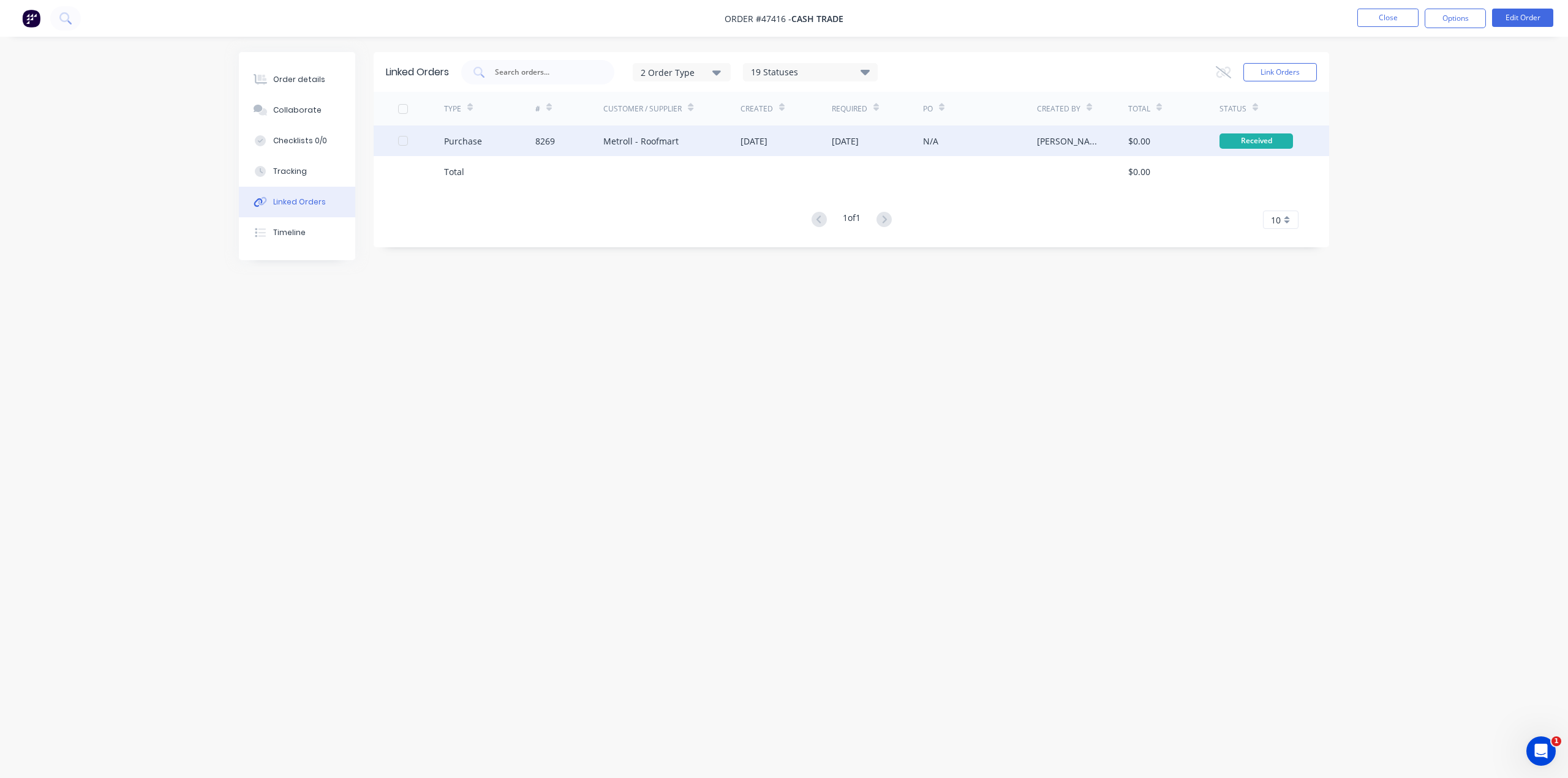
click at [714, 144] on div "Metroll - Roofmart" at bounding box center [671, 140] width 137 height 31
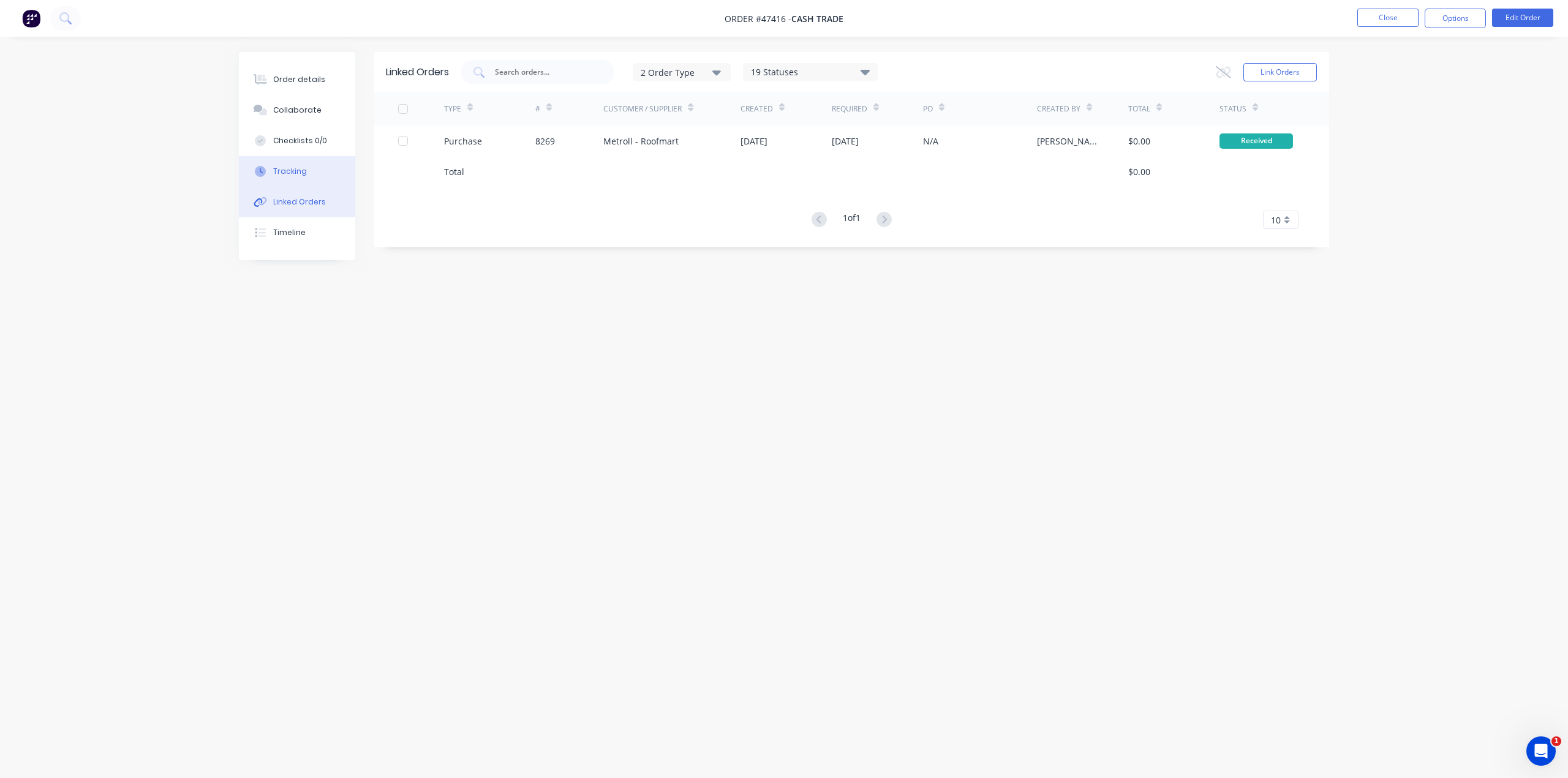
click at [302, 170] on div "Tracking" at bounding box center [290, 171] width 34 height 11
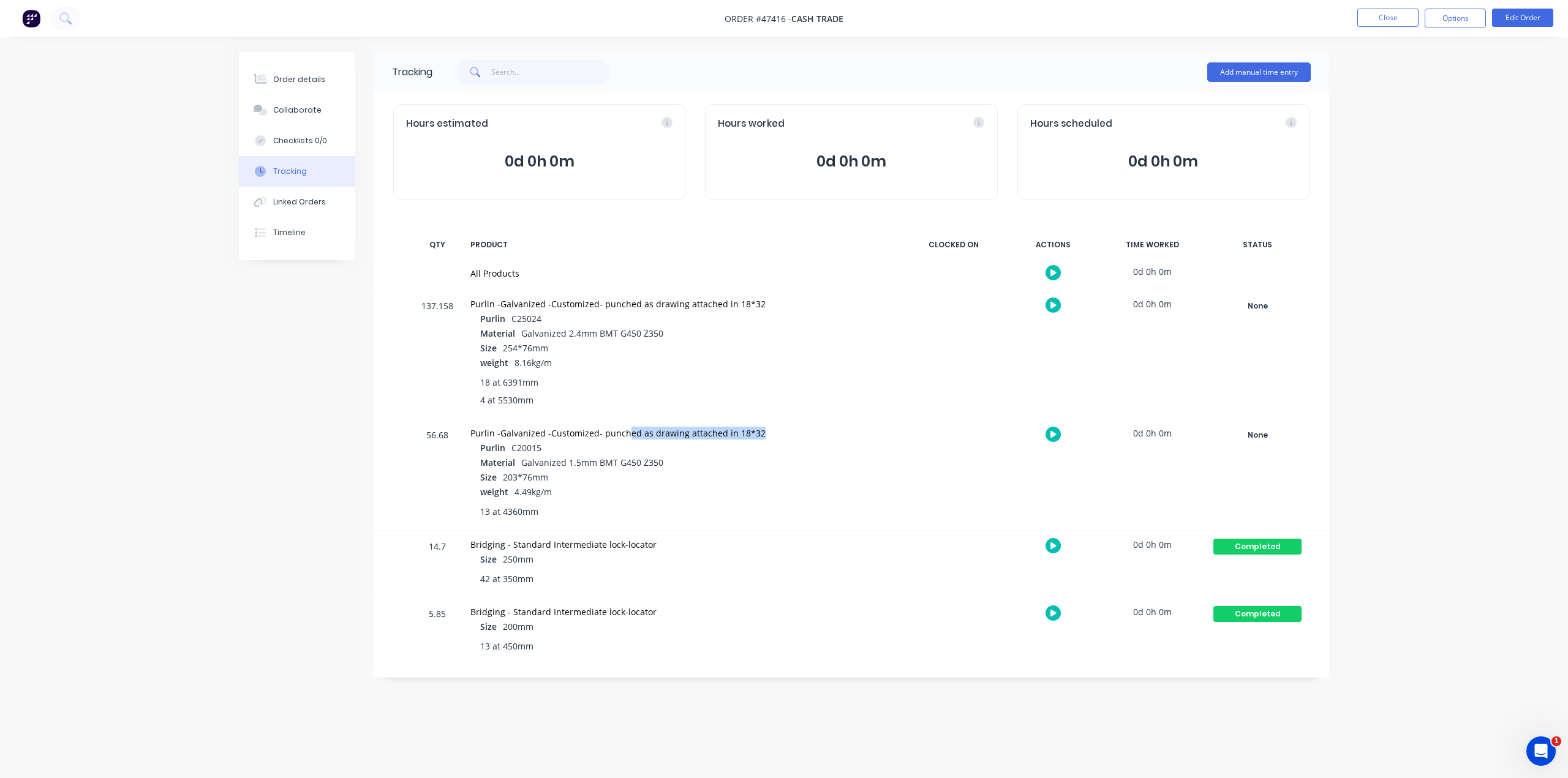
drag, startPoint x: 753, startPoint y: 431, endPoint x: 627, endPoint y: 432, distance: 126.0
click at [627, 432] on div "Purlin -Galvanized -Customized- punched as drawing attached in 18*32" at bounding box center [681, 433] width 423 height 13
click at [827, 492] on div "weight 4.49kg/m" at bounding box center [686, 493] width 413 height 14
drag, startPoint x: 589, startPoint y: 426, endPoint x: 815, endPoint y: 427, distance: 226.0
click at [815, 427] on div "Purlin -Galvanized -Customized- punched as drawing attached in 18*32" at bounding box center [681, 433] width 423 height 13
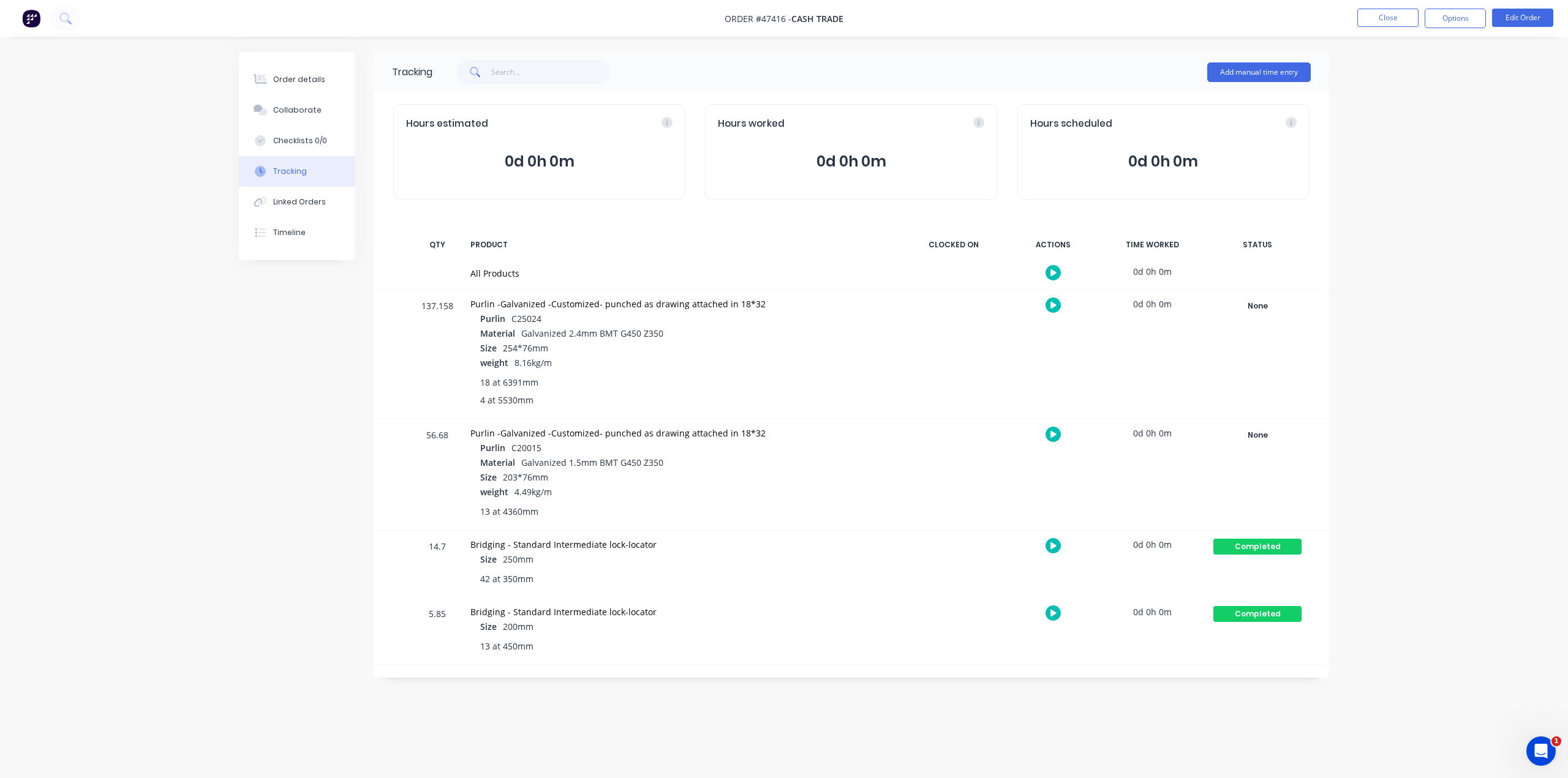
click at [823, 491] on div "weight 4.49kg/m" at bounding box center [686, 493] width 413 height 14
click at [274, 231] on div "Timeline" at bounding box center [289, 233] width 33 height 11
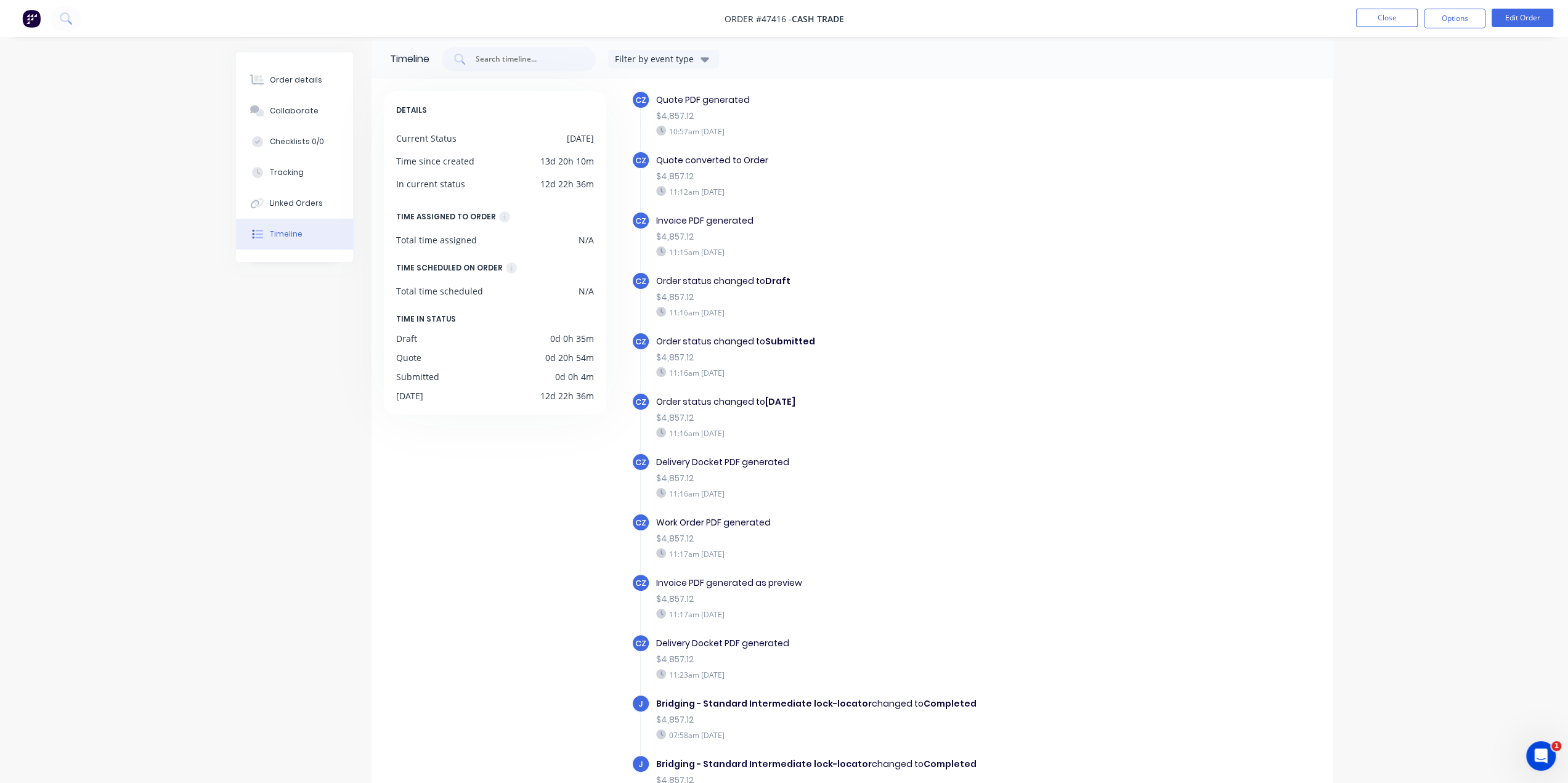
scroll to position [84, 0]
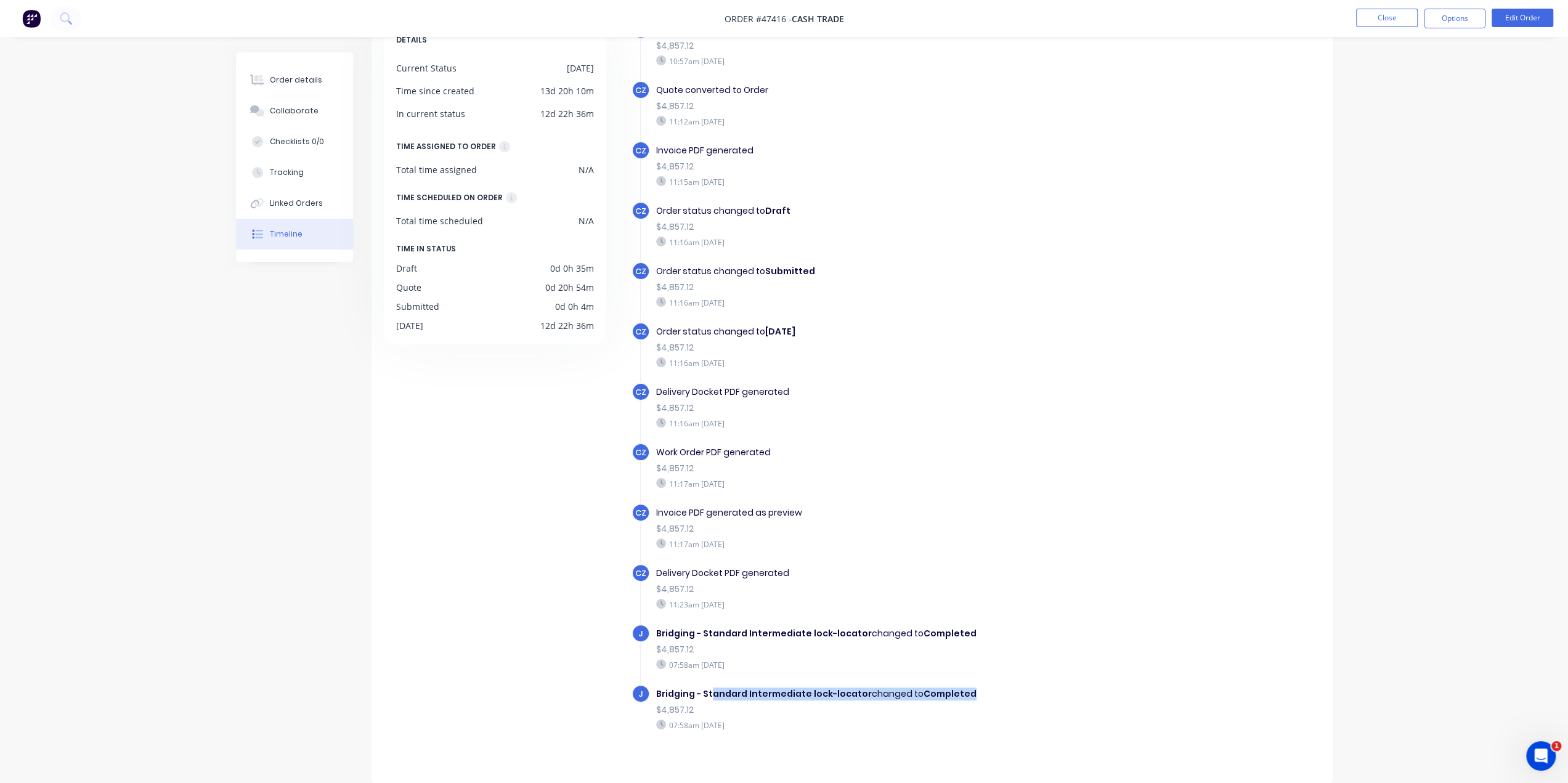
drag, startPoint x: 719, startPoint y: 678, endPoint x: 1012, endPoint y: 675, distance: 293.0
click at [1012, 687] on div "Bridging - Standard Intermediate lock-locator changed to Completed" at bounding box center [869, 694] width 426 height 13
click at [1010, 704] on div "$4,857.12" at bounding box center [869, 710] width 426 height 13
drag, startPoint x: 721, startPoint y: 615, endPoint x: 747, endPoint y: 621, distance: 26.7
click at [744, 627] on b "Bridging - Standard Intermediate lock-locator" at bounding box center [764, 634] width 215 height 13
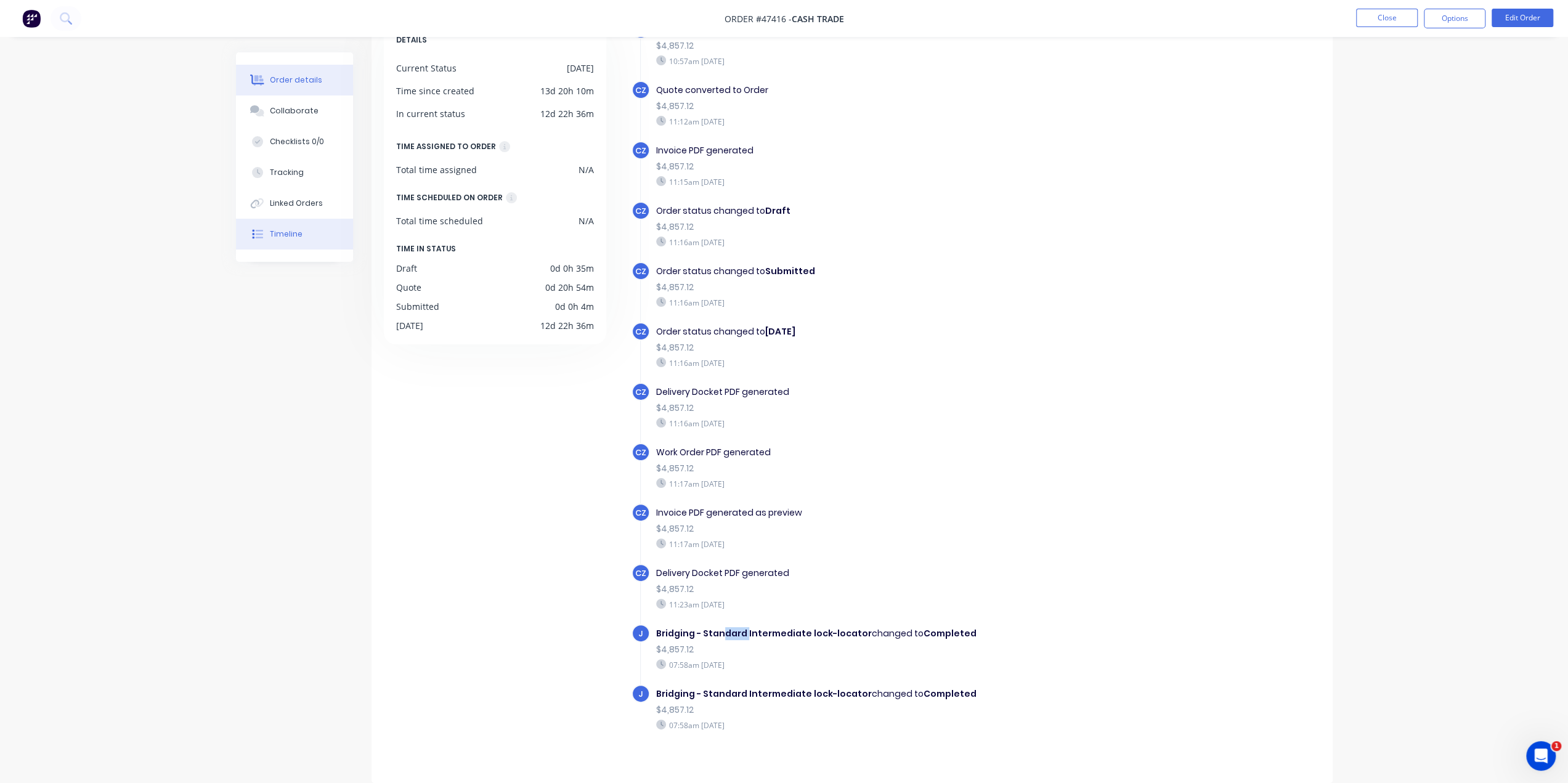
click at [281, 67] on button "Order details" at bounding box center [295, 80] width 117 height 31
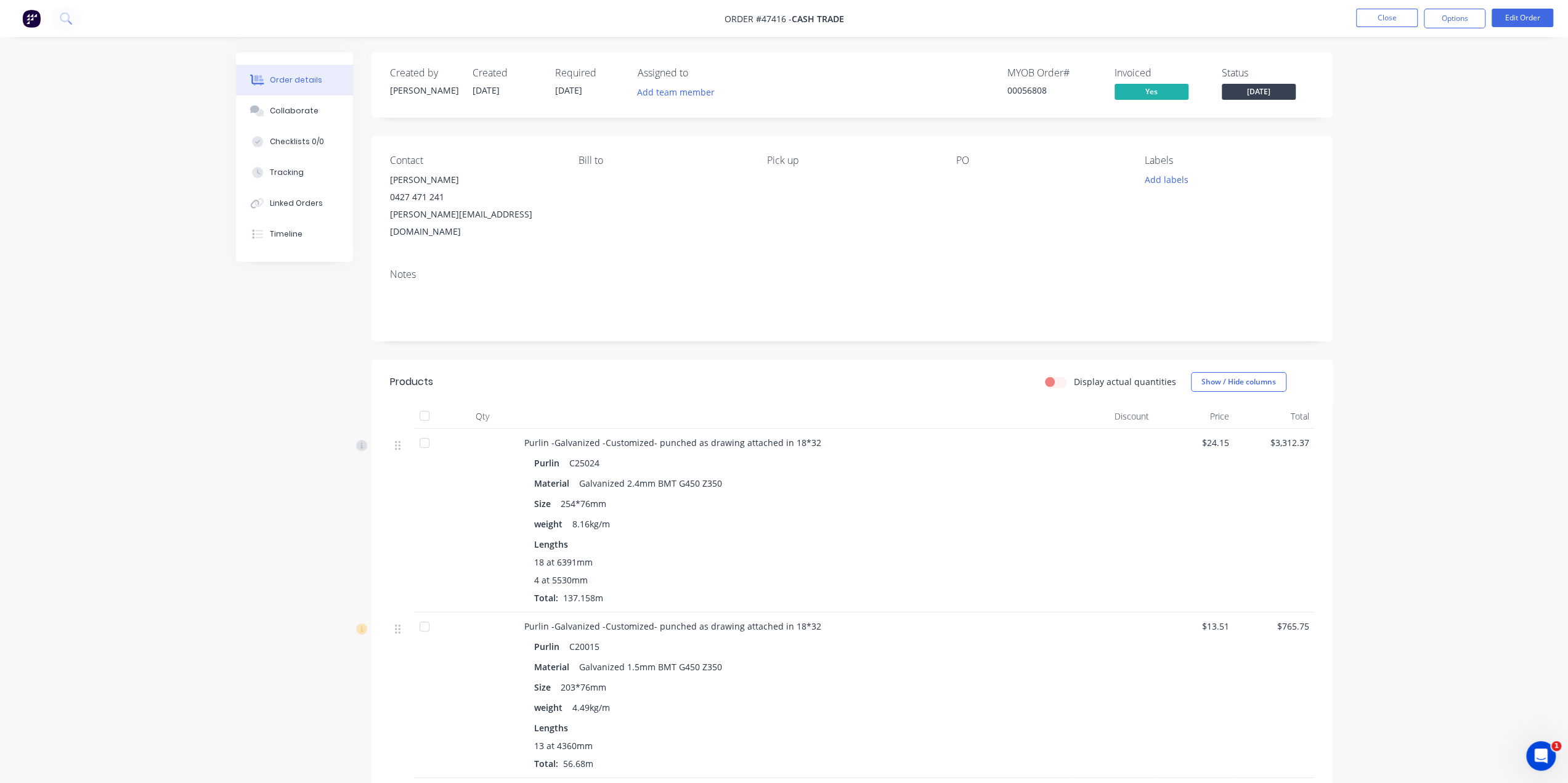
click at [803, 259] on div "Notes" at bounding box center [852, 300] width 961 height 83
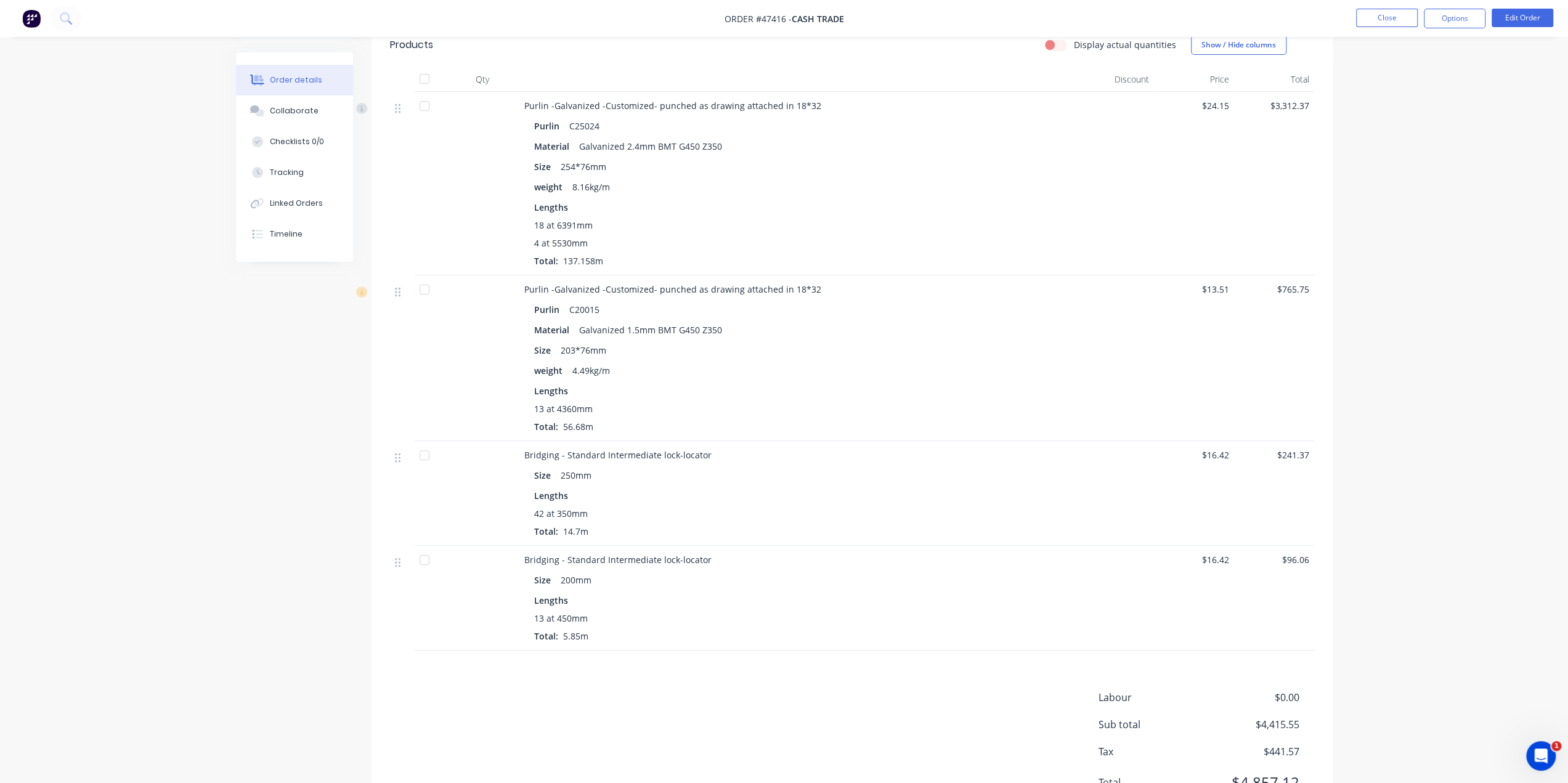
scroll to position [379, 0]
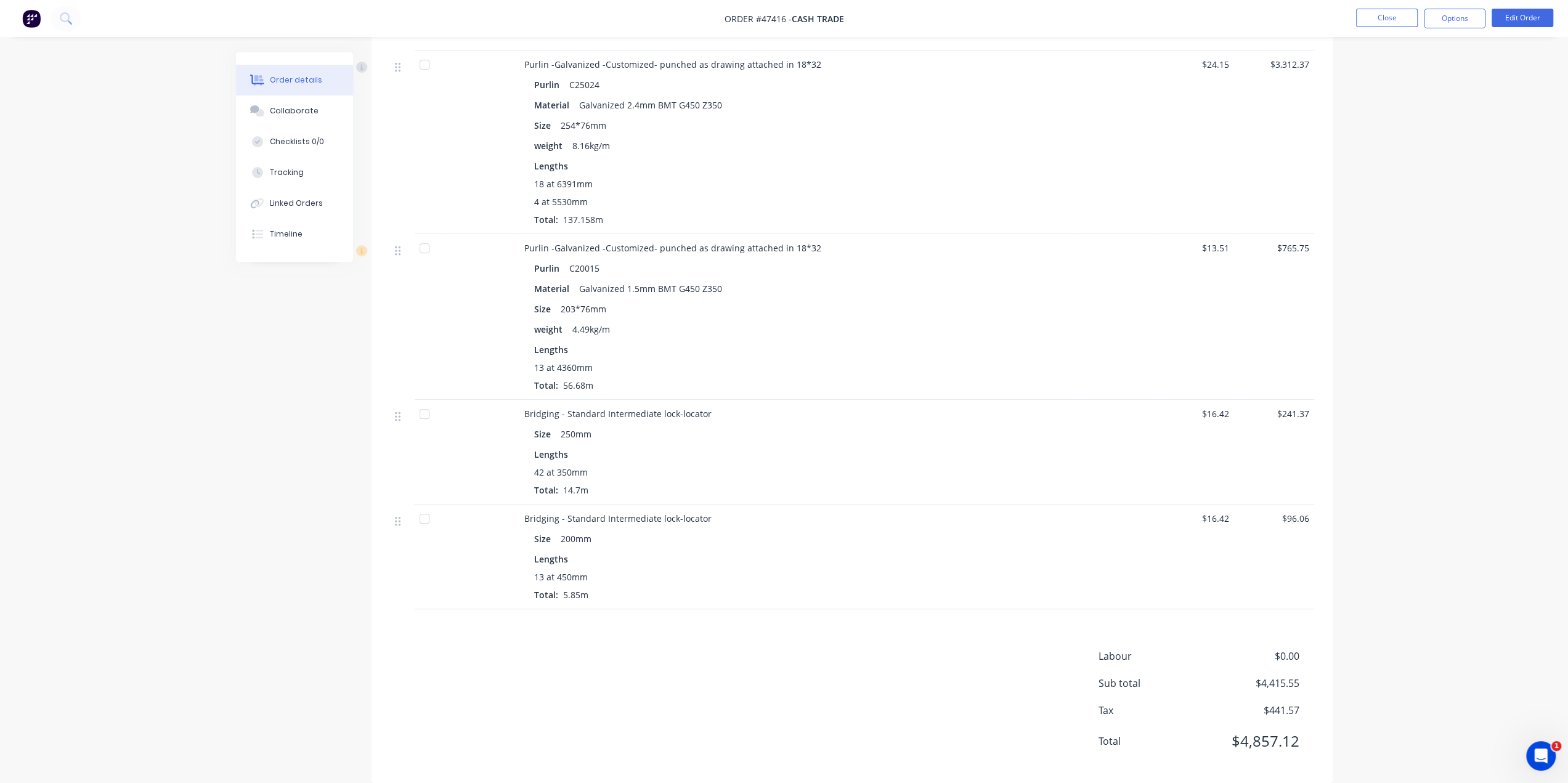
click at [1405, 554] on div "Order details Collaborate Checklists 0/0 Tracking Linked Orders Timeline Order …" at bounding box center [784, 211] width 1568 height 1180
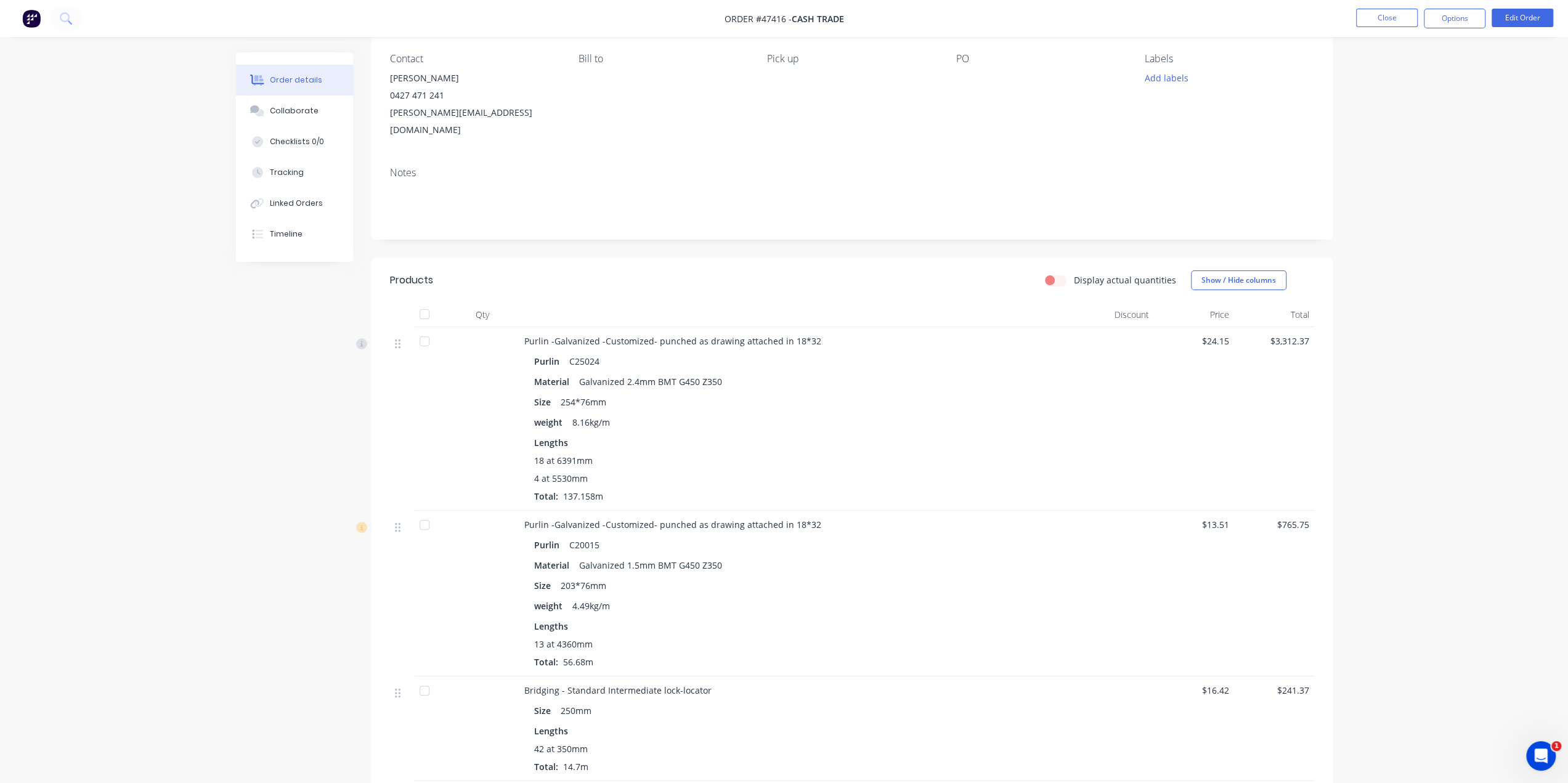
scroll to position [0, 0]
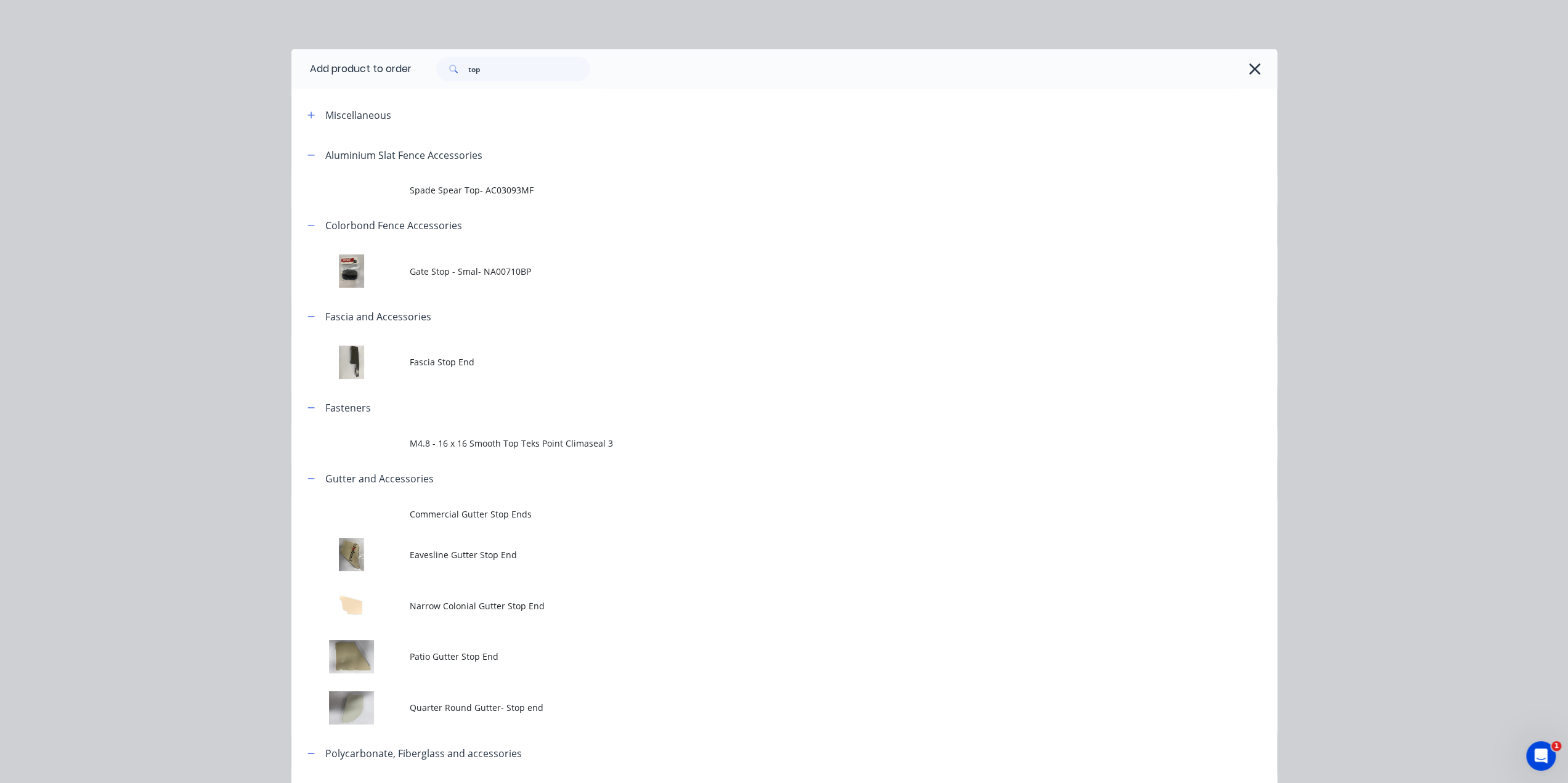
click at [1255, 70] on button "button" at bounding box center [1255, 69] width 20 height 20
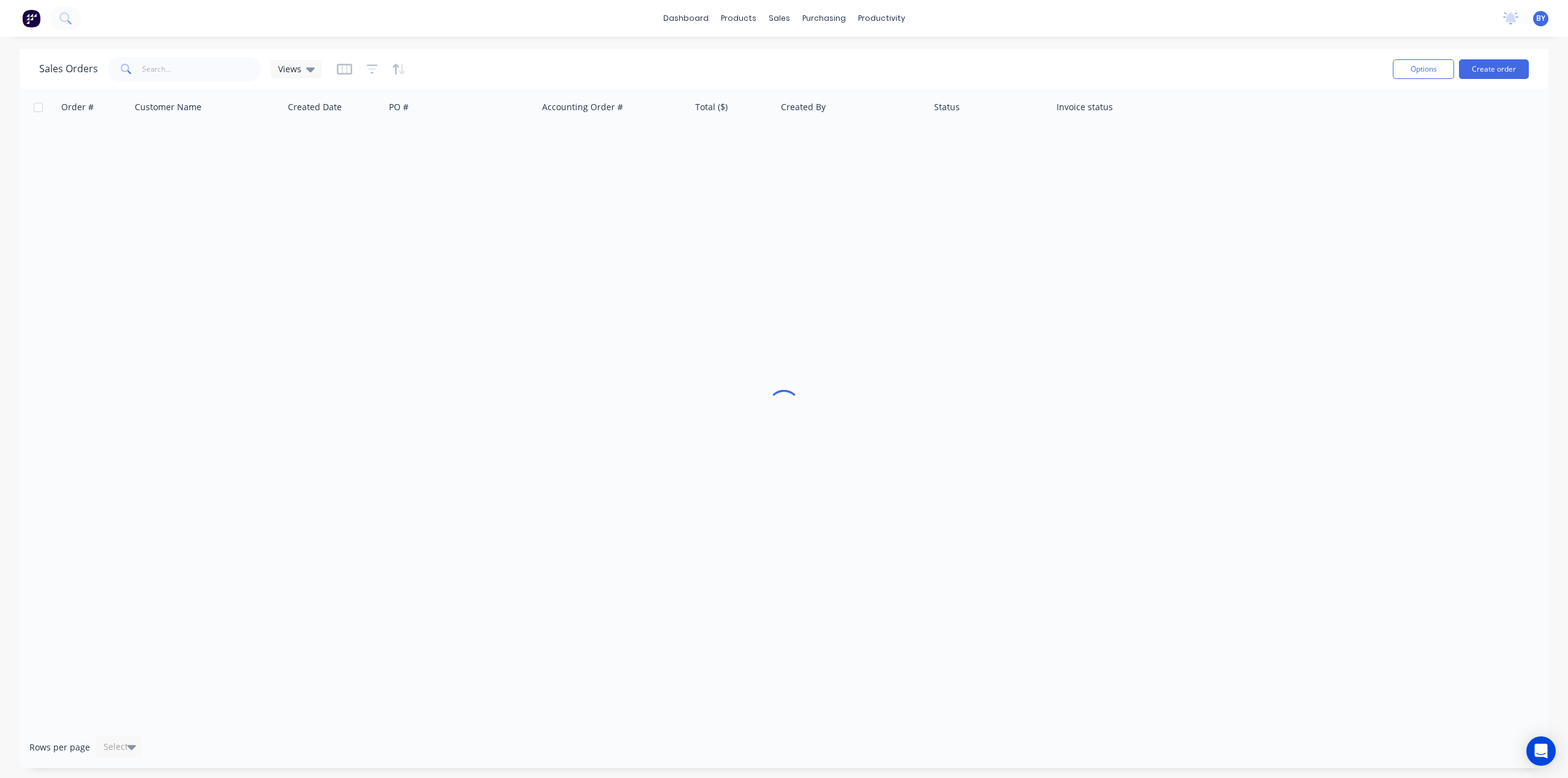
click at [774, 43] on div "dashboard products sales purchasing productivity dashboard products Product Cat…" at bounding box center [784, 389] width 1568 height 778
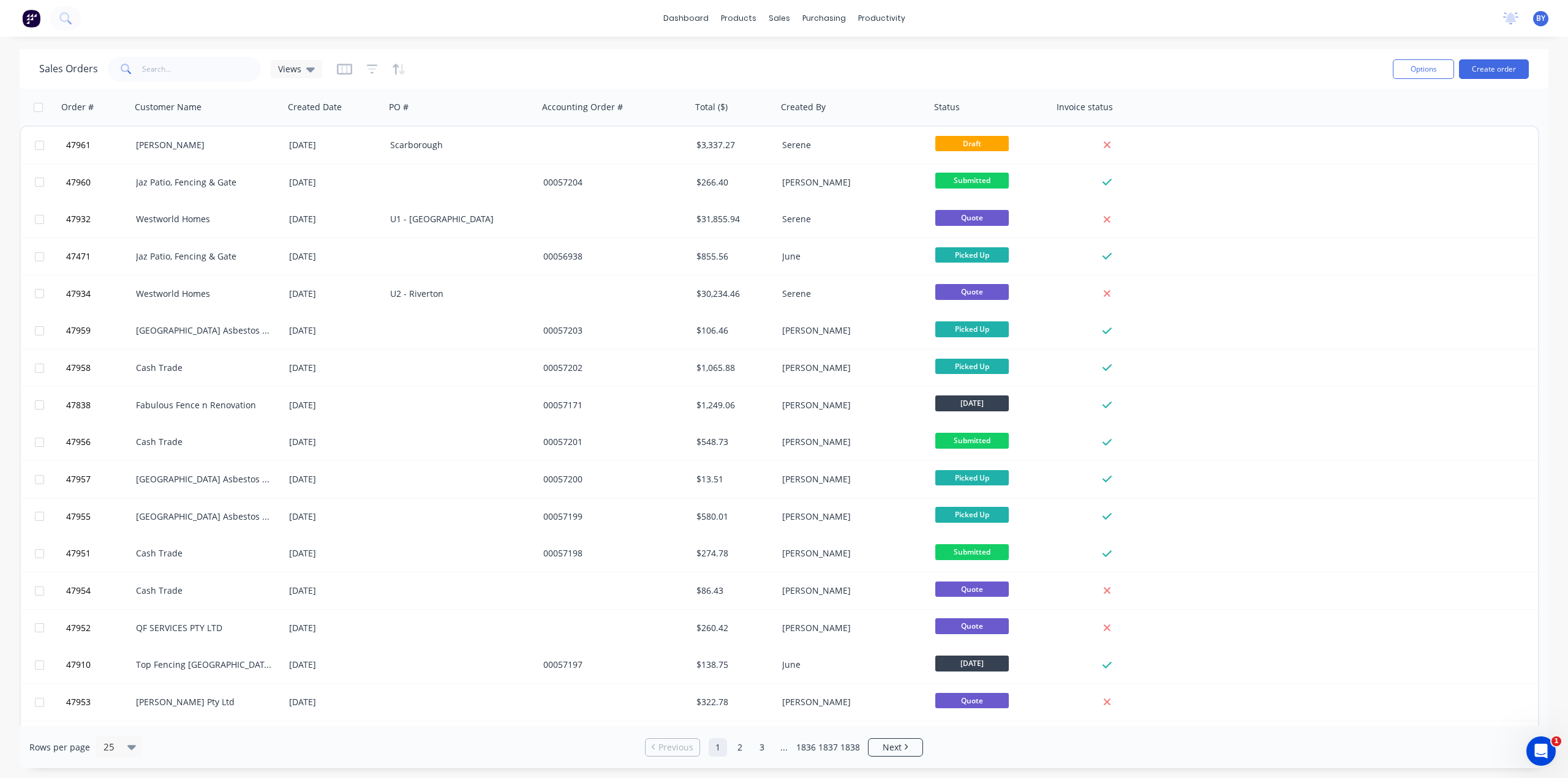
click at [1458, 83] on div "Options Create order" at bounding box center [1458, 69] width 141 height 30
click at [1474, 70] on button "Create order" at bounding box center [1493, 69] width 70 height 19
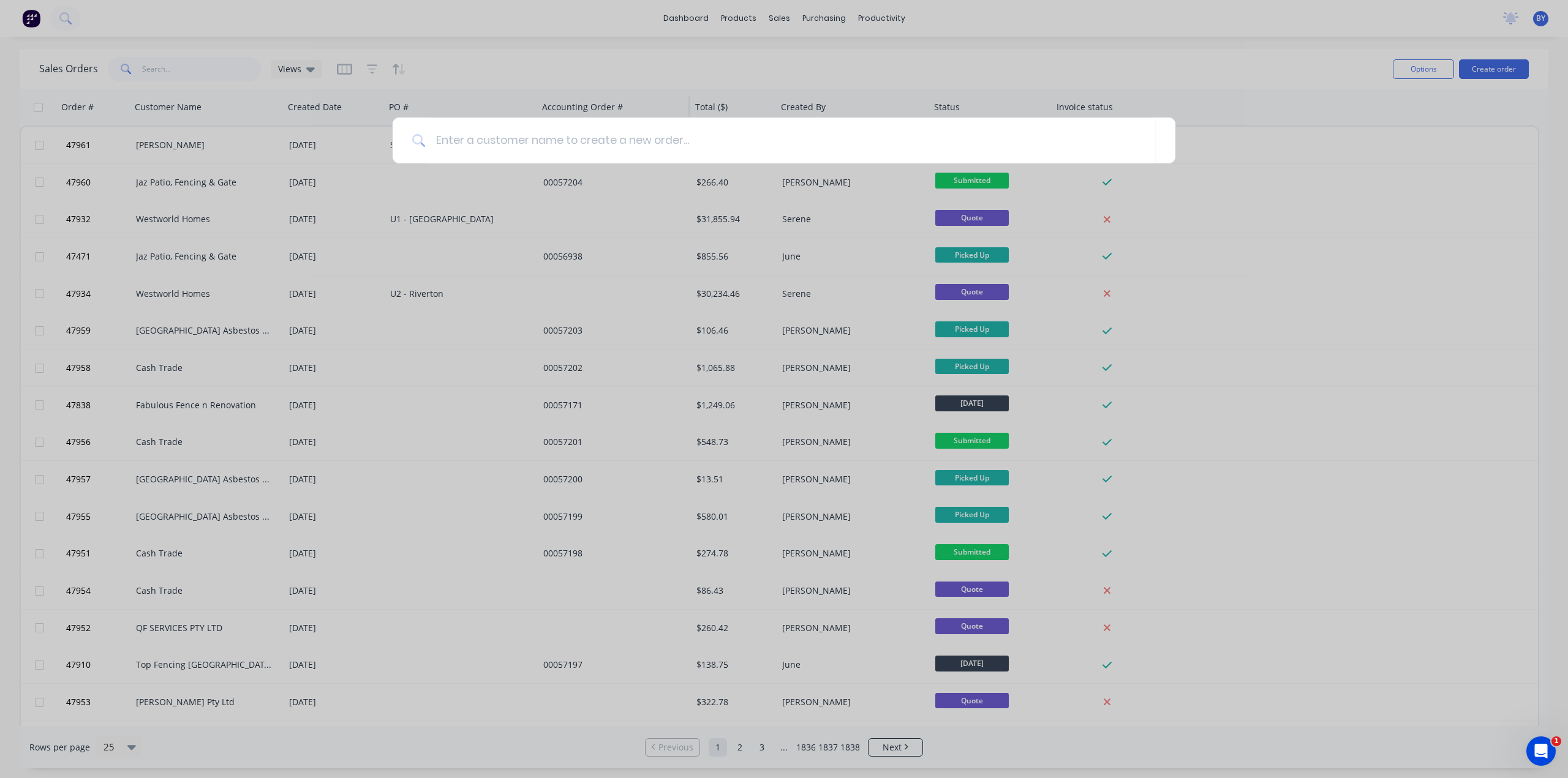
click at [680, 101] on div at bounding box center [784, 389] width 1568 height 778
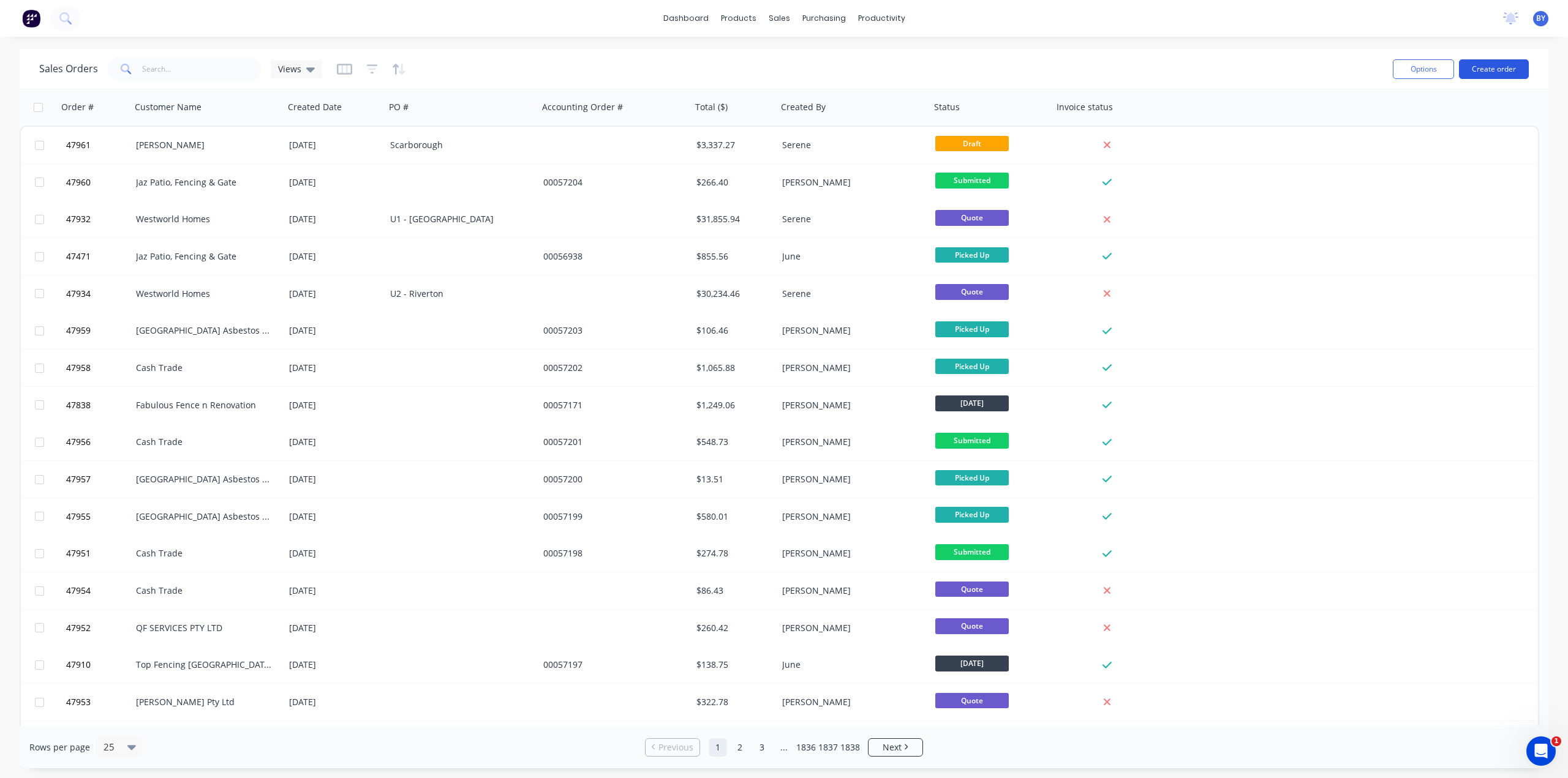
click at [1501, 64] on button "Create order" at bounding box center [1493, 69] width 70 height 19
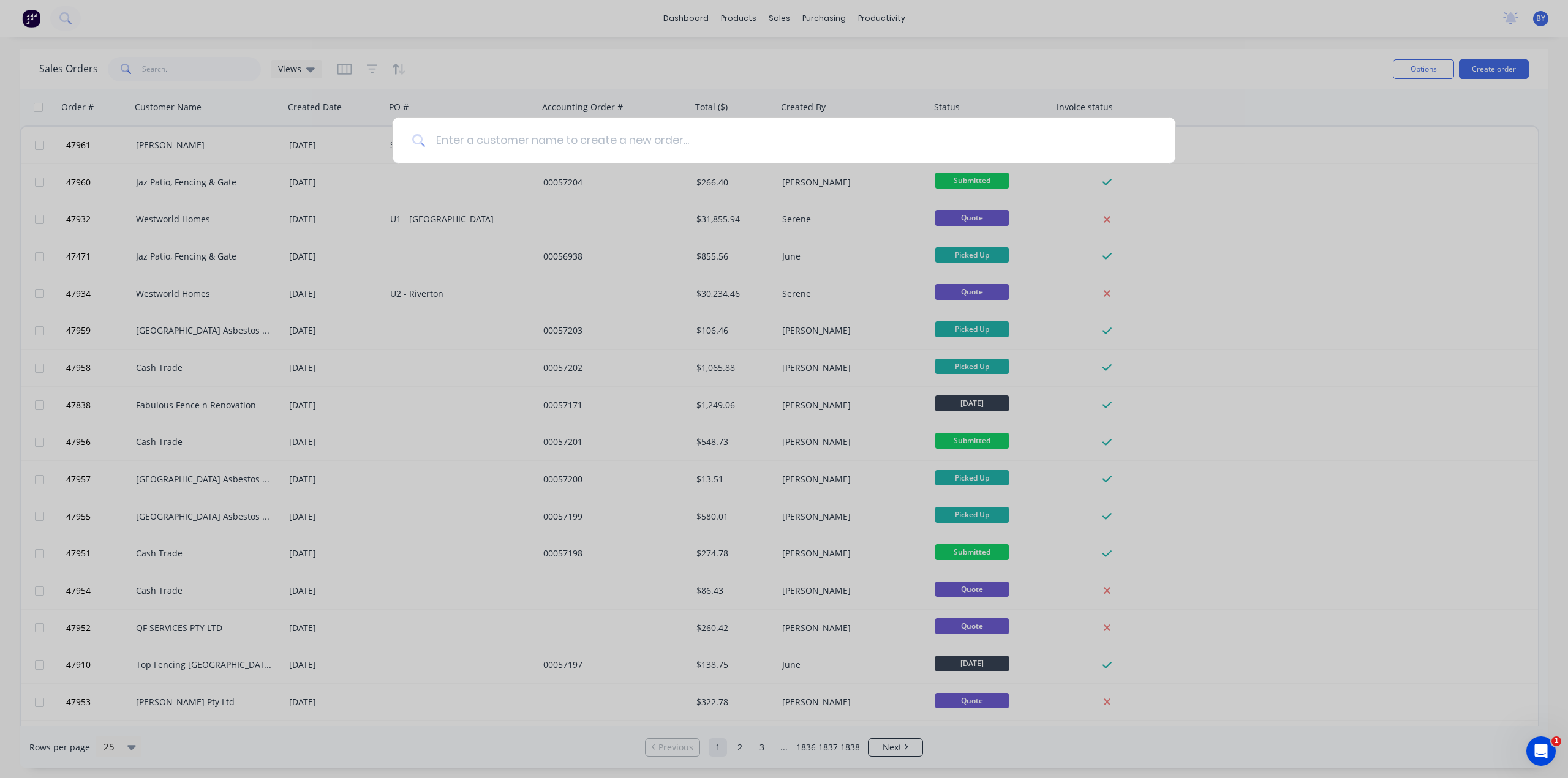
click at [622, 138] on input at bounding box center [791, 140] width 730 height 46
click at [702, 69] on div at bounding box center [784, 389] width 1568 height 778
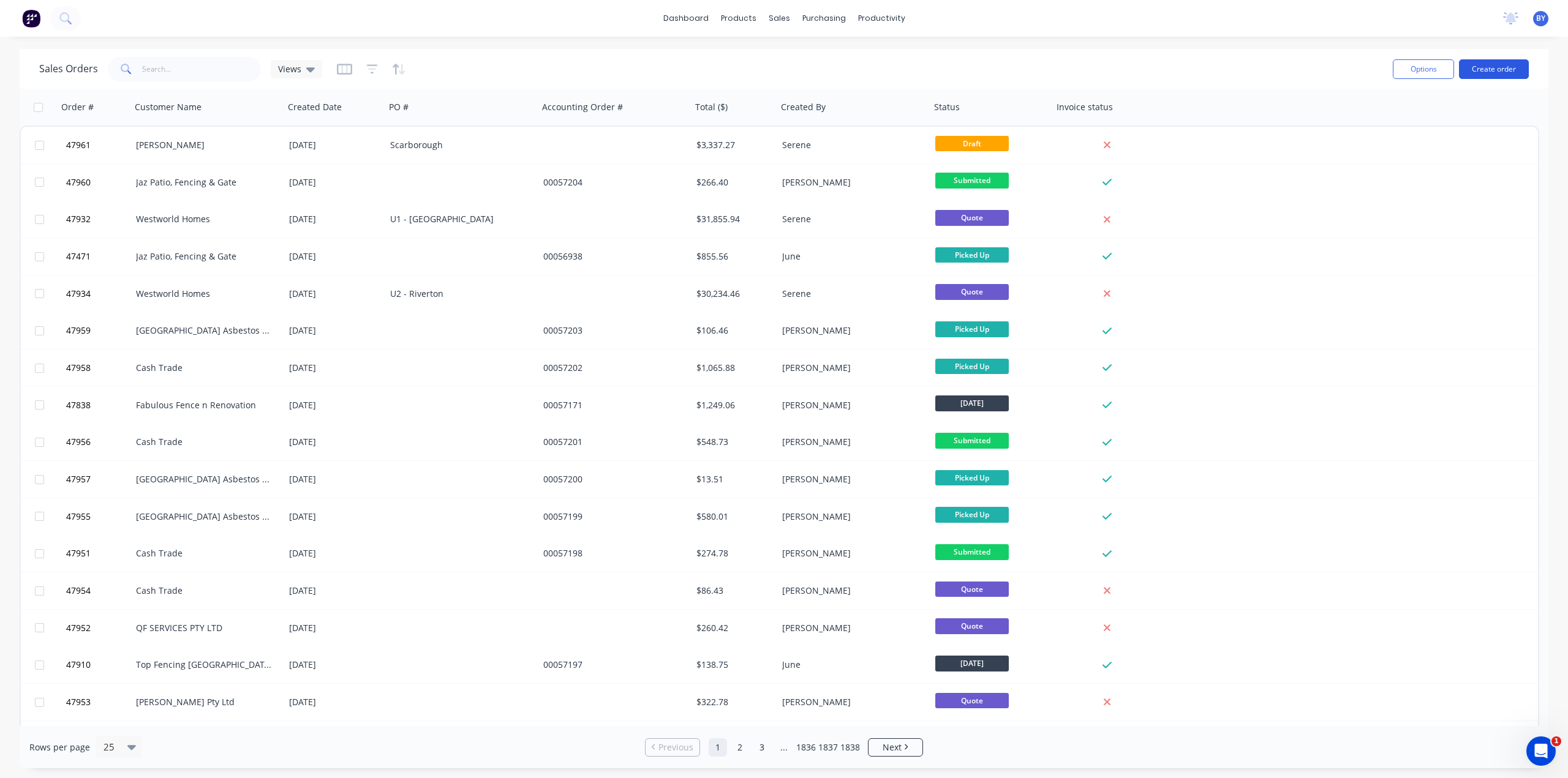
drag, startPoint x: 1340, startPoint y: 73, endPoint x: 1508, endPoint y: 66, distance: 168.1
click at [1341, 73] on div "Sales Orders Views" at bounding box center [711, 69] width 1344 height 30
drag, startPoint x: 1325, startPoint y: 69, endPoint x: 1364, endPoint y: 67, distance: 39.1
click at [1325, 69] on div "Sales Orders Views" at bounding box center [711, 69] width 1344 height 30
click at [1502, 69] on button "Create order" at bounding box center [1493, 69] width 70 height 19
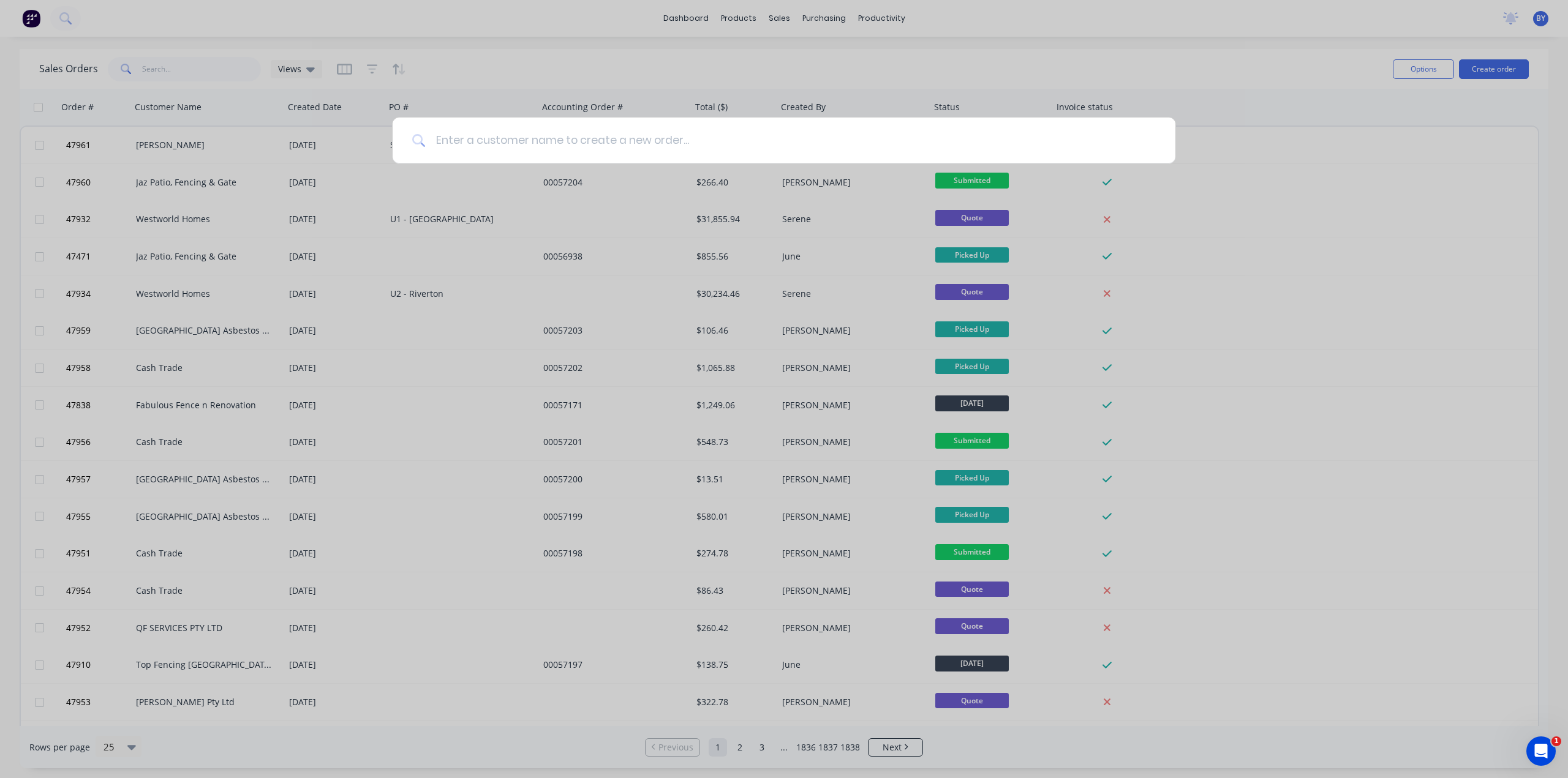
click at [493, 136] on input at bounding box center [791, 140] width 730 height 46
click at [1225, 141] on div at bounding box center [784, 389] width 1568 height 778
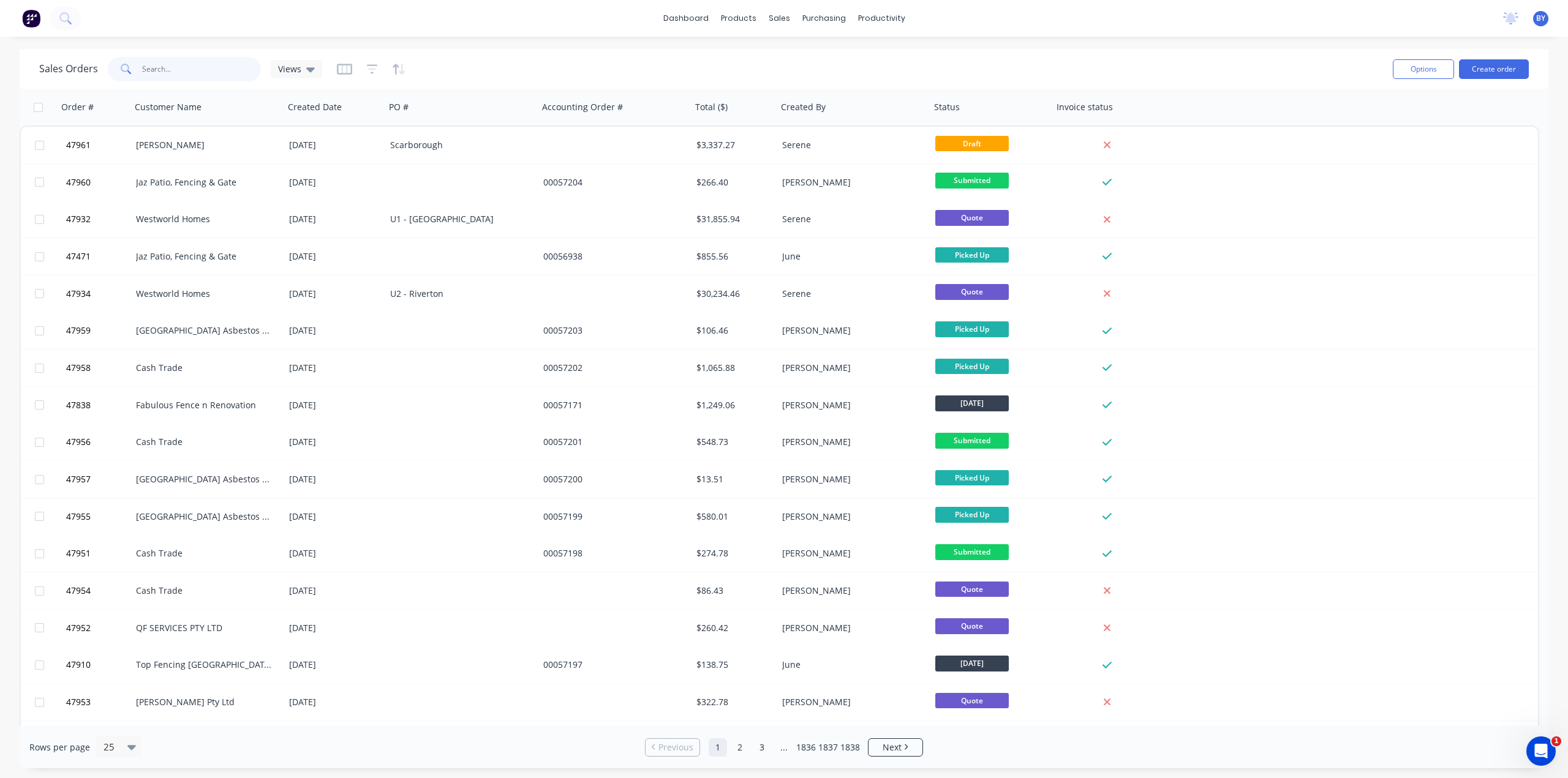
click at [178, 69] on input "text" at bounding box center [202, 69] width 120 height 24
click at [1500, 69] on button "Create order" at bounding box center [1493, 69] width 70 height 19
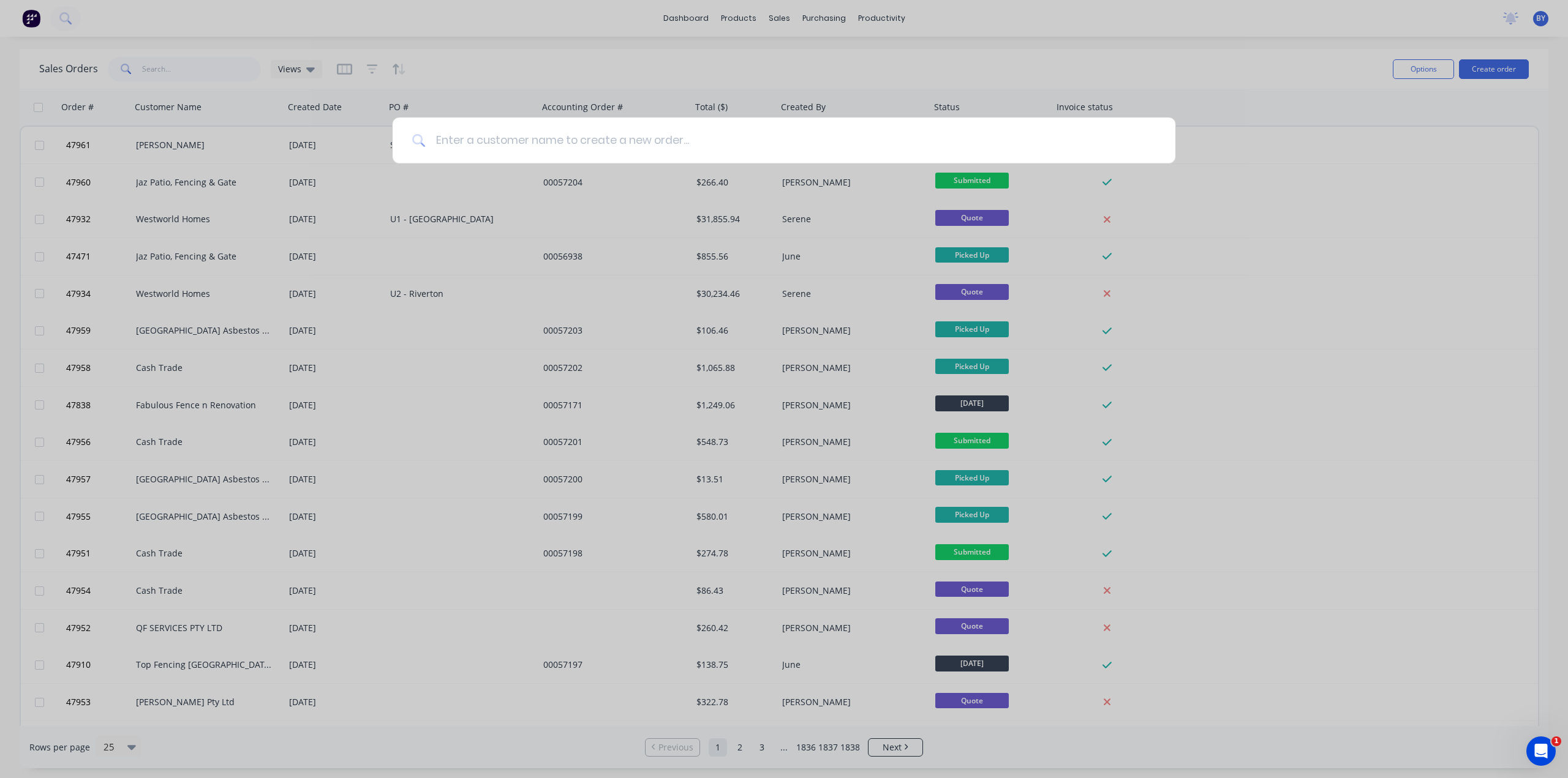
click at [609, 136] on input at bounding box center [791, 140] width 730 height 46
click at [664, 64] on div at bounding box center [784, 389] width 1568 height 778
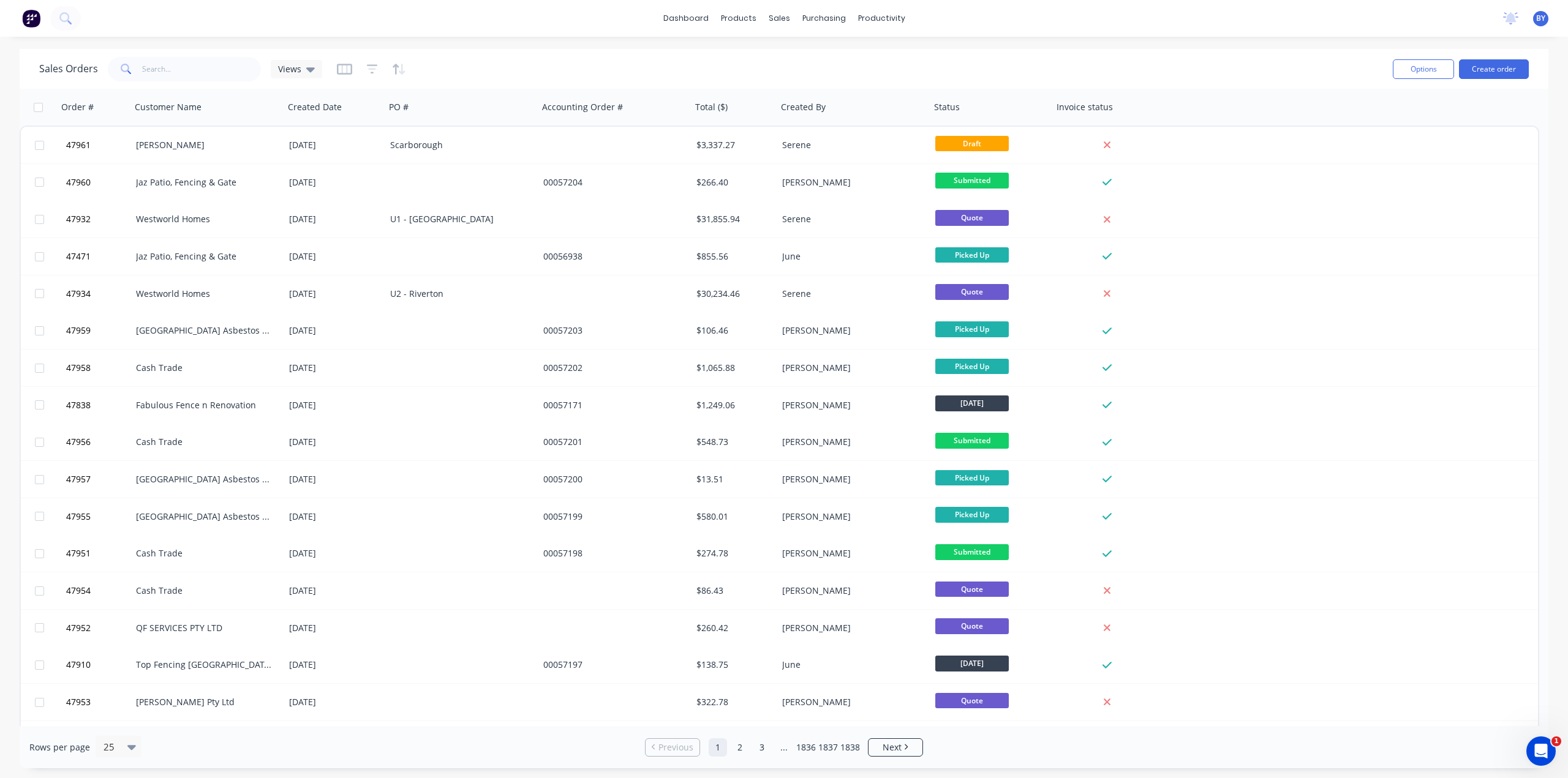
drag, startPoint x: 1331, startPoint y: 75, endPoint x: 1435, endPoint y: 83, distance: 104.3
click at [1332, 73] on div "Sales Orders Views" at bounding box center [711, 69] width 1344 height 30
click at [1507, 67] on button "Create order" at bounding box center [1493, 69] width 70 height 19
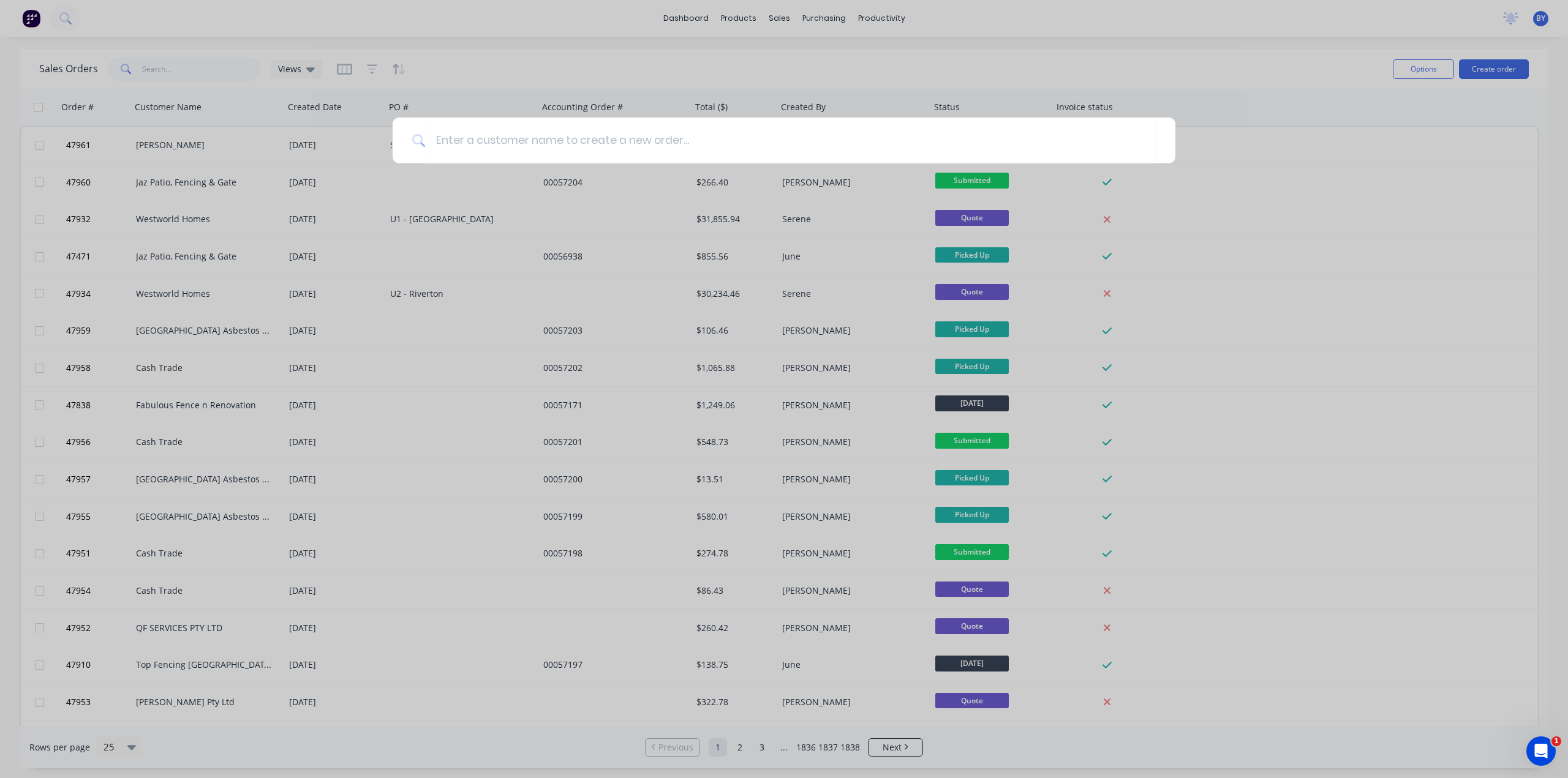
click at [1149, 54] on div at bounding box center [784, 389] width 1568 height 778
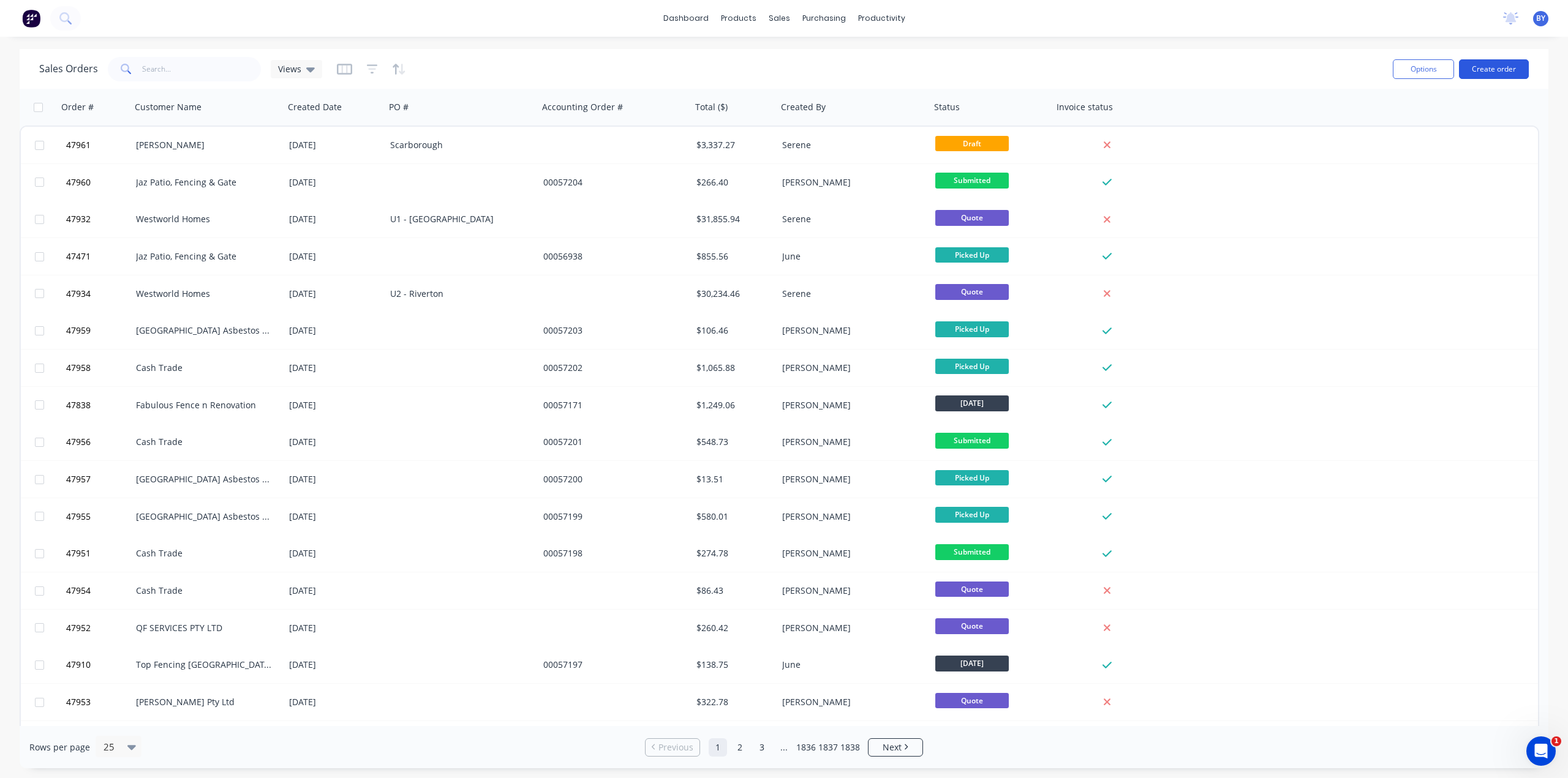
click at [1503, 66] on button "Create order" at bounding box center [1493, 69] width 70 height 19
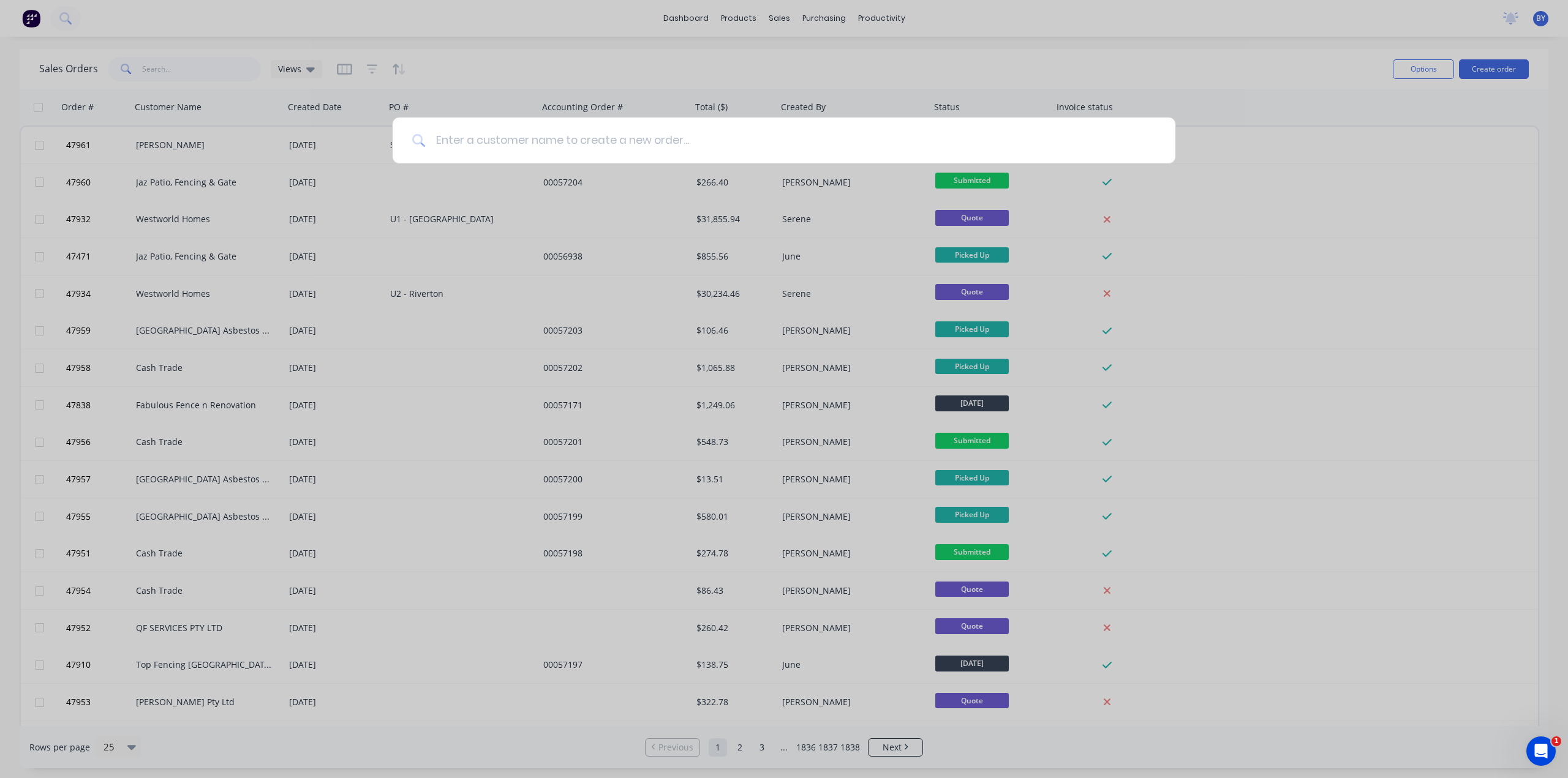
click at [766, 135] on input at bounding box center [791, 140] width 730 height 46
click at [869, 86] on div at bounding box center [784, 389] width 1568 height 778
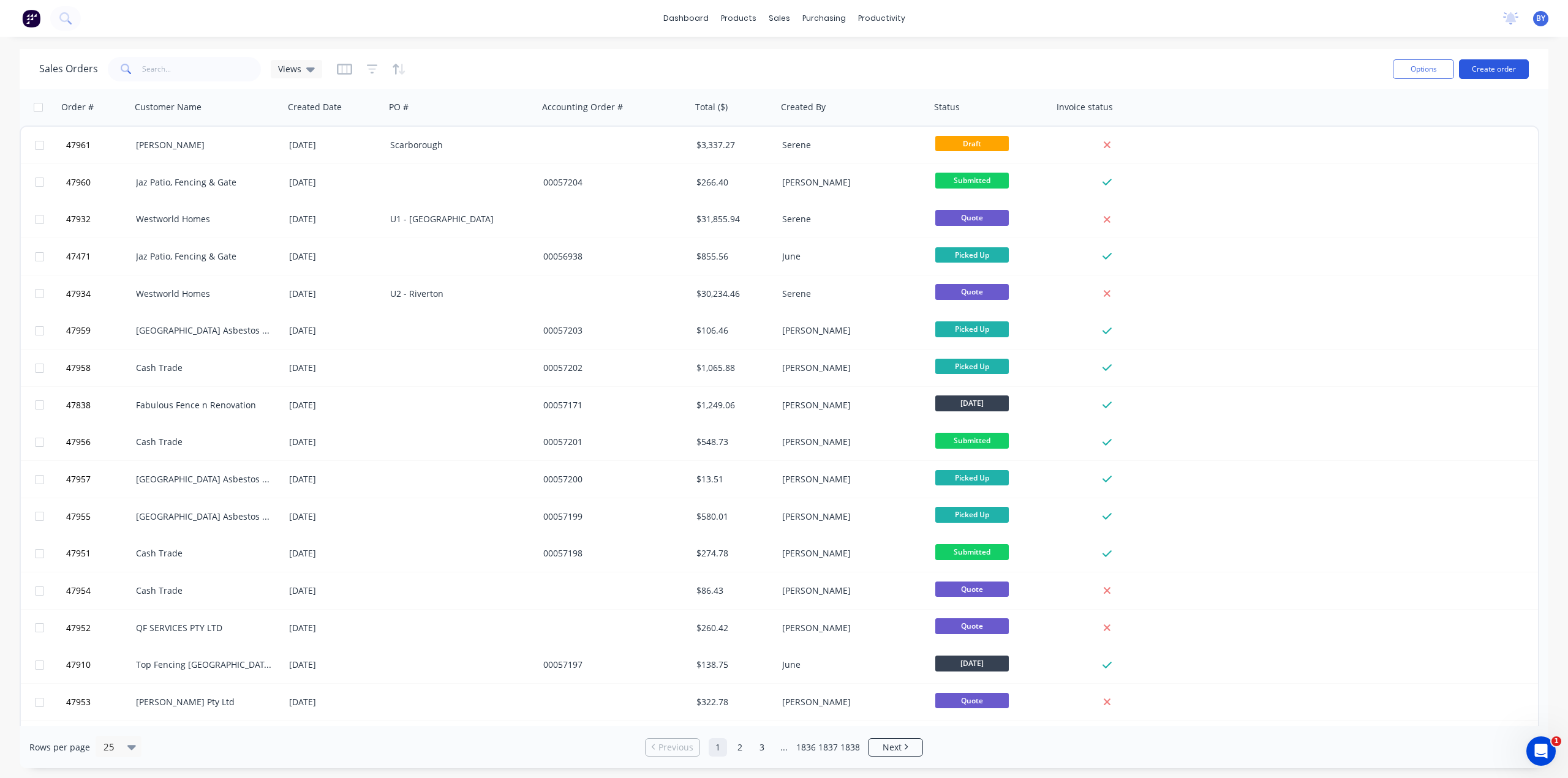
click at [1474, 71] on button "Create order" at bounding box center [1493, 69] width 70 height 19
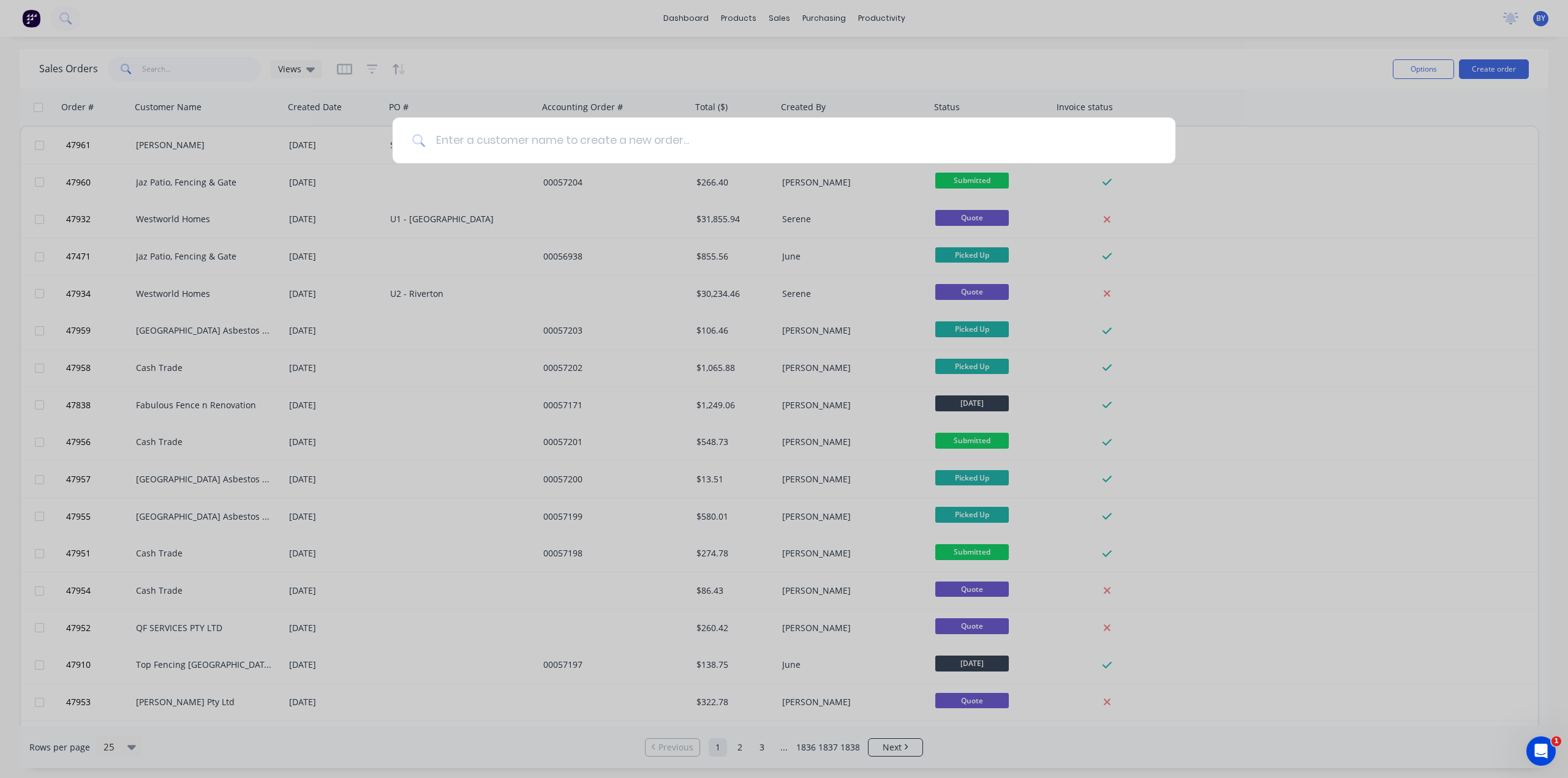
click at [676, 146] on input at bounding box center [791, 140] width 730 height 46
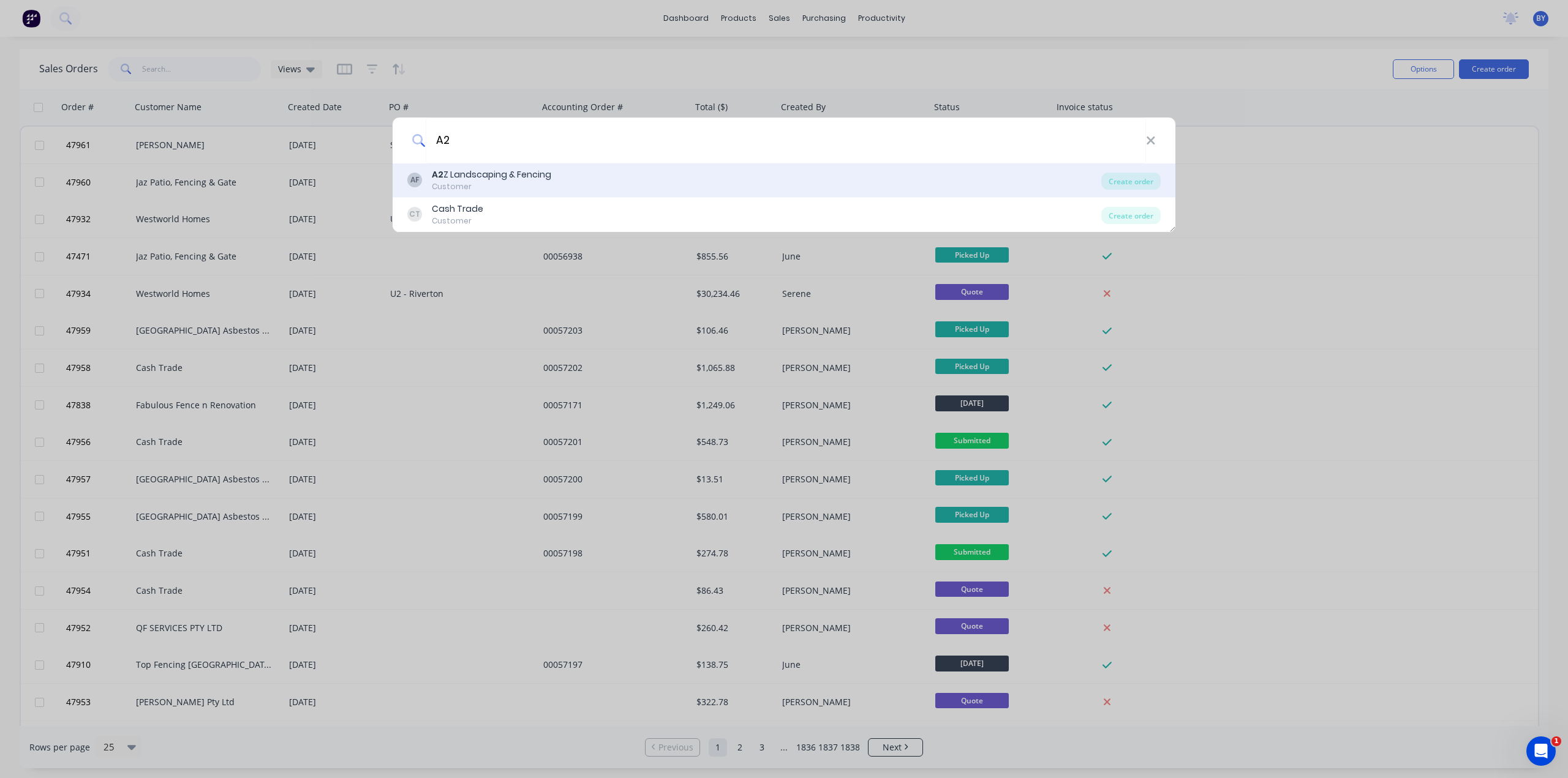
type input "A2"
click at [546, 181] on div "A2 Z Landscaping & Fencing" at bounding box center [492, 175] width 120 height 13
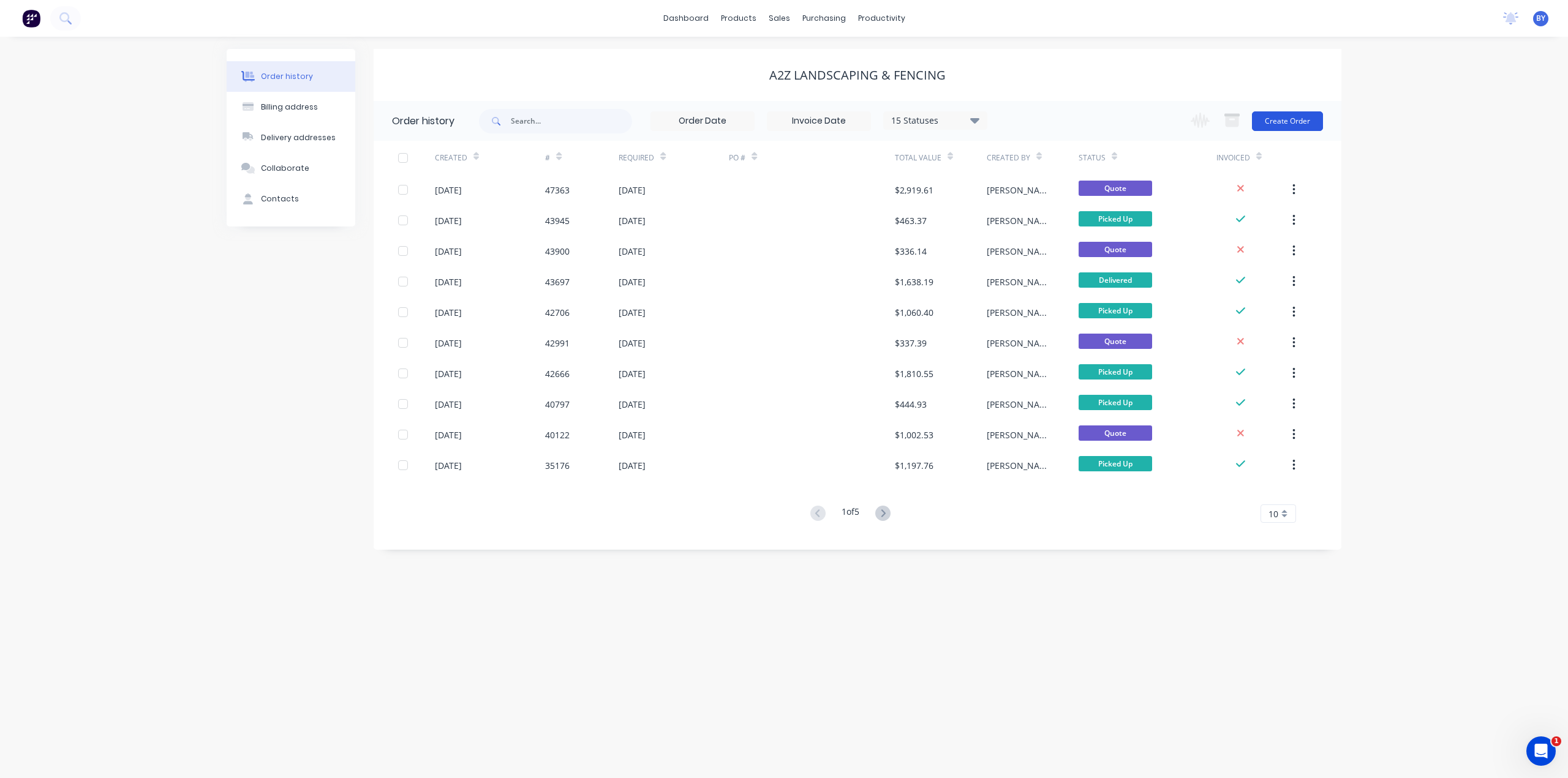
click at [1274, 123] on button "Create Order" at bounding box center [1287, 121] width 71 height 19
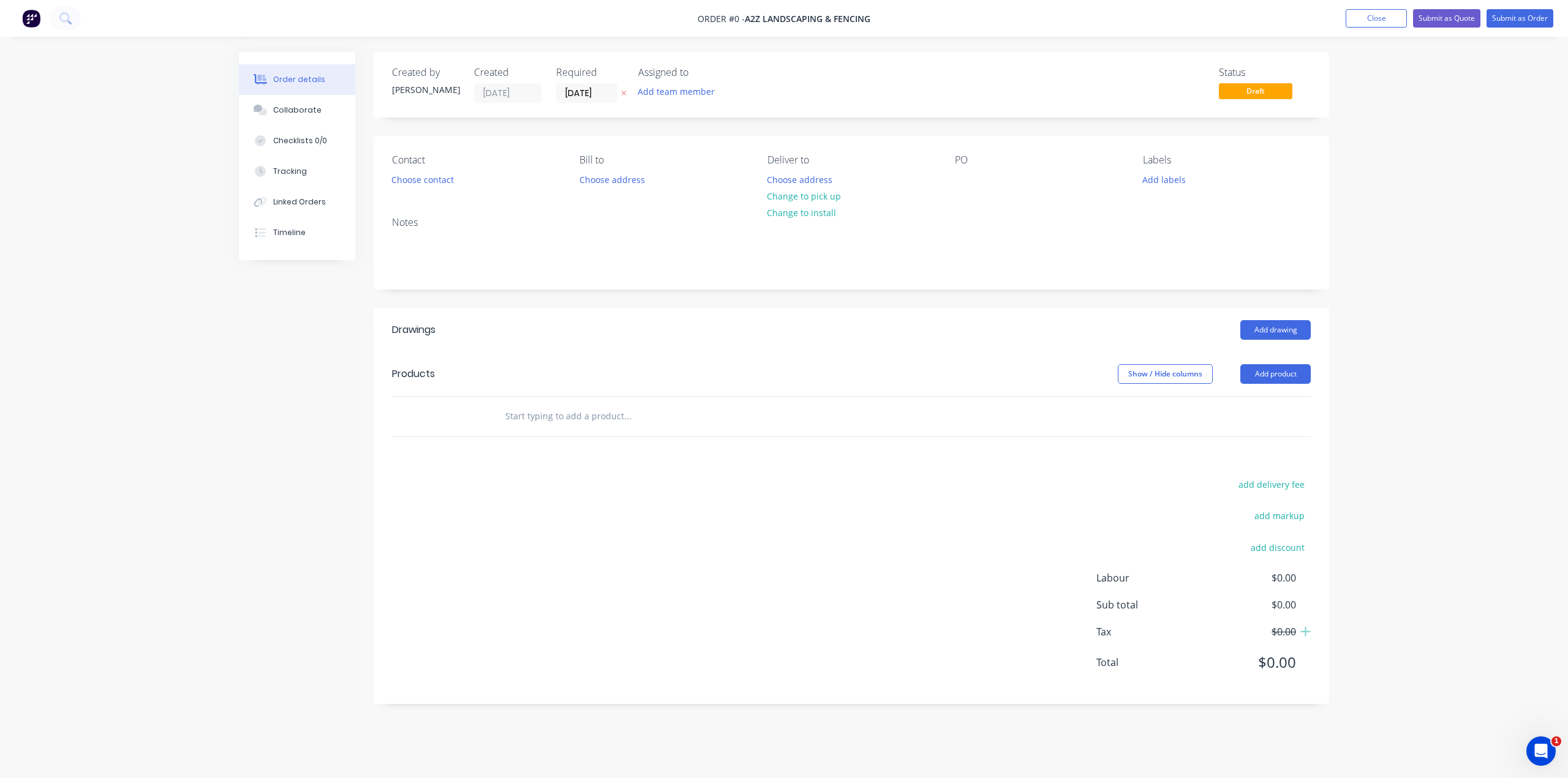
click at [711, 296] on div "Created by Bob Created 12/08/25 Required 12/08/25 Assigned to Add team member S…" at bounding box center [852, 378] width 956 height 652
click at [1280, 373] on button "Add product" at bounding box center [1275, 374] width 70 height 19
click at [1262, 406] on div "Product catalogue" at bounding box center [1252, 405] width 95 height 18
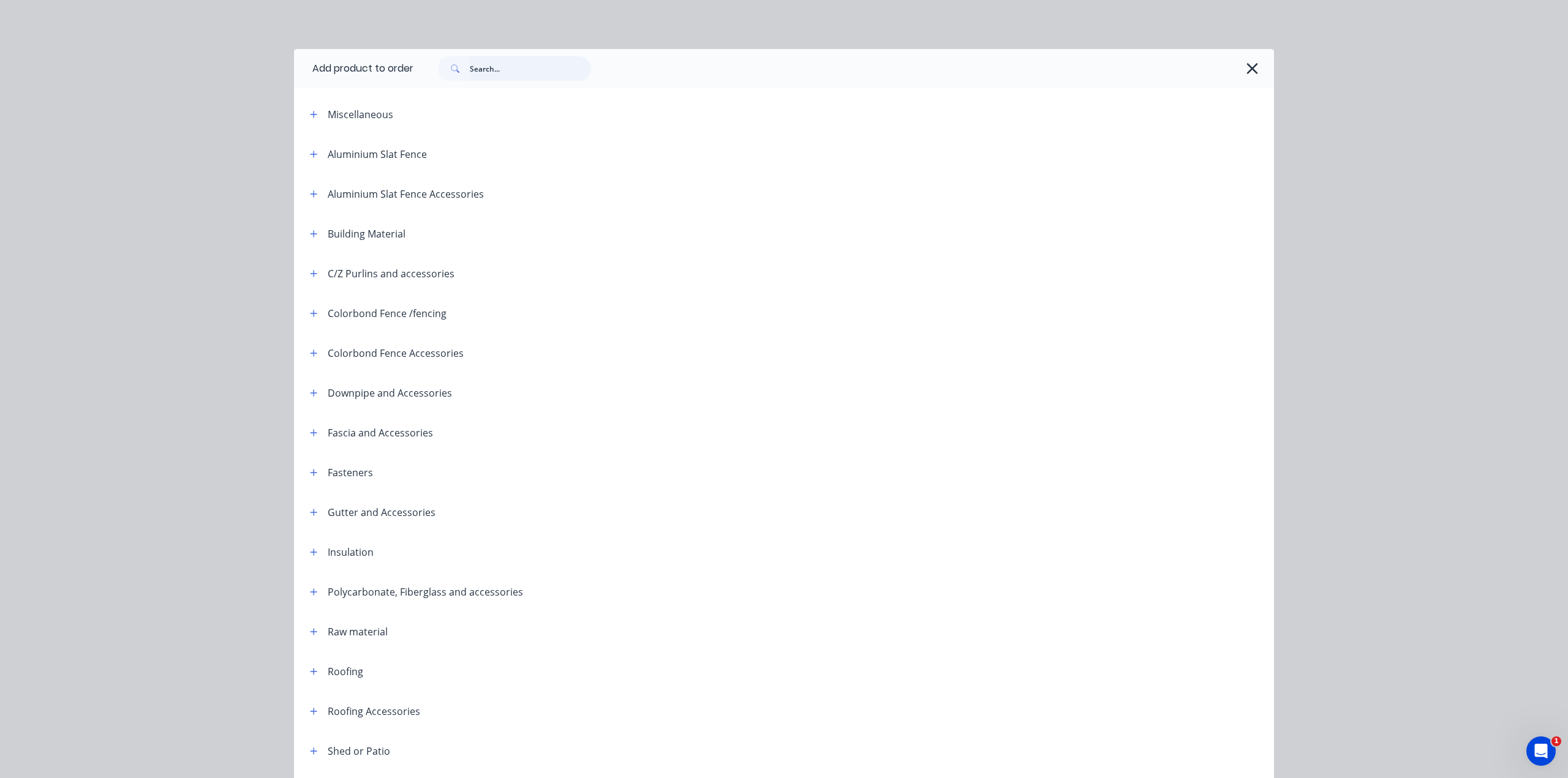
click at [501, 60] on input "text" at bounding box center [530, 68] width 121 height 24
drag, startPoint x: 1251, startPoint y: 63, endPoint x: 1247, endPoint y: 83, distance: 20.4
click at [1251, 63] on icon "button" at bounding box center [1252, 68] width 13 height 17
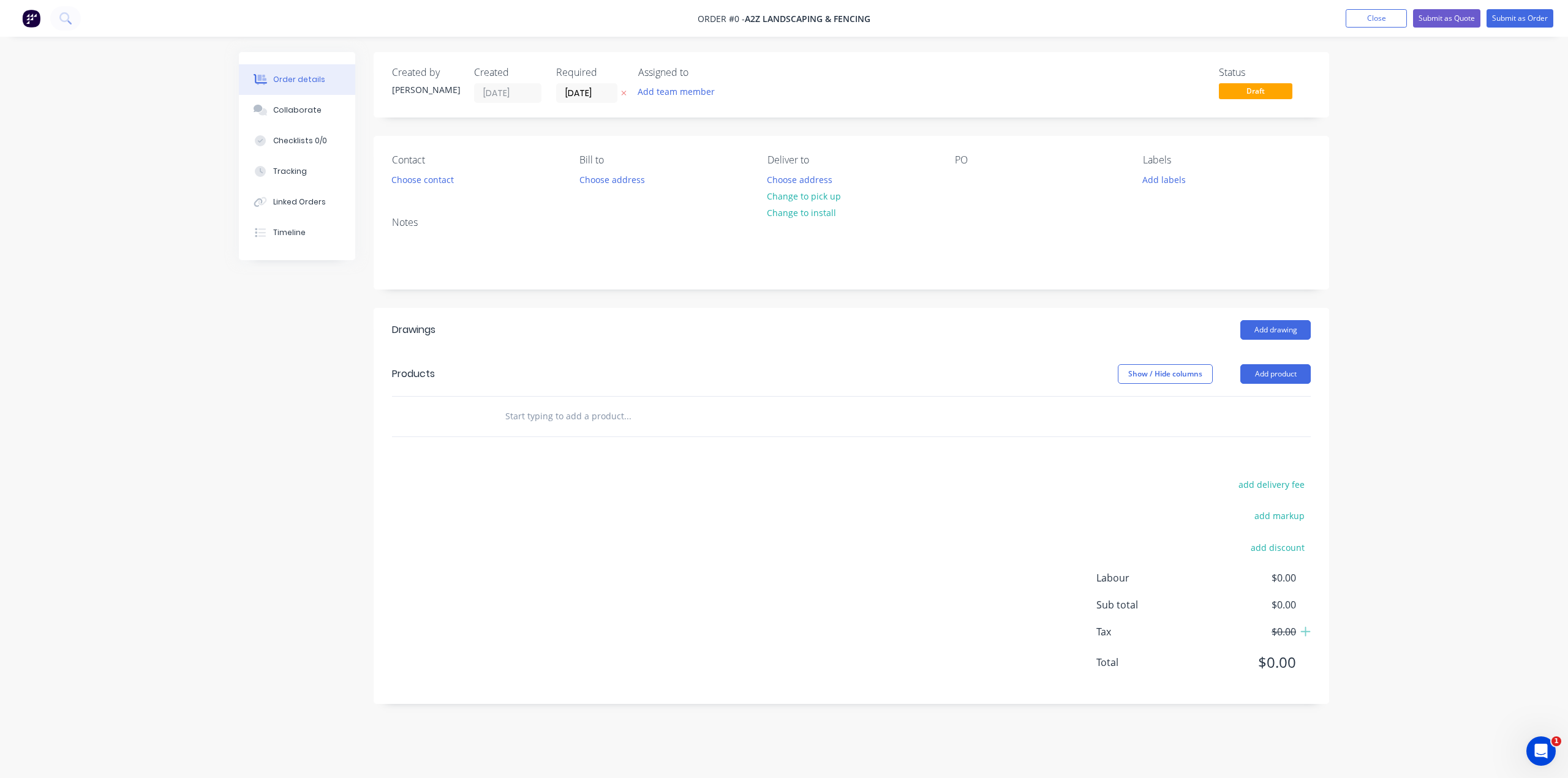
drag, startPoint x: 1488, startPoint y: 270, endPoint x: 1490, endPoint y: 197, distance: 73.0
click at [1488, 259] on div "Order details Collaborate Checklists 0/0 Tracking Linked Orders Timeline Order …" at bounding box center [784, 389] width 1568 height 778
click at [1447, 16] on button "Submit as Quote" at bounding box center [1447, 18] width 68 height 18
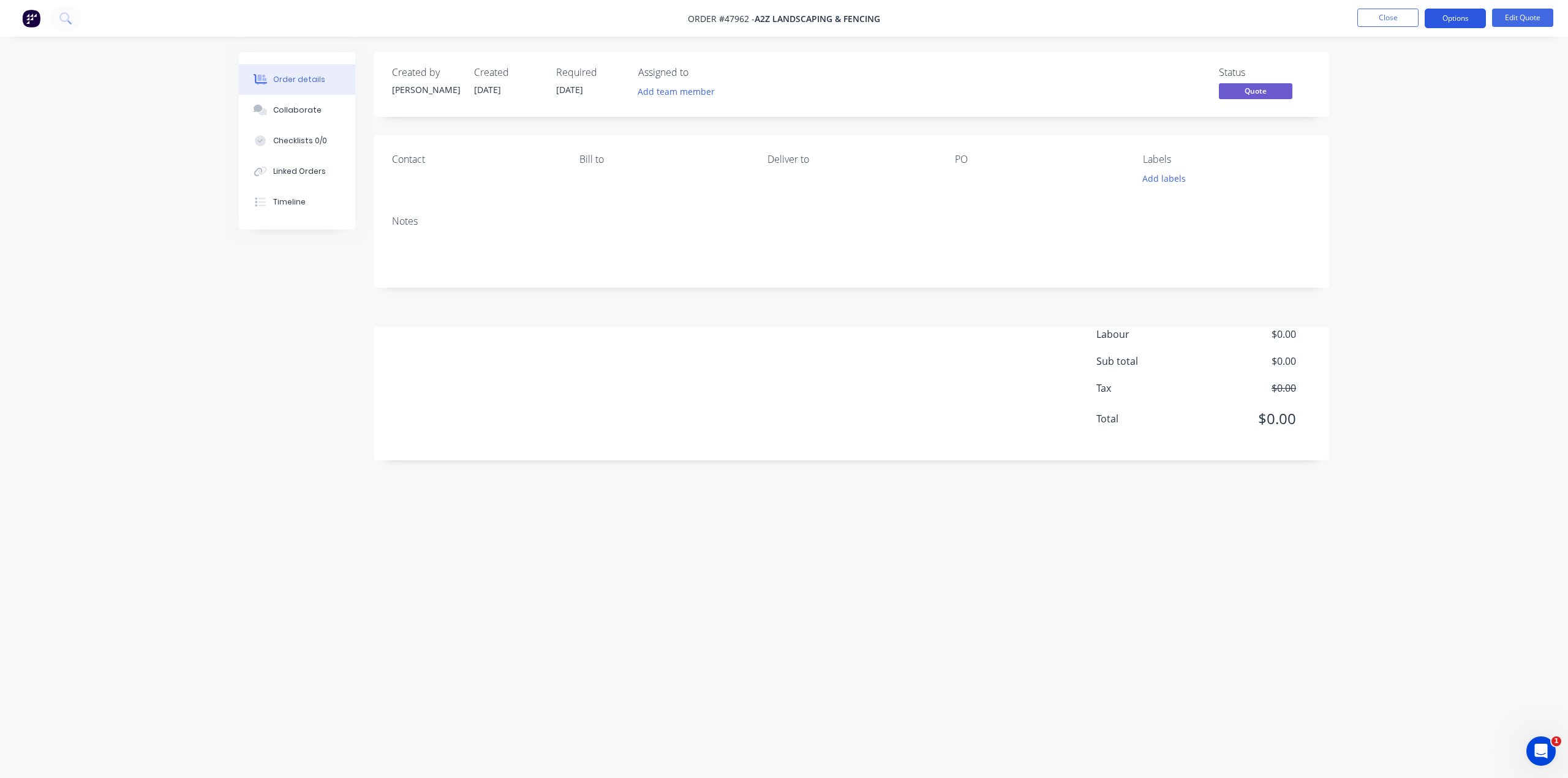
click at [1445, 20] on button "Options" at bounding box center [1455, 18] width 61 height 19
click at [1403, 240] on div "Cancel Quote" at bounding box center [1418, 245] width 113 height 18
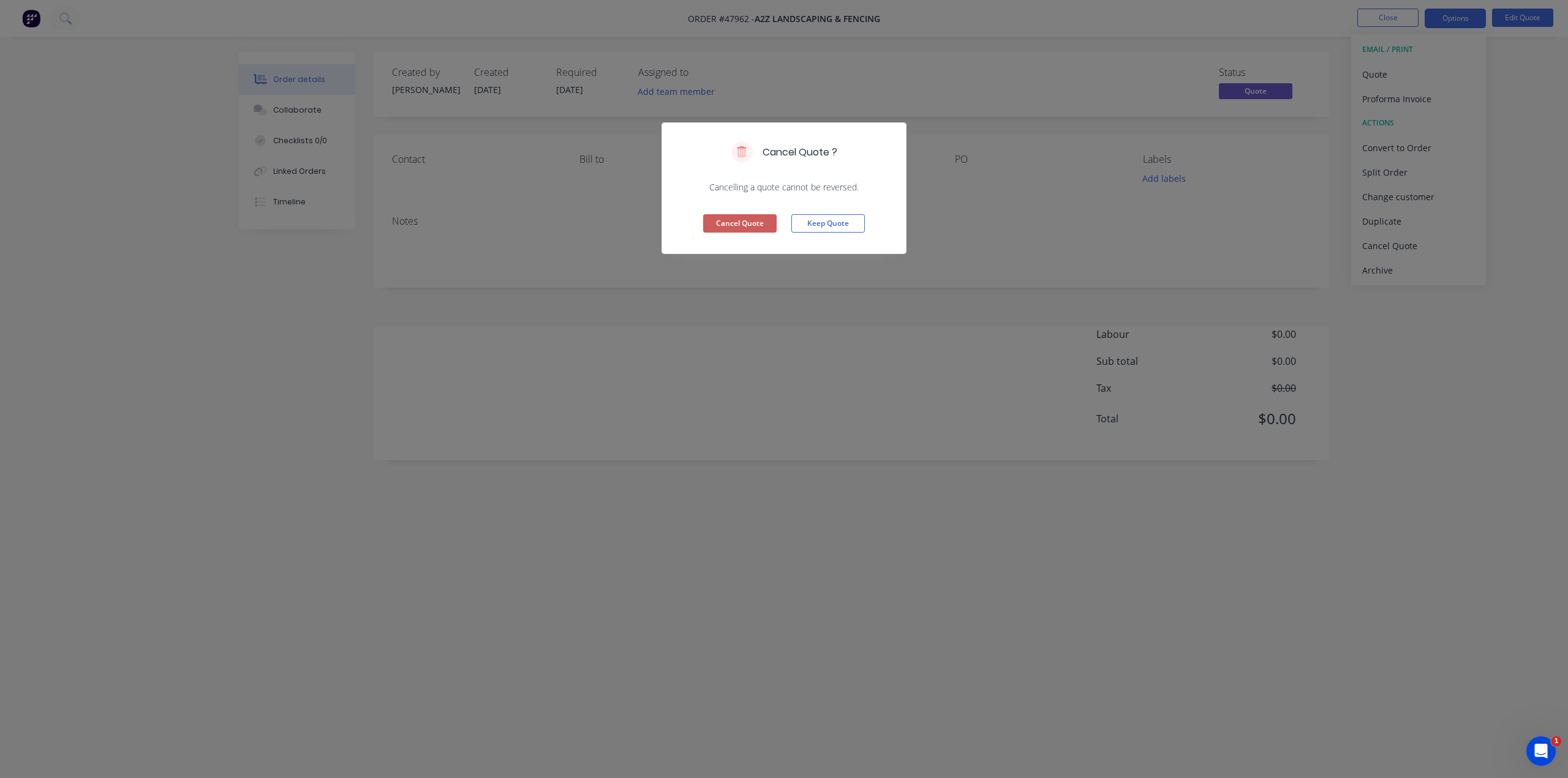
click at [761, 225] on button "Cancel Quote" at bounding box center [740, 223] width 73 height 18
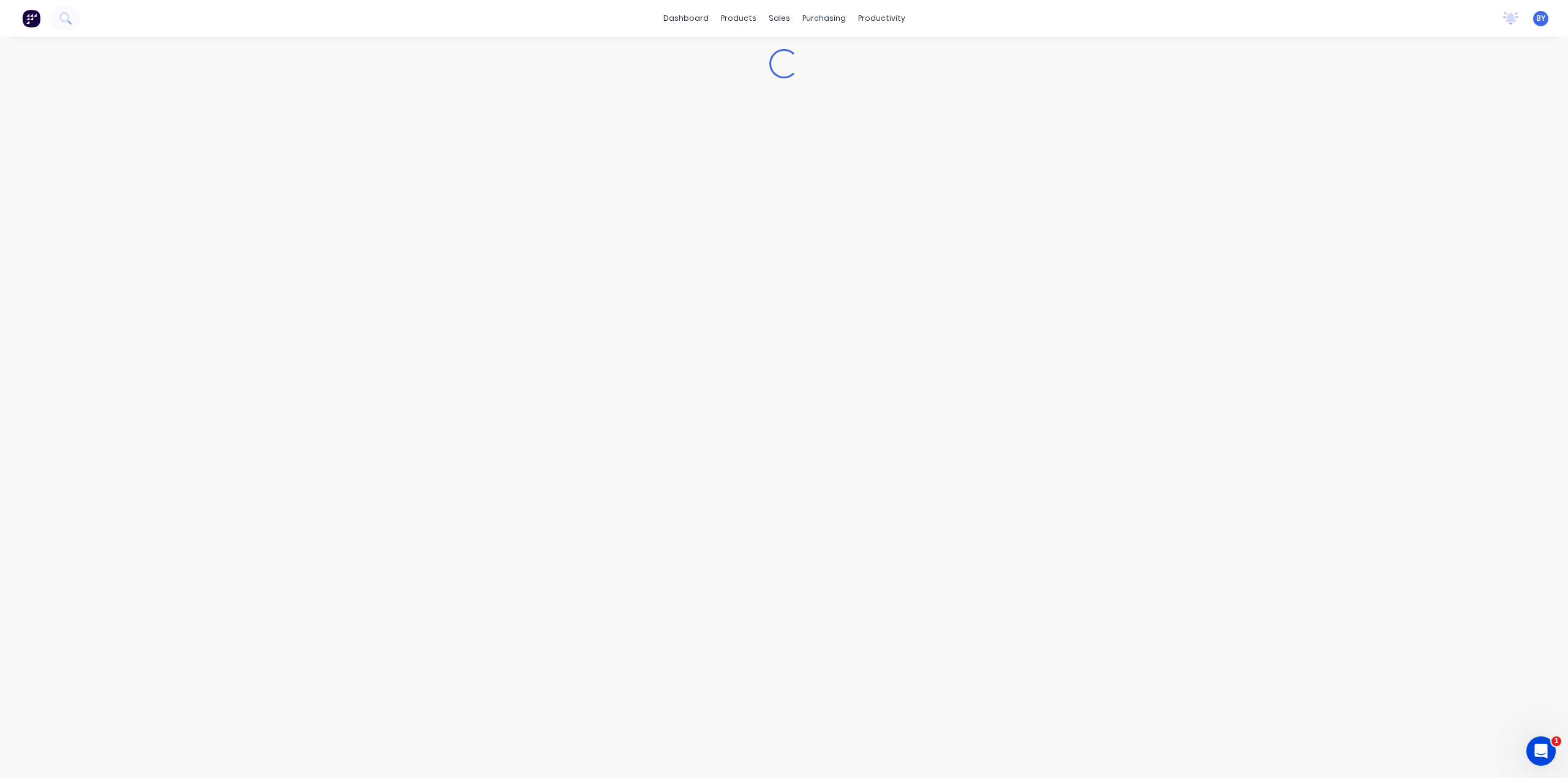
click at [1338, 163] on div "Loading..." at bounding box center [784, 407] width 1568 height 741
click at [193, 61] on input "text" at bounding box center [202, 69] width 120 height 24
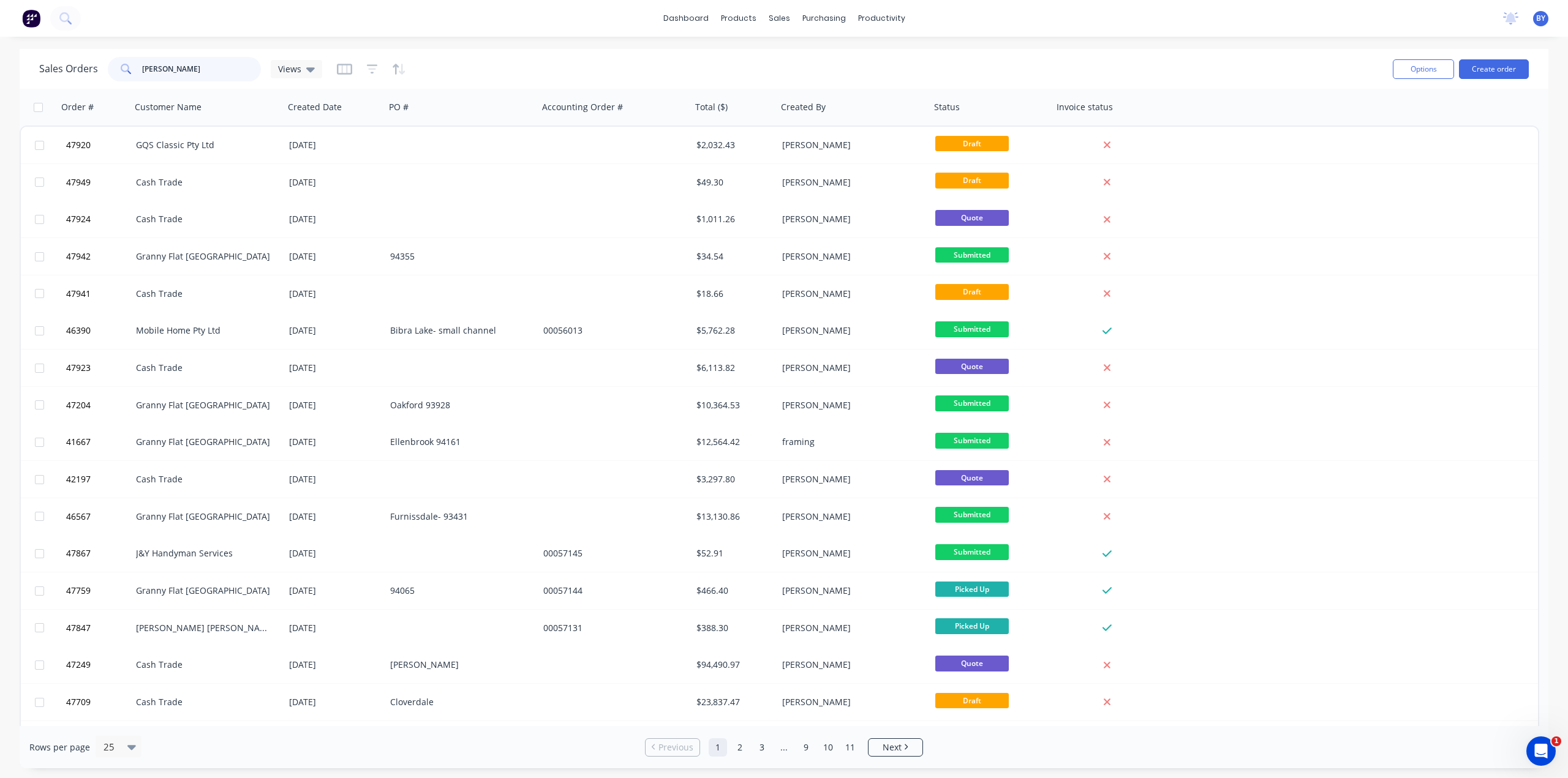
type input "[PERSON_NAME]"
click at [751, 64] on div "Sales Orders [PERSON_NAME] Views" at bounding box center [711, 69] width 1344 height 30
click at [366, 109] on icon "button" at bounding box center [366, 107] width 11 height 10
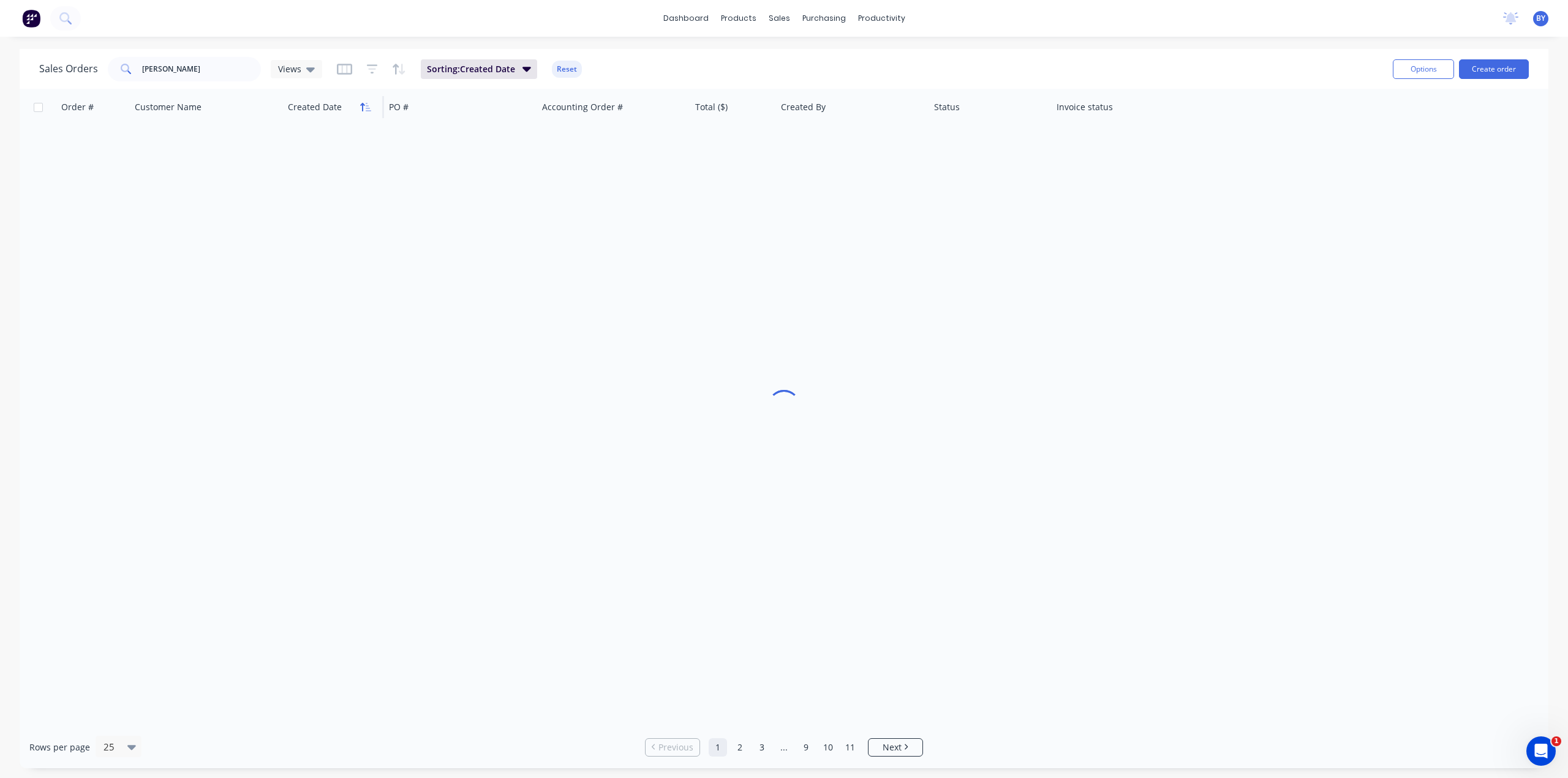
click at [365, 106] on icon "button" at bounding box center [366, 107] width 11 height 10
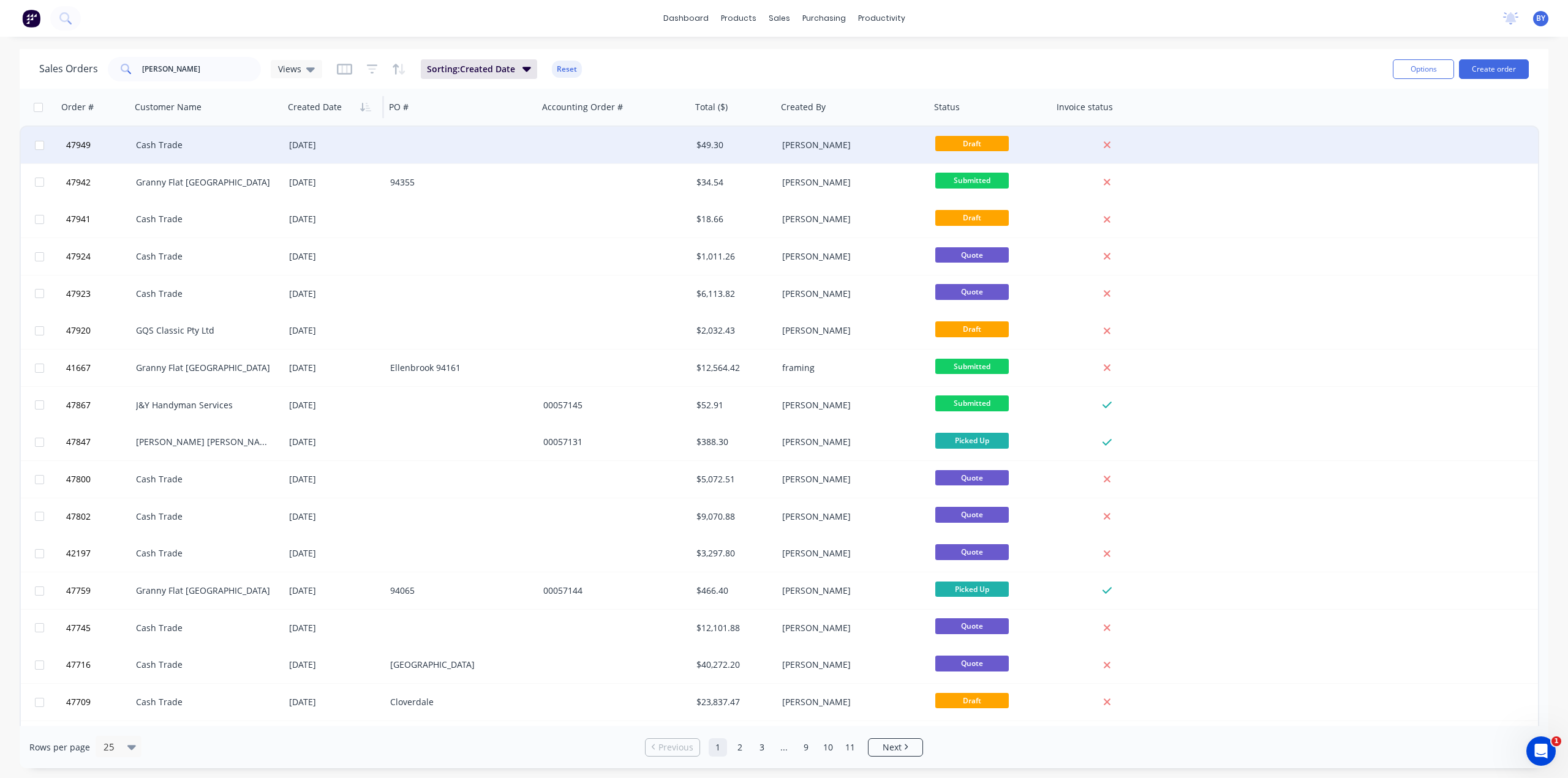
click at [601, 149] on div at bounding box center [615, 145] width 153 height 37
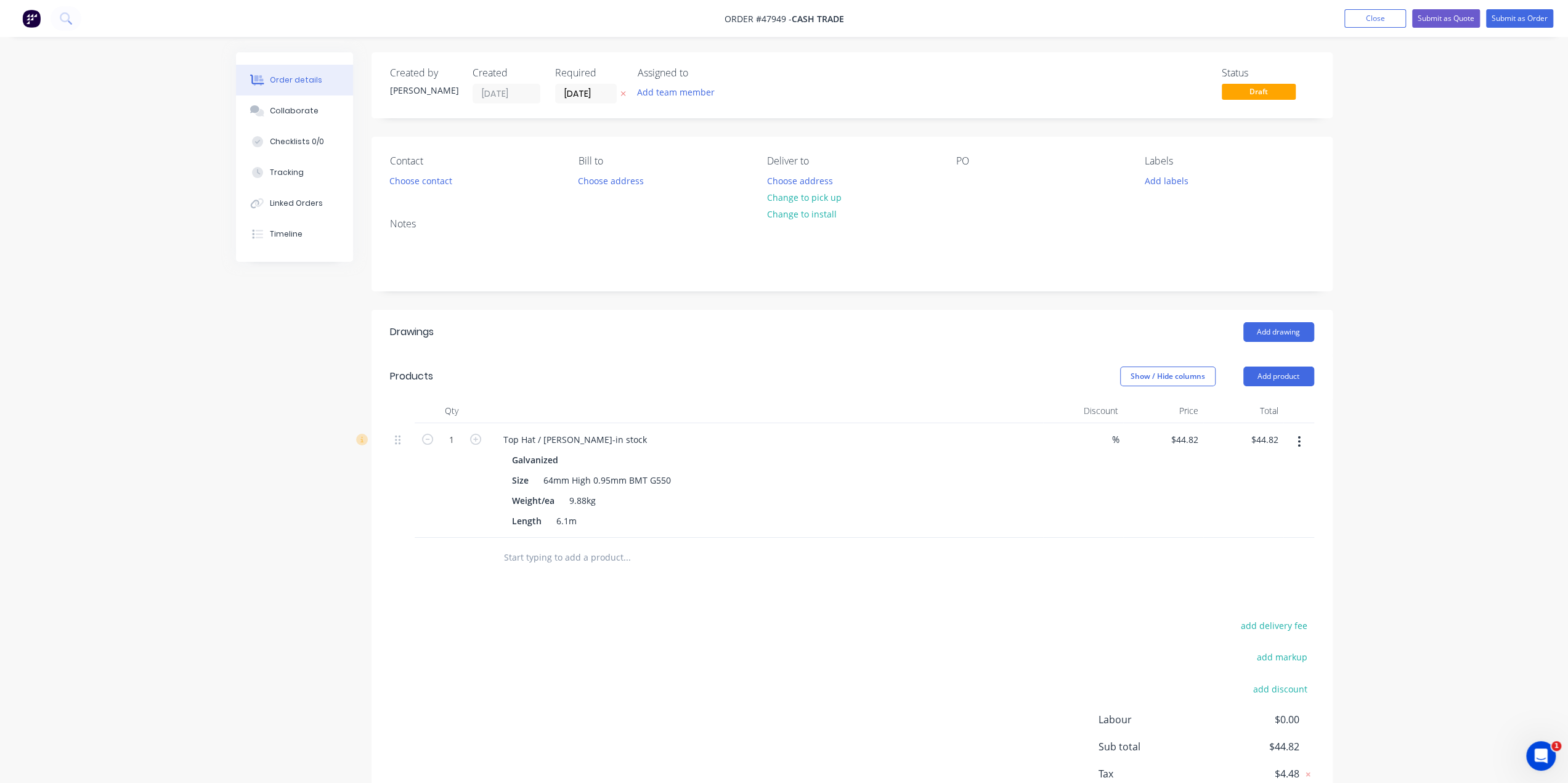
click at [857, 458] on div "Galvanized" at bounding box center [766, 460] width 508 height 18
click at [1449, 18] on button "Submit as Quote" at bounding box center [1446, 18] width 68 height 18
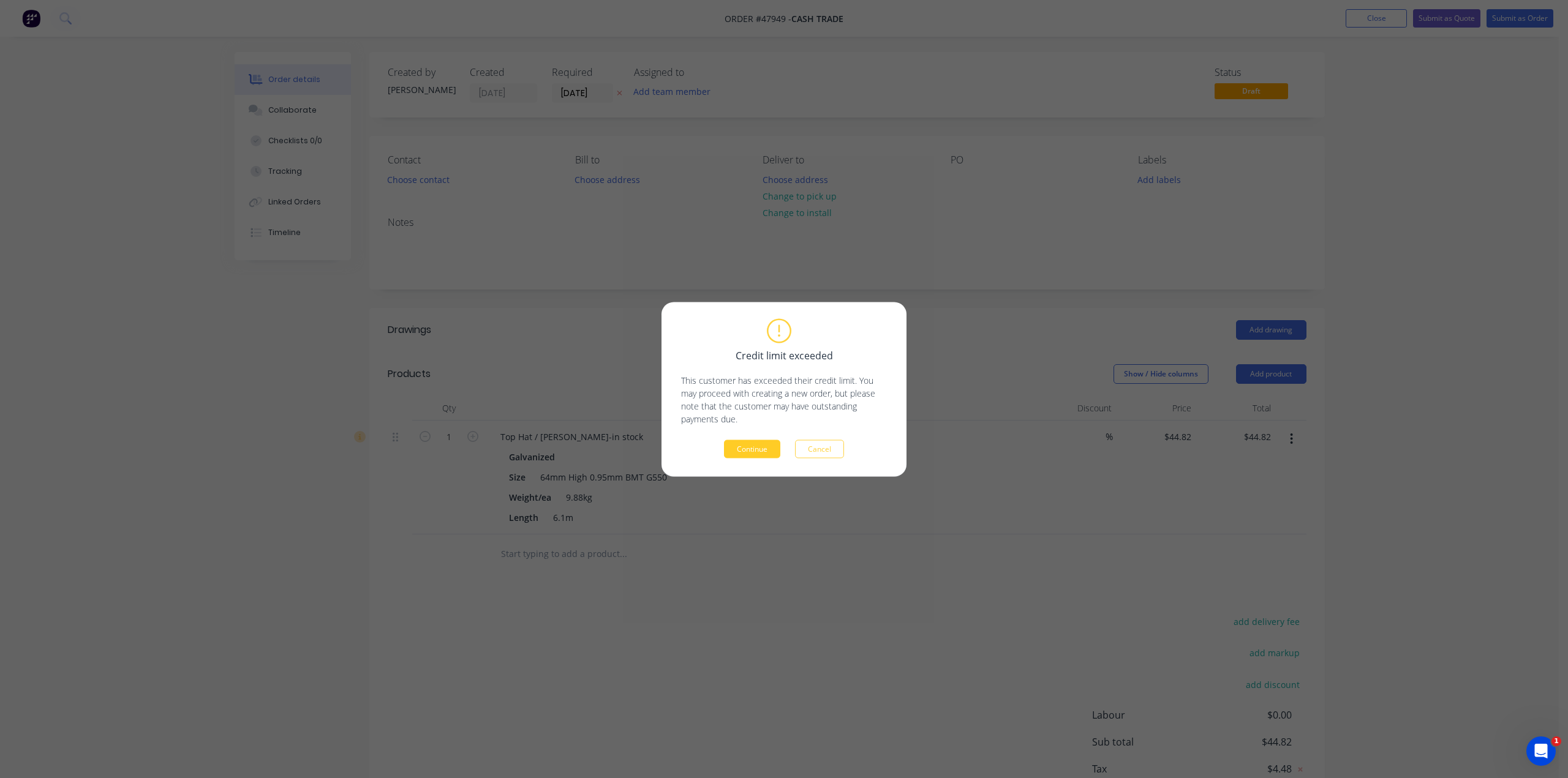
click at [748, 448] on button "Continue" at bounding box center [752, 448] width 56 height 18
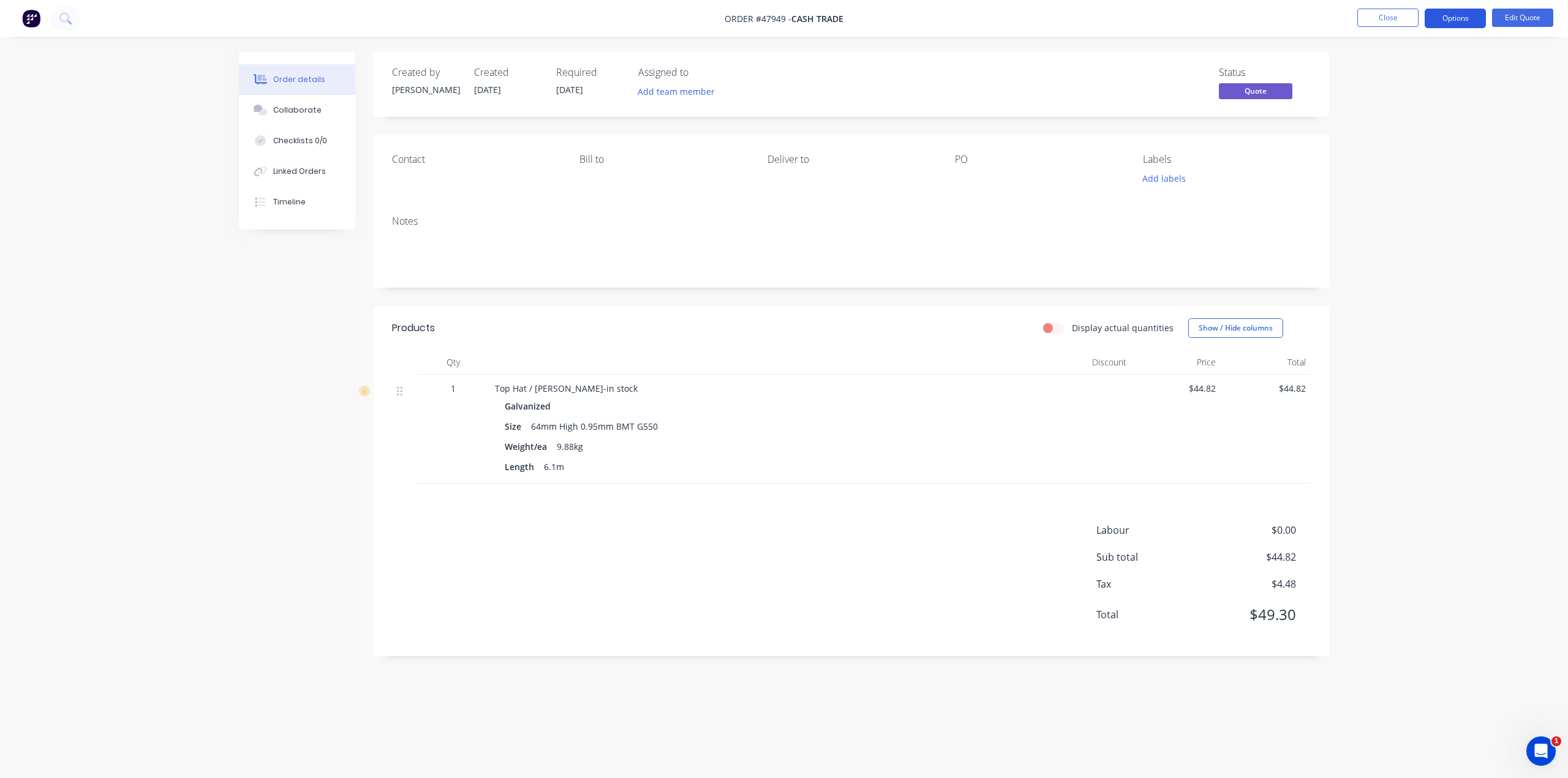
click at [1452, 19] on button "Options" at bounding box center [1455, 18] width 61 height 19
click at [1397, 249] on div "Cancel Quote" at bounding box center [1418, 245] width 113 height 18
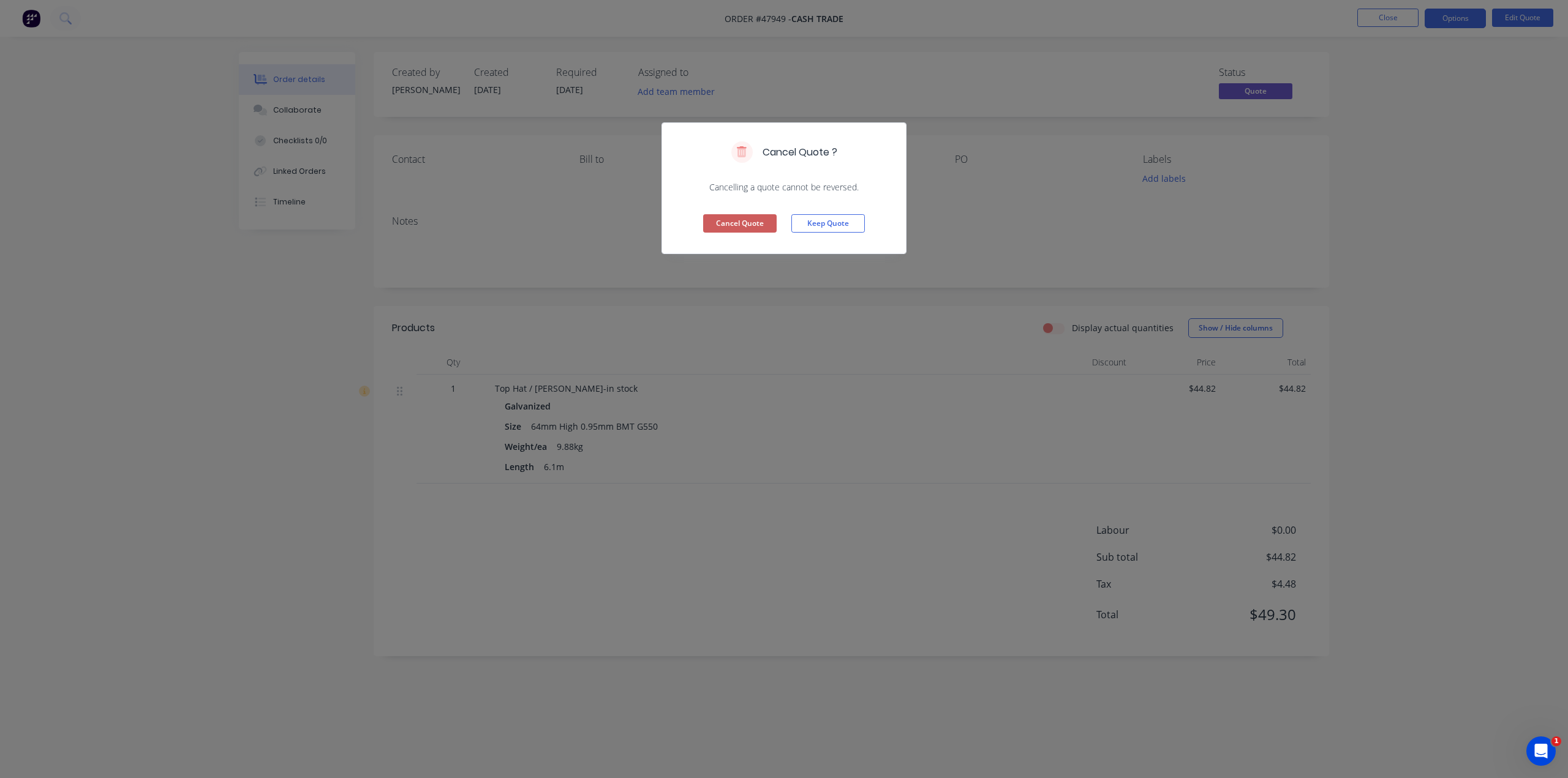
click at [740, 225] on button "Cancel Quote" at bounding box center [740, 223] width 73 height 18
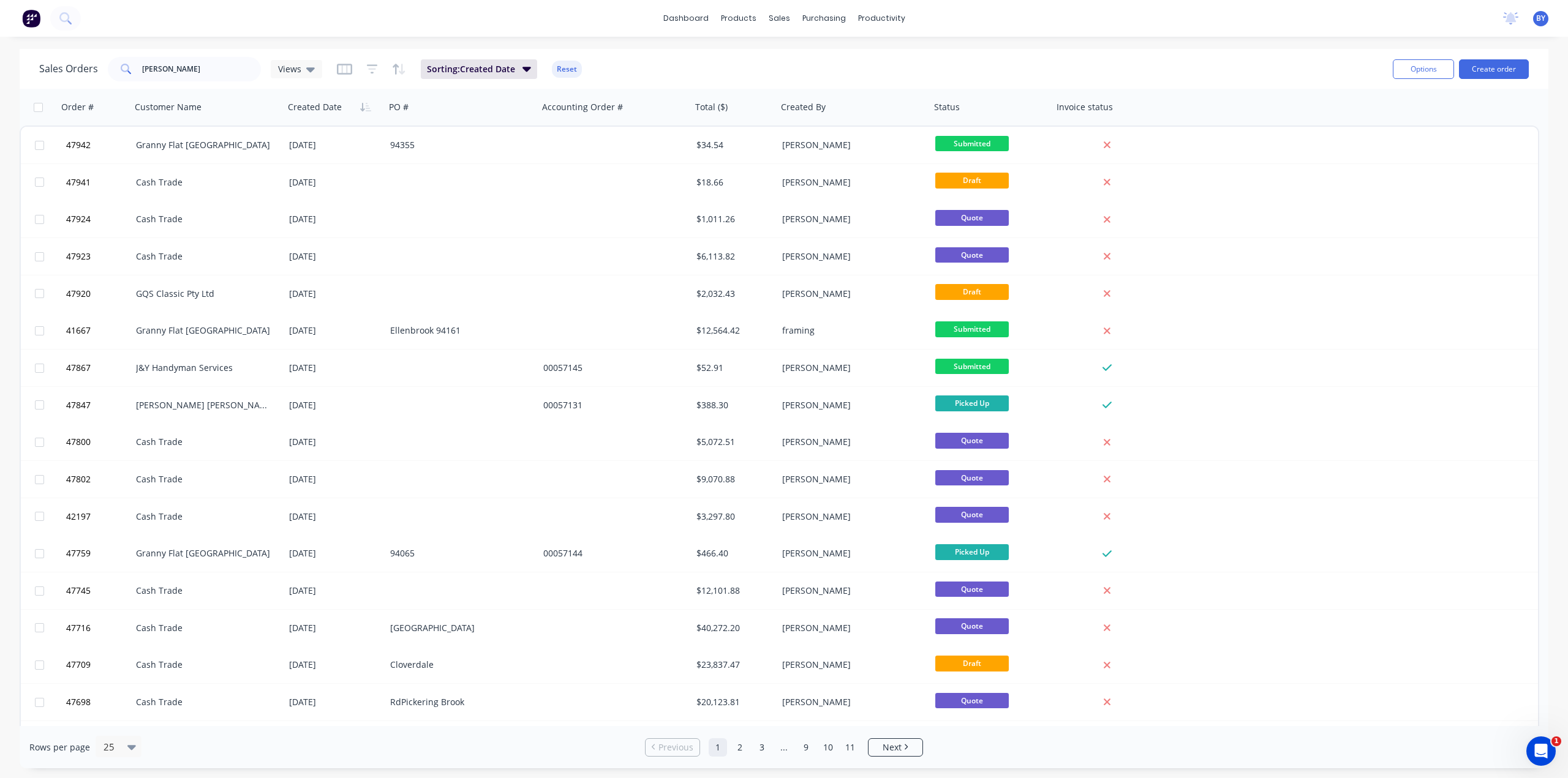
click at [515, 13] on div "dashboard products sales purchasing productivity dashboard products Product Cat…" at bounding box center [784, 18] width 1568 height 37
drag, startPoint x: 177, startPoint y: 68, endPoint x: 93, endPoint y: 56, distance: 84.9
click at [87, 59] on div "Sales Orders [PERSON_NAME] Views" at bounding box center [181, 69] width 283 height 24
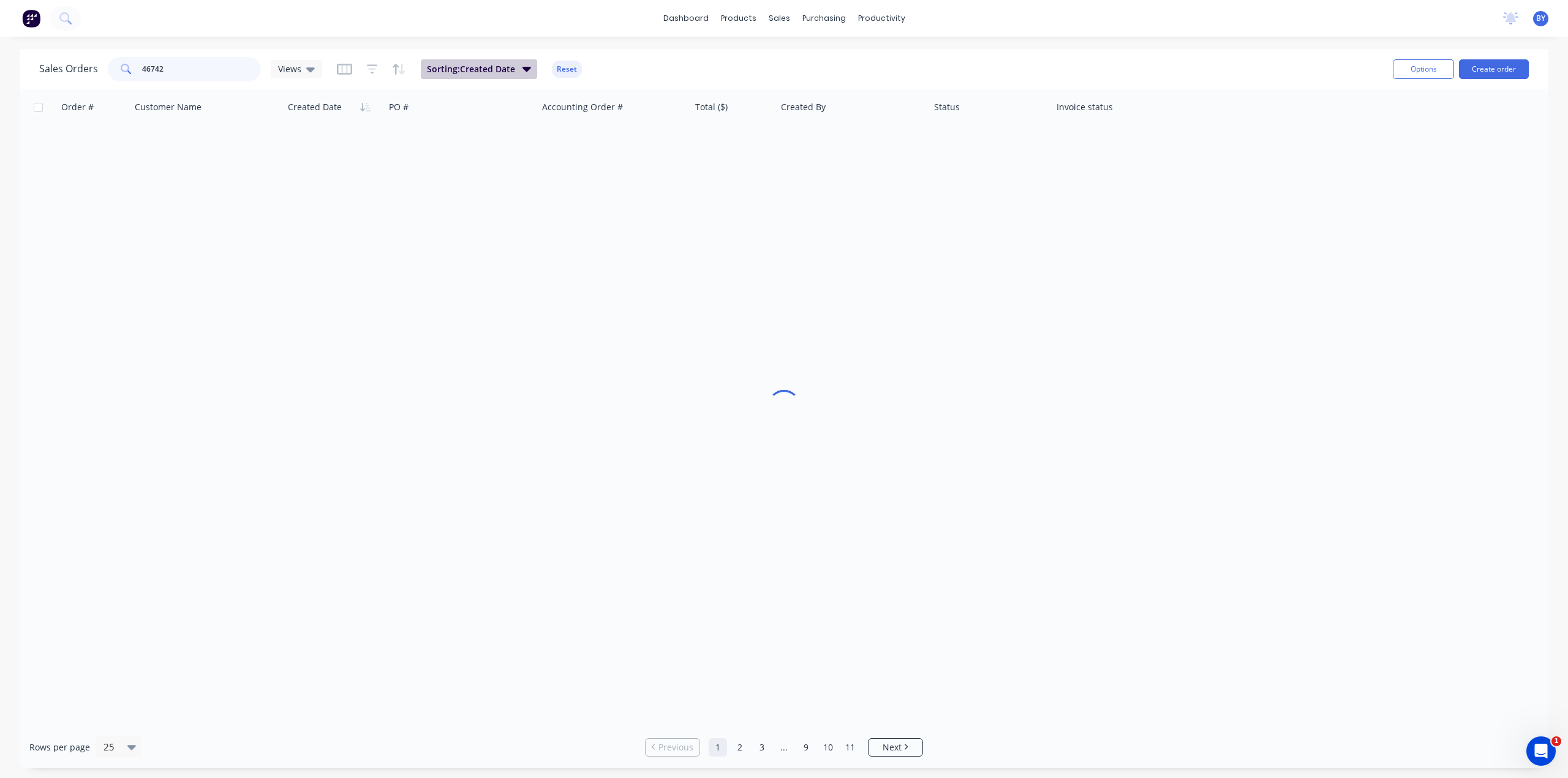
type input "46742"
click at [526, 70] on icon "button" at bounding box center [527, 69] width 9 height 5
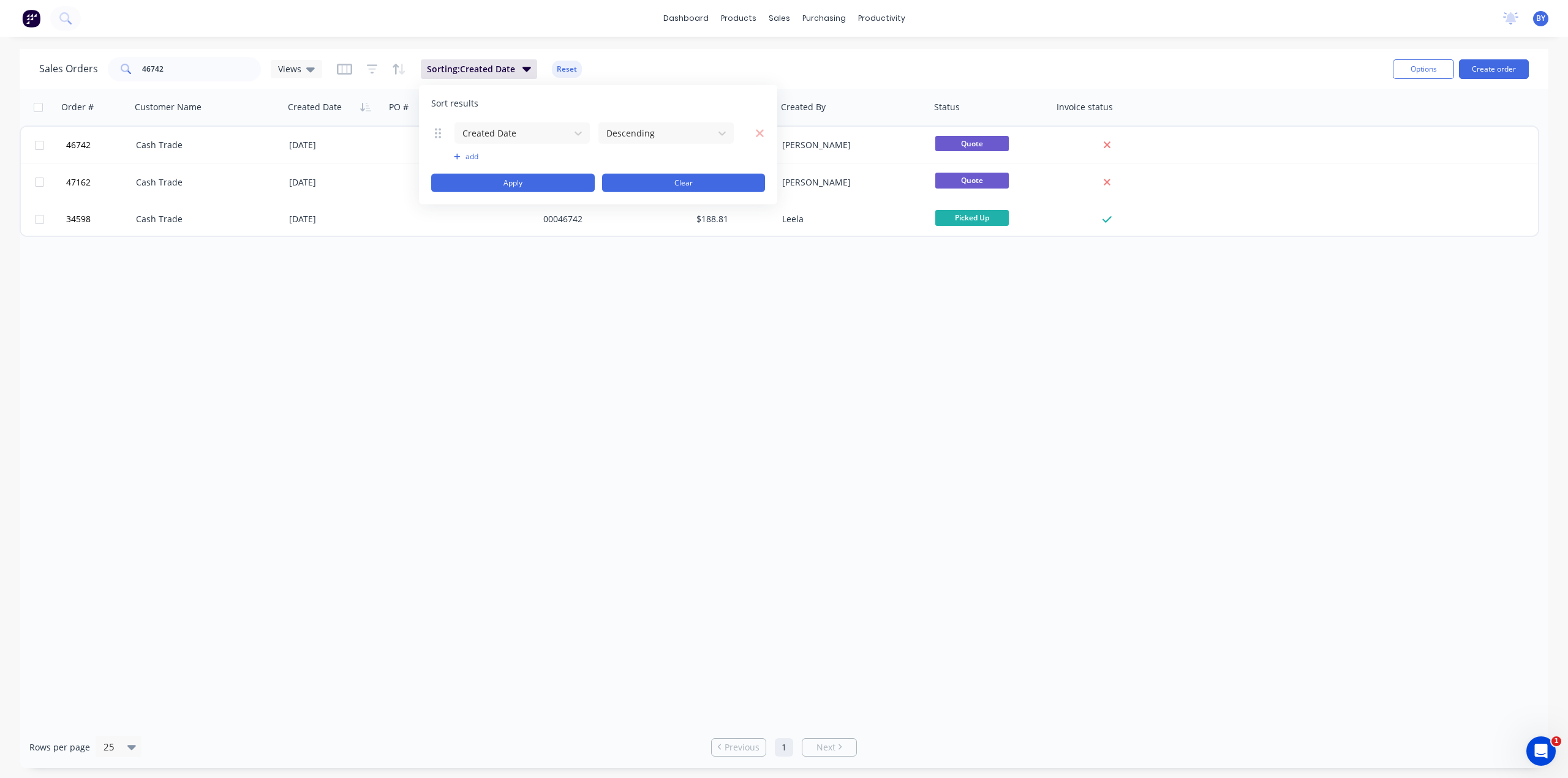
click at [652, 182] on button "Clear" at bounding box center [683, 183] width 163 height 18
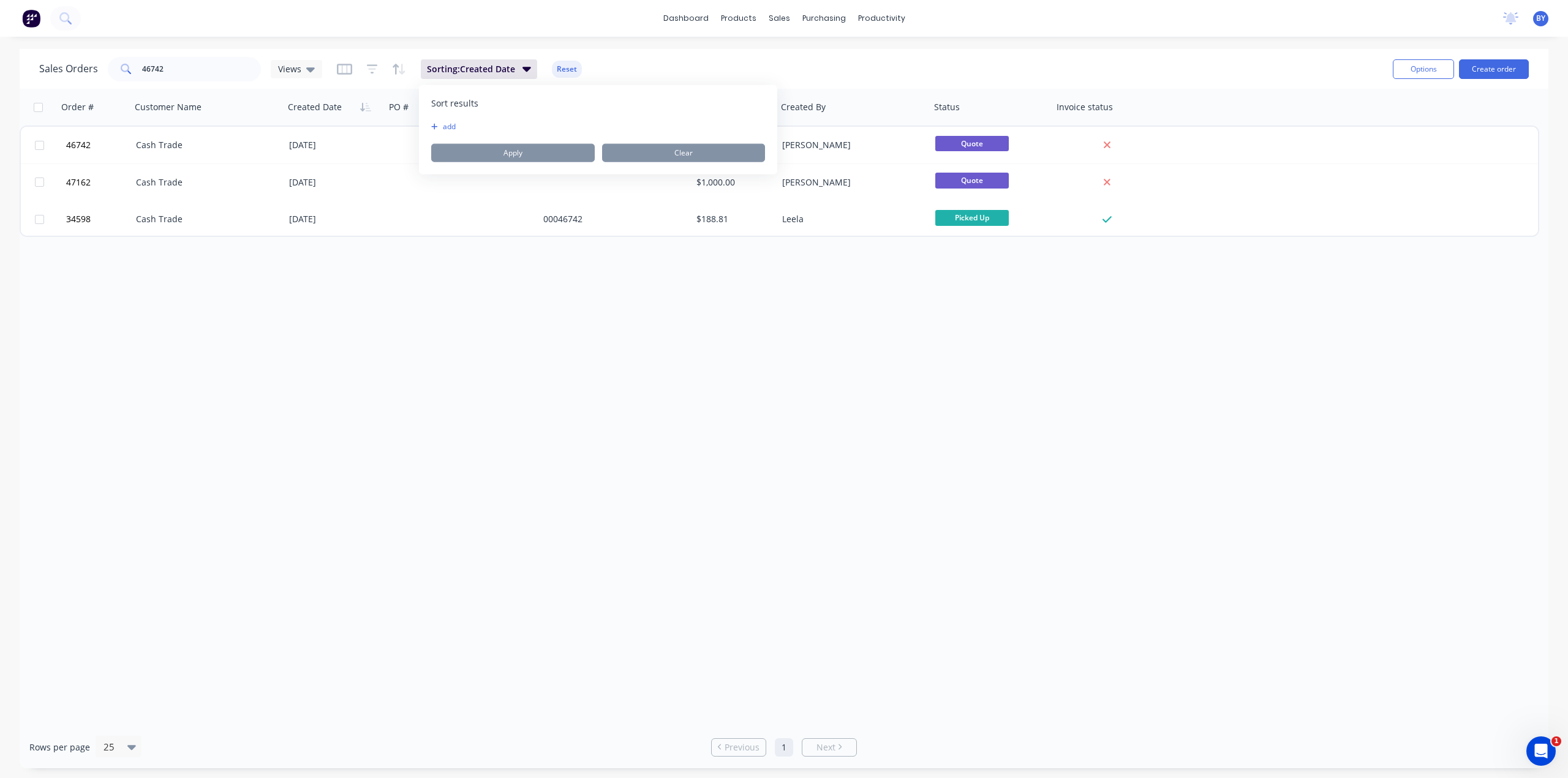
click at [382, 394] on div "Order # Customer Name Created Date PO # Accounting Order # Total ($) Created By…" at bounding box center [783, 407] width 1529 height 637
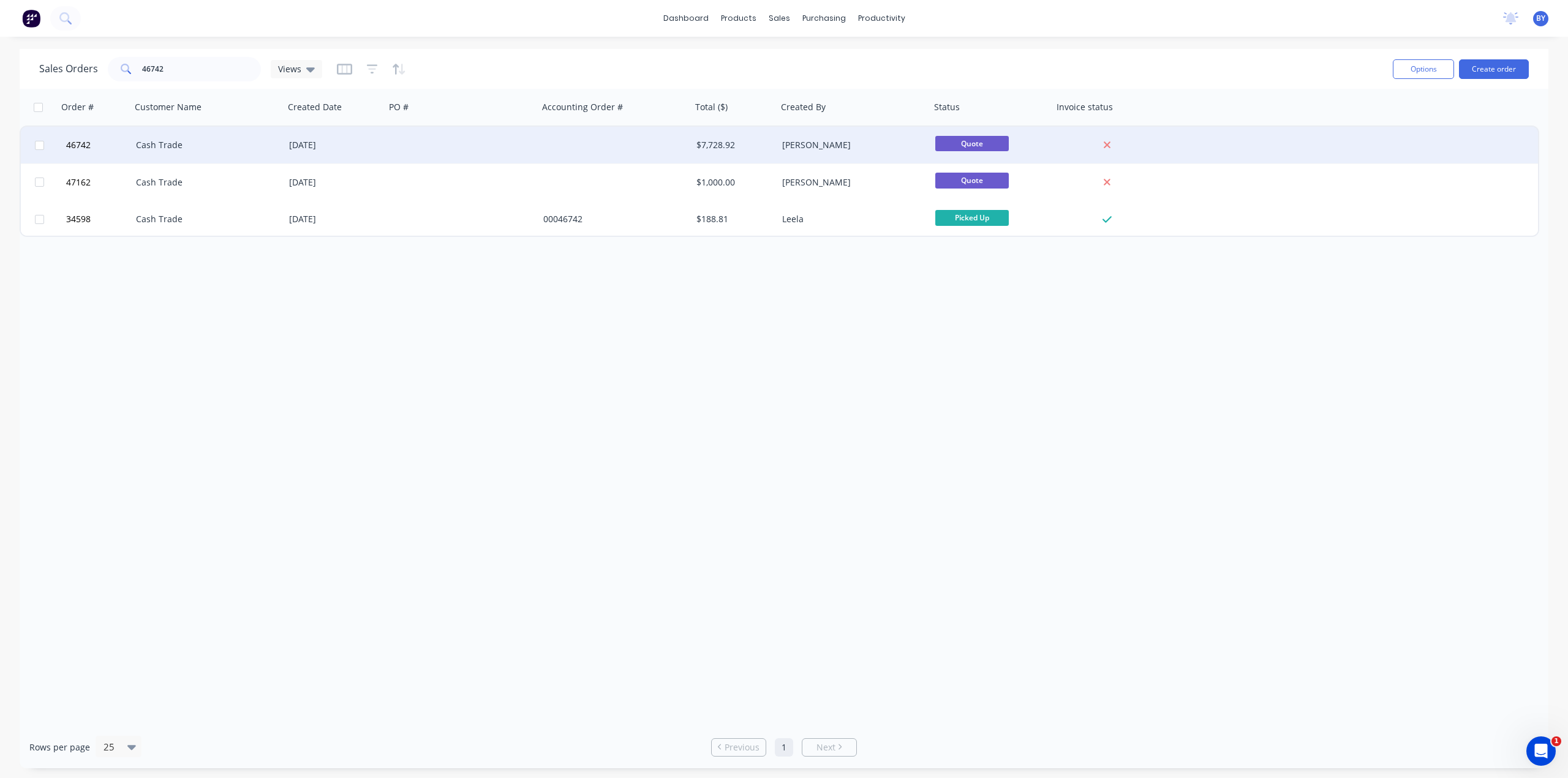
click at [219, 146] on div "Cash Trade" at bounding box center [204, 145] width 136 height 13
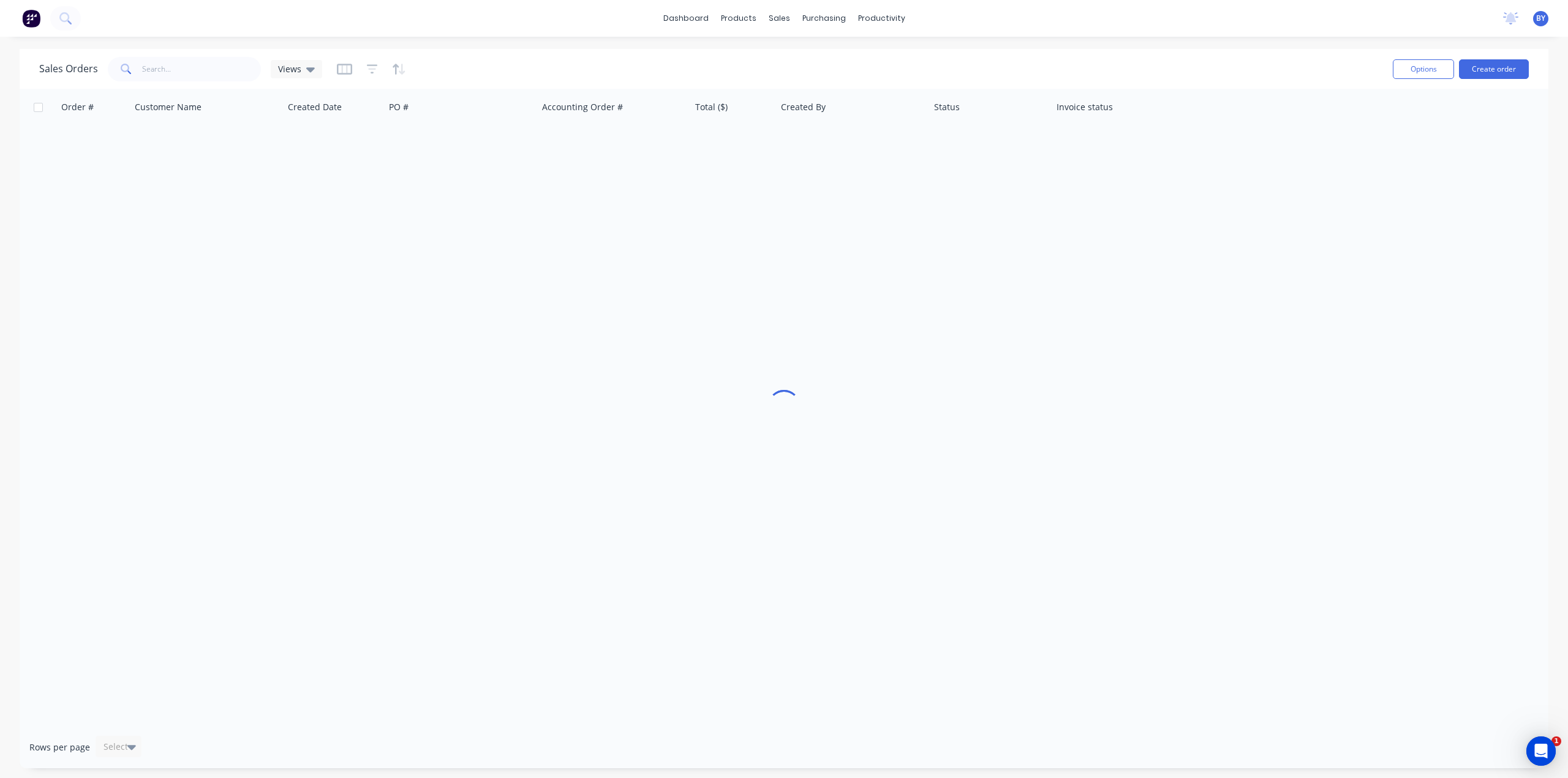
click at [771, 44] on div "dashboard products sales purchasing productivity dashboard products Product Cat…" at bounding box center [784, 389] width 1568 height 778
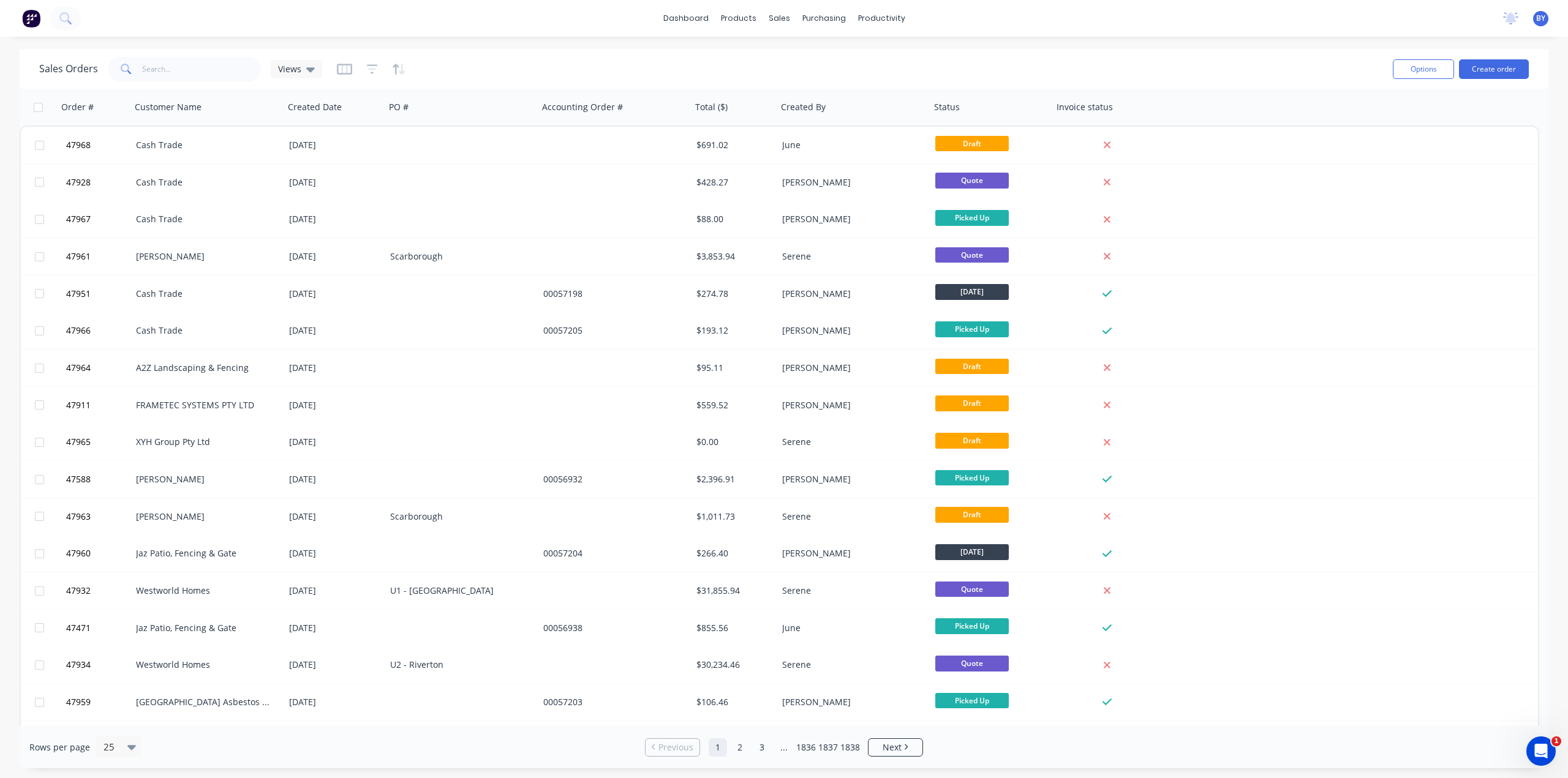
click at [771, 44] on div "dashboard products sales purchasing productivity dashboard products Product Cat…" at bounding box center [784, 389] width 1568 height 778
click at [802, 64] on div "Sales Orders" at bounding box center [825, 59] width 50 height 11
drag, startPoint x: 687, startPoint y: 61, endPoint x: 725, endPoint y: 54, distance: 38.6
click at [688, 59] on div "Sales Orders Views" at bounding box center [711, 69] width 1344 height 30
click at [793, 56] on div at bounding box center [787, 59] width 18 height 11
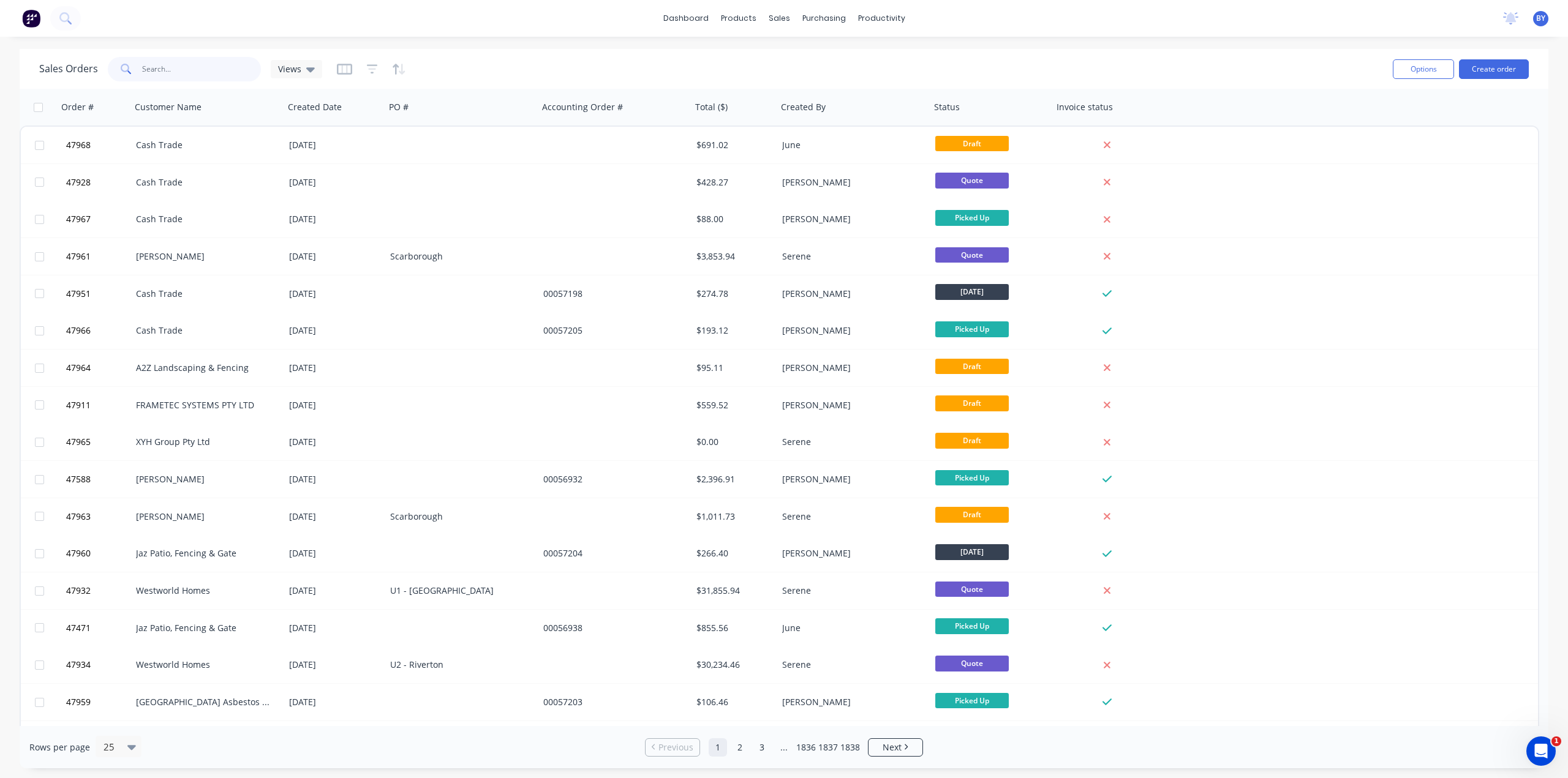
click at [160, 61] on input "text" at bounding box center [202, 69] width 120 height 24
click at [155, 68] on input "text" at bounding box center [202, 69] width 120 height 24
type input "4"
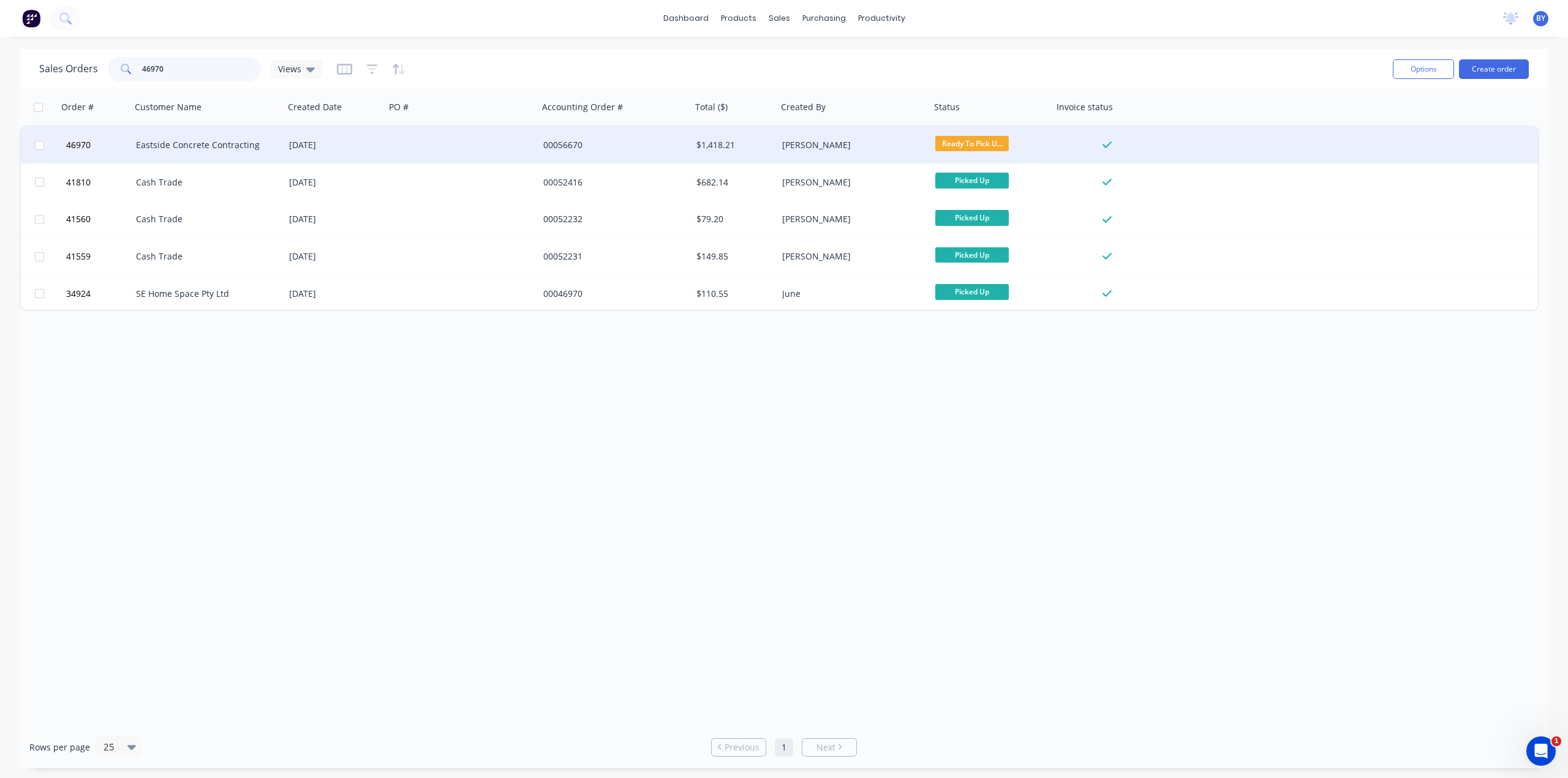
type input "46970"
click at [438, 148] on div at bounding box center [462, 145] width 153 height 37
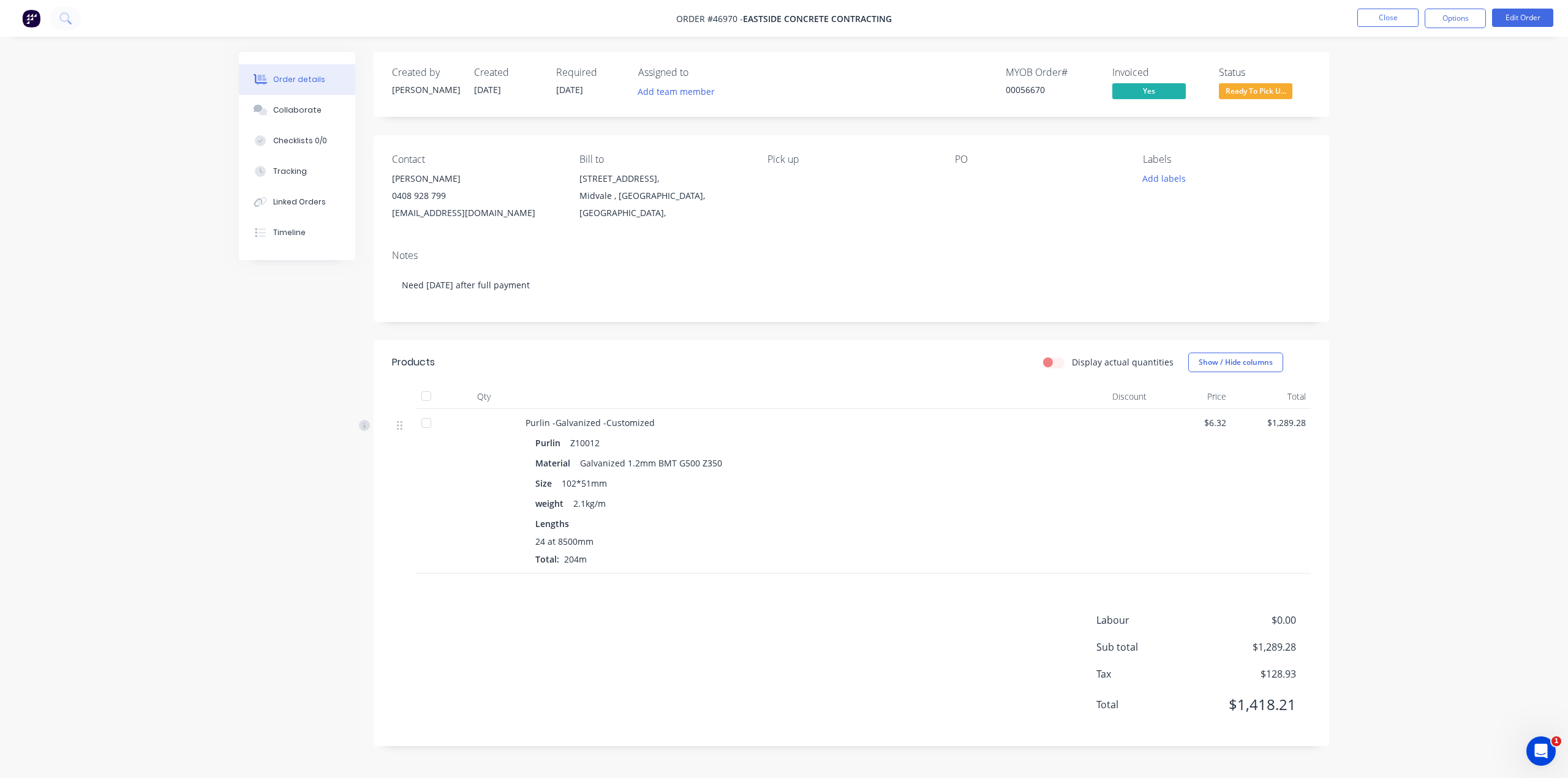
click at [432, 528] on div at bounding box center [431, 491] width 31 height 165
click at [277, 207] on div "Linked Orders" at bounding box center [299, 202] width 53 height 11
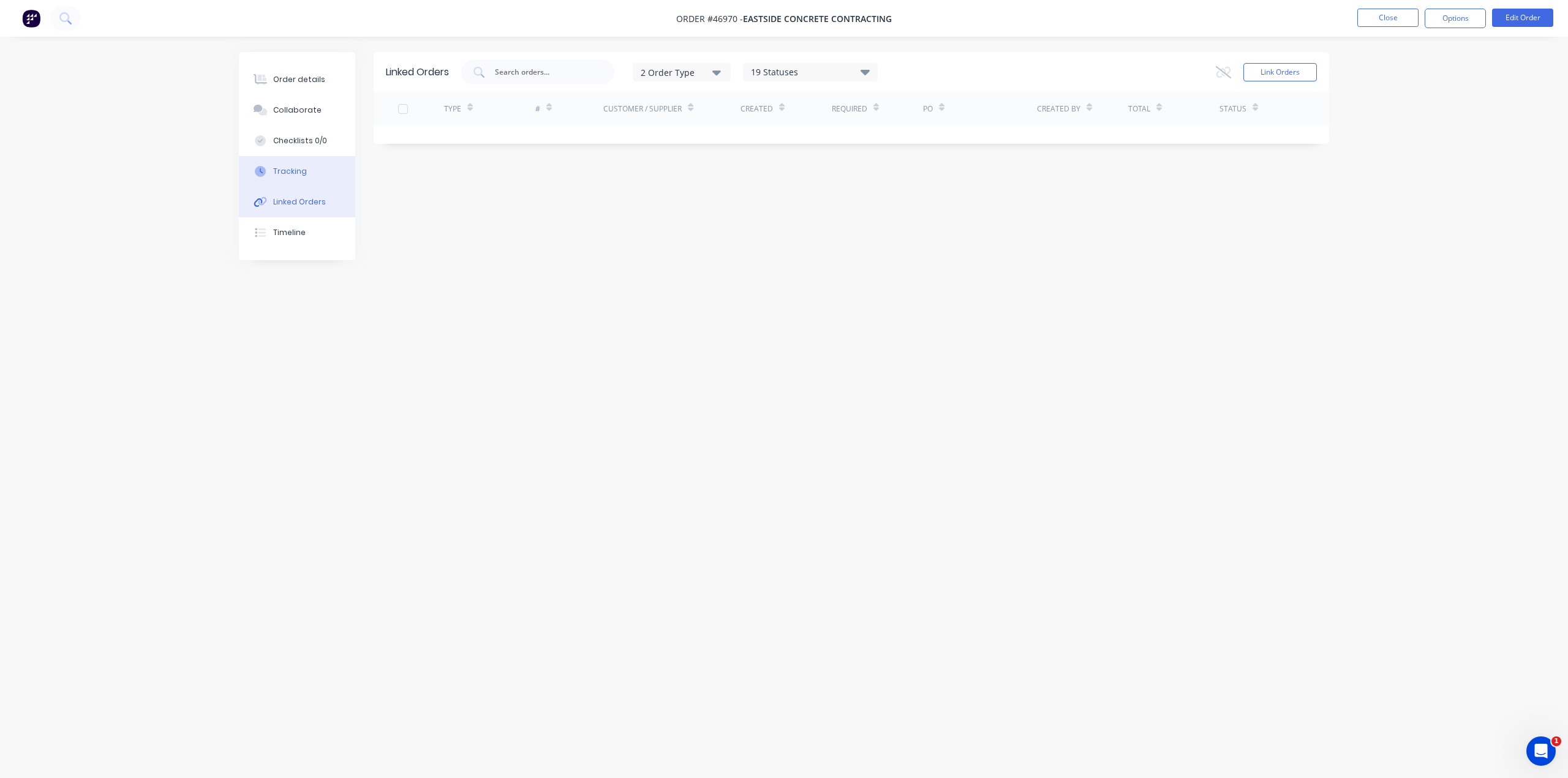
click at [268, 173] on div at bounding box center [260, 171] width 18 height 11
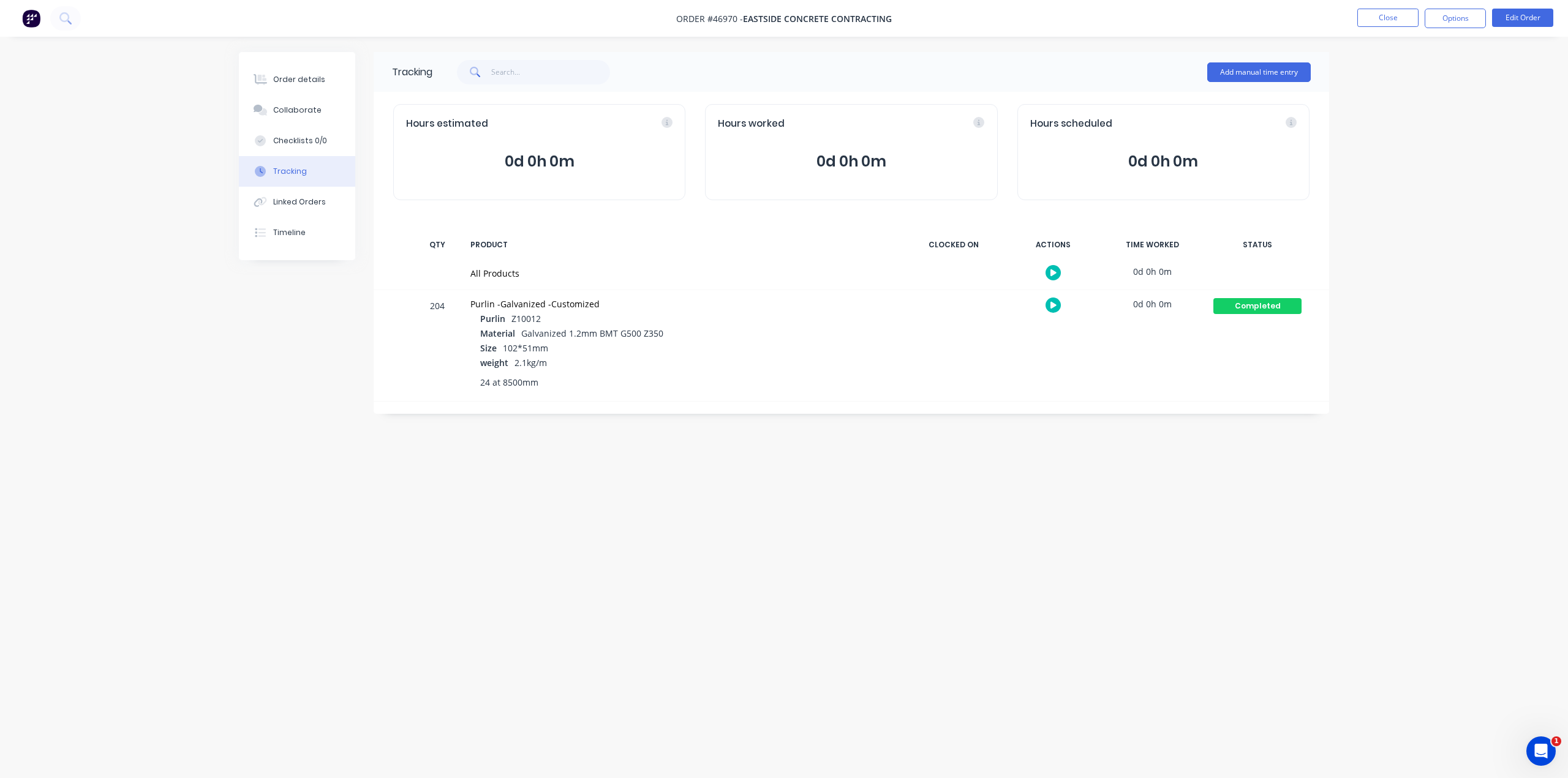
click at [402, 382] on div at bounding box center [402, 345] width 18 height 111
click at [275, 74] on div "Order details" at bounding box center [299, 79] width 52 height 11
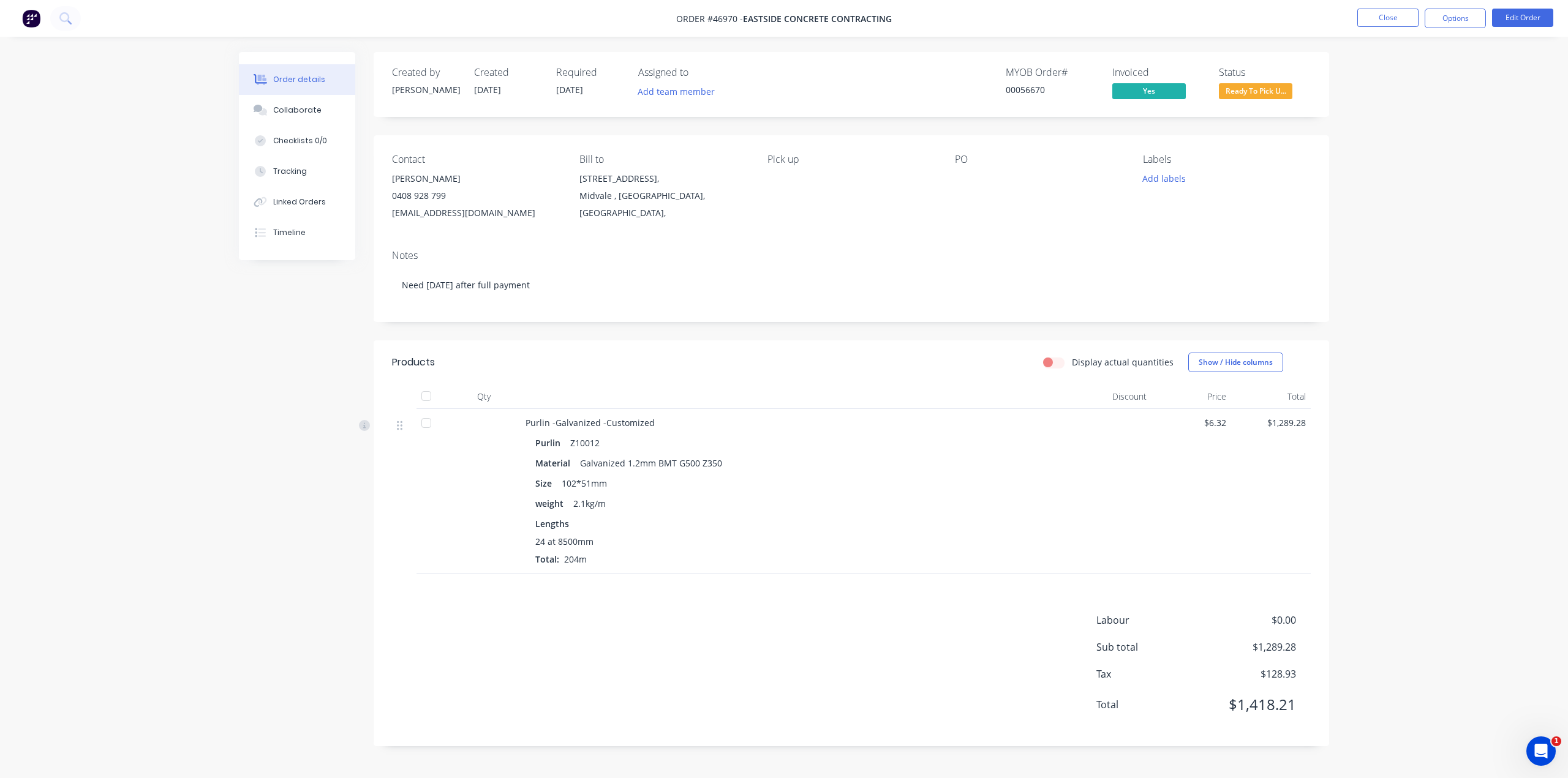
click at [708, 244] on div "Notes Need in 7 days after full payment" at bounding box center [852, 280] width 956 height 82
click at [297, 195] on button "Linked Orders" at bounding box center [297, 202] width 116 height 31
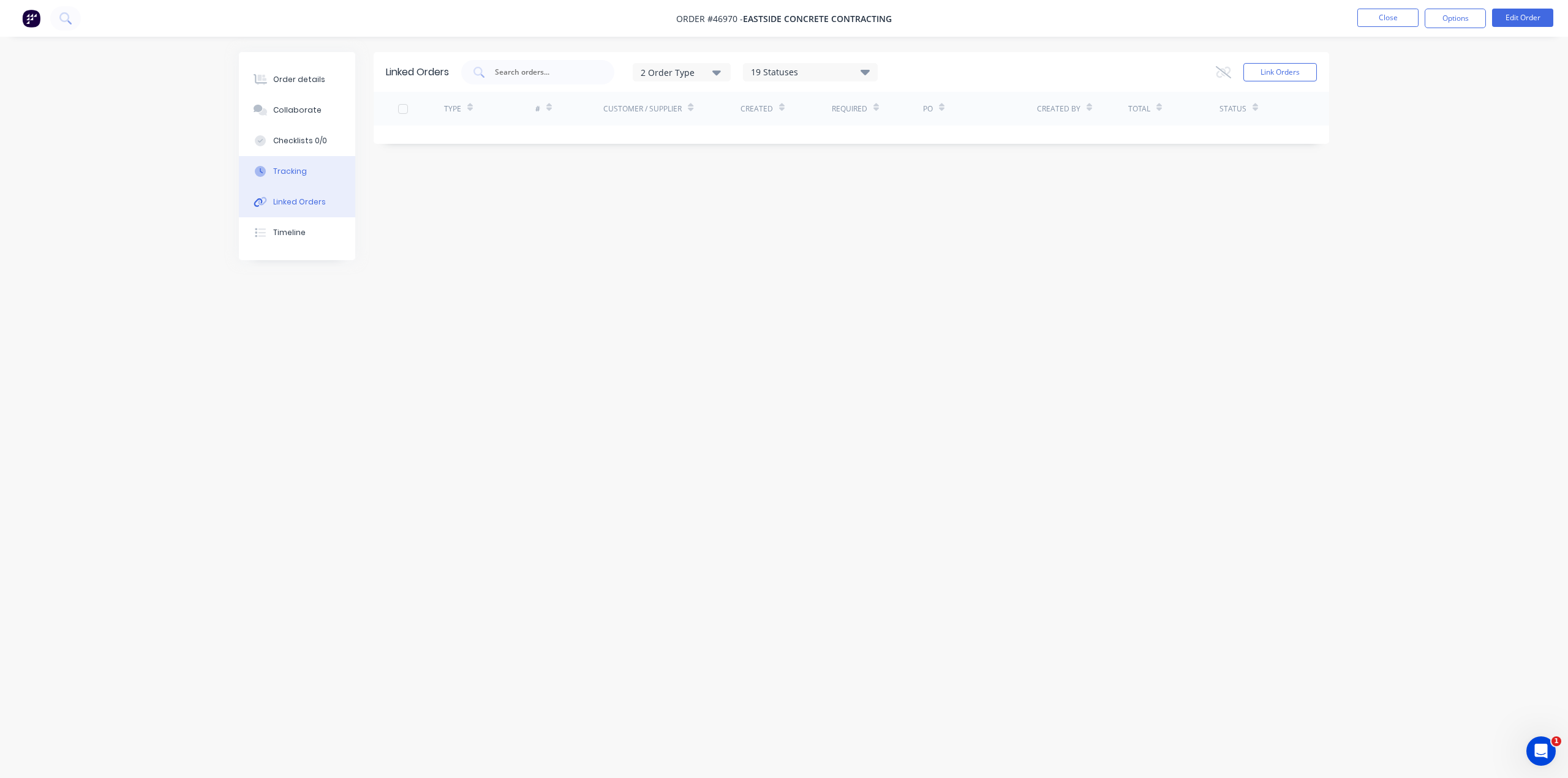
click at [301, 171] on div "Tracking" at bounding box center [290, 171] width 34 height 11
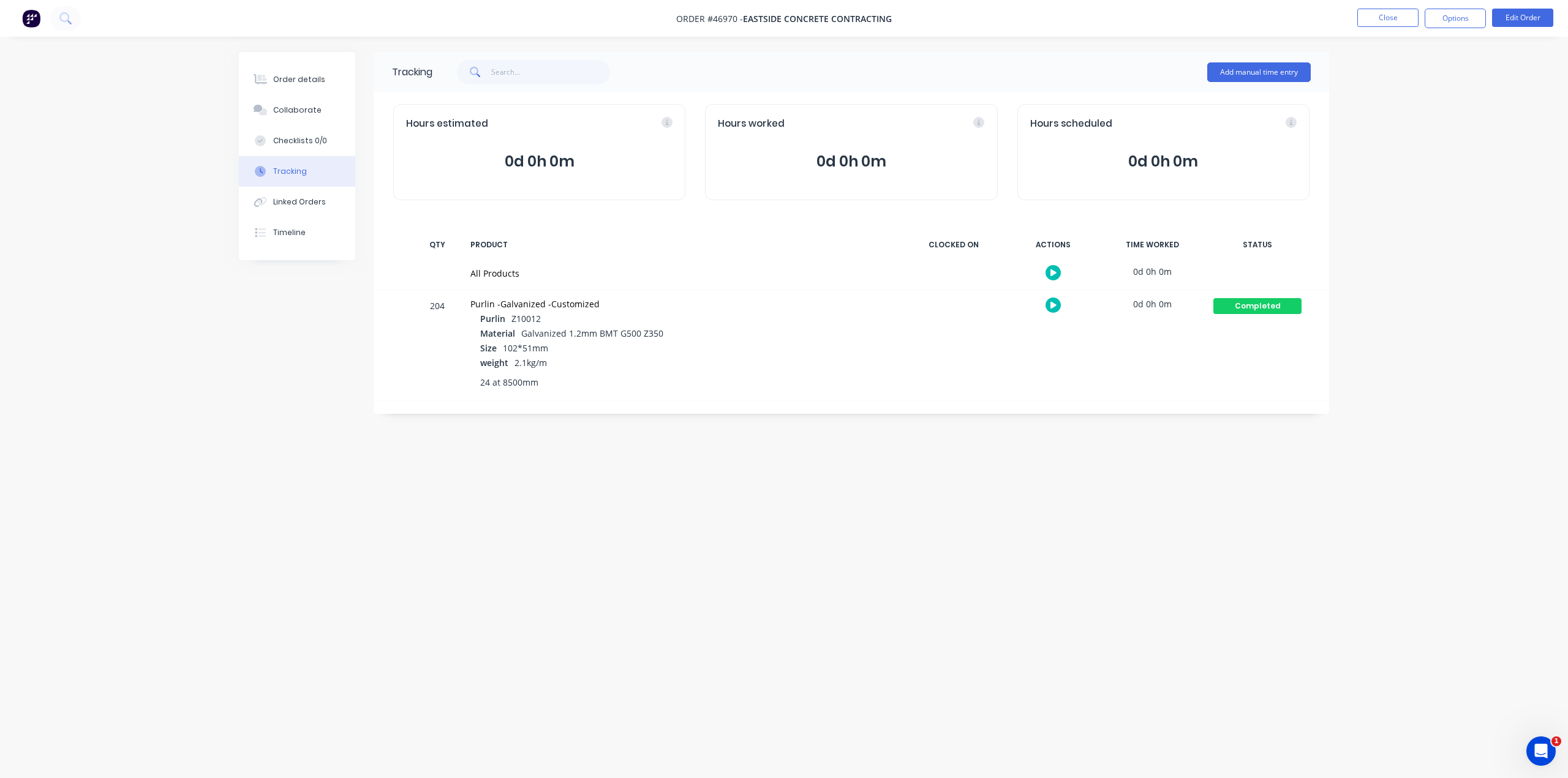
drag, startPoint x: 178, startPoint y: 187, endPoint x: 97, endPoint y: 9, distance: 195.6
click at [178, 187] on div "Order details Collaborate Checklists 0/0 Tracking Linked Orders Timeline Order …" at bounding box center [784, 389] width 1568 height 778
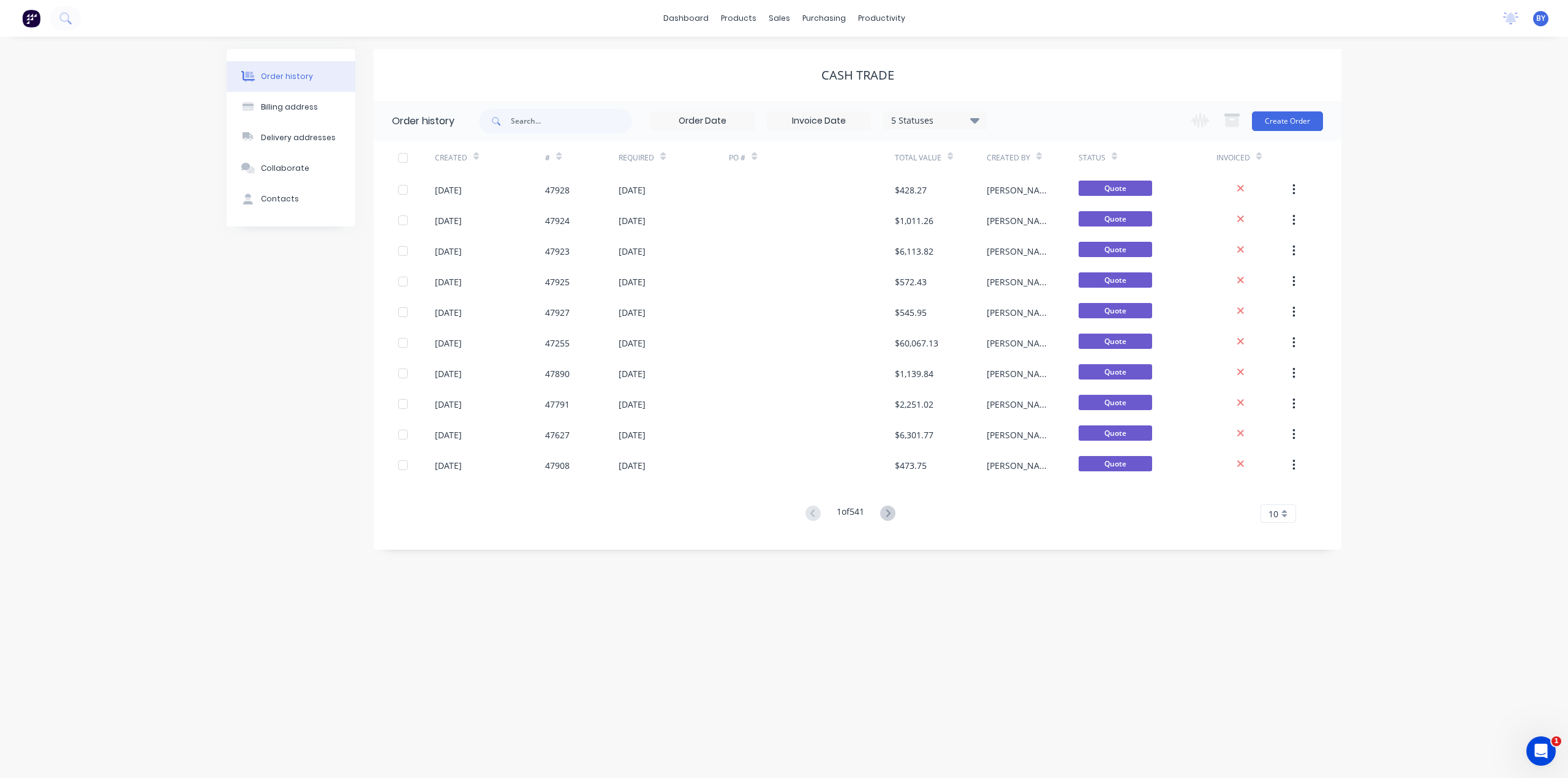
click at [157, 508] on div "Order history Billing address Delivery addresses Collaborate Contacts Cash Trad…" at bounding box center [784, 407] width 1568 height 741
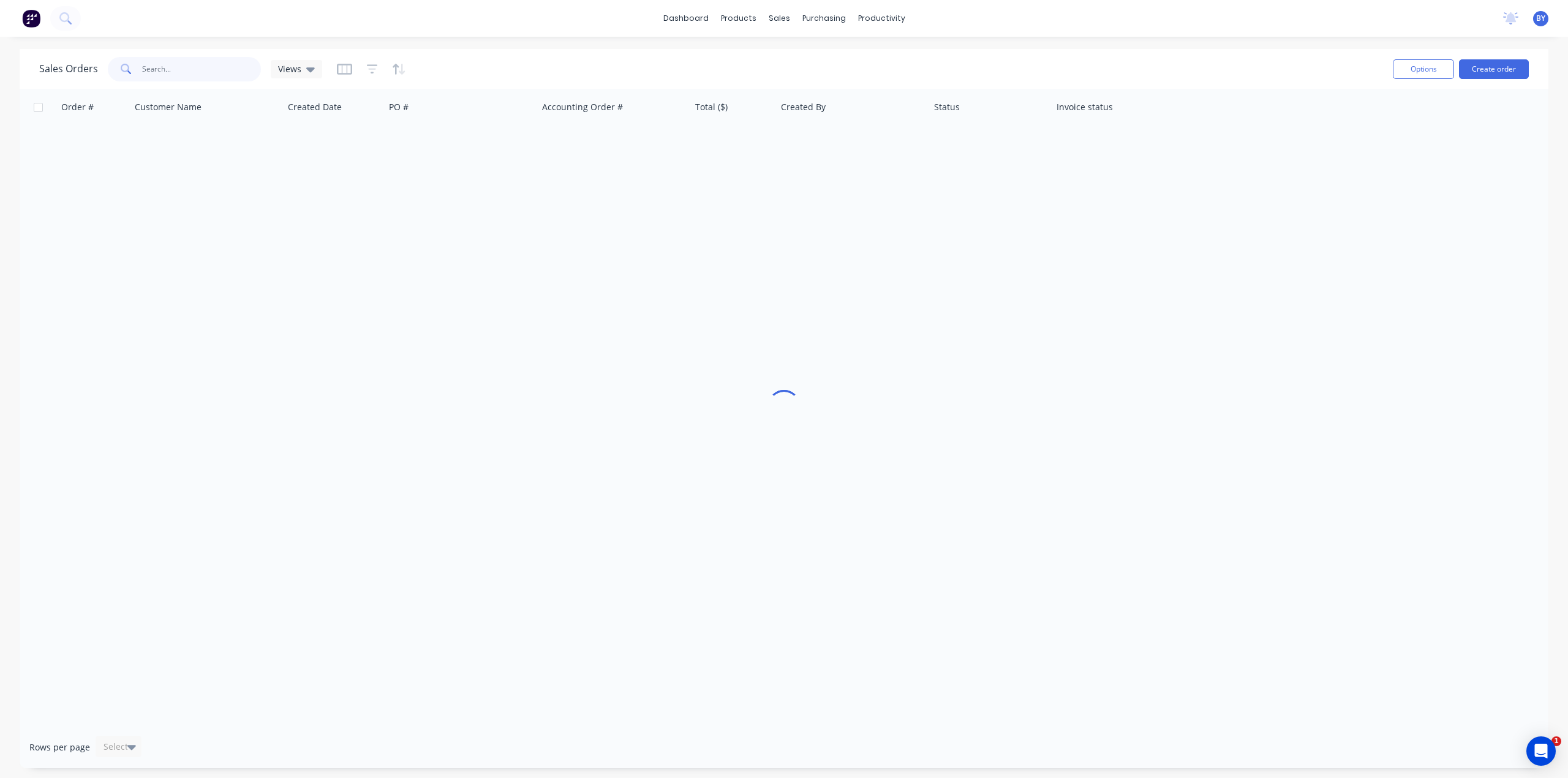
click at [194, 79] on input "text" at bounding box center [202, 69] width 120 height 24
type input "47709"
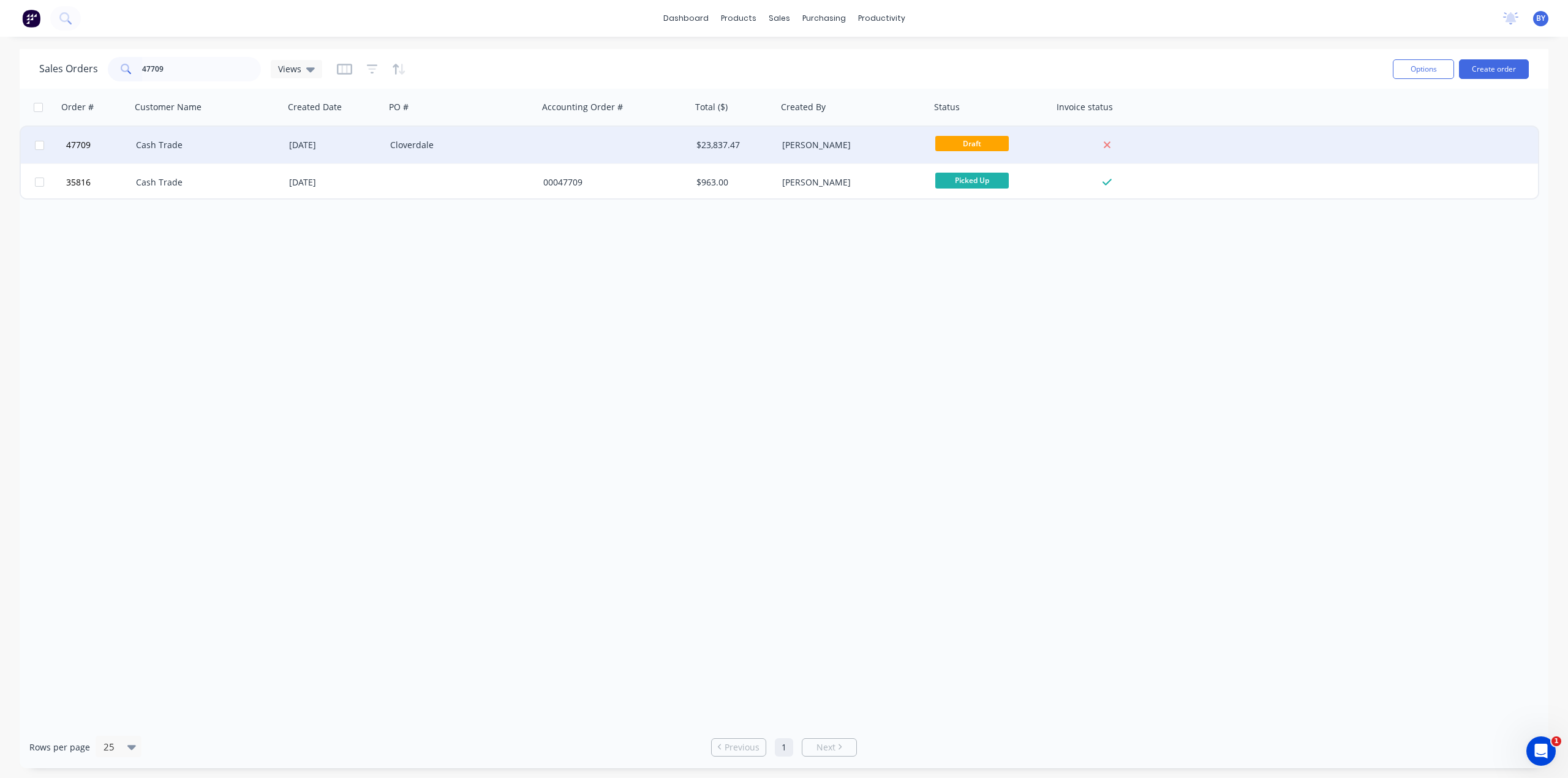
click at [198, 145] on div "Cash Trade" at bounding box center [204, 145] width 136 height 13
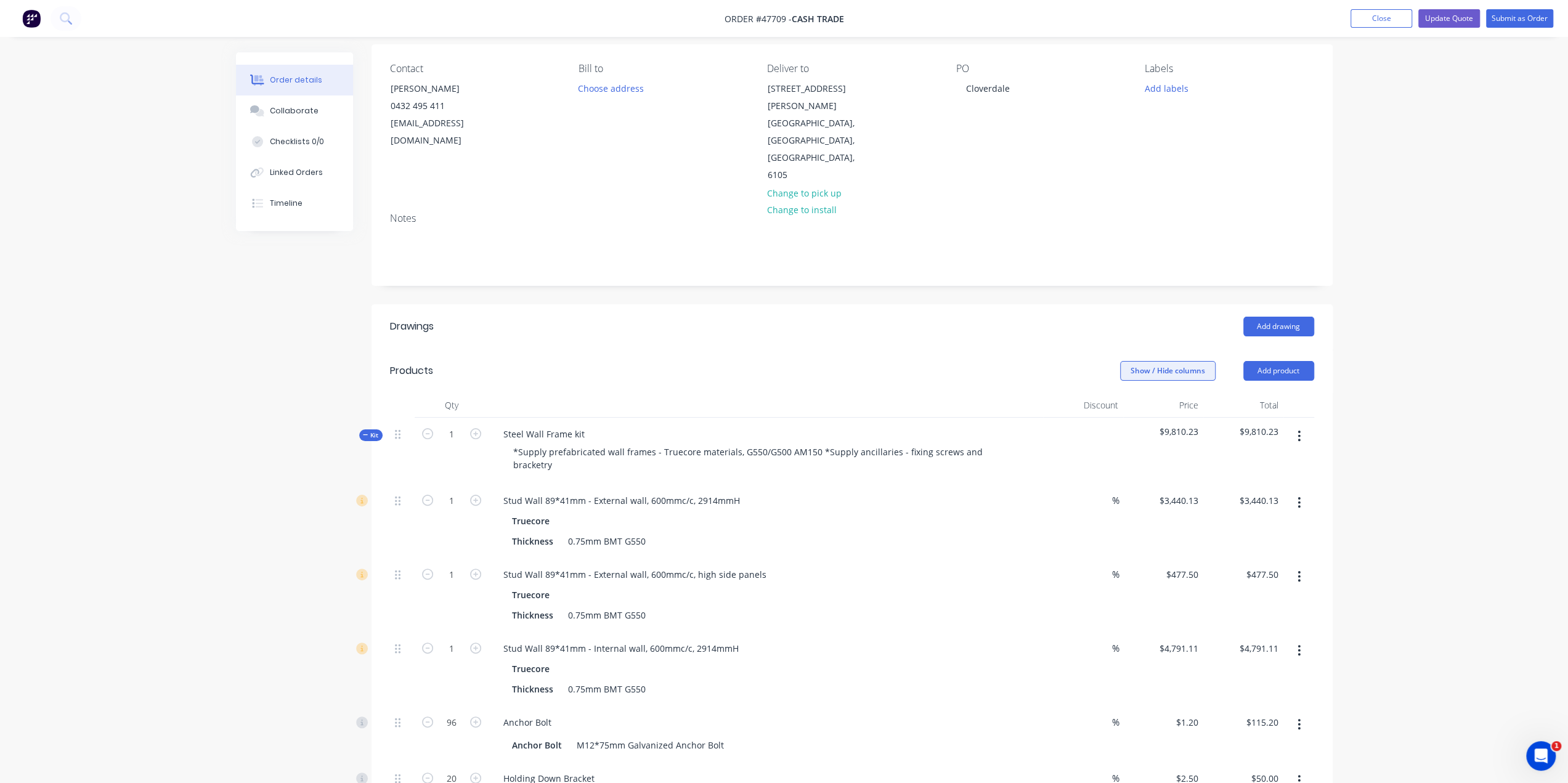
scroll to position [123, 0]
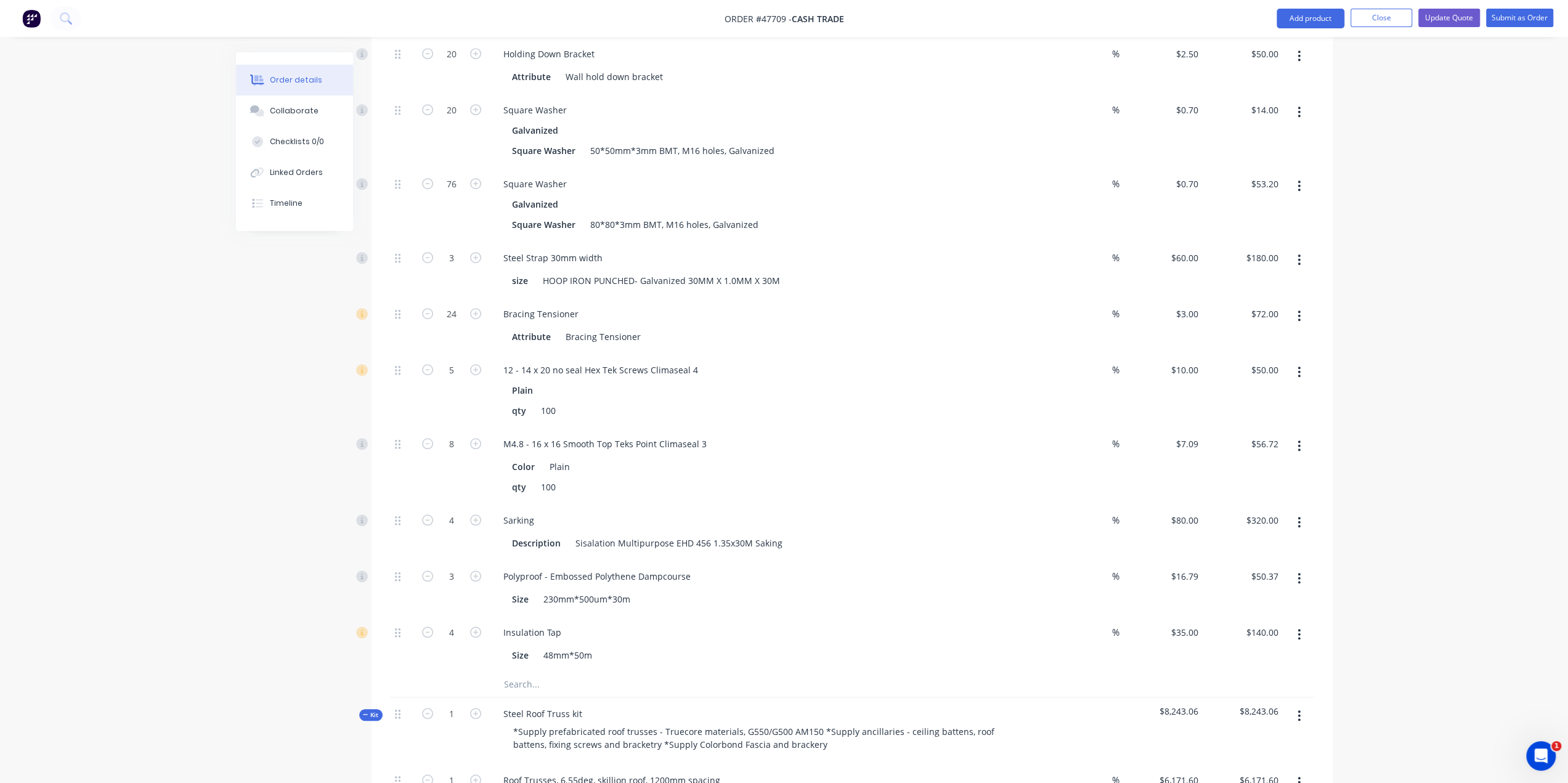
scroll to position [657, 0]
